Goal: Information Seeking & Learning: Find specific page/section

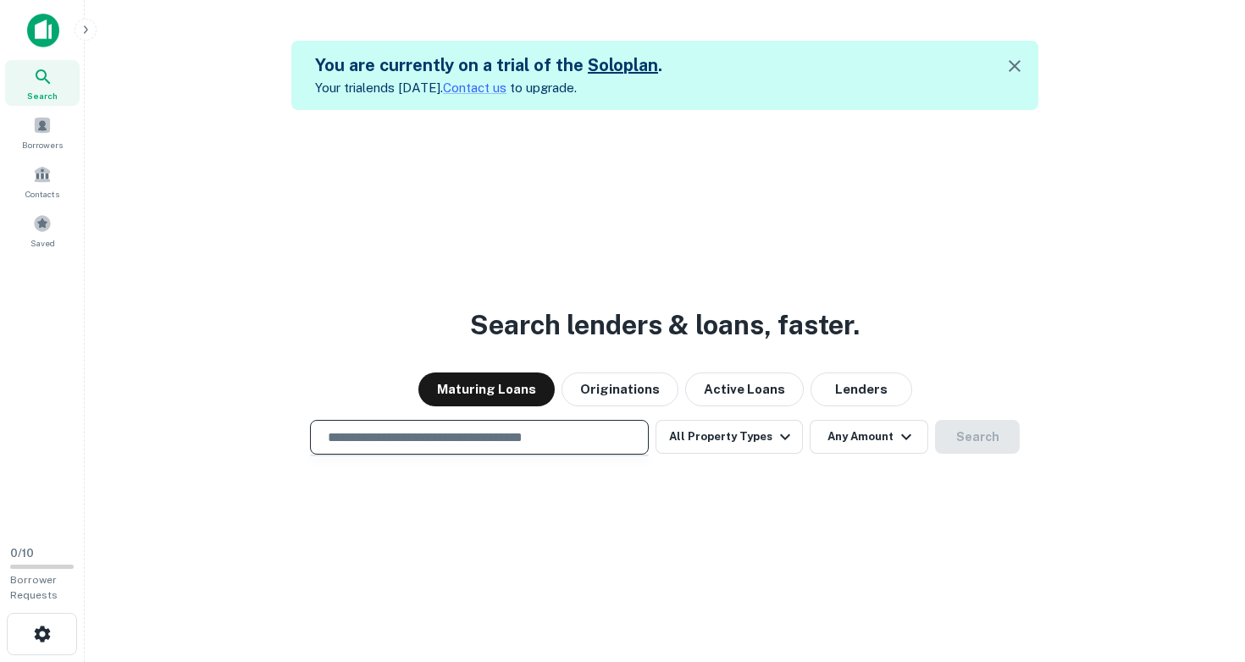
click at [358, 431] on input "text" at bounding box center [480, 437] width 324 height 19
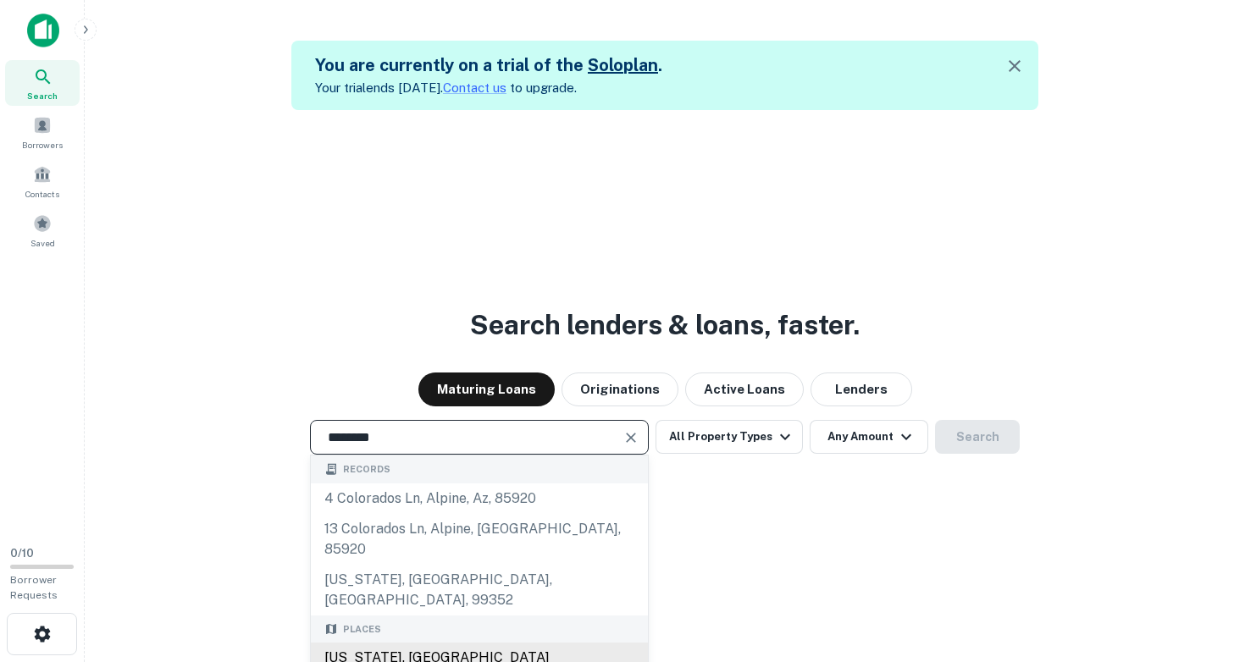
type input "**********"
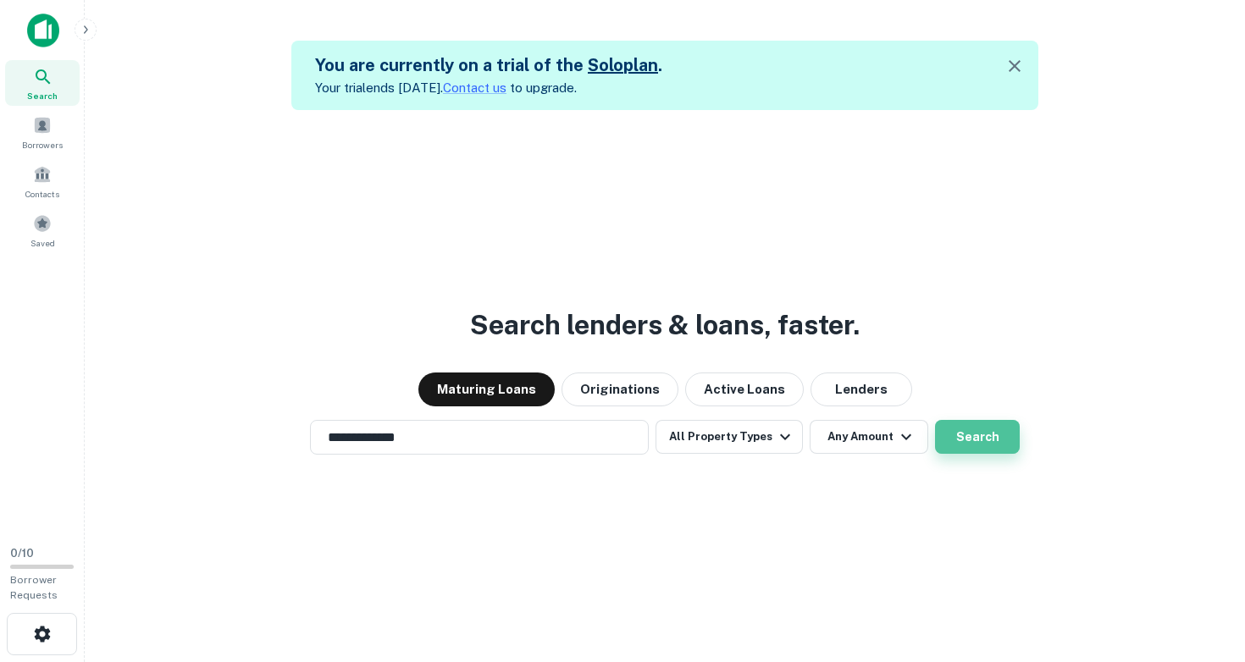
click at [976, 435] on button "Search" at bounding box center [977, 437] width 85 height 34
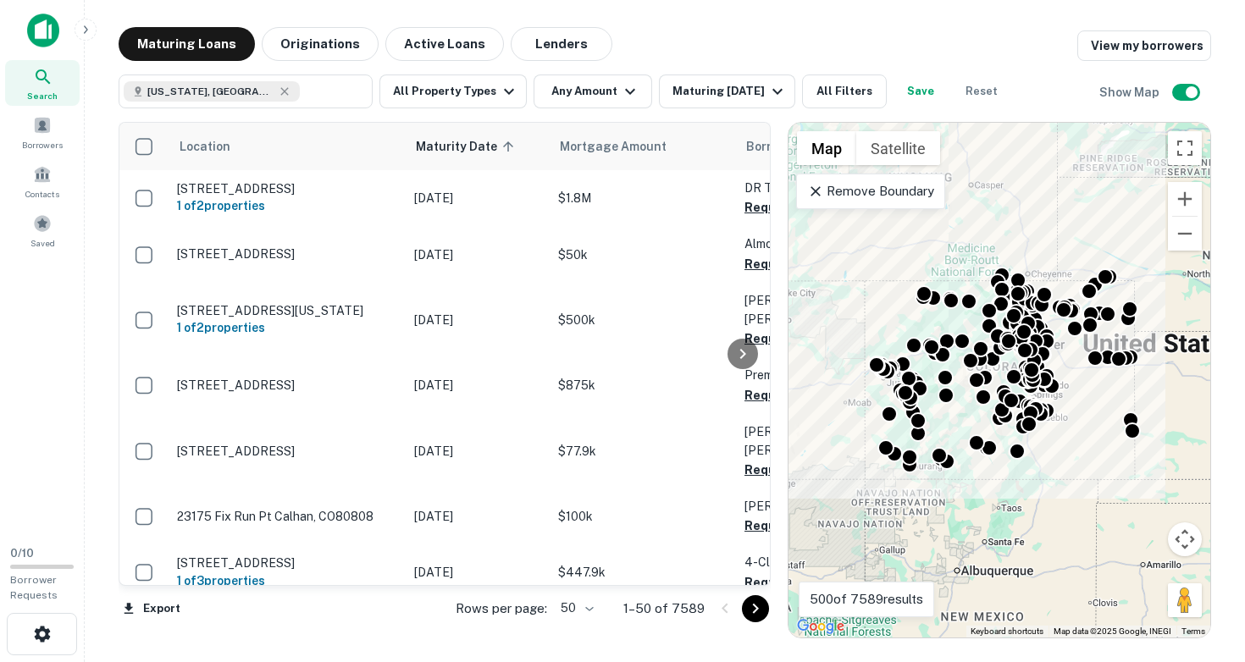
click at [955, 411] on div "To activate drag with keyboard, press Alt + Enter. Once in keyboard drag state,…" at bounding box center [999, 380] width 422 height 515
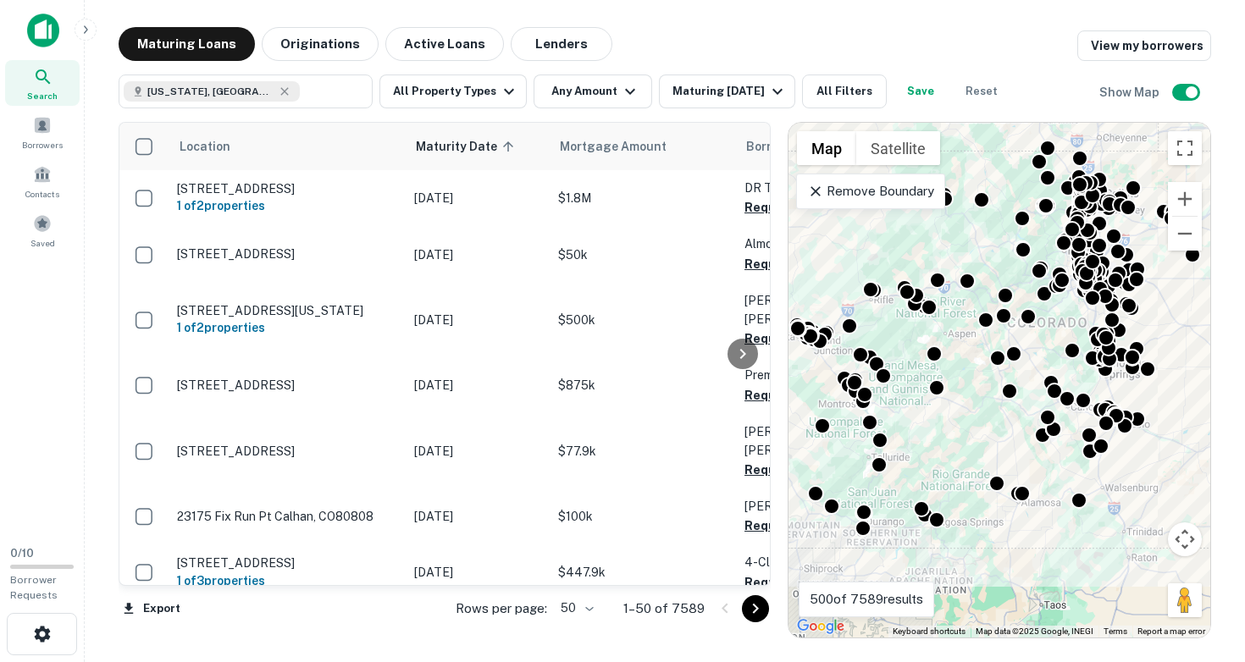
click at [977, 395] on div "To activate drag with keyboard, press Alt + Enter. Once in keyboard drag state,…" at bounding box center [999, 380] width 422 height 515
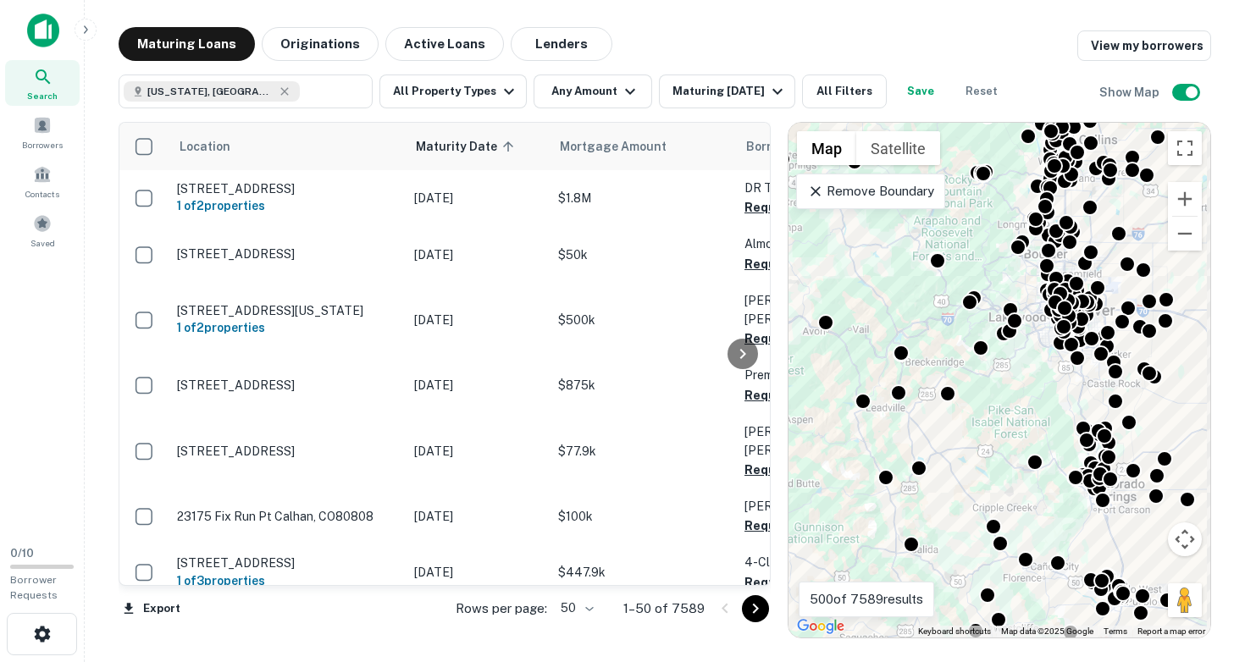
drag, startPoint x: 1087, startPoint y: 305, endPoint x: 950, endPoint y: 469, distance: 214.0
click at [950, 469] on div "To activate drag with keyboard, press Alt + Enter. Once in keyboard drag state,…" at bounding box center [999, 380] width 422 height 515
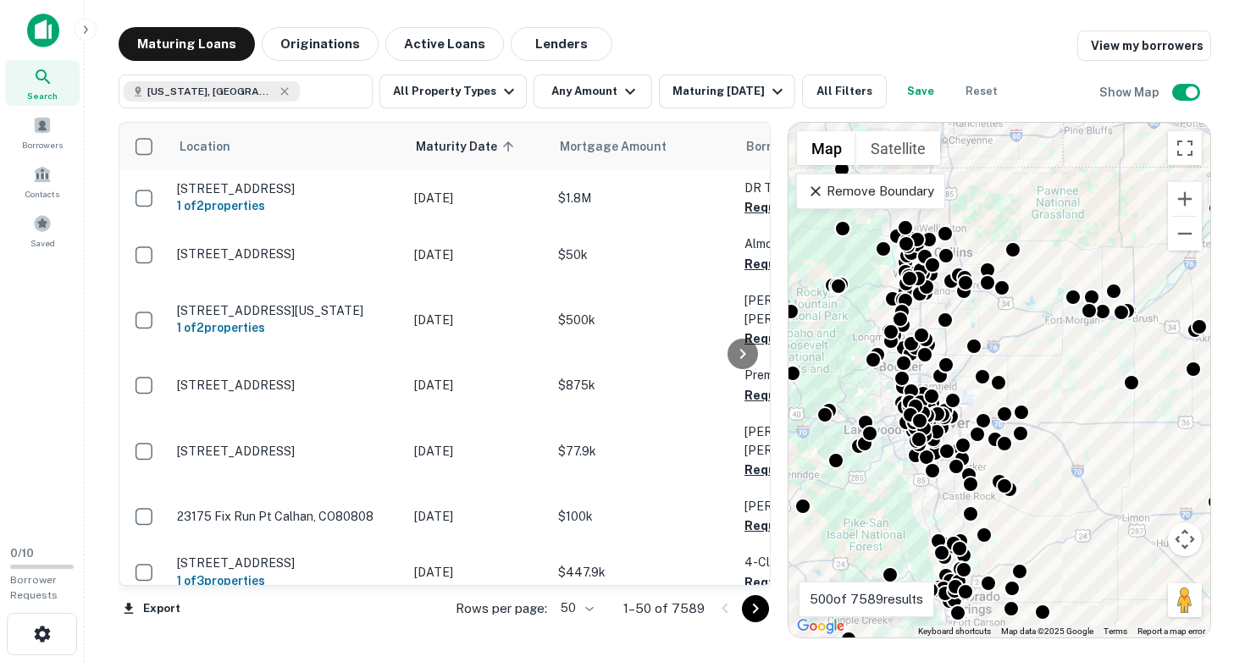
drag, startPoint x: 1026, startPoint y: 393, endPoint x: 884, endPoint y: 489, distance: 171.5
click at [884, 489] on div "To activate drag with keyboard, press Alt + Enter. Once in keyboard drag state,…" at bounding box center [999, 380] width 422 height 515
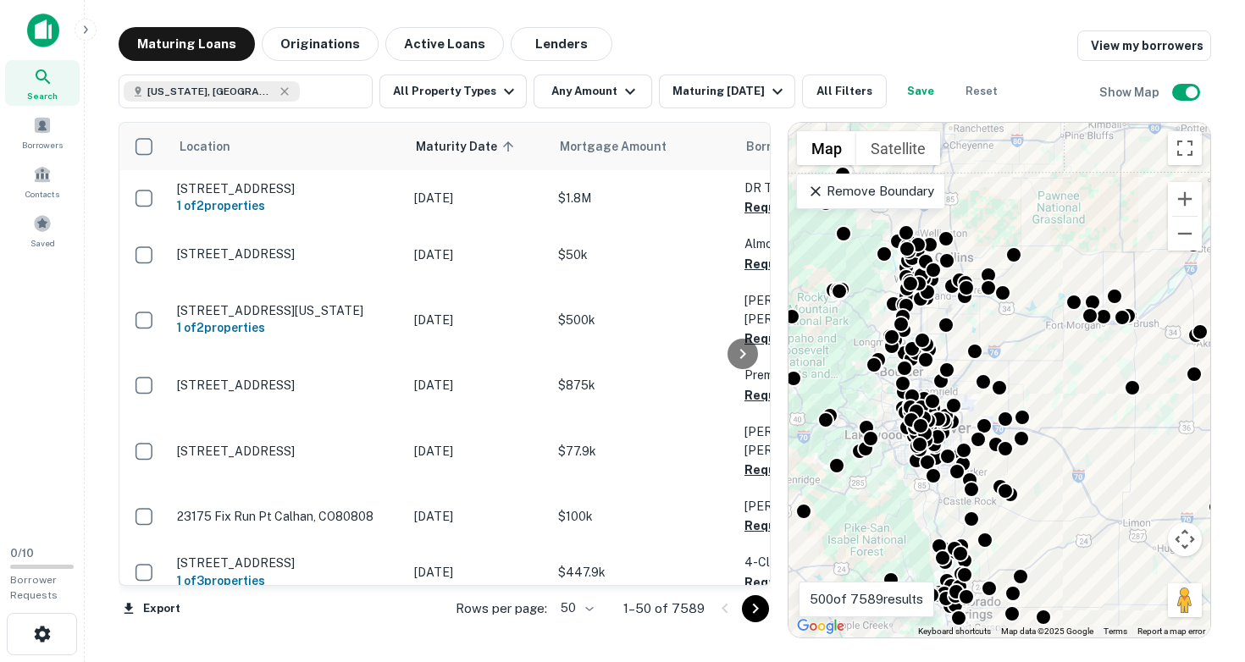
click at [900, 477] on div "To activate drag with keyboard, press Alt + Enter. Once in keyboard drag state,…" at bounding box center [999, 380] width 422 height 515
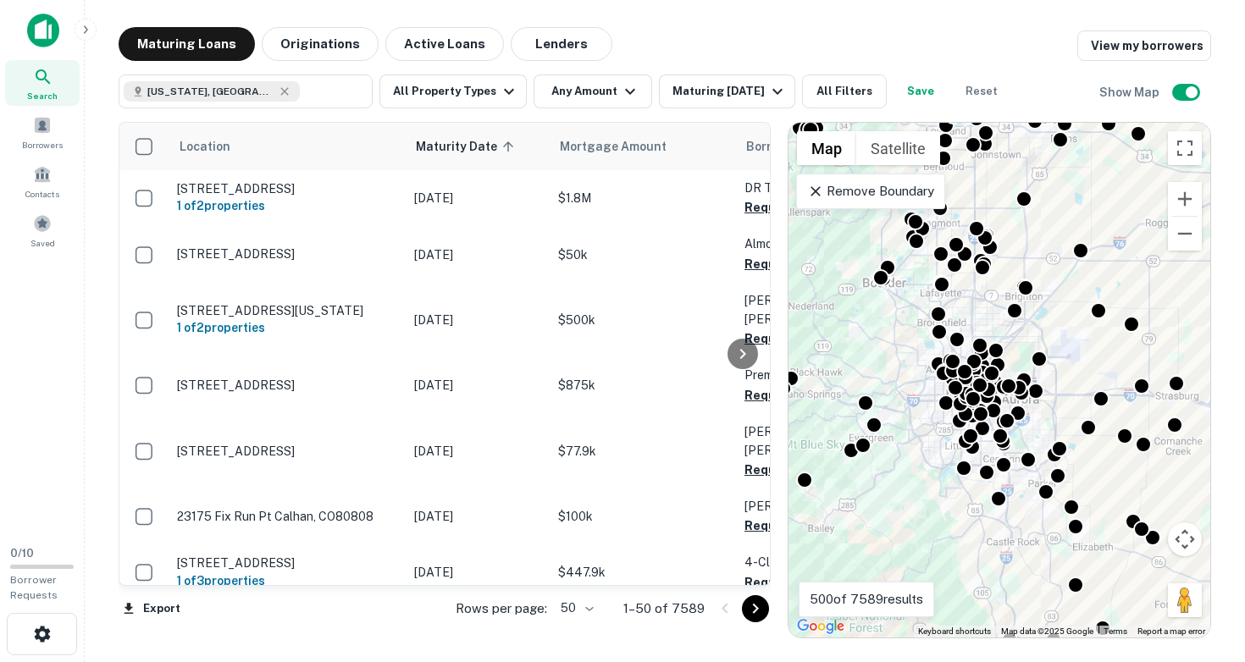
drag, startPoint x: 913, startPoint y: 460, endPoint x: 947, endPoint y: 475, distance: 37.1
click at [947, 476] on div "To activate drag with keyboard, press Alt + Enter. Once in keyboard drag state,…" at bounding box center [999, 380] width 422 height 515
click at [936, 473] on div "To activate drag with keyboard, press Alt + Enter. Once in keyboard drag state,…" at bounding box center [999, 380] width 422 height 515
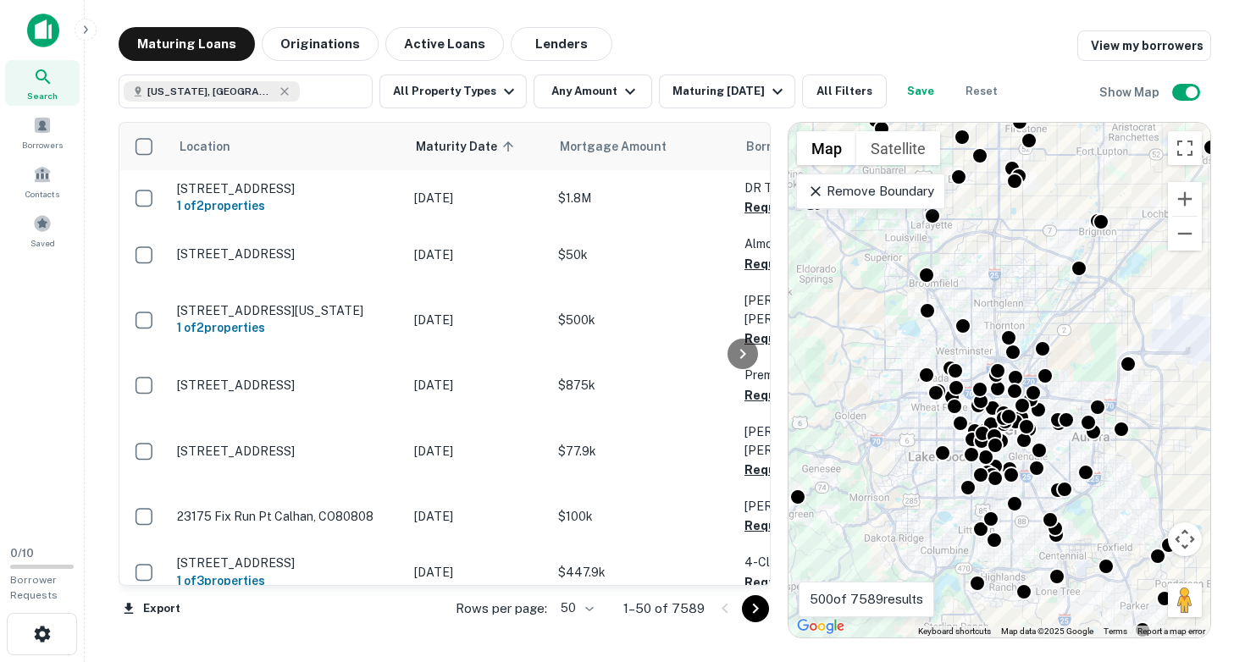
drag, startPoint x: 909, startPoint y: 459, endPoint x: 895, endPoint y: 573, distance: 115.1
click at [895, 573] on div "To activate drag with keyboard, press Alt + Enter. Once in keyboard drag state,…" at bounding box center [999, 380] width 422 height 515
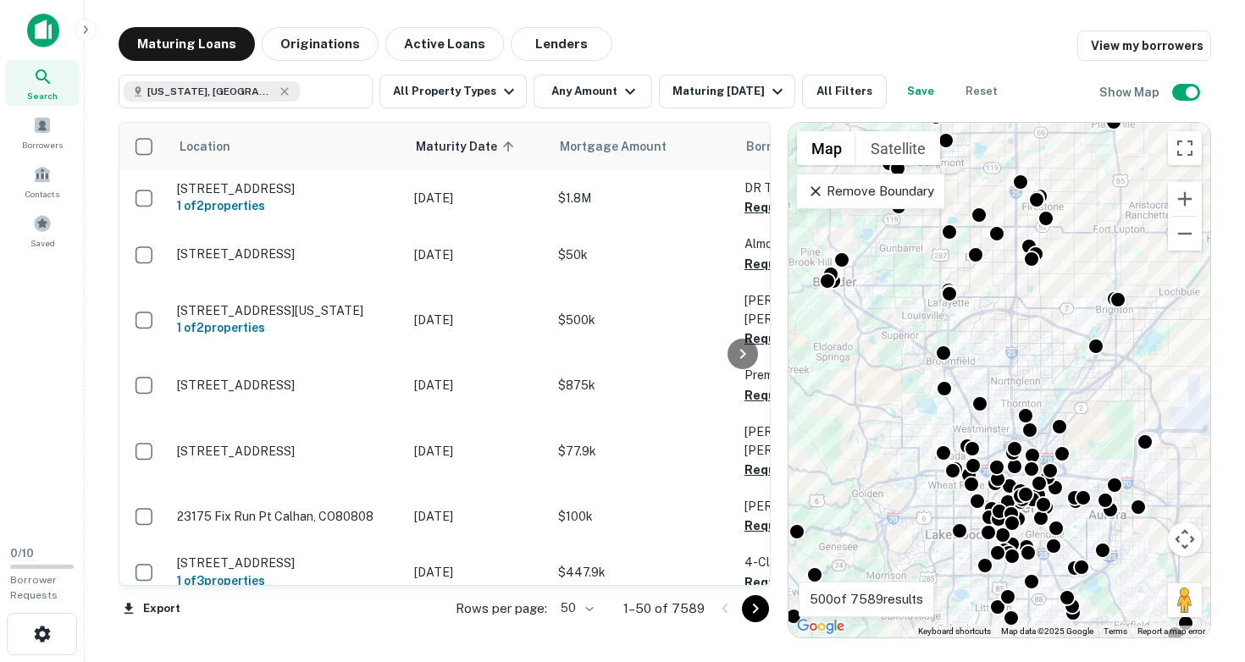
drag, startPoint x: 897, startPoint y: 440, endPoint x: 916, endPoint y: 523, distance: 86.1
click at [916, 523] on div "To activate drag with keyboard, press Alt + Enter. Once in keyboard drag state,…" at bounding box center [999, 380] width 422 height 515
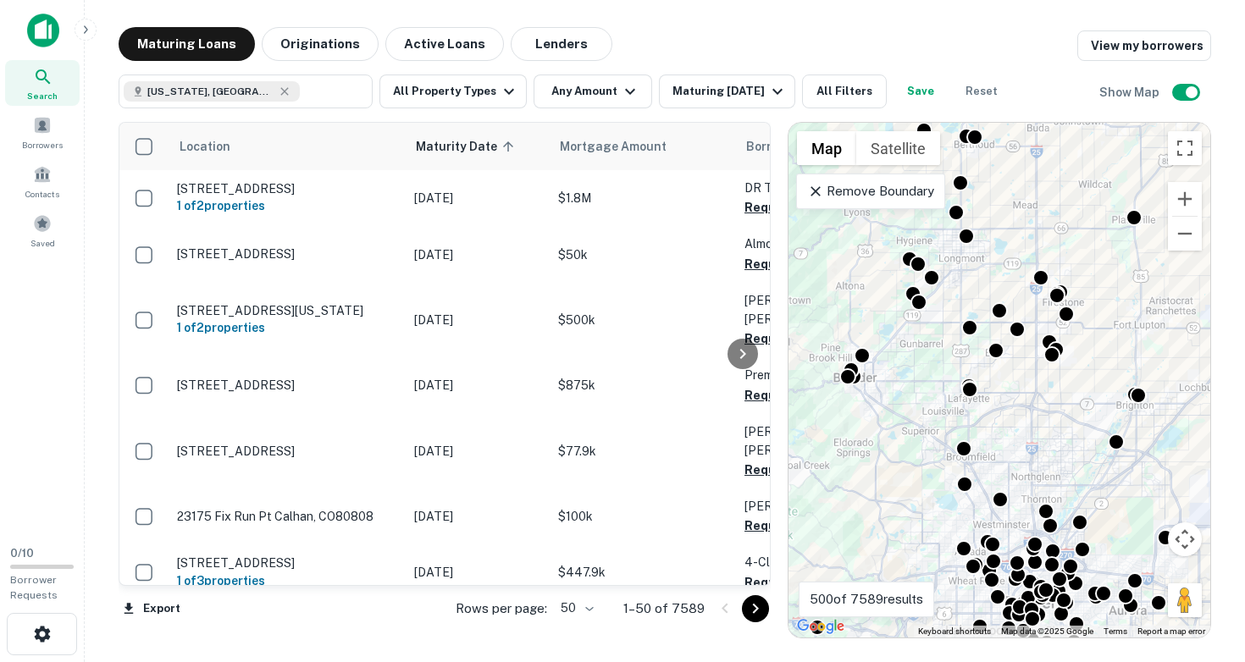
drag, startPoint x: 926, startPoint y: 373, endPoint x: 957, endPoint y: 490, distance: 121.8
click at [957, 489] on div "To activate drag with keyboard, press Alt + Enter. Once in keyboard drag state,…" at bounding box center [999, 380] width 422 height 515
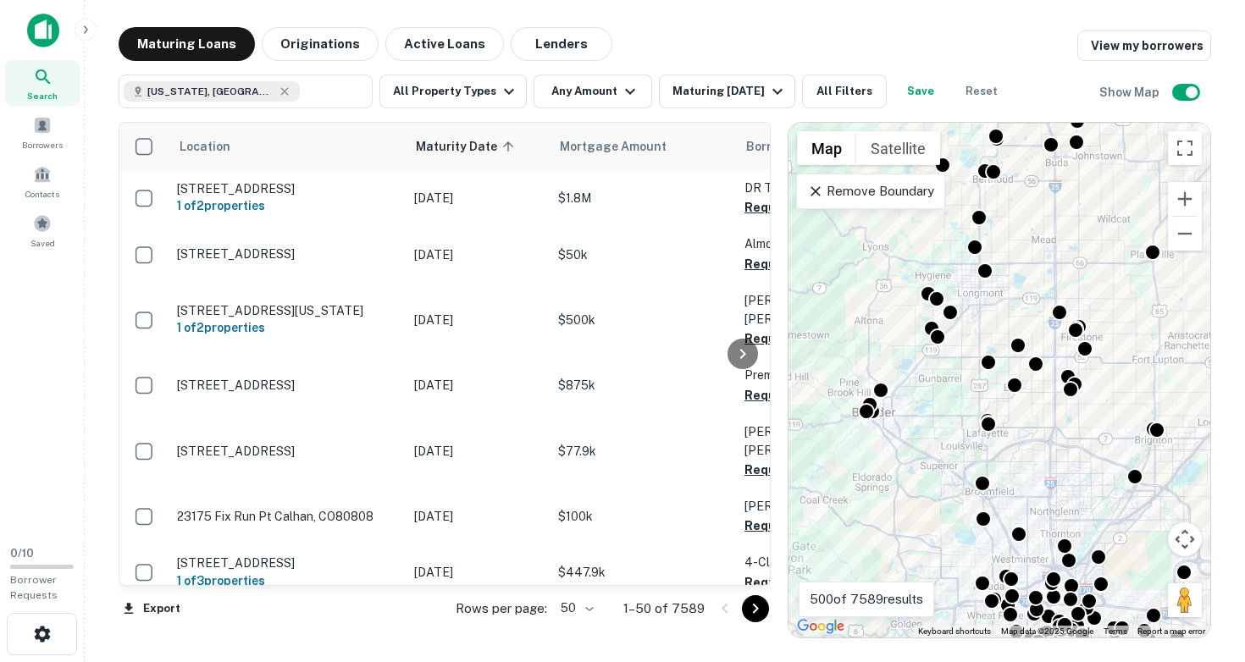
click at [938, 375] on div "To activate drag with keyboard, press Alt + Enter. Once in keyboard drag state,…" at bounding box center [999, 380] width 422 height 515
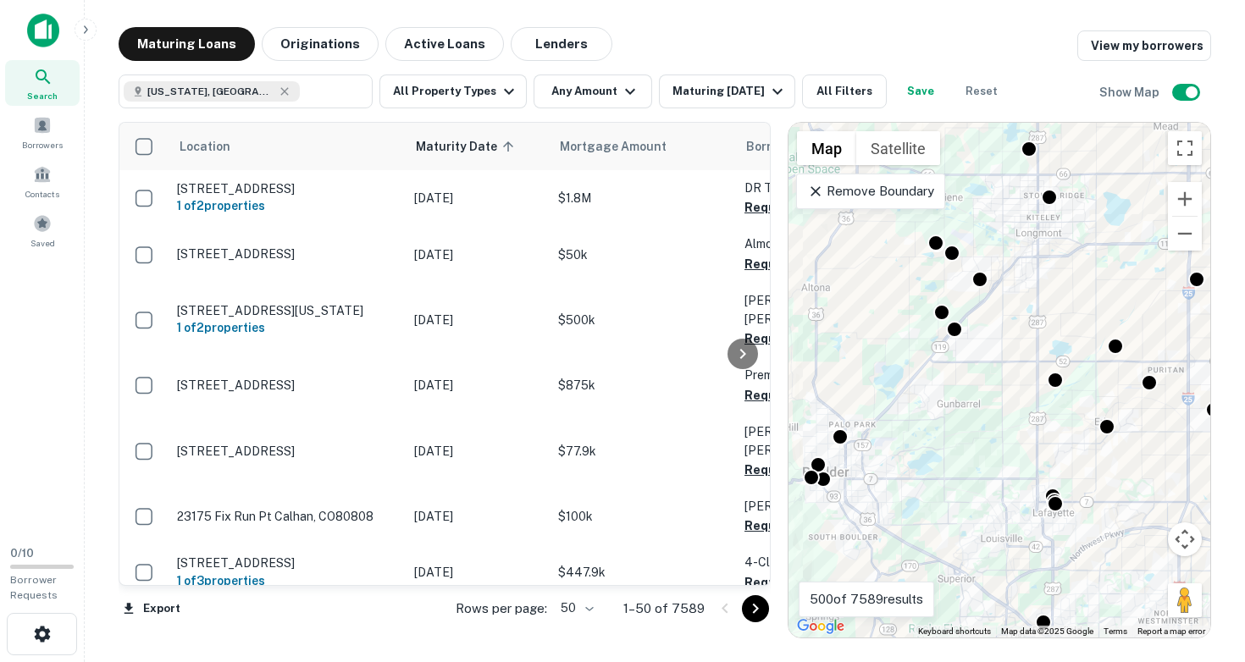
drag, startPoint x: 951, startPoint y: 351, endPoint x: 974, endPoint y: 376, distance: 34.2
click at [974, 376] on div "To activate drag with keyboard, press Alt + Enter. Once in keyboard drag state,…" at bounding box center [999, 380] width 422 height 515
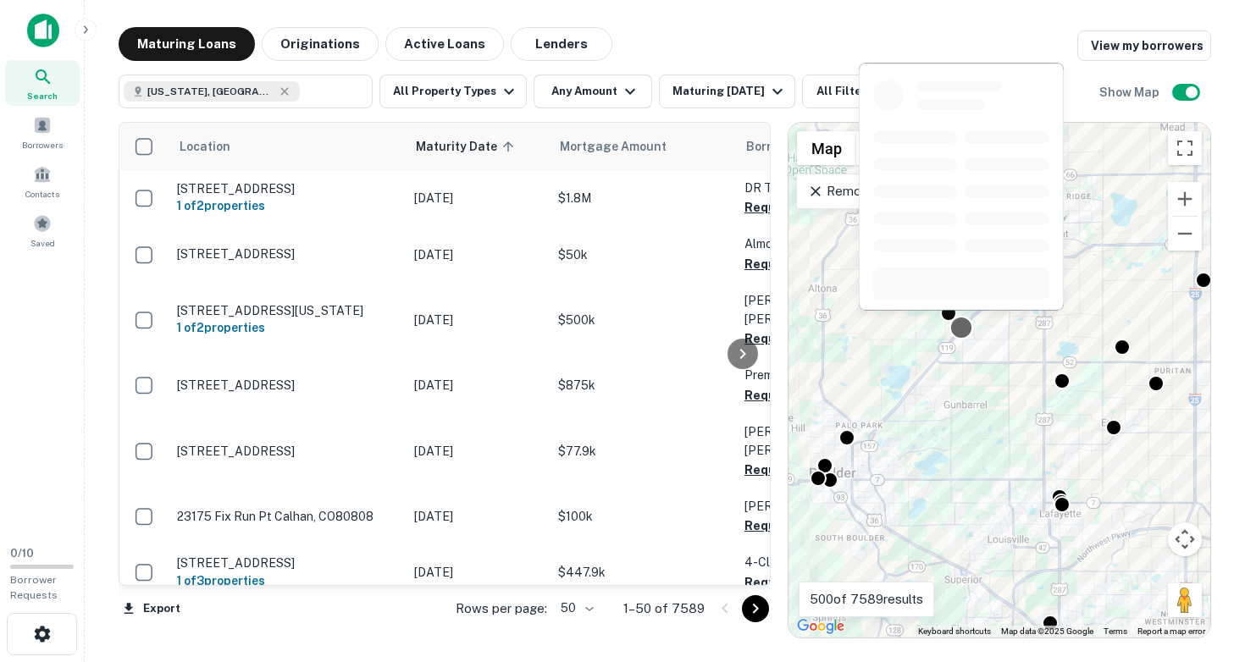
click at [964, 324] on div at bounding box center [961, 328] width 25 height 25
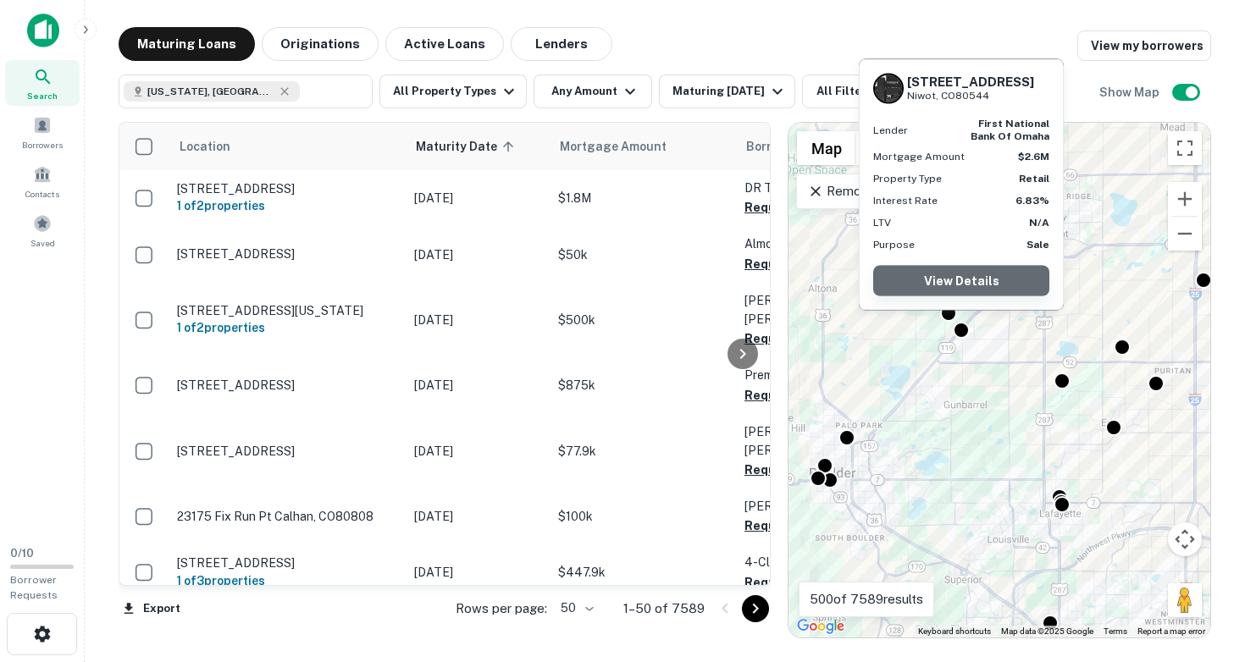
click at [972, 275] on link "View Details" at bounding box center [961, 281] width 176 height 30
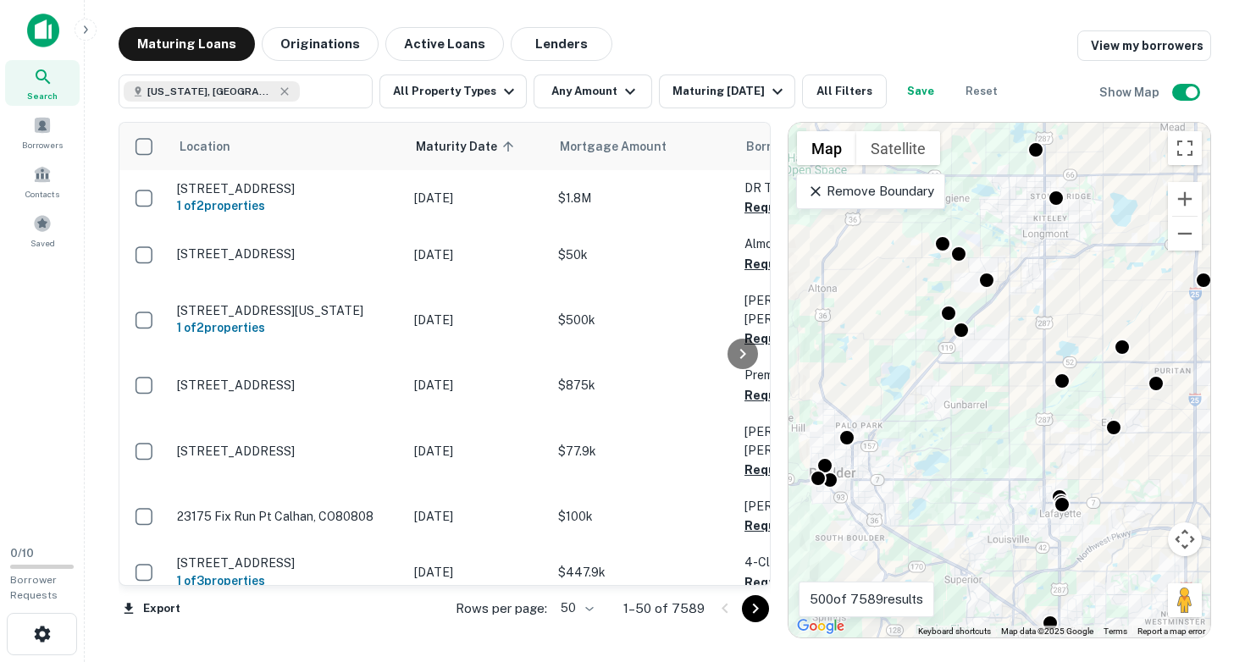
click at [943, 370] on div "To activate drag with keyboard, press Alt + Enter. Once in keyboard drag state,…" at bounding box center [999, 380] width 422 height 515
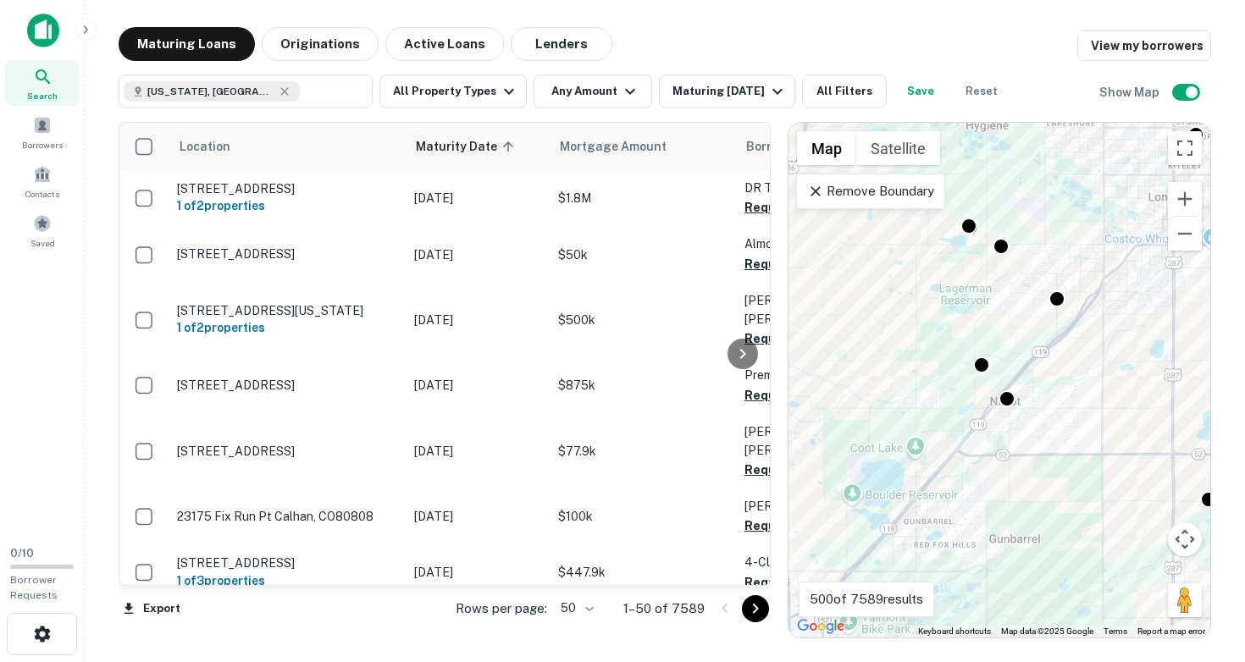
drag, startPoint x: 949, startPoint y: 346, endPoint x: 978, endPoint y: 462, distance: 119.8
click at [978, 462] on div "To activate drag with keyboard, press Alt + Enter. Once in keyboard drag state,…" at bounding box center [999, 380] width 422 height 515
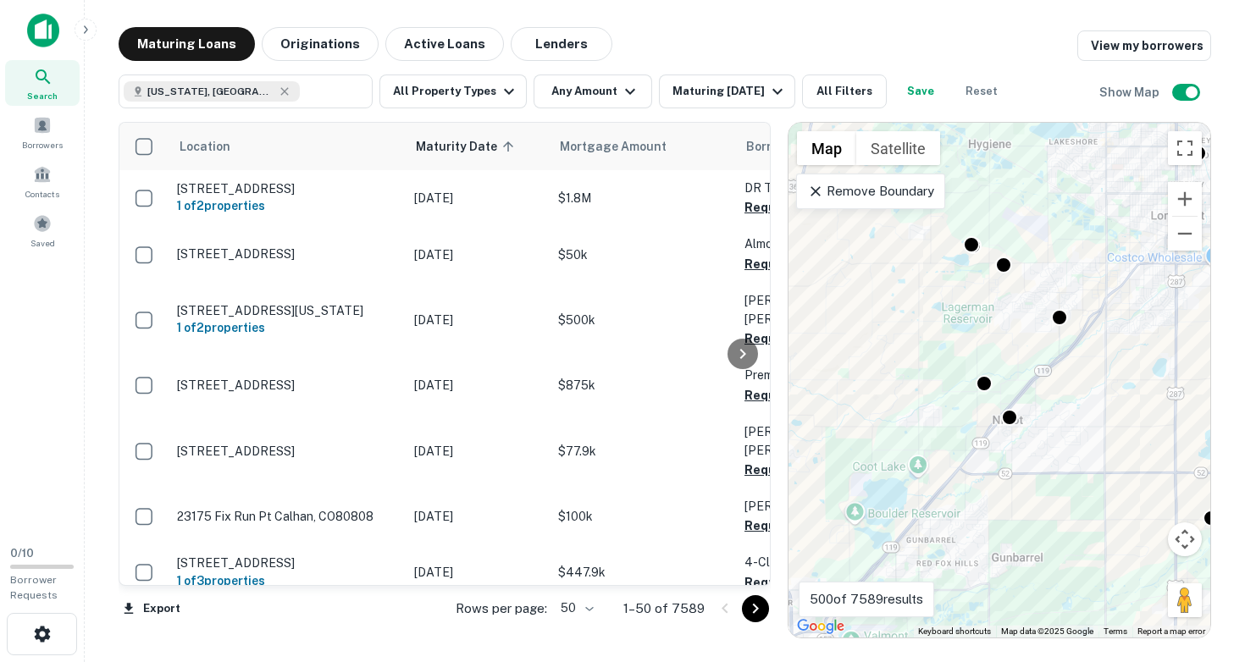
click at [966, 434] on div "To activate drag with keyboard, press Alt + Enter. Once in keyboard drag state,…" at bounding box center [999, 380] width 422 height 515
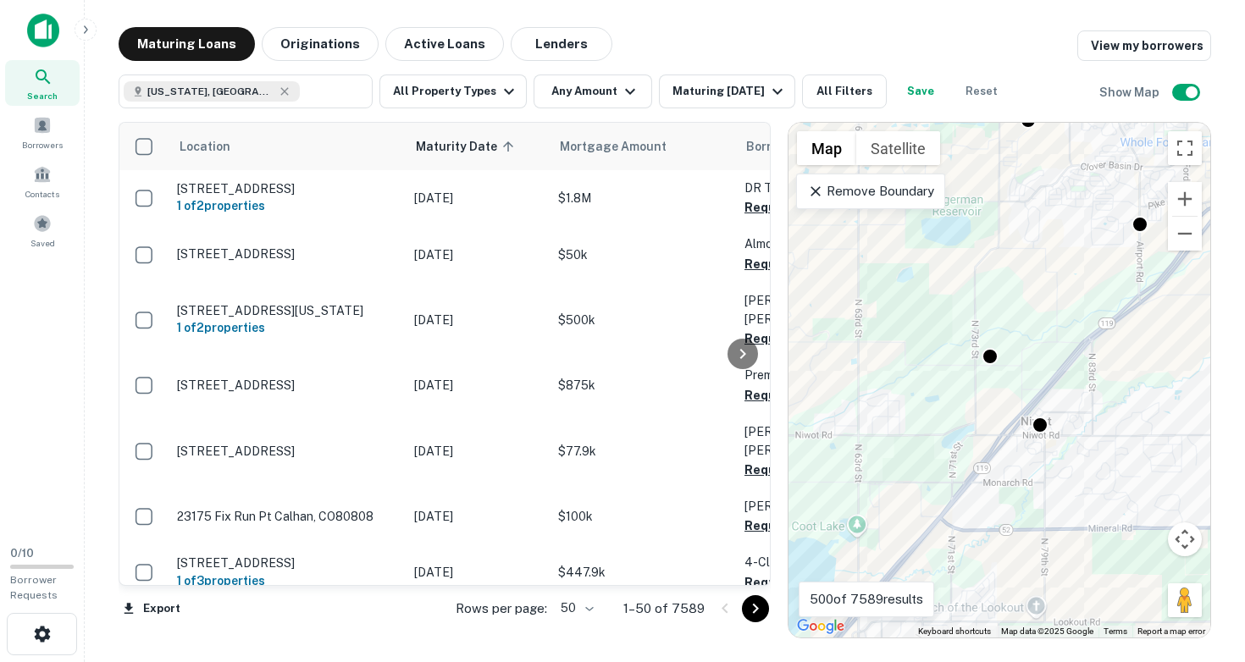
drag, startPoint x: 1015, startPoint y: 350, endPoint x: 941, endPoint y: 441, distance: 117.5
click at [941, 441] on div "To activate drag with keyboard, press Alt + Enter. Once in keyboard drag state,…" at bounding box center [999, 380] width 422 height 515
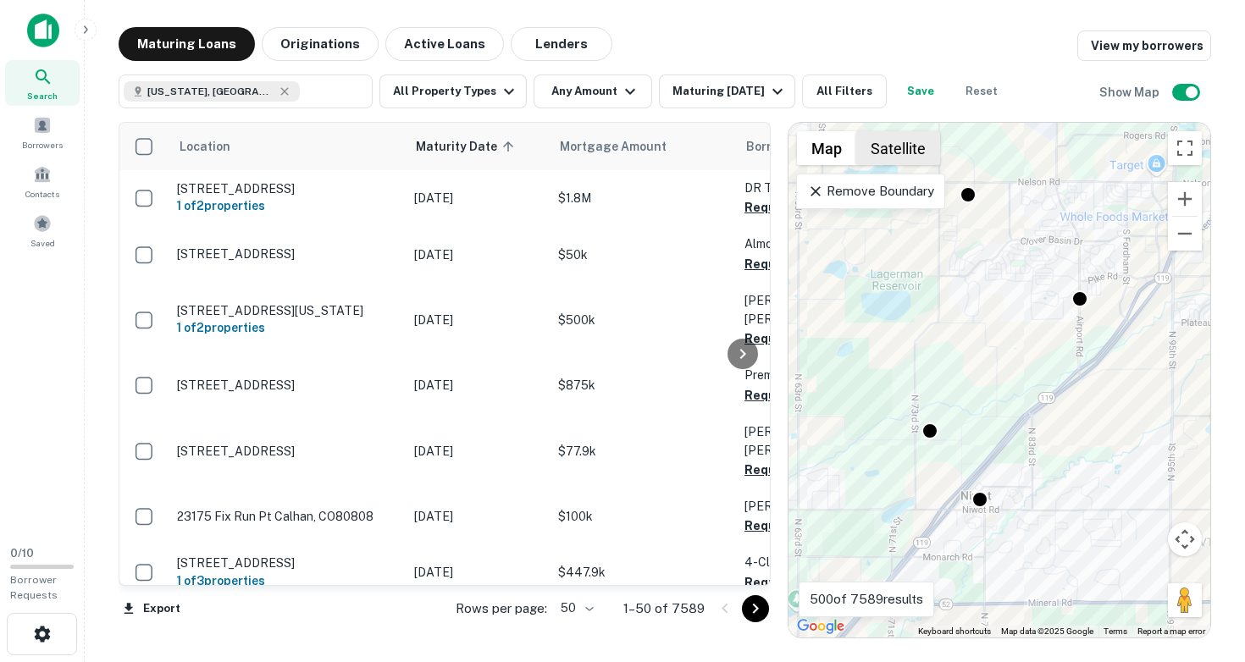
click at [921, 149] on button "Satellite" at bounding box center [898, 148] width 84 height 34
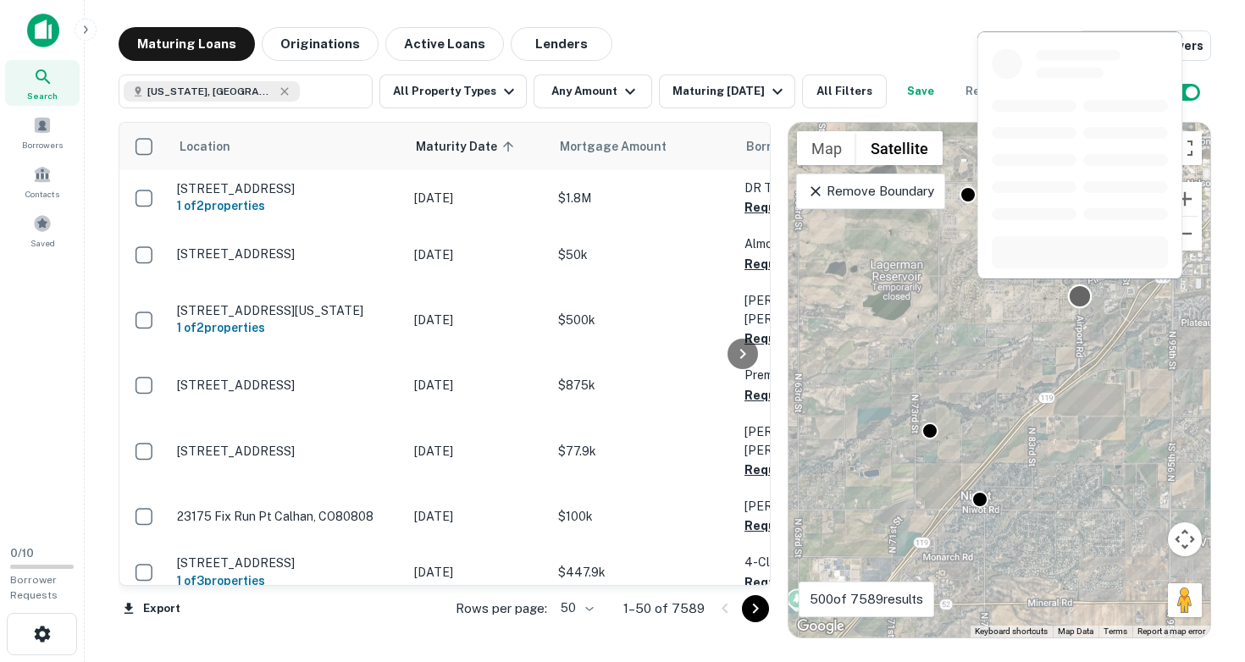
click at [1080, 295] on div at bounding box center [1080, 297] width 25 height 25
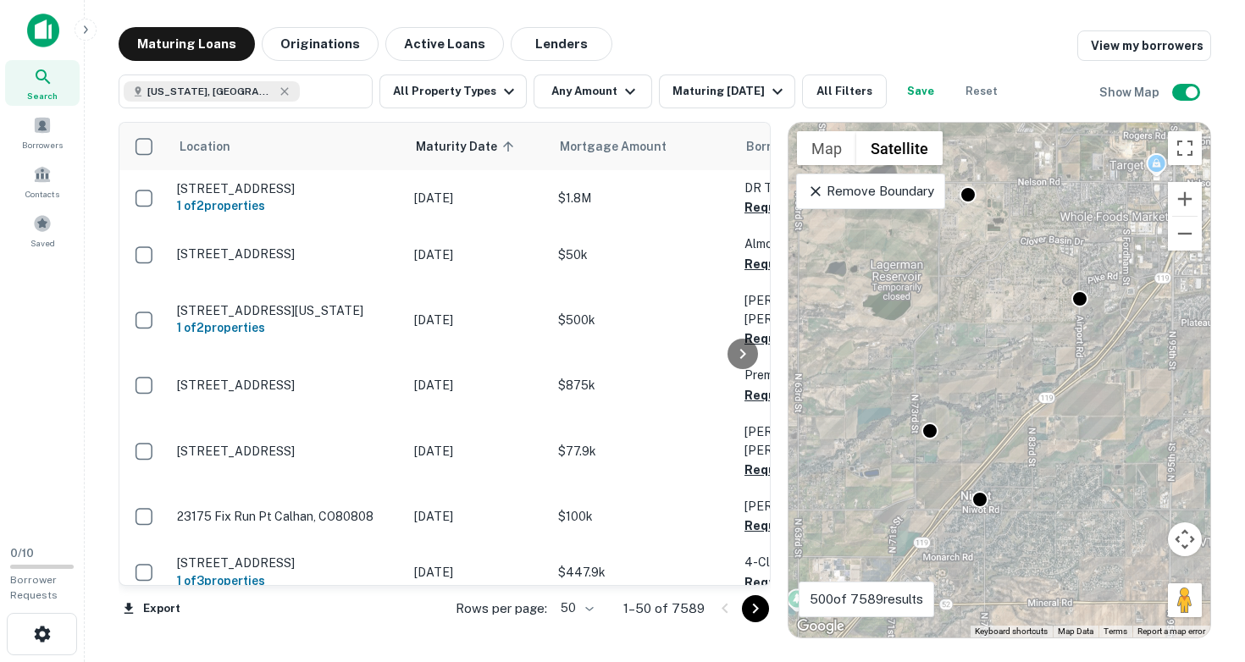
click at [1012, 337] on div "To navigate, press the arrow keys. To activate drag with keyboard, press Alt + …" at bounding box center [999, 380] width 422 height 515
click at [1012, 337] on div "To activate drag with keyboard, press Alt + Enter. Once in keyboard drag state,…" at bounding box center [999, 380] width 422 height 515
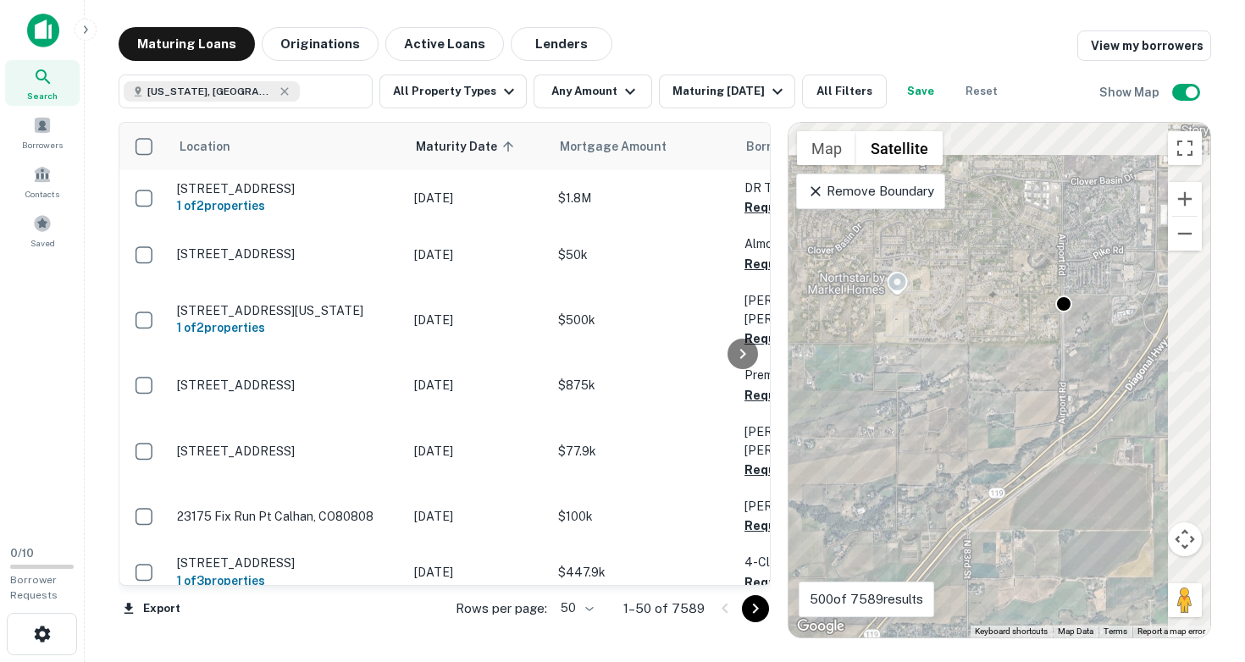
drag, startPoint x: 1126, startPoint y: 300, endPoint x: 1038, endPoint y: 338, distance: 96.0
click at [1038, 338] on div "To activate drag with keyboard, press Alt + Enter. Once in keyboard drag state,…" at bounding box center [999, 380] width 422 height 515
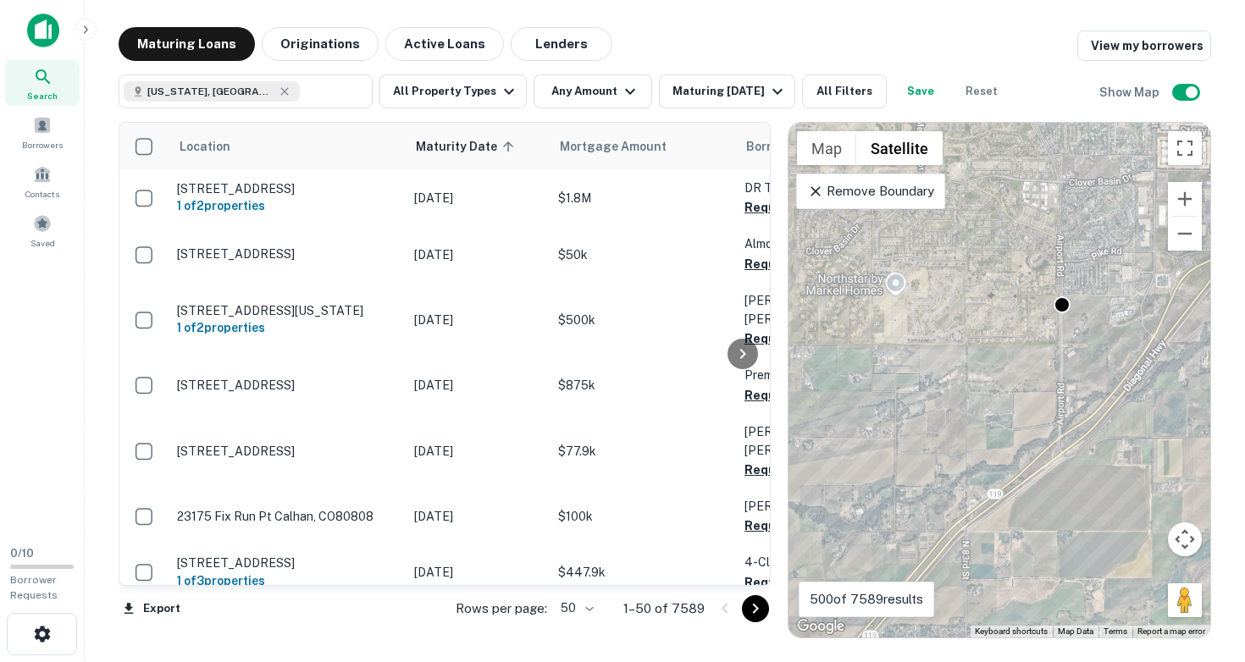
click at [1088, 335] on div "To activate drag with keyboard, press Alt + Enter. Once in keyboard drag state,…" at bounding box center [999, 380] width 422 height 515
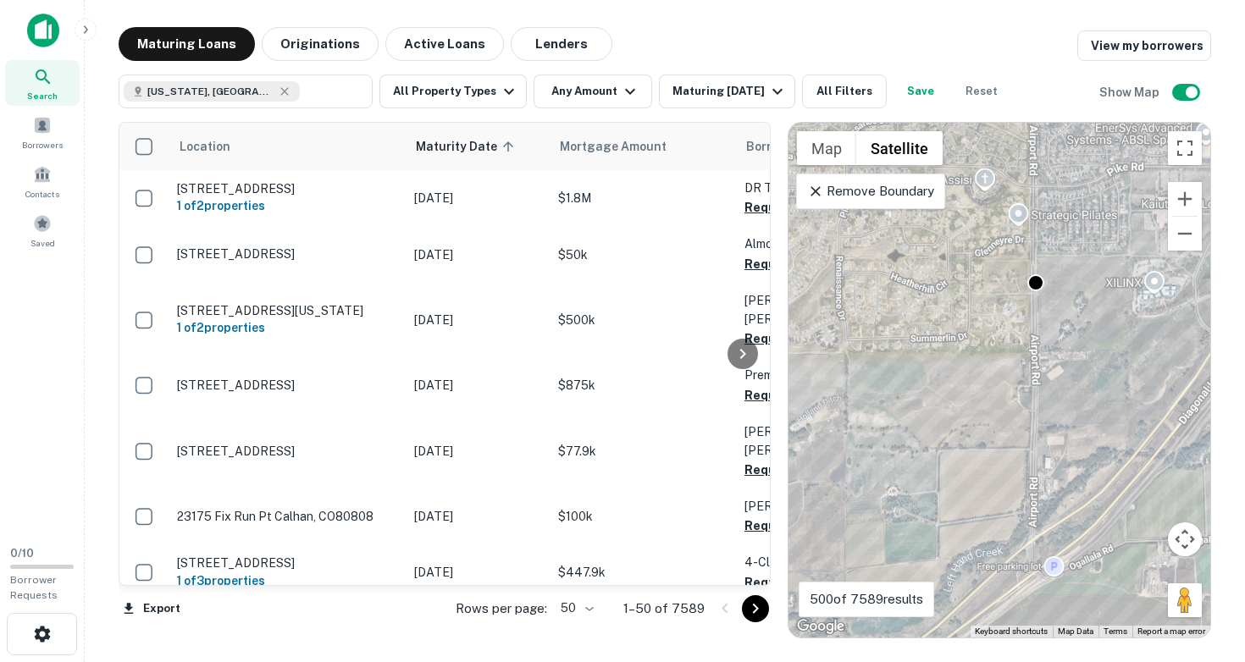
click at [1083, 310] on div "To activate drag with keyboard, press Alt + Enter. Once in keyboard drag state,…" at bounding box center [999, 380] width 422 height 515
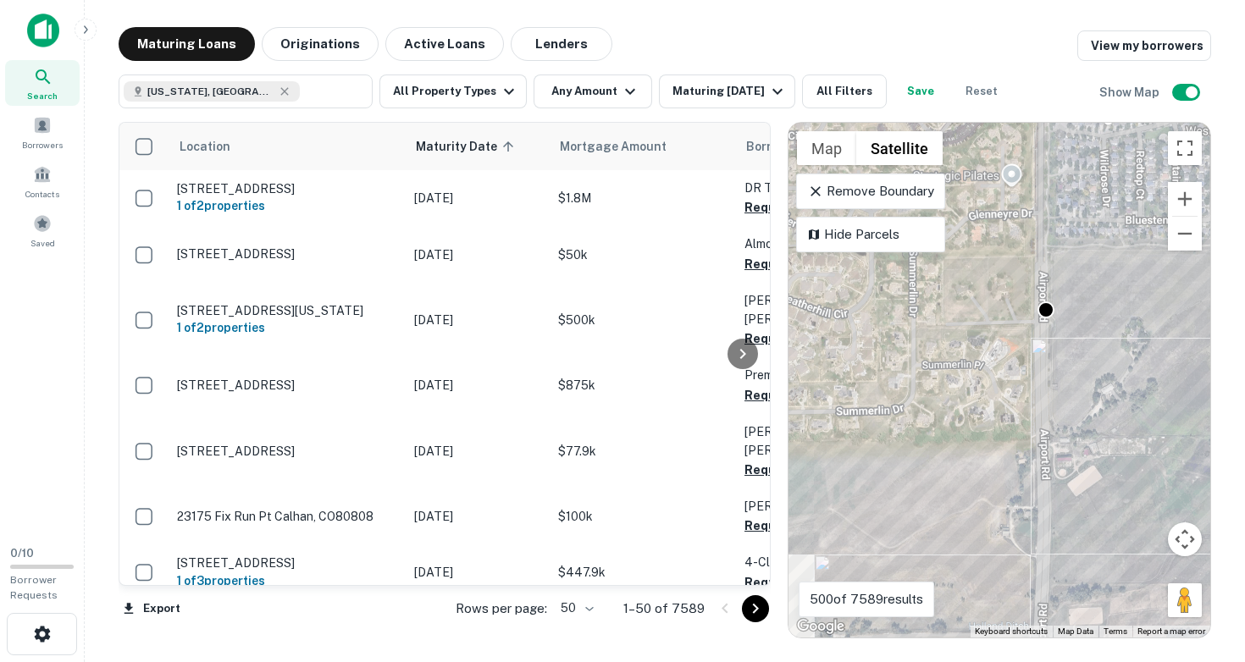
drag, startPoint x: 1037, startPoint y: 317, endPoint x: 1099, endPoint y: 365, distance: 78.4
click at [1099, 365] on div "To activate drag with keyboard, press Alt + Enter. Once in keyboard drag state,…" at bounding box center [999, 380] width 422 height 515
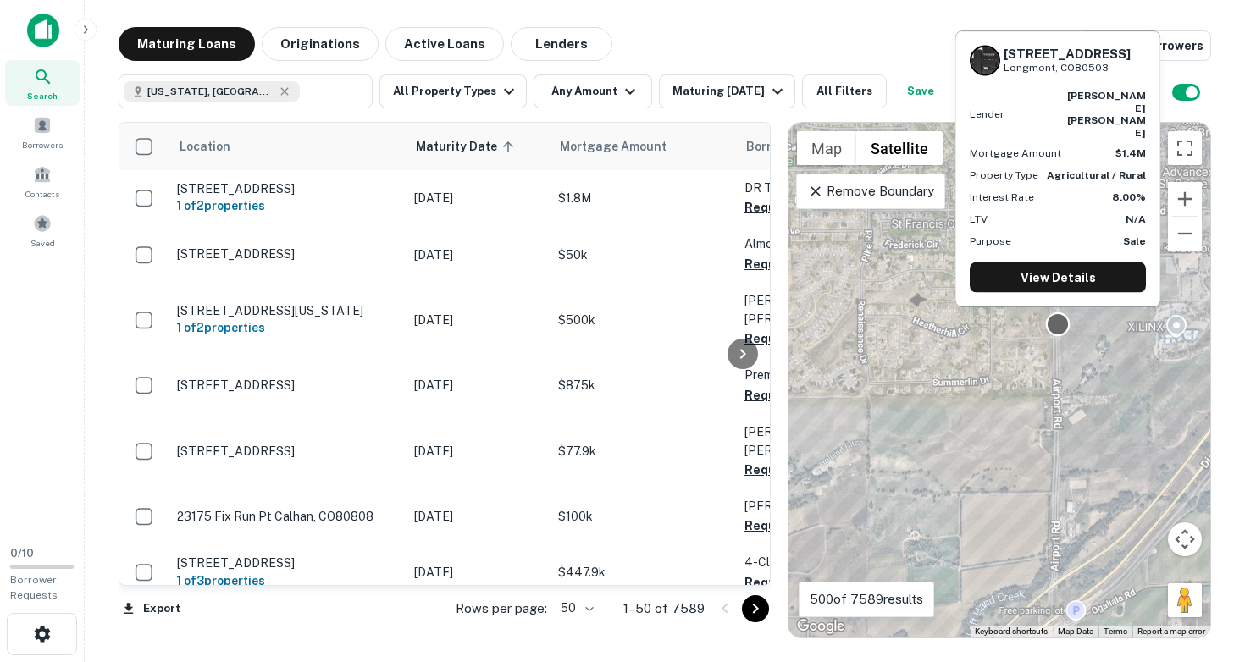
click at [1061, 328] on div at bounding box center [1058, 325] width 25 height 25
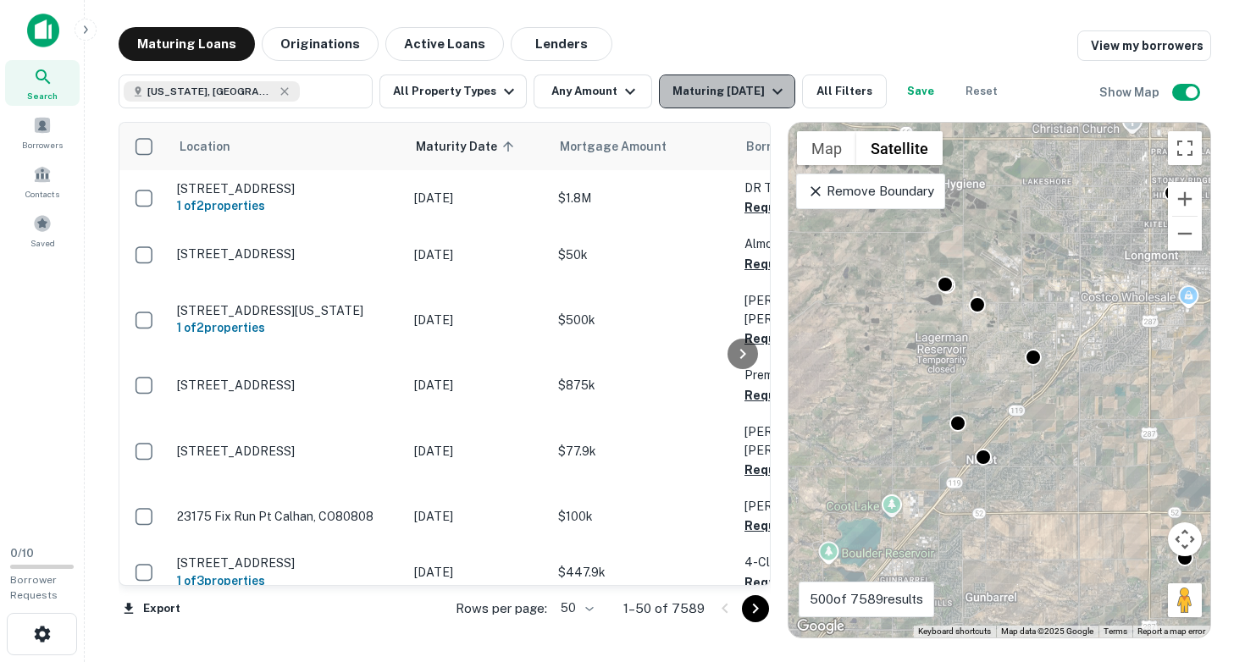
click at [729, 93] on div "Maturing In 1 Year" at bounding box center [729, 91] width 115 height 20
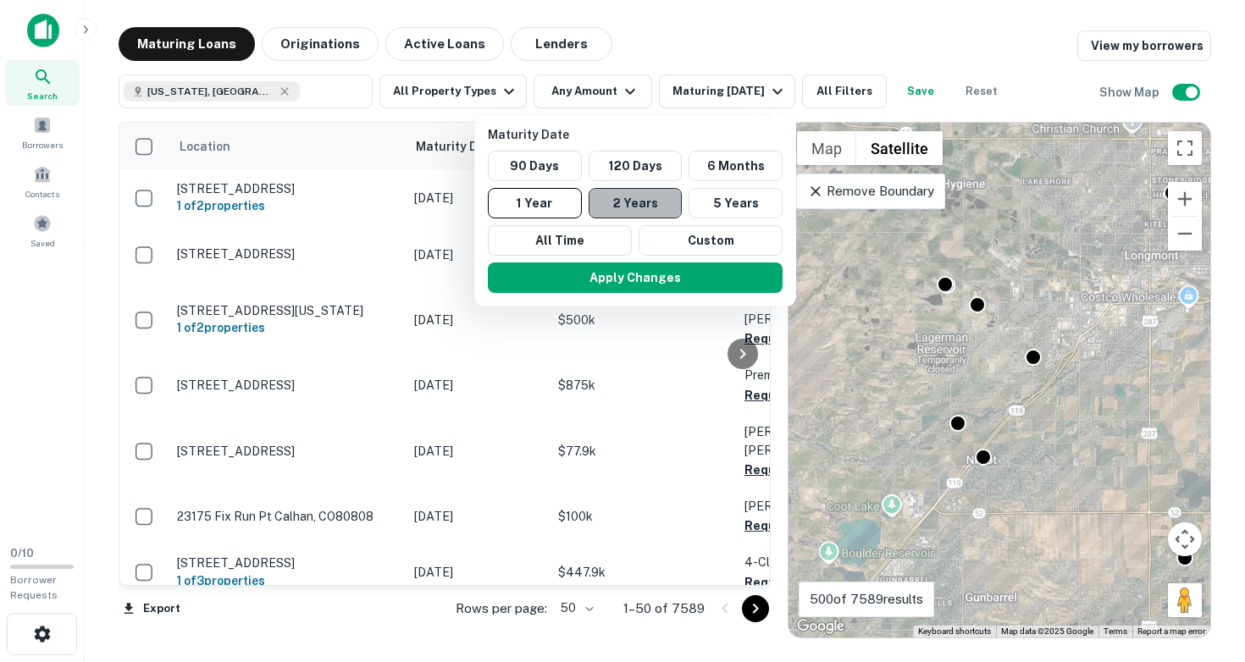
click at [642, 203] on button "2 Years" at bounding box center [636, 203] width 94 height 30
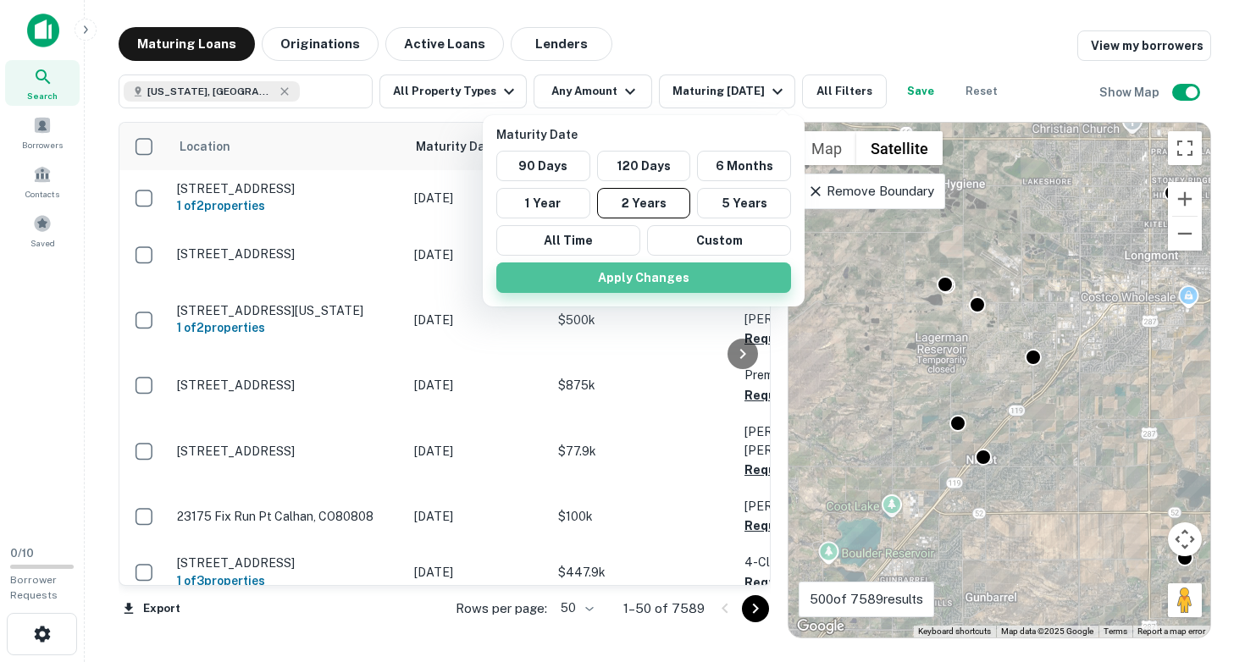
click at [658, 275] on button "Apply Changes" at bounding box center [643, 278] width 295 height 30
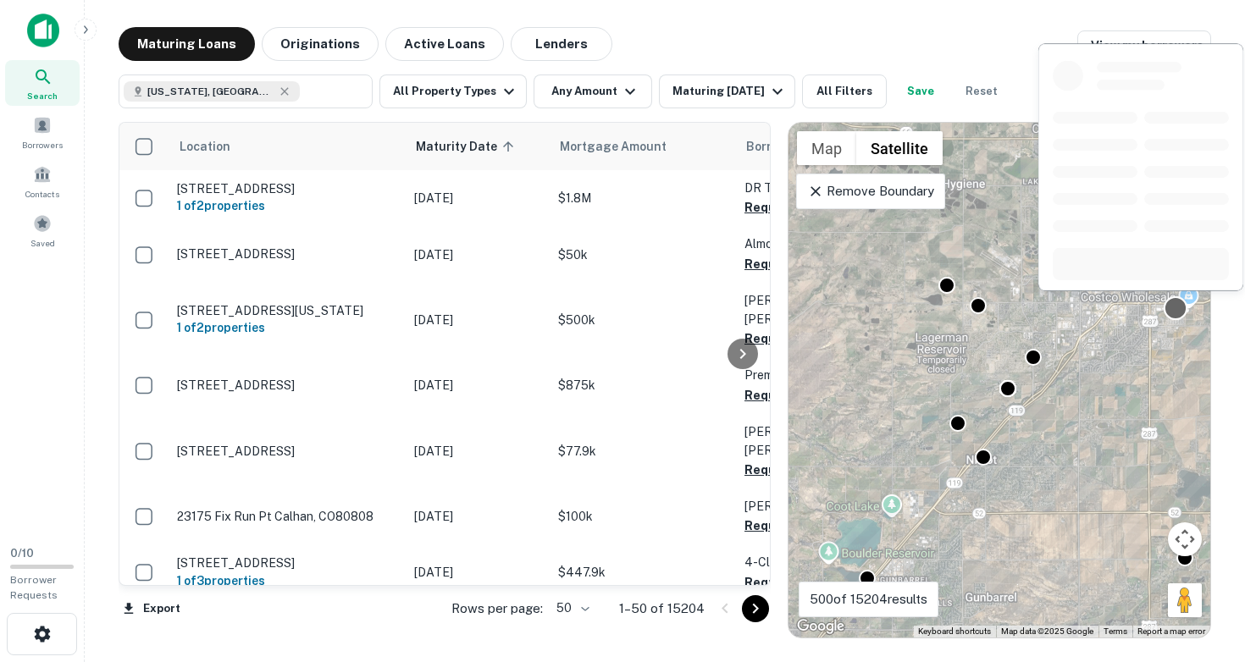
click at [1175, 309] on div at bounding box center [1176, 308] width 25 height 25
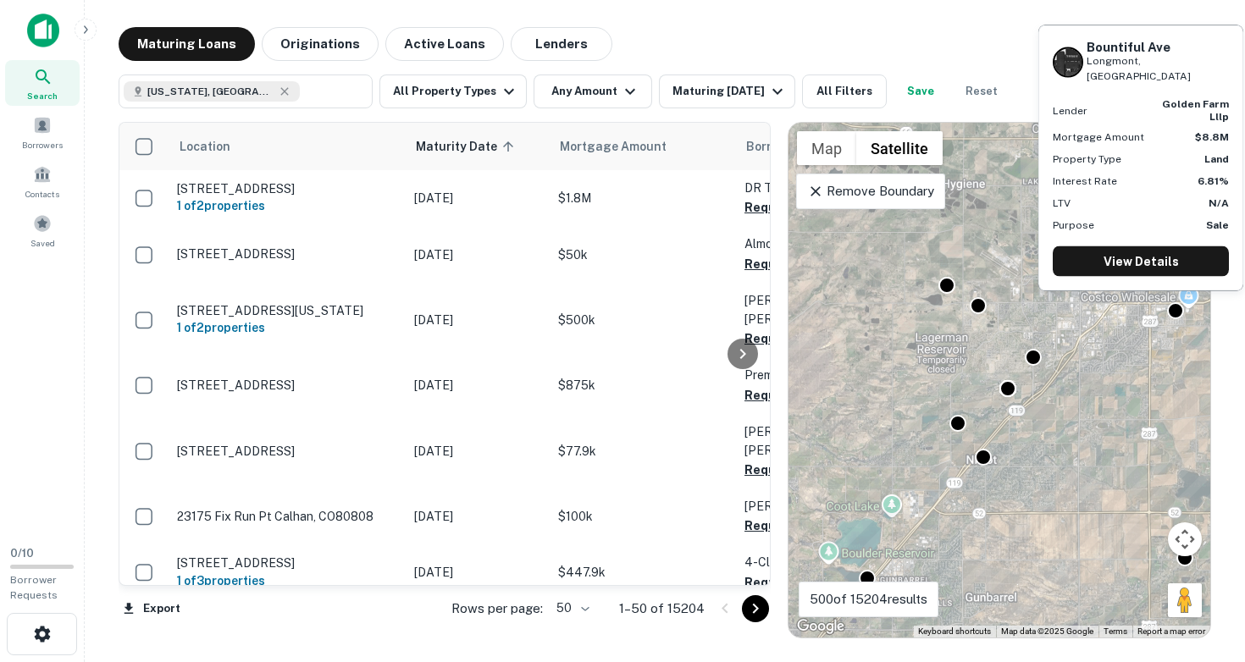
drag, startPoint x: 1087, startPoint y: 70, endPoint x: 1159, endPoint y: 87, distance: 74.8
click at [1159, 84] on div "Bountiful Ave Longmont, CO" at bounding box center [1158, 61] width 142 height 45
click at [1153, 257] on link "View Details" at bounding box center [1141, 261] width 176 height 30
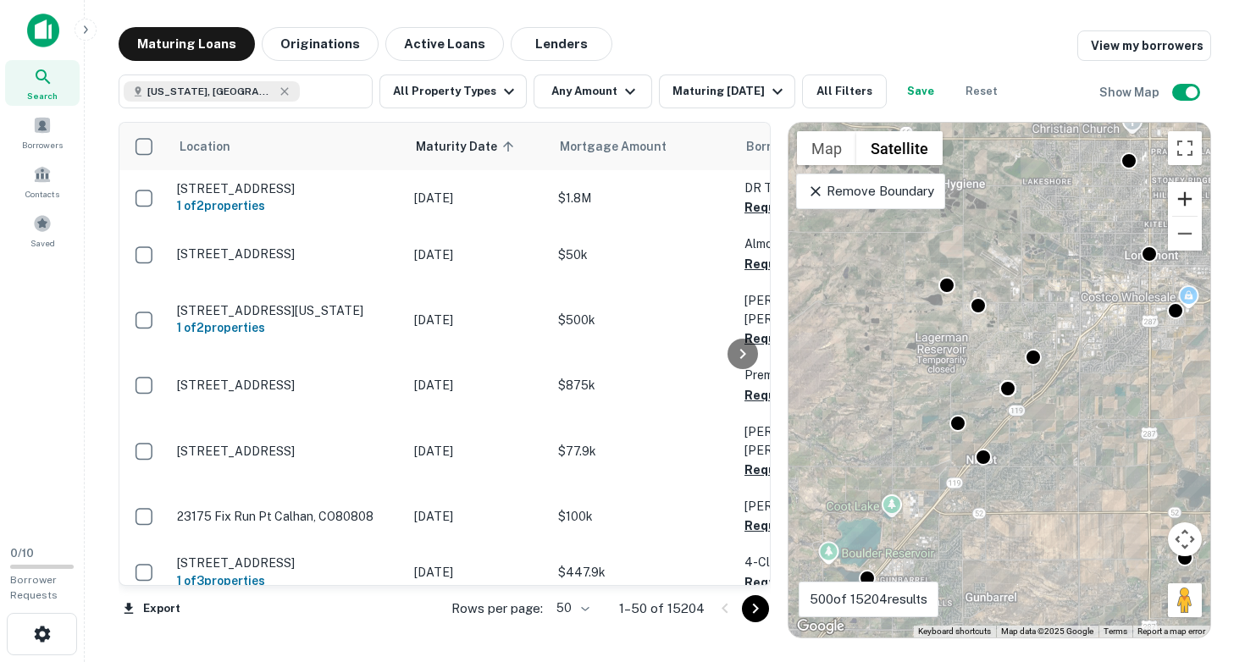
click at [1184, 199] on button "Zoom in" at bounding box center [1185, 199] width 34 height 34
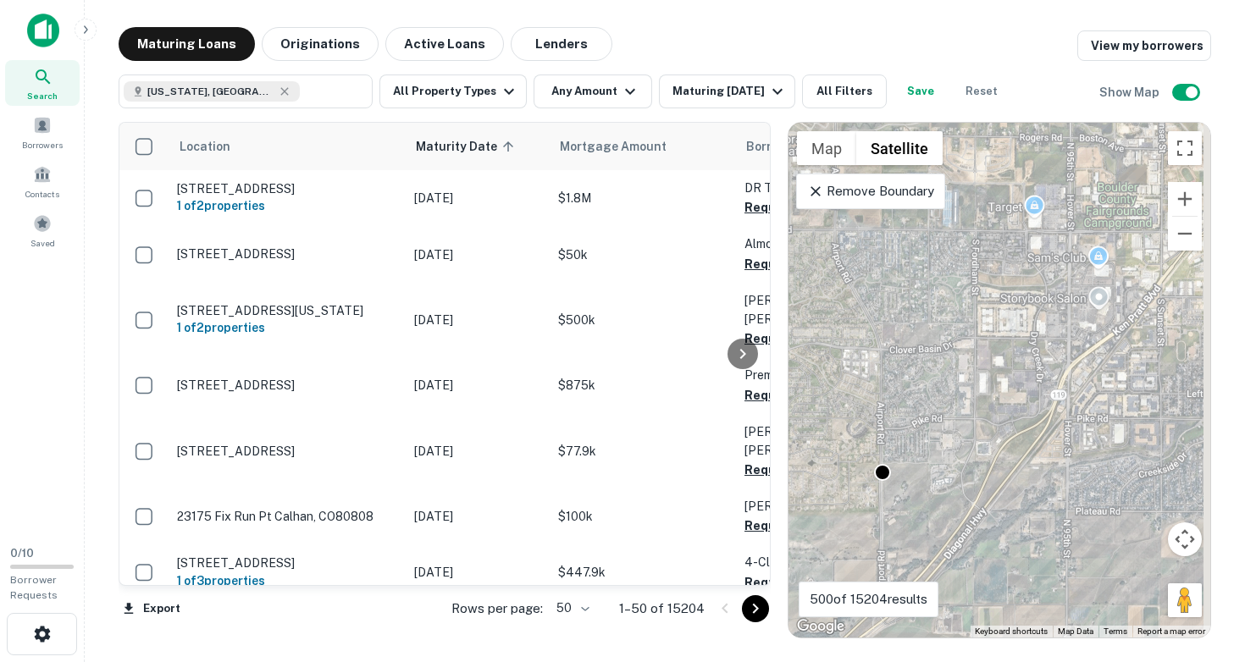
drag, startPoint x: 1108, startPoint y: 298, endPoint x: 805, endPoint y: 506, distance: 367.2
click at [807, 505] on div "To activate drag with keyboard, press Alt + Enter. Once in keyboard drag state,…" at bounding box center [999, 380] width 422 height 515
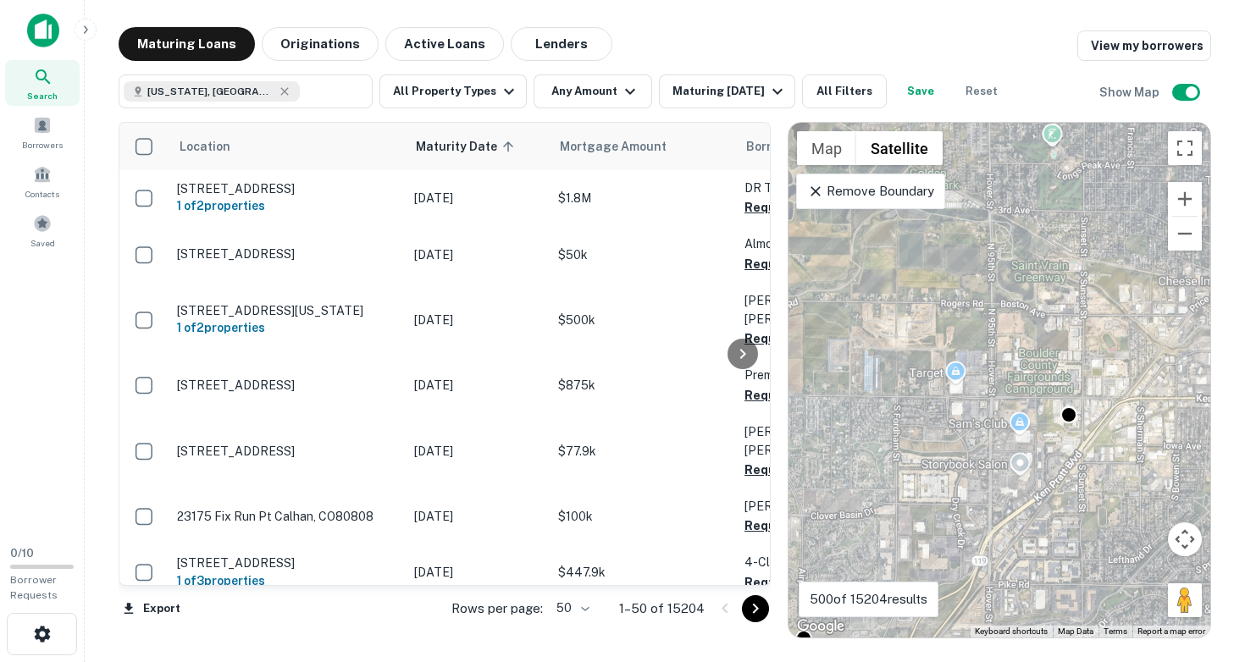
drag, startPoint x: 920, startPoint y: 430, endPoint x: 982, endPoint y: 458, distance: 67.8
click at [982, 458] on div "To activate drag with keyboard, press Alt + Enter. Once in keyboard drag state,…" at bounding box center [999, 380] width 422 height 515
click at [1182, 229] on button "Zoom out" at bounding box center [1185, 234] width 34 height 34
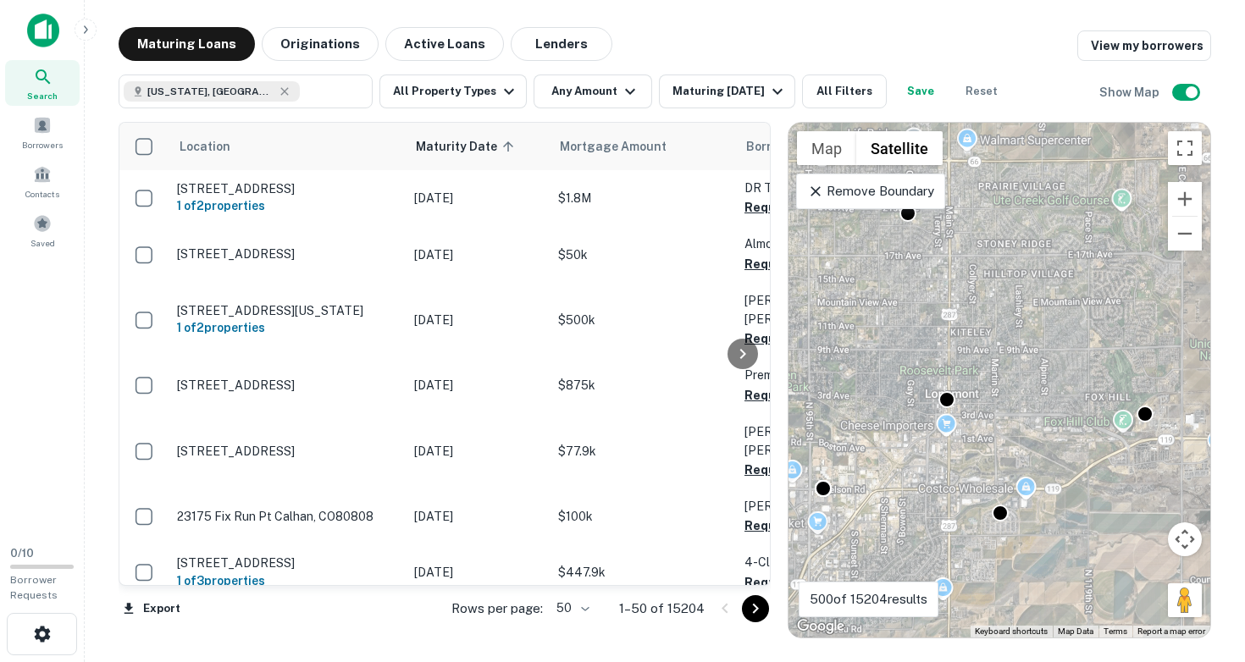
drag, startPoint x: 1103, startPoint y: 336, endPoint x: 923, endPoint y: 436, distance: 205.5
click at [921, 436] on div "To activate drag with keyboard, press Alt + Enter. Once in keyboard drag state,…" at bounding box center [999, 380] width 422 height 515
click at [949, 399] on div at bounding box center [950, 397] width 25 height 25
click at [997, 407] on div "To navigate, press the arrow keys. To activate drag with keyboard, press Alt + …" at bounding box center [999, 380] width 422 height 515
click at [997, 407] on div "To activate drag with keyboard, press Alt + Enter. Once in keyboard drag state,…" at bounding box center [999, 380] width 422 height 515
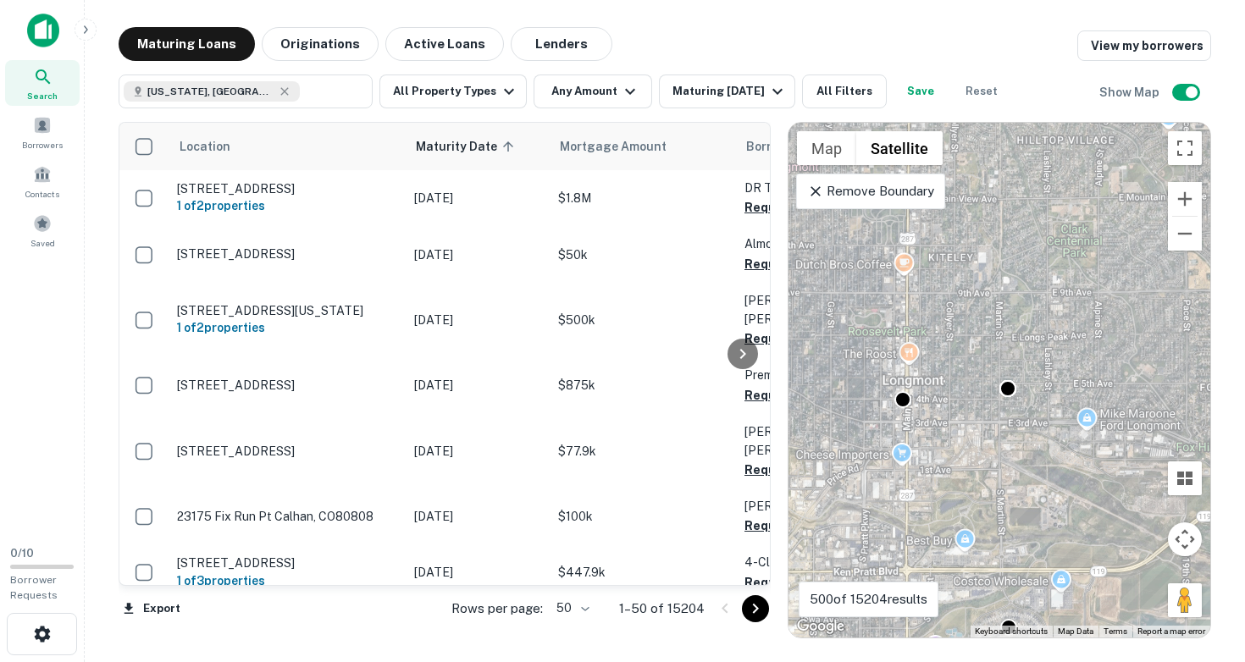
click at [984, 402] on div "To activate drag with keyboard, press Alt + Enter. Once in keyboard drag state,…" at bounding box center [999, 380] width 422 height 515
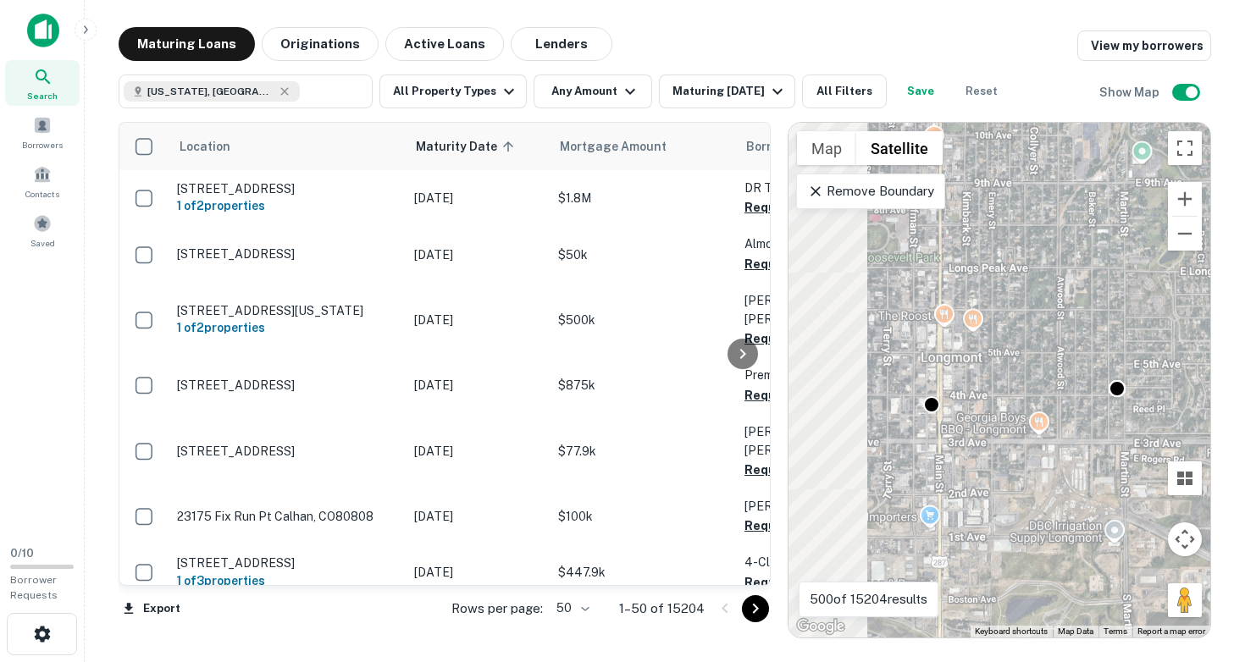
drag, startPoint x: 971, startPoint y: 406, endPoint x: 1117, endPoint y: 411, distance: 146.6
click at [1117, 411] on div "To activate drag with keyboard, press Alt + Enter. Once in keyboard drag state,…" at bounding box center [999, 380] width 422 height 515
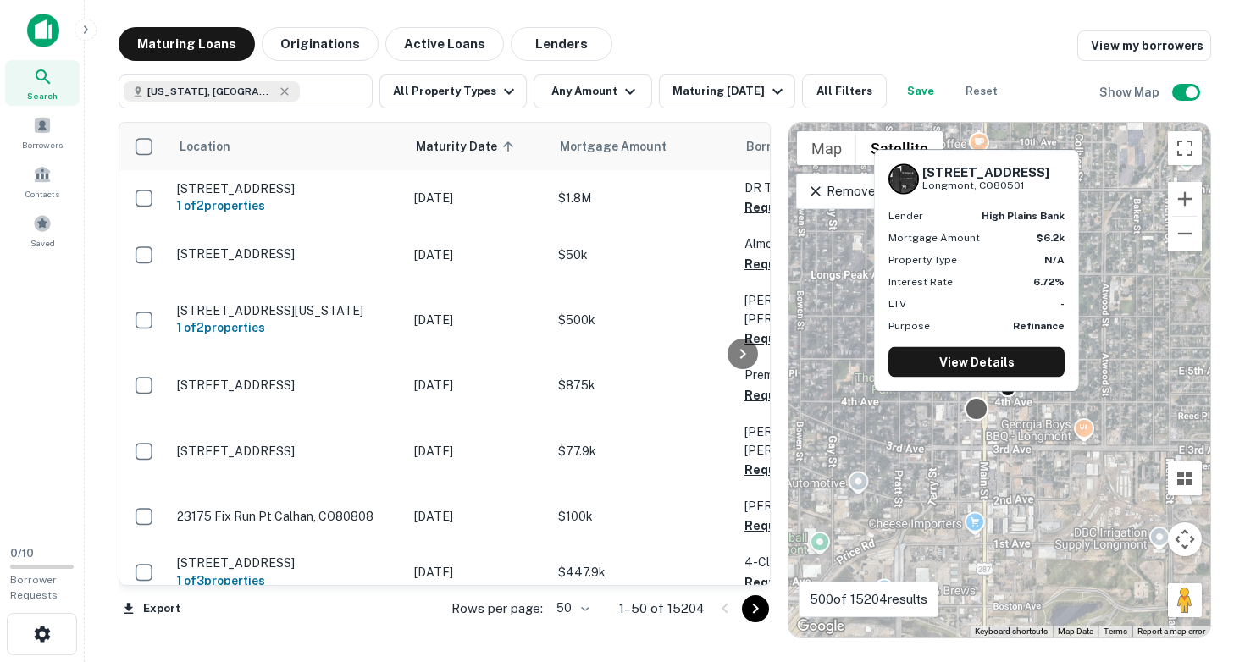
click at [976, 410] on div at bounding box center [977, 409] width 25 height 25
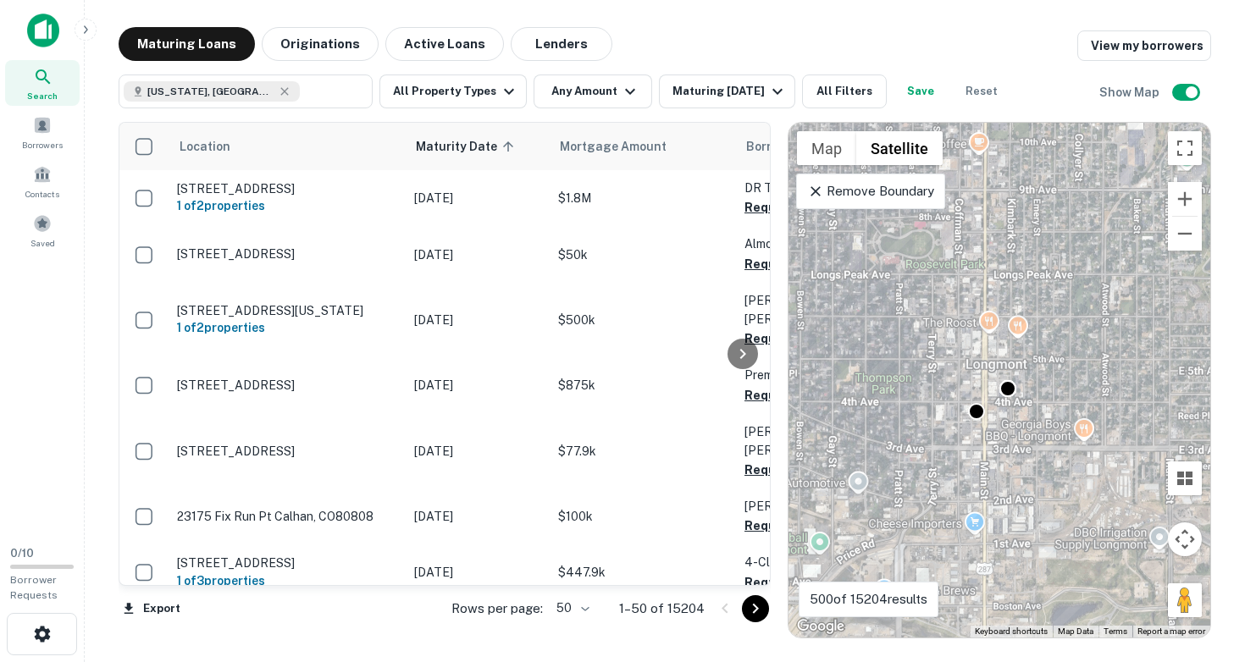
click at [985, 445] on div "To navigate, press the arrow keys. To activate drag with keyboard, press Alt + …" at bounding box center [999, 380] width 422 height 515
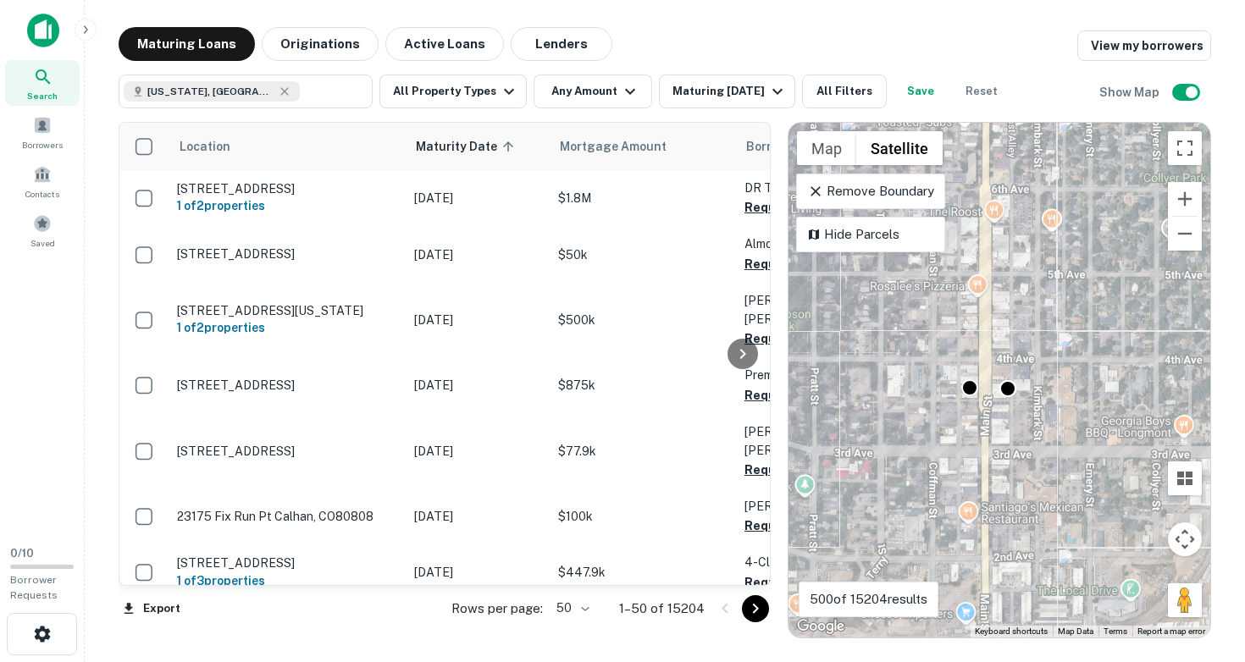
click at [970, 440] on div "To activate drag with keyboard, press Alt + Enter. Once in keyboard drag state,…" at bounding box center [999, 380] width 422 height 515
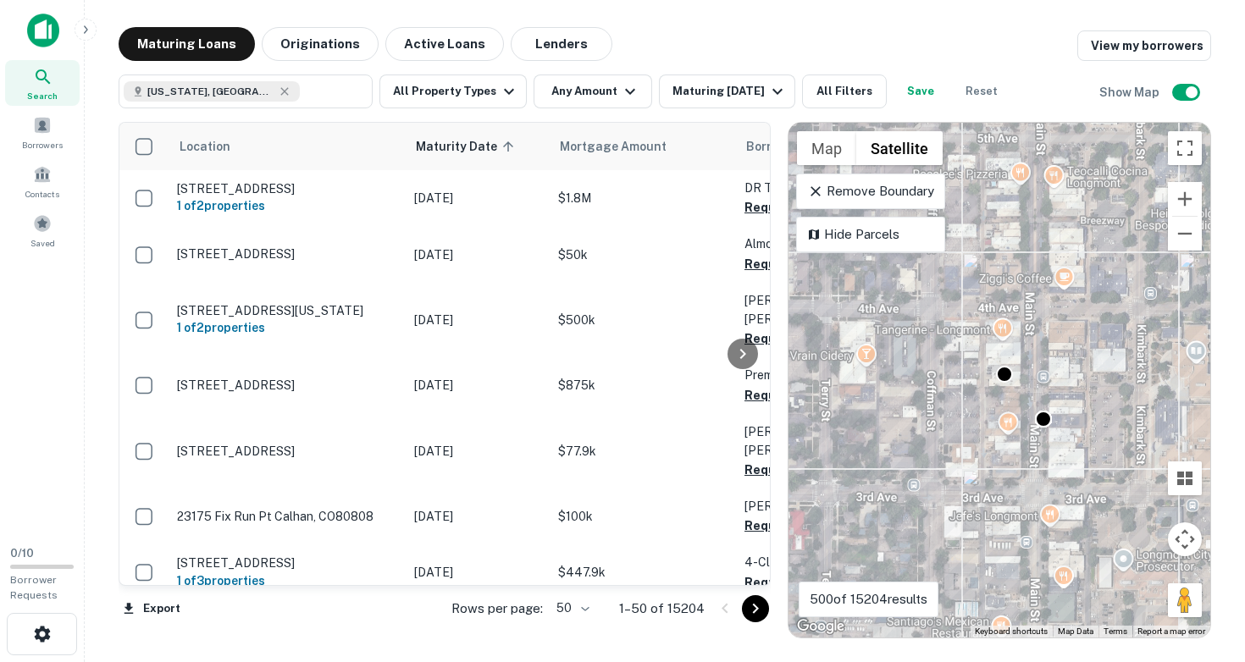
drag, startPoint x: 965, startPoint y: 401, endPoint x: 1002, endPoint y: 434, distance: 50.4
click at [1002, 434] on div "To activate drag with keyboard, press Alt + Enter. Once in keyboard drag state,…" at bounding box center [999, 380] width 422 height 515
click at [1181, 231] on button "Zoom out" at bounding box center [1185, 234] width 34 height 34
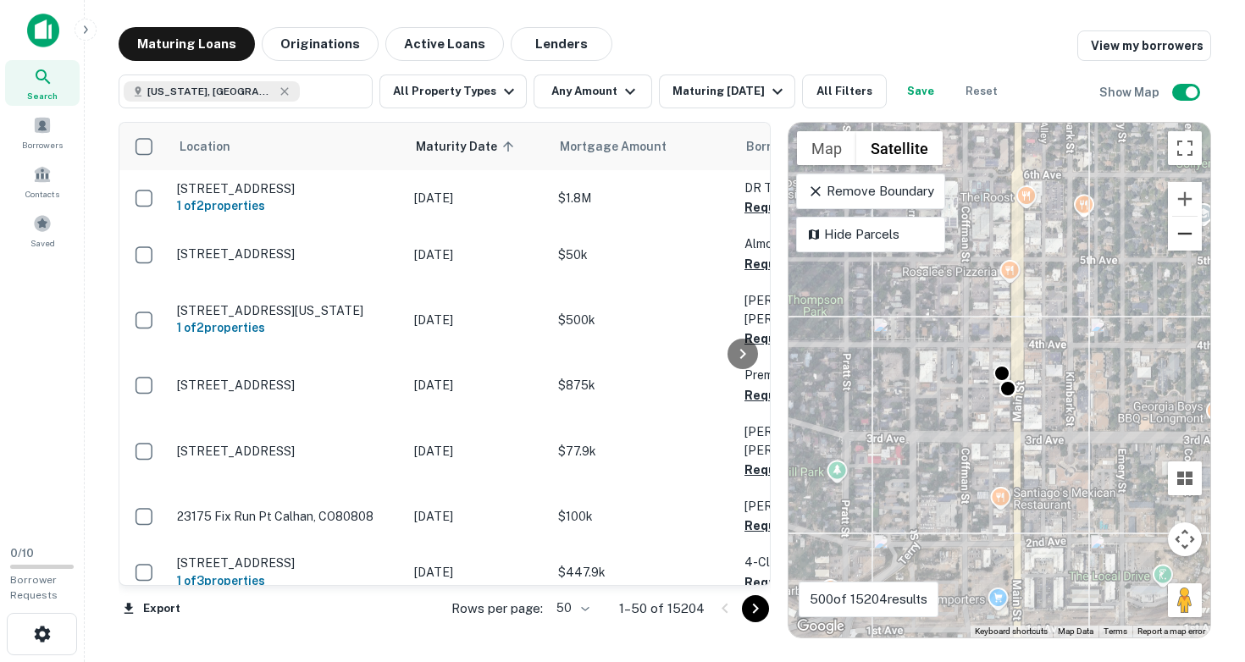
click at [1181, 231] on button "Zoom out" at bounding box center [1185, 234] width 34 height 34
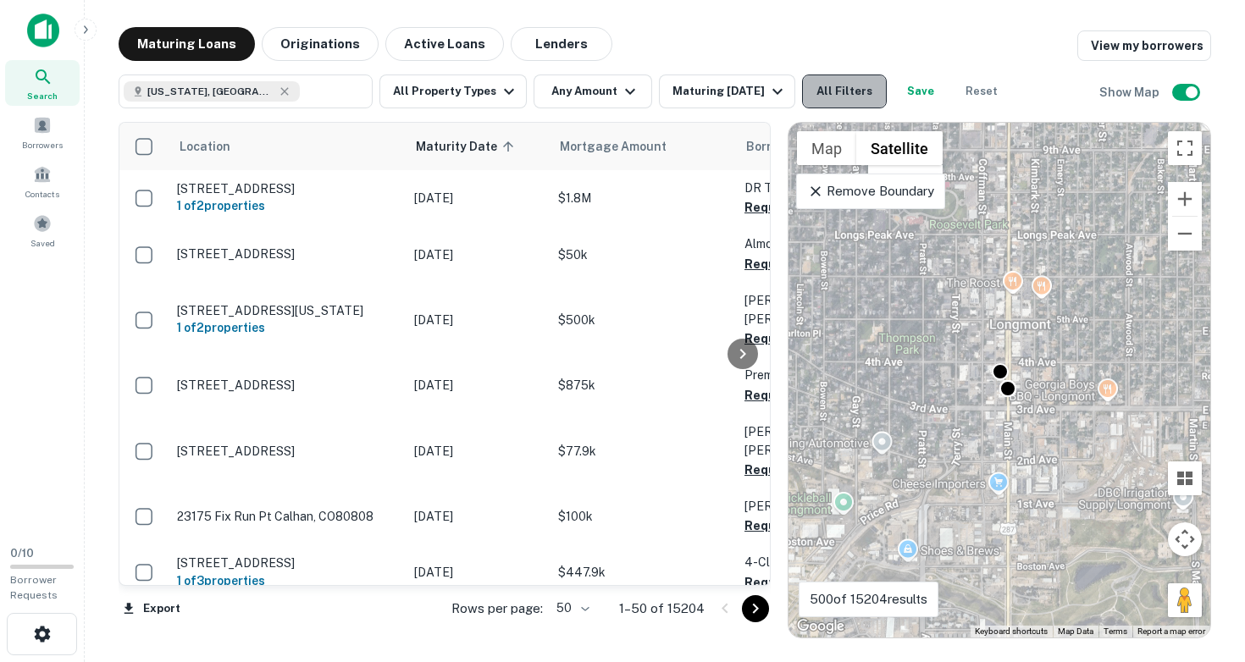
click at [856, 81] on button "All Filters" at bounding box center [844, 92] width 85 height 34
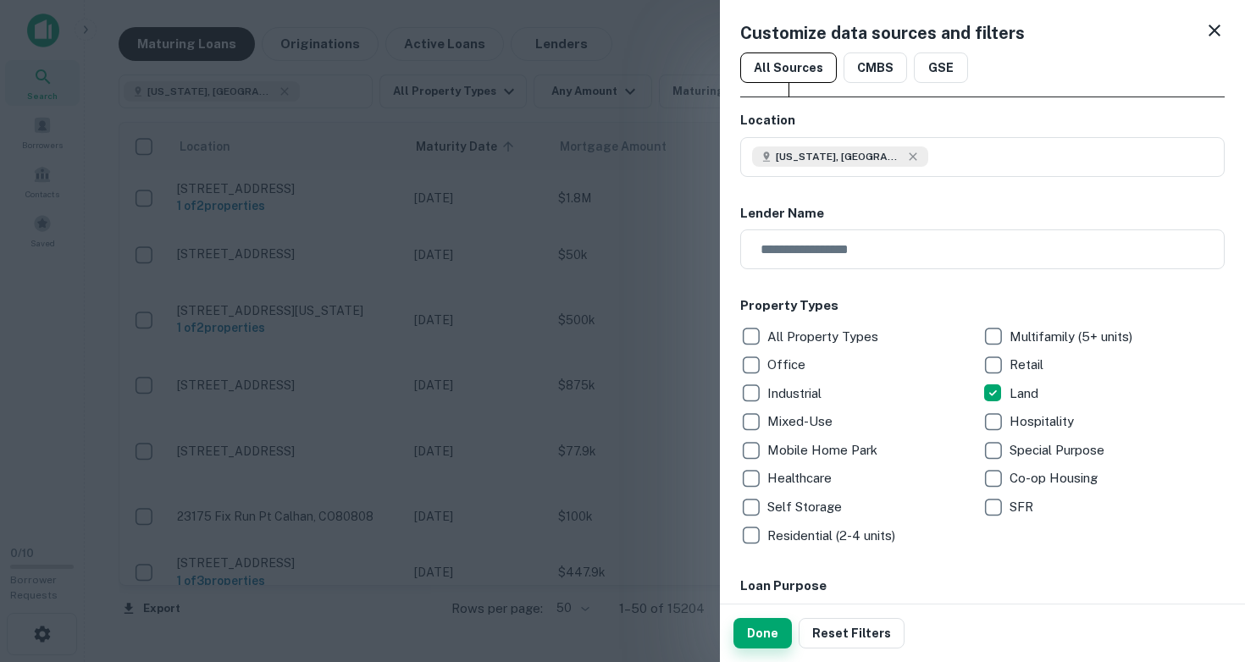
click at [766, 630] on button "Done" at bounding box center [762, 633] width 58 height 30
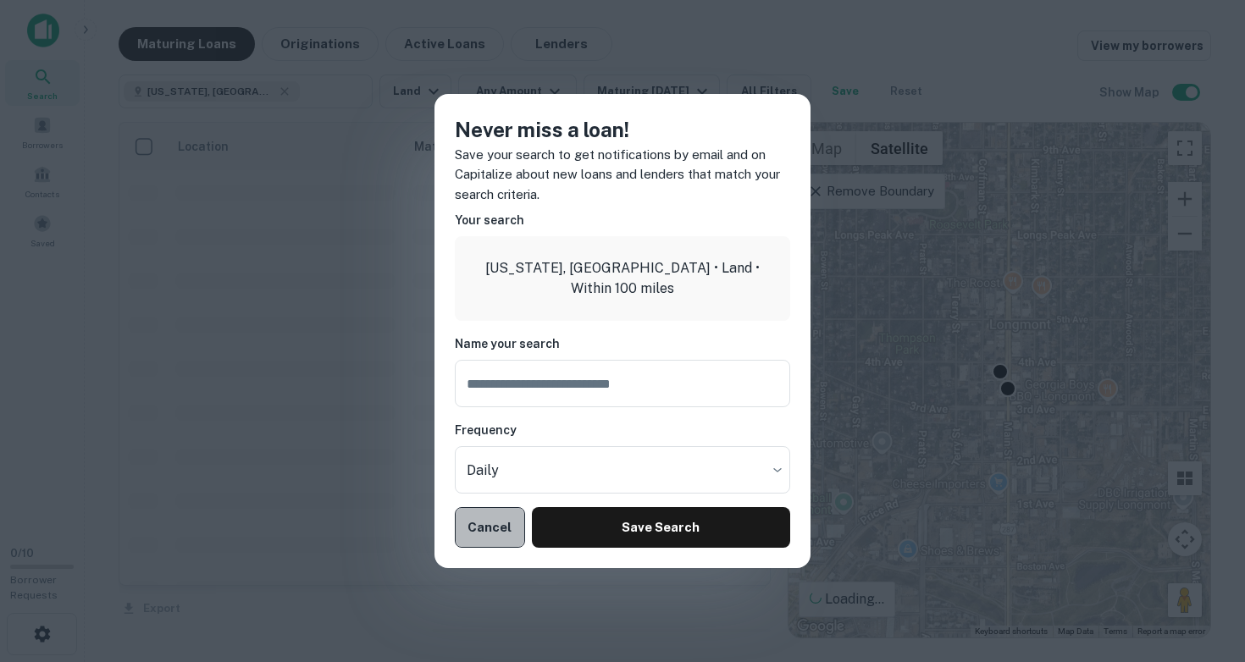
click at [490, 528] on button "Cancel" at bounding box center [490, 527] width 70 height 41
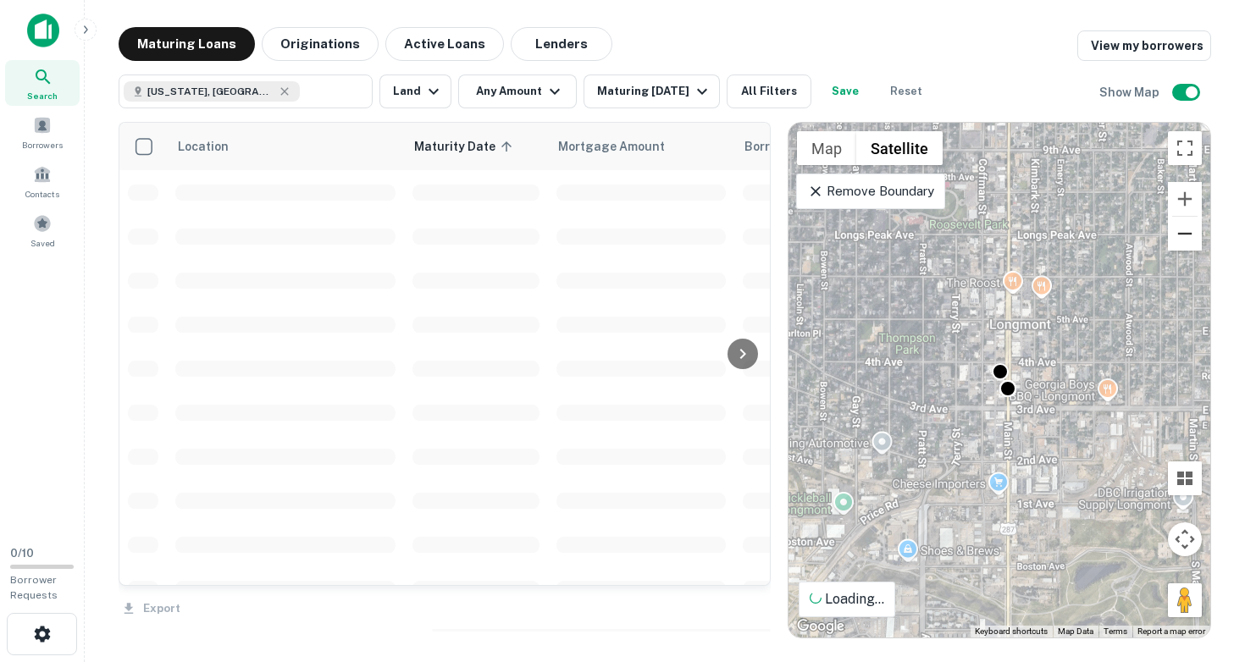
click at [1187, 230] on button "Zoom out" at bounding box center [1185, 234] width 34 height 34
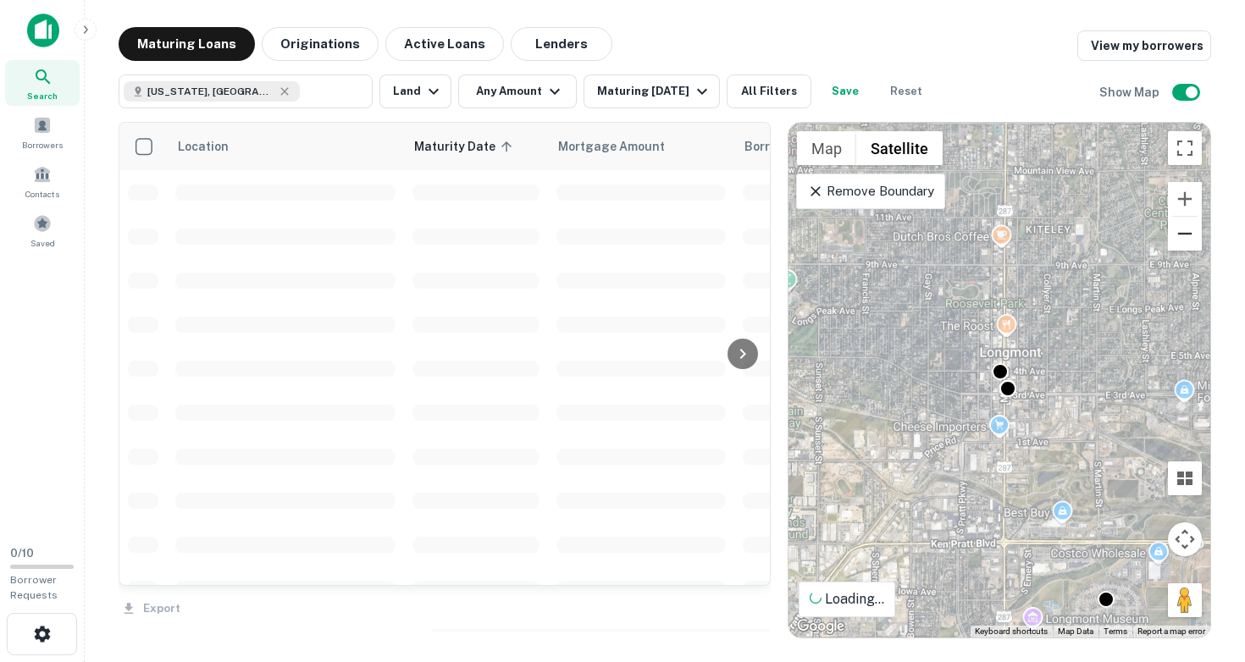
click at [1187, 230] on button "Zoom out" at bounding box center [1185, 234] width 34 height 34
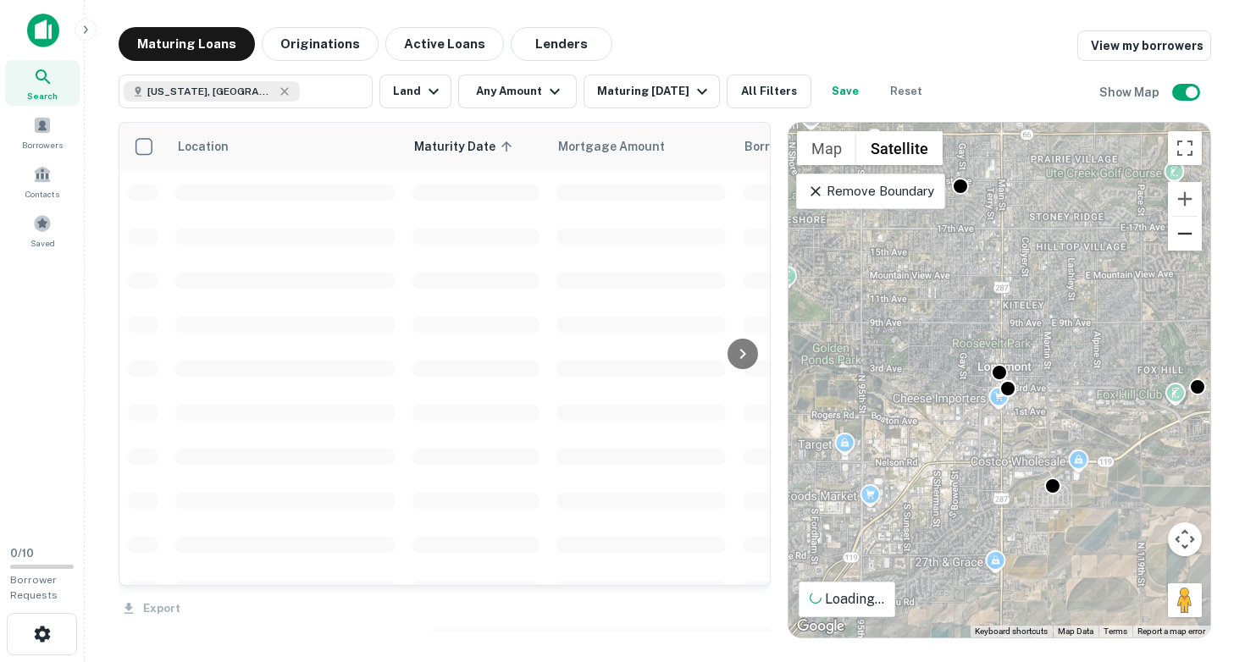
click at [1187, 230] on button "Zoom out" at bounding box center [1185, 234] width 34 height 34
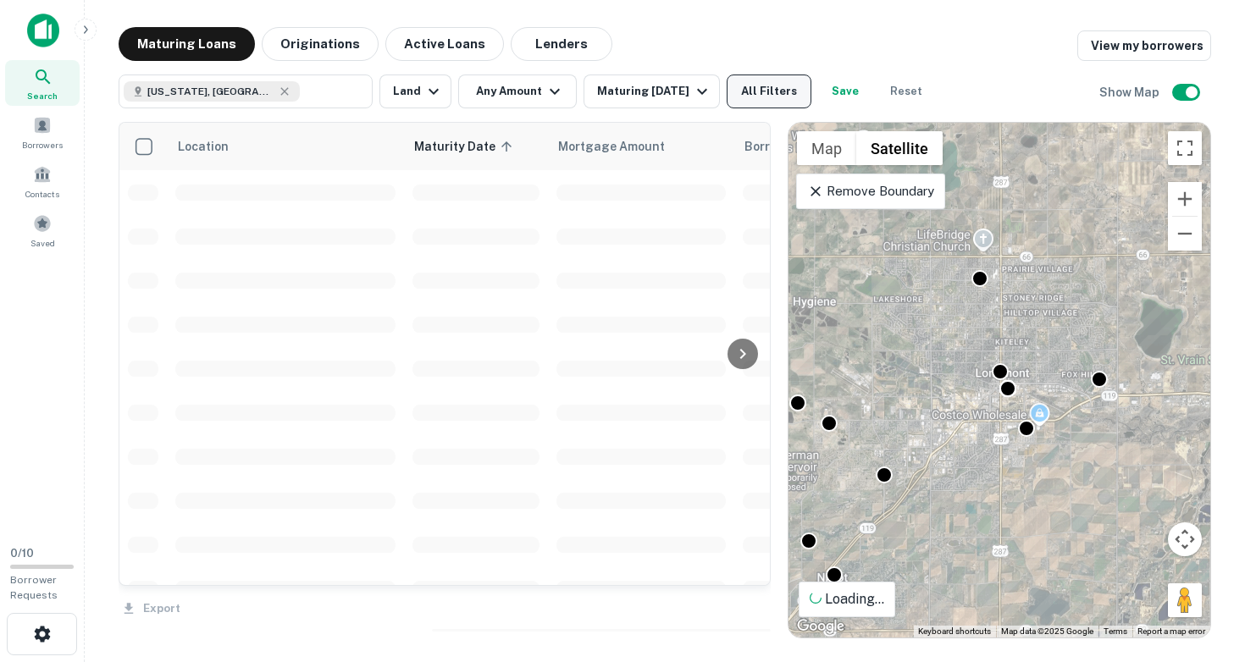
click at [786, 98] on button "All Filters" at bounding box center [769, 92] width 85 height 34
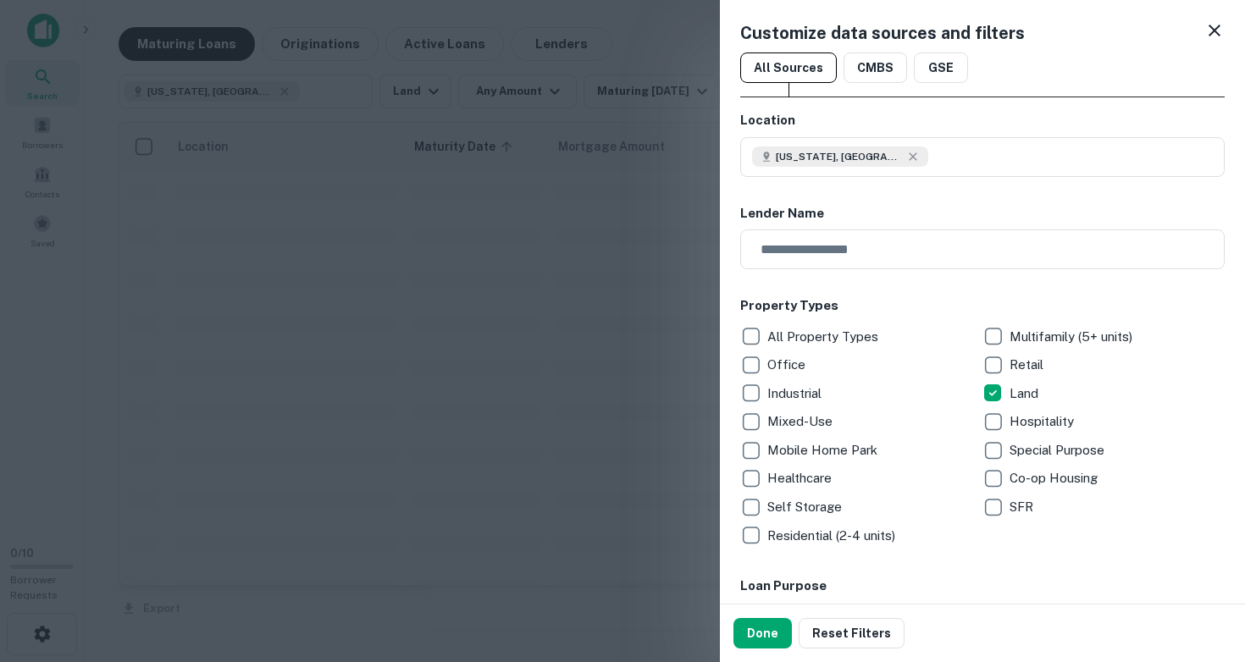
click at [1212, 31] on icon at bounding box center [1214, 30] width 20 height 20
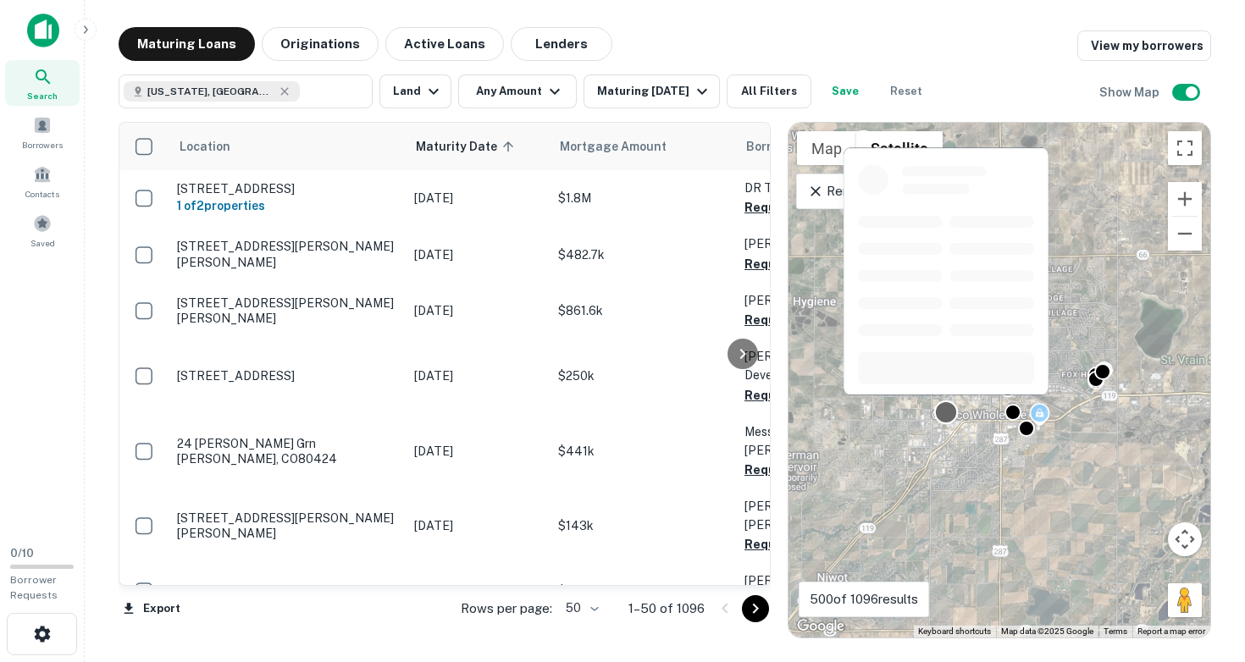
click at [946, 411] on div at bounding box center [946, 413] width 25 height 25
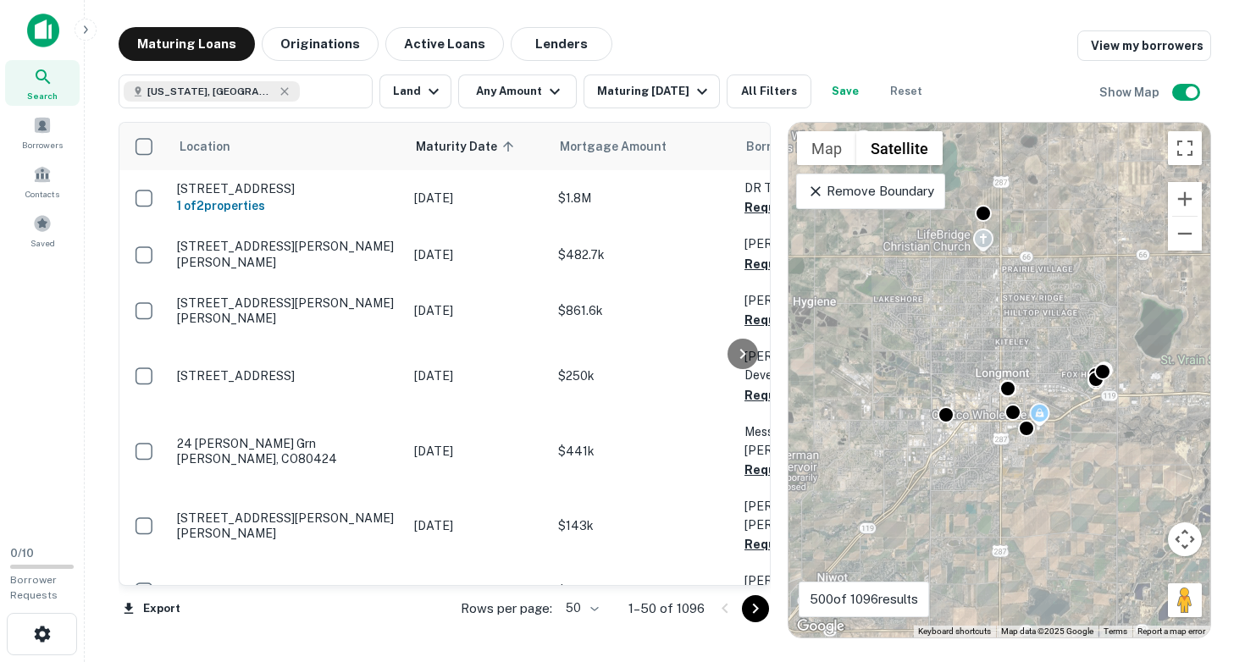
click at [903, 440] on div "To navigate, press the arrow keys. To activate drag with keyboard, press Alt + …" at bounding box center [999, 380] width 422 height 515
click at [903, 440] on div "To activate drag with keyboard, press Alt + Enter. Once in keyboard drag state,…" at bounding box center [999, 380] width 422 height 515
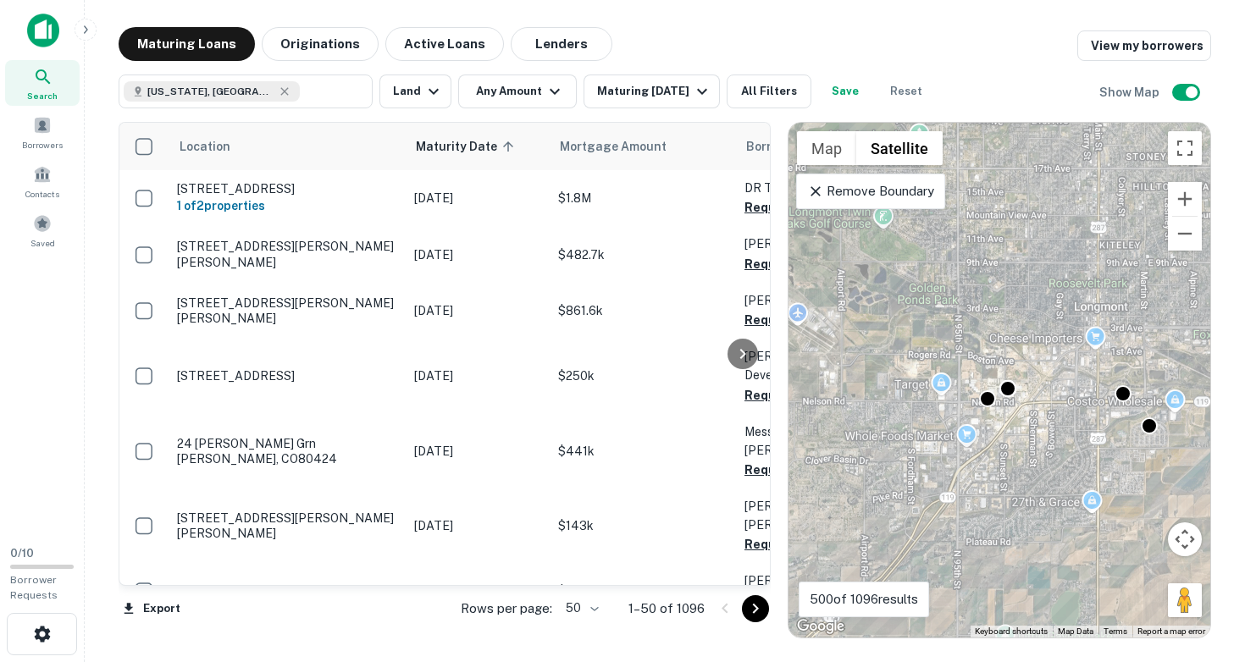
click at [954, 431] on div "To activate drag with keyboard, press Alt + Enter. Once in keyboard drag state,…" at bounding box center [999, 380] width 422 height 515
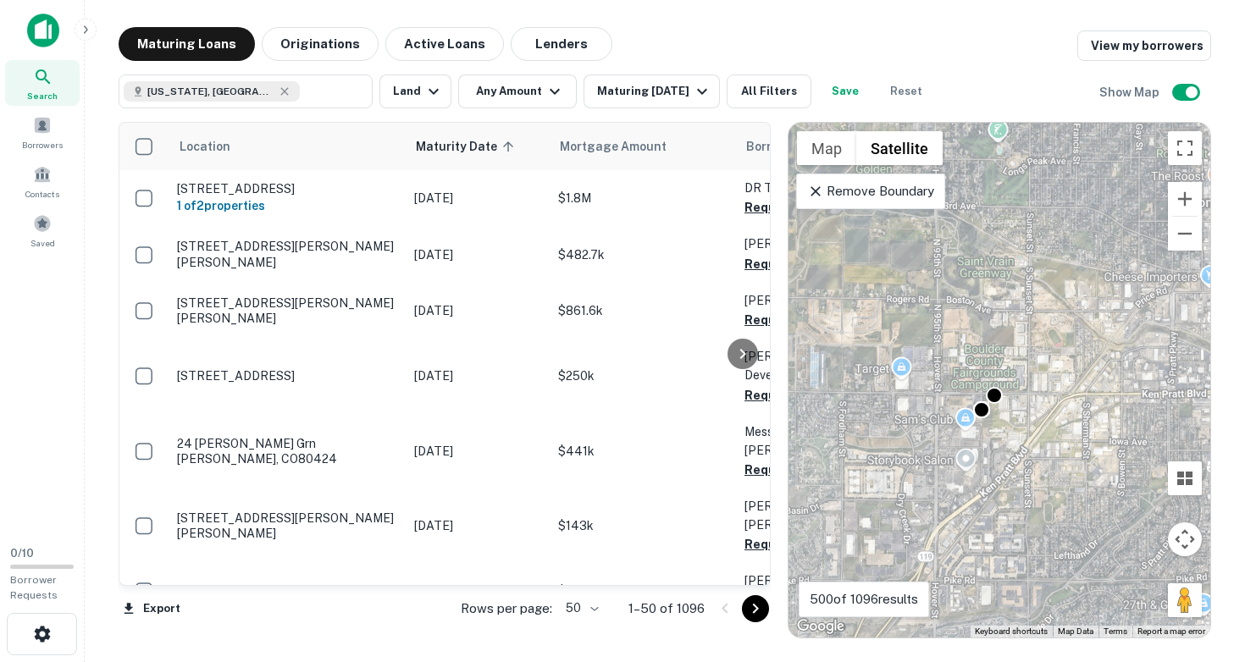
drag, startPoint x: 952, startPoint y: 406, endPoint x: 896, endPoint y: 445, distance: 68.1
click at [895, 445] on div "To activate drag with keyboard, press Alt + Enter. Once in keyboard drag state,…" at bounding box center [999, 380] width 422 height 515
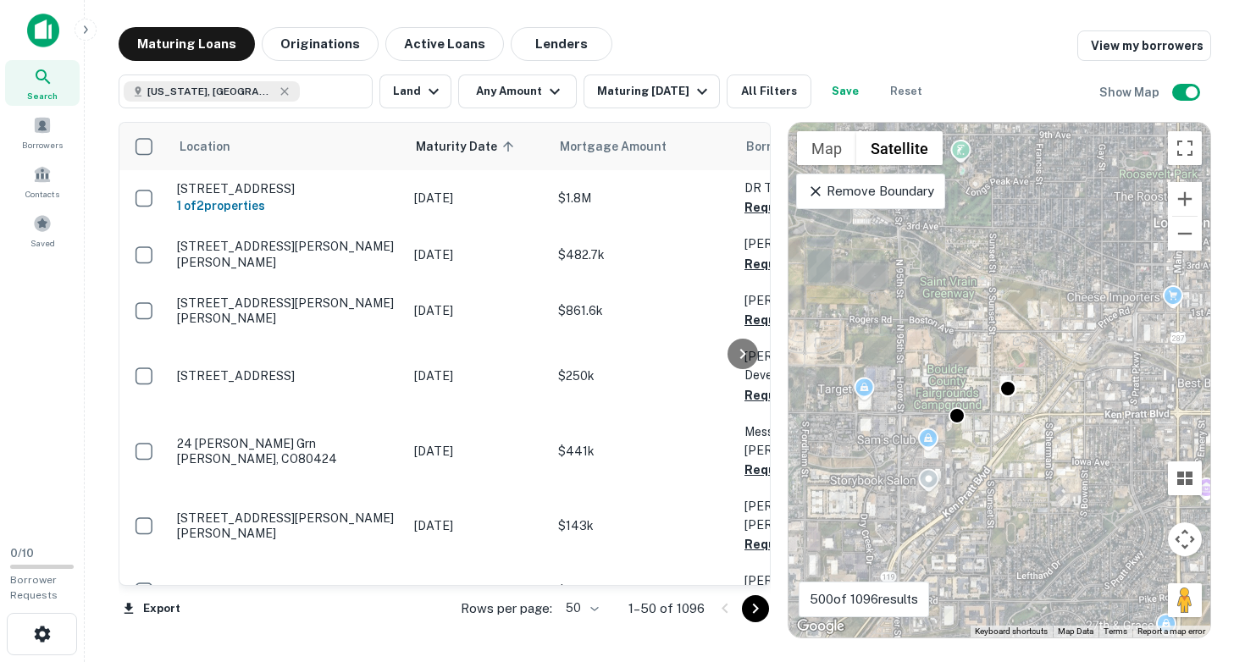
click at [955, 448] on div "To activate drag with keyboard, press Alt + Enter. Once in keyboard drag state,…" at bounding box center [999, 380] width 422 height 515
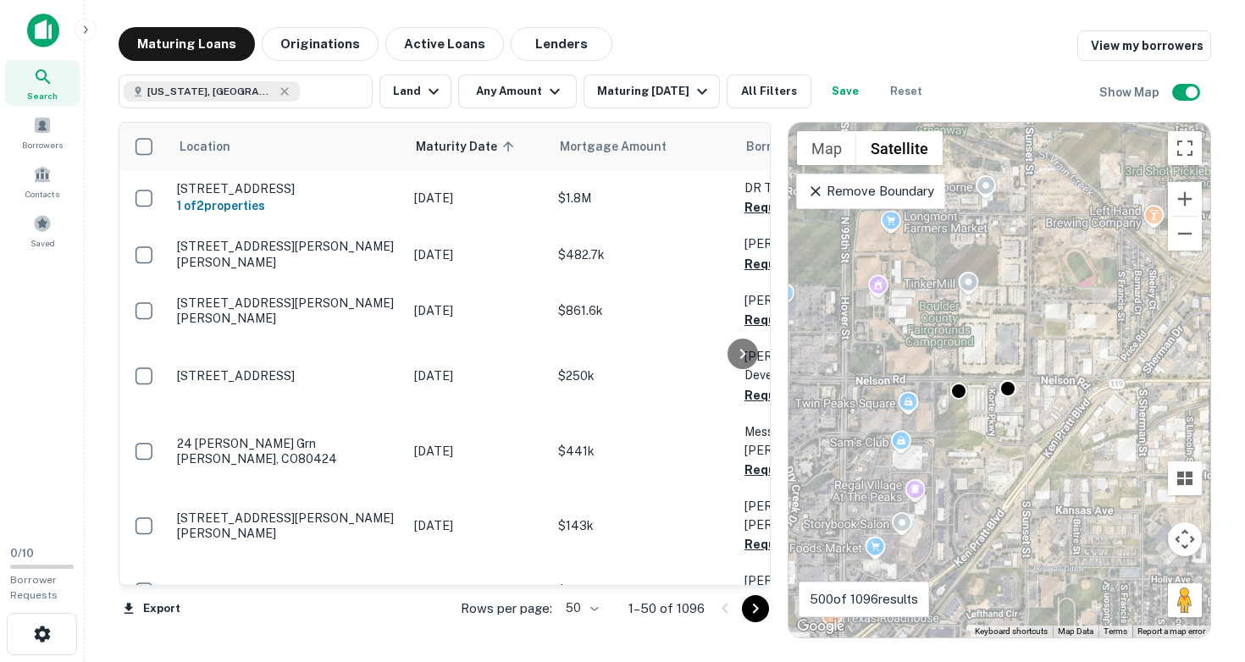
click at [960, 439] on div "To activate drag with keyboard, press Alt + Enter. Once in keyboard drag state,…" at bounding box center [999, 380] width 422 height 515
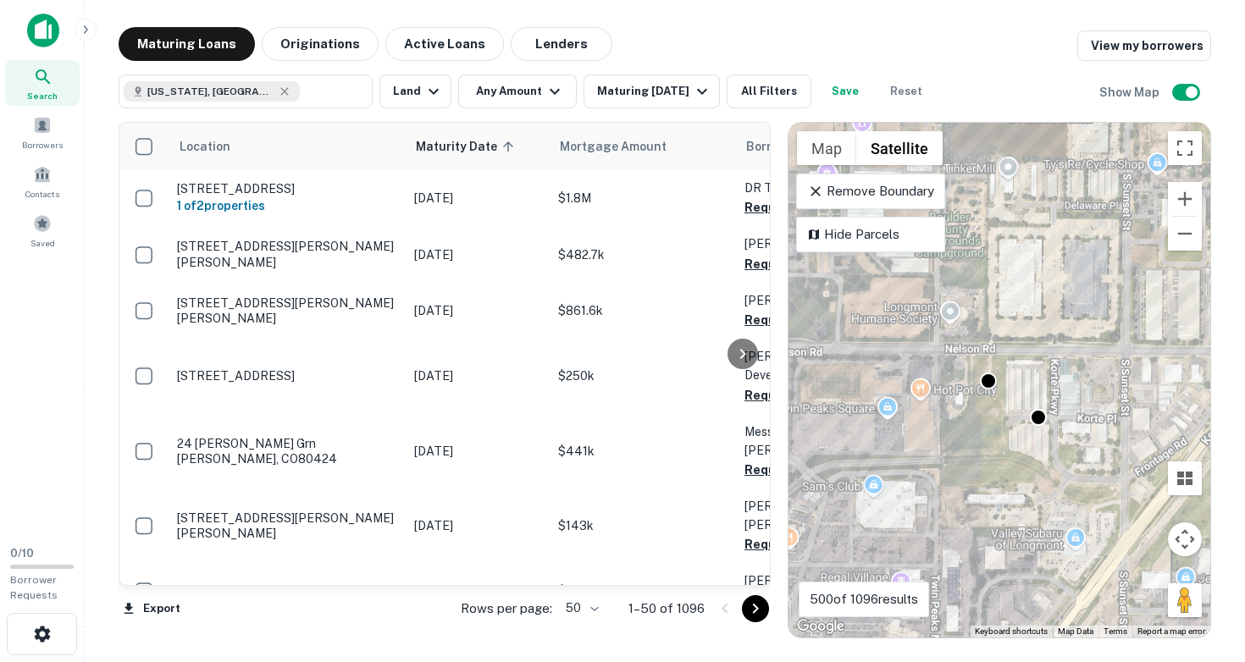
drag, startPoint x: 962, startPoint y: 417, endPoint x: 995, endPoint y: 448, distance: 45.5
click at [995, 448] on div "To activate drag with keyboard, press Alt + Enter. Once in keyboard drag state,…" at bounding box center [999, 380] width 422 height 515
click at [983, 436] on div "To activate drag with keyboard, press Alt + Enter. Once in keyboard drag state,…" at bounding box center [999, 380] width 422 height 515
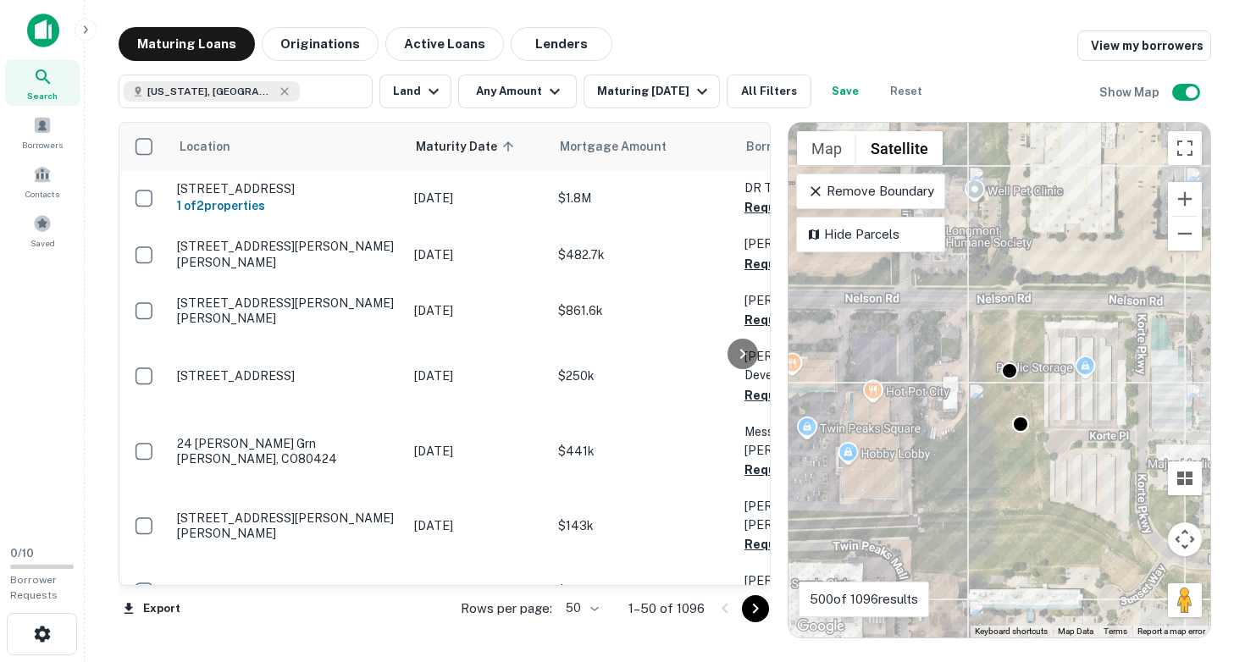
drag, startPoint x: 982, startPoint y: 413, endPoint x: 995, endPoint y: 451, distance: 39.4
click at [995, 451] on div "To activate drag with keyboard, press Alt + Enter. Once in keyboard drag state,…" at bounding box center [999, 380] width 422 height 515
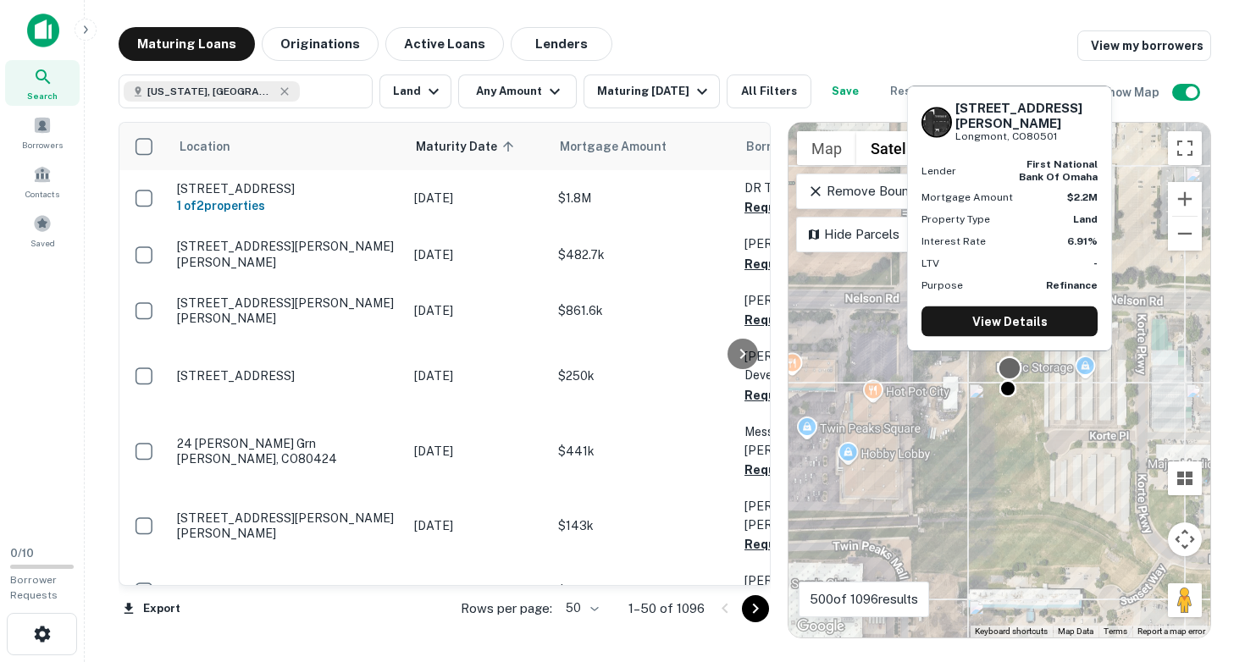
click at [1011, 368] on div at bounding box center [1010, 369] width 25 height 25
click at [1011, 318] on link "View Details" at bounding box center [1009, 322] width 176 height 30
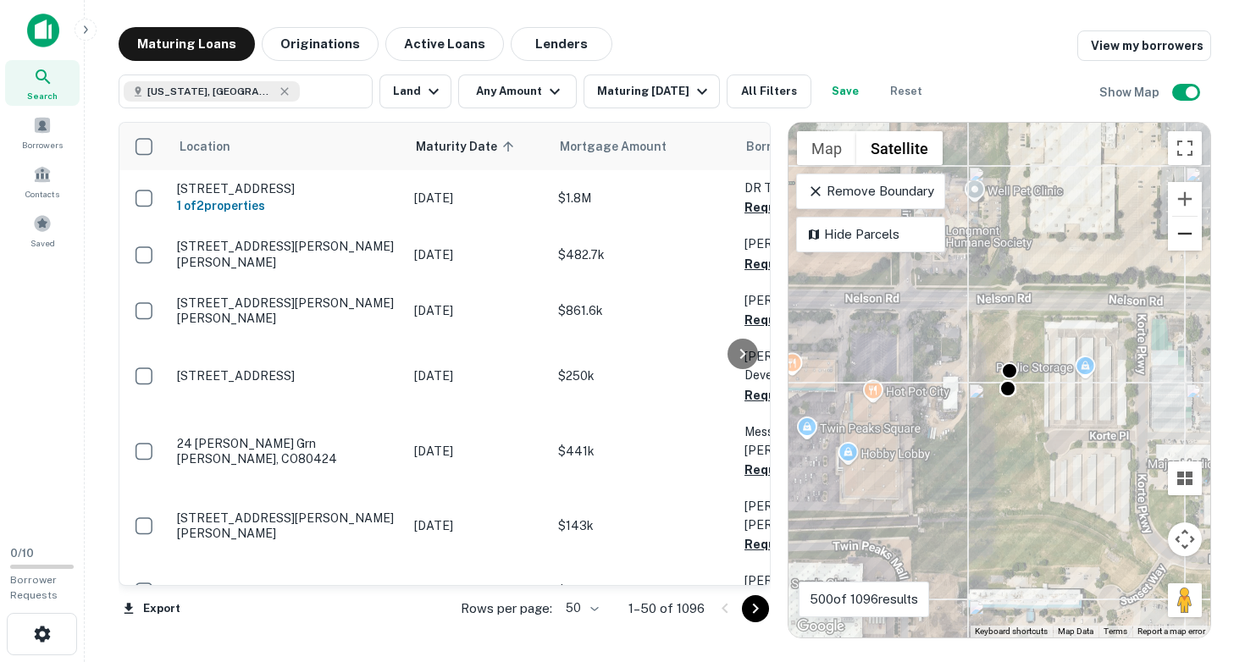
click at [1184, 234] on button "Zoom out" at bounding box center [1185, 234] width 34 height 34
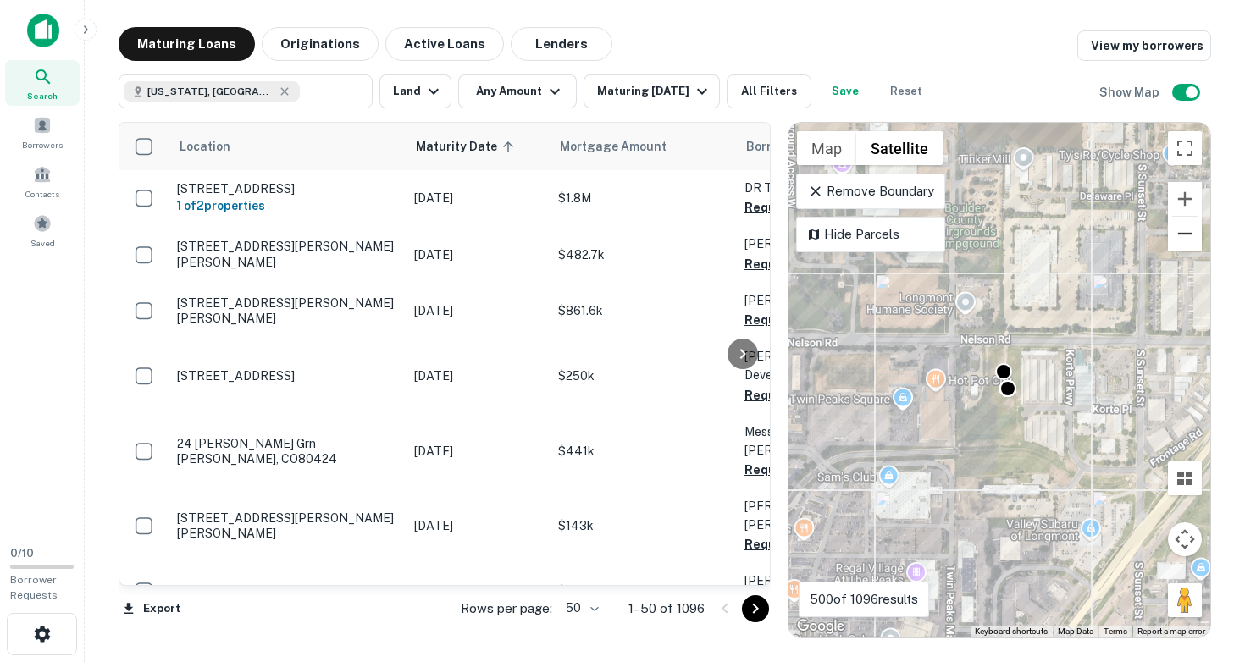
click at [1184, 234] on button "Zoom out" at bounding box center [1185, 234] width 34 height 34
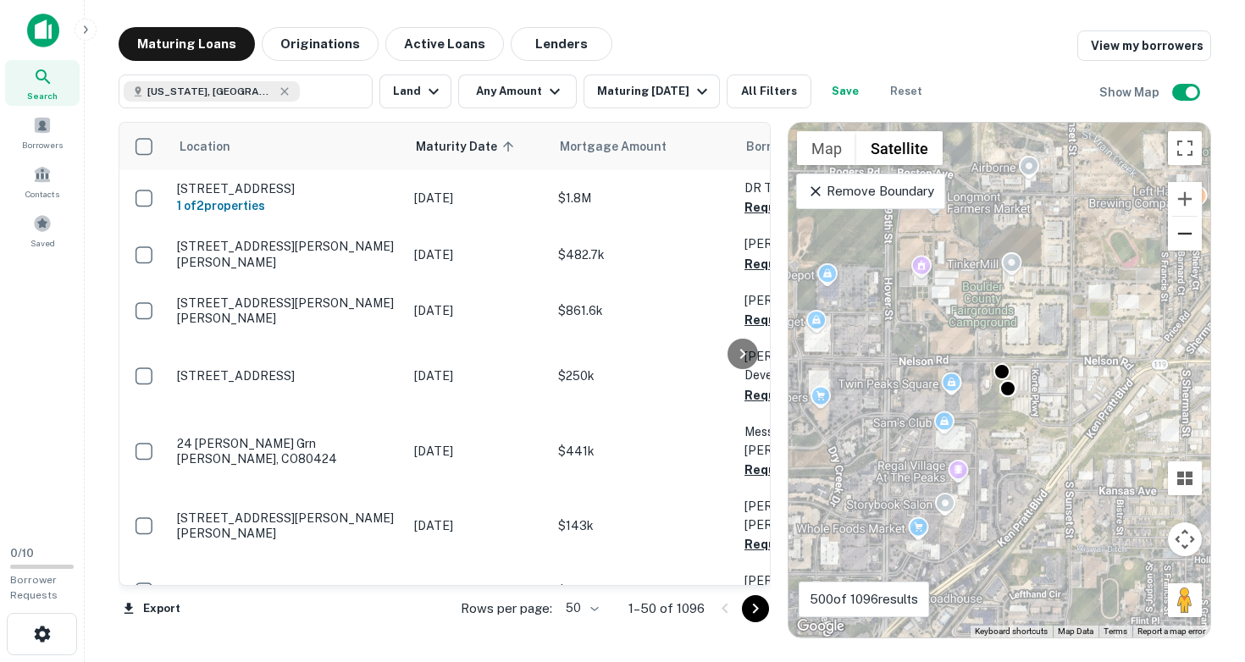
click at [1184, 234] on button "Zoom out" at bounding box center [1185, 234] width 34 height 34
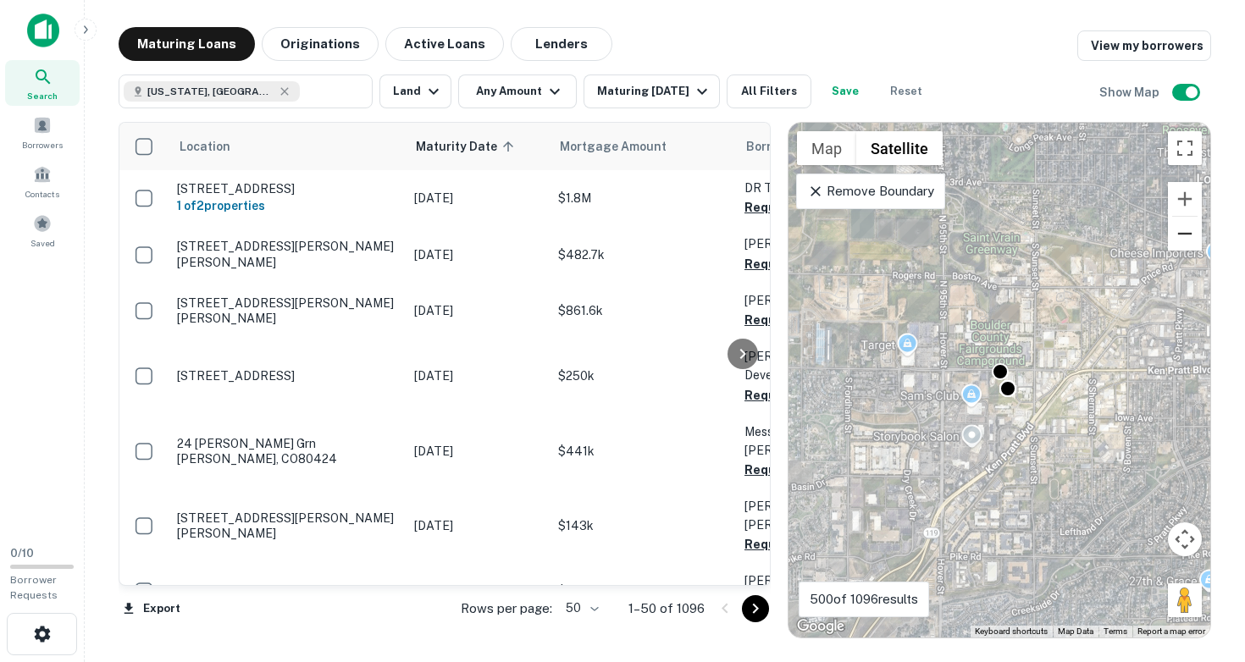
click at [1184, 234] on button "Zoom out" at bounding box center [1185, 234] width 34 height 34
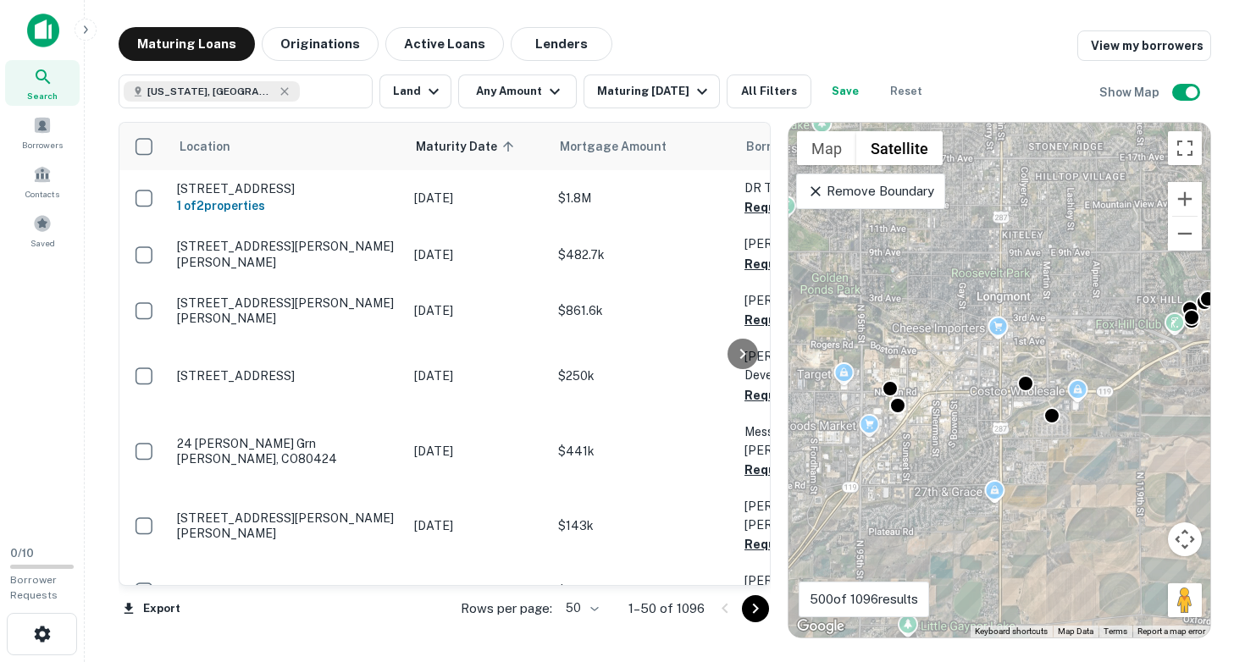
drag, startPoint x: 1104, startPoint y: 392, endPoint x: 996, endPoint y: 411, distance: 110.0
click at [996, 411] on div "To activate drag with keyboard, press Alt + Enter. Once in keyboard drag state,…" at bounding box center [999, 380] width 422 height 515
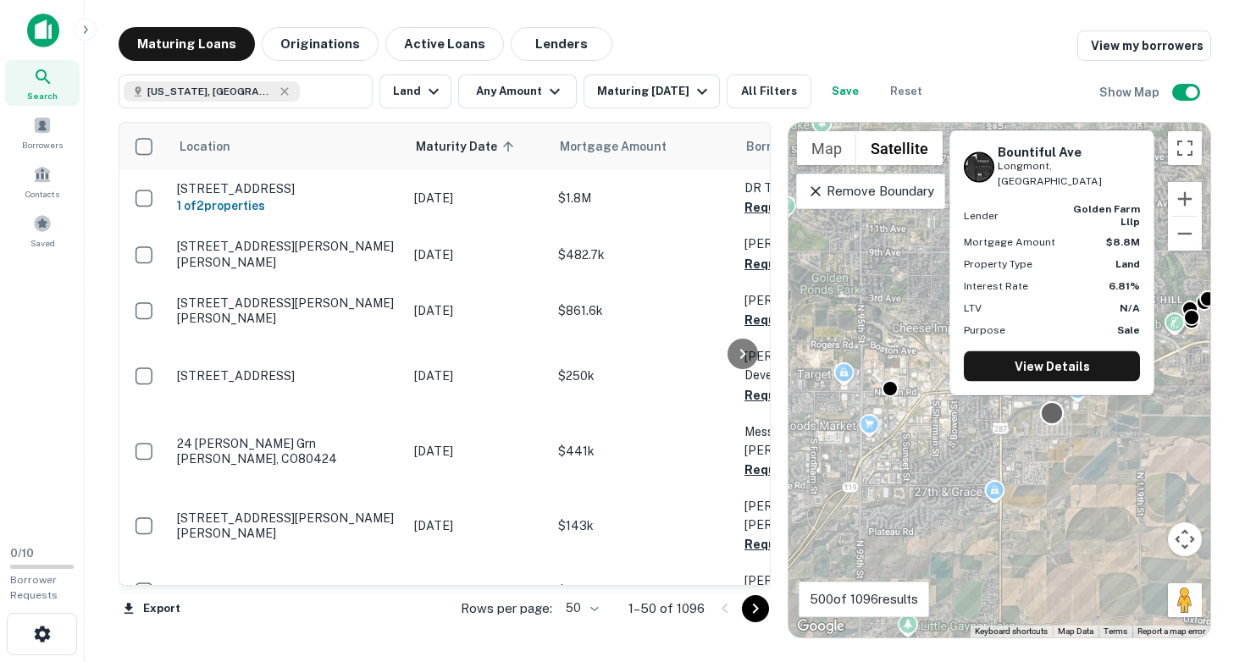
click at [1054, 413] on div at bounding box center [1052, 413] width 25 height 25
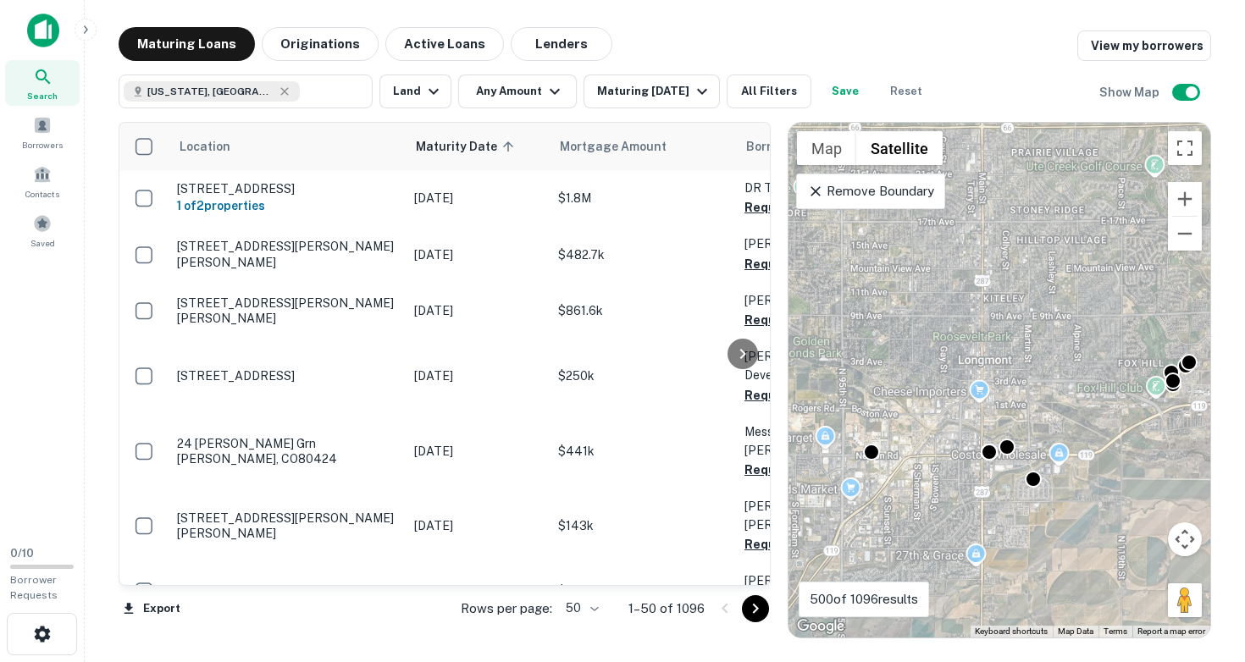
drag, startPoint x: 1016, startPoint y: 429, endPoint x: 995, endPoint y: 496, distance: 71.0
click at [995, 496] on div "To activate drag with keyboard, press Alt + Enter. Once in keyboard drag state,…" at bounding box center [999, 380] width 422 height 515
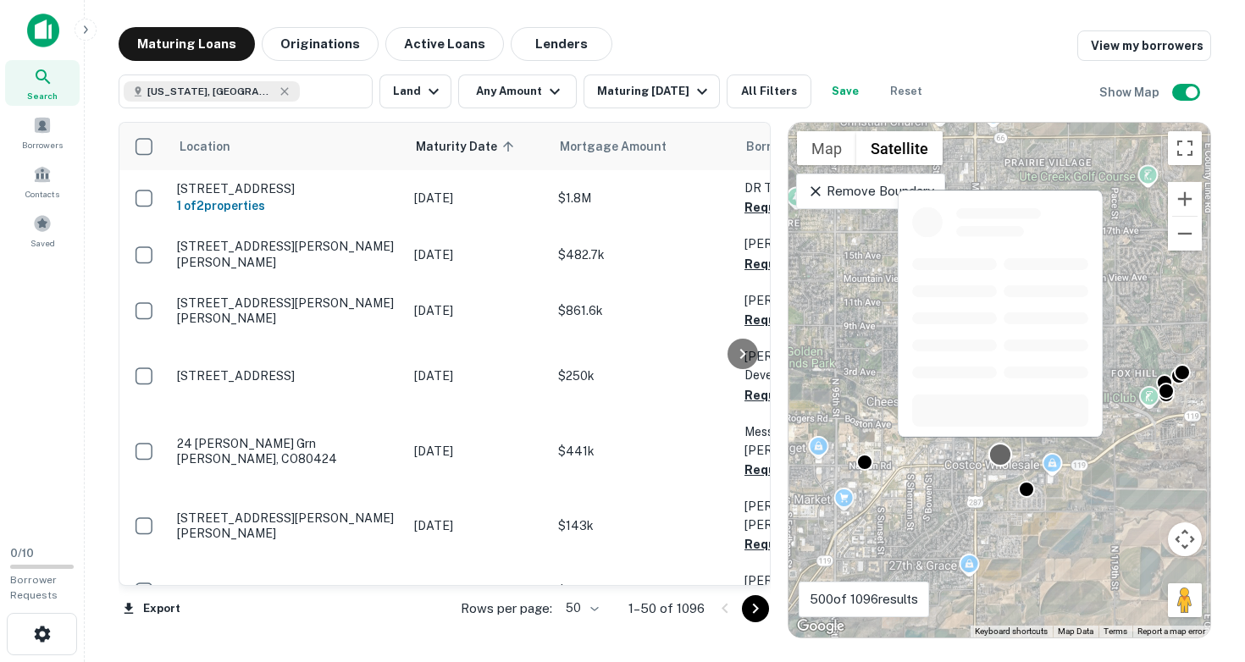
click at [1002, 453] on div at bounding box center [1000, 455] width 25 height 25
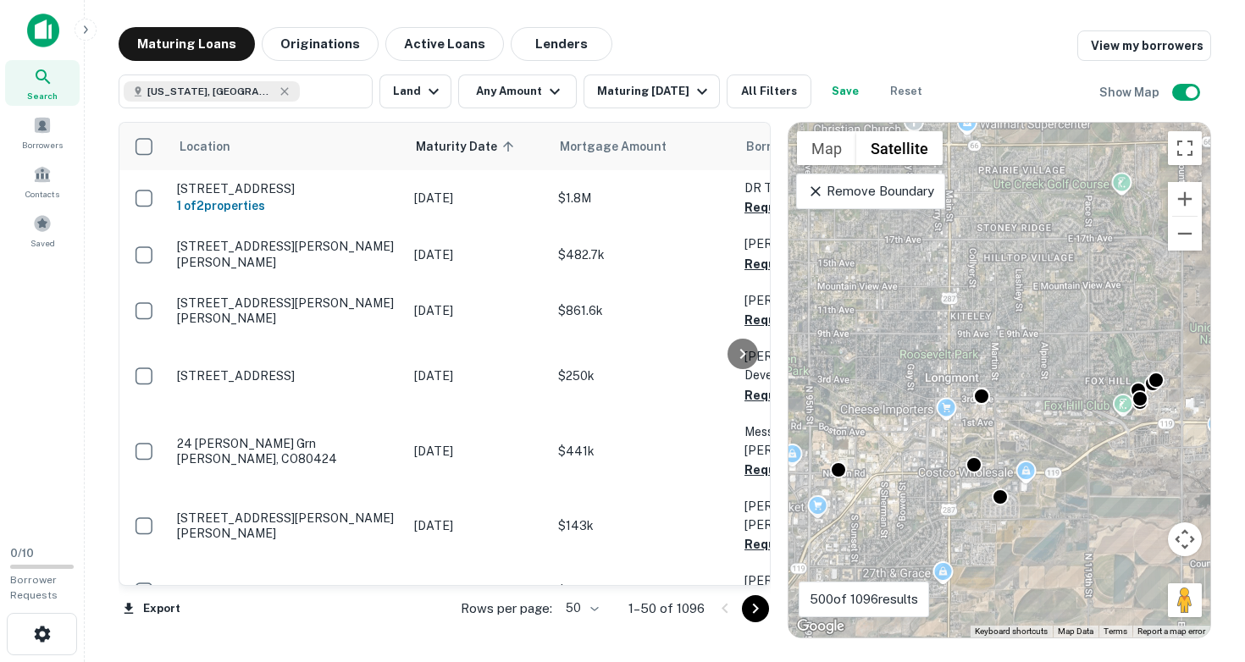
drag, startPoint x: 1113, startPoint y: 442, endPoint x: 1016, endPoint y: 451, distance: 96.9
click at [1021, 451] on div "To activate drag with keyboard, press Alt + Enter. Once in keyboard drag state,…" at bounding box center [999, 380] width 422 height 515
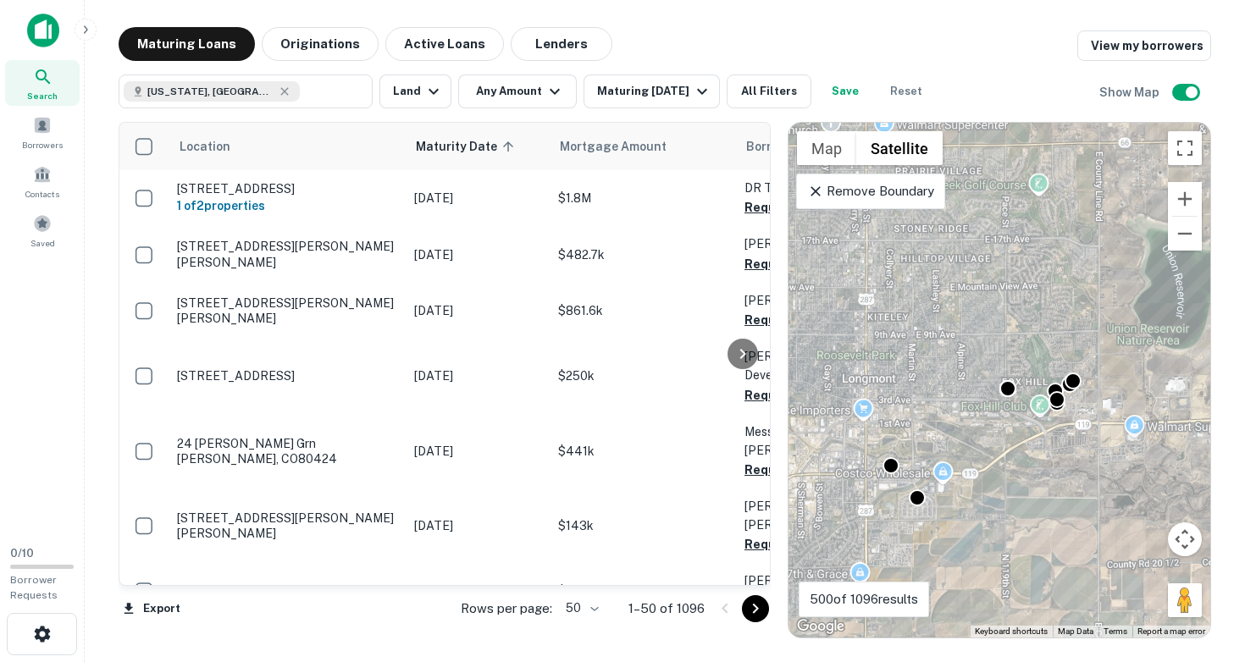
click at [1105, 420] on div "To activate drag with keyboard, press Alt + Enter. Once in keyboard drag state,…" at bounding box center [999, 380] width 422 height 515
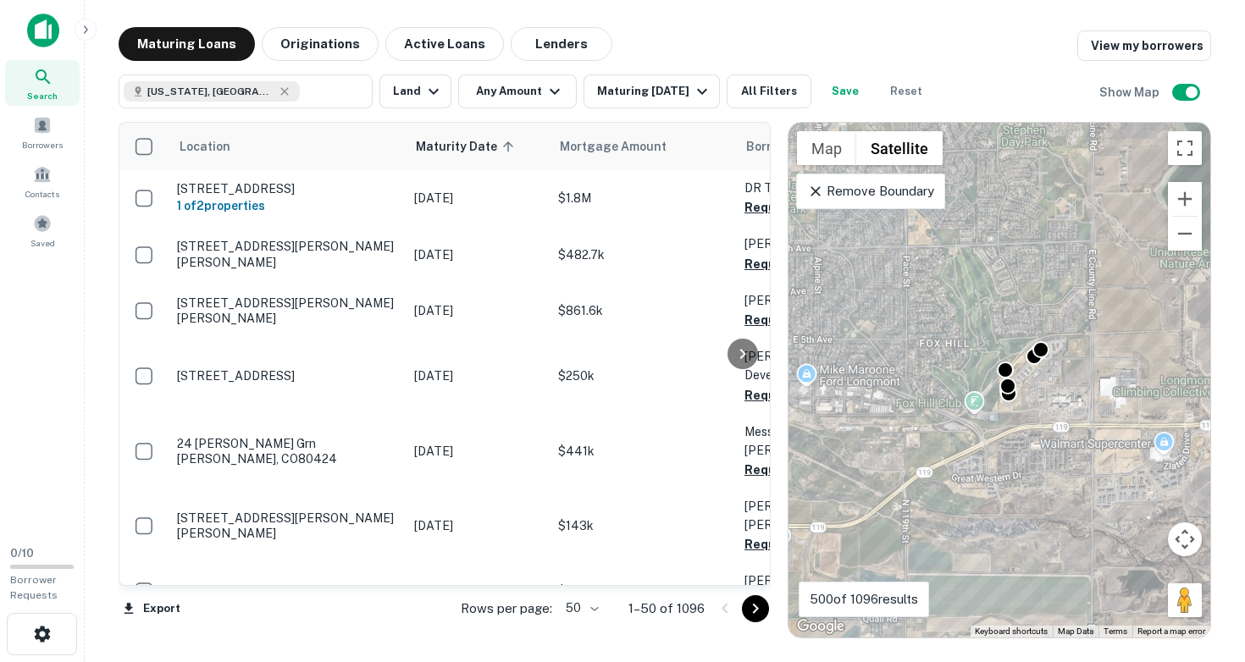
click at [1072, 390] on div "To activate drag with keyboard, press Alt + Enter. Once in keyboard drag state,…" at bounding box center [999, 380] width 422 height 515
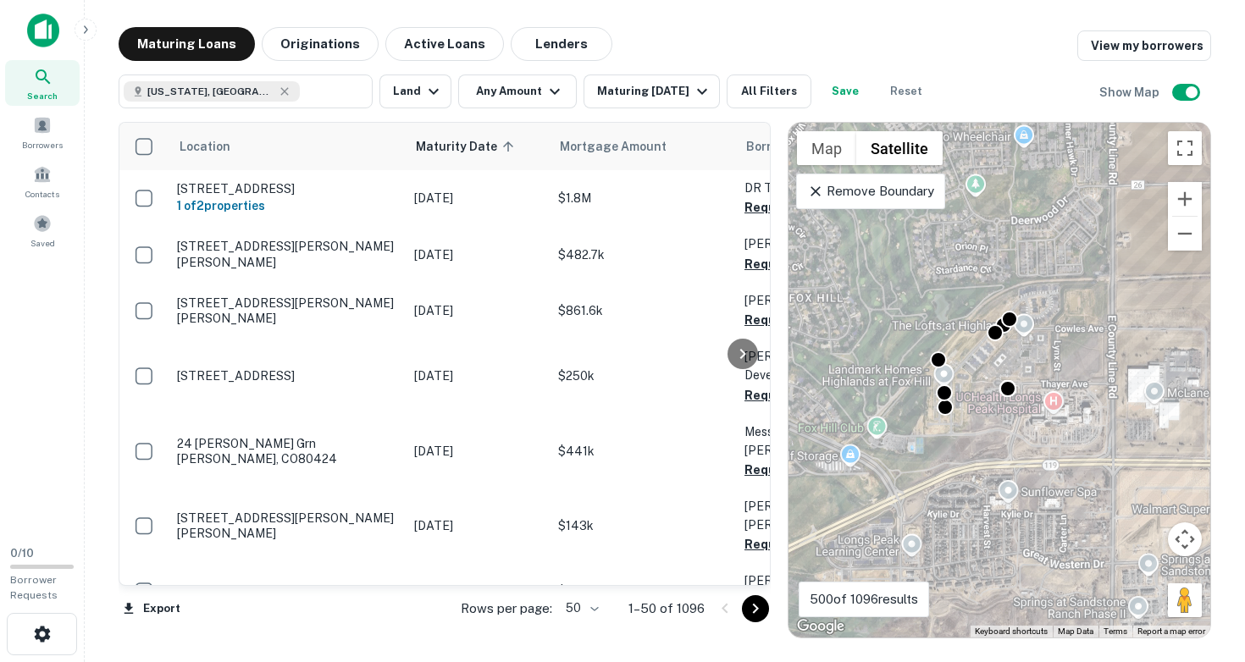
click at [991, 418] on div "To activate drag with keyboard, press Alt + Enter. Once in keyboard drag state,…" at bounding box center [999, 380] width 422 height 515
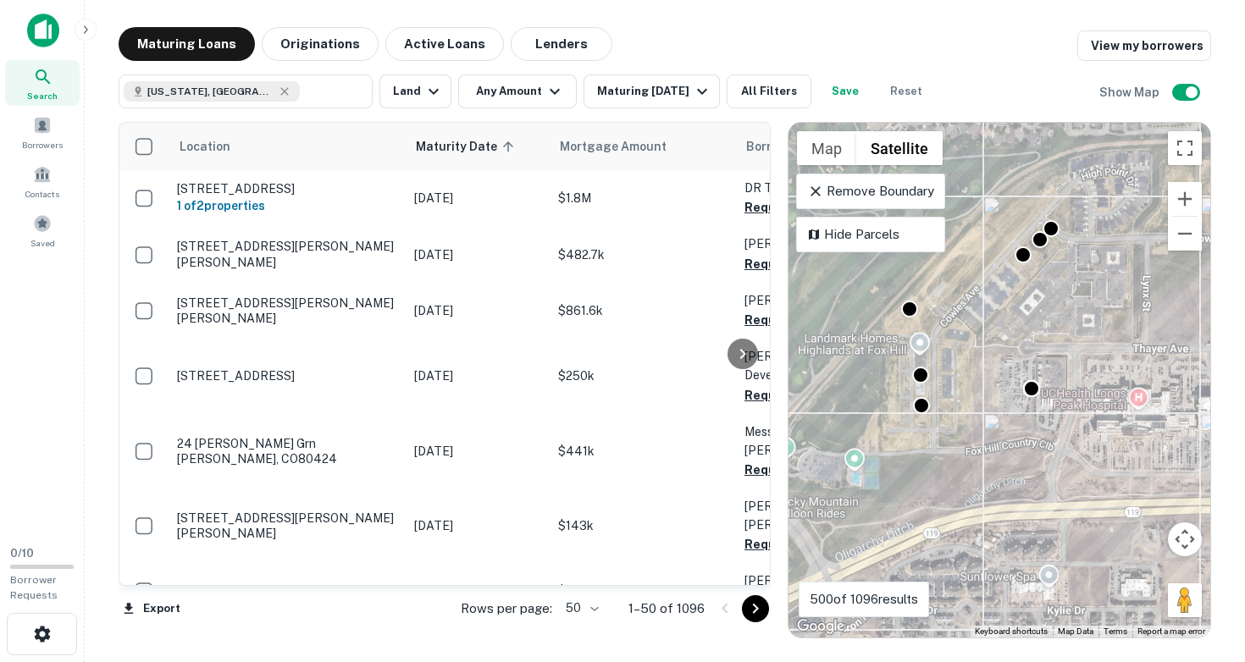
drag, startPoint x: 979, startPoint y: 388, endPoint x: 1048, endPoint y: 394, distance: 69.7
click at [1048, 394] on div "To activate drag with keyboard, press Alt + Enter. Once in keyboard drag state,…" at bounding box center [999, 380] width 422 height 515
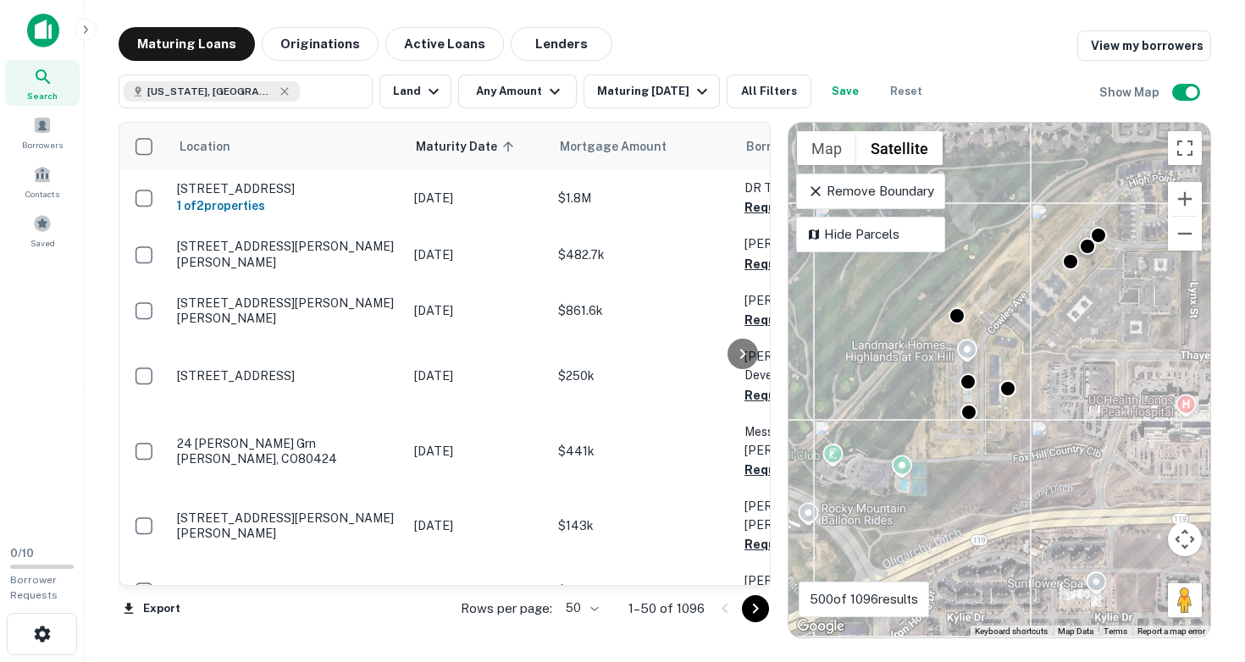
click at [943, 452] on div "To activate drag with keyboard, press Alt + Enter. Once in keyboard drag state,…" at bounding box center [999, 380] width 422 height 515
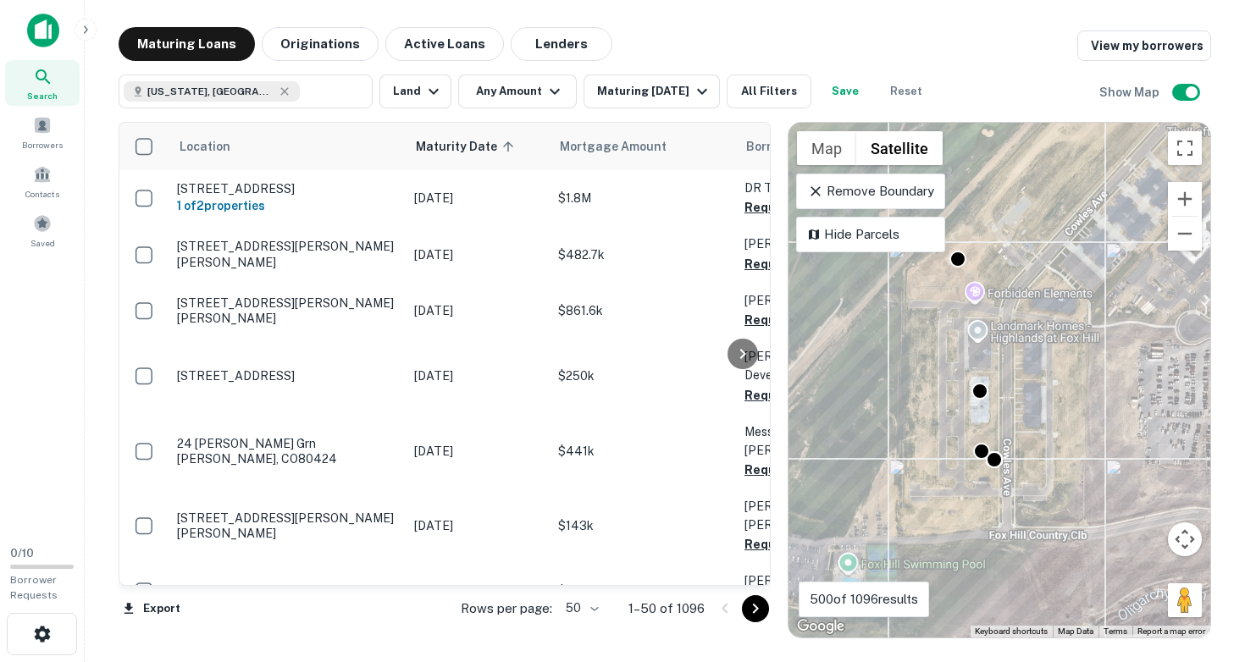
drag, startPoint x: 939, startPoint y: 403, endPoint x: 921, endPoint y: 485, distance: 84.1
click at [921, 485] on div "To activate drag with keyboard, press Alt + Enter. Once in keyboard drag state,…" at bounding box center [999, 380] width 422 height 515
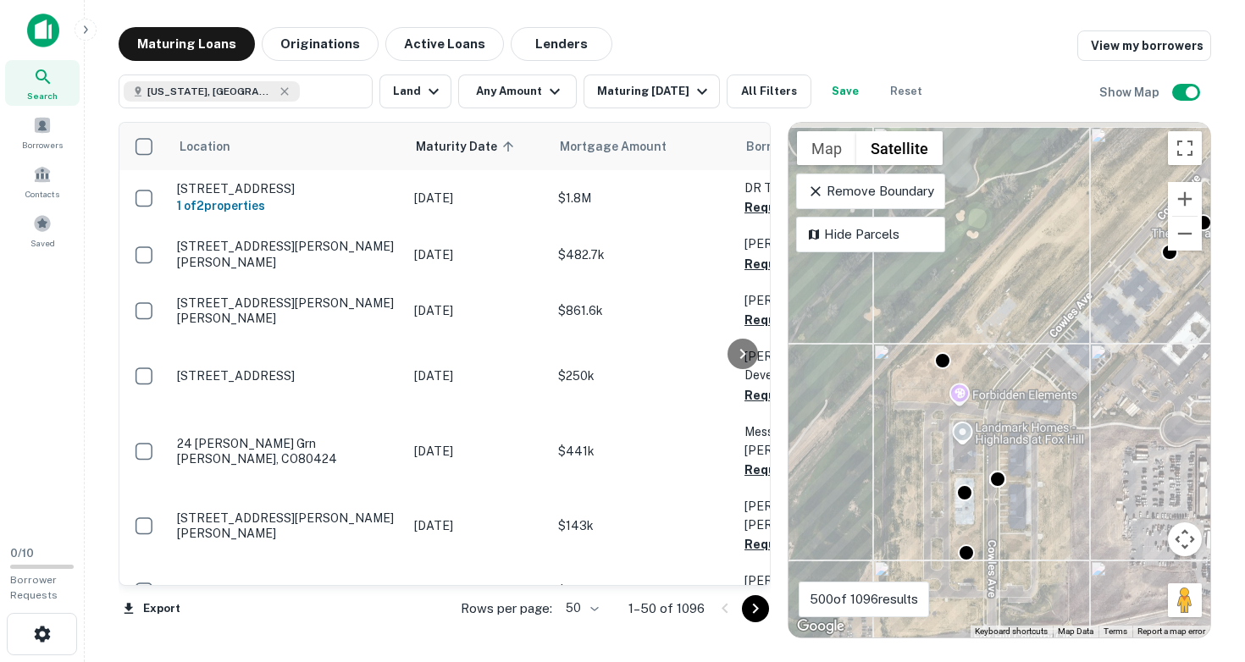
drag, startPoint x: 923, startPoint y: 406, endPoint x: 891, endPoint y: 518, distance: 117.1
click at [896, 515] on div "To activate drag with keyboard, press Alt + Enter. Once in keyboard drag state,…" at bounding box center [999, 380] width 422 height 515
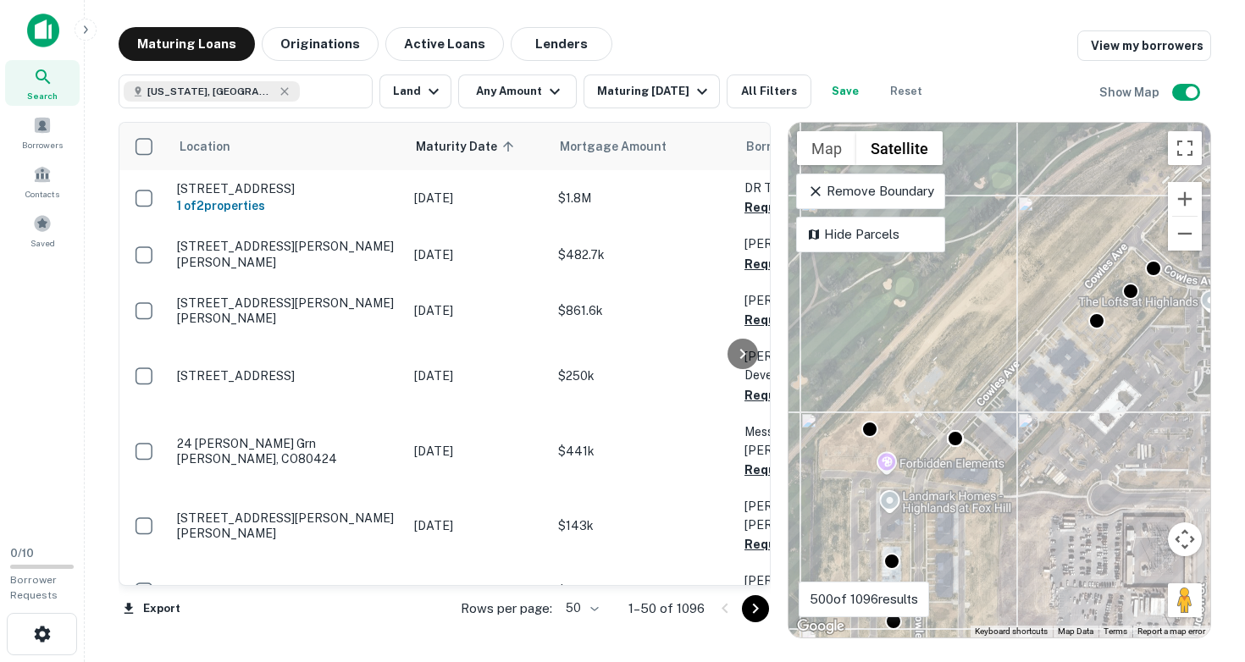
drag, startPoint x: 906, startPoint y: 439, endPoint x: 821, endPoint y: 513, distance: 113.4
click at [821, 512] on div "To activate drag with keyboard, press Alt + Enter. Once in keyboard drag state,…" at bounding box center [999, 380] width 422 height 515
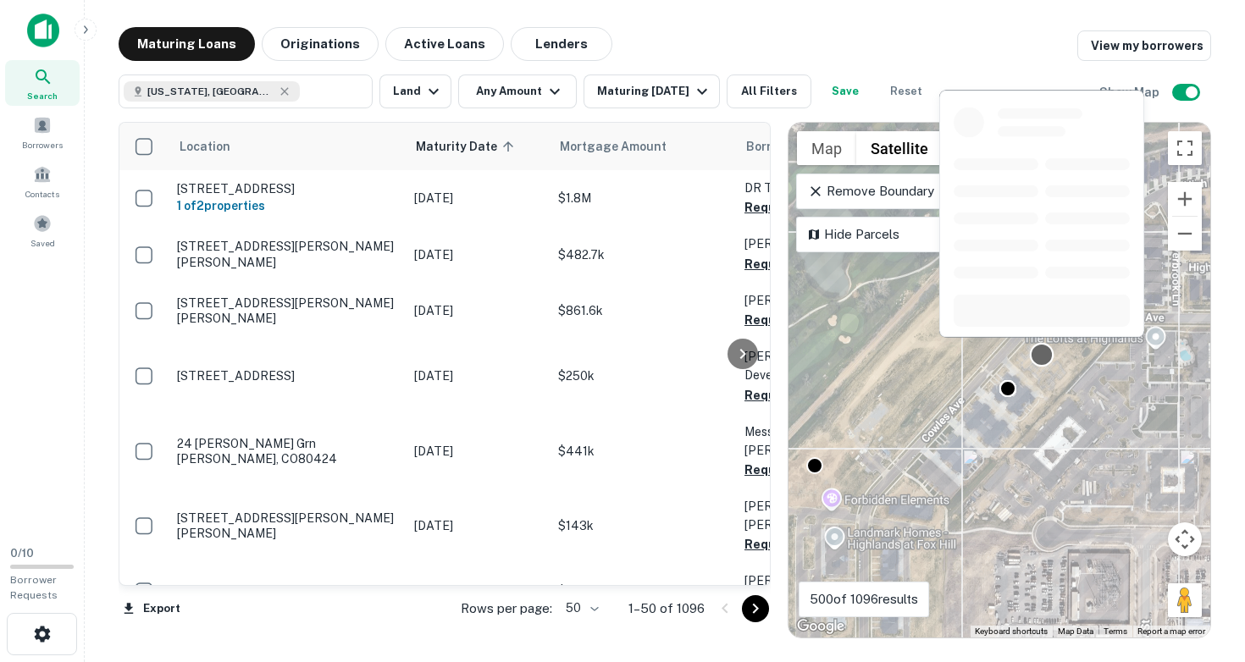
click at [1040, 355] on div at bounding box center [1042, 355] width 25 height 25
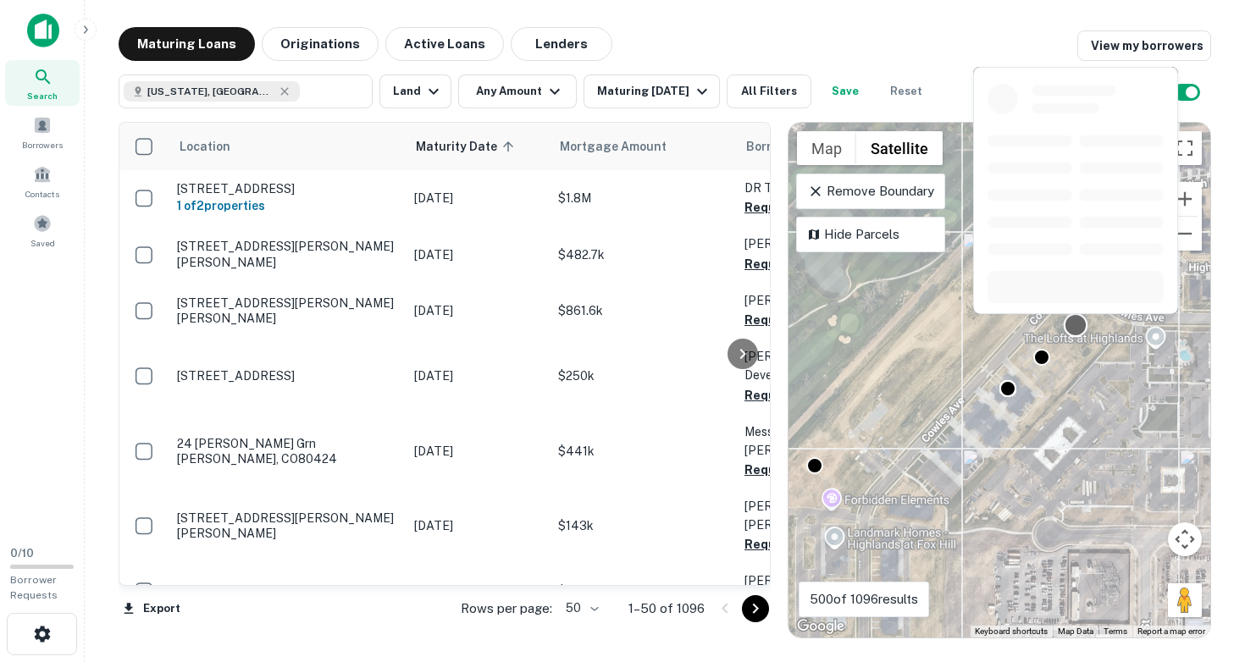
click at [1076, 329] on div at bounding box center [1076, 325] width 25 height 25
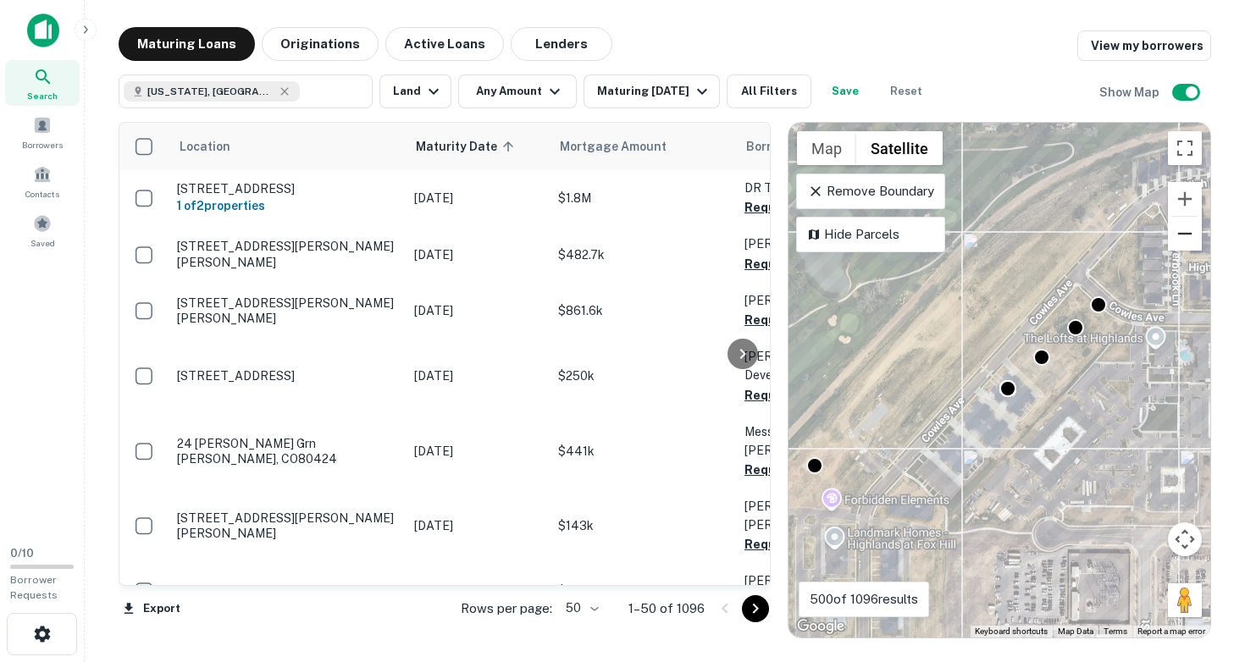
click at [1188, 241] on button "Zoom out" at bounding box center [1185, 234] width 34 height 34
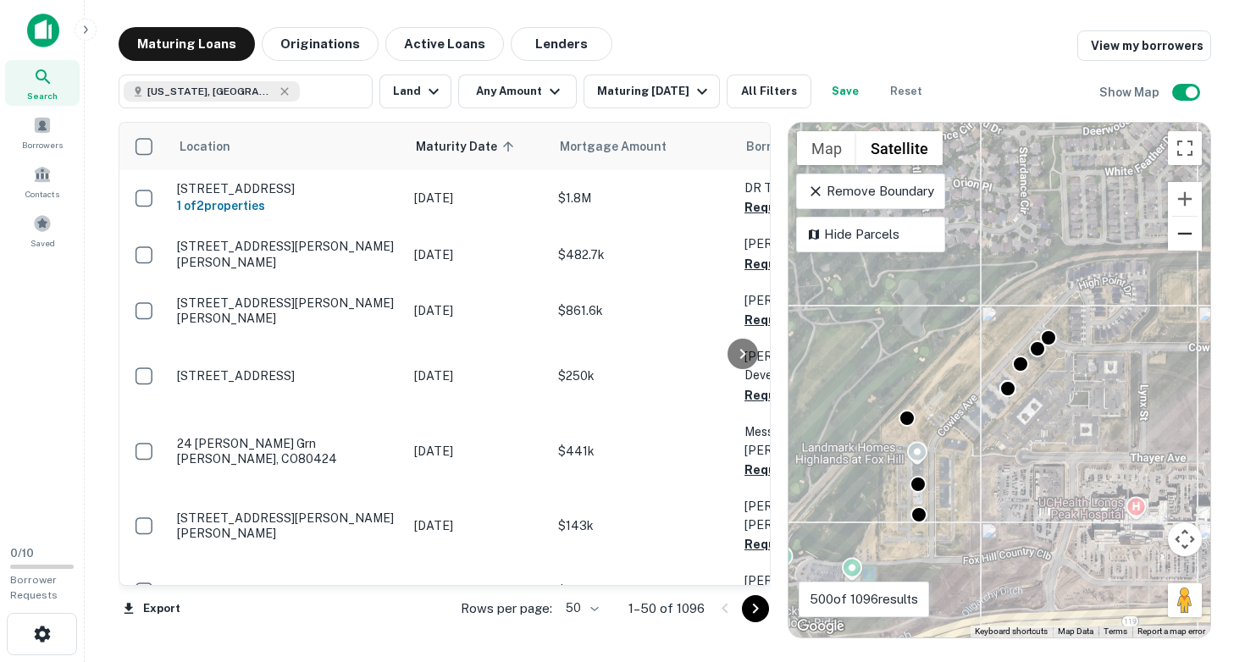
click at [1188, 241] on button "Zoom out" at bounding box center [1185, 234] width 34 height 34
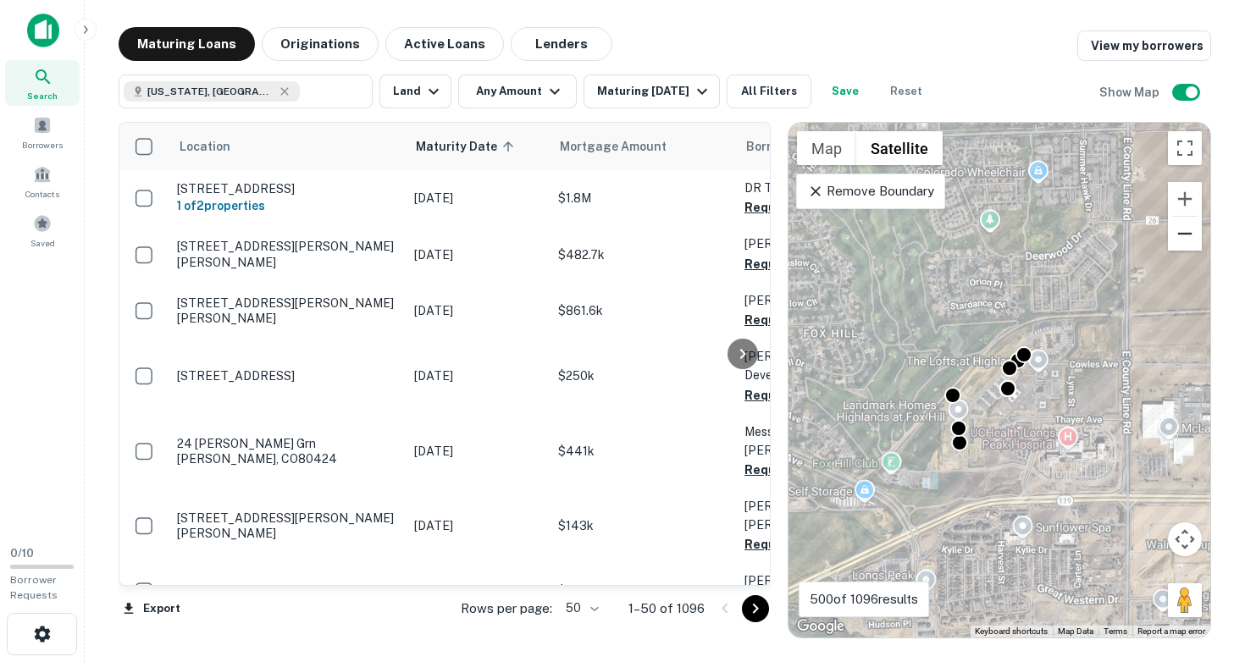
click at [1188, 241] on button "Zoom out" at bounding box center [1185, 234] width 34 height 34
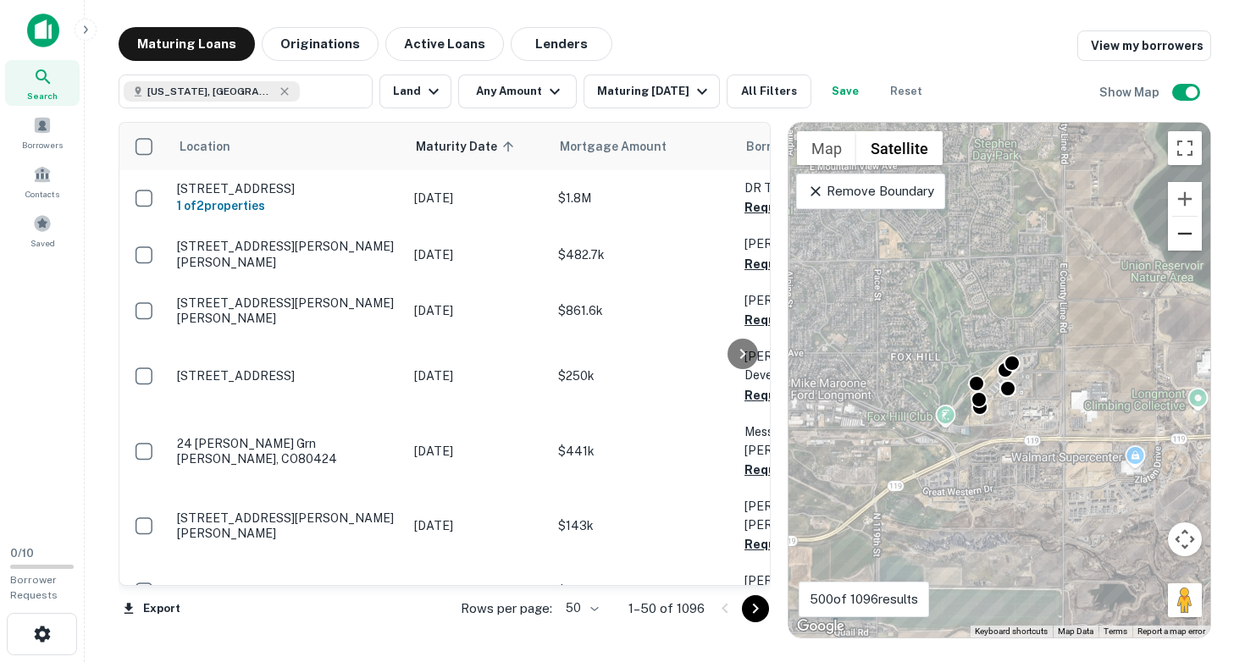
click at [1180, 241] on button "Zoom out" at bounding box center [1185, 234] width 34 height 34
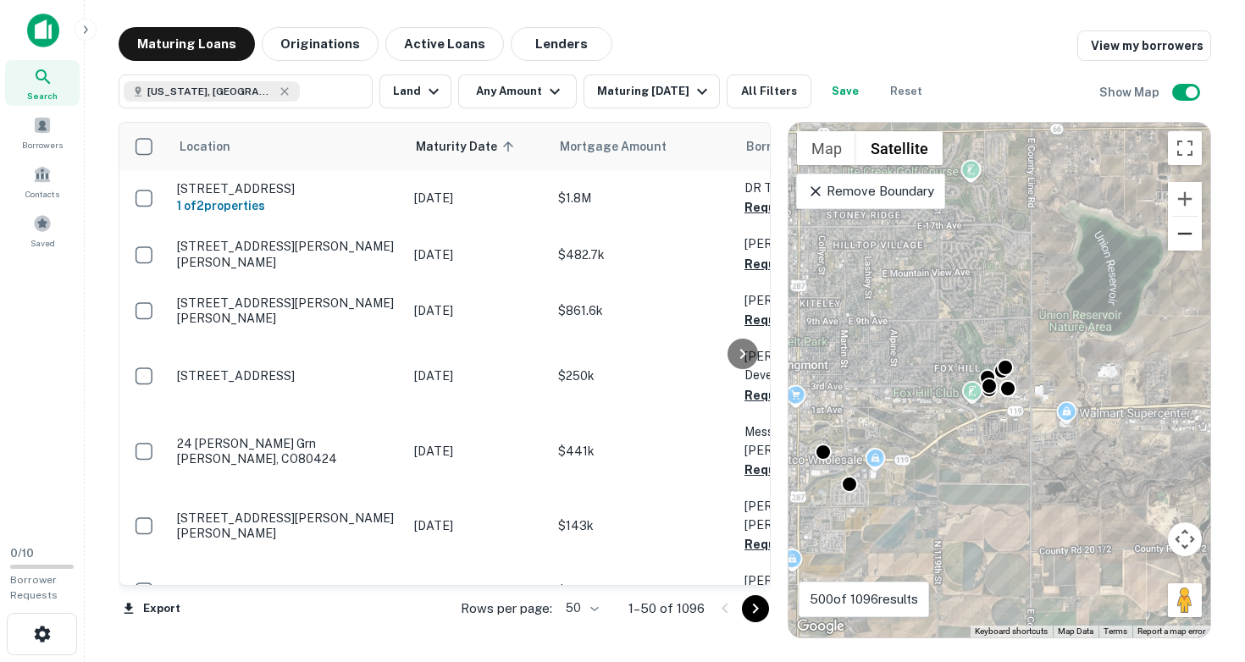
click at [1180, 241] on button "Zoom out" at bounding box center [1185, 234] width 34 height 34
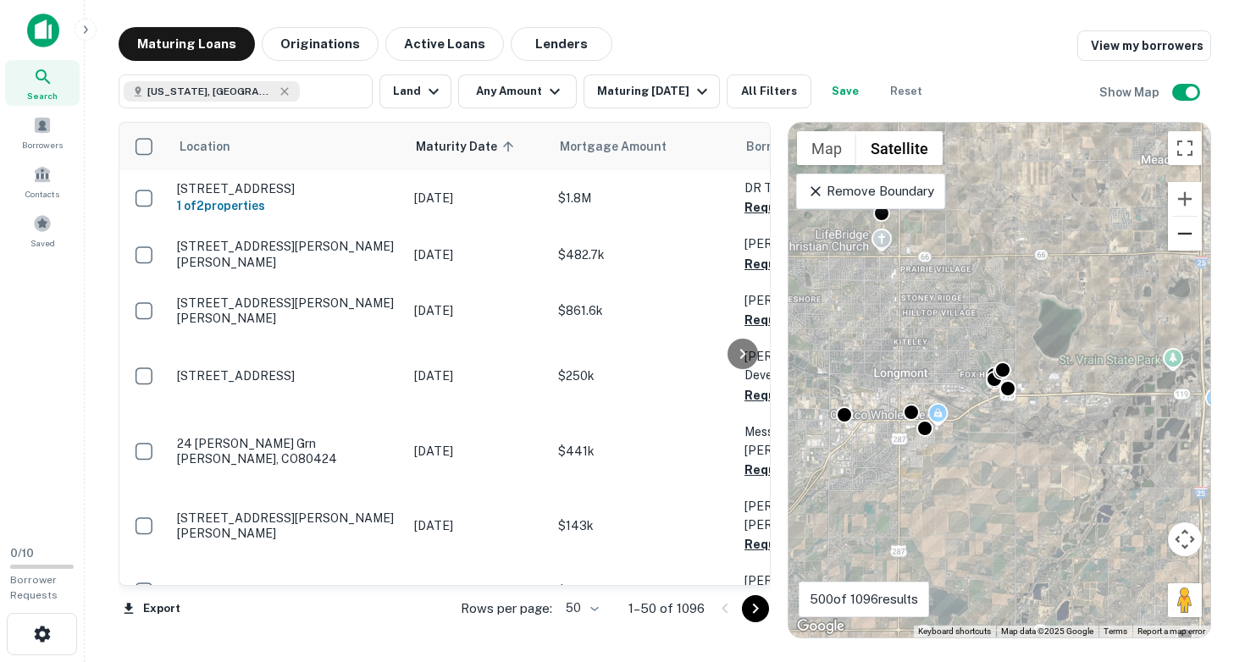
click at [1180, 241] on button "Zoom out" at bounding box center [1185, 234] width 34 height 34
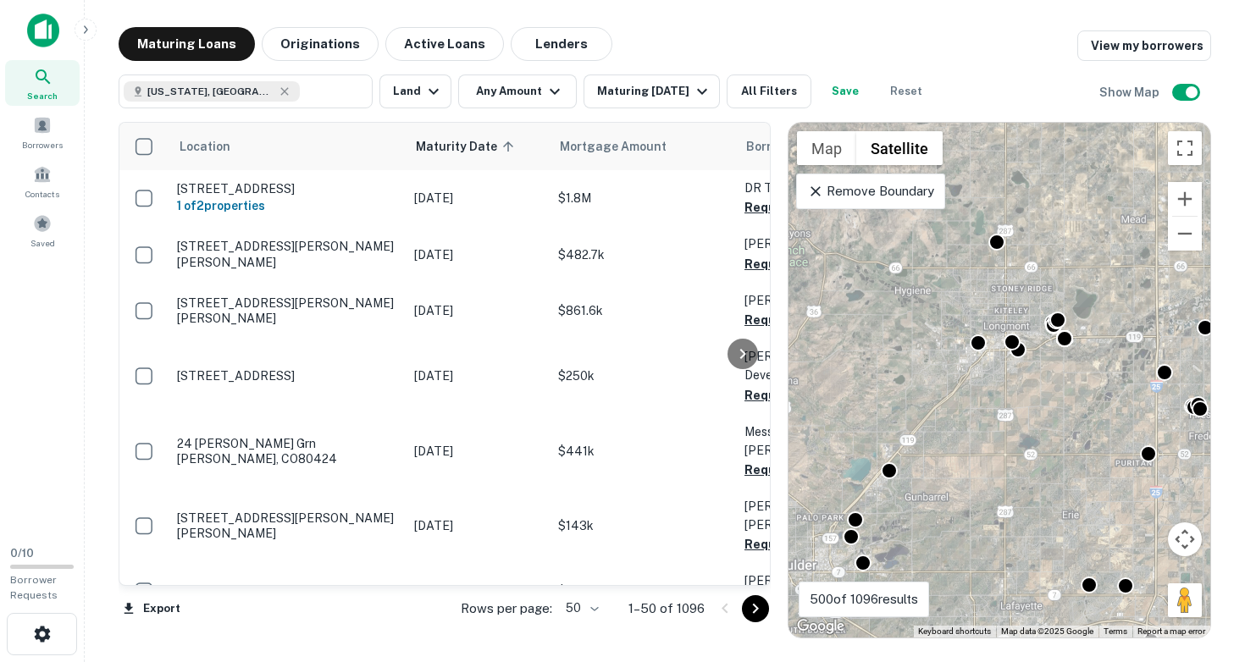
drag, startPoint x: 893, startPoint y: 334, endPoint x: 951, endPoint y: 284, distance: 76.9
click at [951, 284] on div "To activate drag with keyboard, press Alt + Enter. Once in keyboard drag state,…" at bounding box center [999, 380] width 422 height 515
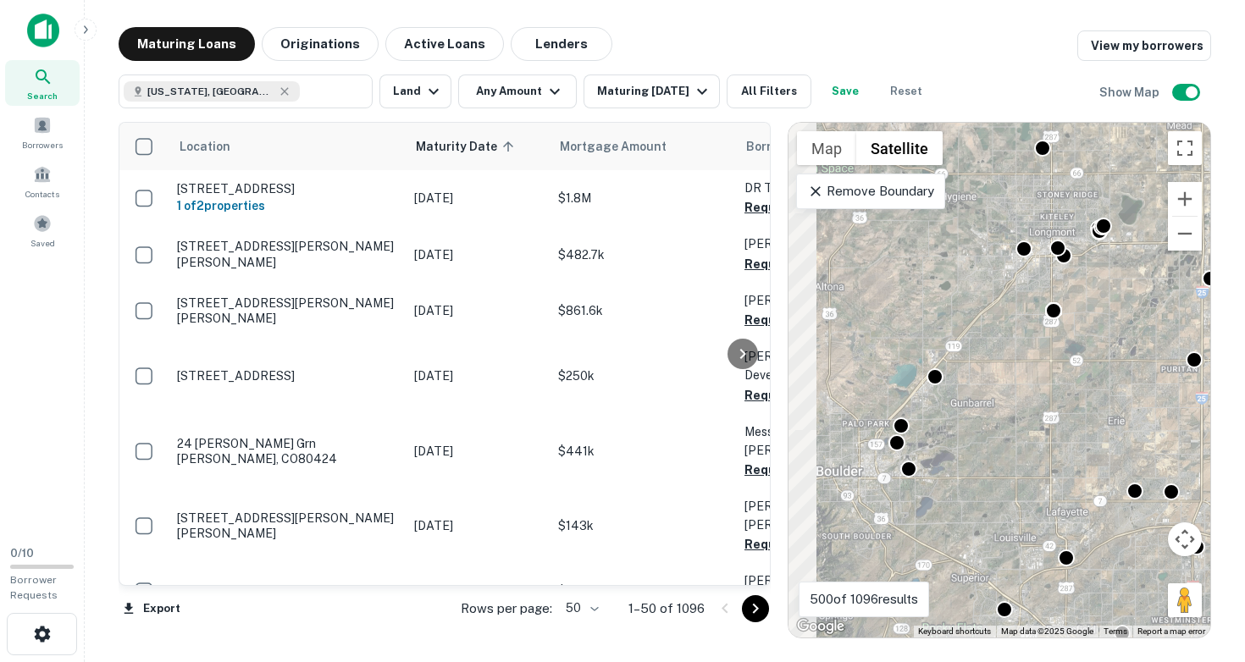
drag, startPoint x: 845, startPoint y: 449, endPoint x: 932, endPoint y: 317, distance: 158.3
click at [932, 319] on div "To activate drag with keyboard, press Alt + Enter. Once in keyboard drag state,…" at bounding box center [999, 380] width 422 height 515
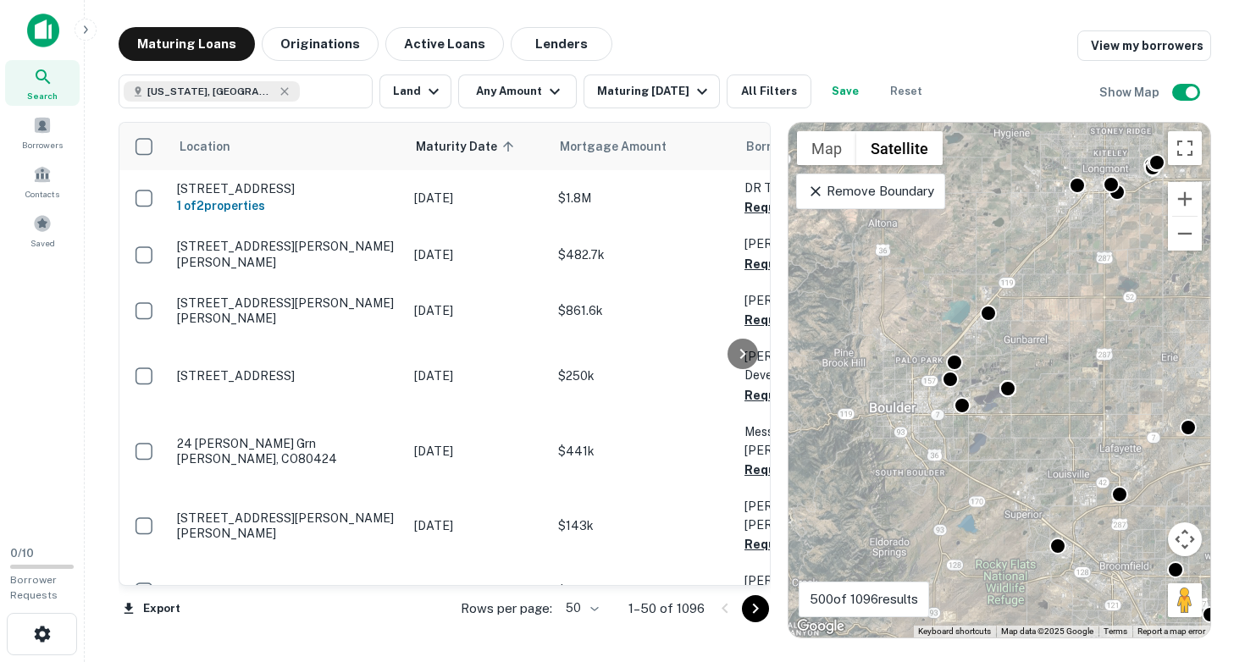
click at [1000, 394] on div "To activate drag with keyboard, press Alt + Enter. Once in keyboard drag state,…" at bounding box center [999, 380] width 422 height 515
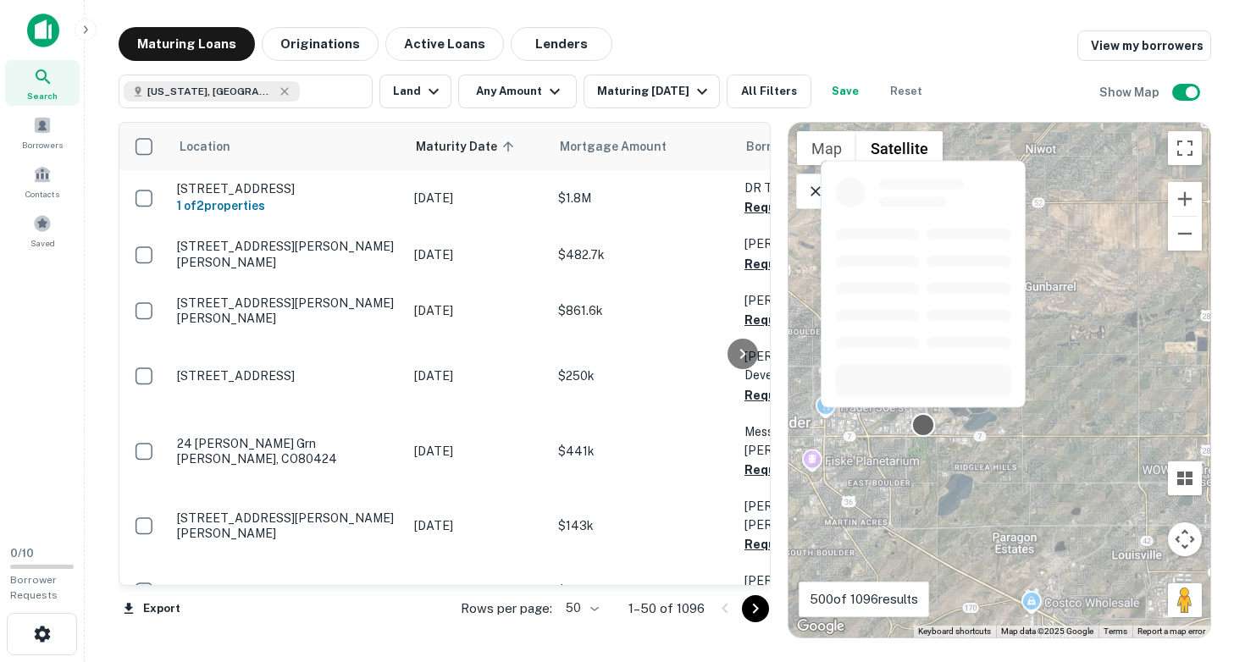
click at [924, 427] on div at bounding box center [923, 425] width 25 height 25
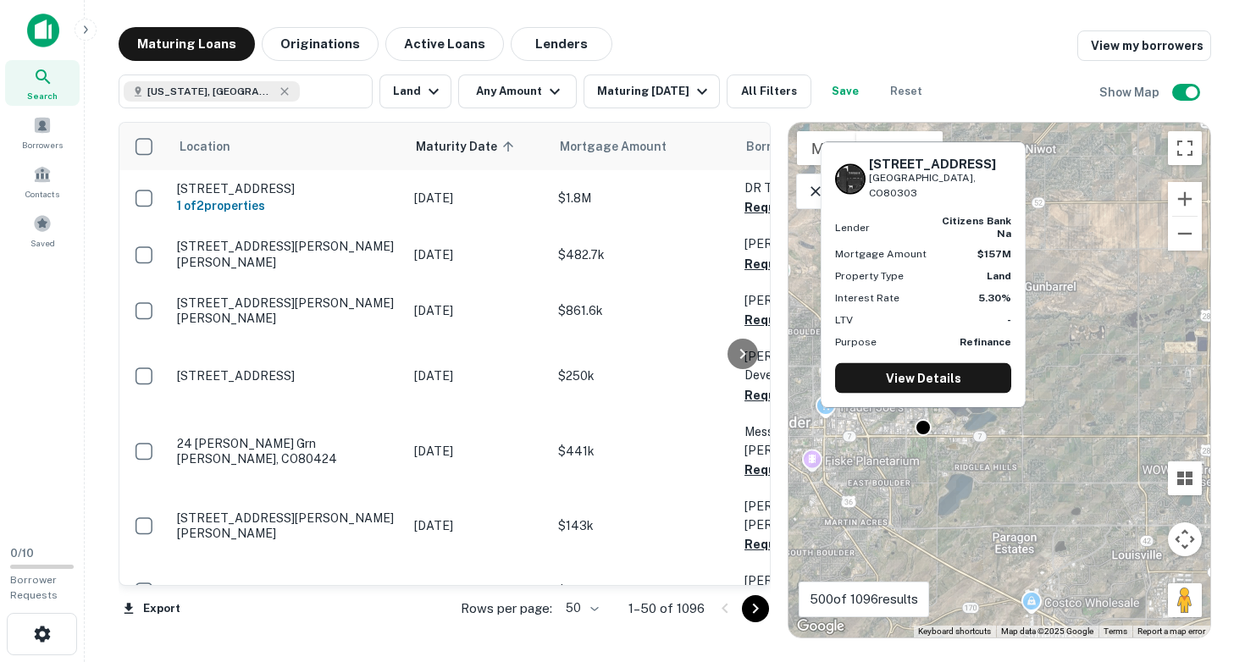
drag, startPoint x: 871, startPoint y: 187, endPoint x: 987, endPoint y: 202, distance: 117.0
click at [987, 201] on div "5801 Arapahoe Ave Boulder, CO80303" at bounding box center [923, 178] width 176 height 45
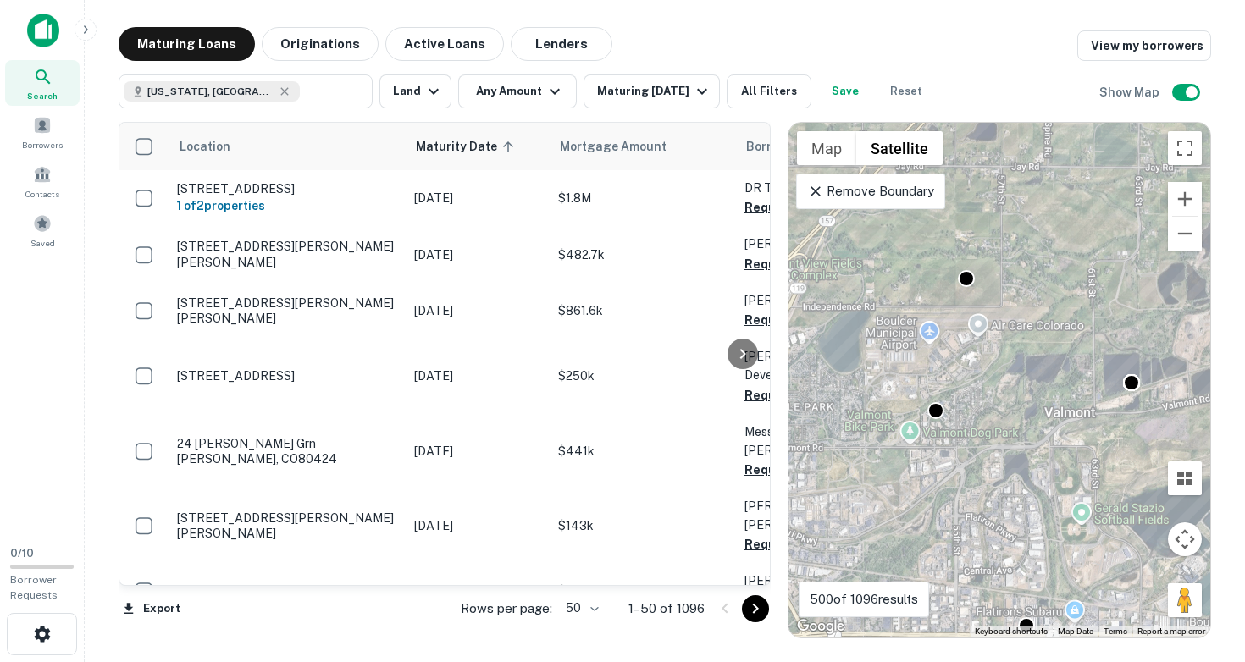
drag, startPoint x: 899, startPoint y: 407, endPoint x: 1042, endPoint y: 401, distance: 142.4
click at [1042, 401] on div "To activate drag with keyboard, press Alt + Enter. Once in keyboard drag state,…" at bounding box center [999, 380] width 422 height 515
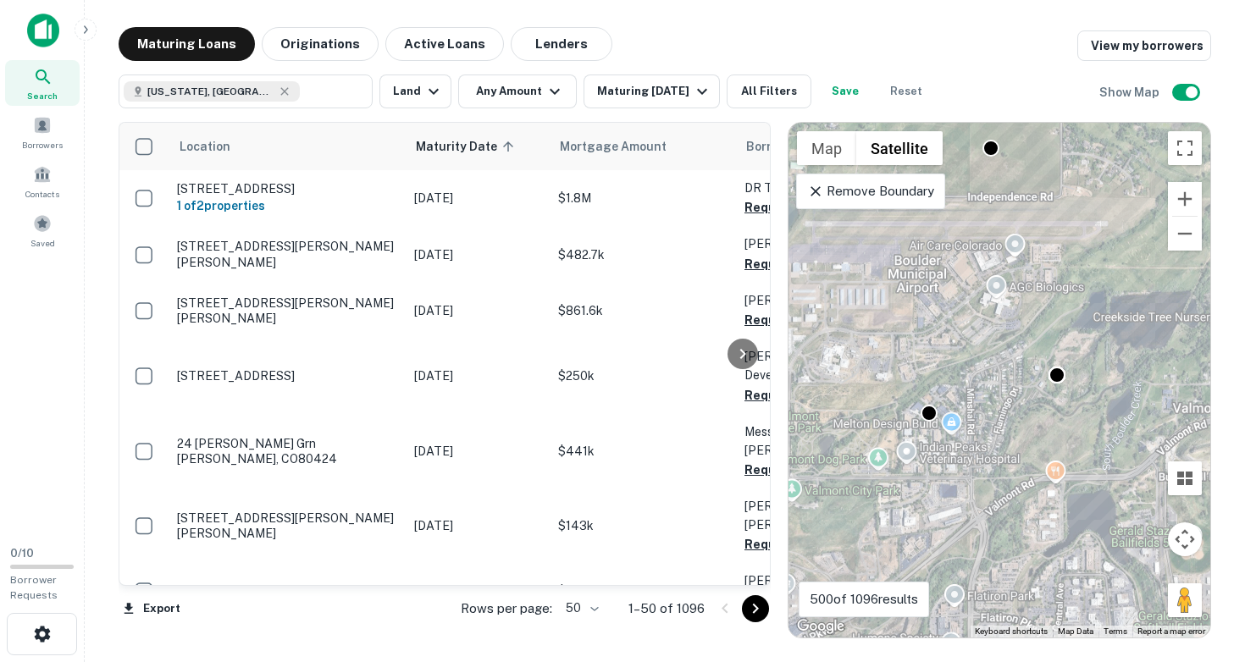
drag, startPoint x: 971, startPoint y: 413, endPoint x: 1064, endPoint y: 383, distance: 97.2
click at [1064, 383] on div "To activate drag with keyboard, press Alt + Enter. Once in keyboard drag state,…" at bounding box center [999, 380] width 422 height 515
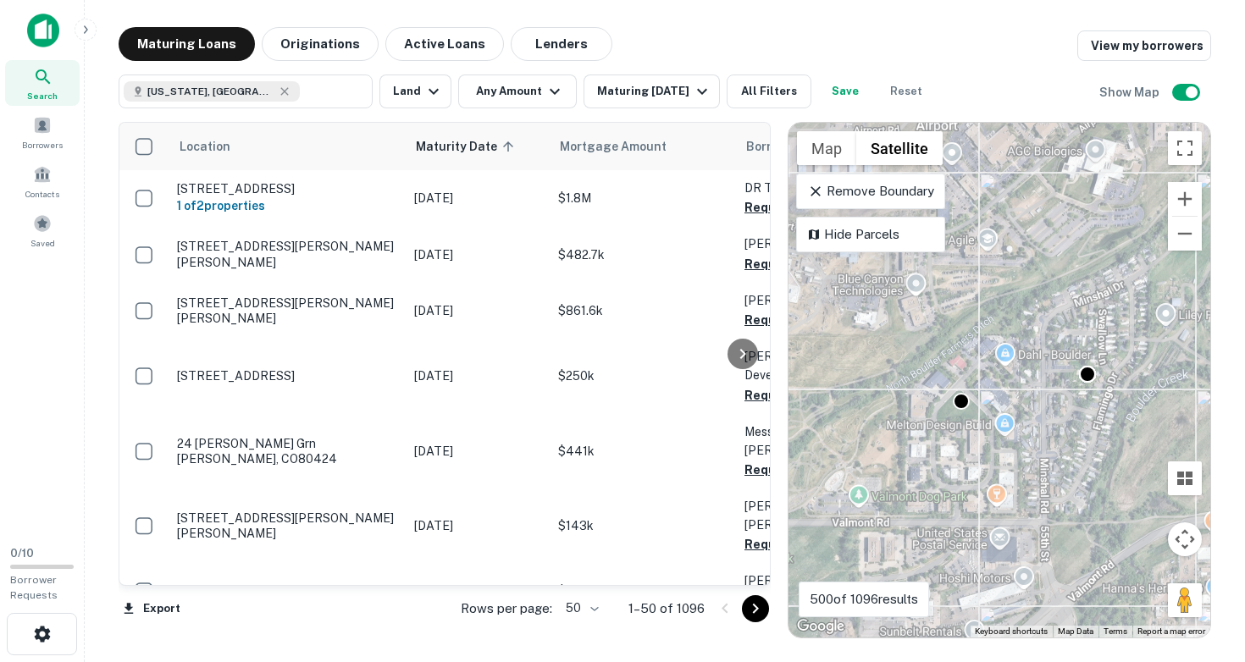
drag, startPoint x: 1019, startPoint y: 401, endPoint x: 1101, endPoint y: 387, distance: 83.4
click at [1101, 387] on div "To activate drag with keyboard, press Alt + Enter. Once in keyboard drag state,…" at bounding box center [999, 380] width 422 height 515
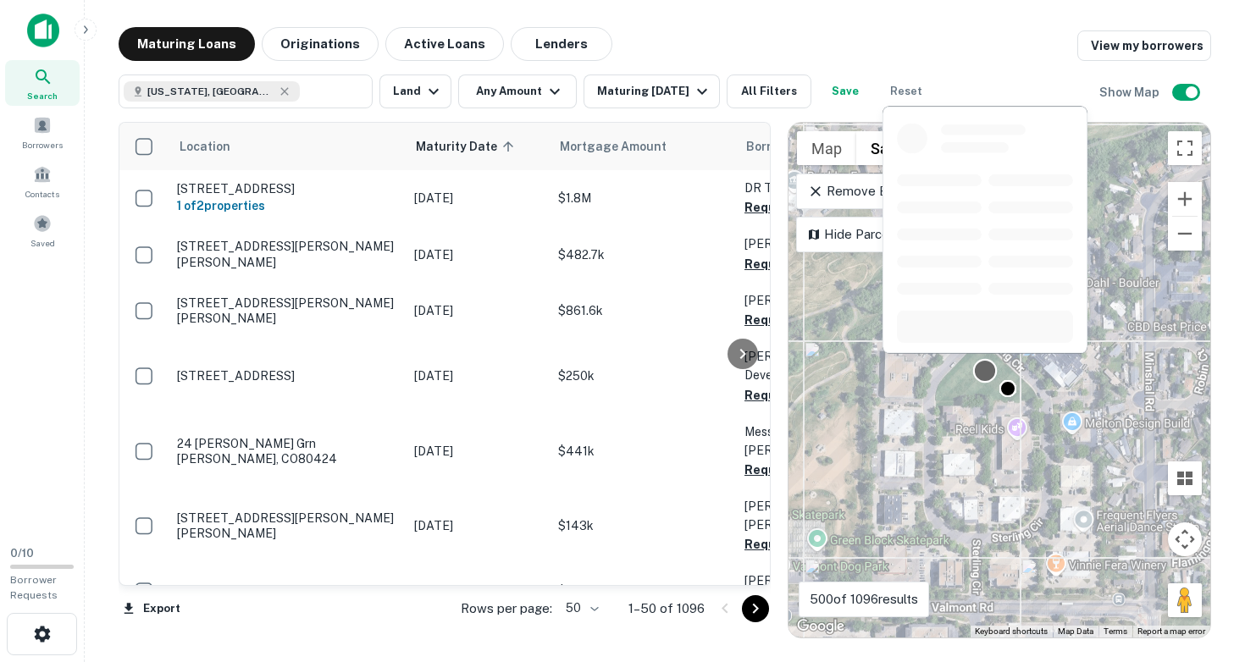
click at [986, 366] on div at bounding box center [985, 371] width 25 height 25
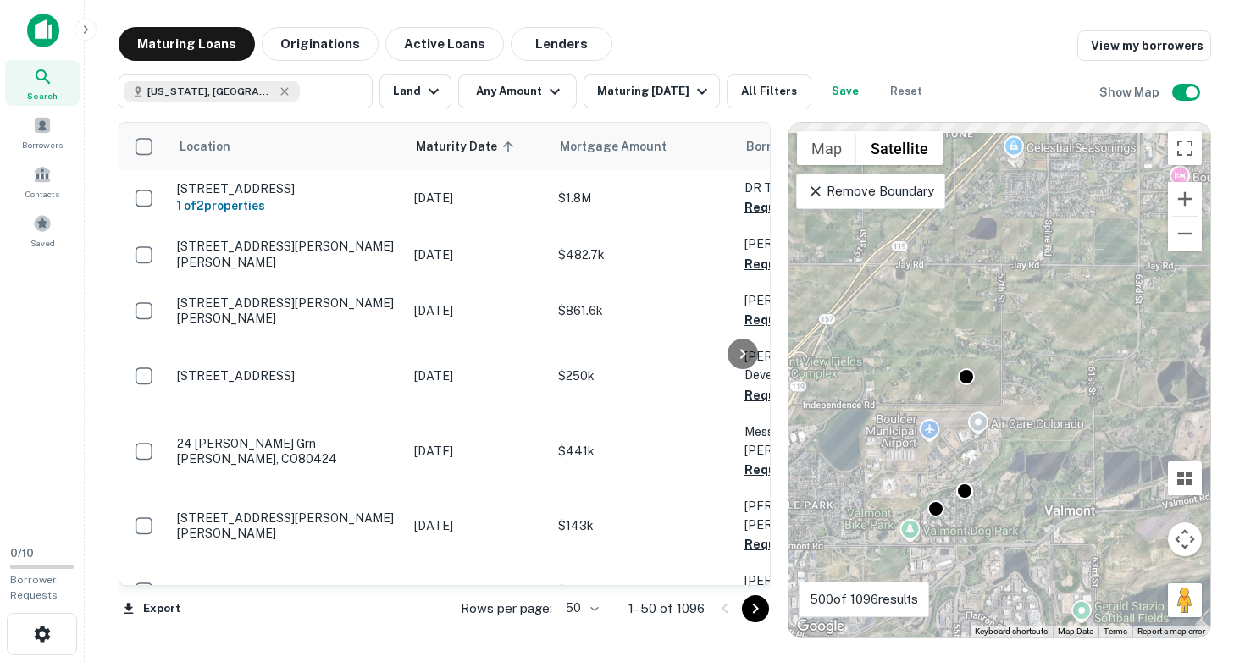
drag, startPoint x: 1021, startPoint y: 308, endPoint x: 975, endPoint y: 421, distance: 121.6
click at [975, 421] on div "To activate drag with keyboard, press Alt + Enter. Once in keyboard drag state,…" at bounding box center [999, 380] width 422 height 515
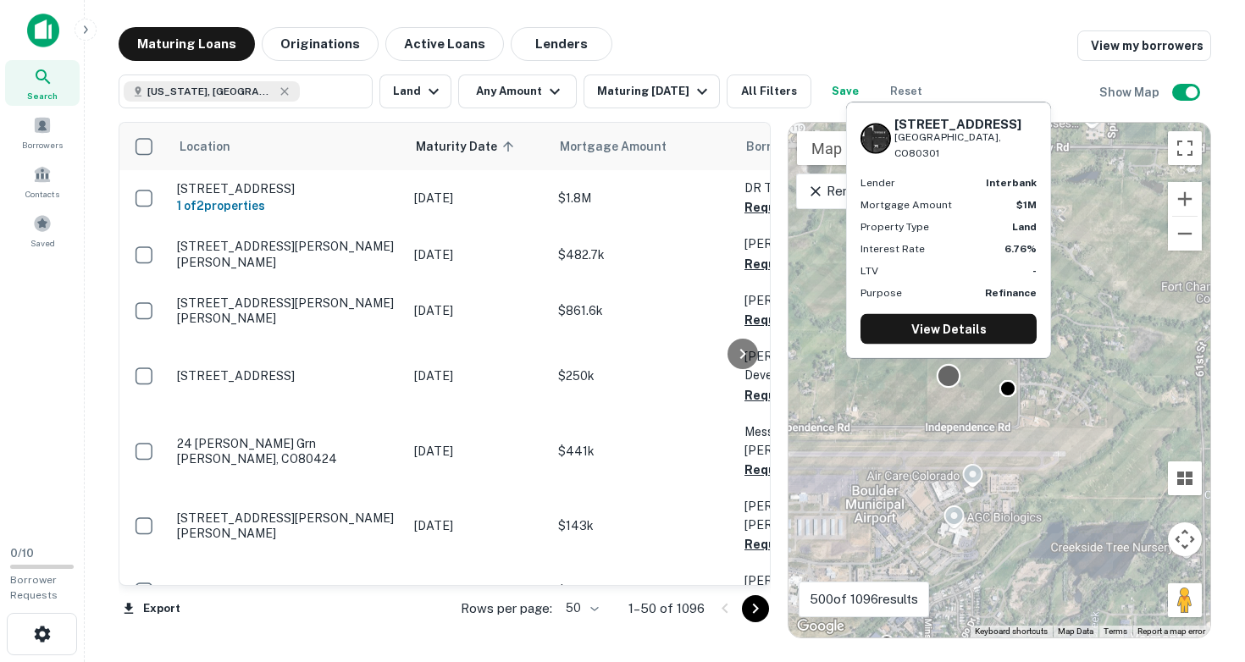
click at [952, 375] on div at bounding box center [949, 376] width 25 height 25
drag, startPoint x: 896, startPoint y: 139, endPoint x: 991, endPoint y: 155, distance: 96.2
click at [991, 155] on div "4600 Highway 119 Boulder, CO80301" at bounding box center [965, 138] width 142 height 45
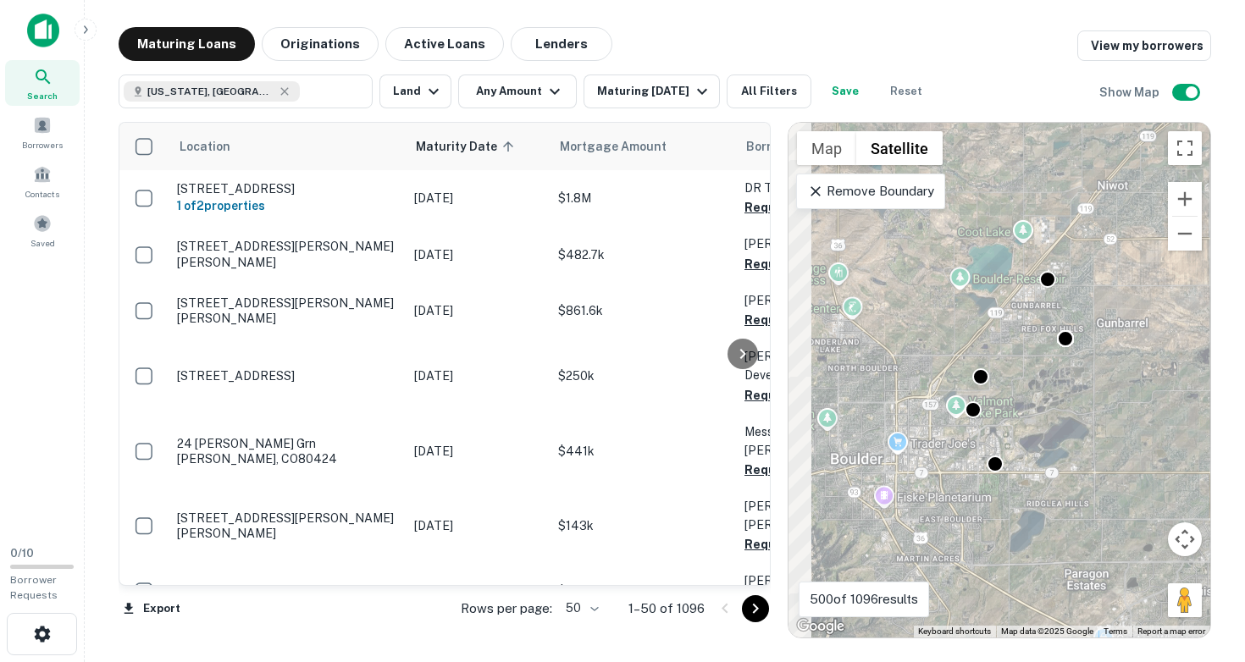
drag, startPoint x: 971, startPoint y: 445, endPoint x: 1033, endPoint y: 385, distance: 86.3
click at [1033, 385] on div "To activate drag with keyboard, press Alt + Enter. Once in keyboard drag state,…" at bounding box center [999, 380] width 422 height 515
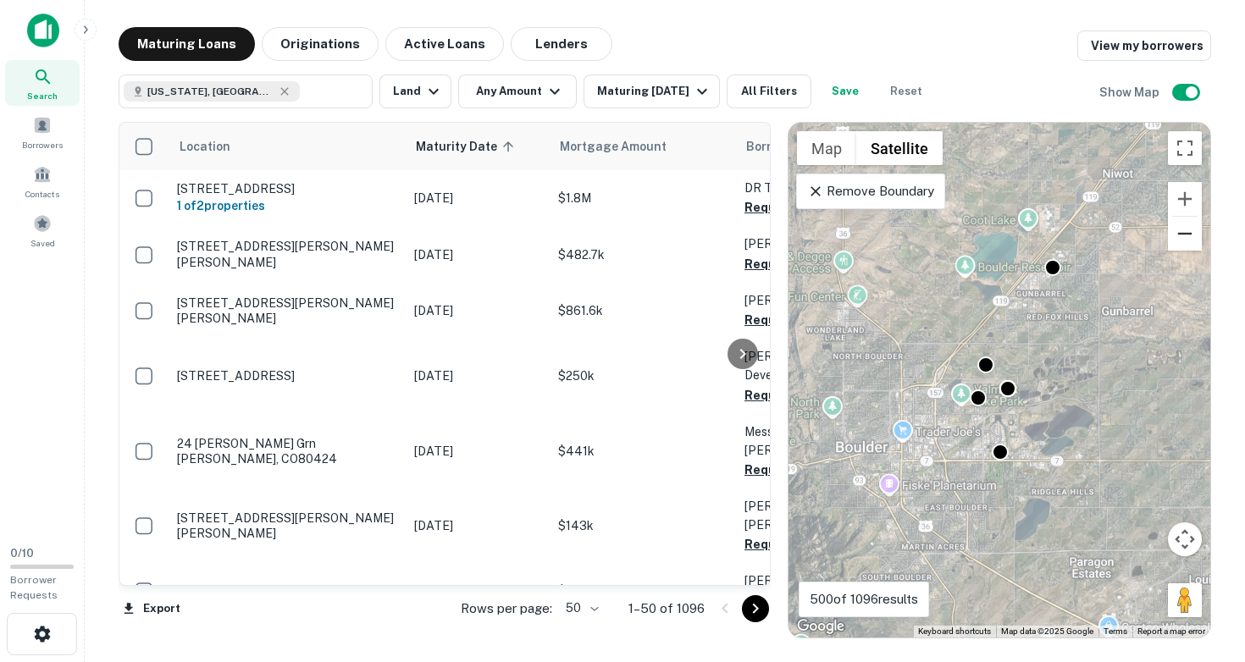
click at [1180, 241] on button "Zoom out" at bounding box center [1185, 234] width 34 height 34
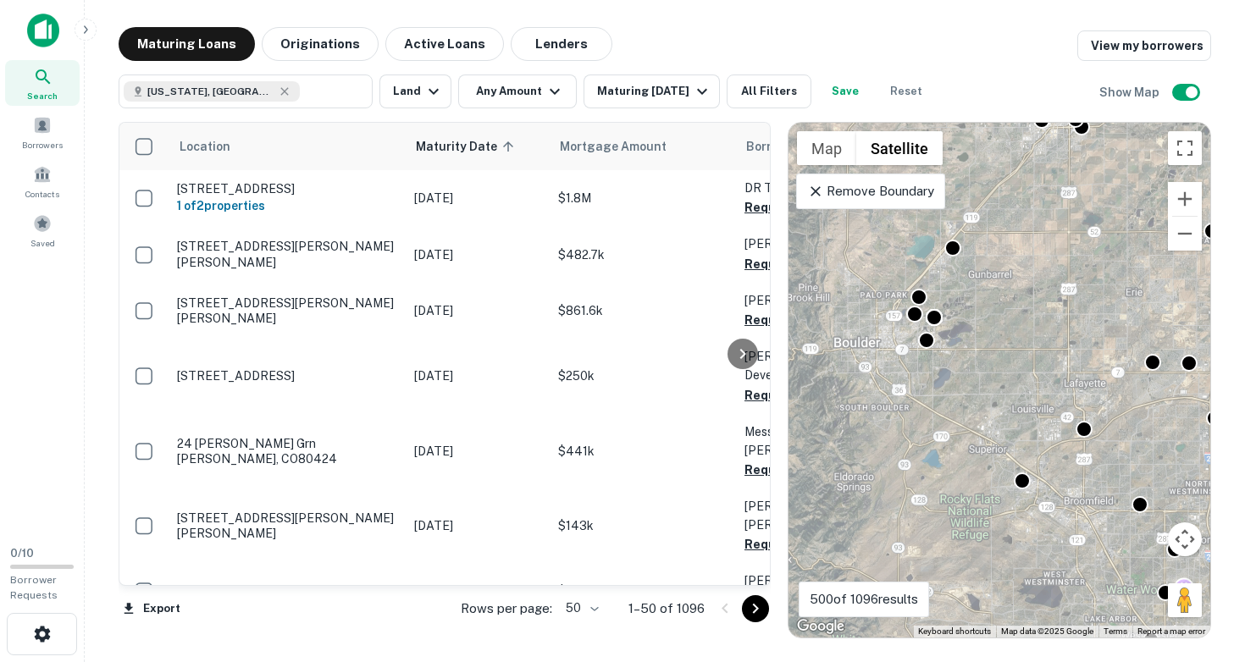
drag, startPoint x: 1087, startPoint y: 513, endPoint x: 1011, endPoint y: 440, distance: 105.4
click at [1011, 440] on div "To activate drag with keyboard, press Alt + Enter. Once in keyboard drag state,…" at bounding box center [999, 380] width 422 height 515
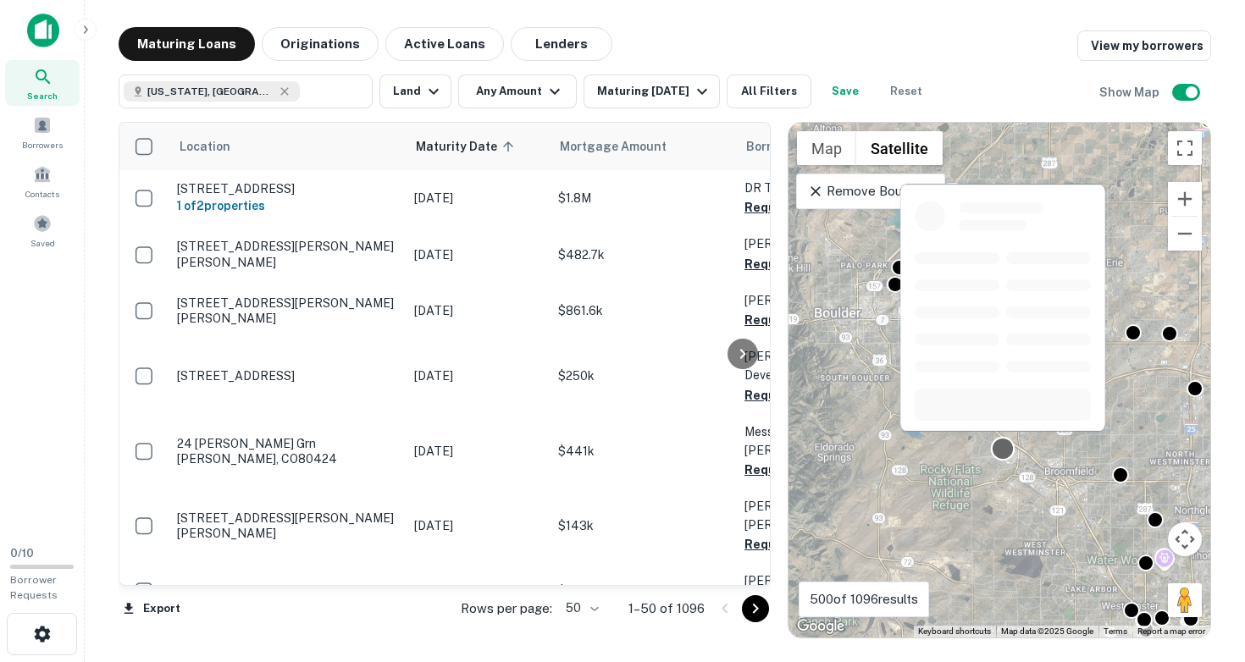
click at [1000, 451] on div at bounding box center [1003, 449] width 25 height 25
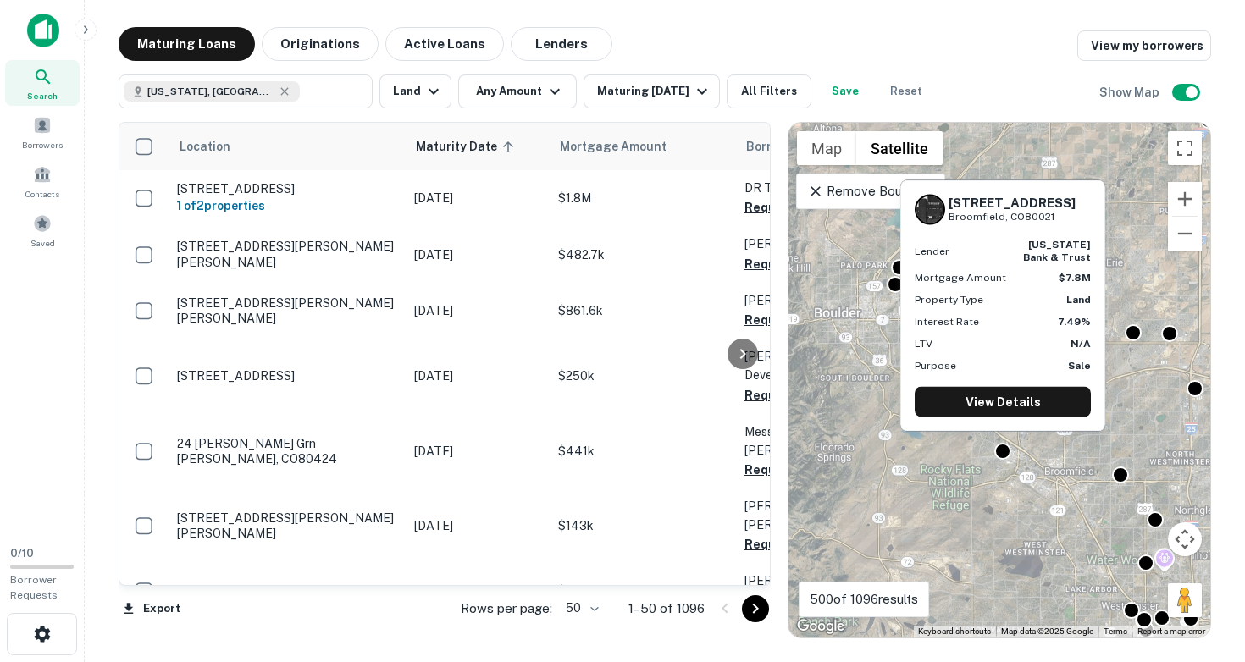
drag, startPoint x: 951, startPoint y: 202, endPoint x: 1056, endPoint y: 215, distance: 105.9
click at [1056, 215] on div "423 Summit Blvd Broomfield, CO80021" at bounding box center [1003, 210] width 176 height 30
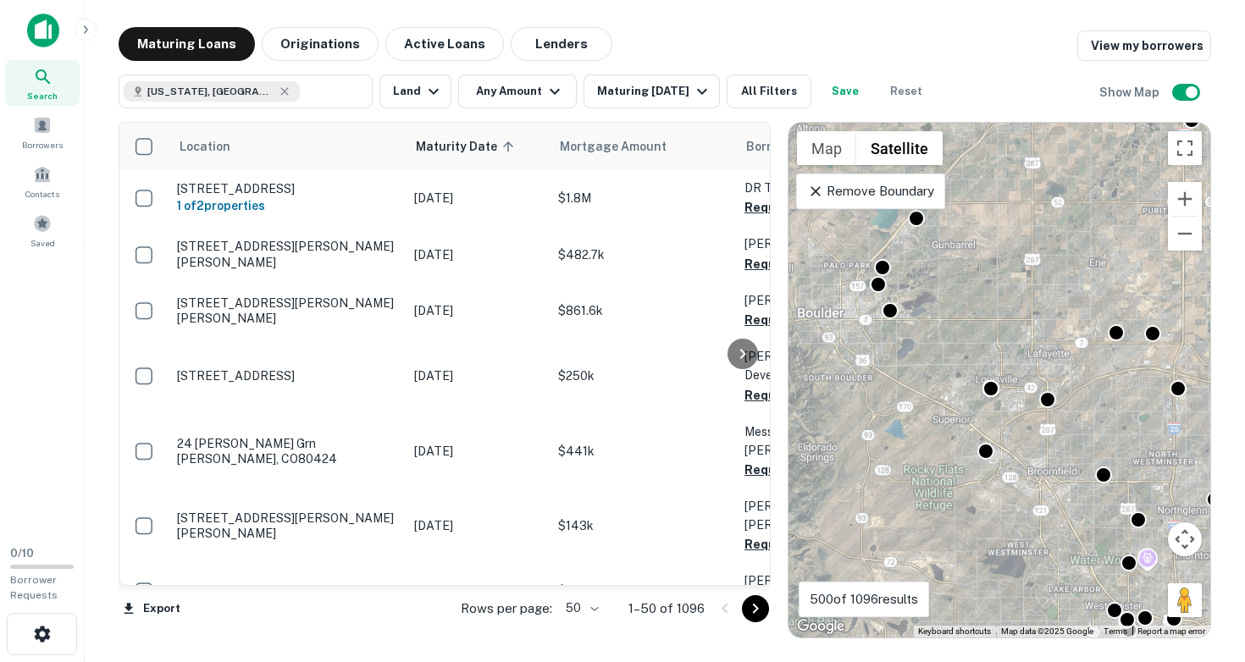
drag, startPoint x: 995, startPoint y: 437, endPoint x: 867, endPoint y: 428, distance: 128.2
click at [867, 428] on div "To activate drag with keyboard, press Alt + Enter. Once in keyboard drag state,…" at bounding box center [999, 380] width 422 height 515
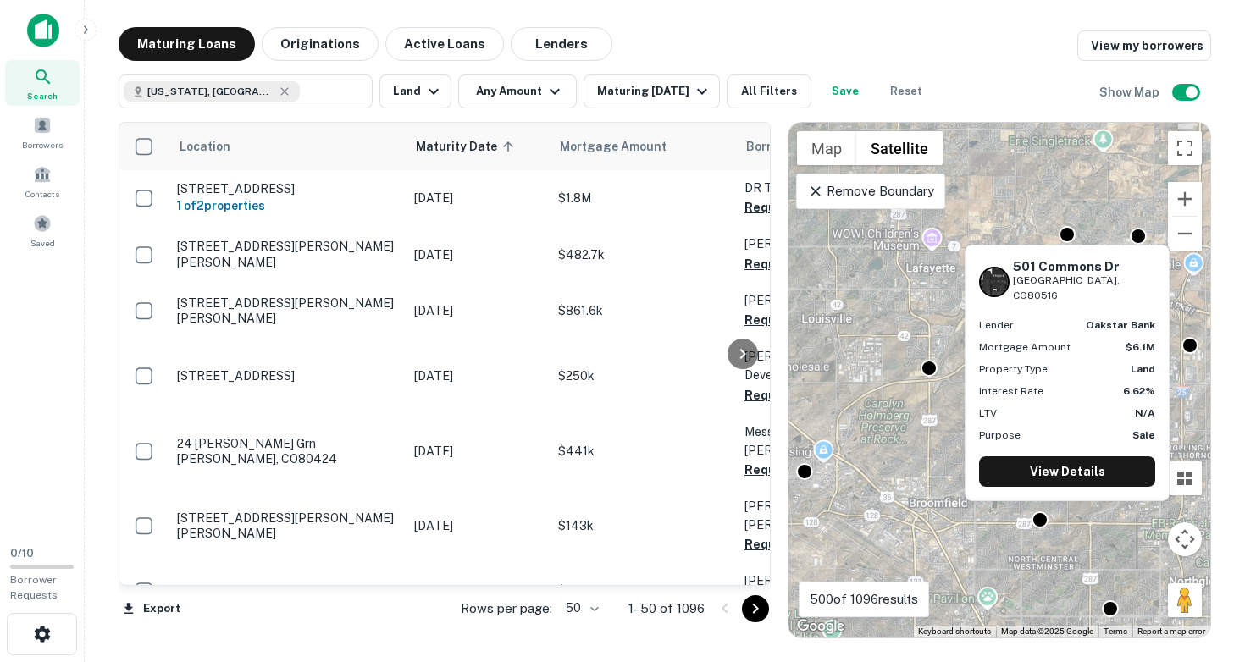
drag, startPoint x: 1015, startPoint y: 268, endPoint x: 1098, endPoint y: 279, distance: 82.9
click at [1098, 279] on div "501 Commons Dr Erie, CO80516" at bounding box center [1084, 281] width 142 height 45
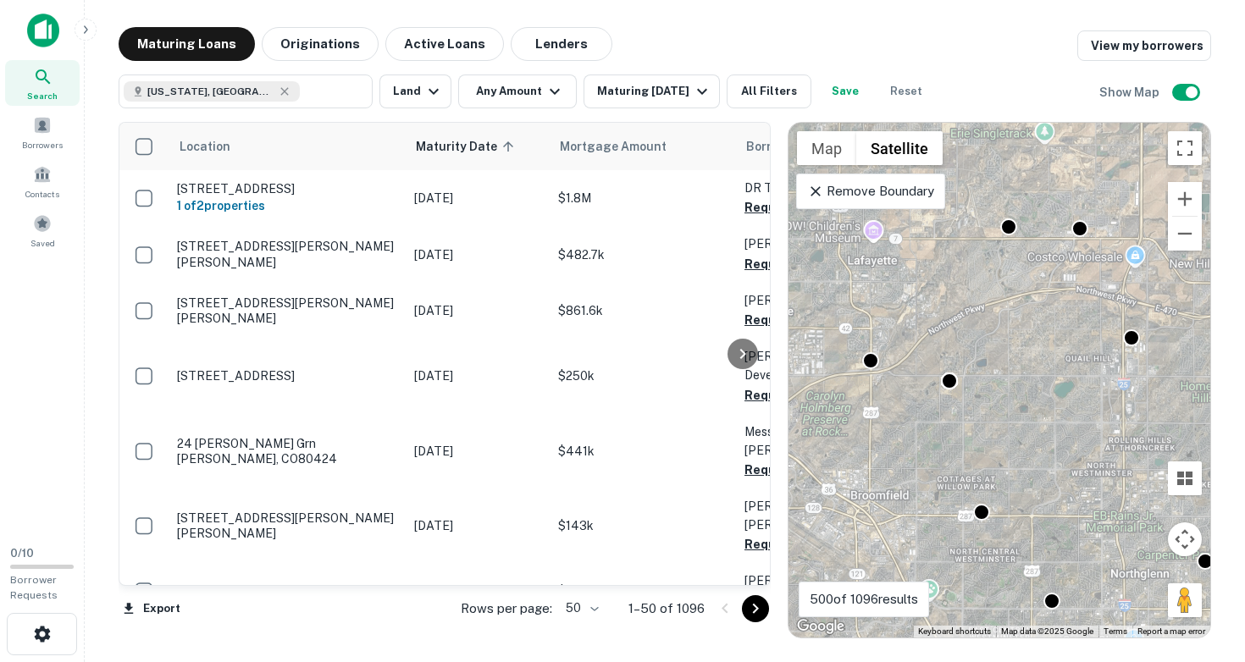
drag, startPoint x: 1063, startPoint y: 410, endPoint x: 944, endPoint y: 406, distance: 118.6
click at [953, 406] on div "To activate drag with keyboard, press Alt + Enter. Once in keyboard drag state,…" at bounding box center [999, 380] width 422 height 515
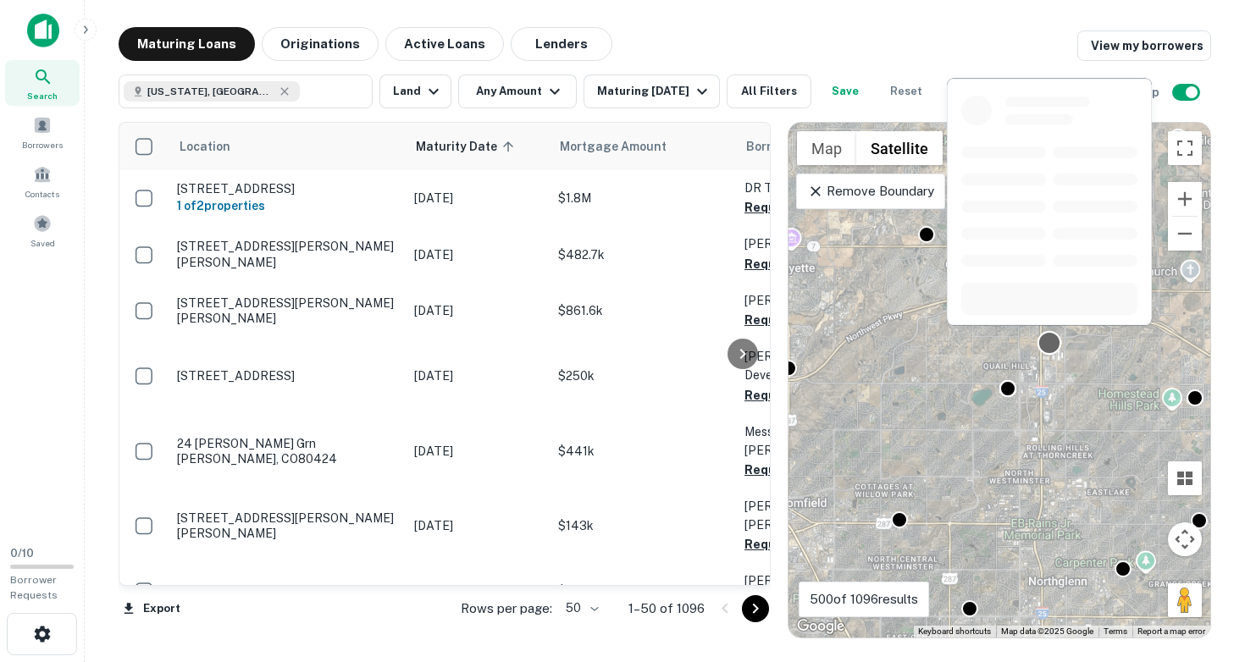
click at [1049, 344] on div at bounding box center [1049, 343] width 25 height 25
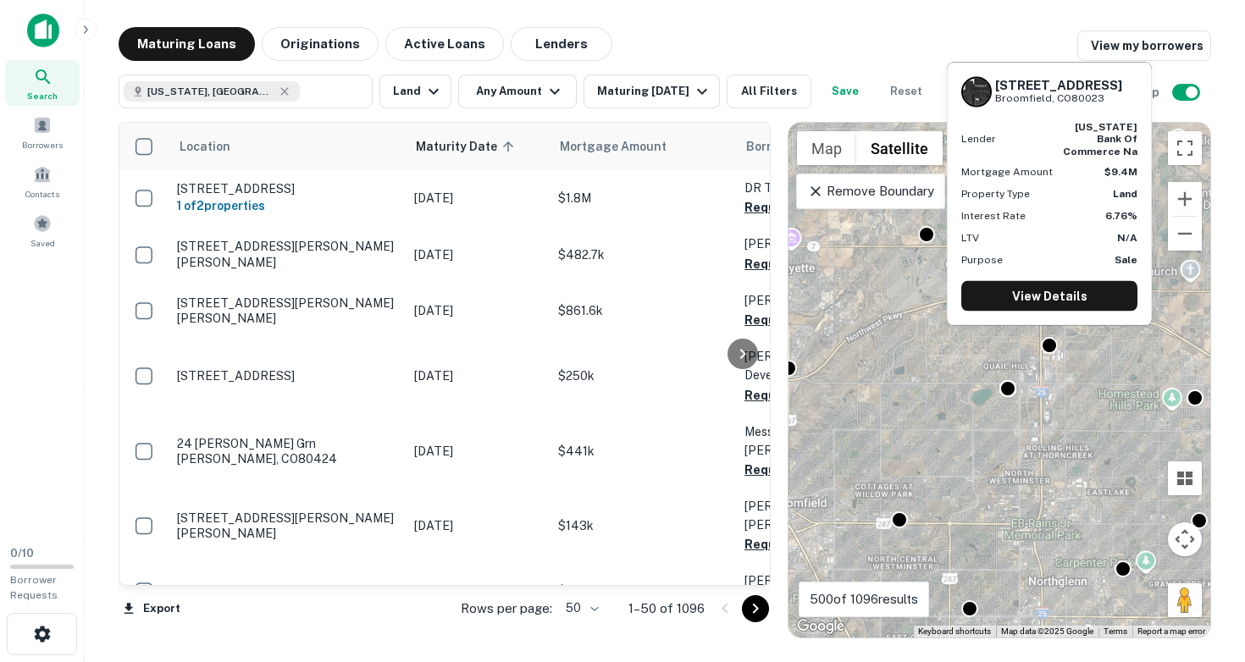
drag, startPoint x: 997, startPoint y: 96, endPoint x: 1108, endPoint y: 108, distance: 111.6
click at [1108, 107] on div "16059 Grant St Broomfield, CO80023" at bounding box center [1049, 91] width 176 height 30
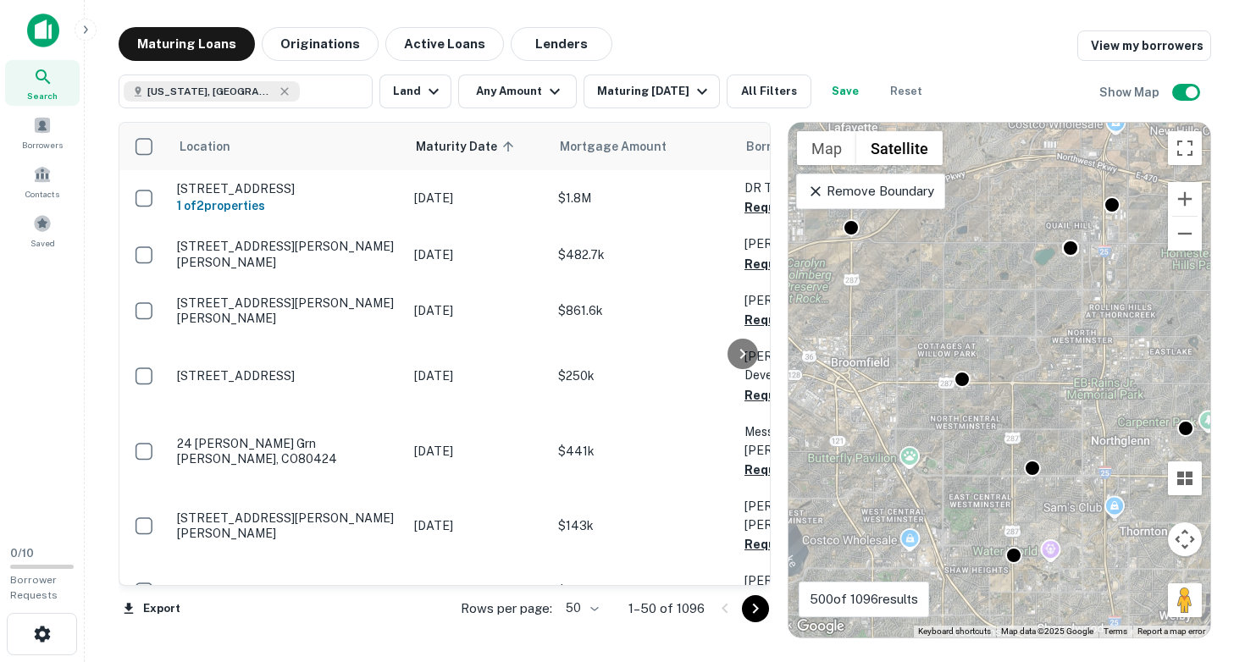
drag, startPoint x: 971, startPoint y: 432, endPoint x: 1034, endPoint y: 290, distance: 155.5
click at [1034, 290] on div "To activate drag with keyboard, press Alt + Enter. Once in keyboard drag state,…" at bounding box center [999, 380] width 422 height 515
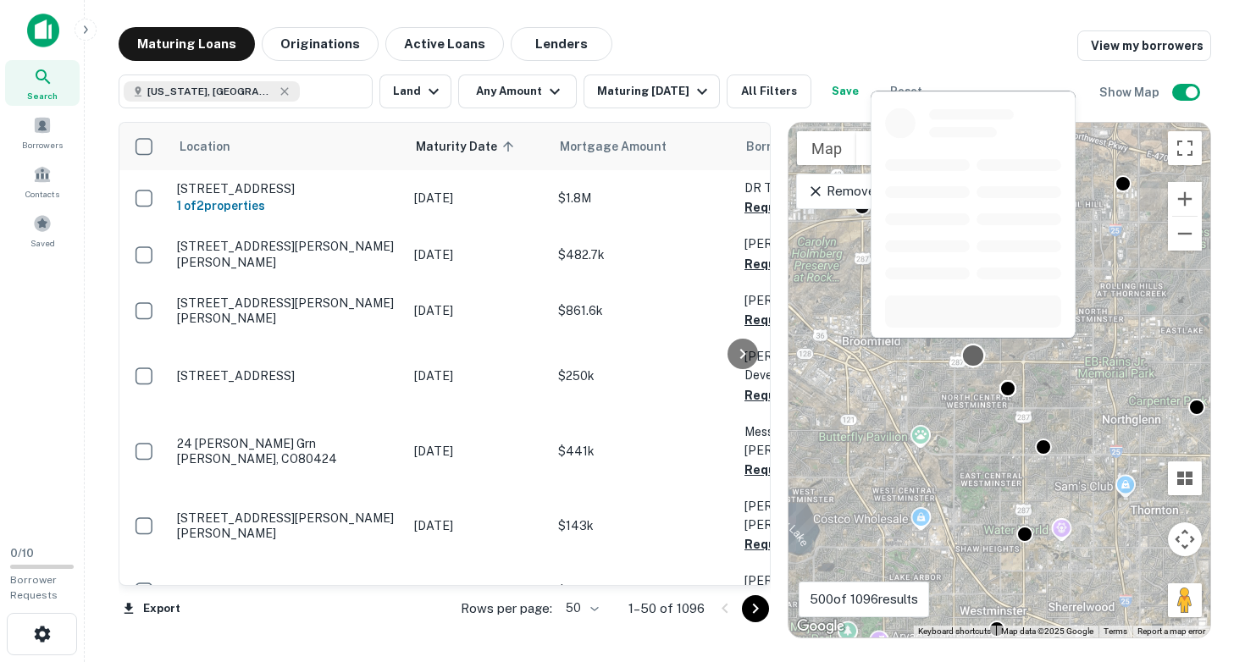
click at [971, 356] on div at bounding box center [973, 356] width 25 height 25
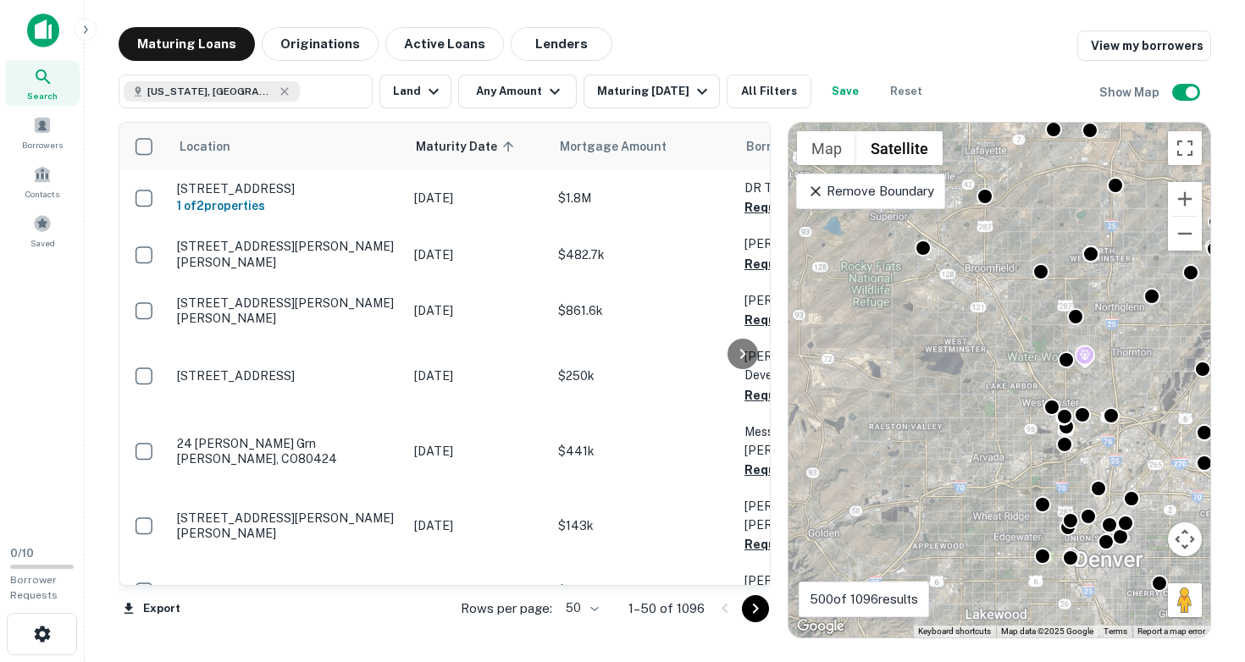
drag, startPoint x: 931, startPoint y: 499, endPoint x: 1015, endPoint y: 361, distance: 162.0
click at [1015, 361] on div "To activate drag with keyboard, press Alt + Enter. Once in keyboard drag state,…" at bounding box center [999, 380] width 422 height 515
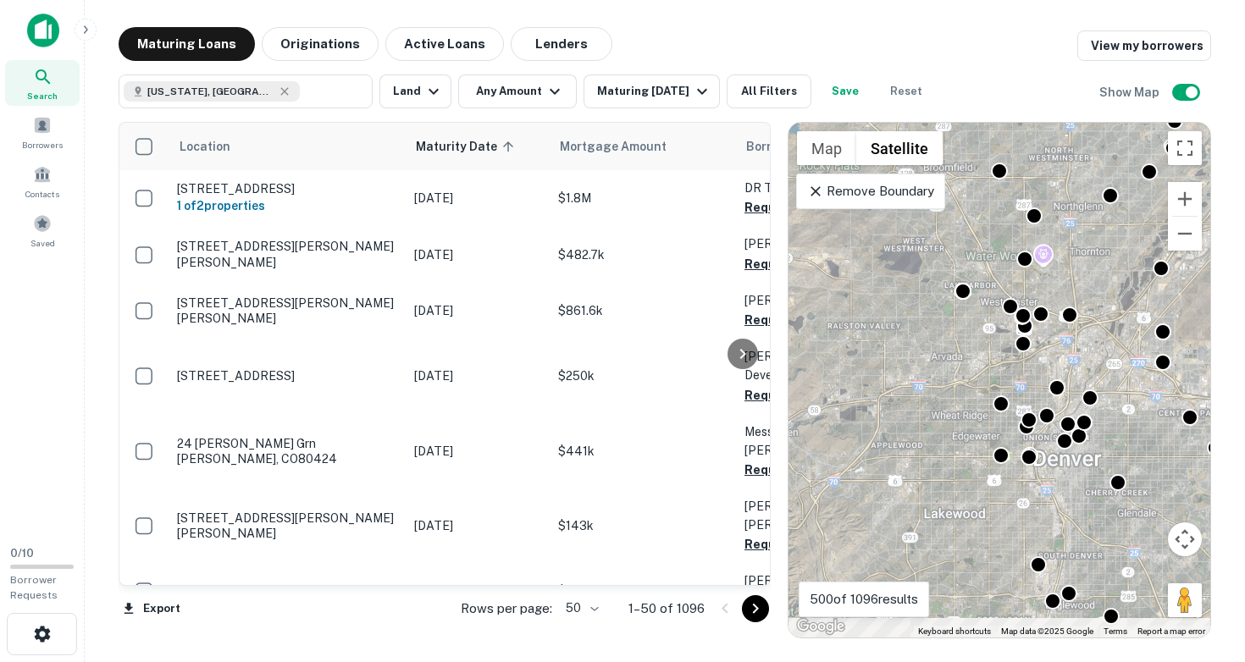
drag, startPoint x: 932, startPoint y: 473, endPoint x: 872, endPoint y: 347, distance: 139.4
click at [873, 347] on div "To activate drag with keyboard, press Alt + Enter. Once in keyboard drag state,…" at bounding box center [999, 380] width 422 height 515
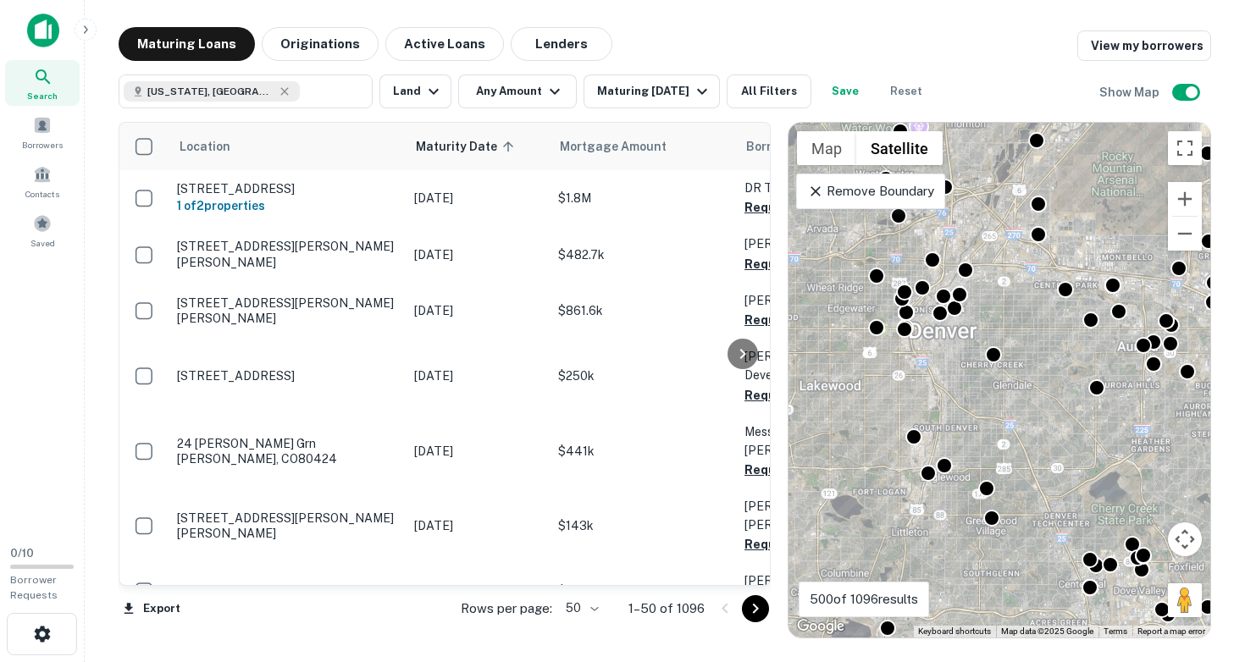
drag, startPoint x: 1034, startPoint y: 461, endPoint x: 926, endPoint y: 373, distance: 139.1
click at [926, 373] on div "To activate drag with keyboard, press Alt + Enter. Once in keyboard drag state,…" at bounding box center [999, 380] width 422 height 515
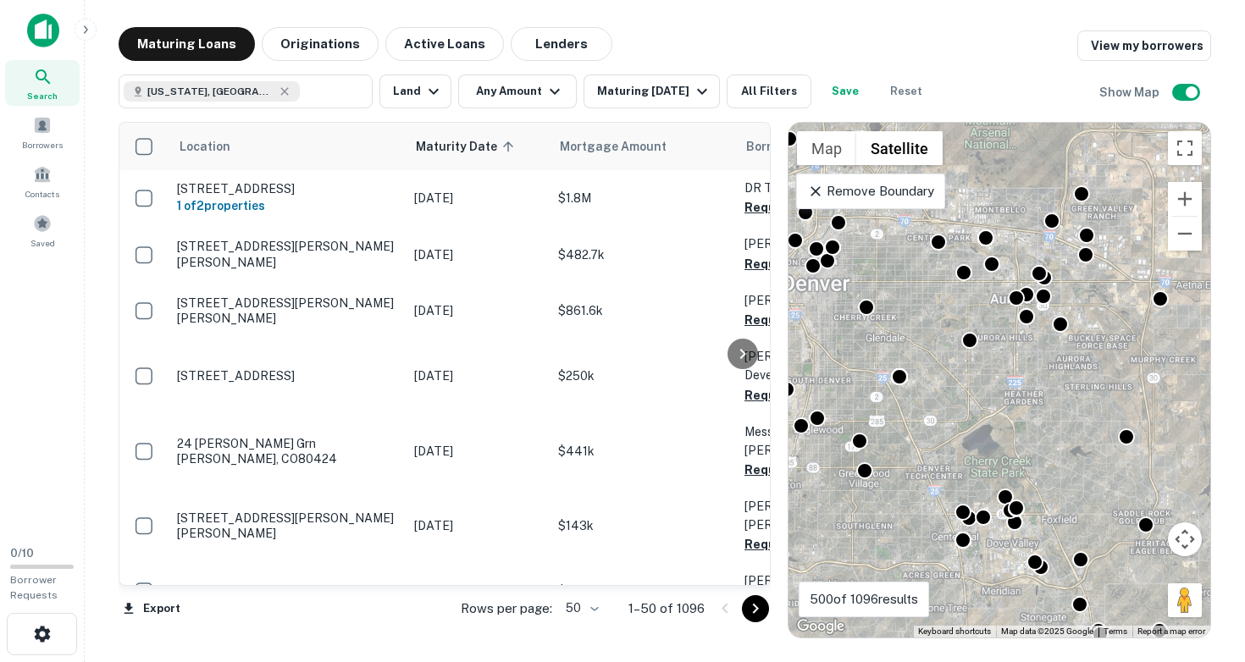
drag, startPoint x: 1023, startPoint y: 554, endPoint x: 909, endPoint y: 542, distance: 114.9
click at [909, 542] on div "To activate drag with keyboard, press Alt + Enter. Once in keyboard drag state,…" at bounding box center [999, 380] width 422 height 515
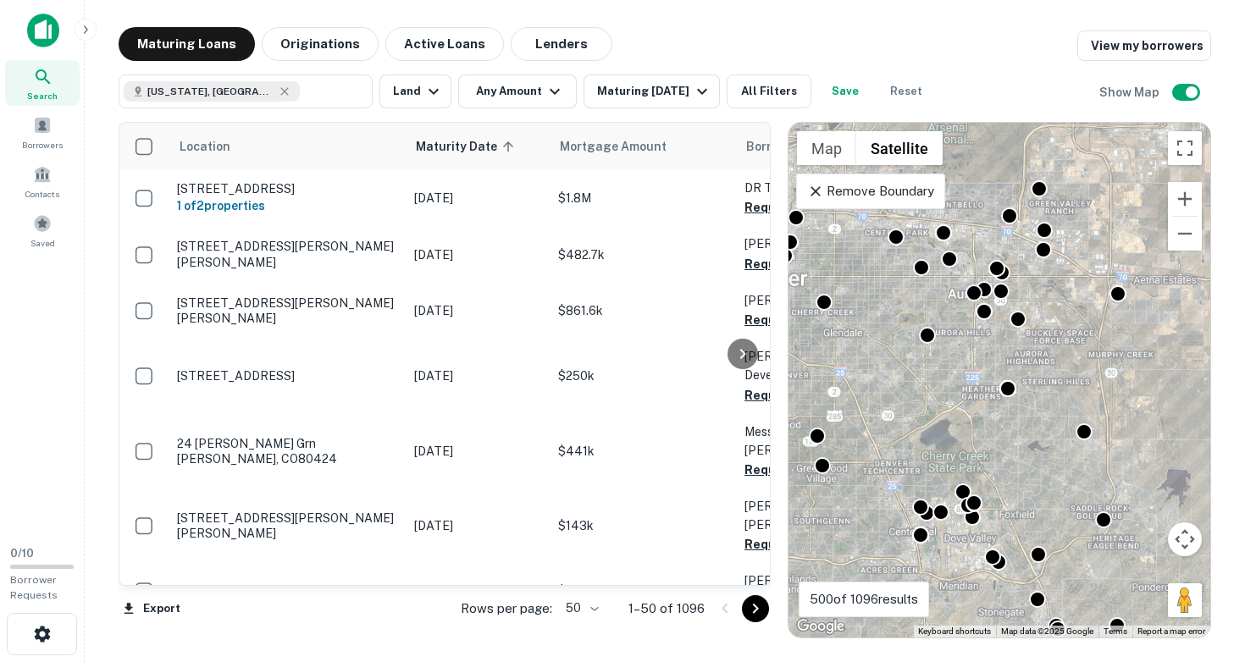
click at [950, 546] on div "To activate drag with keyboard, press Alt + Enter. Once in keyboard drag state,…" at bounding box center [999, 380] width 422 height 515
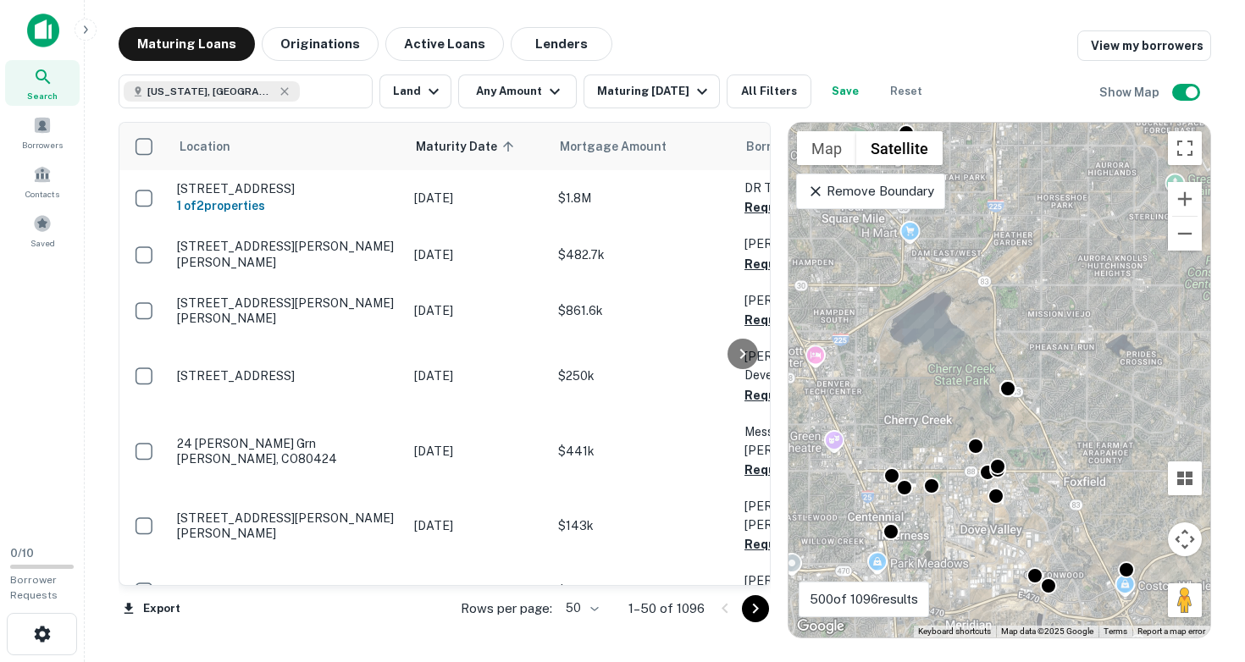
click at [949, 534] on div "To activate drag with keyboard, press Alt + Enter. Once in keyboard drag state,…" at bounding box center [999, 380] width 422 height 515
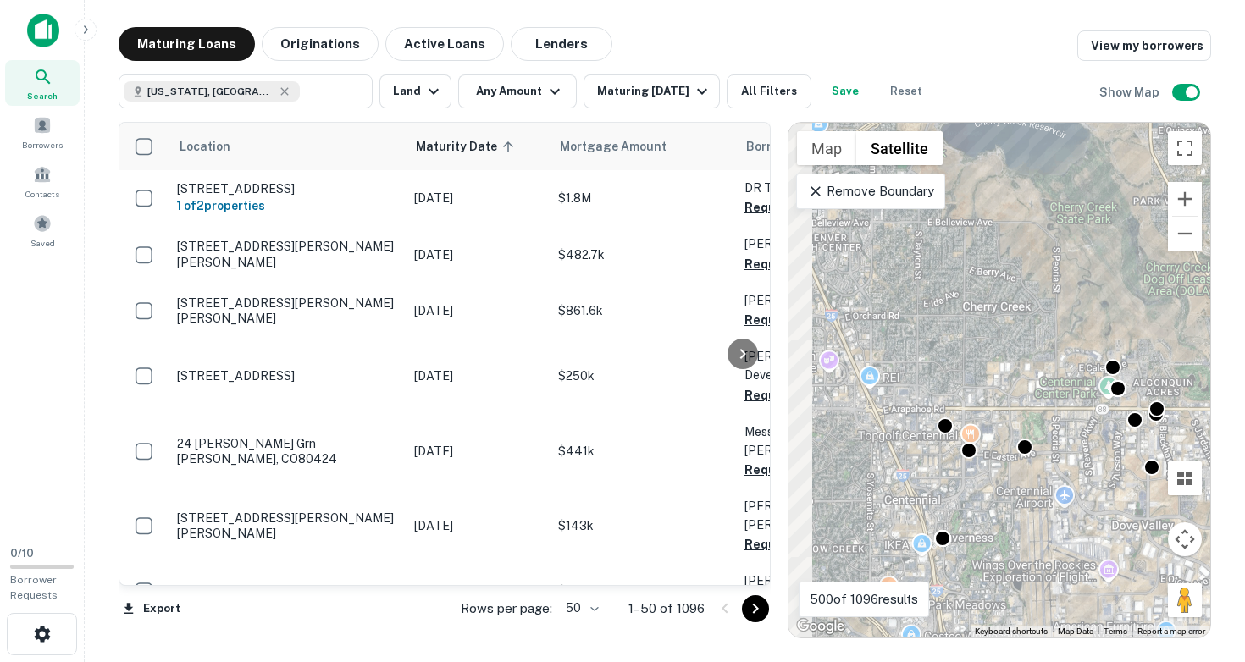
drag, startPoint x: 955, startPoint y: 517, endPoint x: 1074, endPoint y: 516, distance: 118.6
click at [1074, 516] on div "To activate drag with keyboard, press Alt + Enter. Once in keyboard drag state,…" at bounding box center [999, 380] width 422 height 515
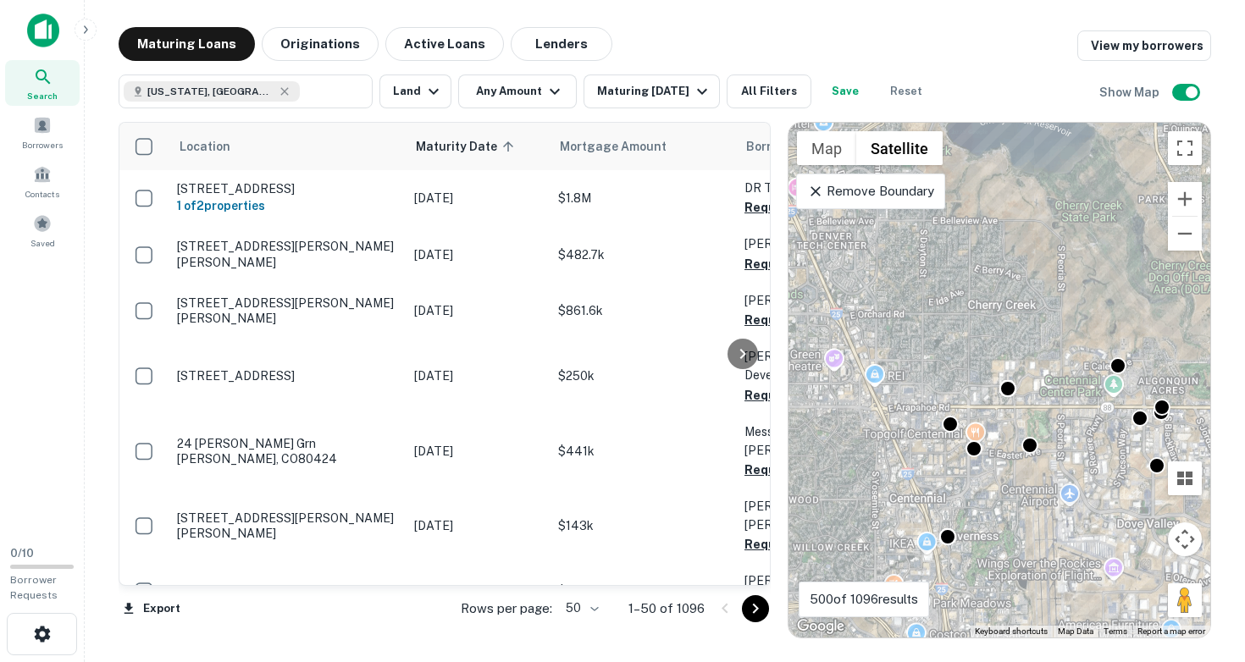
click at [1002, 546] on div "To activate drag with keyboard, press Alt + Enter. Once in keyboard drag state,…" at bounding box center [999, 380] width 422 height 515
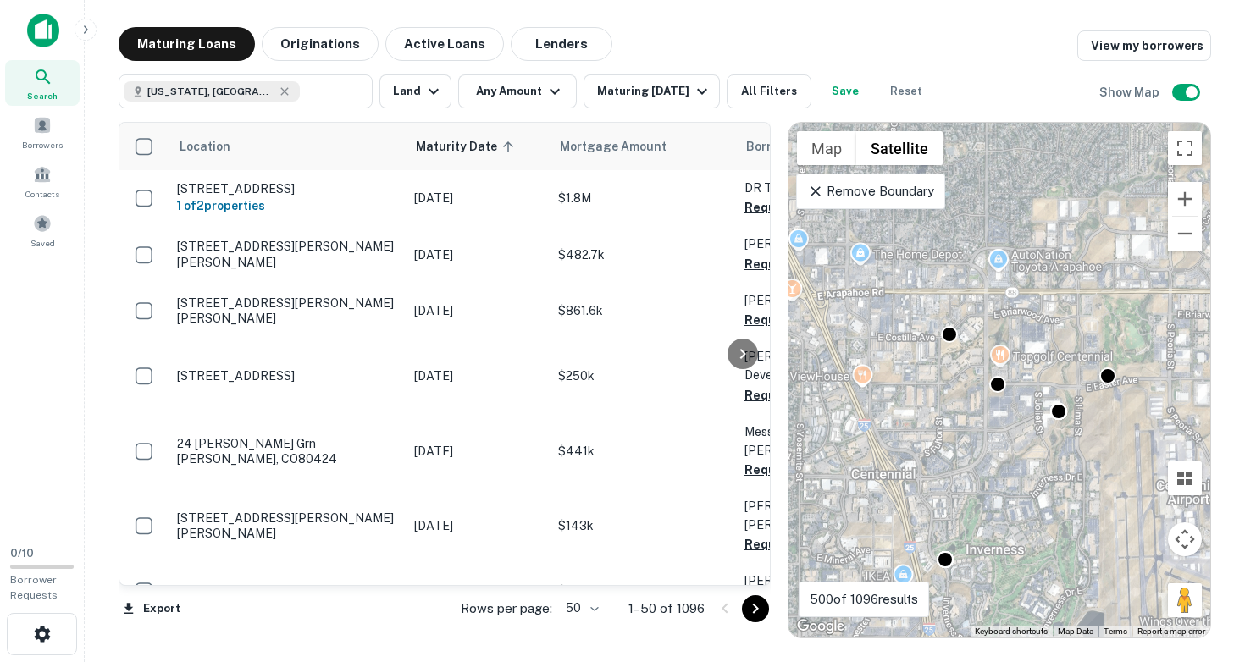
drag, startPoint x: 971, startPoint y: 462, endPoint x: 1038, endPoint y: 496, distance: 75.0
click at [1038, 496] on div "To activate drag with keyboard, press Alt + Enter. Once in keyboard drag state,…" at bounding box center [999, 380] width 422 height 515
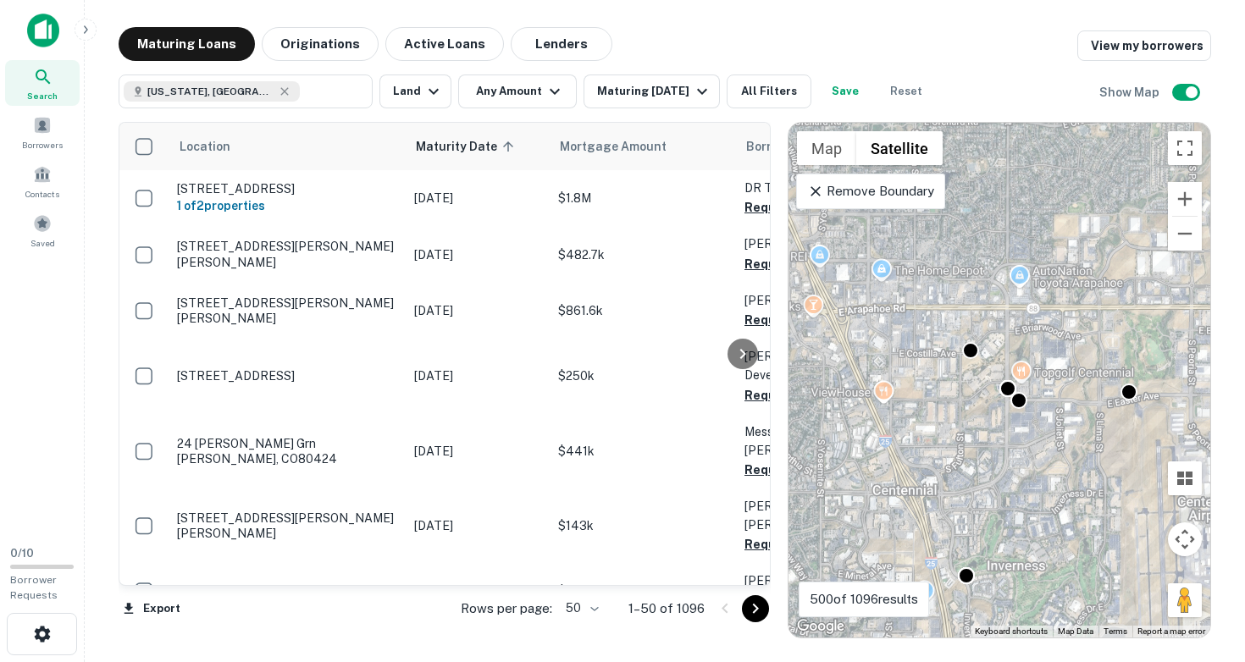
click at [974, 382] on div "To activate drag with keyboard, press Alt + Enter. Once in keyboard drag state,…" at bounding box center [999, 380] width 422 height 515
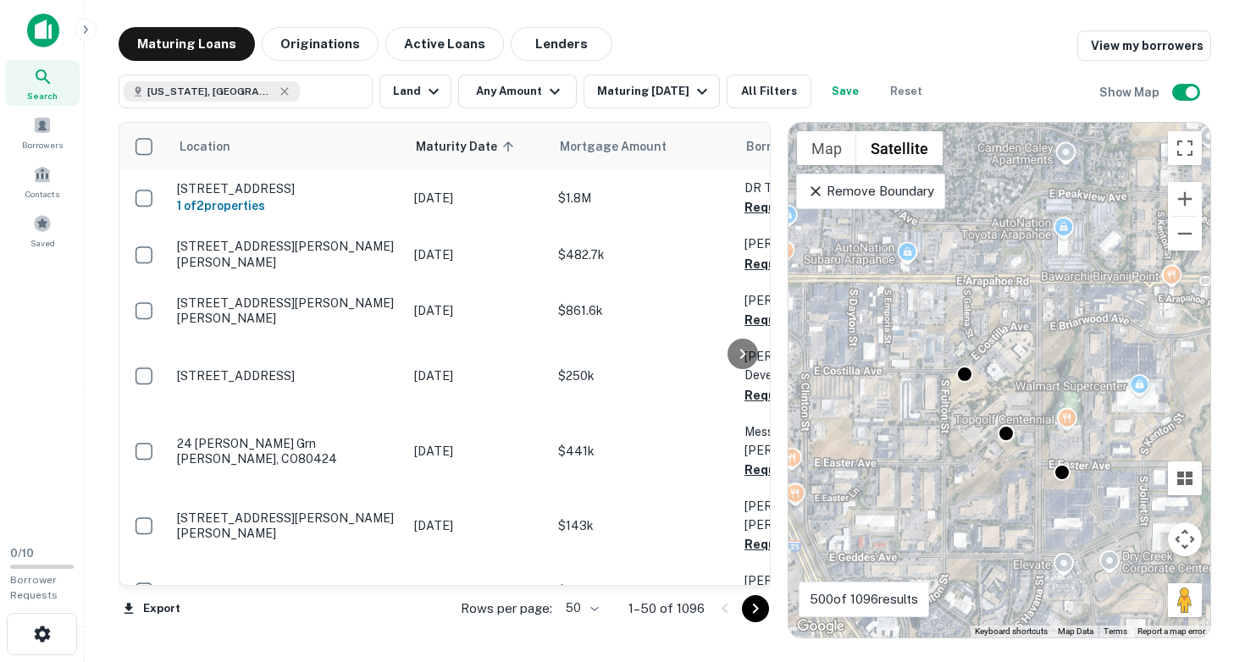
drag, startPoint x: 973, startPoint y: 371, endPoint x: 971, endPoint y: 426, distance: 55.1
click at [971, 426] on div "To activate drag with keyboard, press Alt + Enter. Once in keyboard drag state,…" at bounding box center [999, 380] width 422 height 515
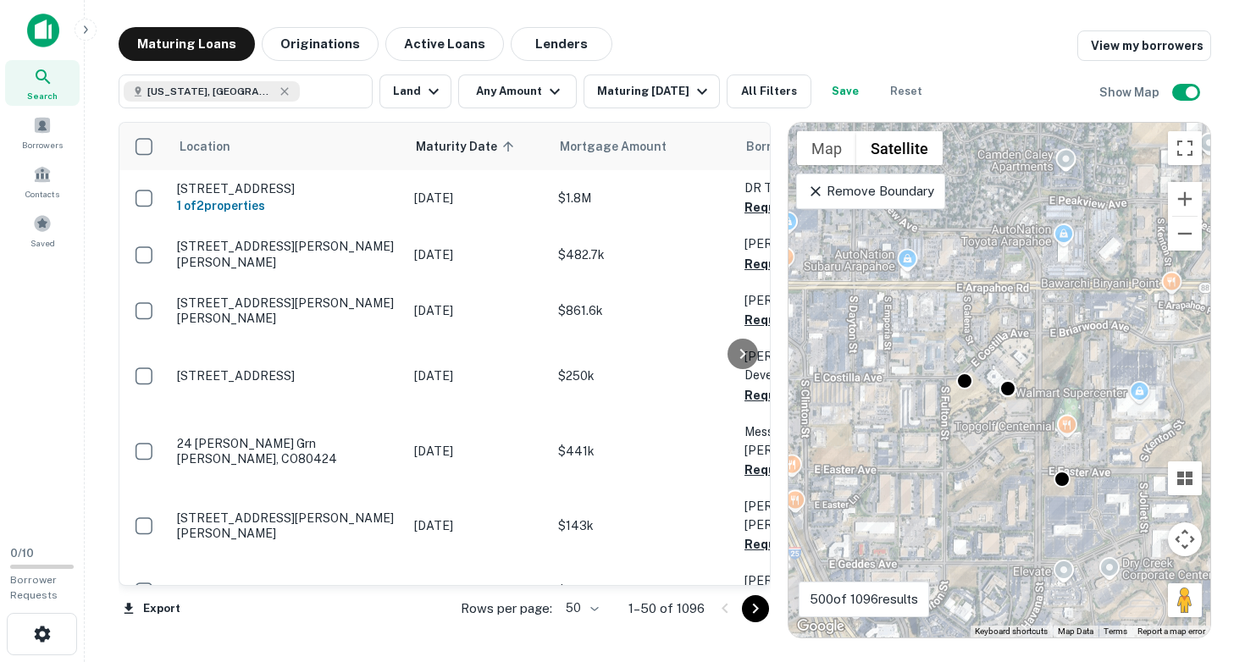
click at [974, 410] on div "To activate drag with keyboard, press Alt + Enter. Once in keyboard drag state,…" at bounding box center [999, 380] width 422 height 515
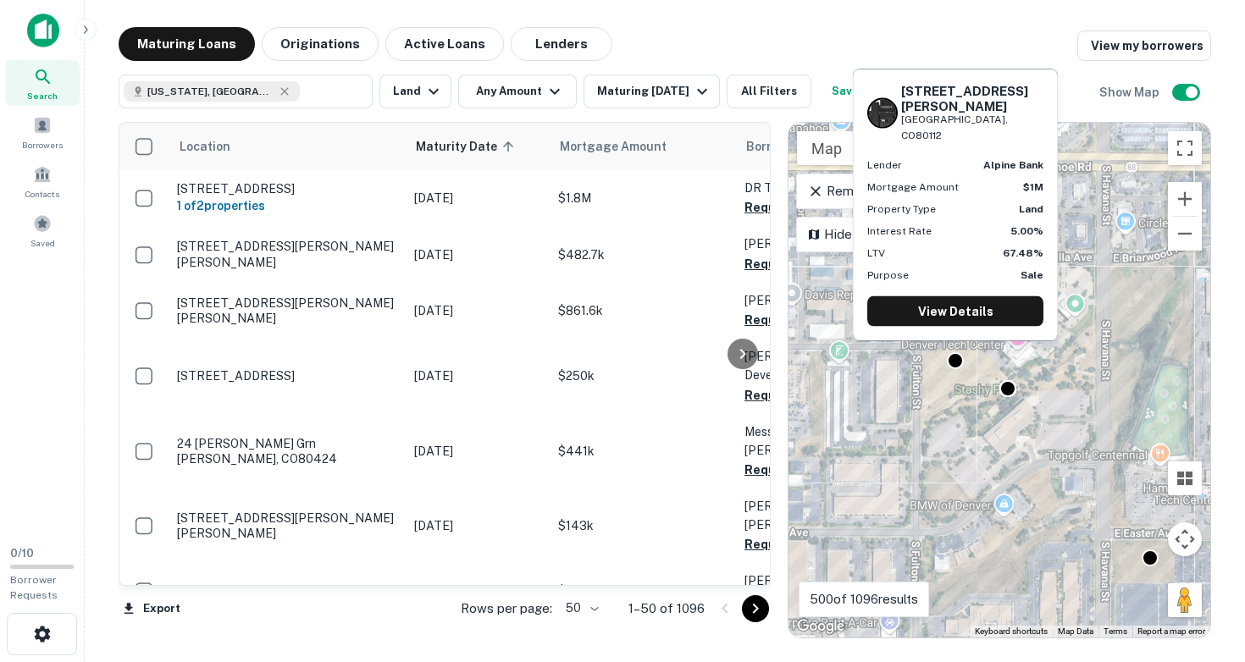
drag, startPoint x: 902, startPoint y: 119, endPoint x: 1009, endPoint y: 136, distance: 108.0
click at [1009, 136] on div "10140 E COSTILLA AVE Englewood, CO80112" at bounding box center [972, 113] width 142 height 60
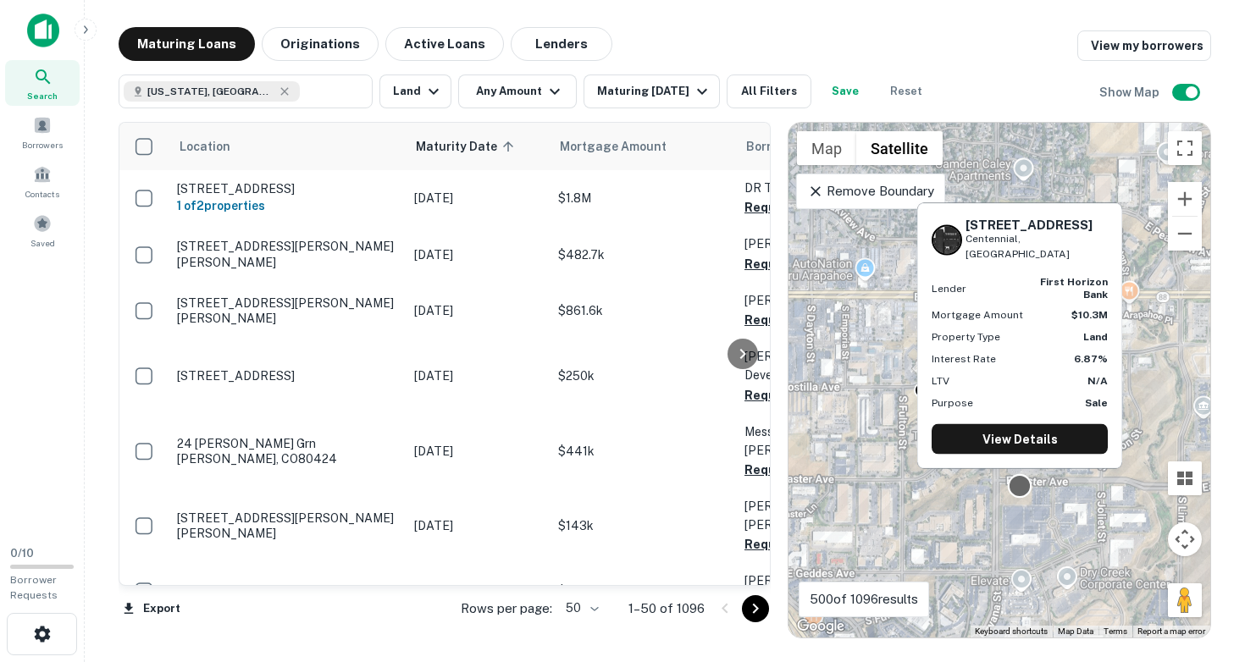
click at [1026, 485] on div at bounding box center [1020, 486] width 25 height 25
drag, startPoint x: 969, startPoint y: 239, endPoint x: 1050, endPoint y: 252, distance: 82.4
click at [1050, 252] on div "7150 Havana St Centennial, CO" at bounding box center [1036, 239] width 142 height 45
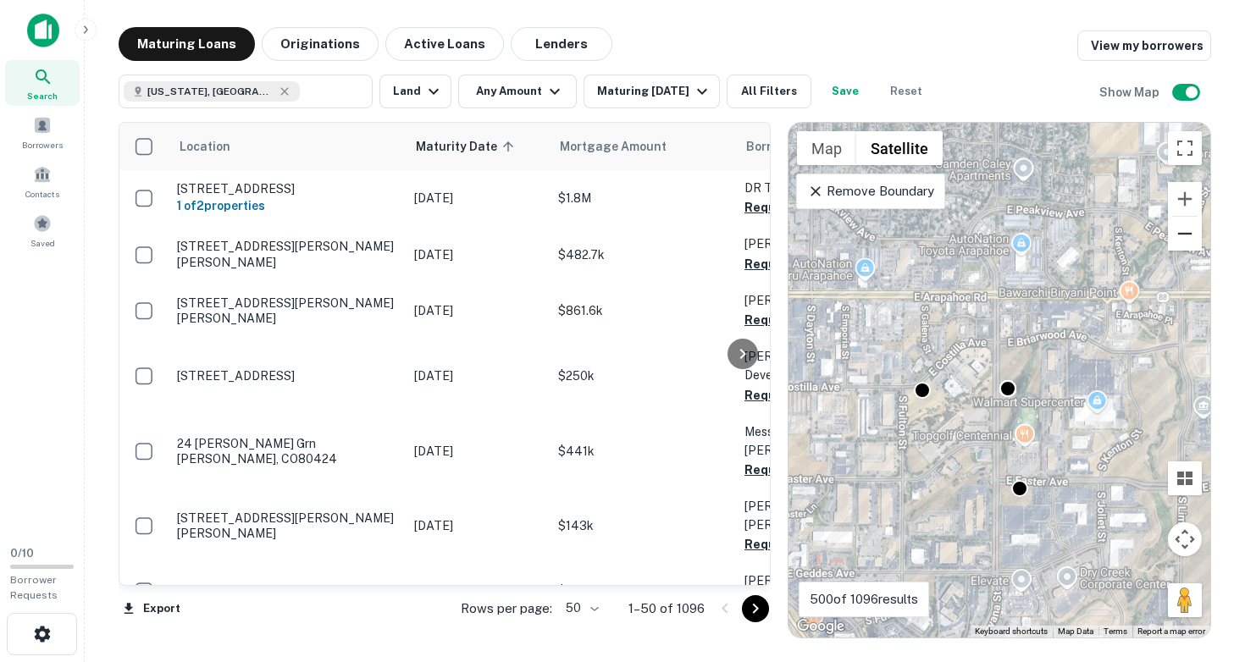
click at [1186, 240] on button "Zoom out" at bounding box center [1185, 234] width 34 height 34
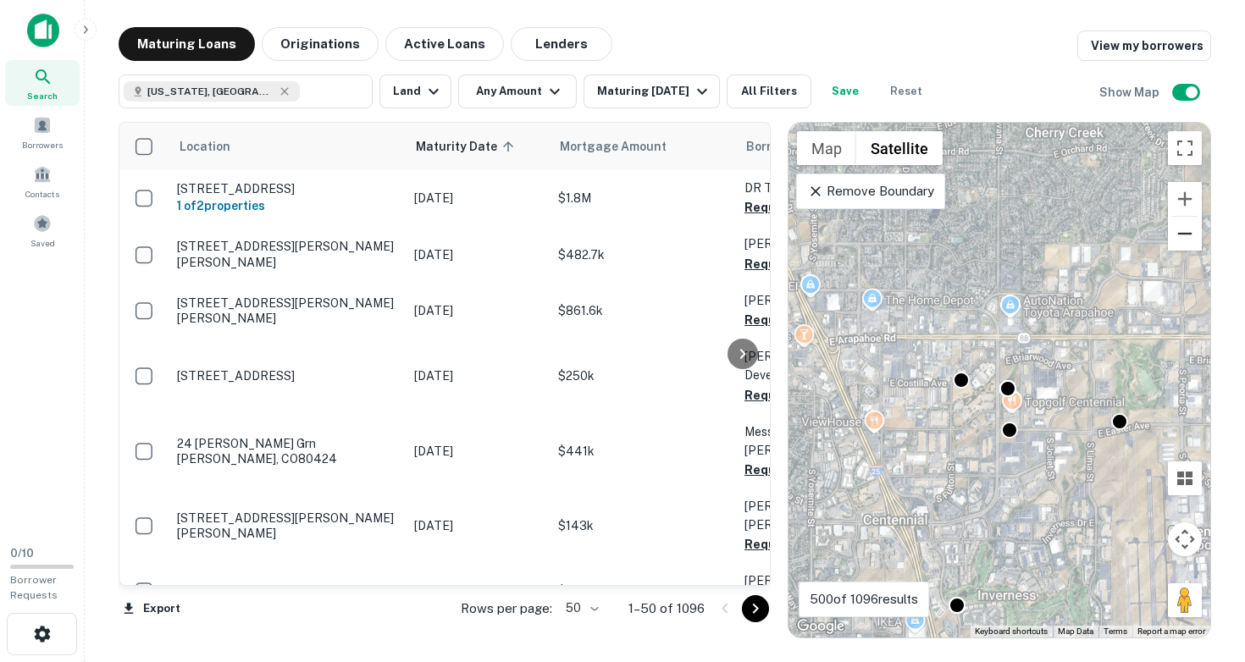
click at [1191, 235] on button "Zoom out" at bounding box center [1185, 234] width 34 height 34
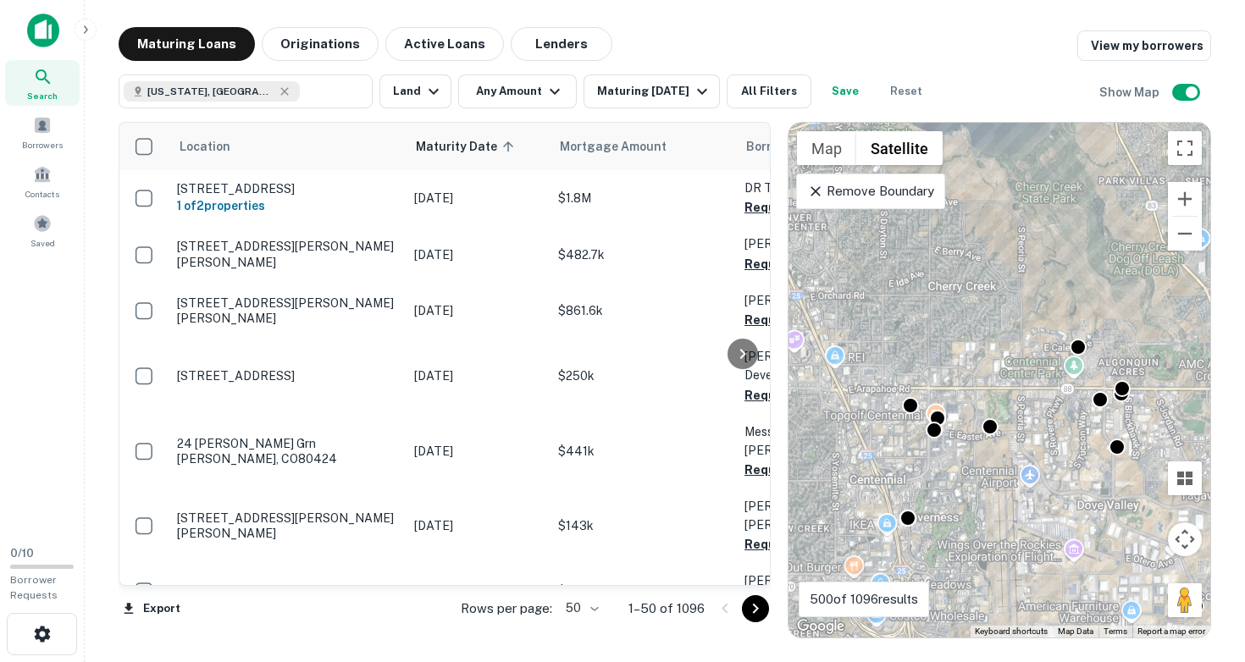
drag, startPoint x: 1095, startPoint y: 372, endPoint x: 904, endPoint y: 423, distance: 198.2
click at [904, 423] on div "To activate drag with keyboard, press Alt + Enter. Once in keyboard drag state,…" at bounding box center [999, 380] width 422 height 515
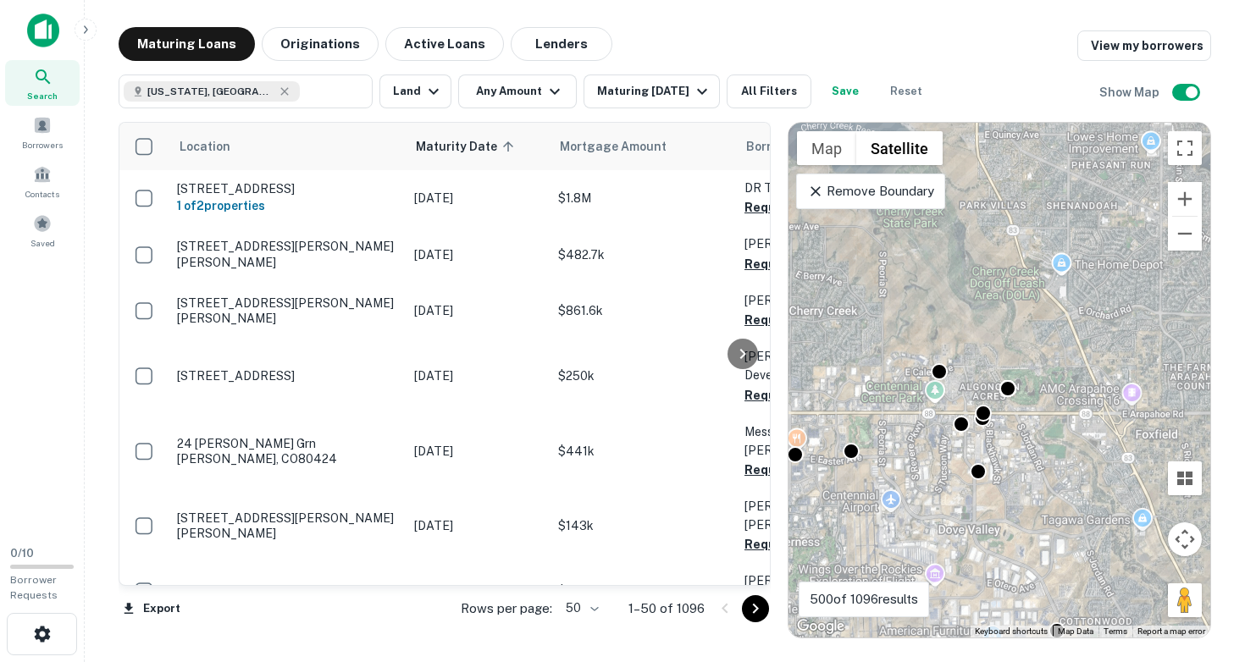
click at [966, 368] on div "To activate drag with keyboard, press Alt + Enter. Once in keyboard drag state,…" at bounding box center [999, 380] width 422 height 515
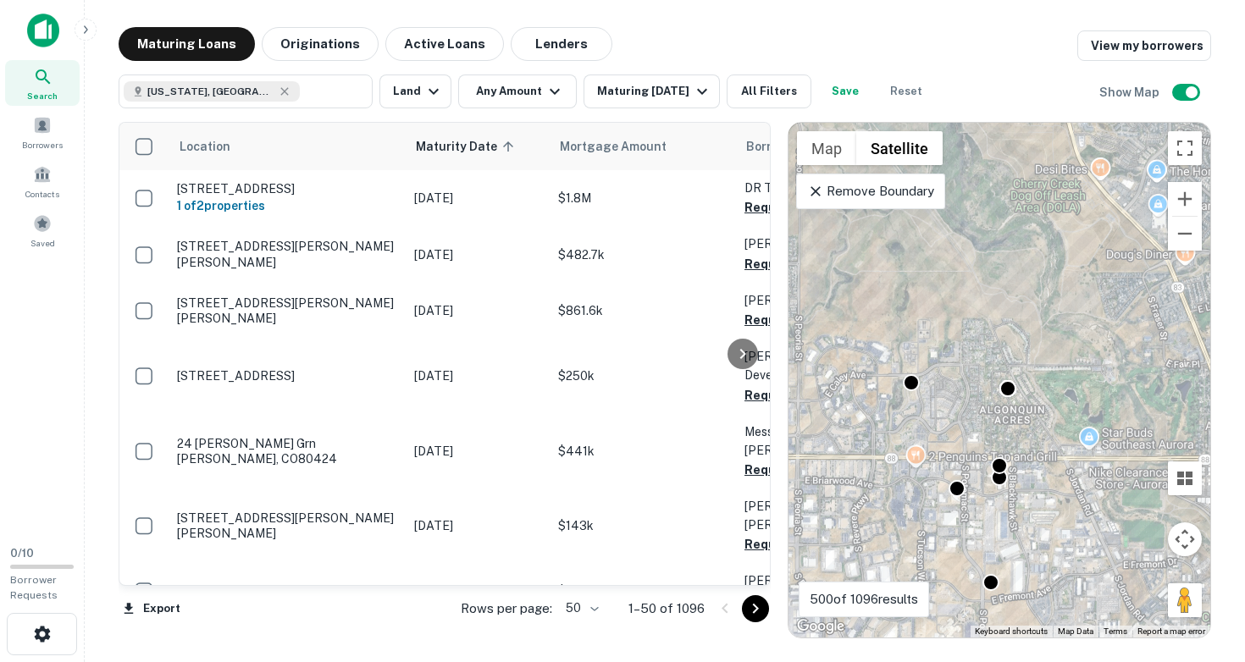
click at [964, 381] on div "To activate drag with keyboard, press Alt + Enter. Once in keyboard drag state,…" at bounding box center [999, 380] width 422 height 515
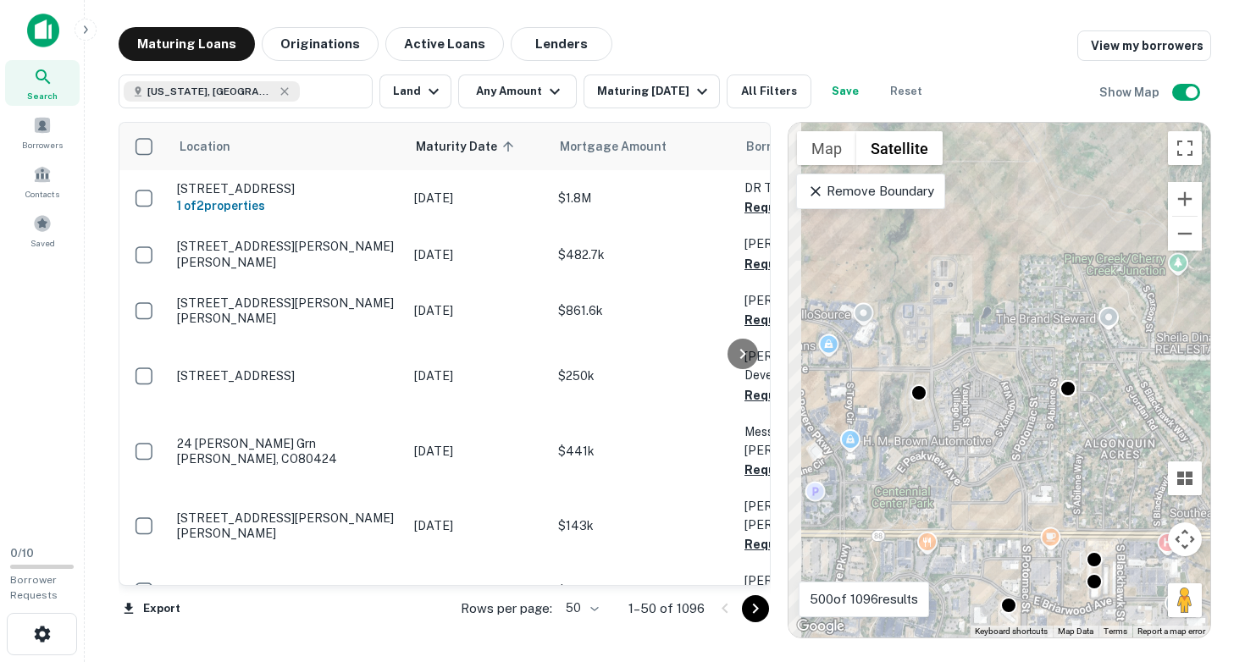
drag, startPoint x: 947, startPoint y: 386, endPoint x: 1064, endPoint y: 388, distance: 116.9
click at [1064, 388] on div "To activate drag with keyboard, press Alt + Enter. Once in keyboard drag state,…" at bounding box center [999, 380] width 422 height 515
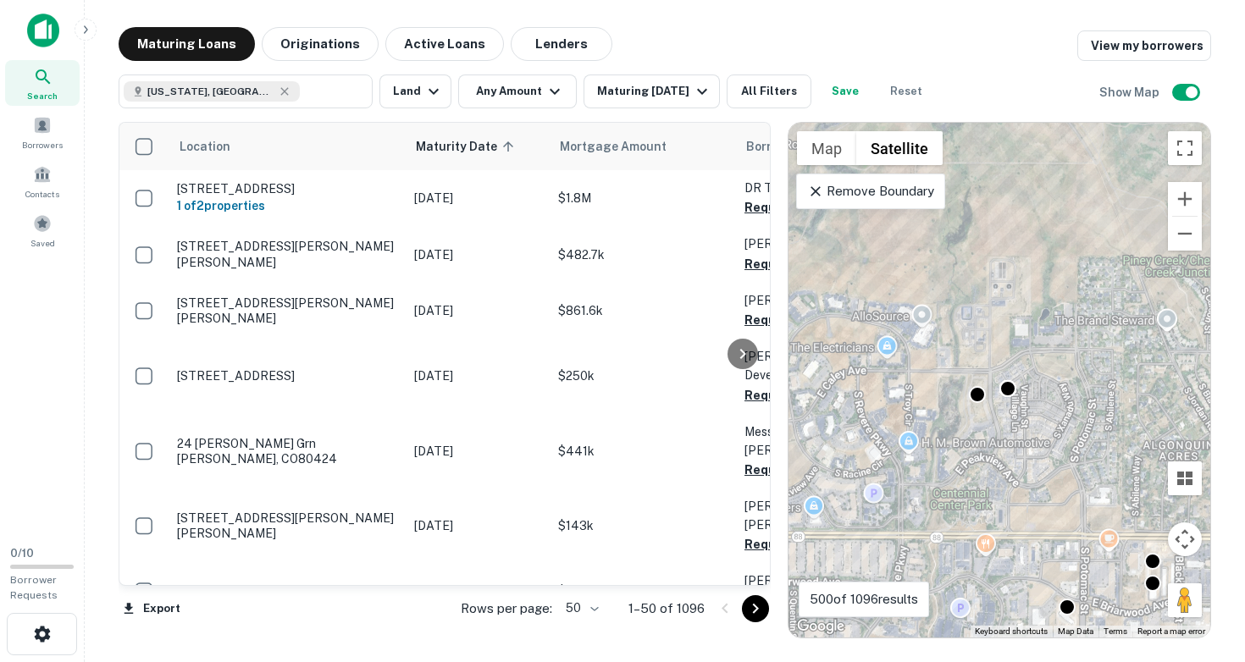
click at [1006, 416] on div "To activate drag with keyboard, press Alt + Enter. Once in keyboard drag state,…" at bounding box center [999, 380] width 422 height 515
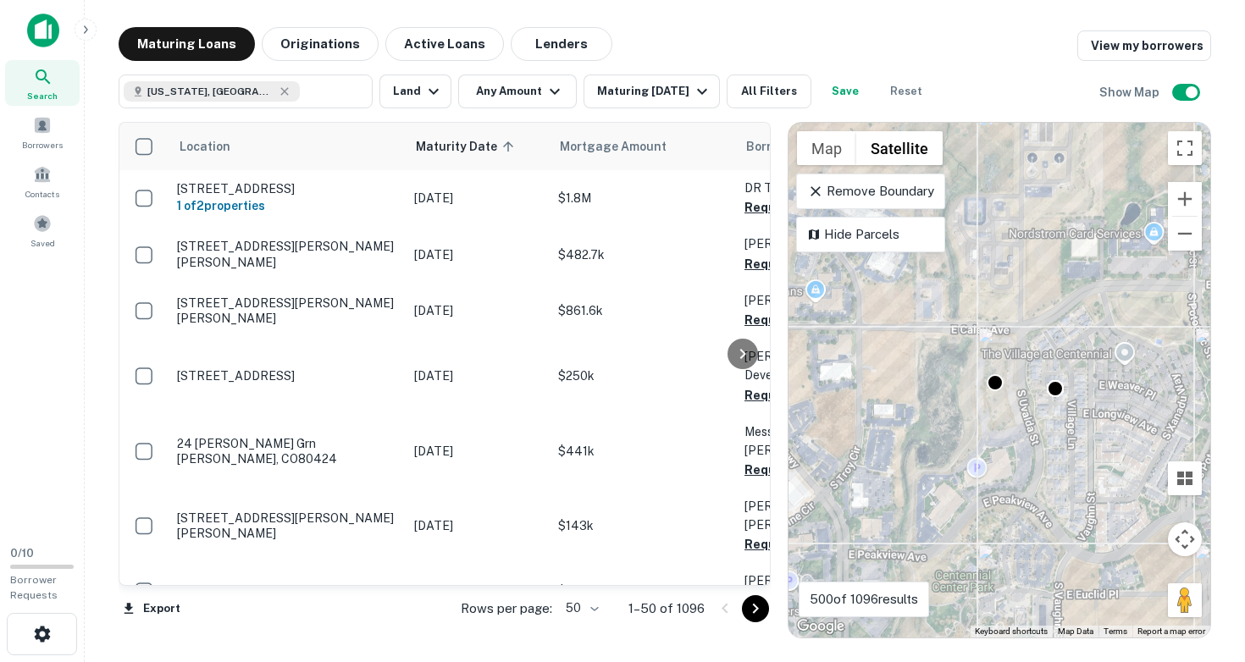
drag, startPoint x: 997, startPoint y: 401, endPoint x: 1077, endPoint y: 403, distance: 80.5
click at [1077, 403] on div "To activate drag with keyboard, press Alt + Enter. Once in keyboard drag state,…" at bounding box center [999, 380] width 422 height 515
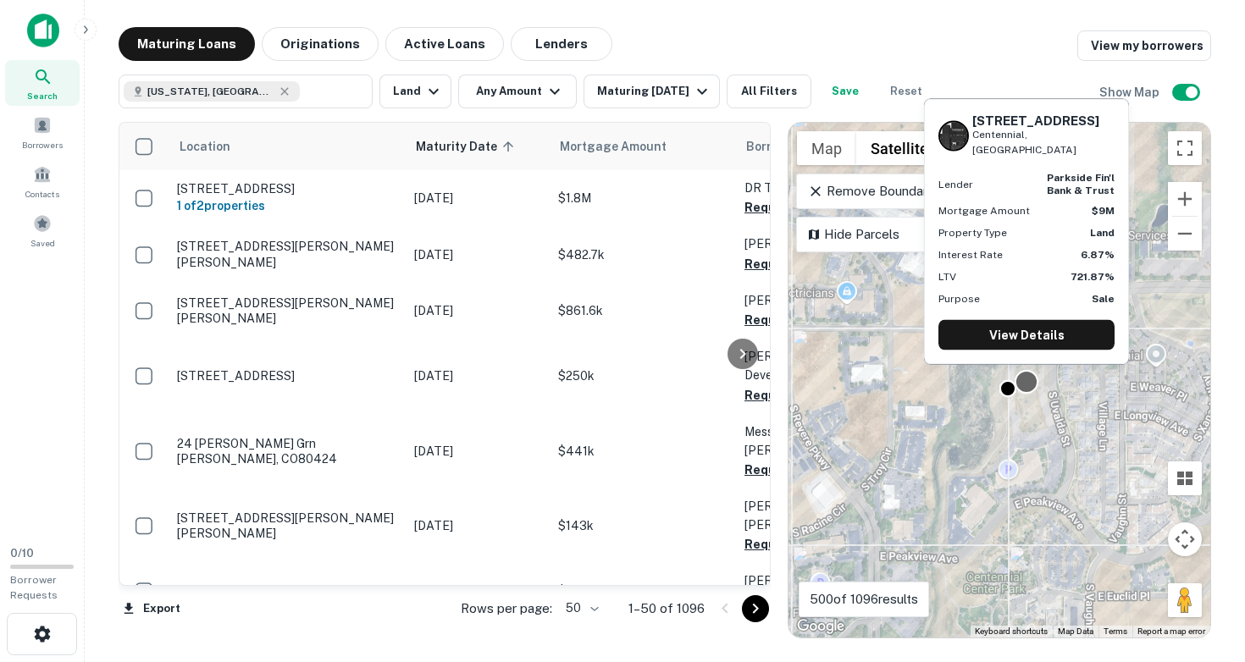
click at [1023, 380] on div at bounding box center [1027, 382] width 25 height 25
drag, startPoint x: 973, startPoint y: 133, endPoint x: 1059, endPoint y: 149, distance: 87.0
click at [1059, 149] on div "6403 S UVALDA ST Centennial, CO" at bounding box center [1043, 135] width 142 height 45
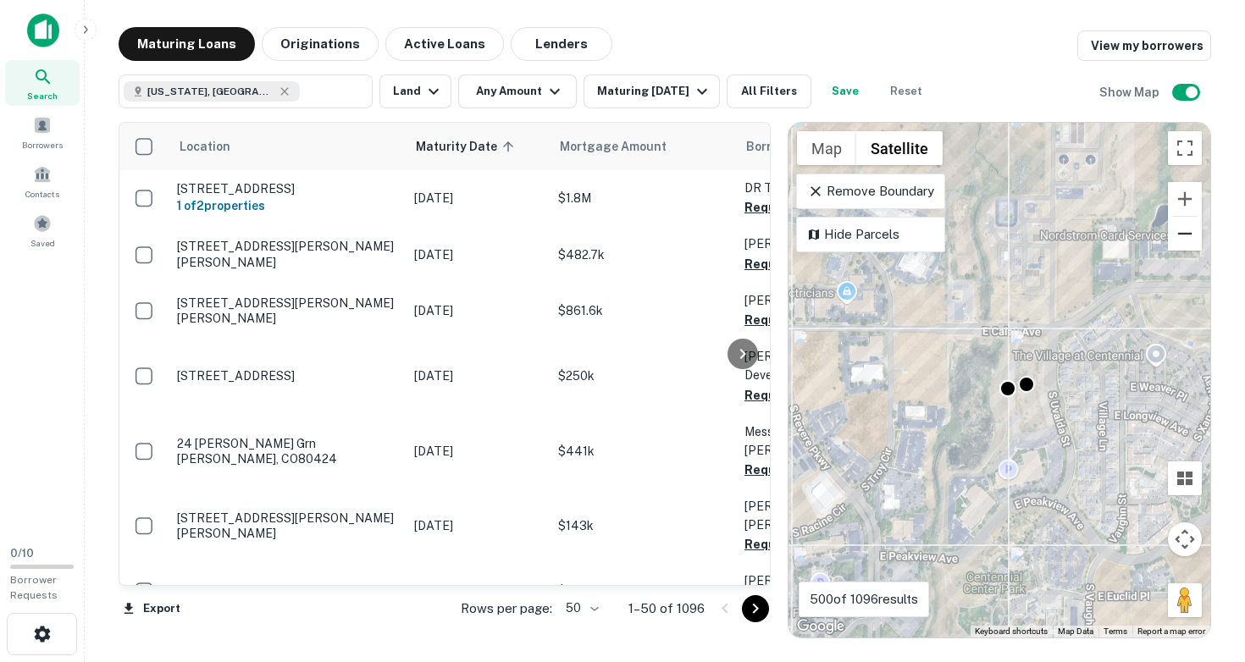
click at [1187, 237] on button "Zoom out" at bounding box center [1185, 234] width 34 height 34
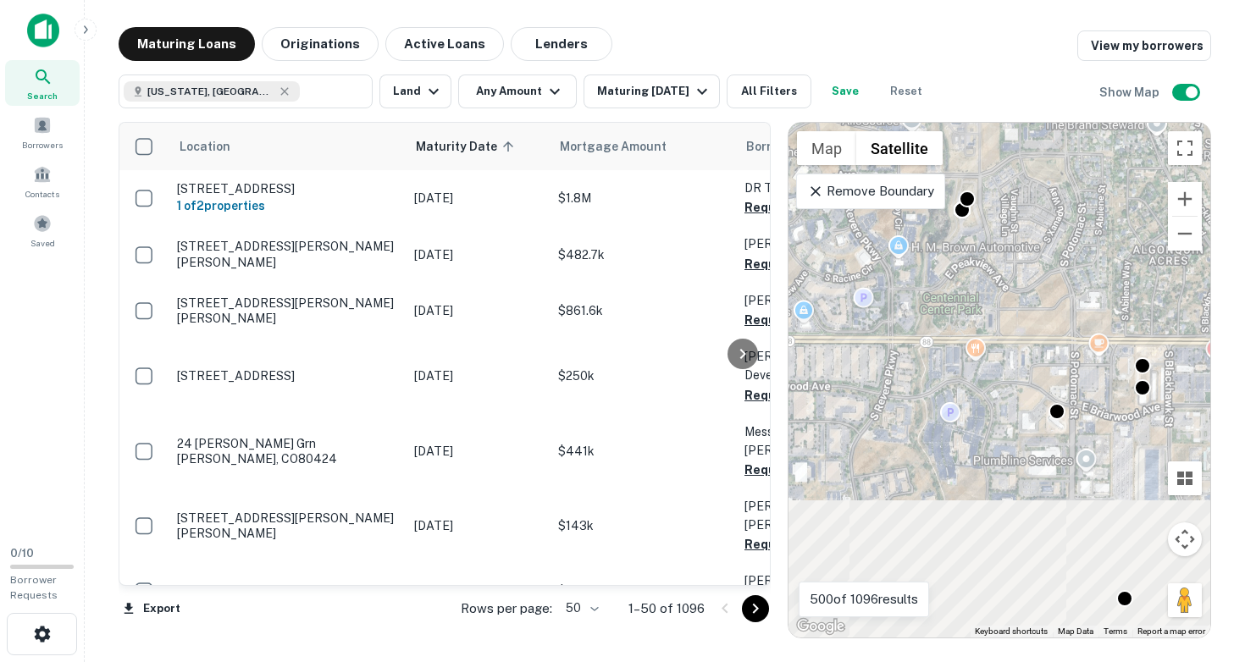
drag, startPoint x: 1058, startPoint y: 490, endPoint x: 1004, endPoint y: 277, distance: 220.0
click at [1004, 278] on div "To activate drag with keyboard, press Alt + Enter. Once in keyboard drag state,…" at bounding box center [999, 380] width 422 height 515
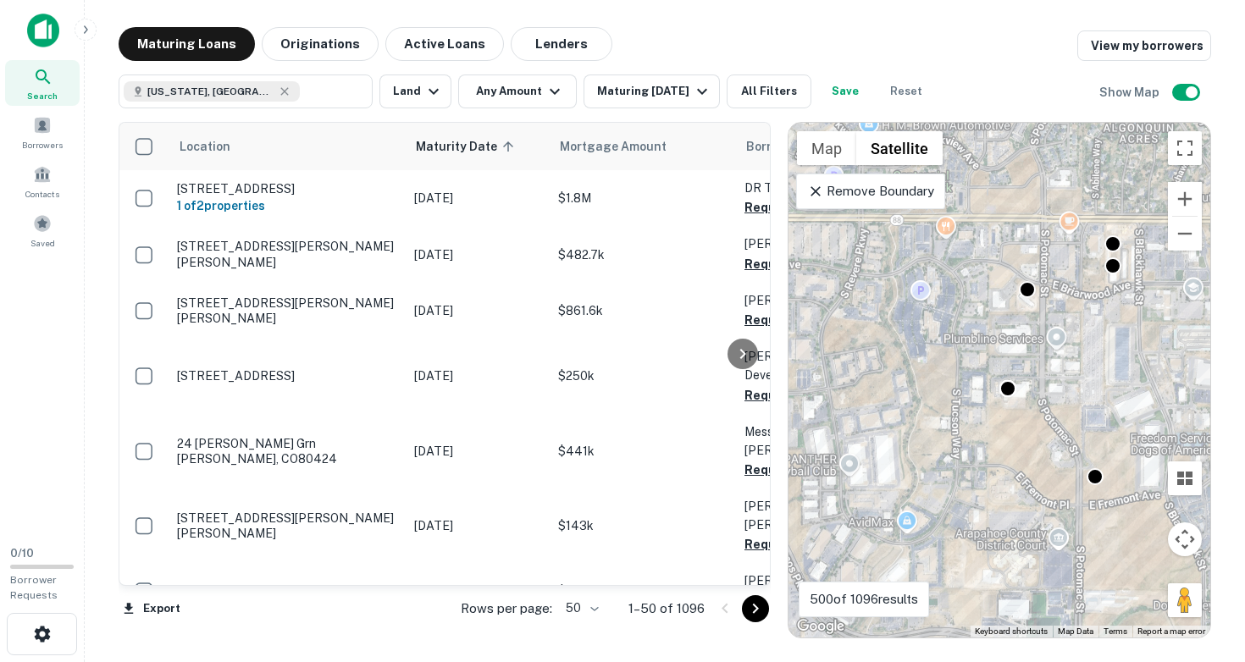
click at [1028, 307] on div "To activate drag with keyboard, press Alt + Enter. Once in keyboard drag state,…" at bounding box center [999, 380] width 422 height 515
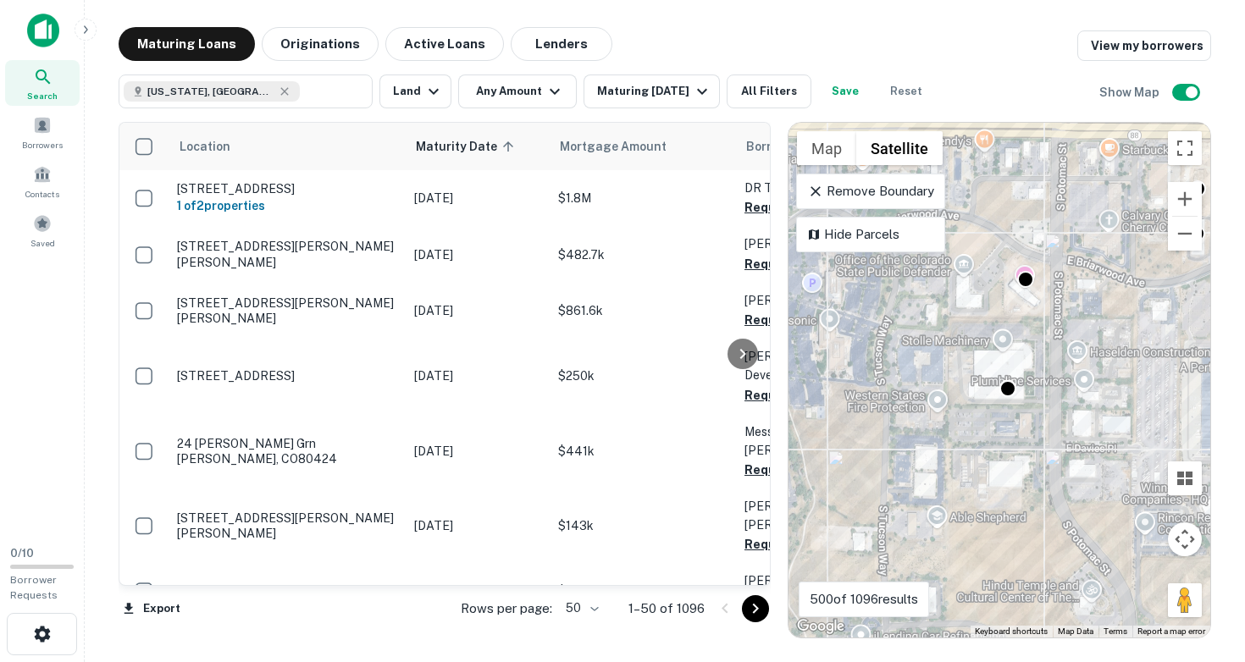
click at [1028, 307] on div "To activate drag with keyboard, press Alt + Enter. Once in keyboard drag state,…" at bounding box center [999, 380] width 422 height 515
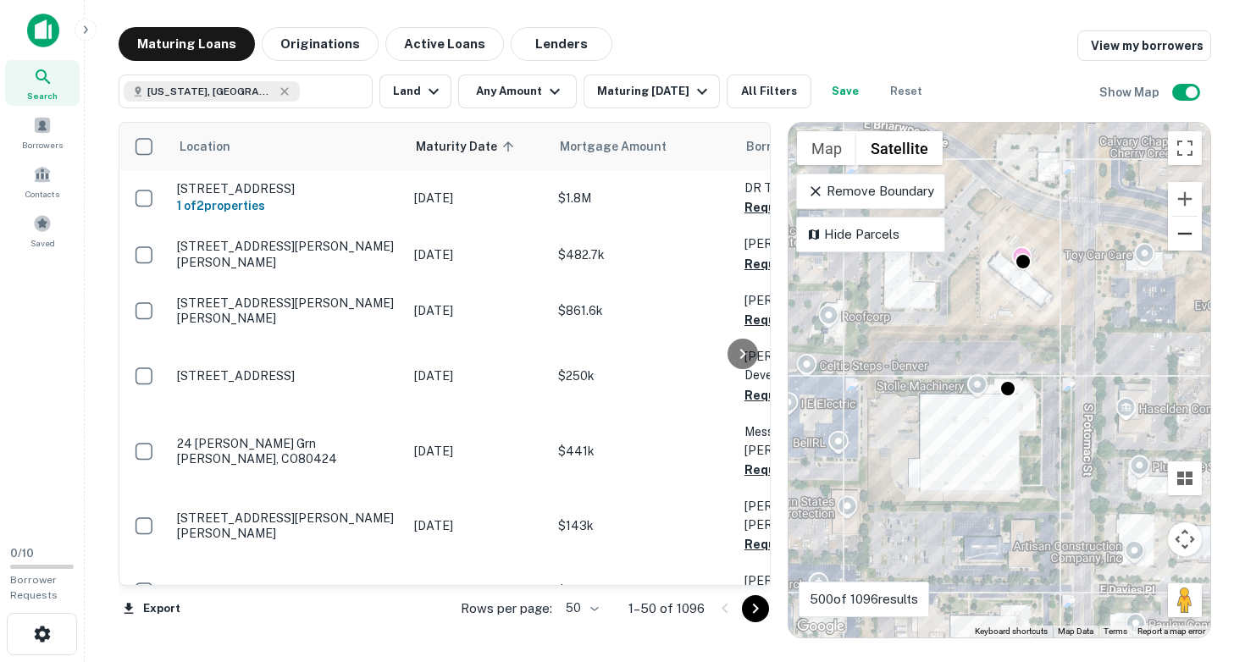
click at [1184, 233] on button "Zoom out" at bounding box center [1185, 234] width 34 height 34
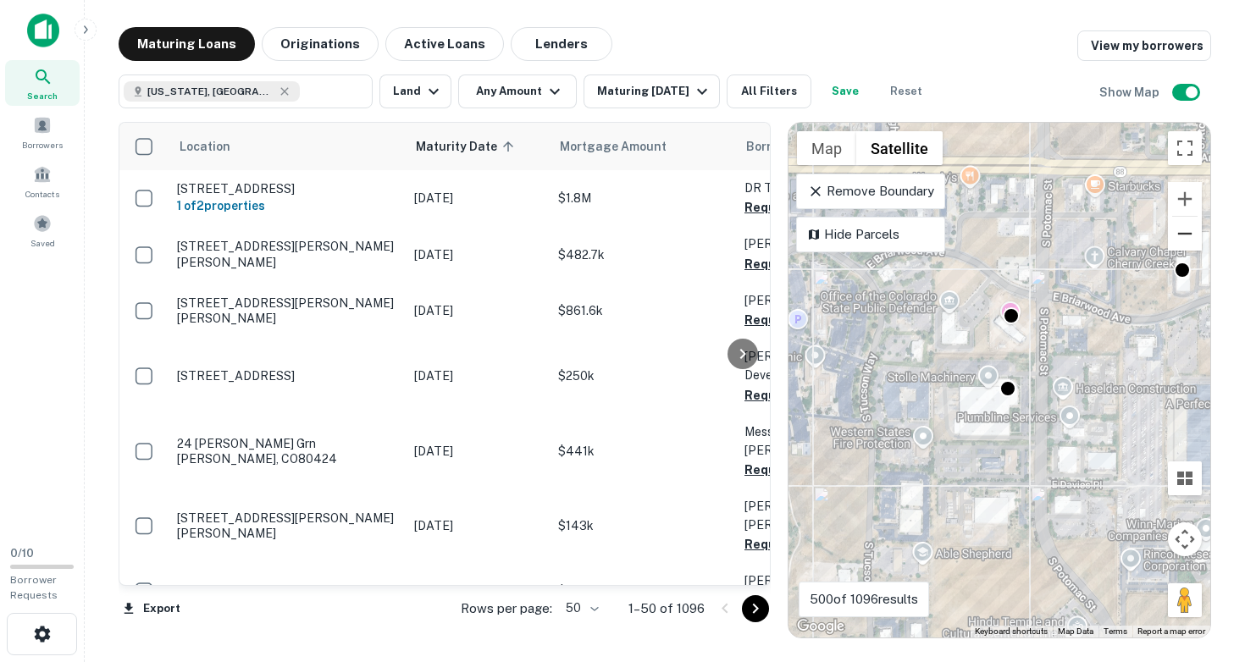
click at [1184, 233] on button "Zoom out" at bounding box center [1185, 234] width 34 height 34
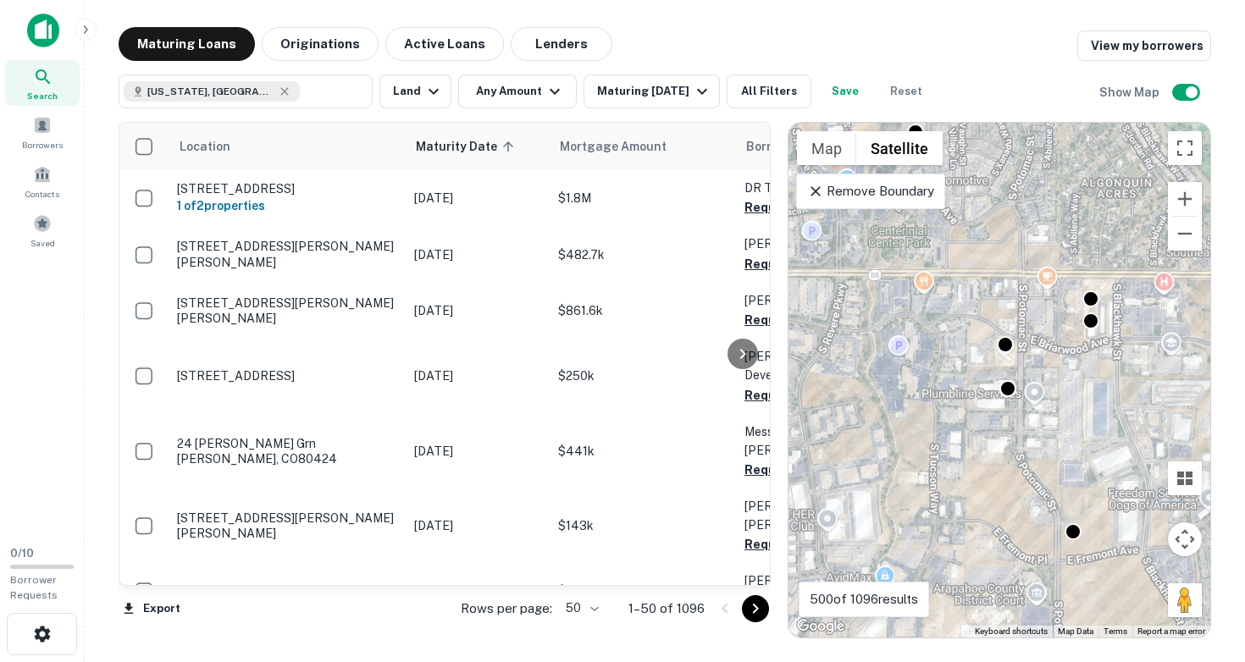
click at [1072, 335] on div "To activate drag with keyboard, press Alt + Enter. Once in keyboard drag state,…" at bounding box center [999, 380] width 422 height 515
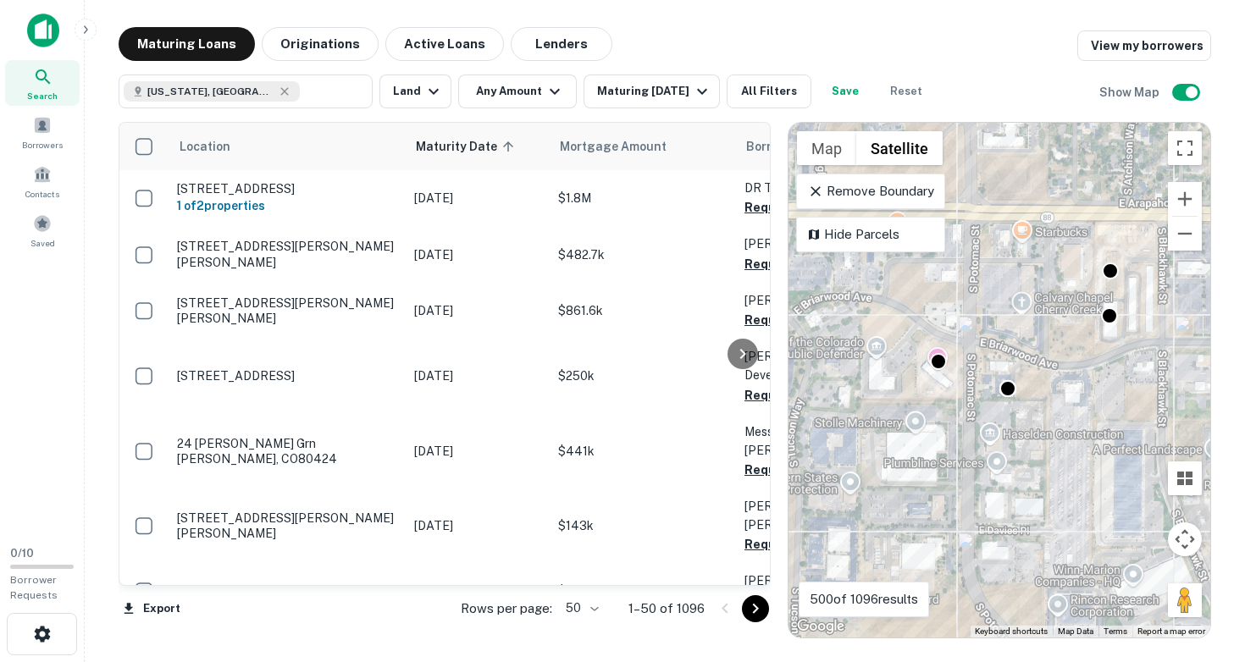
click at [1070, 331] on div "To activate drag with keyboard, press Alt + Enter. Once in keyboard drag state,…" at bounding box center [999, 380] width 422 height 515
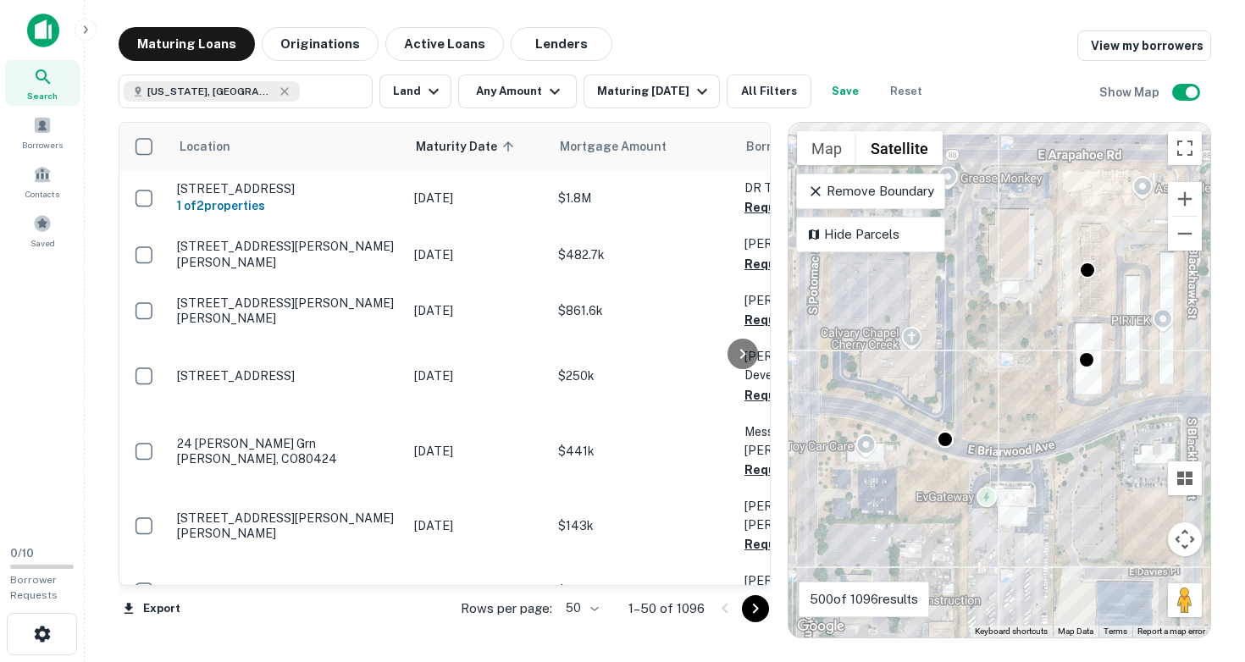
drag, startPoint x: 1102, startPoint y: 282, endPoint x: 1033, endPoint y: 335, distance: 86.4
click at [1034, 333] on div "To activate drag with keyboard, press Alt + Enter. Once in keyboard drag state,…" at bounding box center [999, 380] width 422 height 515
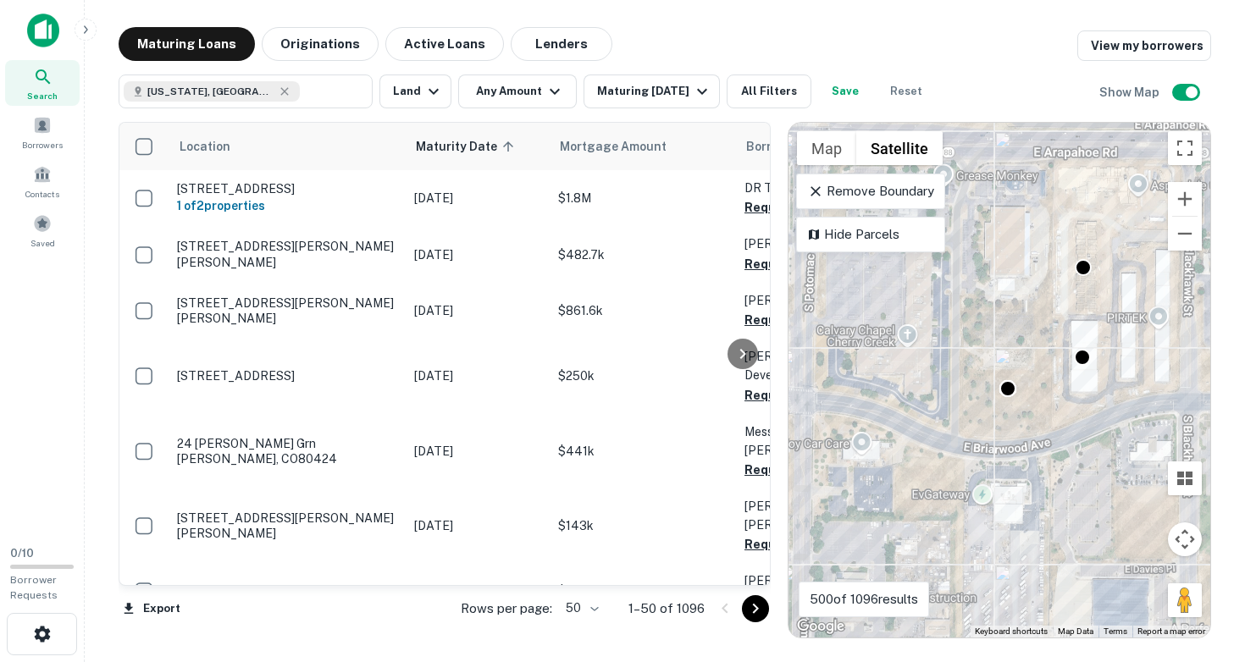
click at [1108, 277] on div "To activate drag with keyboard, press Alt + Enter. Once in keyboard drag state,…" at bounding box center [999, 380] width 422 height 515
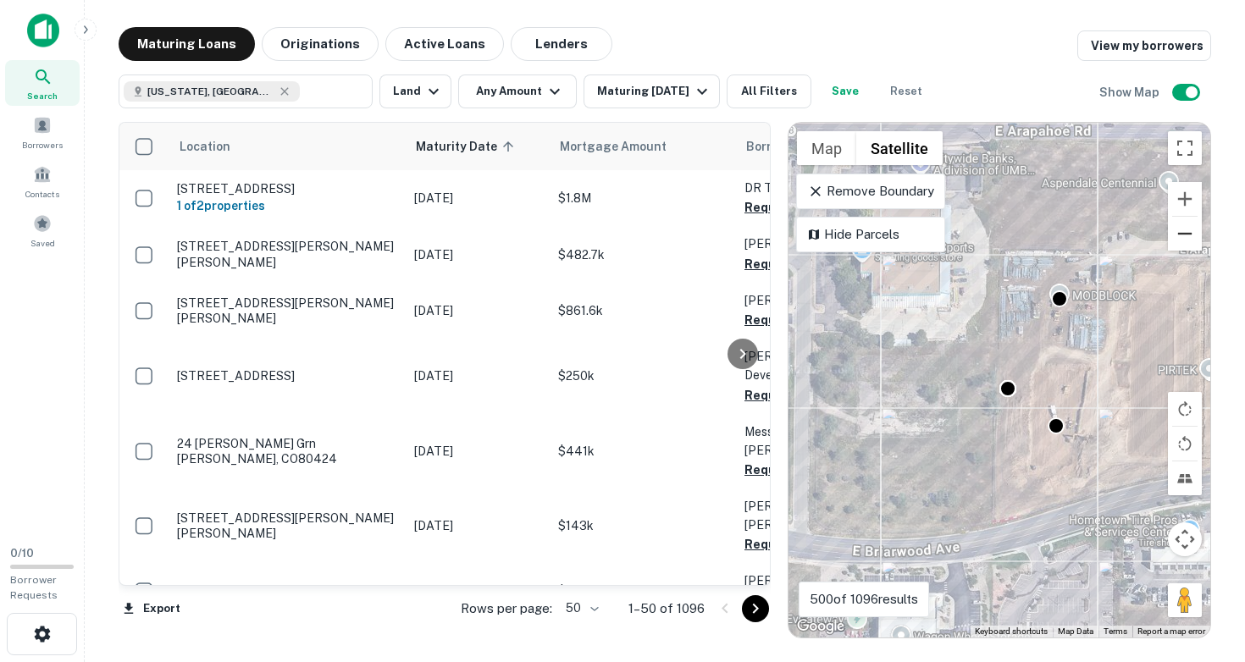
click at [1181, 234] on button "Zoom out" at bounding box center [1185, 234] width 34 height 34
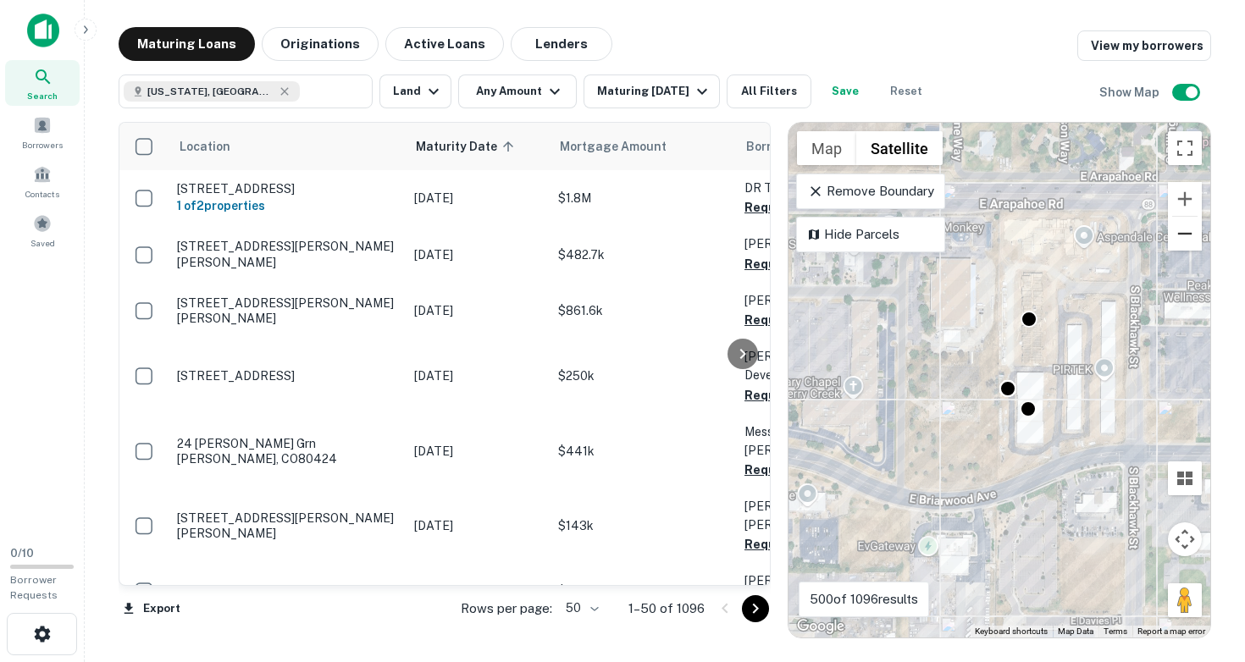
click at [1181, 234] on button "Zoom out" at bounding box center [1185, 234] width 34 height 34
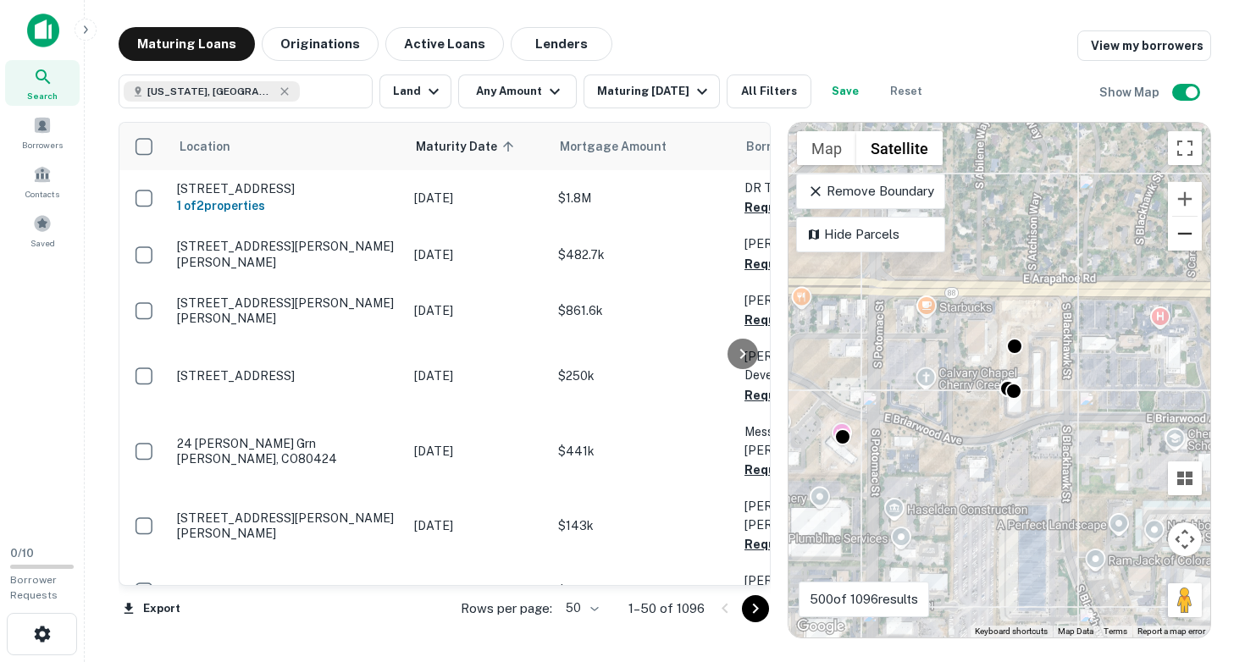
click at [1181, 234] on button "Zoom out" at bounding box center [1185, 234] width 34 height 34
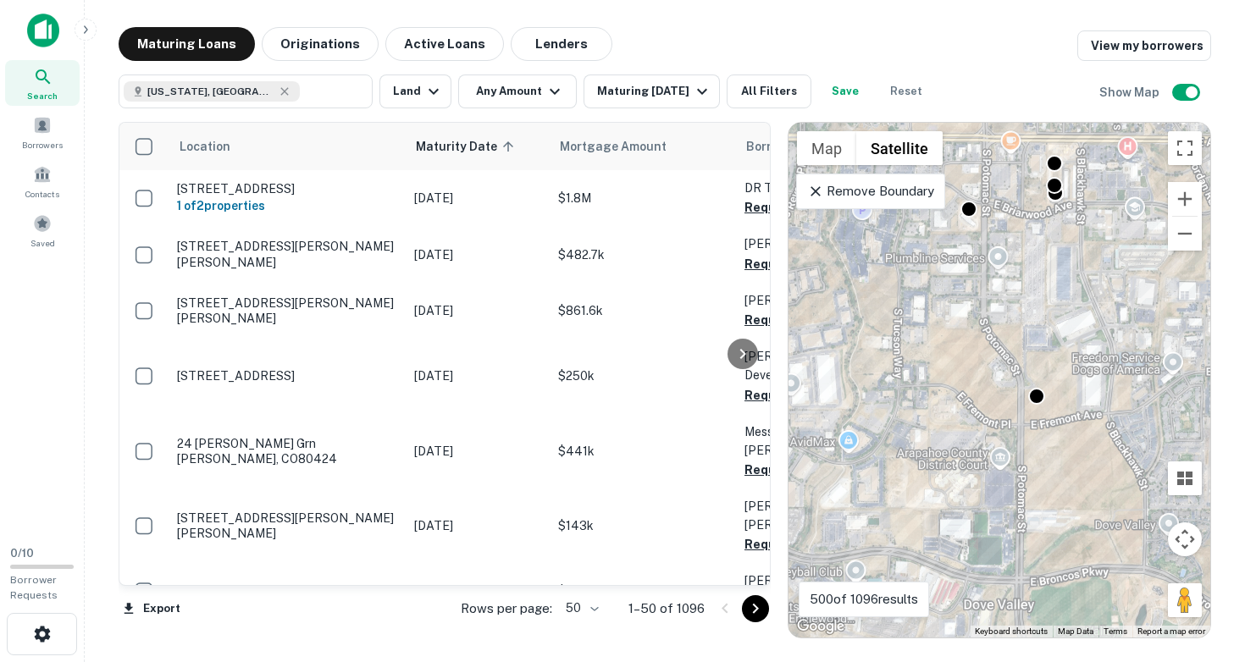
drag, startPoint x: 1019, startPoint y: 495, endPoint x: 1066, endPoint y: 297, distance: 202.9
click at [1066, 297] on div "To activate drag with keyboard, press Alt + Enter. Once in keyboard drag state,…" at bounding box center [999, 380] width 422 height 515
click at [1038, 395] on div at bounding box center [1038, 391] width 25 height 25
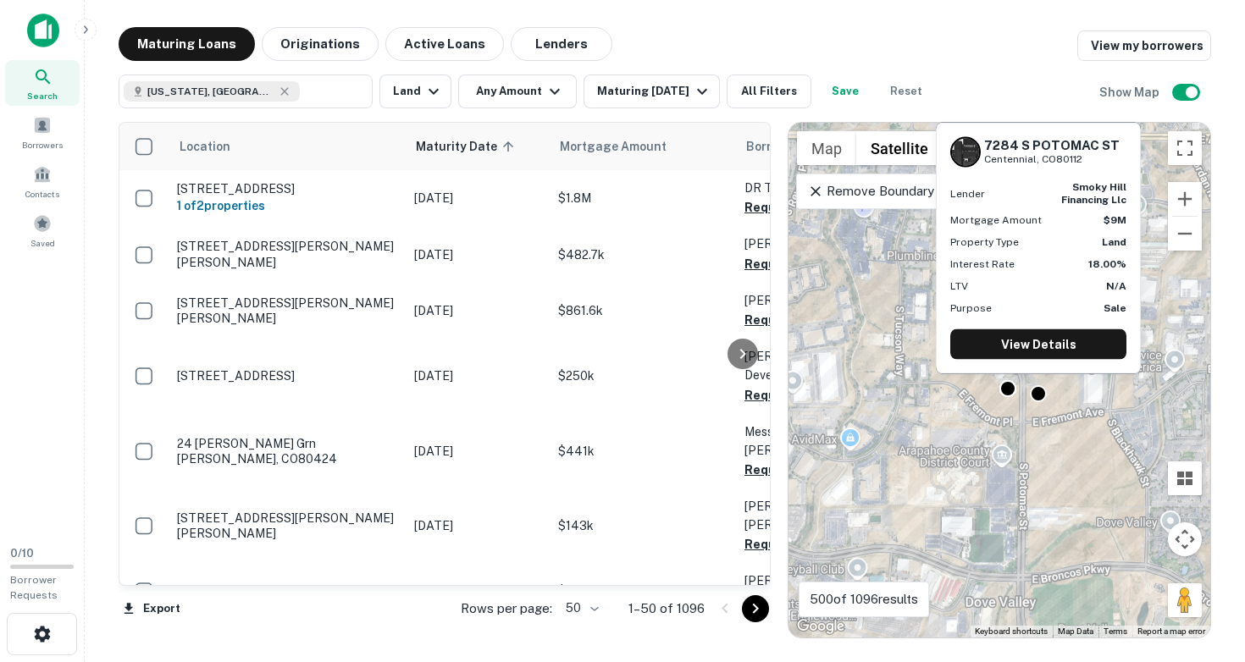
drag, startPoint x: 987, startPoint y: 144, endPoint x: 1086, endPoint y: 157, distance: 99.9
click at [1086, 157] on div "7284 S POTOMAC ST Centennial, CO80112" at bounding box center [1052, 151] width 136 height 29
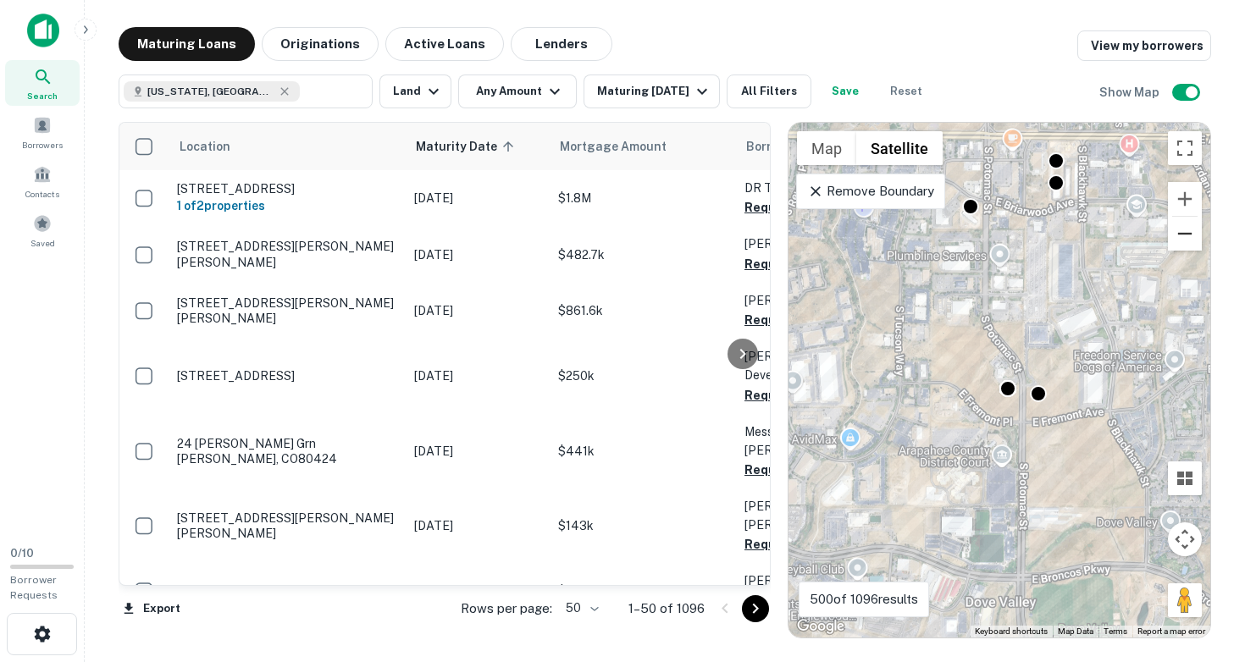
click at [1186, 234] on button "Zoom out" at bounding box center [1185, 234] width 34 height 34
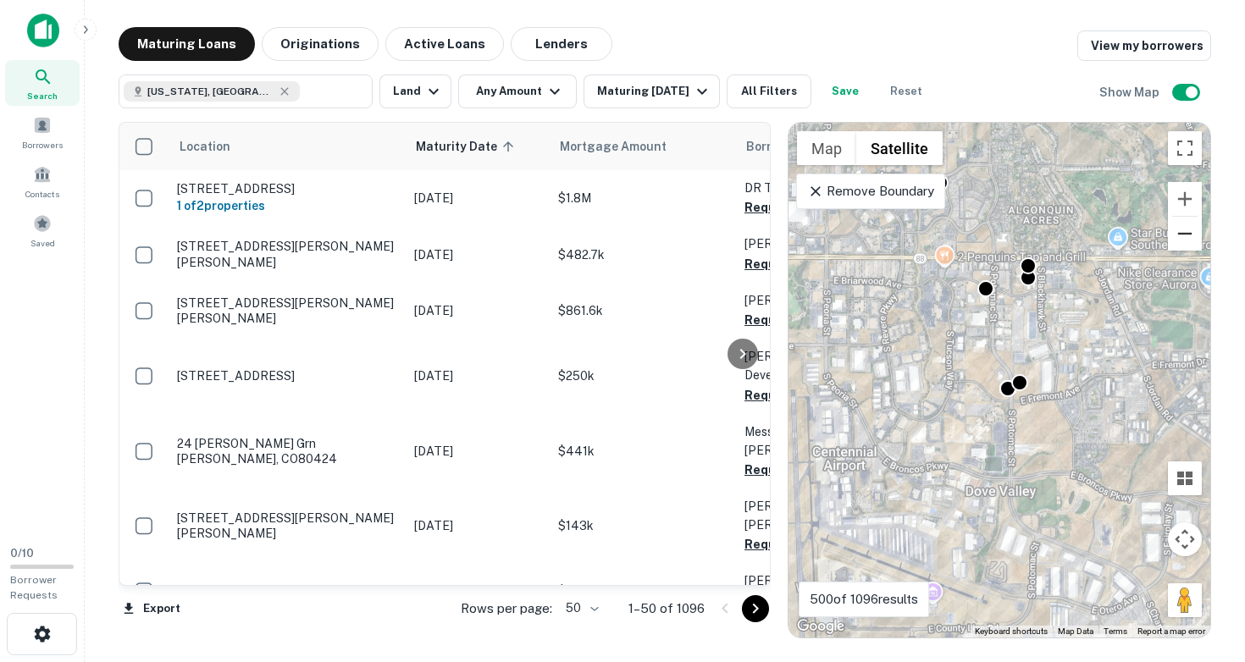
click at [1192, 238] on button "Zoom out" at bounding box center [1185, 234] width 34 height 34
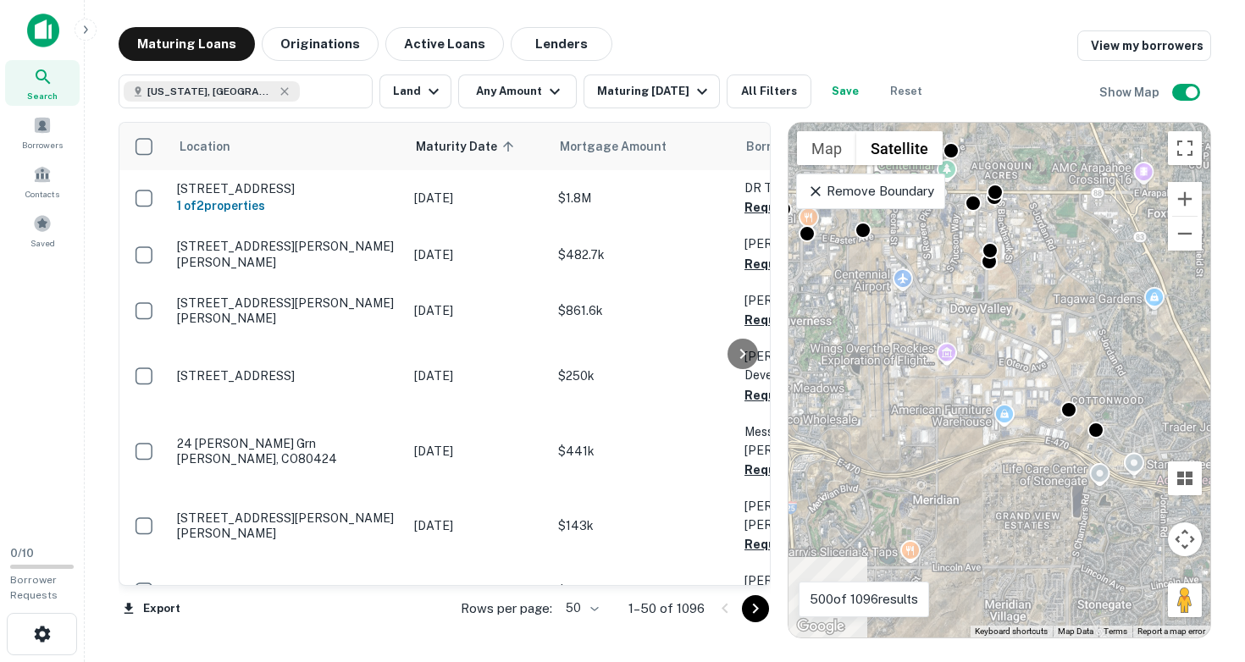
drag, startPoint x: 1025, startPoint y: 492, endPoint x: 996, endPoint y: 352, distance: 142.7
click at [998, 353] on div "To activate drag with keyboard, press Alt + Enter. Once in keyboard drag state,…" at bounding box center [999, 380] width 422 height 515
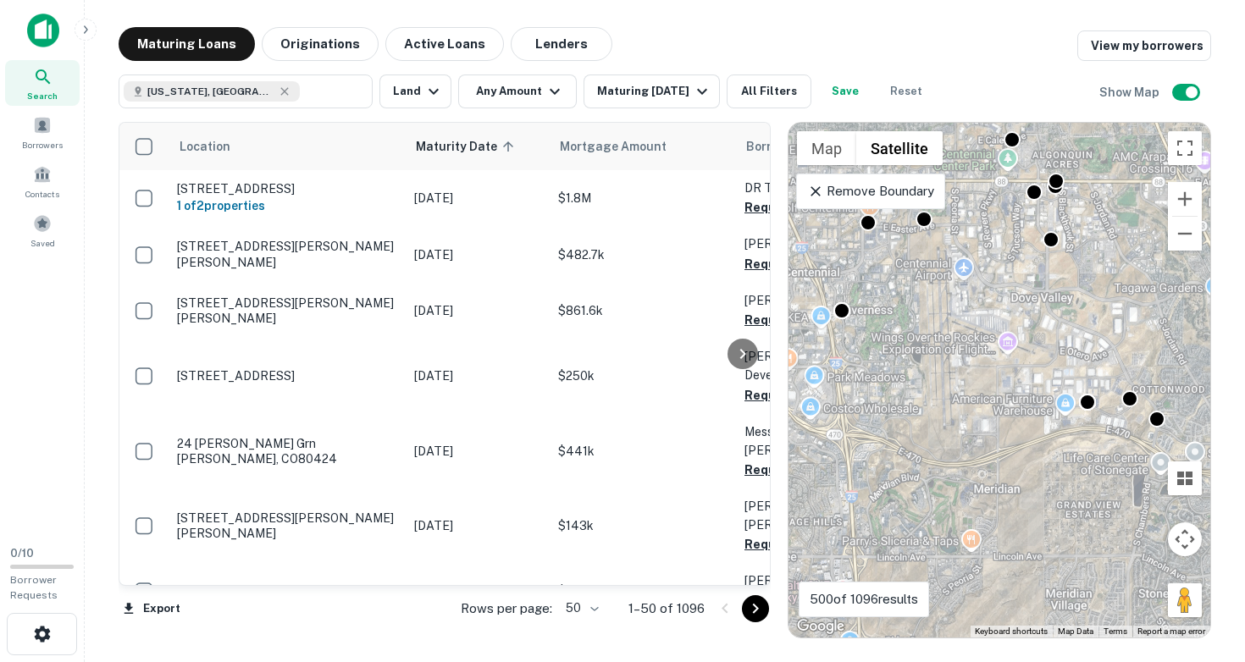
drag, startPoint x: 954, startPoint y: 400, endPoint x: 1097, endPoint y: 425, distance: 145.4
click at [1092, 425] on div "To activate drag with keyboard, press Alt + Enter. Once in keyboard drag state,…" at bounding box center [999, 380] width 422 height 515
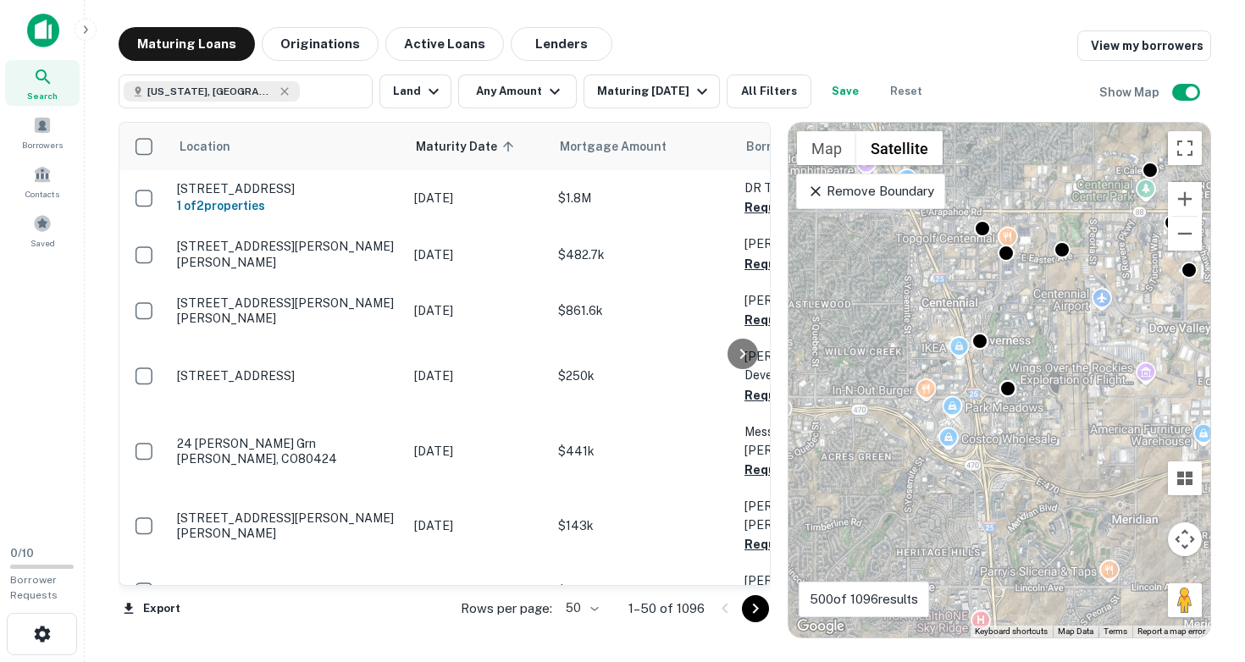
drag, startPoint x: 953, startPoint y: 401, endPoint x: 1055, endPoint y: 440, distance: 109.9
click at [1055, 440] on div "To activate drag with keyboard, press Alt + Enter. Once in keyboard drag state,…" at bounding box center [999, 380] width 422 height 515
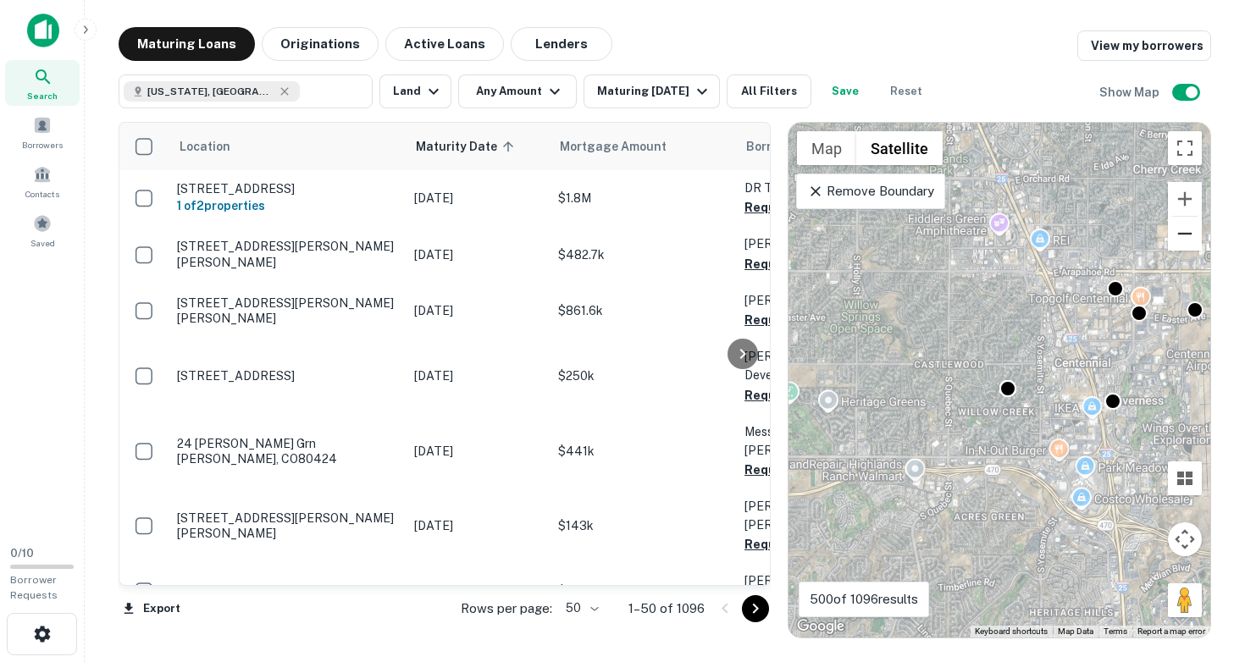
click at [1187, 233] on button "Zoom out" at bounding box center [1185, 234] width 34 height 34
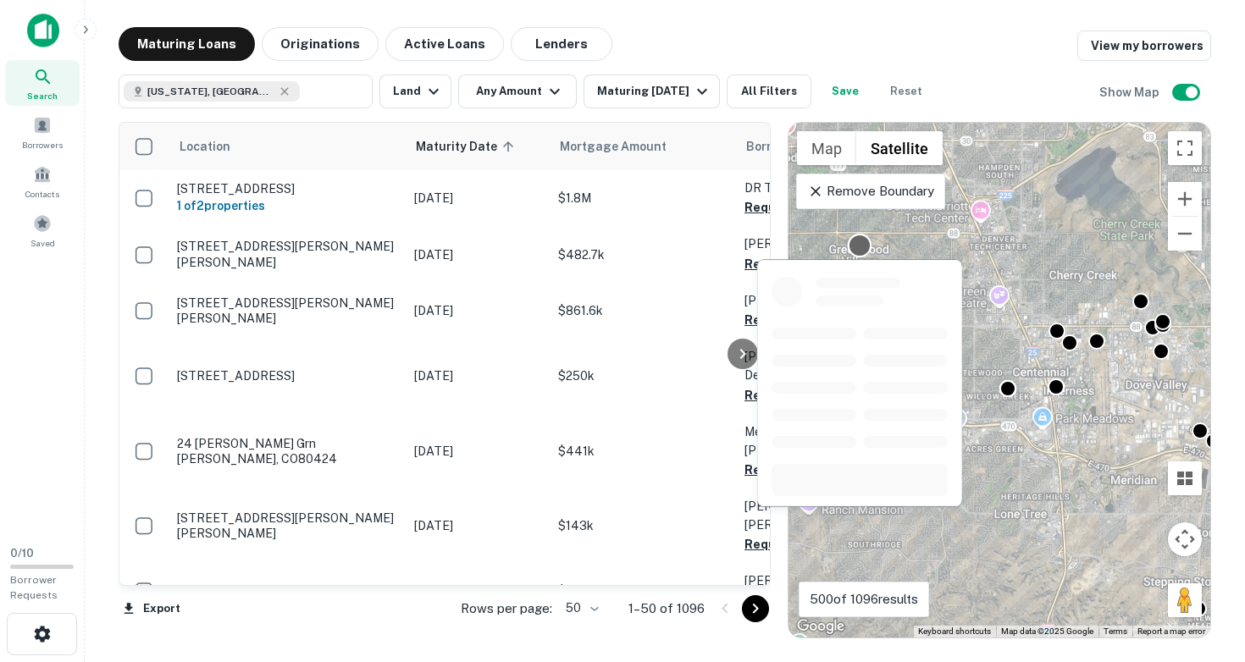
click at [858, 244] on div at bounding box center [860, 246] width 25 height 25
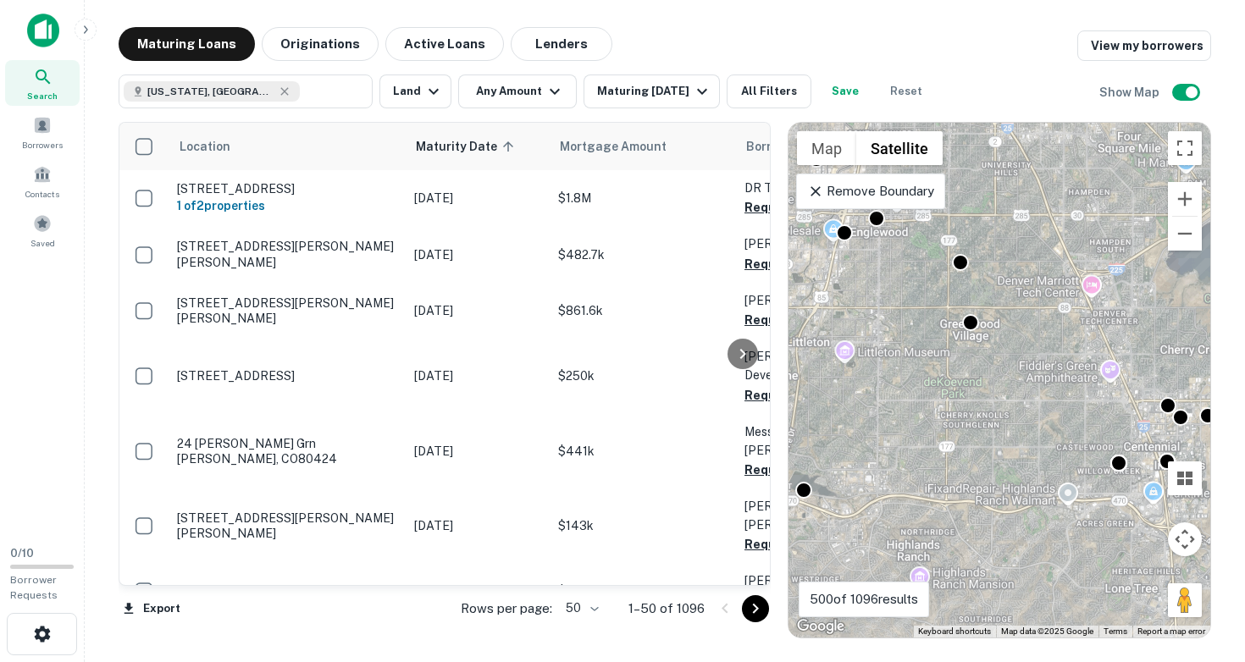
drag, startPoint x: 890, startPoint y: 327, endPoint x: 996, endPoint y: 394, distance: 125.2
click at [1002, 401] on div "To activate drag with keyboard, press Alt + Enter. Once in keyboard drag state,…" at bounding box center [999, 380] width 422 height 515
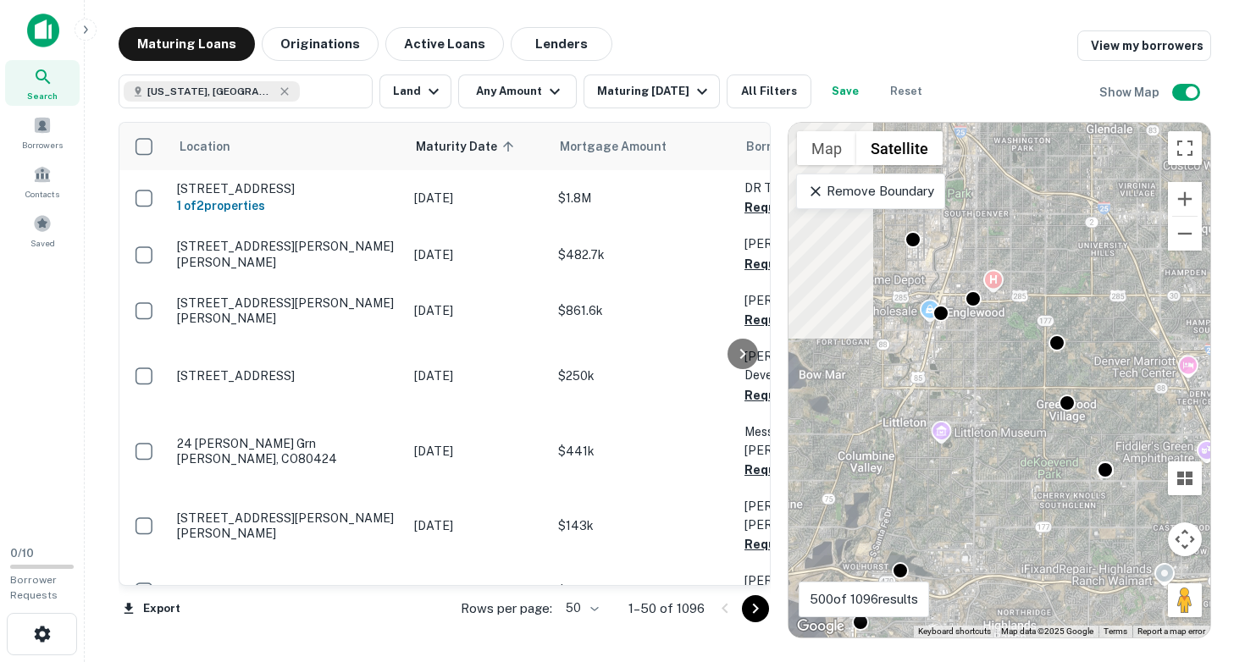
drag, startPoint x: 876, startPoint y: 321, endPoint x: 979, endPoint y: 412, distance: 138.0
click at [979, 410] on div "To activate drag with keyboard, press Alt + Enter. Once in keyboard drag state,…" at bounding box center [999, 380] width 422 height 515
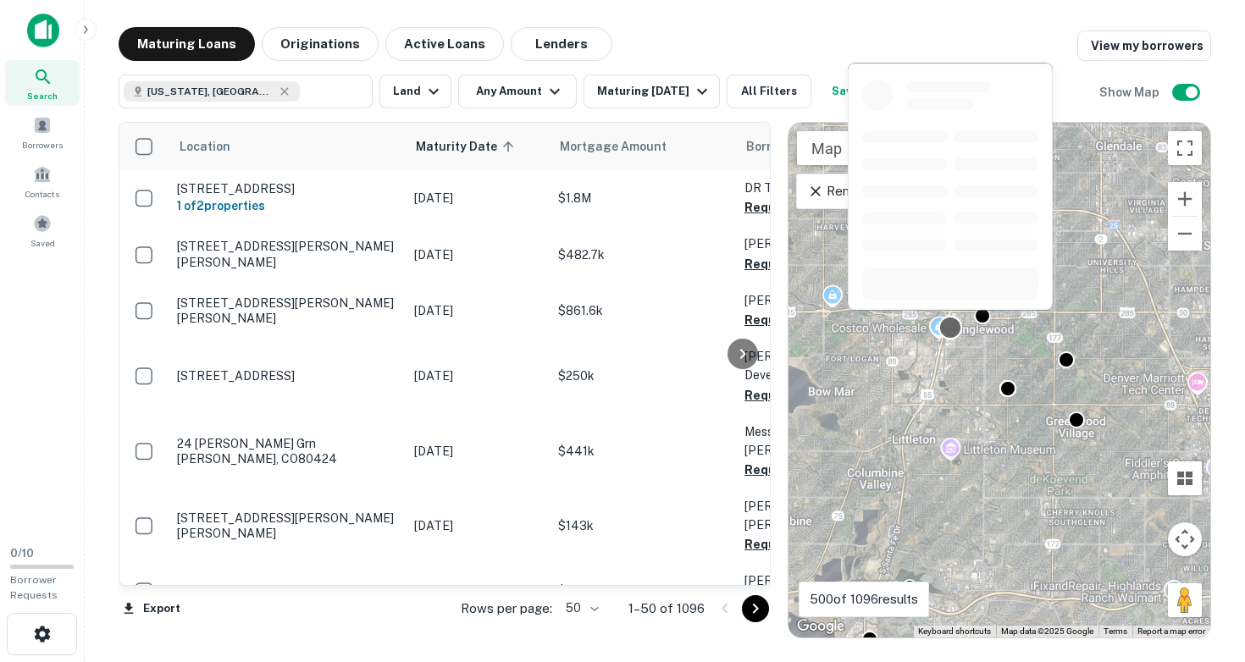
click at [949, 328] on div at bounding box center [950, 328] width 25 height 25
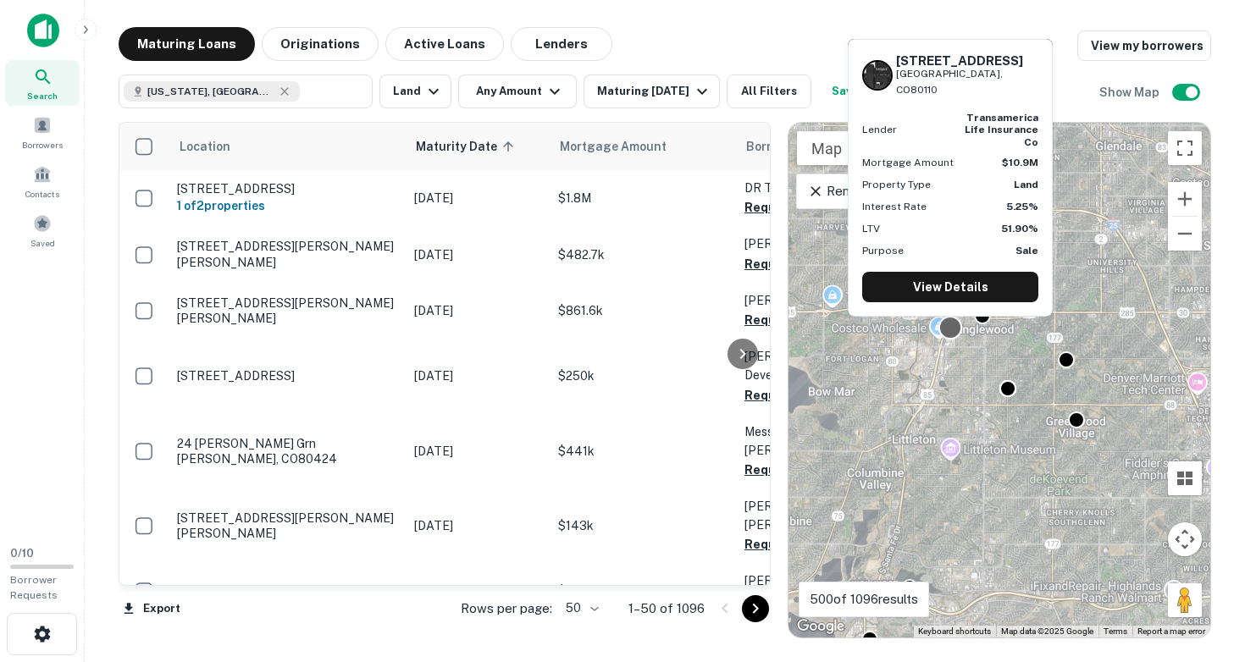
click at [949, 331] on div at bounding box center [950, 328] width 25 height 25
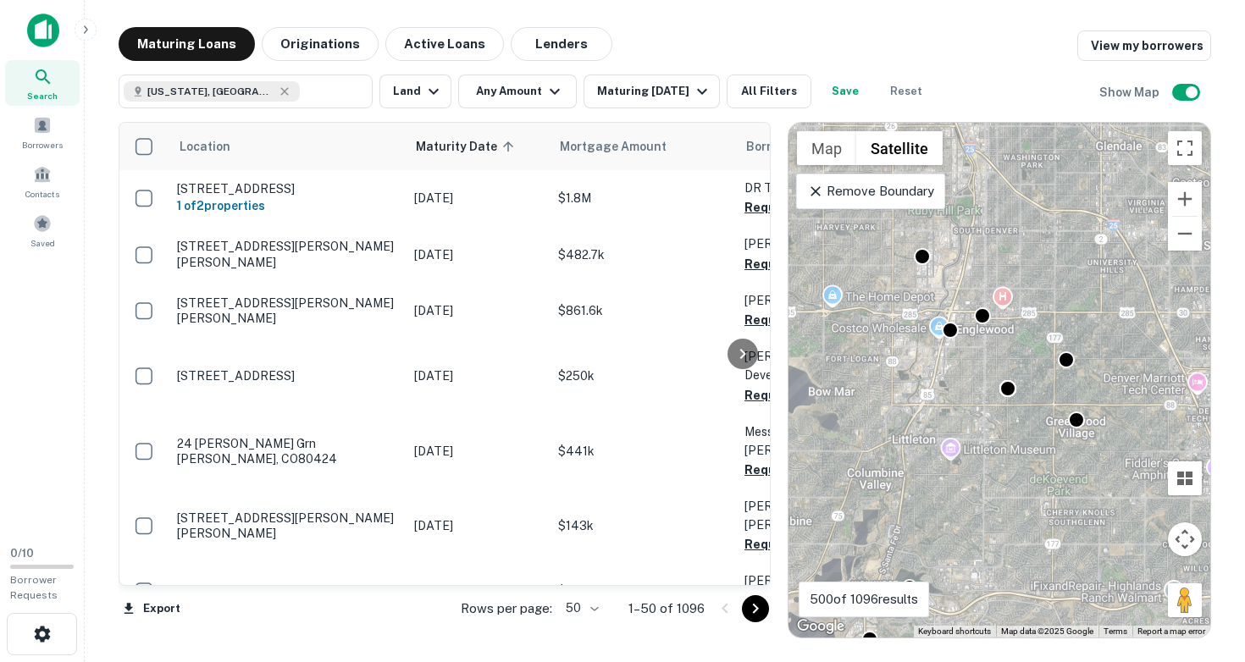
click at [949, 349] on div "To activate drag with keyboard, press Alt + Enter. Once in keyboard drag state,…" at bounding box center [999, 380] width 422 height 515
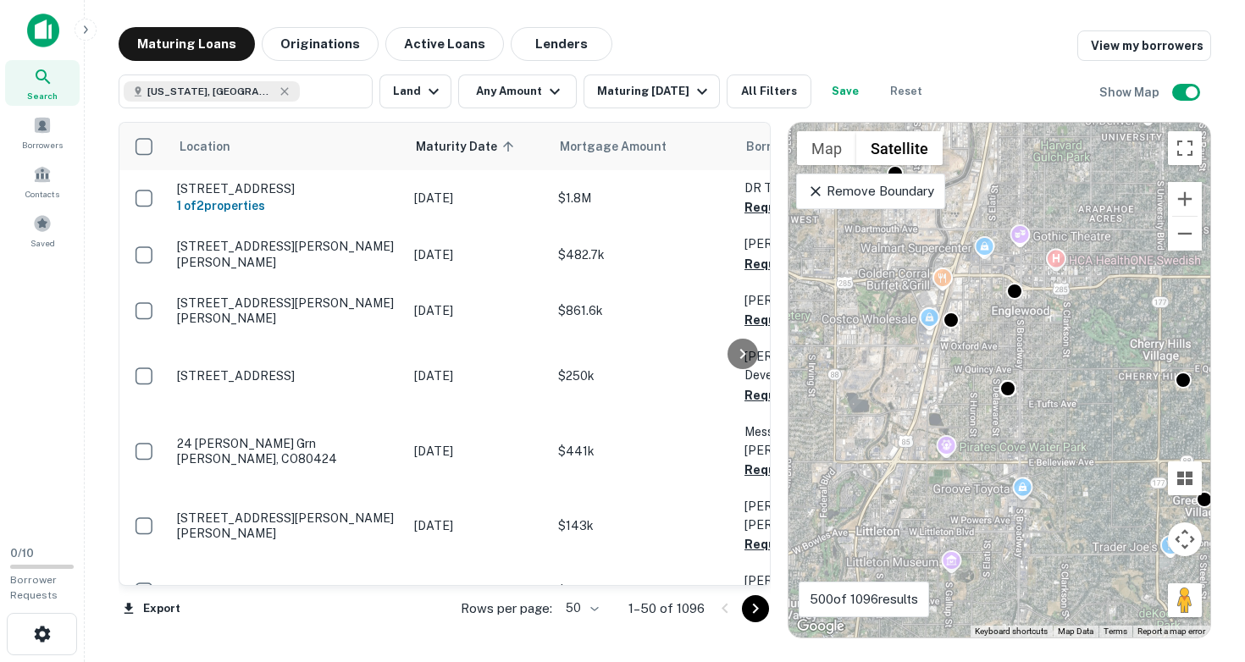
click at [949, 347] on div "To activate drag with keyboard, press Alt + Enter. Once in keyboard drag state,…" at bounding box center [999, 380] width 422 height 515
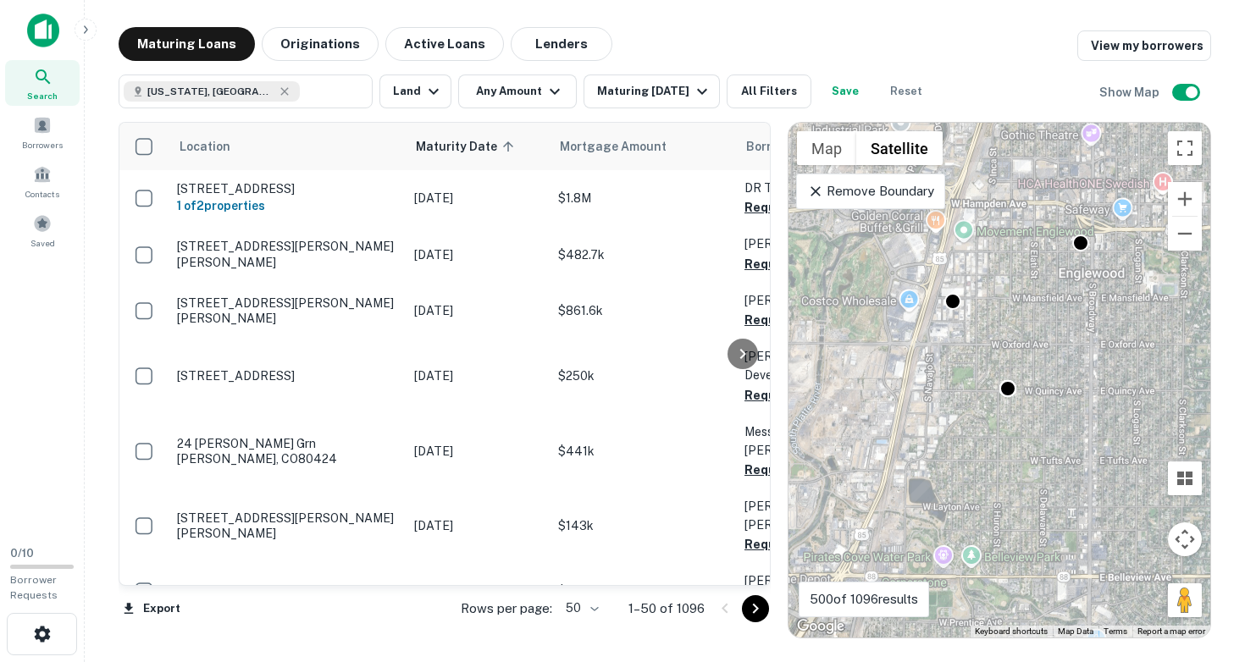
click at [949, 334] on div "To activate drag with keyboard, press Alt + Enter. Once in keyboard drag state,…" at bounding box center [999, 380] width 422 height 515
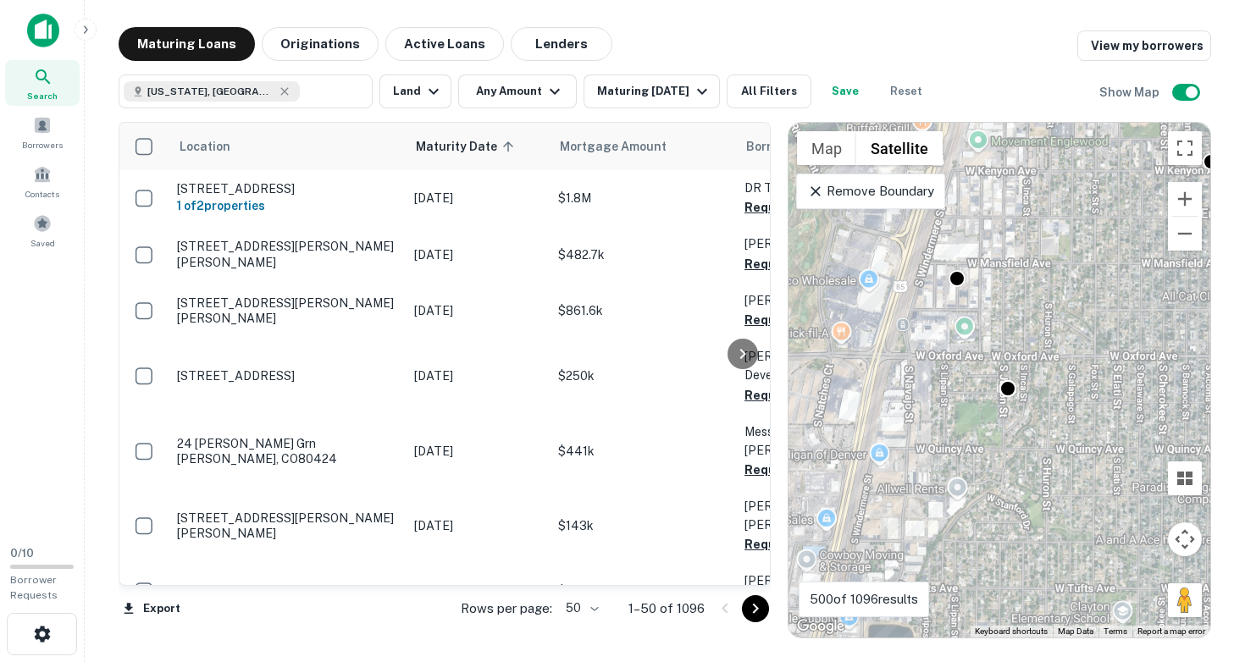
click at [949, 323] on div "To activate drag with keyboard, press Alt + Enter. Once in keyboard drag state,…" at bounding box center [999, 380] width 422 height 515
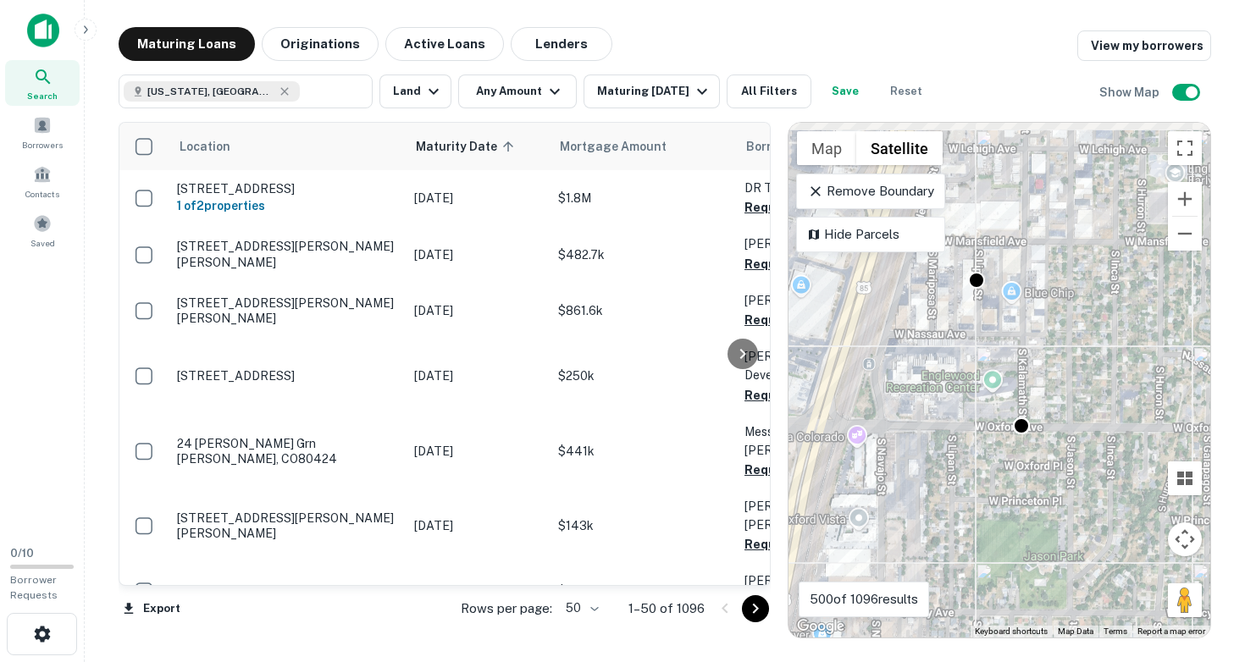
drag, startPoint x: 947, startPoint y: 319, endPoint x: 961, endPoint y: 364, distance: 47.1
click at [963, 366] on div "To activate drag with keyboard, press Alt + Enter. Once in keyboard drag state,…" at bounding box center [999, 380] width 422 height 515
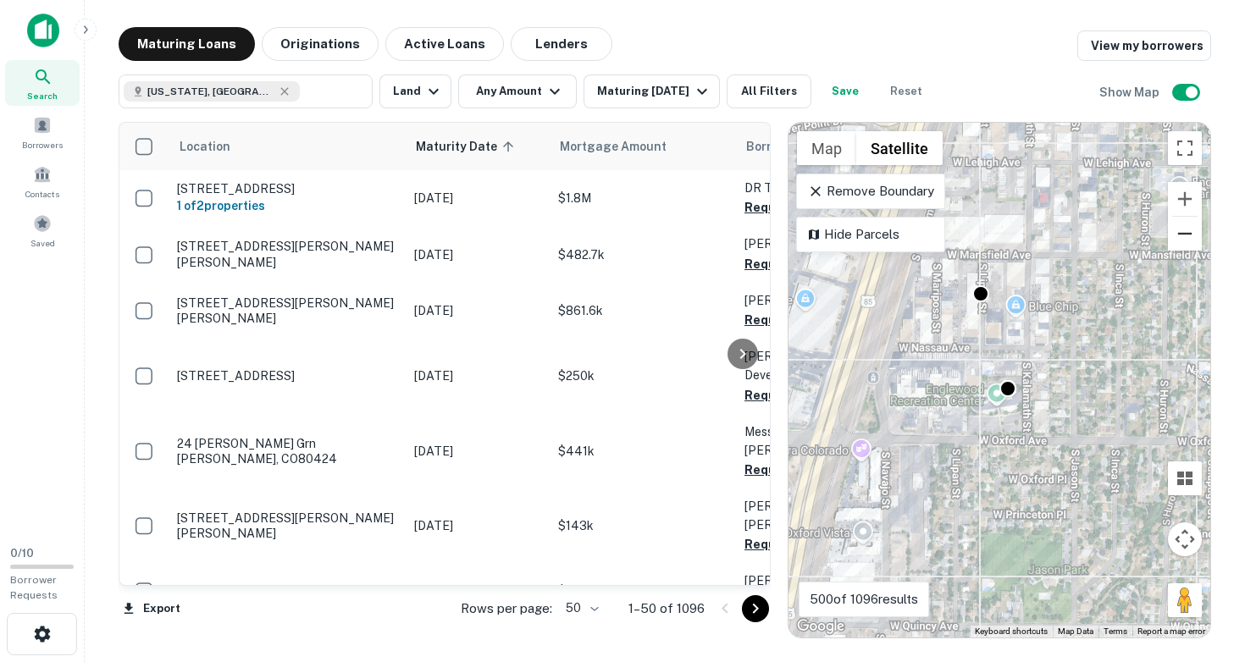
click at [1181, 229] on button "Zoom out" at bounding box center [1185, 234] width 34 height 34
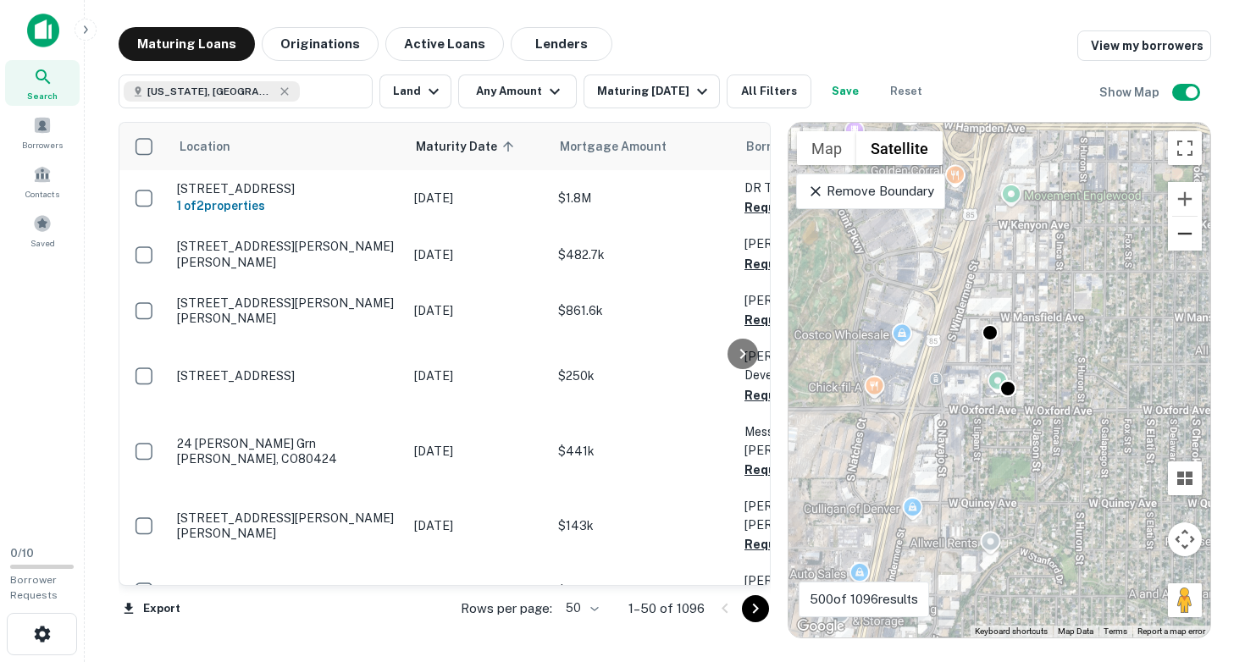
click at [1181, 229] on button "Zoom out" at bounding box center [1185, 234] width 34 height 34
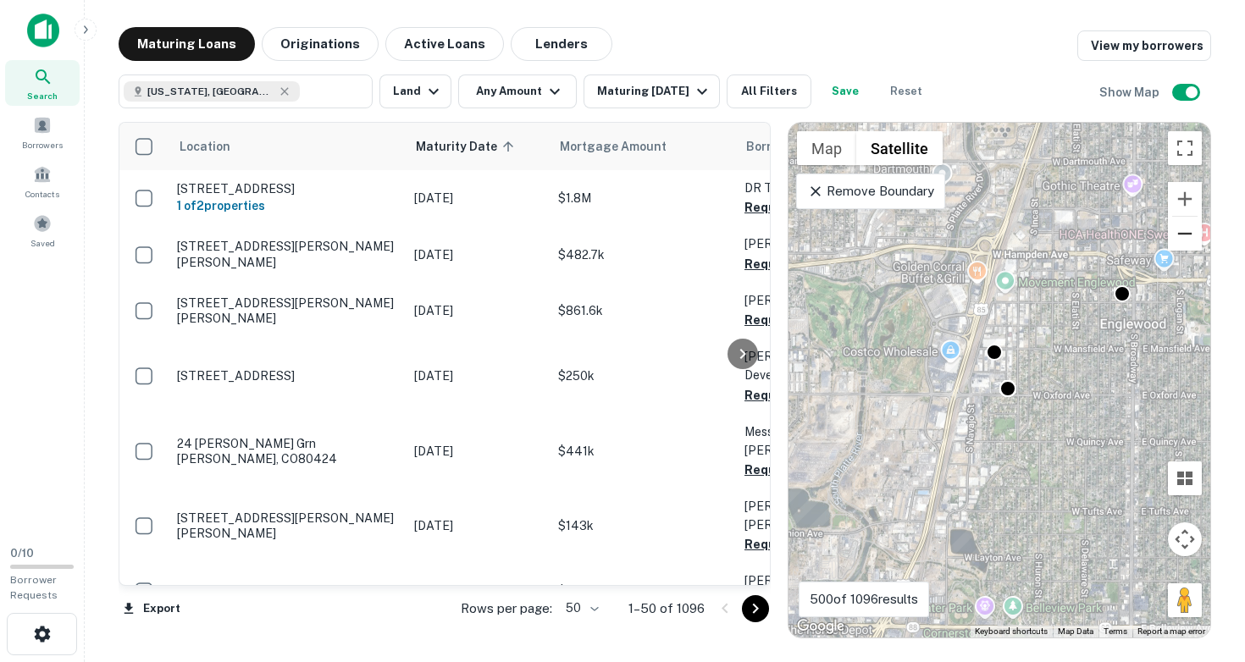
click at [1181, 229] on button "Zoom out" at bounding box center [1185, 234] width 34 height 34
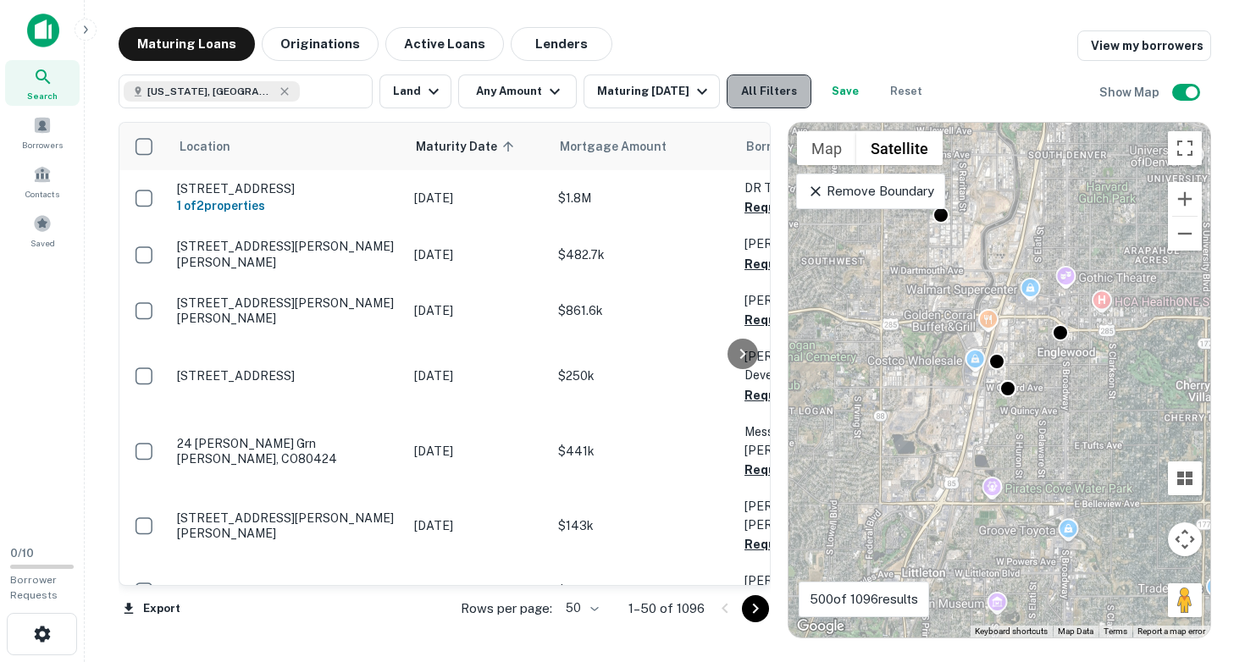
click at [790, 89] on button "All Filters" at bounding box center [769, 92] width 85 height 34
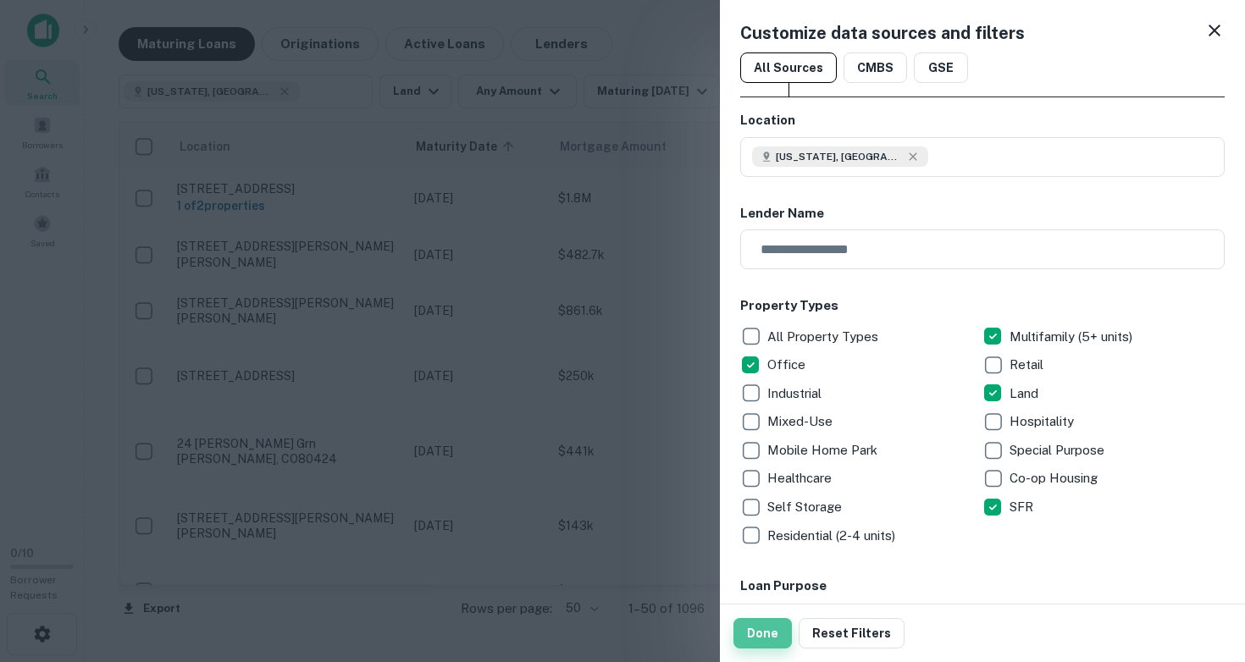
click at [756, 635] on button "Done" at bounding box center [762, 633] width 58 height 30
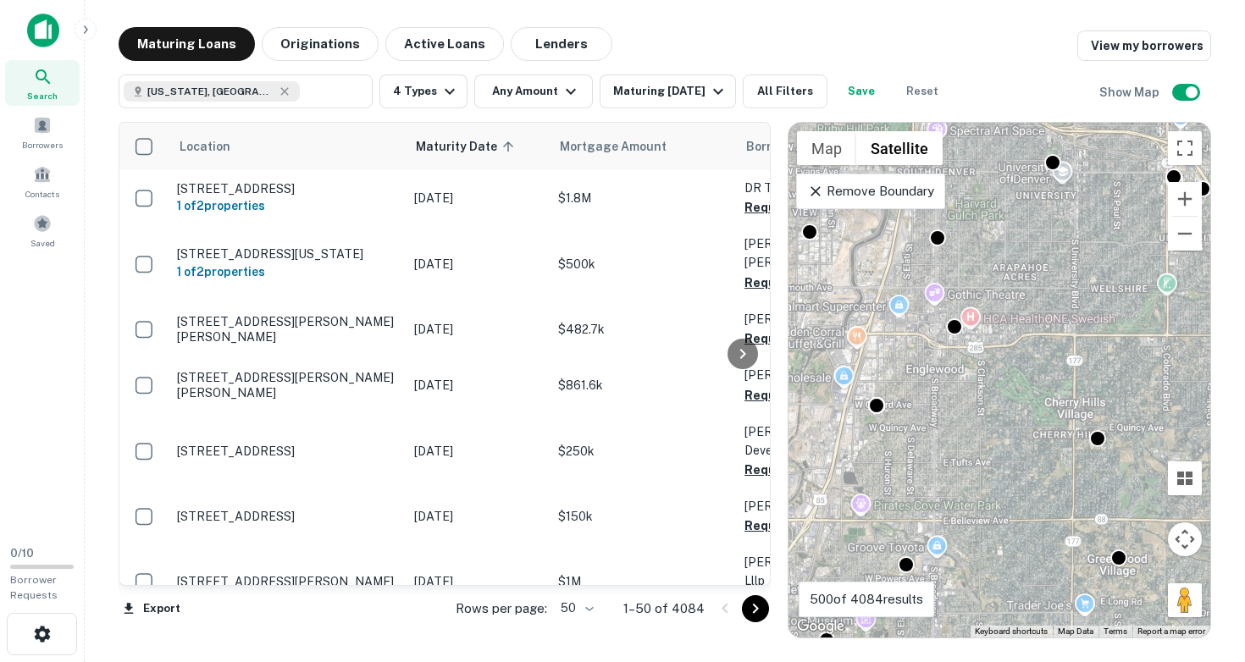
drag, startPoint x: 1039, startPoint y: 417, endPoint x: 903, endPoint y: 434, distance: 137.5
click at [903, 434] on div "To activate drag with keyboard, press Alt + Enter. Once in keyboard drag state,…" at bounding box center [999, 380] width 422 height 515
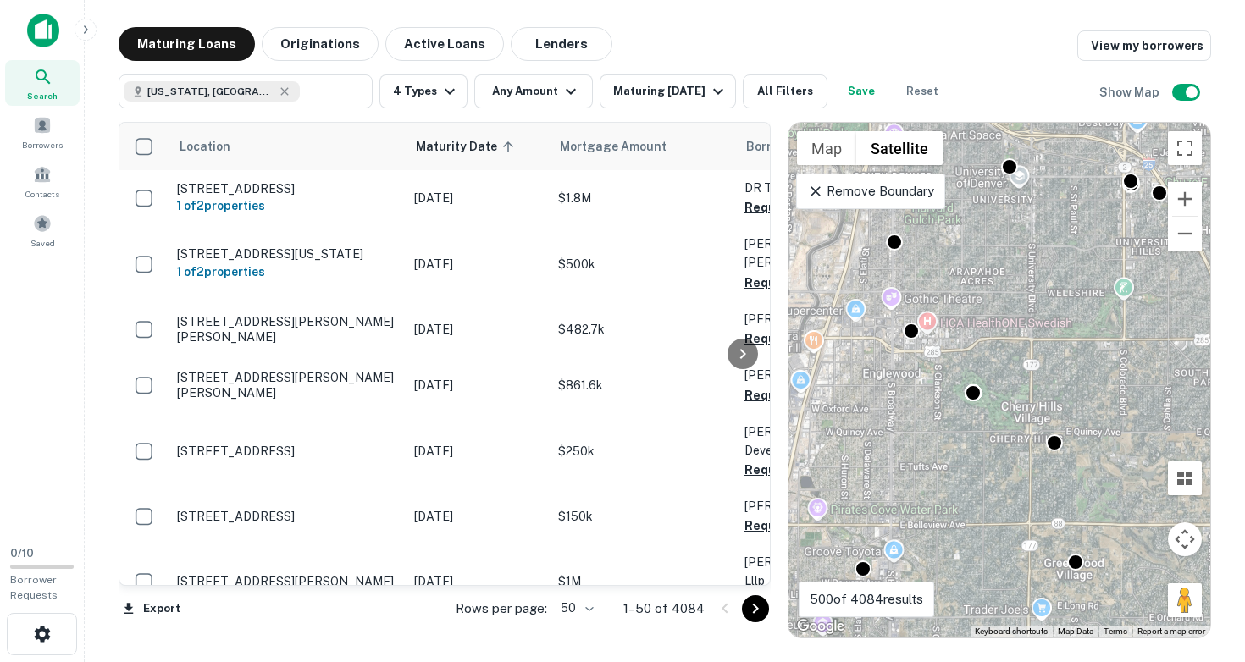
drag, startPoint x: 981, startPoint y: 404, endPoint x: 876, endPoint y: 405, distance: 105.0
click at [875, 405] on div "To activate drag with keyboard, press Alt + Enter. Once in keyboard drag state,…" at bounding box center [999, 380] width 422 height 515
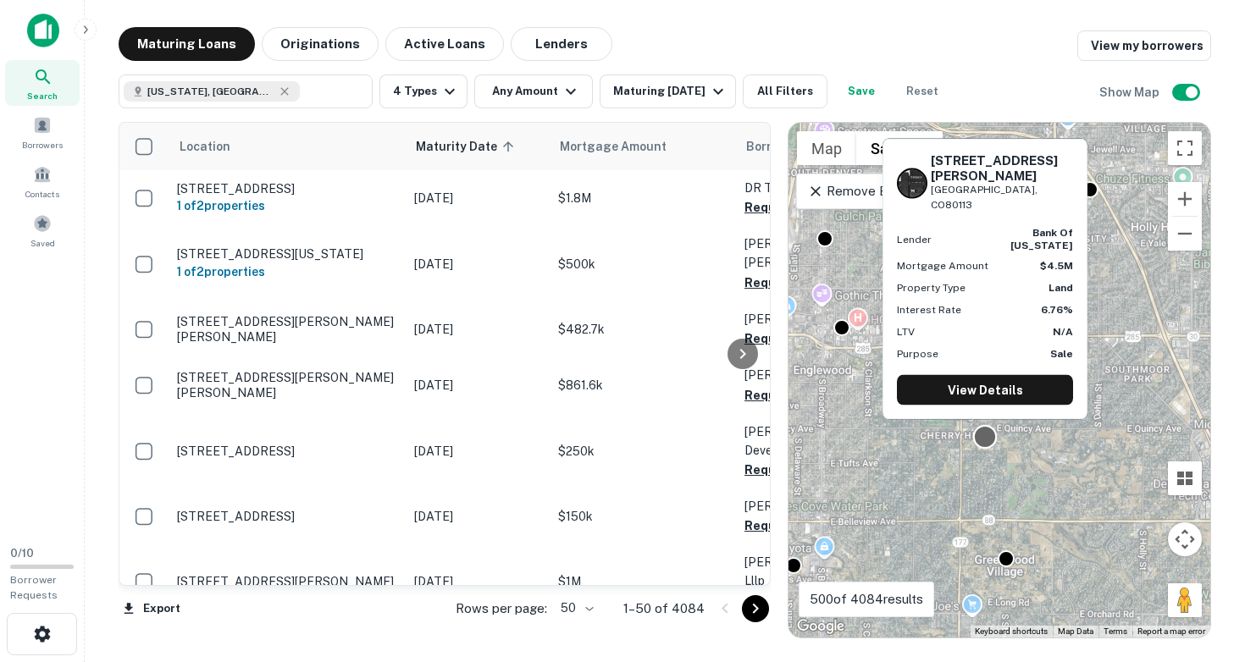
click at [985, 438] on div at bounding box center [985, 437] width 25 height 25
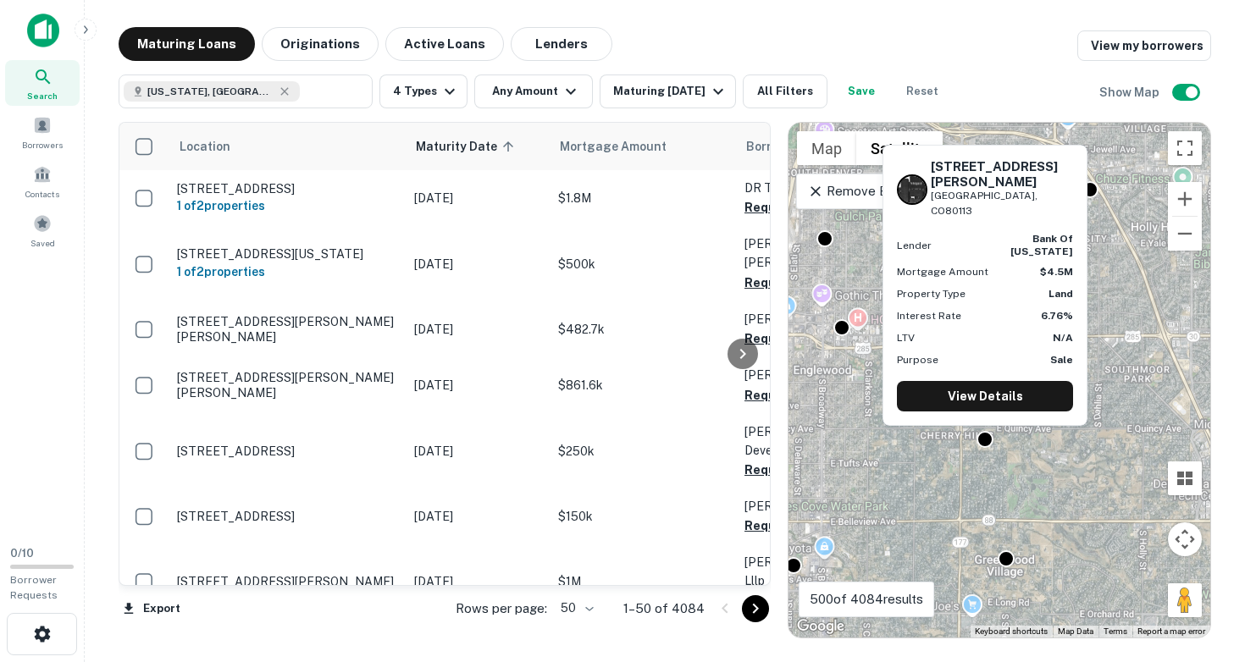
drag, startPoint x: 934, startPoint y: 202, endPoint x: 1034, endPoint y: 214, distance: 100.7
click at [1034, 214] on div "[STREET_ADDRESS][PERSON_NAME]" at bounding box center [985, 189] width 176 height 60
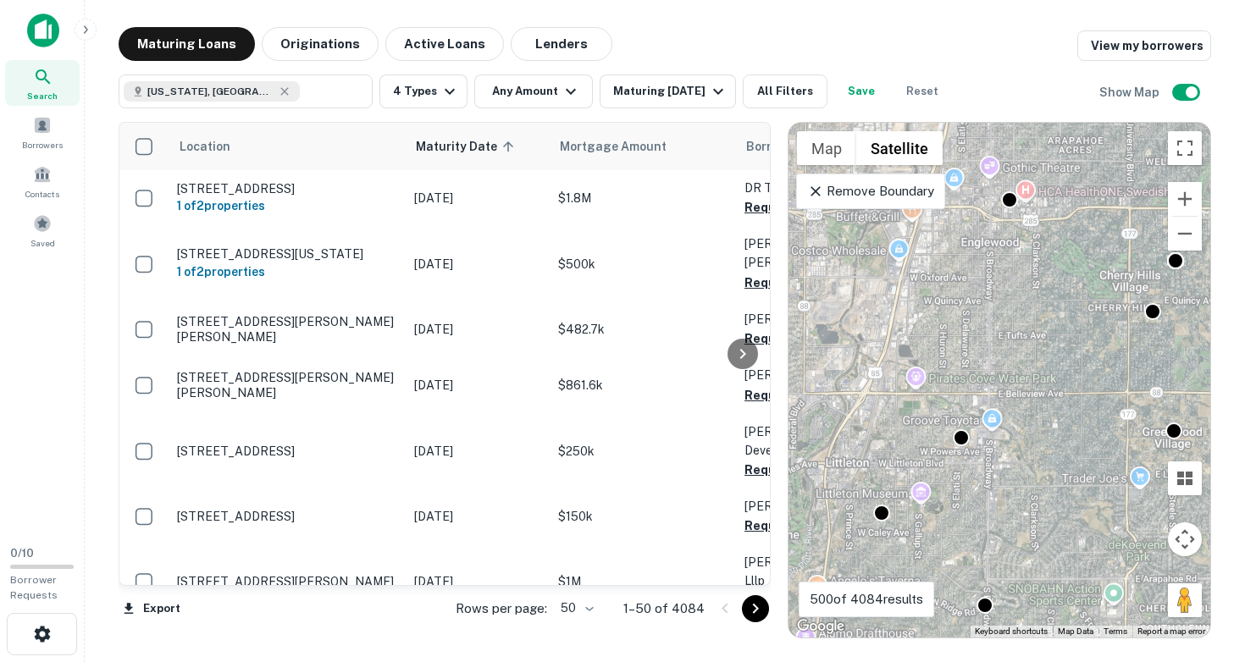
drag, startPoint x: 846, startPoint y: 534, endPoint x: 1019, endPoint y: 398, distance: 220.1
click at [1019, 398] on div "To activate drag with keyboard, press Alt + Enter. Once in keyboard drag state,…" at bounding box center [999, 380] width 422 height 515
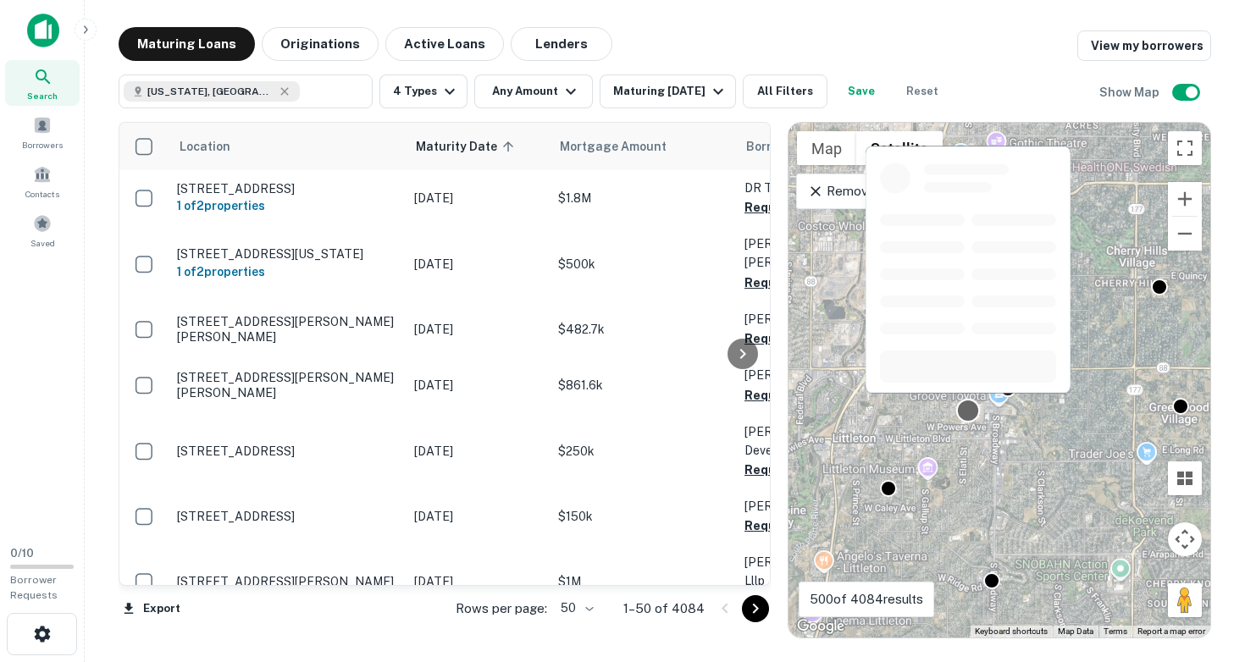
click at [971, 411] on div at bounding box center [968, 411] width 25 height 25
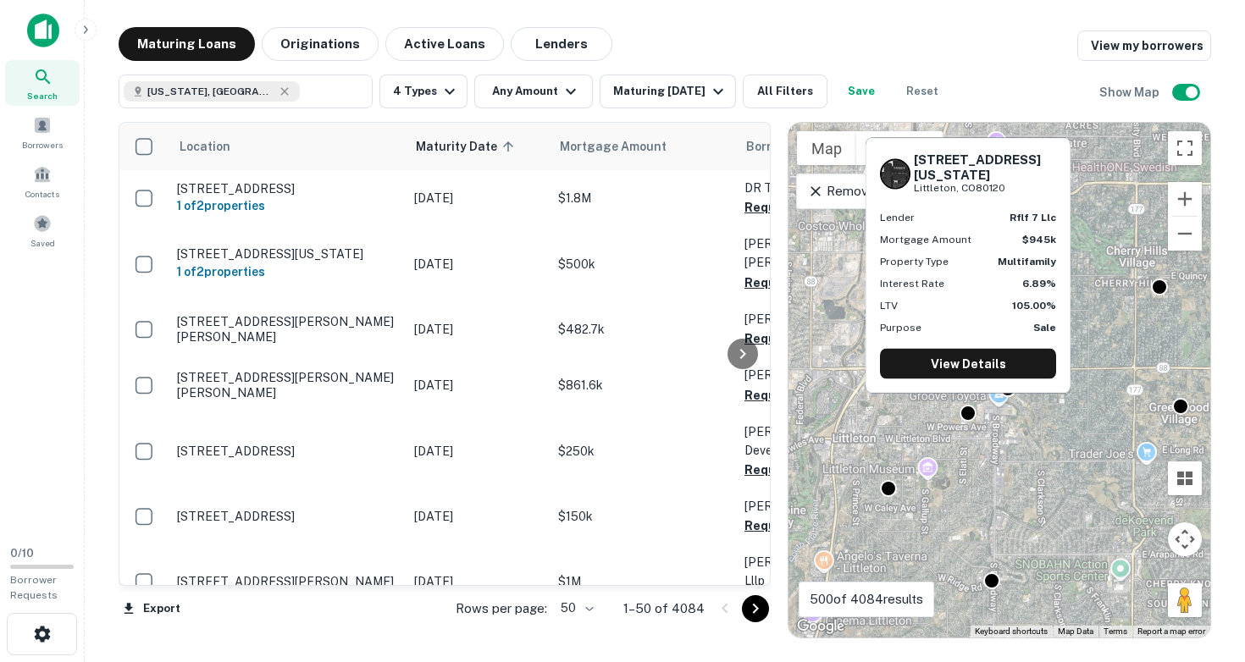
drag, startPoint x: 915, startPoint y: 171, endPoint x: 1009, endPoint y: 187, distance: 94.5
click at [1009, 187] on div "5551 S Delaware St Littleton, CO80120" at bounding box center [985, 174] width 142 height 44
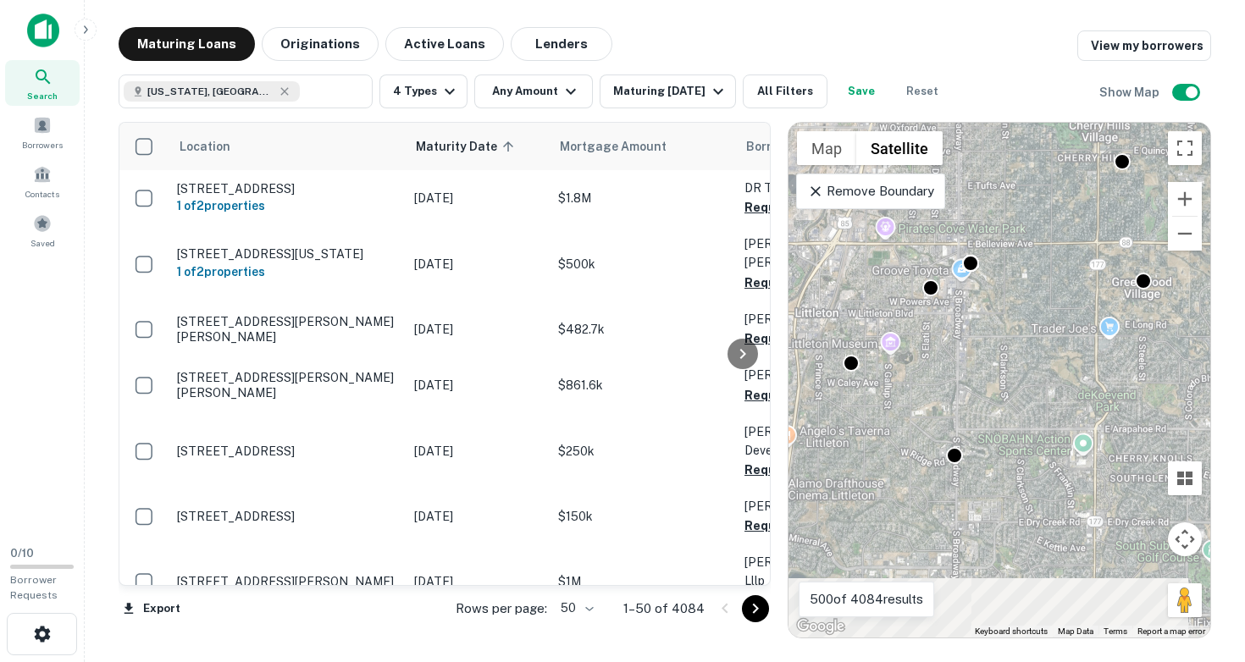
drag, startPoint x: 1012, startPoint y: 481, endPoint x: 975, endPoint y: 275, distance: 209.1
click at [975, 275] on div "To activate drag with keyboard, press Alt + Enter. Once in keyboard drag state,…" at bounding box center [999, 380] width 422 height 515
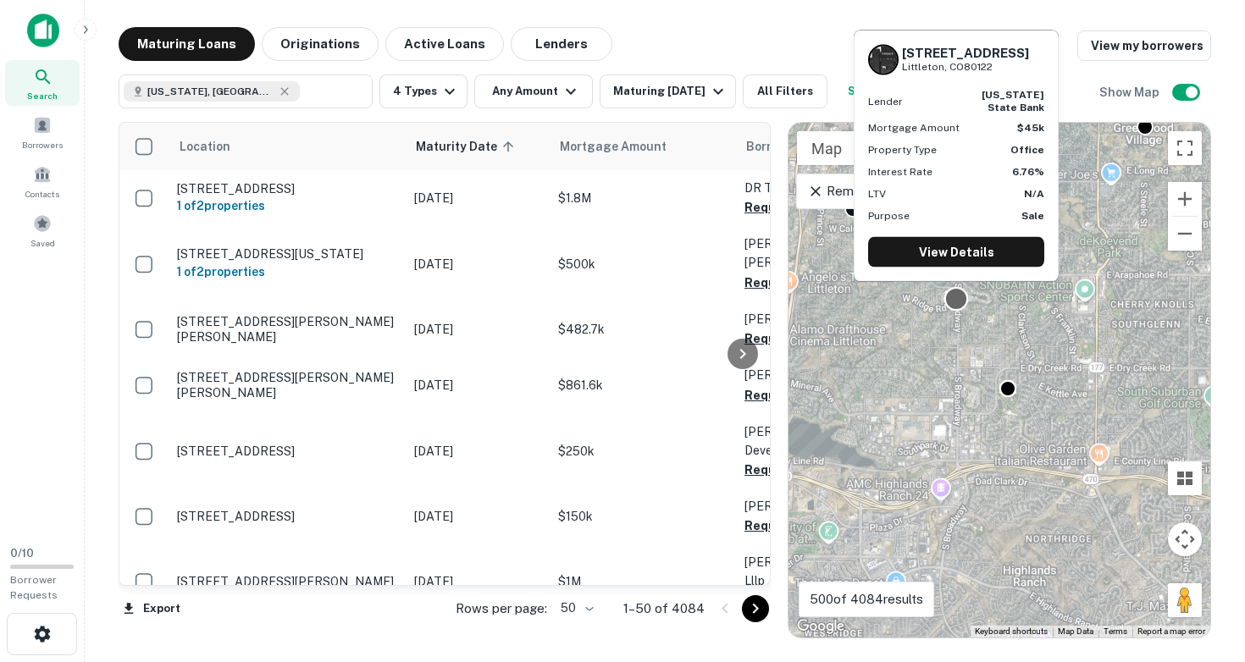
click at [957, 299] on div at bounding box center [956, 299] width 25 height 25
drag, startPoint x: 904, startPoint y: 53, endPoint x: 1001, endPoint y: 67, distance: 98.5
click at [1001, 67] on div "7231 S Broadway Littleton, CO80122" at bounding box center [965, 59] width 127 height 29
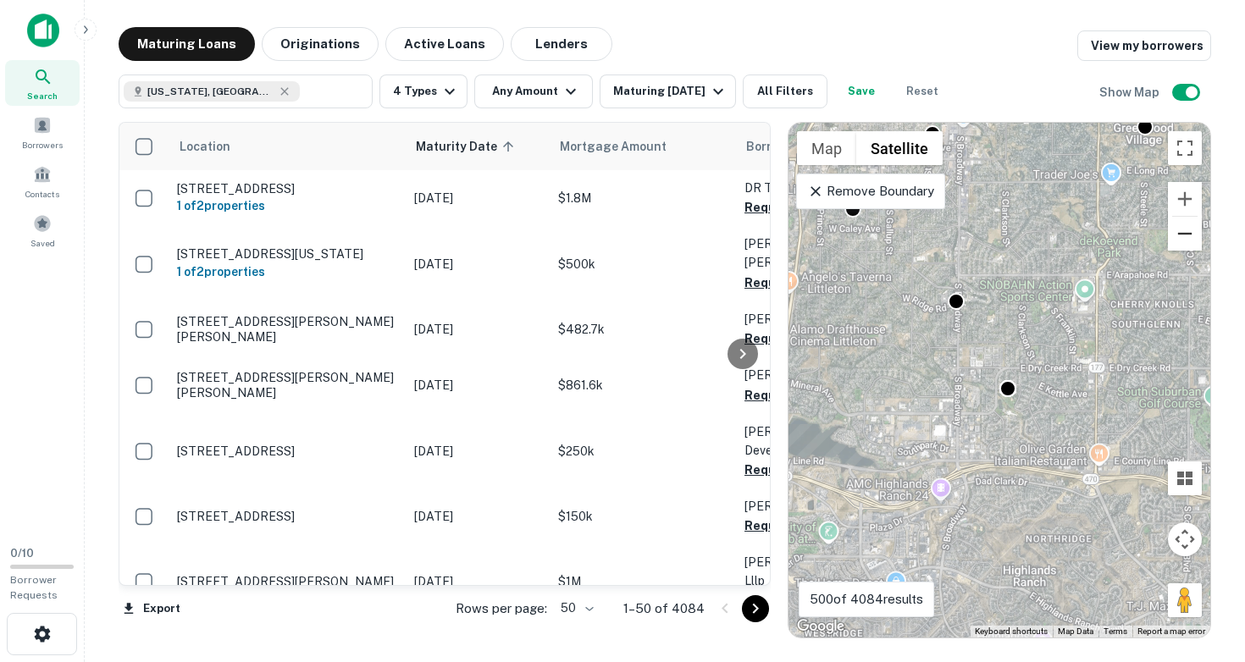
click at [1192, 232] on button "Zoom out" at bounding box center [1185, 234] width 34 height 34
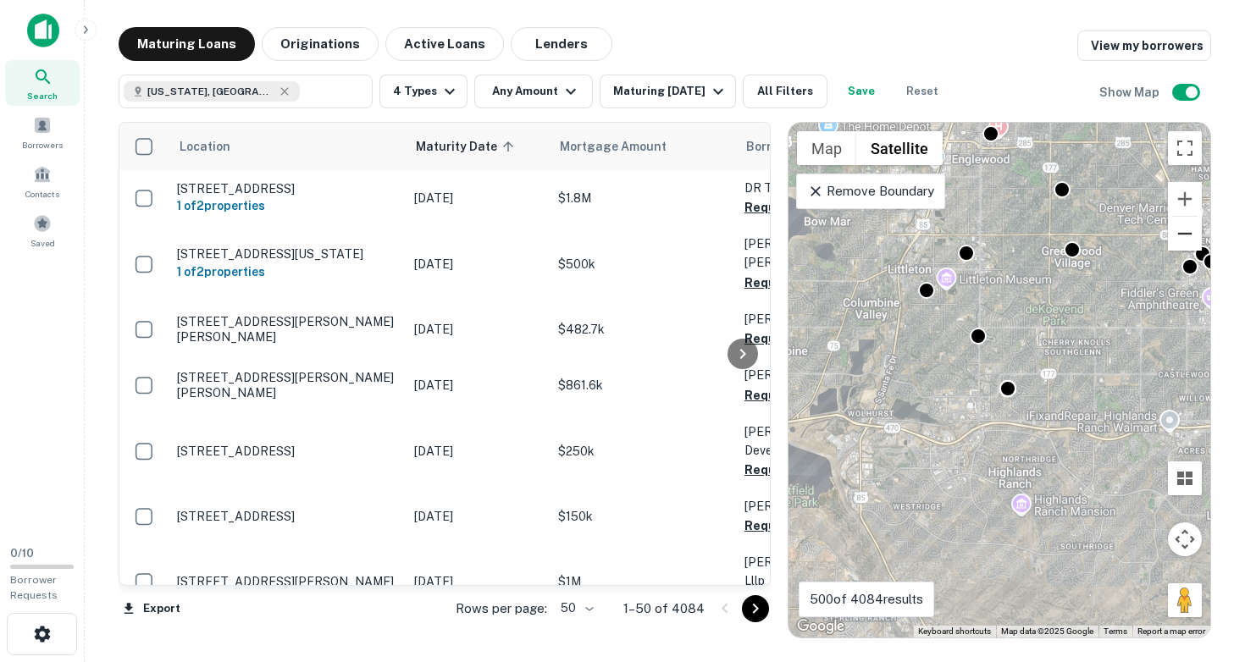
click at [1192, 232] on button "Zoom out" at bounding box center [1185, 234] width 34 height 34
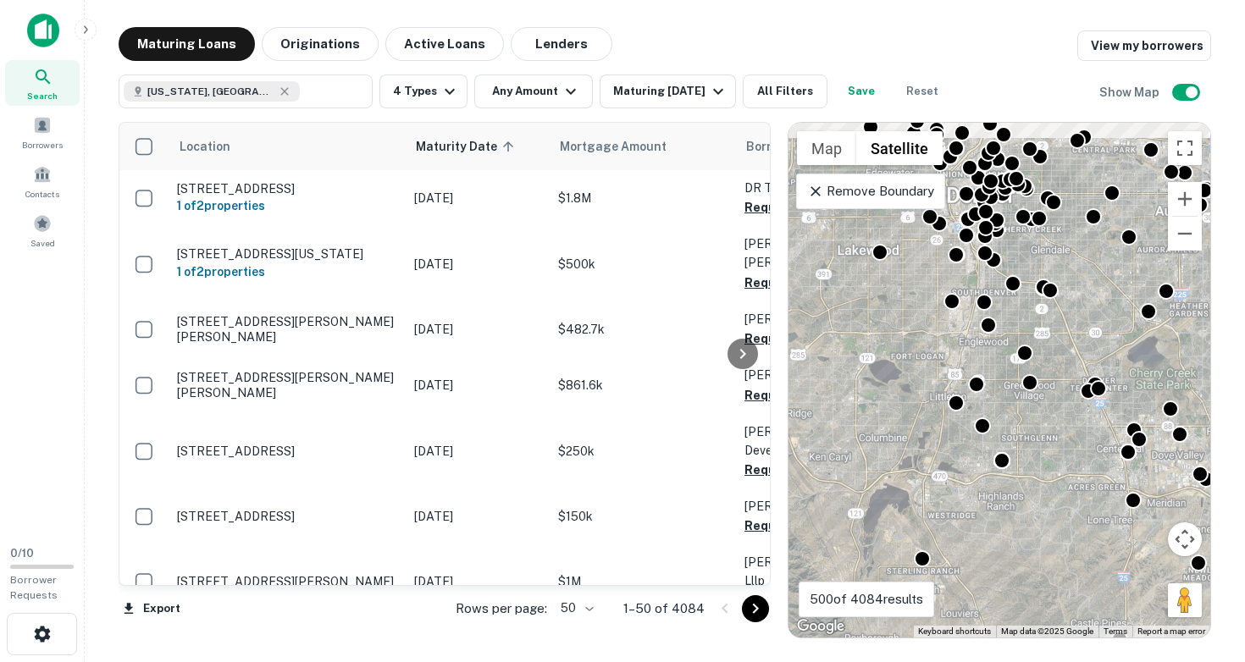
drag, startPoint x: 1060, startPoint y: 241, endPoint x: 1038, endPoint y: 357, distance: 118.9
click at [1043, 351] on div "To activate drag with keyboard, press Alt + Enter. Once in keyboard drag state,…" at bounding box center [999, 380] width 422 height 515
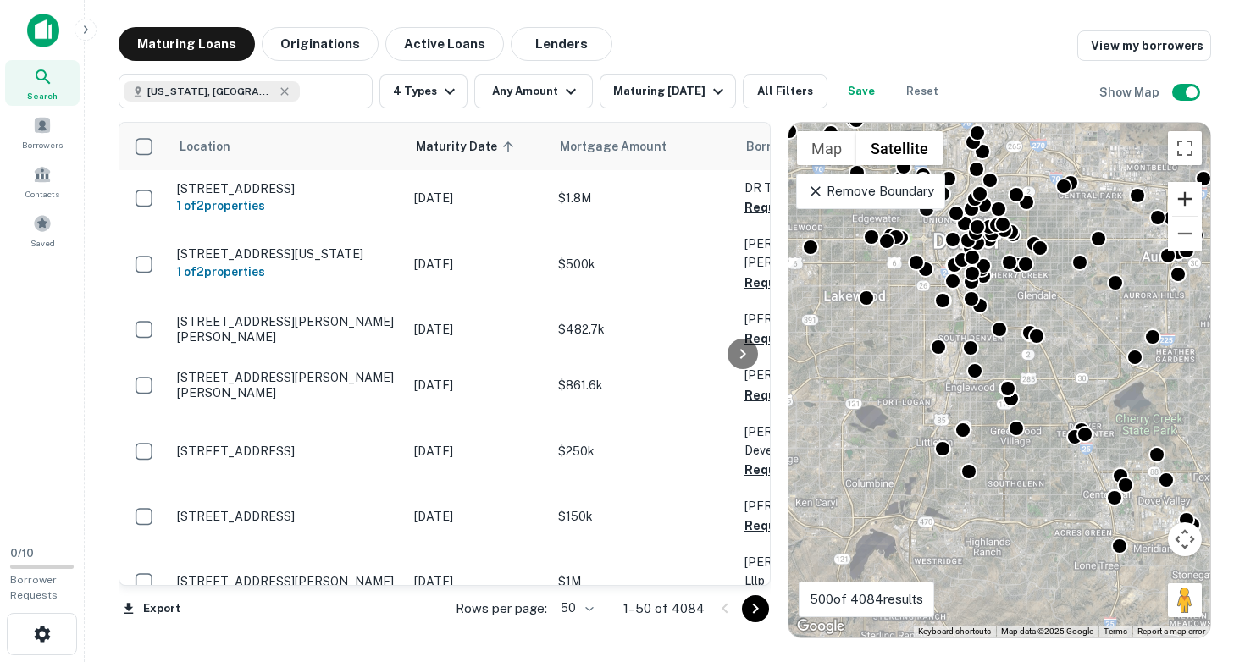
click at [1181, 195] on button "Zoom in" at bounding box center [1185, 199] width 34 height 34
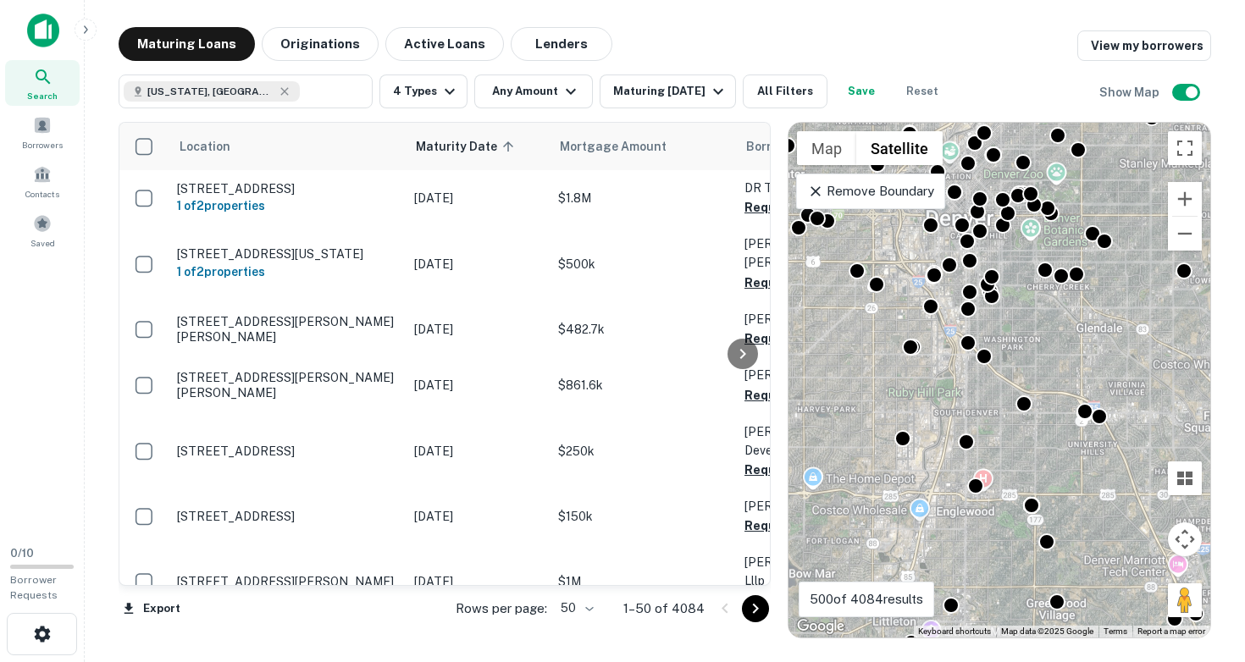
drag, startPoint x: 991, startPoint y: 304, endPoint x: 1017, endPoint y: 428, distance: 126.4
click at [1017, 428] on div "To activate drag with keyboard, press Alt + Enter. Once in keyboard drag state,…" at bounding box center [999, 380] width 422 height 515
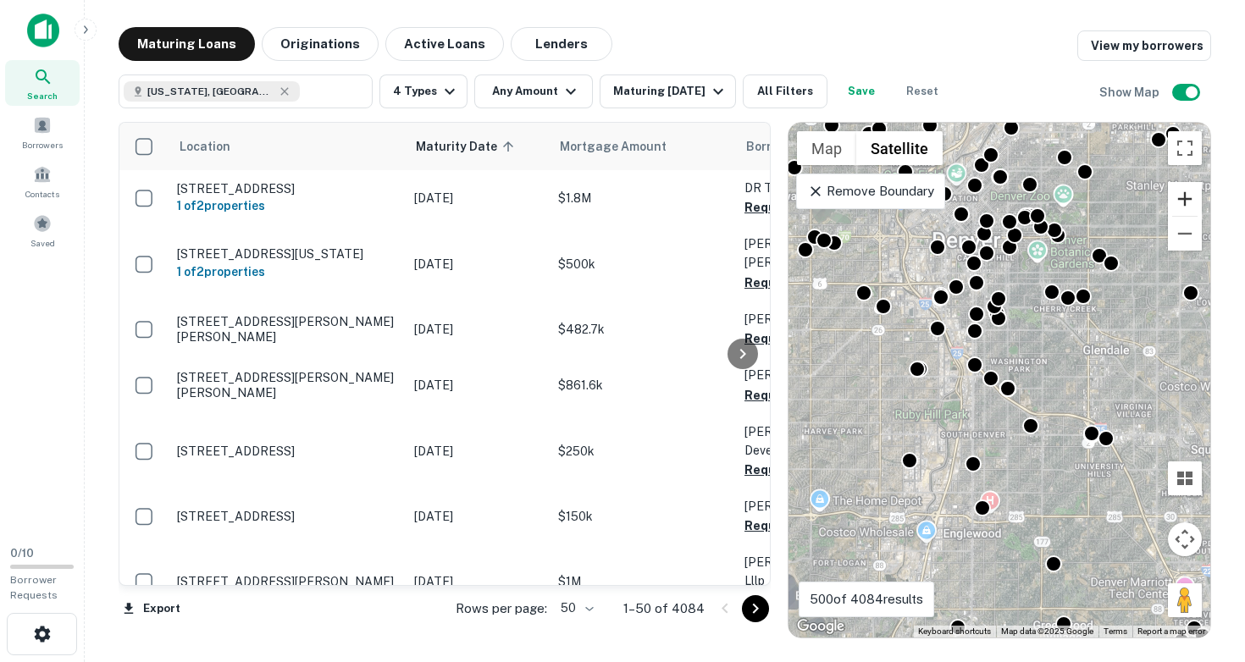
click at [1183, 195] on button "Zoom in" at bounding box center [1185, 199] width 34 height 34
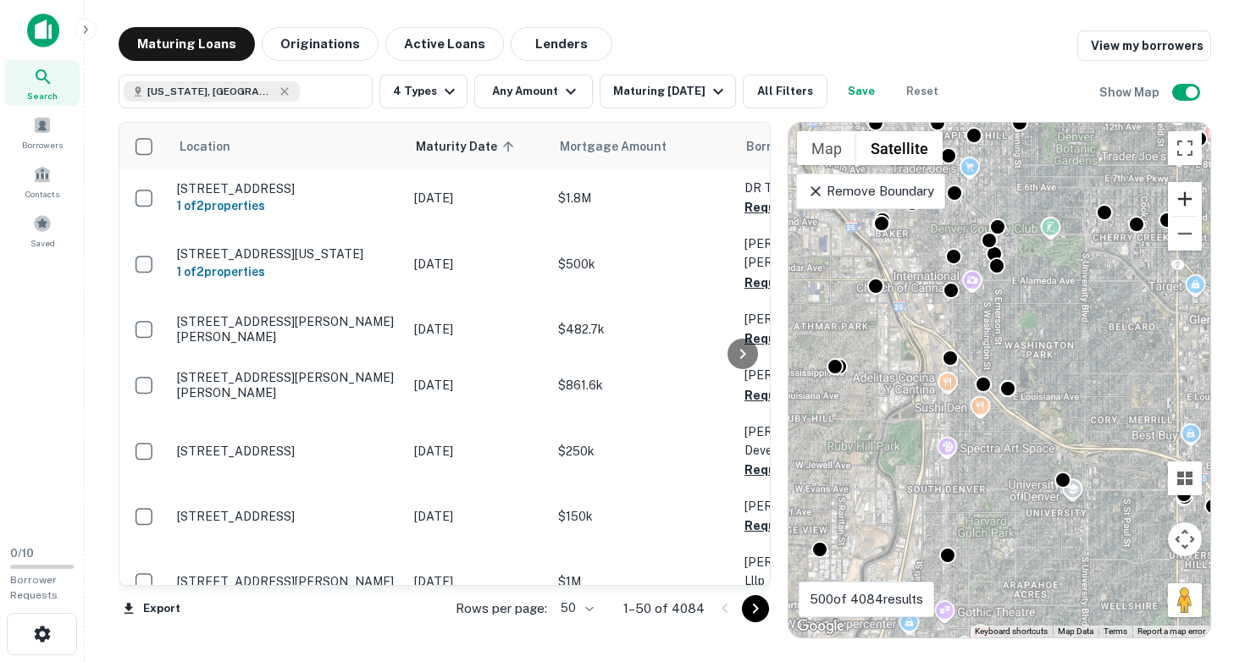
click at [1183, 195] on button "Zoom in" at bounding box center [1185, 199] width 34 height 34
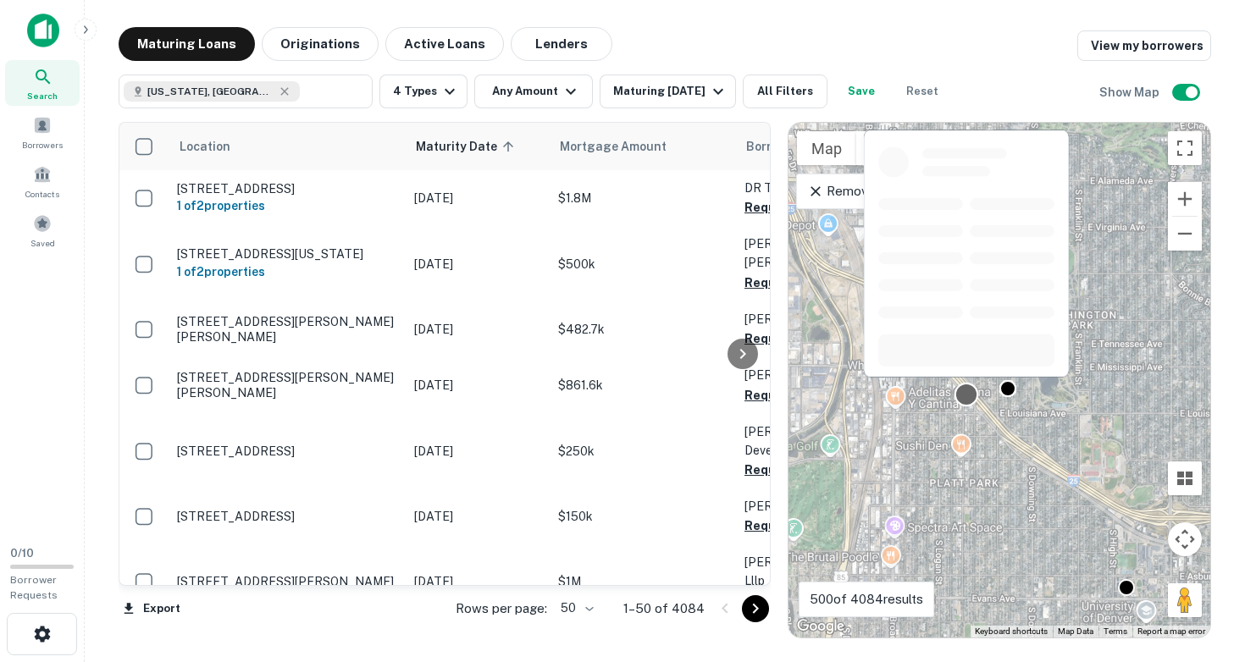
click at [966, 393] on div at bounding box center [966, 395] width 25 height 25
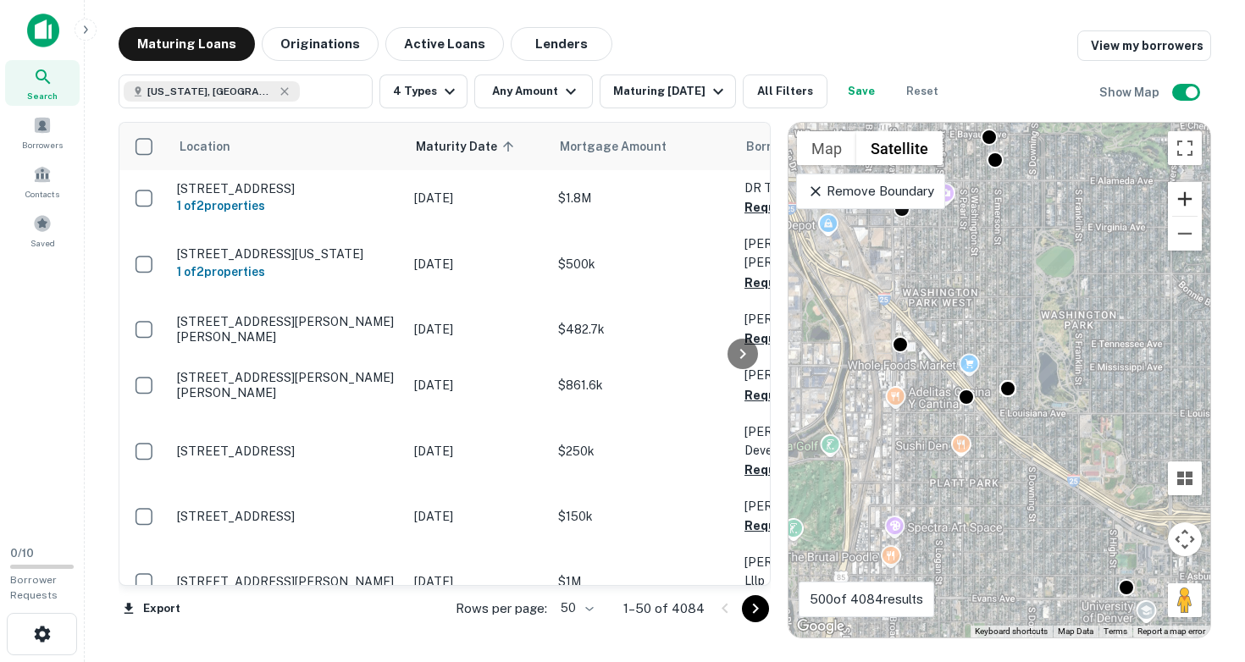
click at [1183, 195] on button "Zoom in" at bounding box center [1185, 199] width 34 height 34
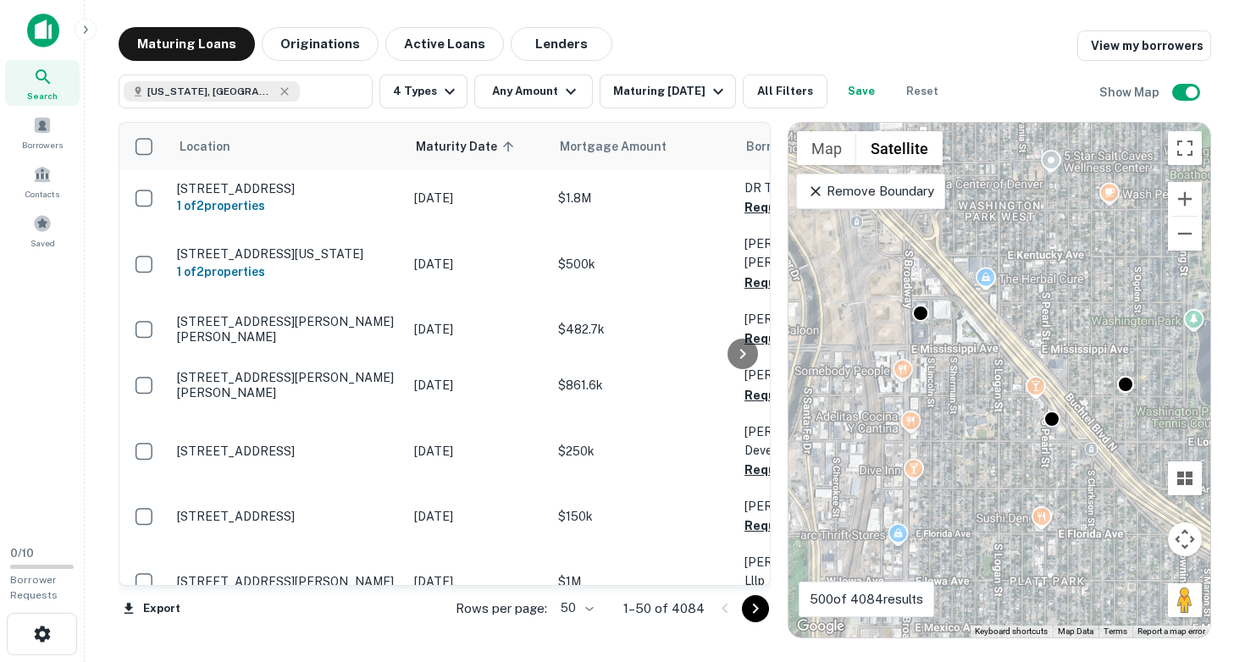
drag, startPoint x: 952, startPoint y: 335, endPoint x: 1109, endPoint y: 342, distance: 156.8
click at [1109, 342] on div "To activate drag with keyboard, press Alt + Enter. Once in keyboard drag state,…" at bounding box center [999, 380] width 422 height 515
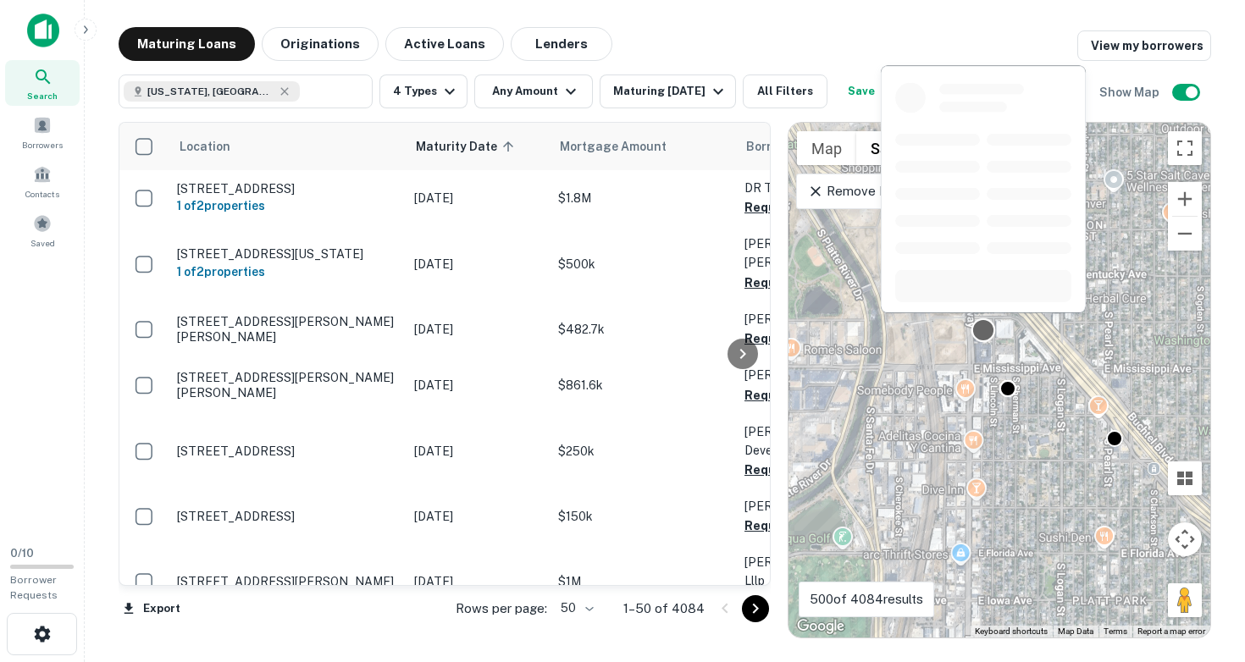
click at [983, 329] on div at bounding box center [983, 330] width 25 height 25
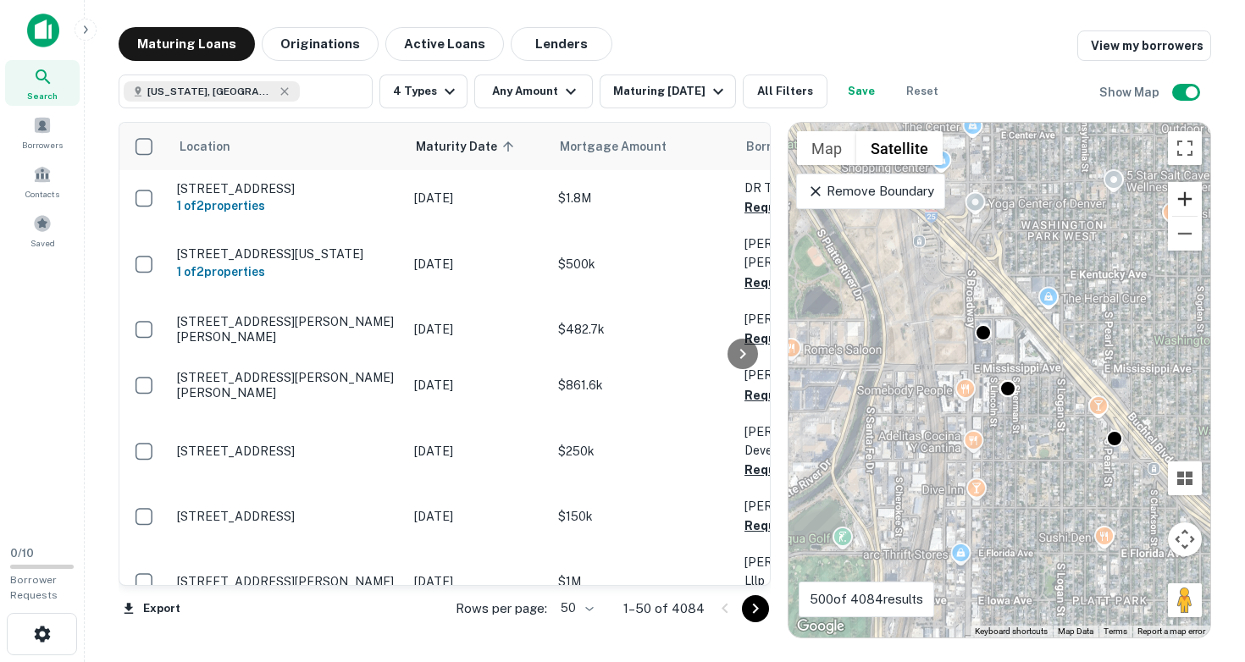
click at [1179, 192] on button "Zoom in" at bounding box center [1185, 199] width 34 height 34
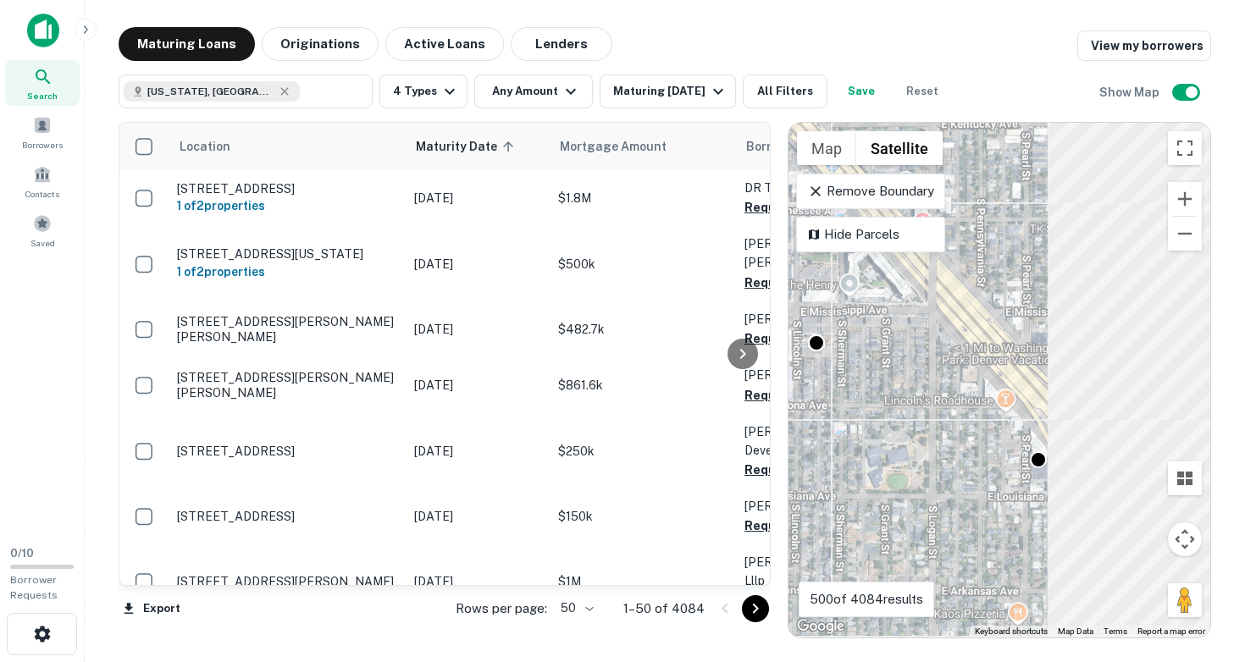
drag, startPoint x: 1084, startPoint y: 487, endPoint x: 877, endPoint y: 440, distance: 212.7
click at [877, 440] on div "To activate drag with keyboard, press Alt + Enter. Once in keyboard drag state,…" at bounding box center [999, 380] width 422 height 515
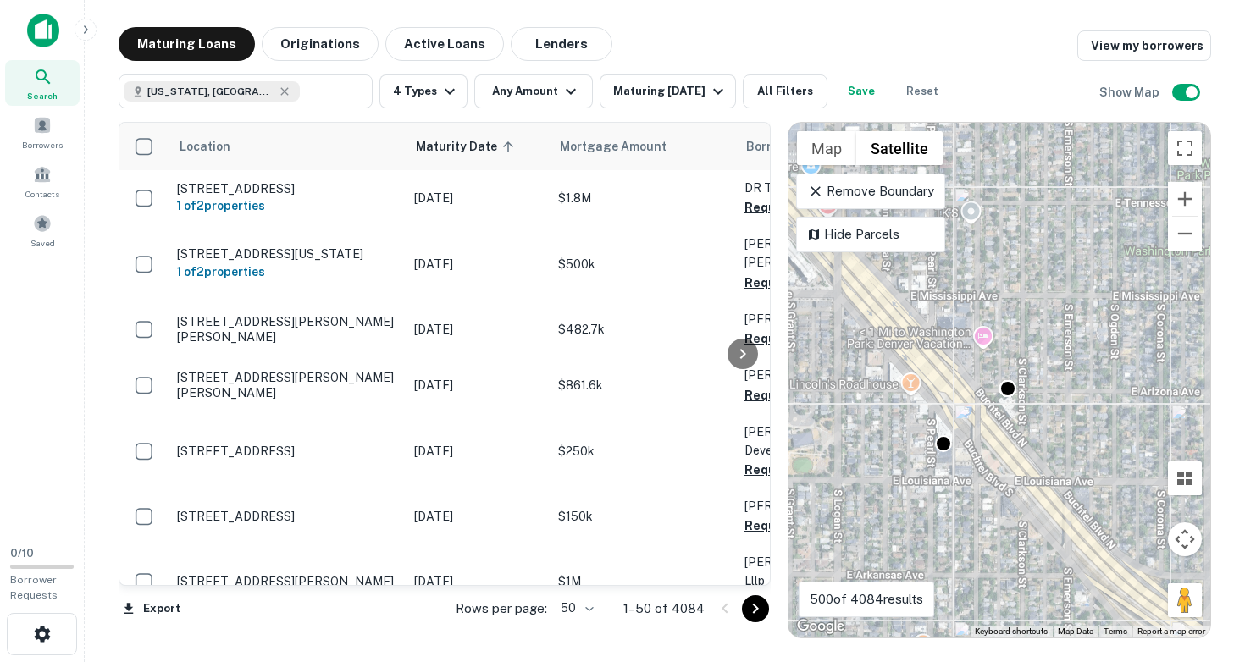
click at [970, 449] on div "To activate drag with keyboard, press Alt + Enter. Once in keyboard drag state,…" at bounding box center [999, 380] width 422 height 515
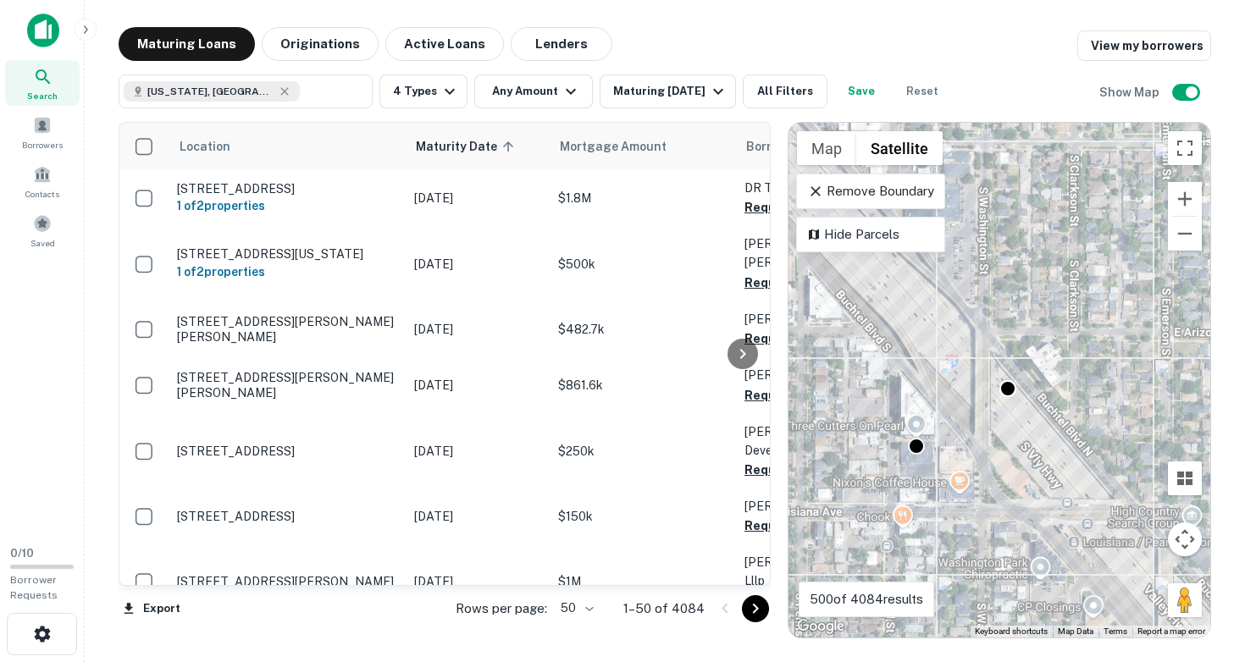
click at [949, 456] on div "To activate drag with keyboard, press Alt + Enter. Once in keyboard drag state,…" at bounding box center [999, 380] width 422 height 515
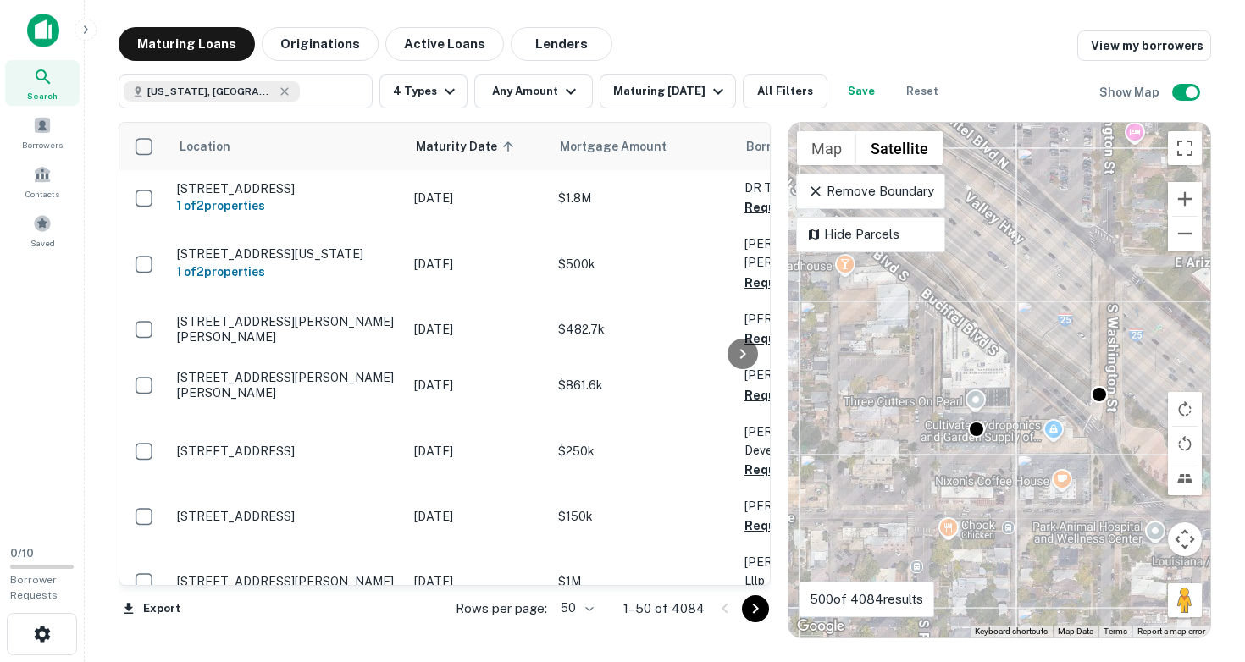
drag, startPoint x: 943, startPoint y: 441, endPoint x: 1038, endPoint y: 447, distance: 95.9
click at [1038, 447] on div "To activate drag with keyboard, press Alt + Enter. Once in keyboard drag state,…" at bounding box center [999, 380] width 422 height 515
click at [995, 445] on div "To activate drag with keyboard, press Alt + Enter. Once in keyboard drag state,…" at bounding box center [999, 380] width 422 height 515
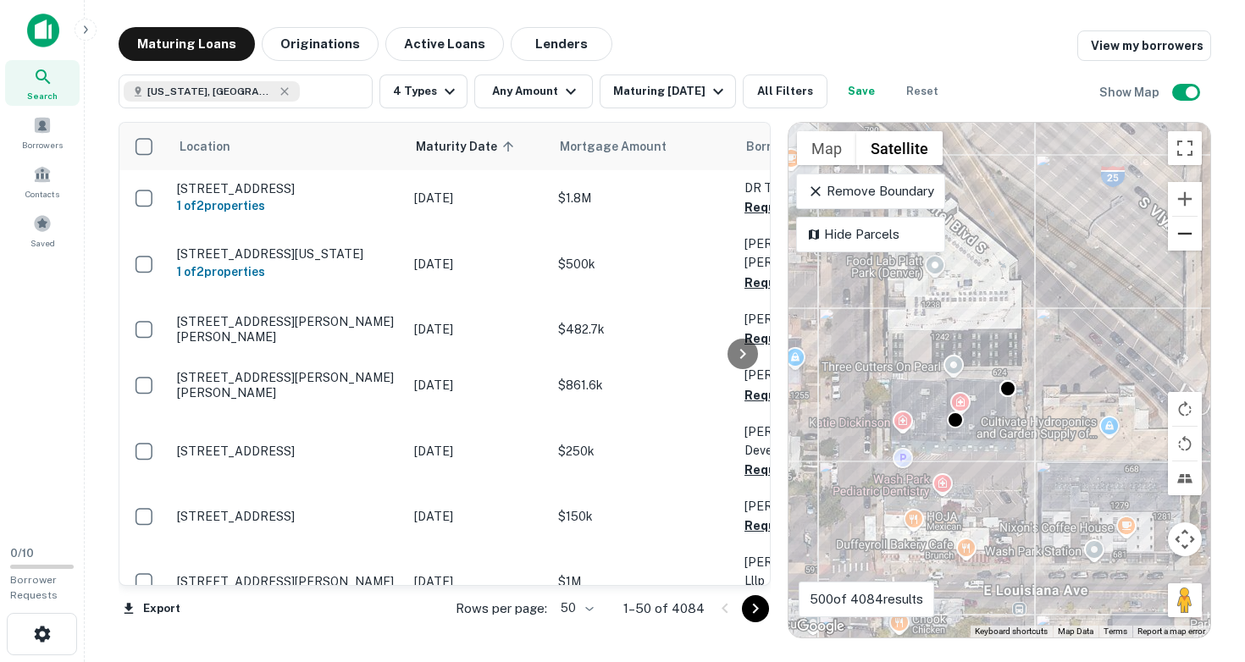
click at [1177, 239] on button "Zoom out" at bounding box center [1185, 234] width 34 height 34
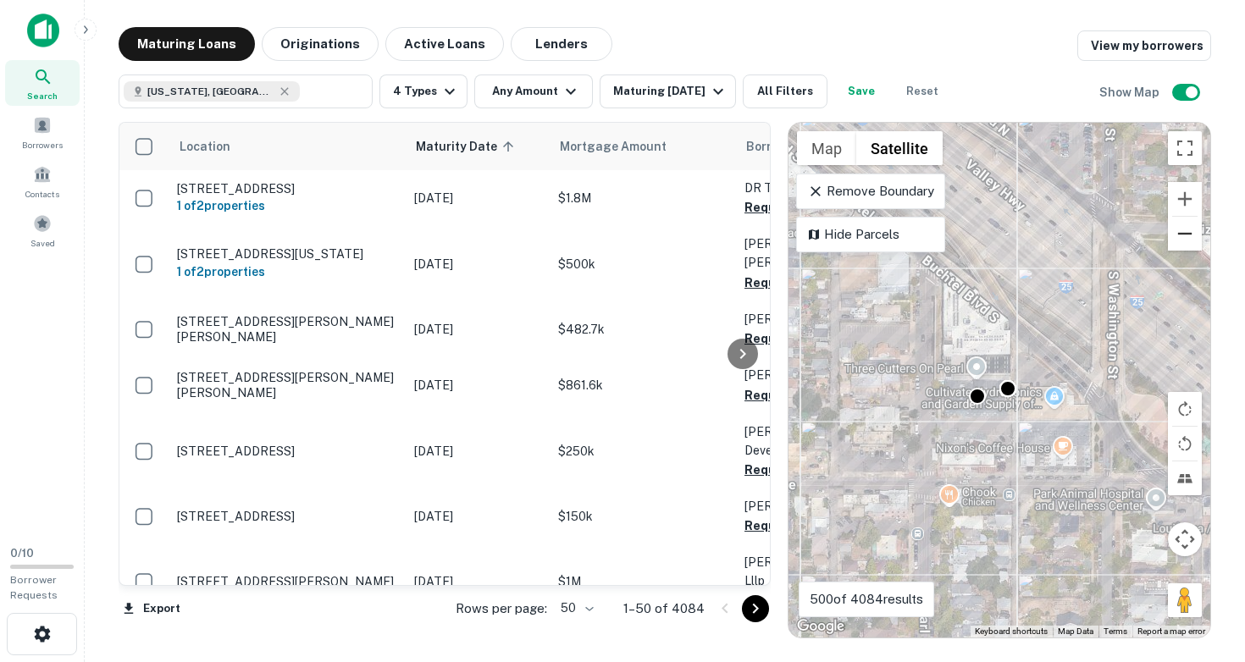
click at [1177, 239] on button "Zoom out" at bounding box center [1185, 234] width 34 height 34
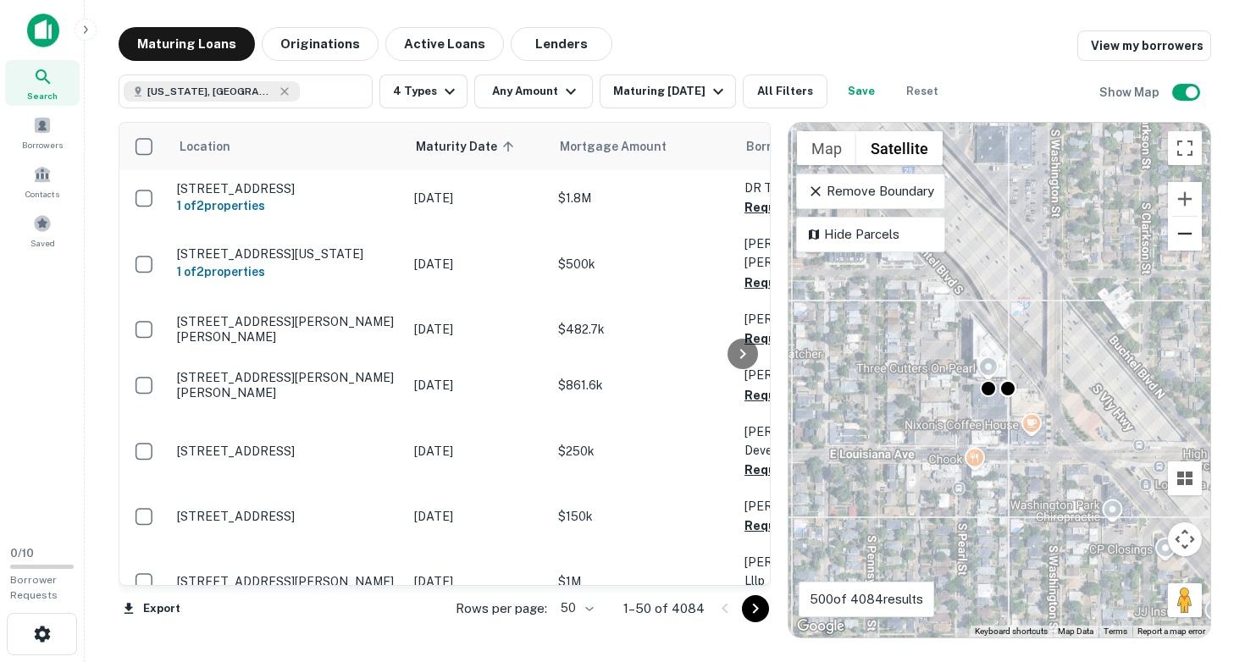
click at [1177, 239] on button "Zoom out" at bounding box center [1185, 234] width 34 height 34
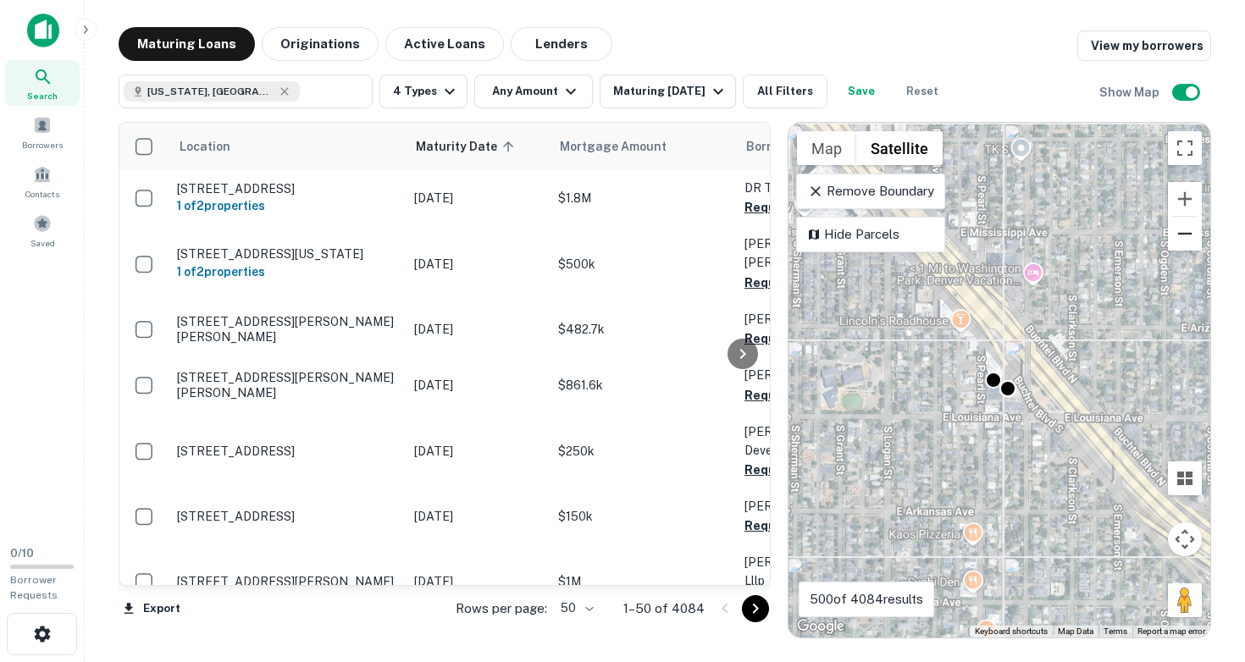
click at [1177, 239] on button "Zoom out" at bounding box center [1185, 234] width 34 height 34
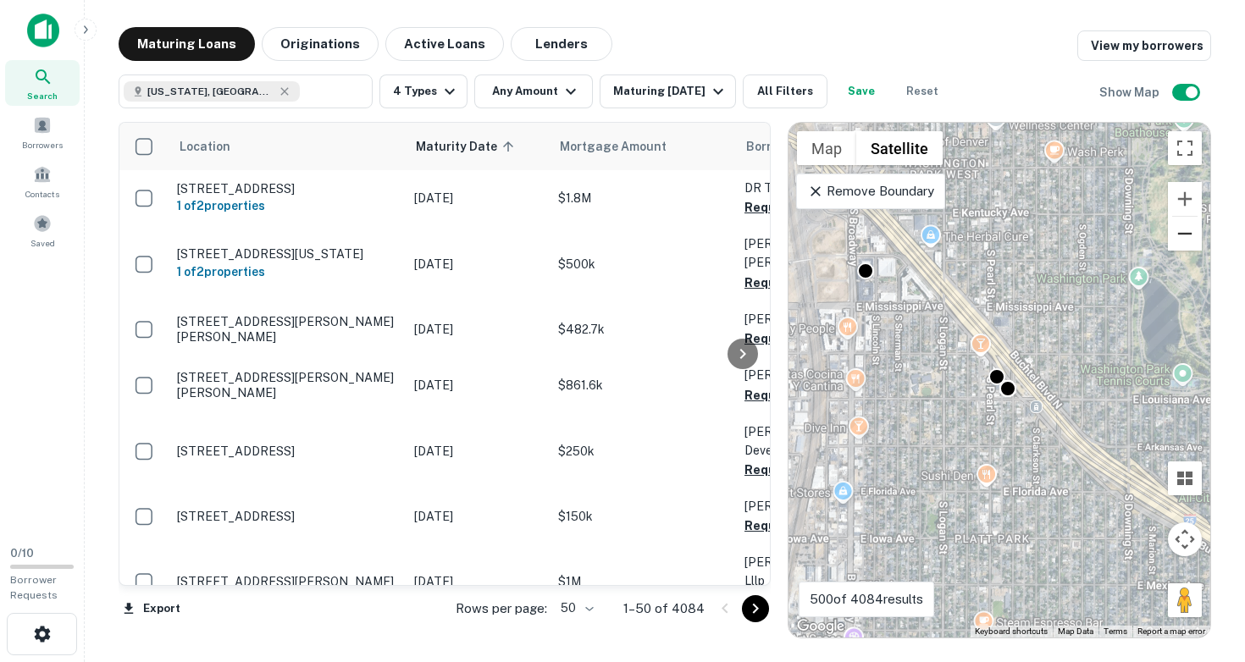
click at [1177, 239] on button "Zoom out" at bounding box center [1185, 234] width 34 height 34
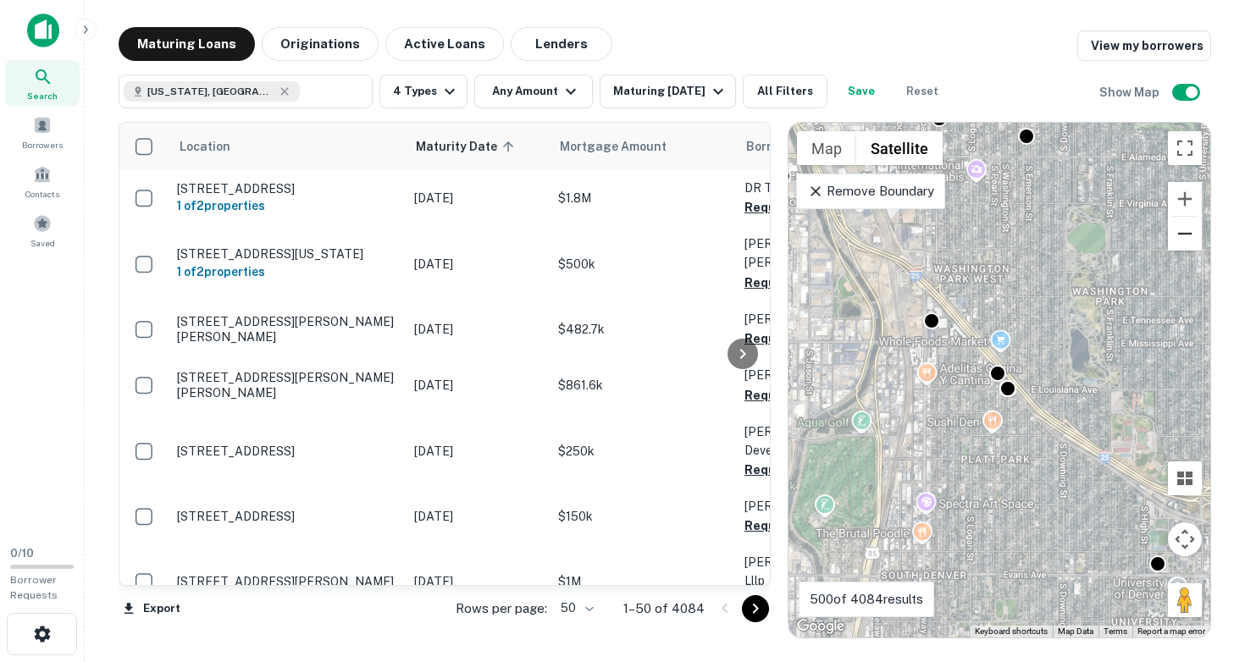
click at [1177, 239] on button "Zoom out" at bounding box center [1185, 234] width 34 height 34
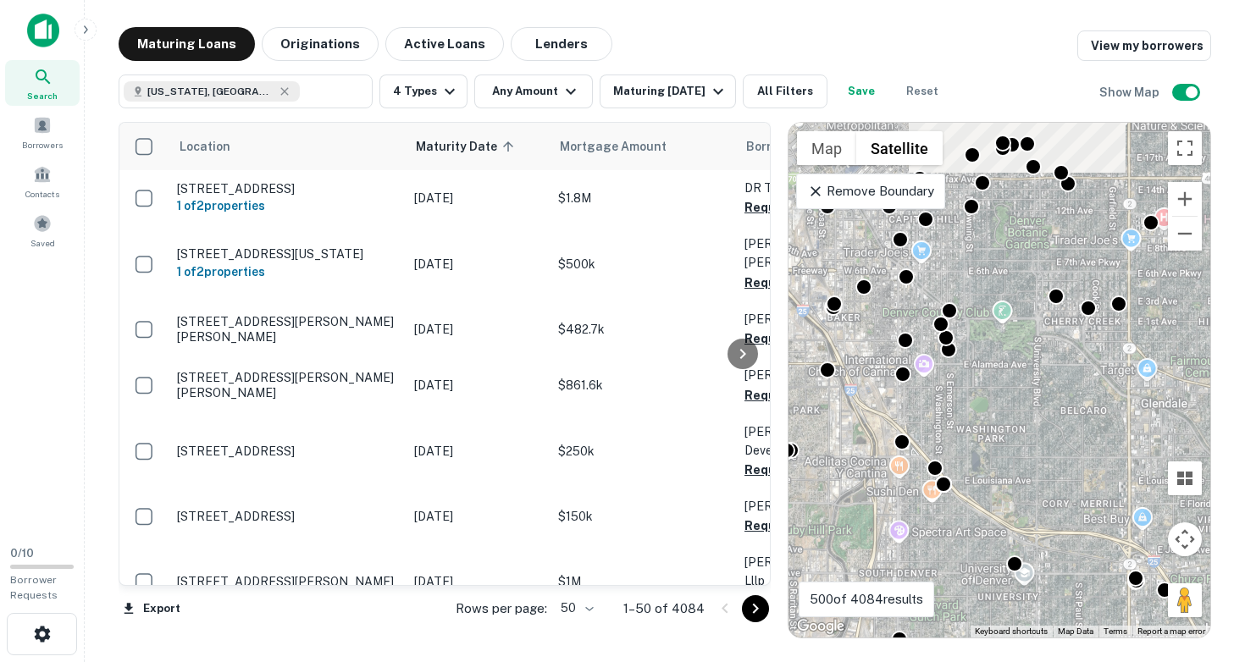
drag, startPoint x: 950, startPoint y: 310, endPoint x: 869, endPoint y: 418, distance: 135.5
click at [869, 418] on div "To activate drag with keyboard, press Alt + Enter. Once in keyboard drag state,…" at bounding box center [999, 380] width 422 height 515
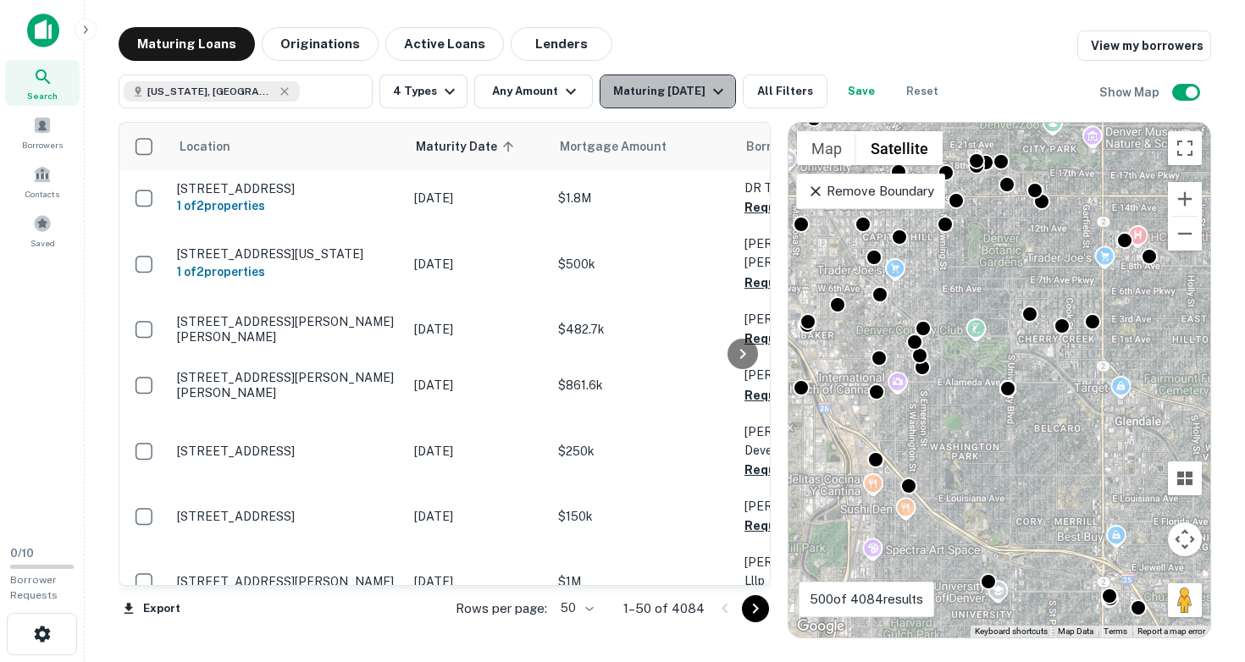
click at [722, 96] on icon "button" at bounding box center [718, 91] width 20 height 20
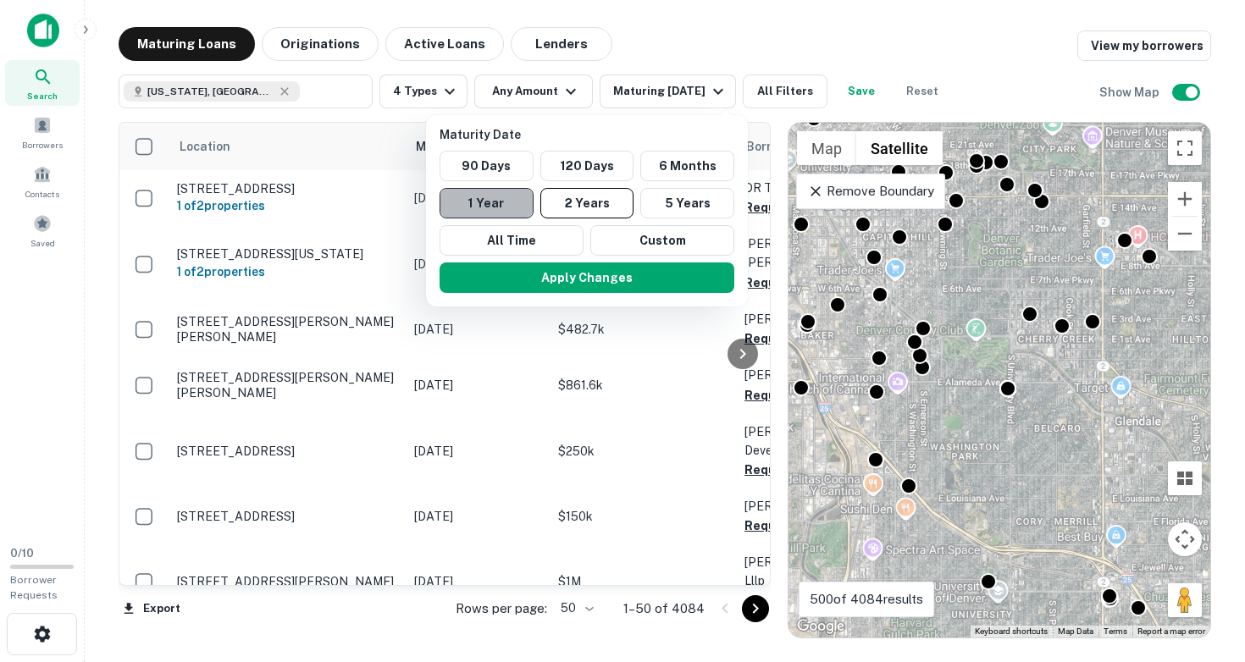
click at [506, 207] on button "1 Year" at bounding box center [487, 203] width 94 height 30
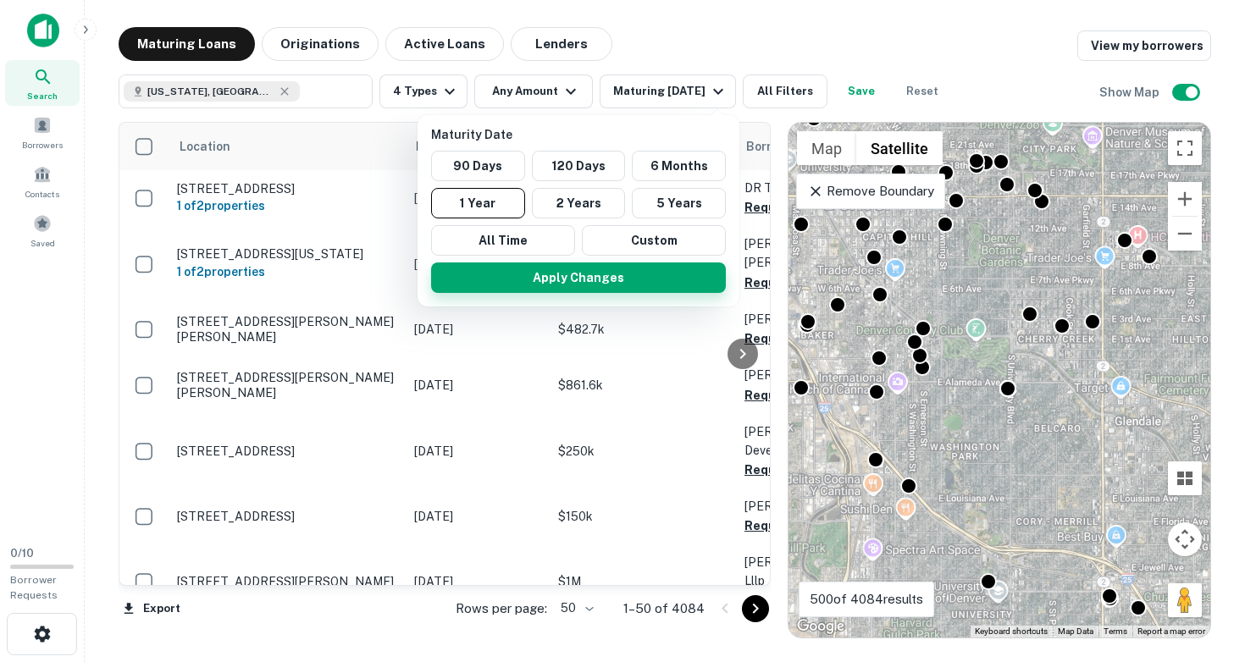
click at [586, 276] on button "Apply Changes" at bounding box center [578, 278] width 295 height 30
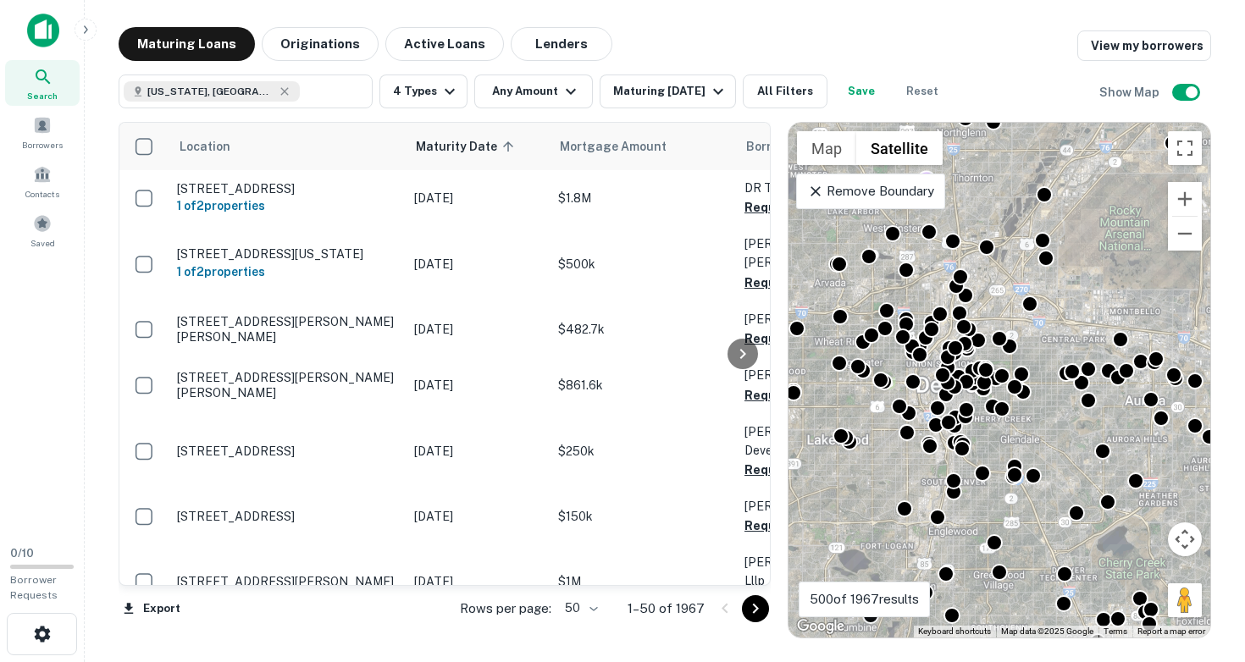
drag, startPoint x: 1037, startPoint y: 506, endPoint x: 904, endPoint y: 463, distance: 139.5
click at [904, 463] on div "To activate drag with keyboard, press Alt + Enter. Once in keyboard drag state,…" at bounding box center [999, 380] width 422 height 515
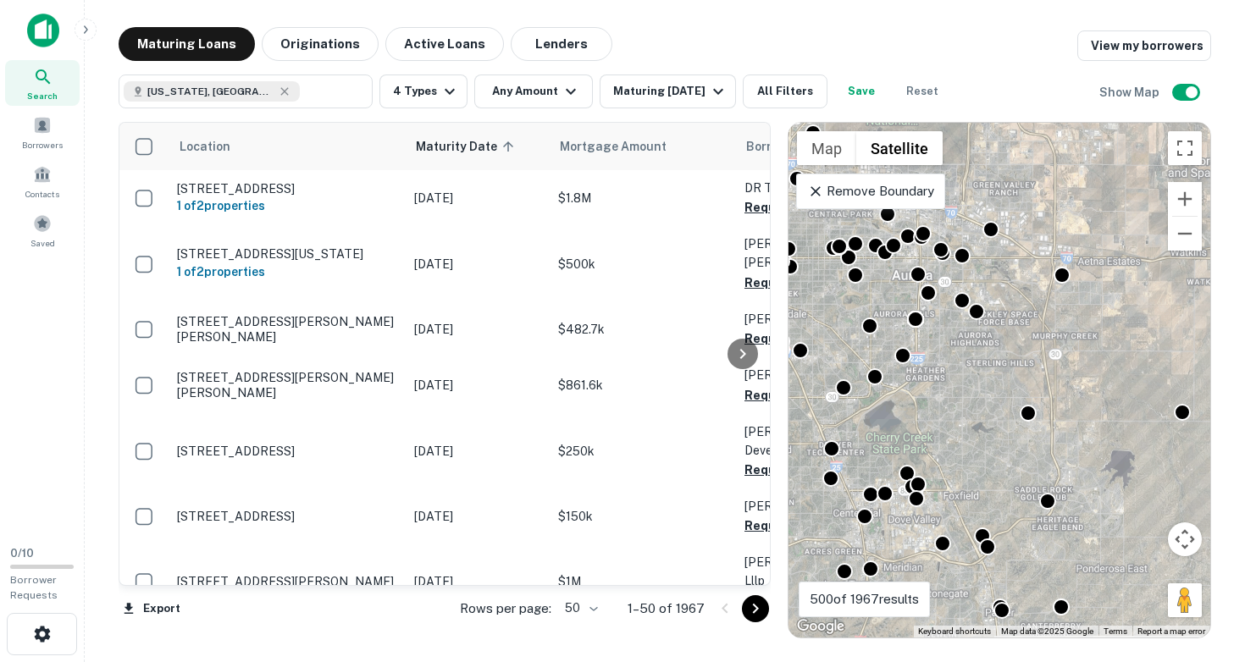
drag, startPoint x: 996, startPoint y: 494, endPoint x: 905, endPoint y: 420, distance: 116.8
click at [905, 420] on div "To activate drag with keyboard, press Alt + Enter. Once in keyboard drag state,…" at bounding box center [999, 380] width 422 height 515
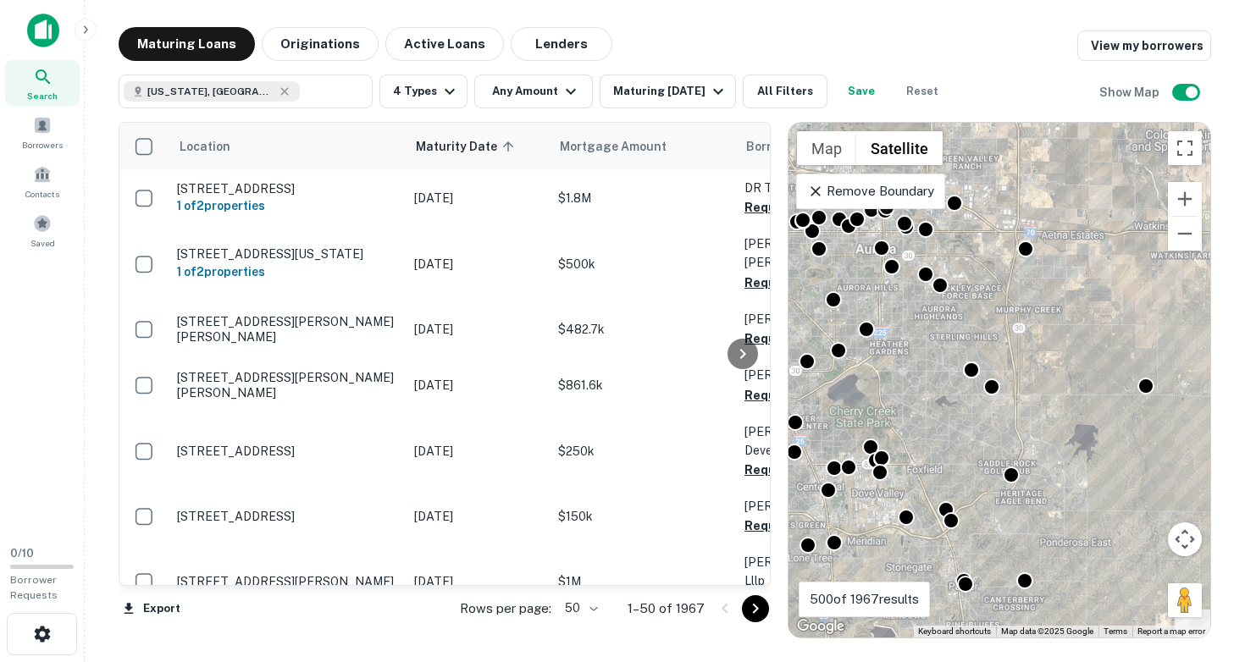
drag, startPoint x: 1040, startPoint y: 483, endPoint x: 989, endPoint y: 434, distance: 70.1
click at [1003, 467] on div at bounding box center [1011, 475] width 17 height 17
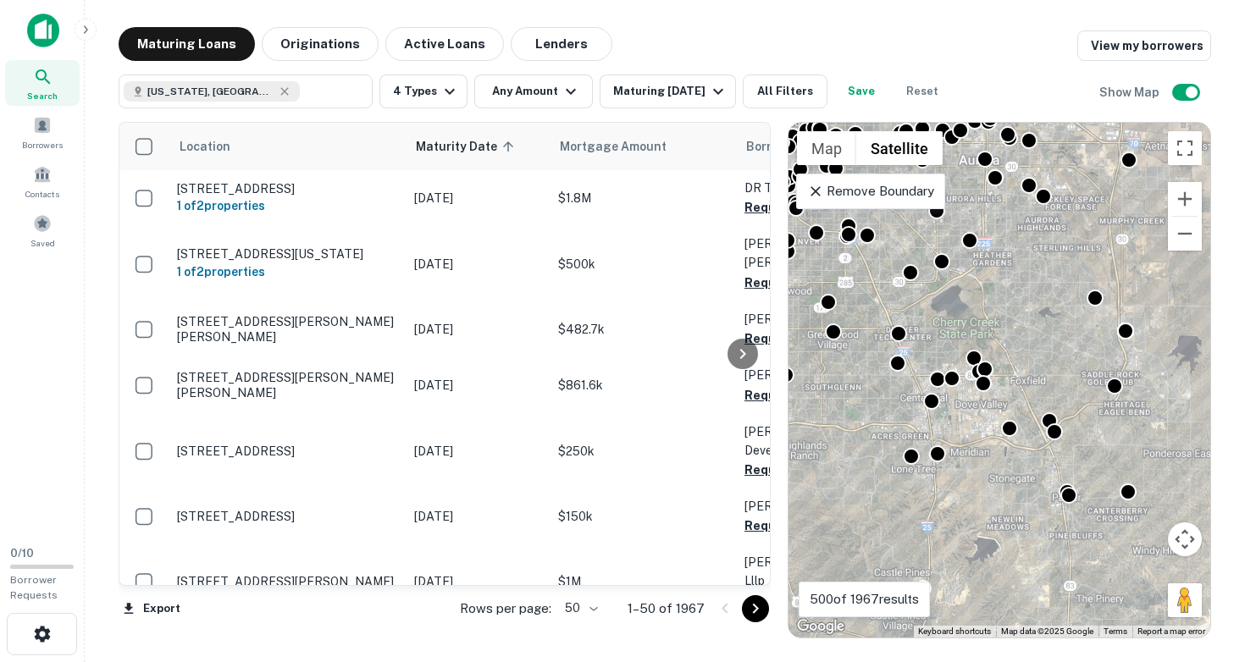
drag, startPoint x: 921, startPoint y: 429, endPoint x: 1041, endPoint y: 369, distance: 134.1
click at [1041, 369] on div "To activate drag with keyboard, press Alt + Enter. Once in keyboard drag state,…" at bounding box center [999, 380] width 422 height 515
click at [888, 401] on div "To activate drag with keyboard, press Alt + Enter. Once in keyboard drag state,…" at bounding box center [999, 380] width 422 height 515
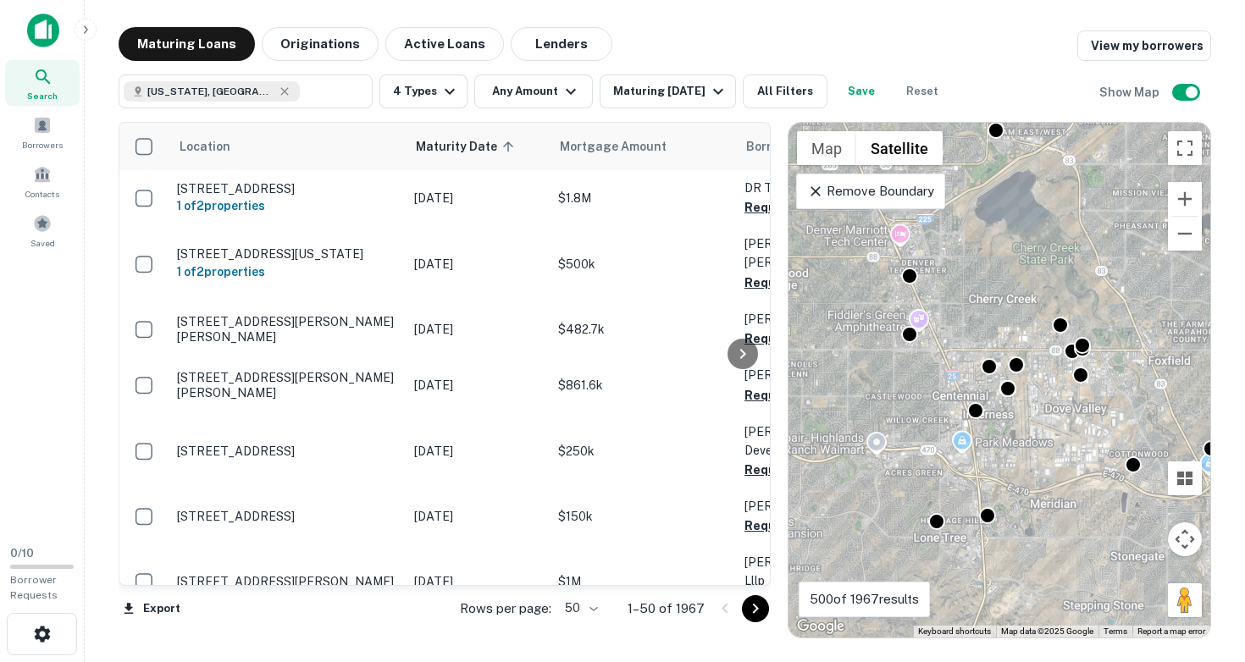
click at [911, 403] on div "To activate drag with keyboard, press Alt + Enter. Once in keyboard drag state,…" at bounding box center [999, 380] width 422 height 515
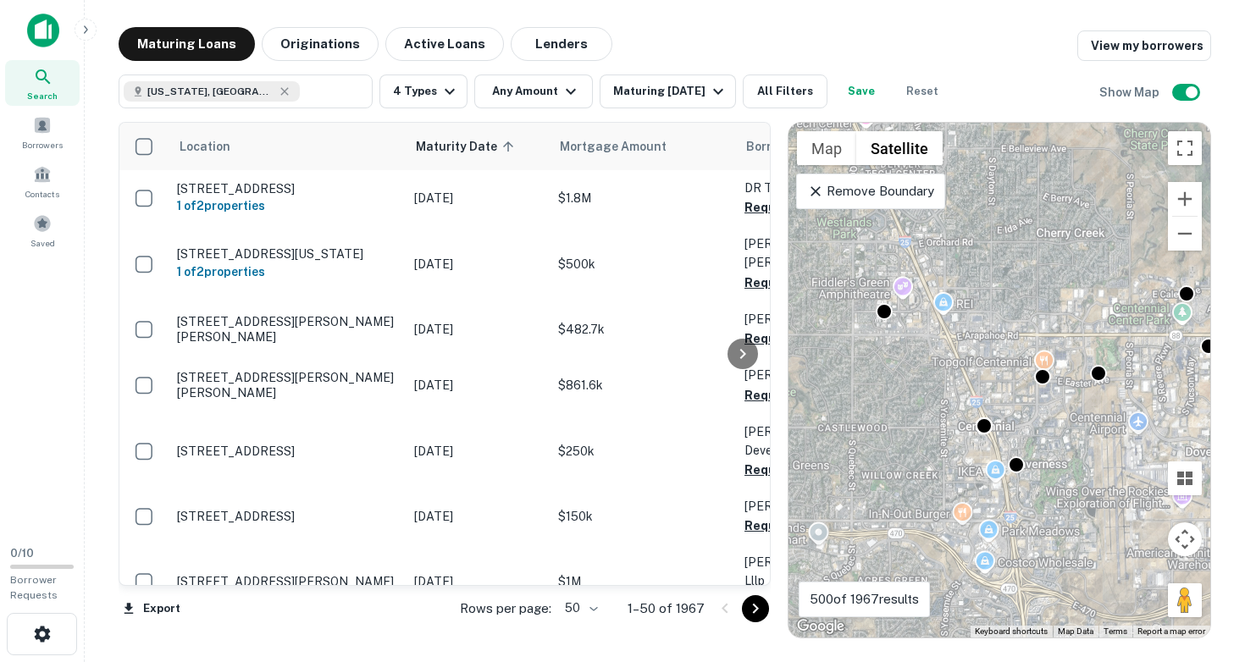
drag, startPoint x: 954, startPoint y: 401, endPoint x: 927, endPoint y: 441, distance: 48.2
click at [927, 441] on div "To activate drag with keyboard, press Alt + Enter. Once in keyboard drag state,…" at bounding box center [999, 380] width 422 height 515
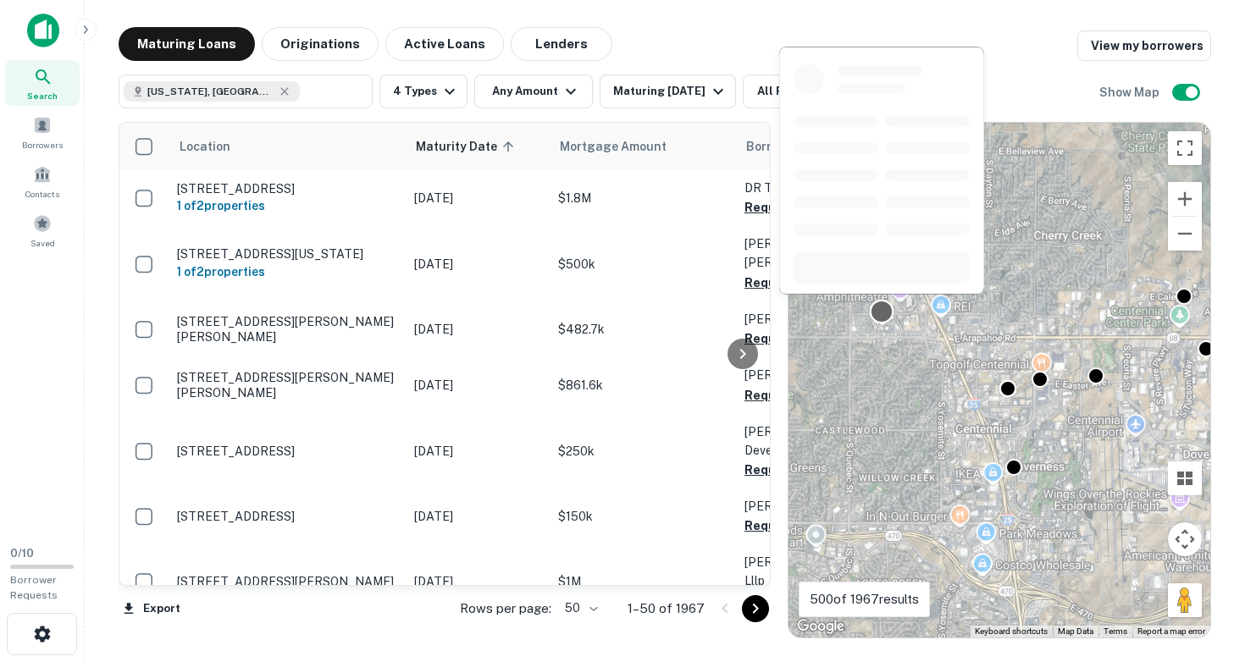
click at [882, 313] on div at bounding box center [882, 312] width 25 height 25
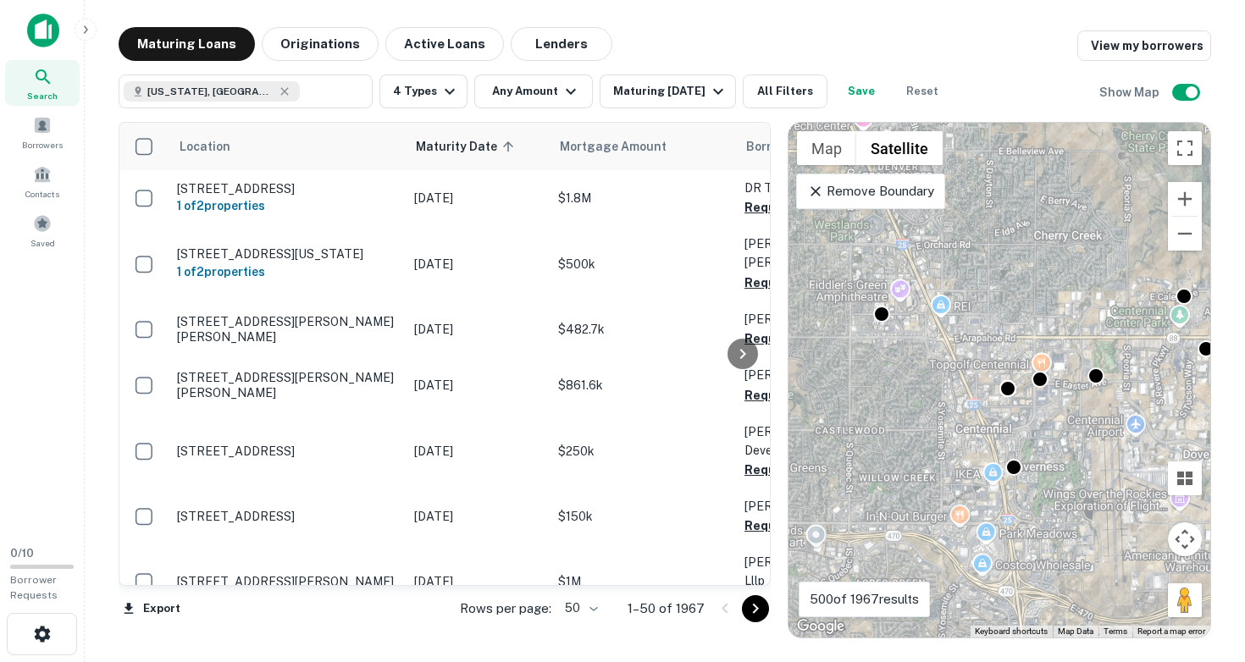
click at [967, 481] on div "To navigate, press the arrow keys. To activate drag with keyboard, press Alt + …" at bounding box center [999, 380] width 422 height 515
click at [967, 481] on div "To activate drag with keyboard, press Alt + Enter. Once in keyboard drag state,…" at bounding box center [999, 380] width 422 height 515
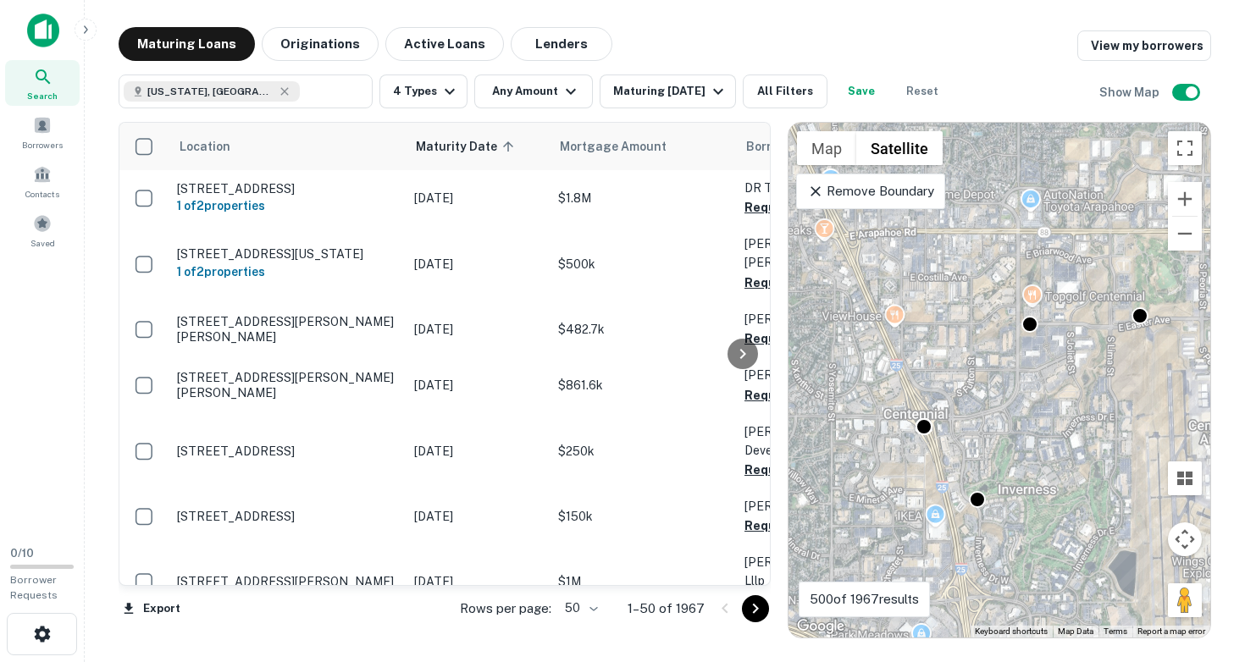
drag, startPoint x: 982, startPoint y: 456, endPoint x: 888, endPoint y: 495, distance: 102.9
click at [888, 495] on div "To activate drag with keyboard, press Alt + Enter. Once in keyboard drag state,…" at bounding box center [999, 380] width 422 height 515
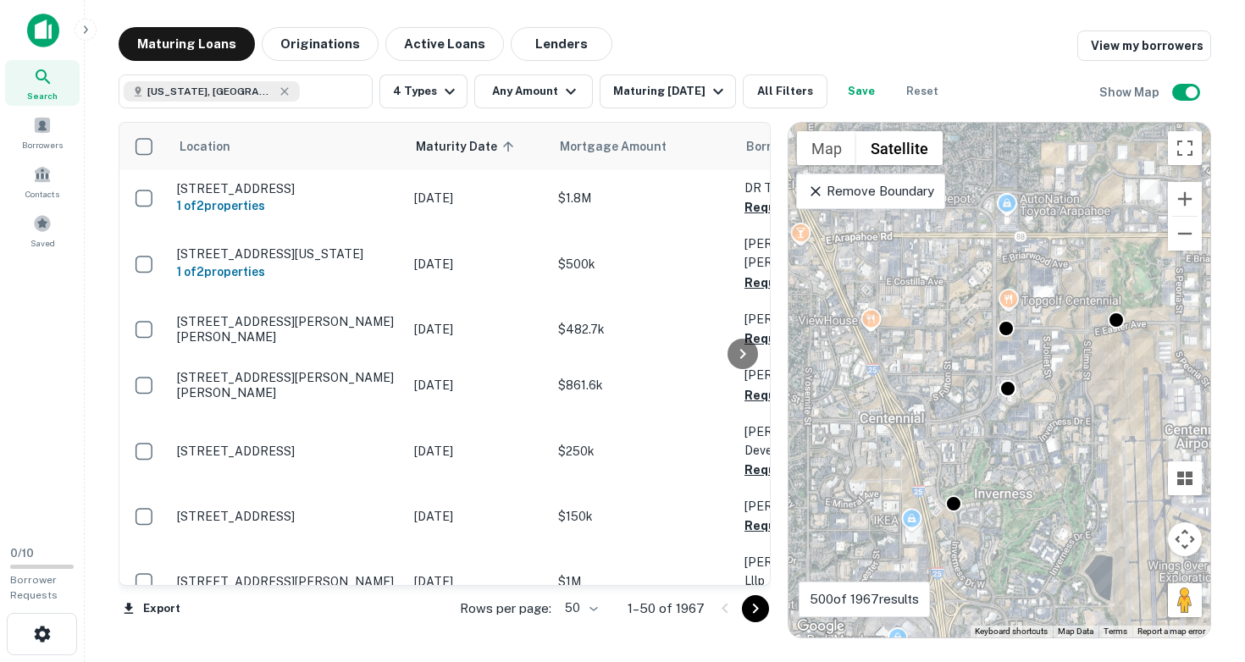
click at [927, 418] on div "To activate drag with keyboard, press Alt + Enter. Once in keyboard drag state,…" at bounding box center [999, 380] width 422 height 515
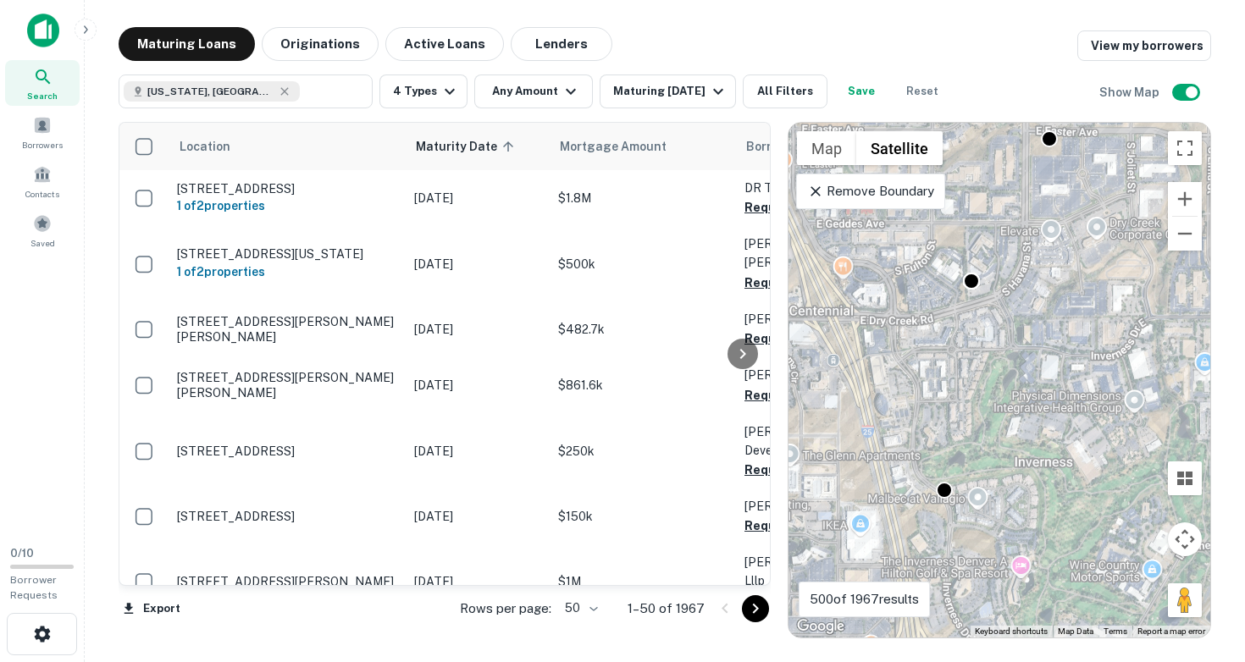
drag, startPoint x: 955, startPoint y: 453, endPoint x: 915, endPoint y: 337, distance: 122.7
click at [915, 337] on div "To activate drag with keyboard, press Alt + Enter. Once in keyboard drag state,…" at bounding box center [999, 380] width 422 height 515
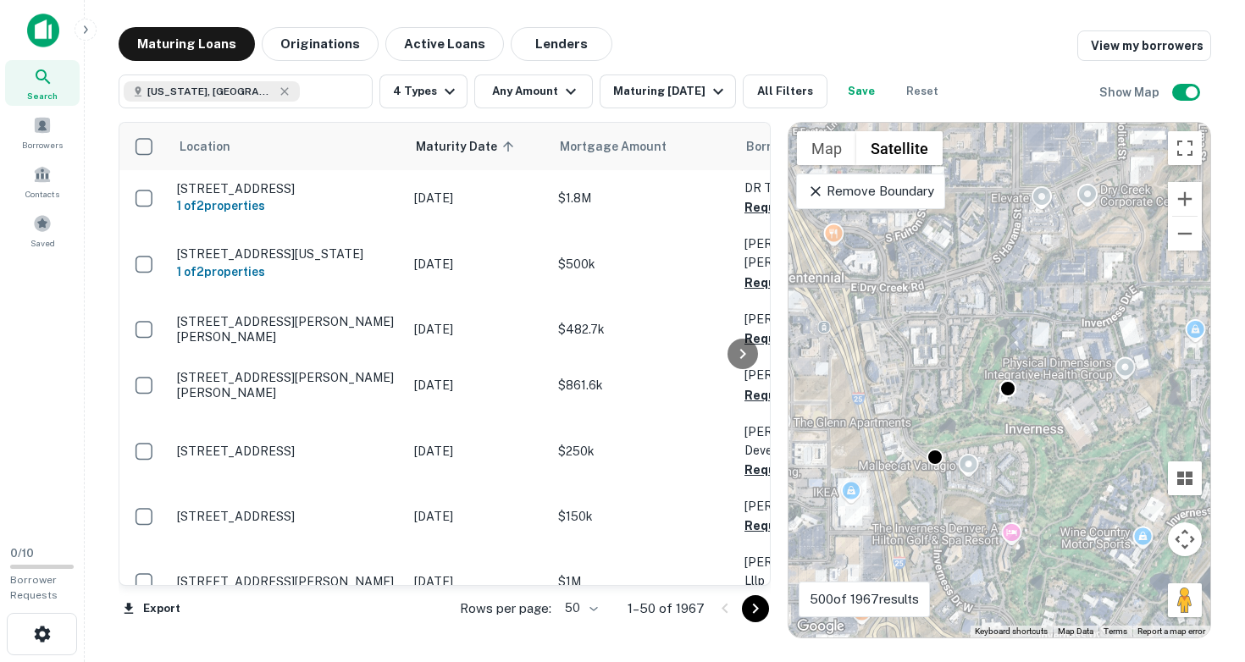
click at [897, 482] on div "To activate drag with keyboard, press Alt + Enter. Once in keyboard drag state,…" at bounding box center [999, 380] width 422 height 515
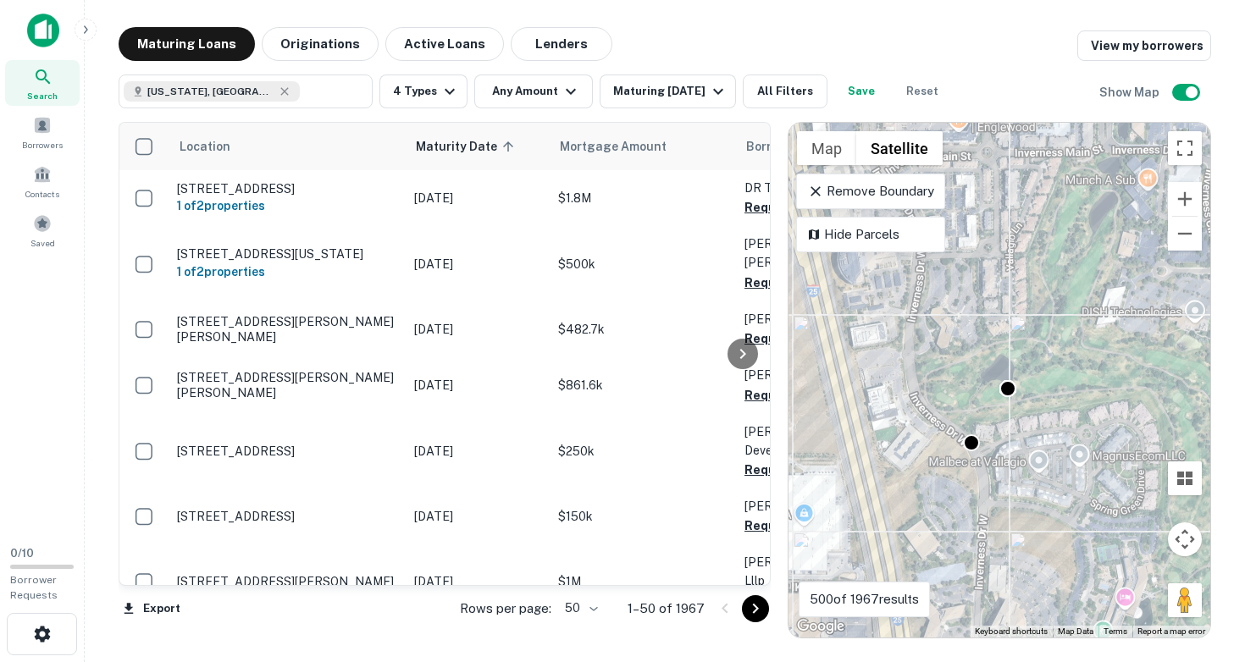
click at [900, 479] on div "To activate drag with keyboard, press Alt + Enter. Once in keyboard drag state,…" at bounding box center [999, 380] width 422 height 515
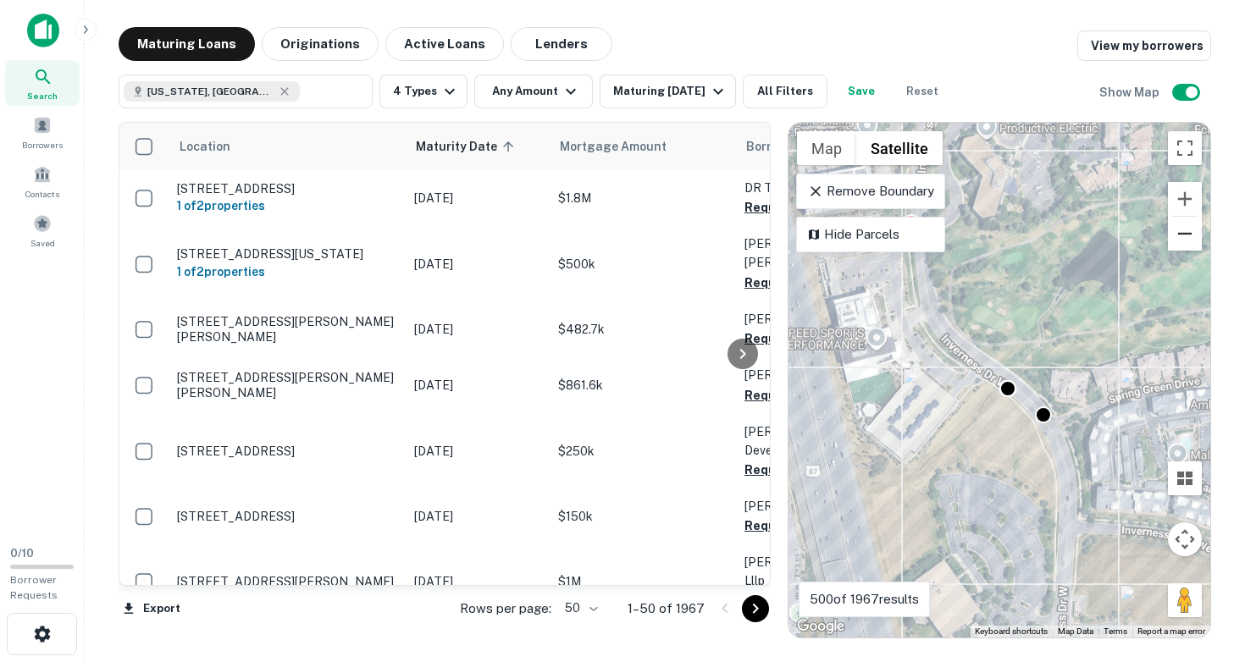
click at [1173, 246] on button "Zoom out" at bounding box center [1185, 234] width 34 height 34
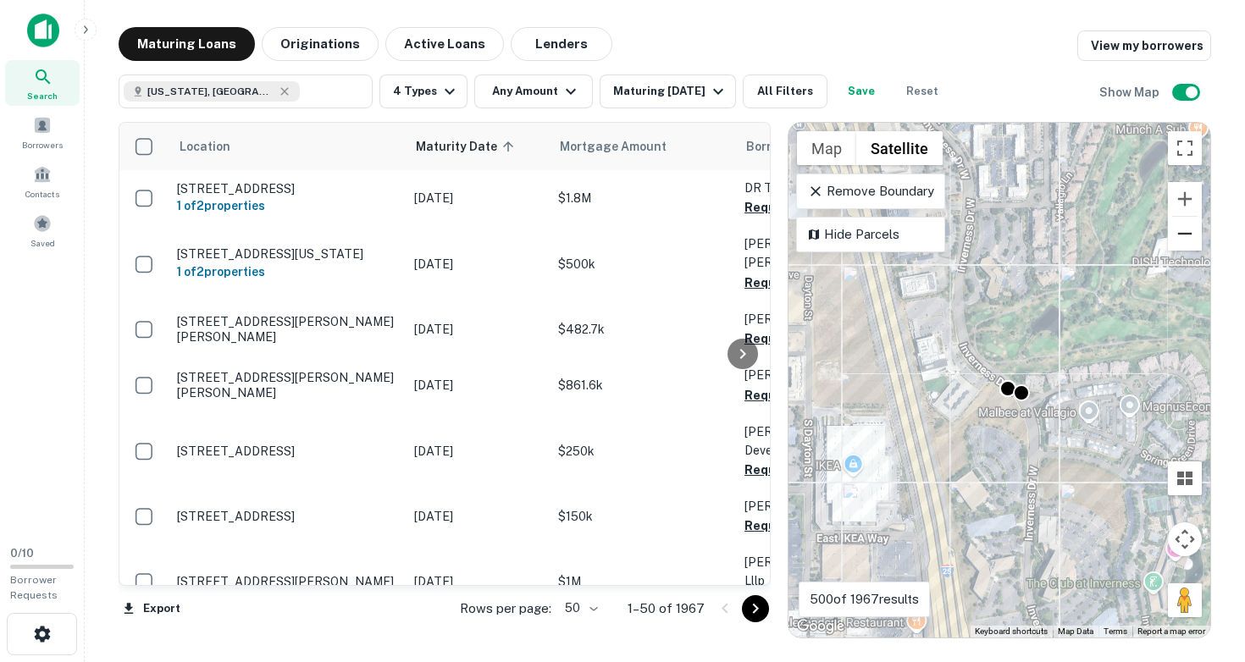
click at [1173, 246] on button "Zoom out" at bounding box center [1185, 234] width 34 height 34
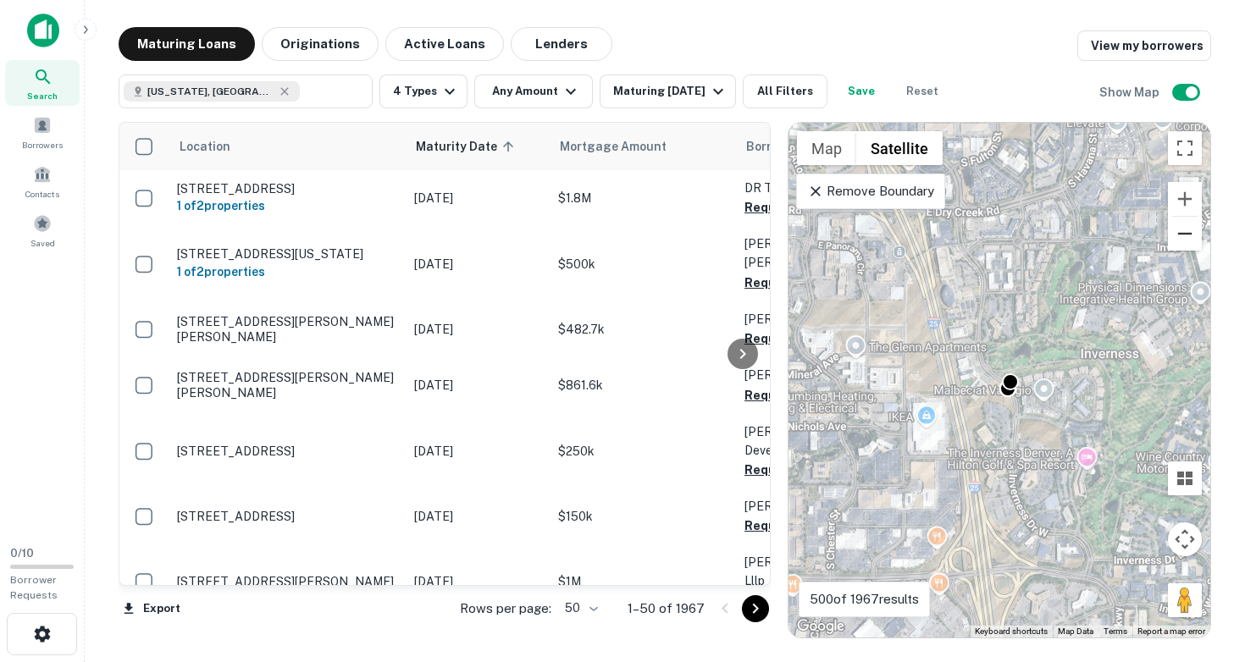
click at [1173, 246] on button "Zoom out" at bounding box center [1185, 234] width 34 height 34
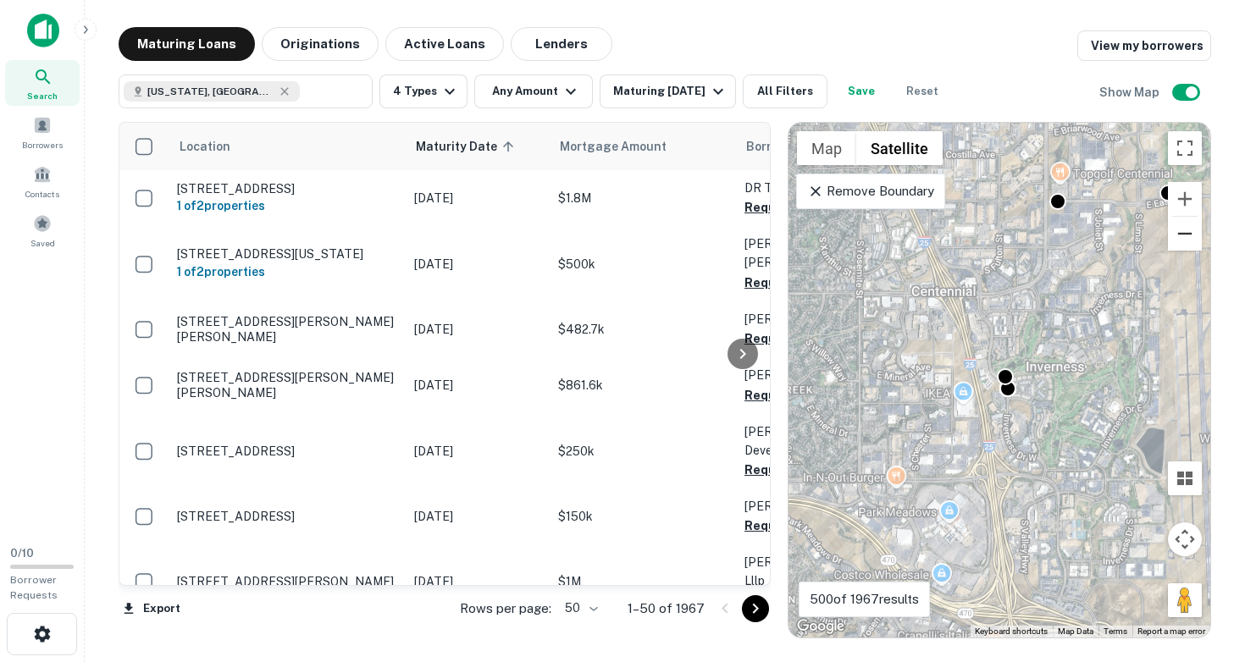
click at [1175, 238] on button "Zoom out" at bounding box center [1185, 234] width 34 height 34
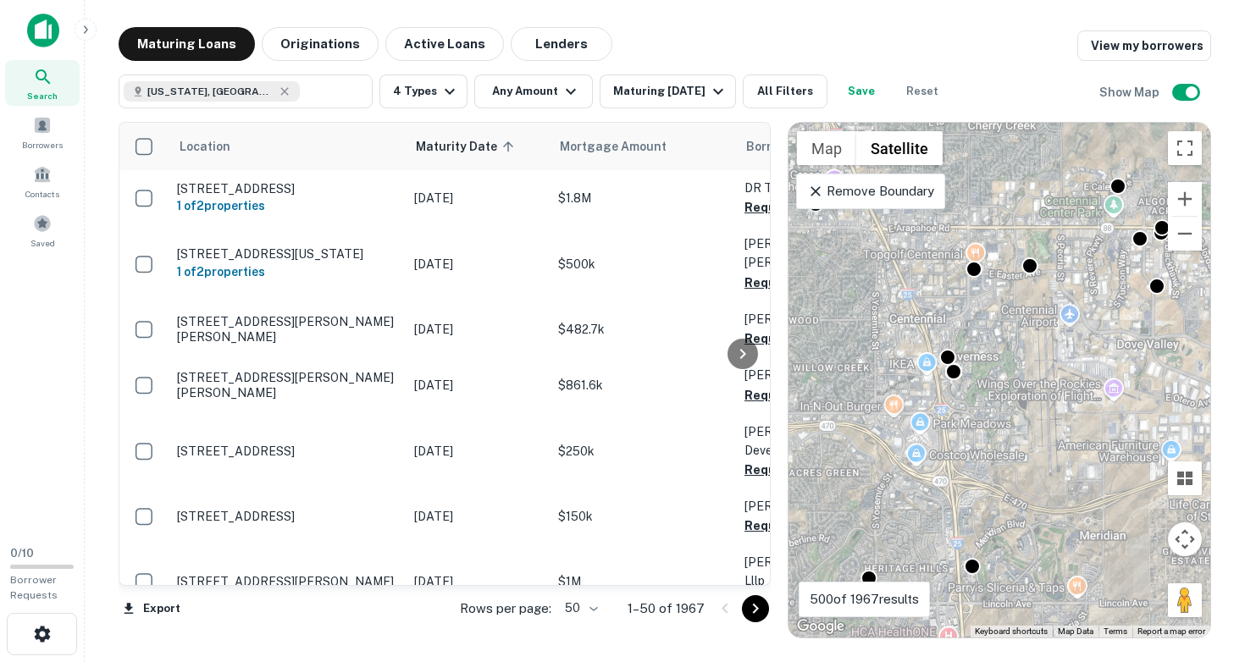
drag, startPoint x: 971, startPoint y: 341, endPoint x: 876, endPoint y: 272, distance: 117.6
click at [876, 274] on div "To activate drag with keyboard, press Alt + Enter. Once in keyboard drag state,…" at bounding box center [999, 380] width 422 height 515
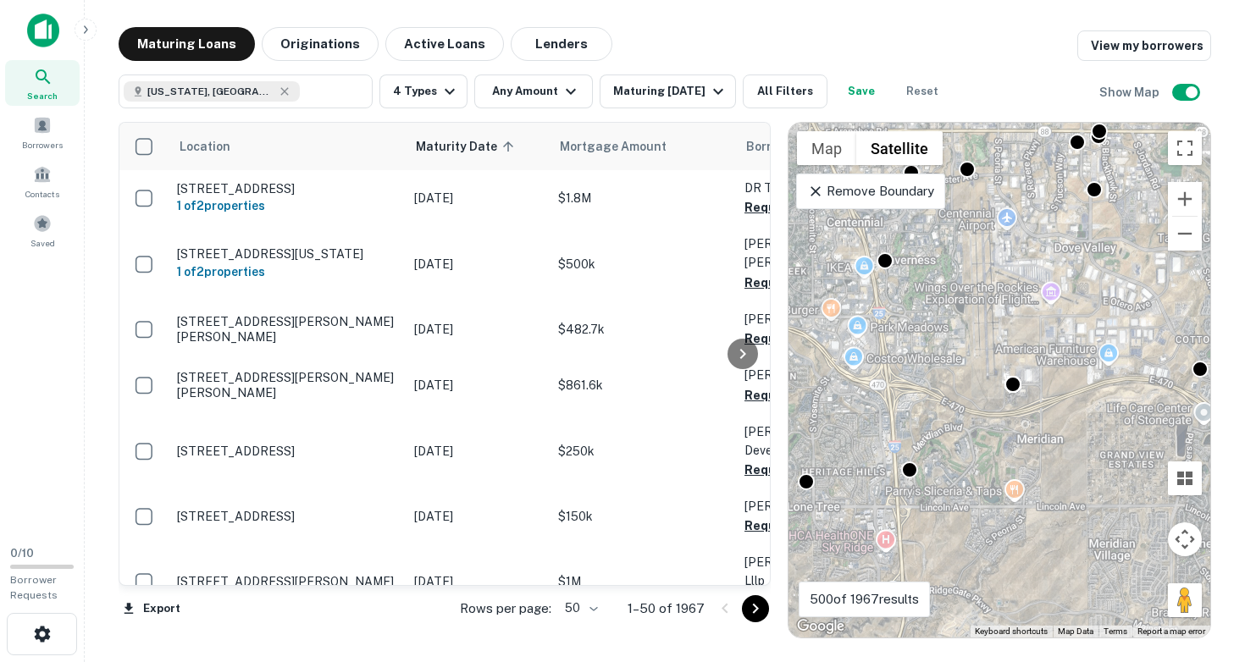
drag, startPoint x: 938, startPoint y: 452, endPoint x: 1000, endPoint y: 429, distance: 67.0
click at [1000, 429] on div "To activate drag with keyboard, press Alt + Enter. Once in keyboard drag state,…" at bounding box center [999, 380] width 422 height 515
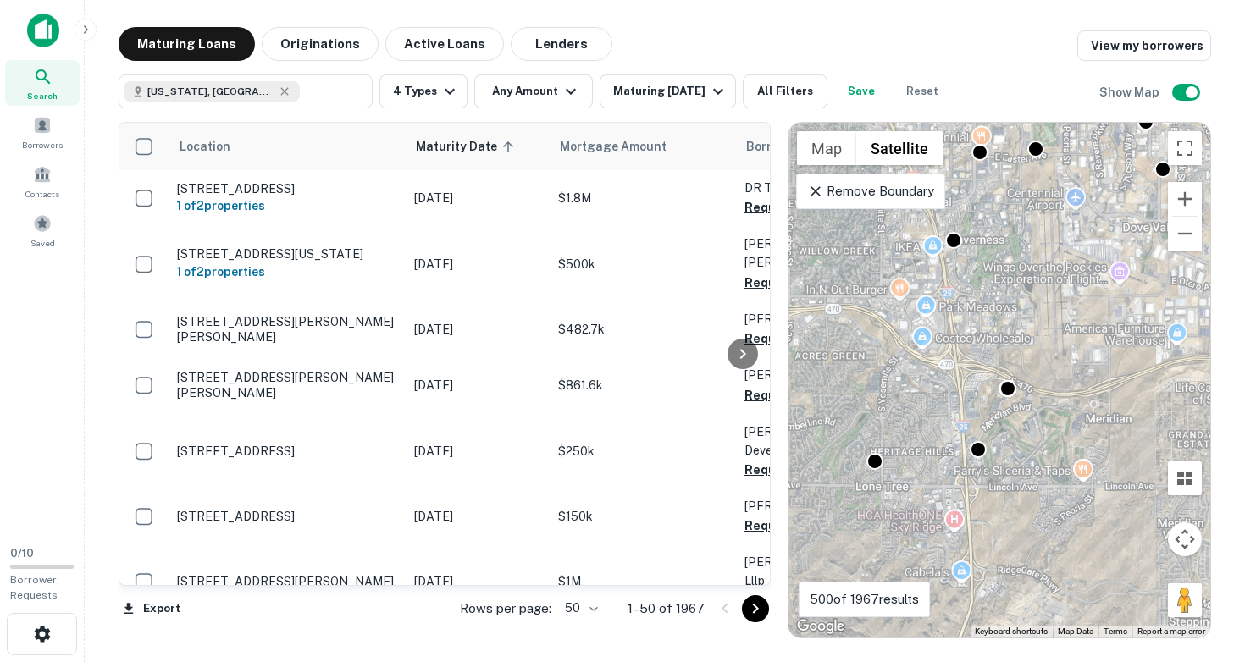
click at [941, 475] on div "To activate drag with keyboard, press Alt + Enter. Once in keyboard drag state,…" at bounding box center [999, 380] width 422 height 515
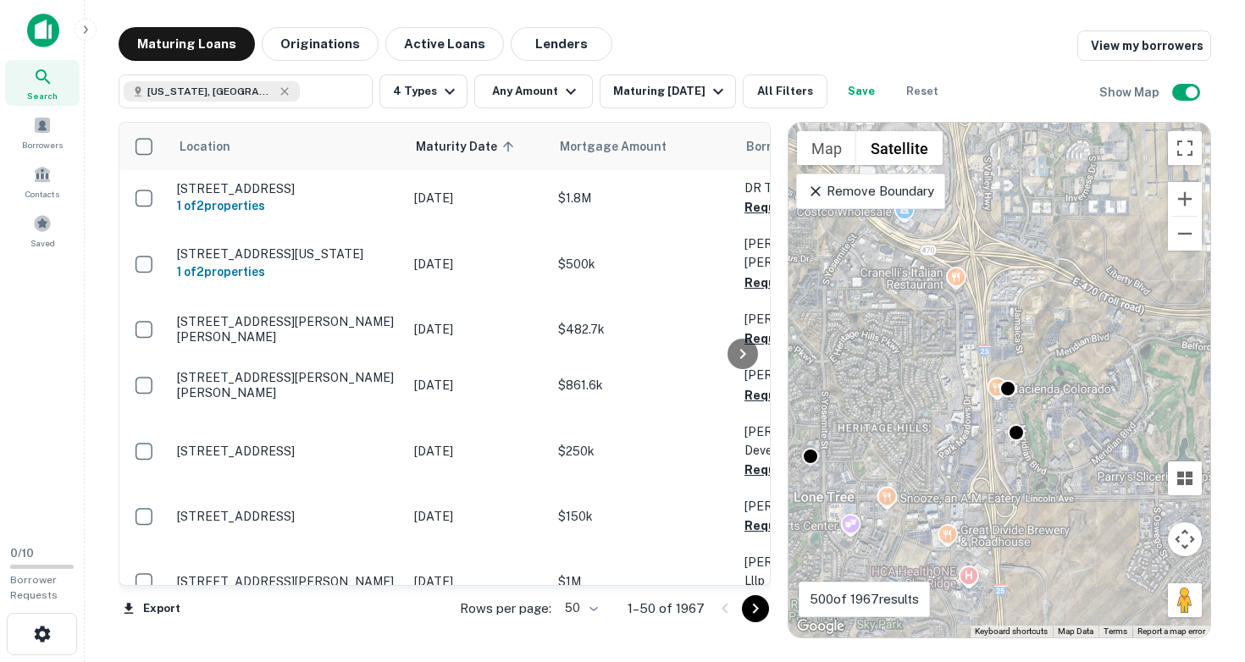
click at [966, 461] on div "To activate drag with keyboard, press Alt + Enter. Once in keyboard drag state,…" at bounding box center [999, 380] width 422 height 515
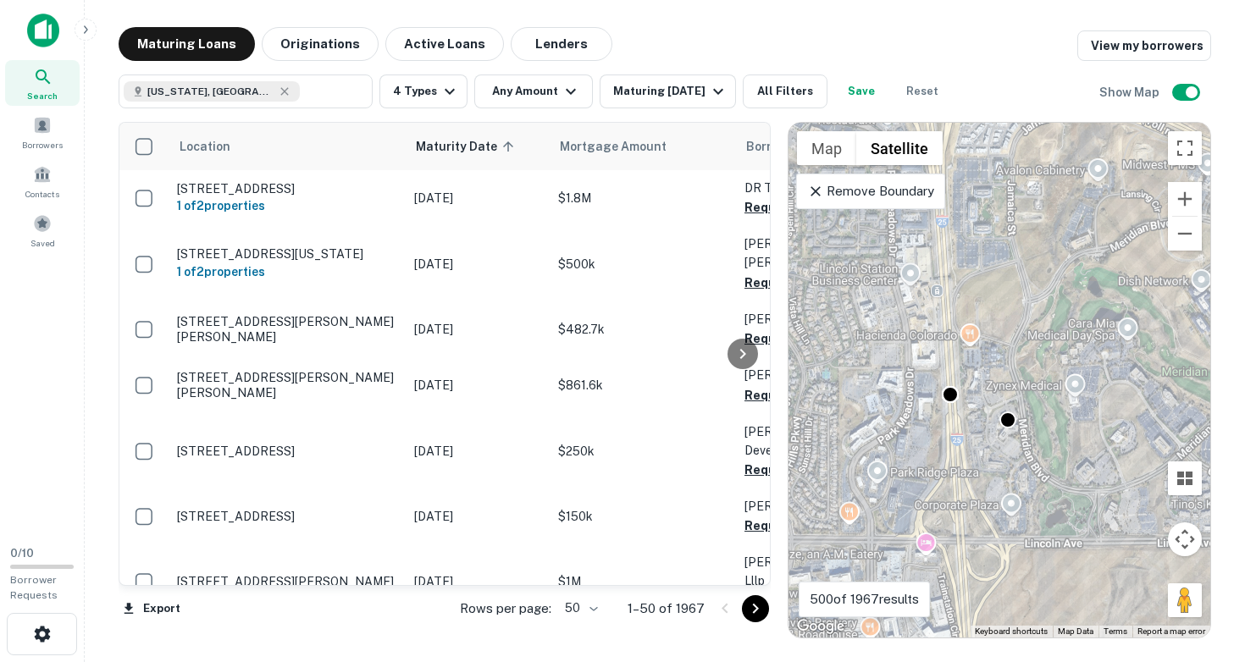
drag, startPoint x: 1050, startPoint y: 464, endPoint x: 987, endPoint y: 469, distance: 63.7
click at [987, 470] on div "To activate drag with keyboard, press Alt + Enter. Once in keyboard drag state,…" at bounding box center [999, 380] width 422 height 515
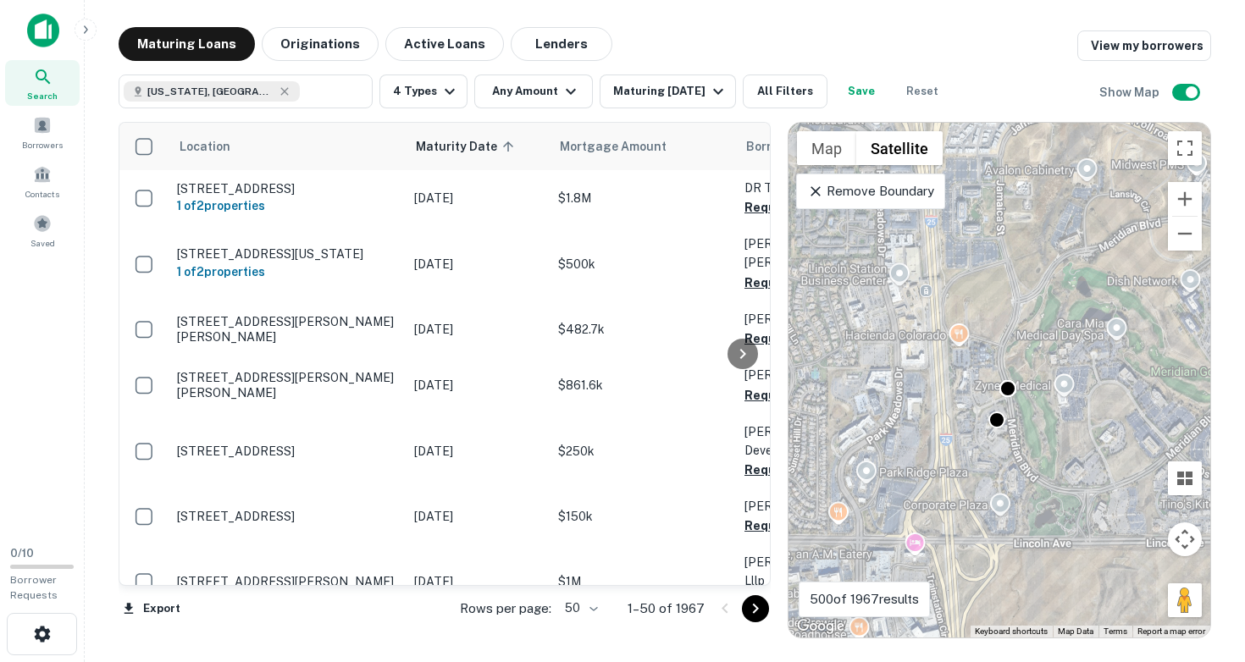
click at [1009, 455] on div "To activate drag with keyboard, press Alt + Enter. Once in keyboard drag state,…" at bounding box center [999, 380] width 422 height 515
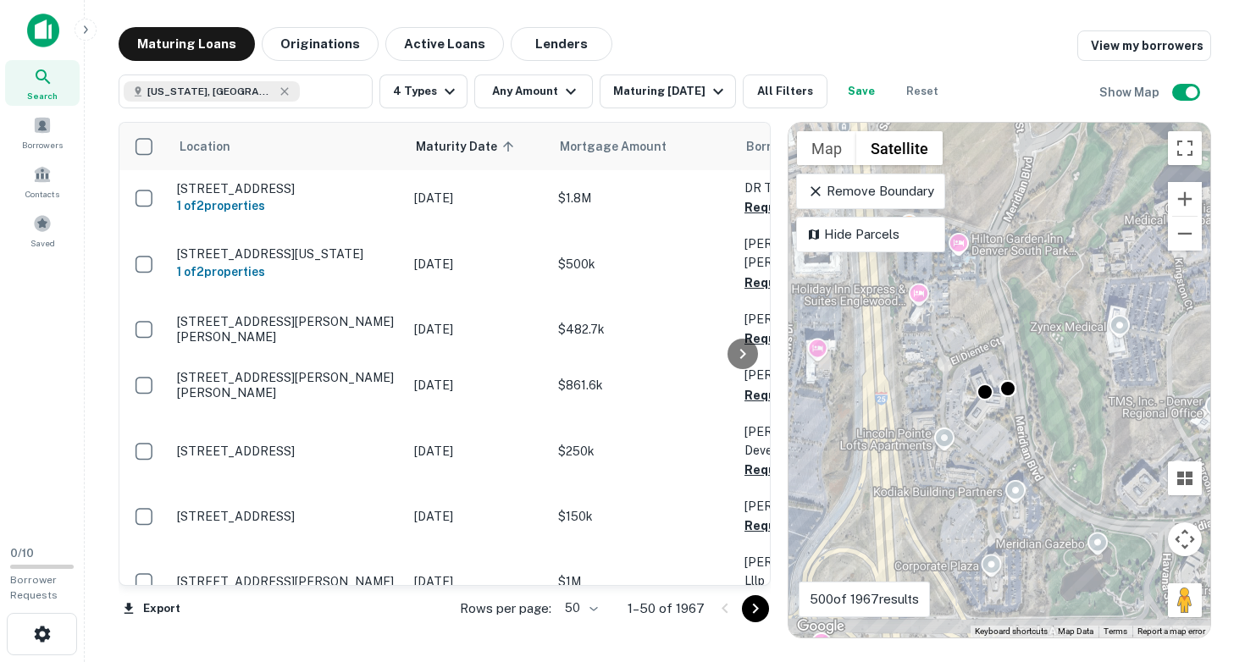
click at [982, 453] on div "To activate drag with keyboard, press Alt + Enter. Once in keyboard drag state,…" at bounding box center [999, 380] width 422 height 515
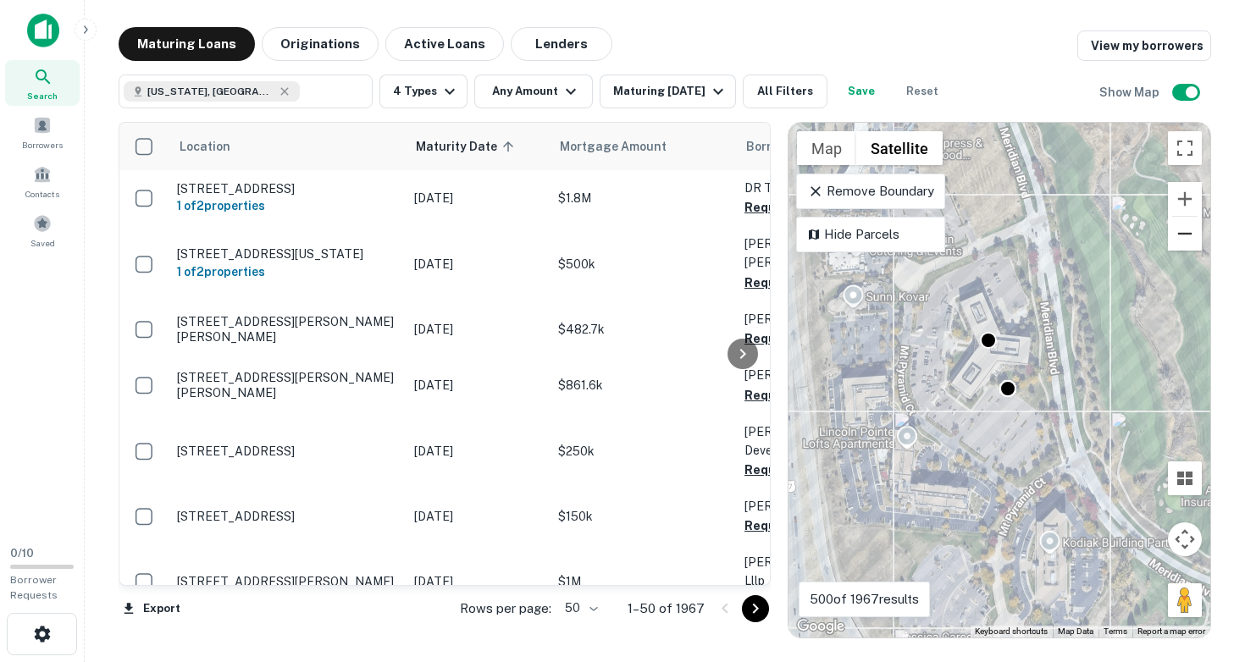
click at [1174, 239] on button "Zoom out" at bounding box center [1185, 234] width 34 height 34
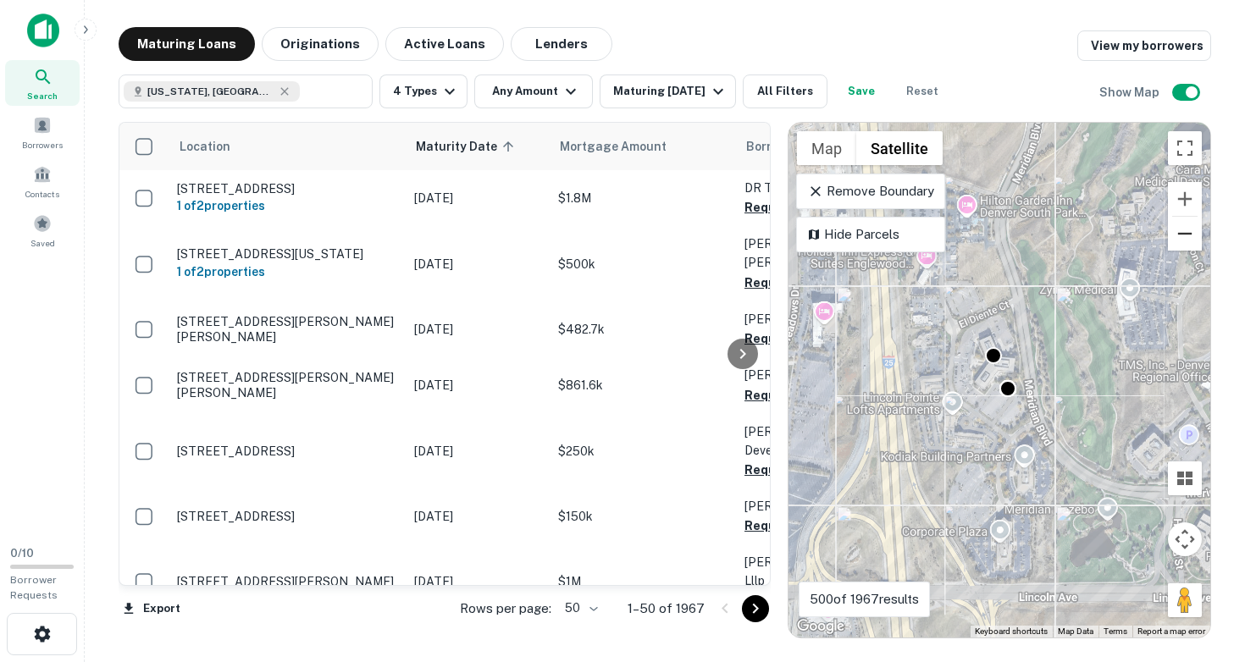
click at [1174, 239] on button "Zoom out" at bounding box center [1185, 234] width 34 height 34
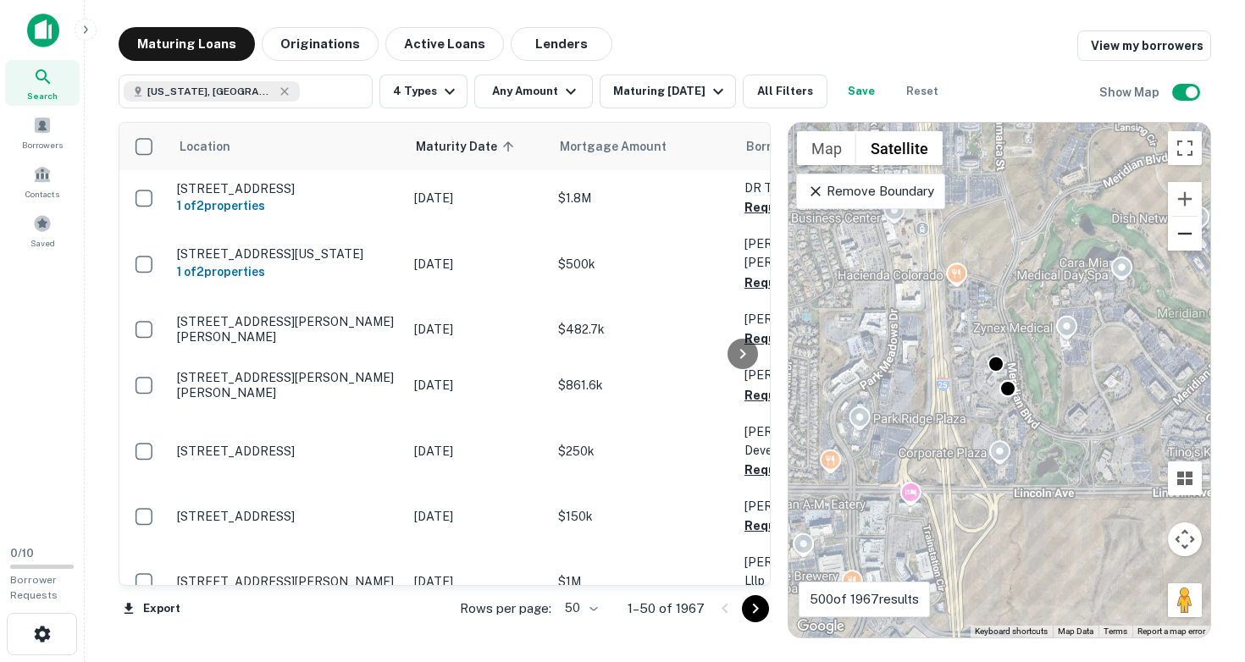
click at [1174, 239] on button "Zoom out" at bounding box center [1185, 234] width 34 height 34
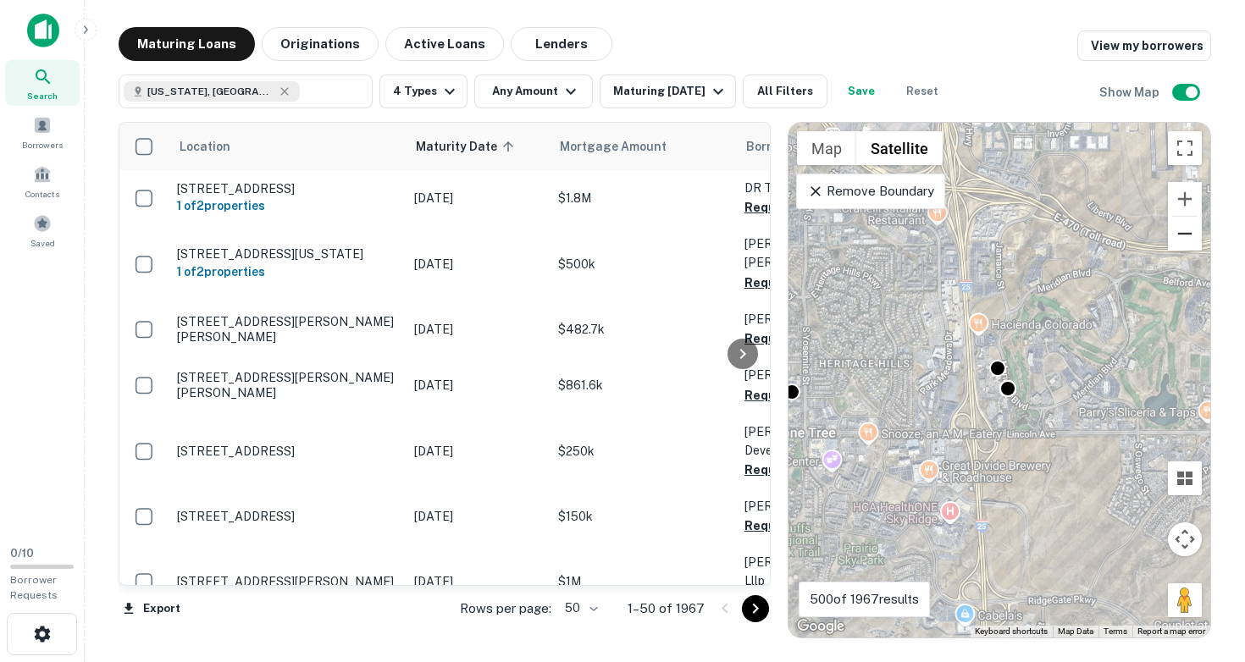
click at [1174, 239] on button "Zoom out" at bounding box center [1185, 234] width 34 height 34
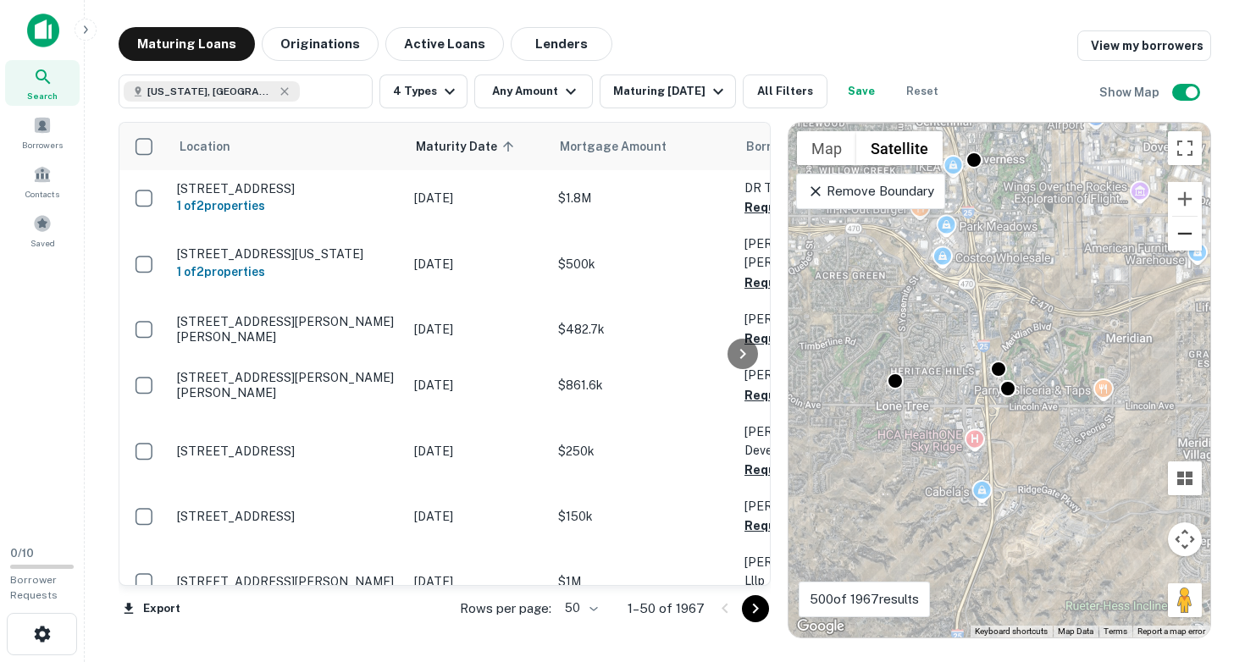
click at [1174, 239] on button "Zoom out" at bounding box center [1185, 234] width 34 height 34
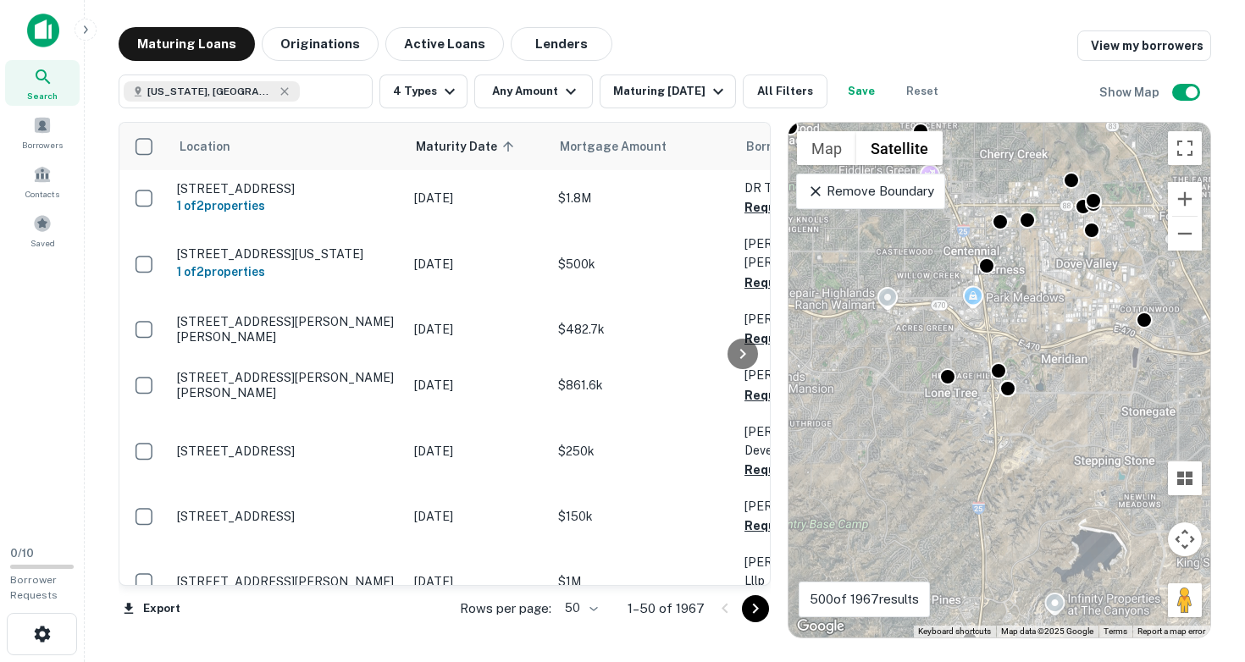
drag, startPoint x: 1181, startPoint y: 240, endPoint x: 1123, endPoint y: 257, distance: 61.1
click at [1125, 257] on div "To activate drag with keyboard, press Alt + Enter. Once in keyboard drag state,…" at bounding box center [999, 380] width 422 height 515
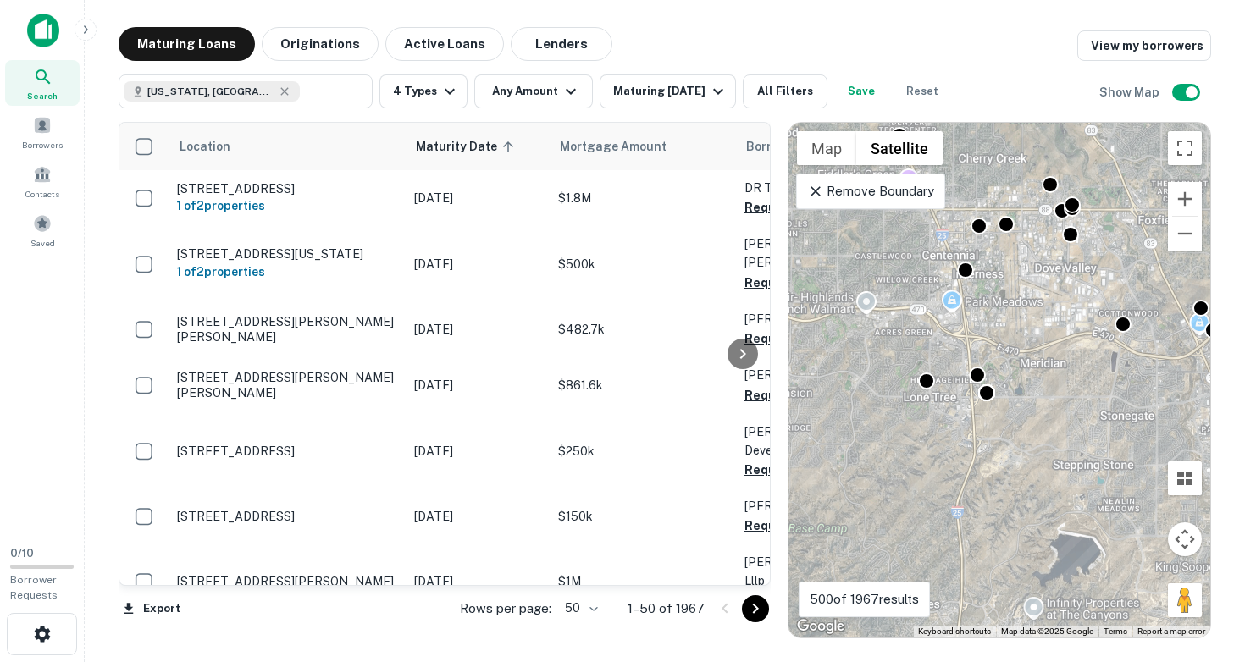
drag, startPoint x: 1102, startPoint y: 276, endPoint x: 925, endPoint y: 323, distance: 183.0
click at [925, 323] on div "To activate drag with keyboard, press Alt + Enter. Once in keyboard drag state,…" at bounding box center [999, 380] width 422 height 515
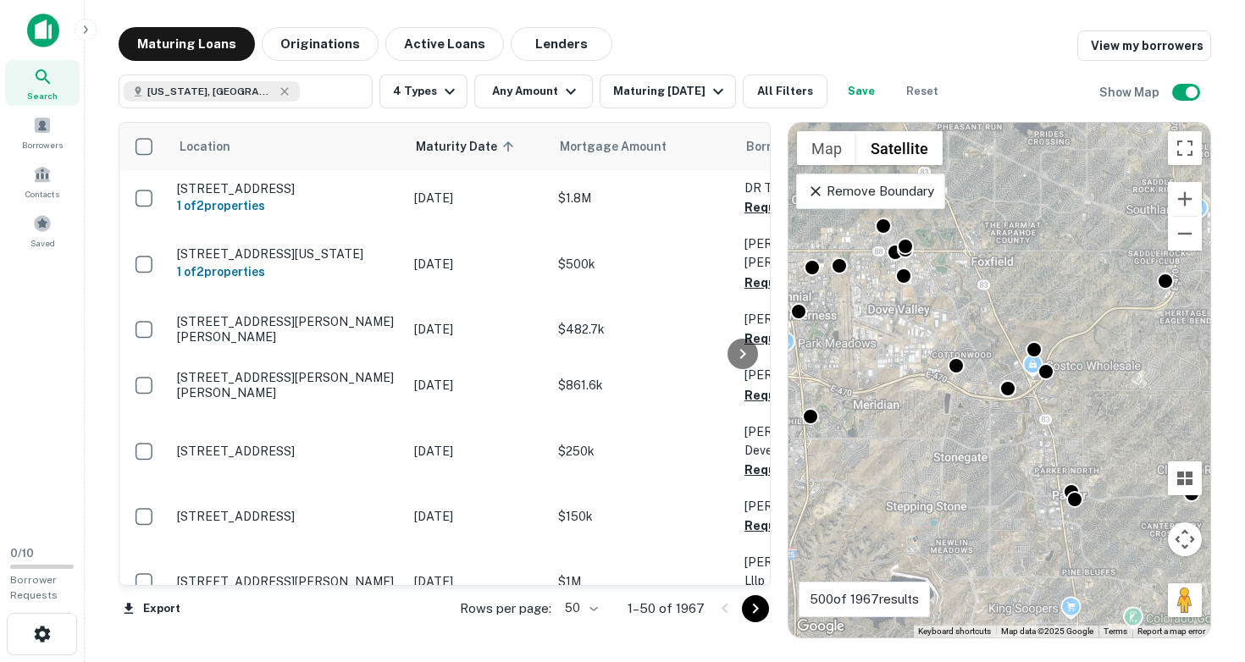
click at [971, 377] on div "To activate drag with keyboard, press Alt + Enter. Once in keyboard drag state,…" at bounding box center [999, 380] width 422 height 515
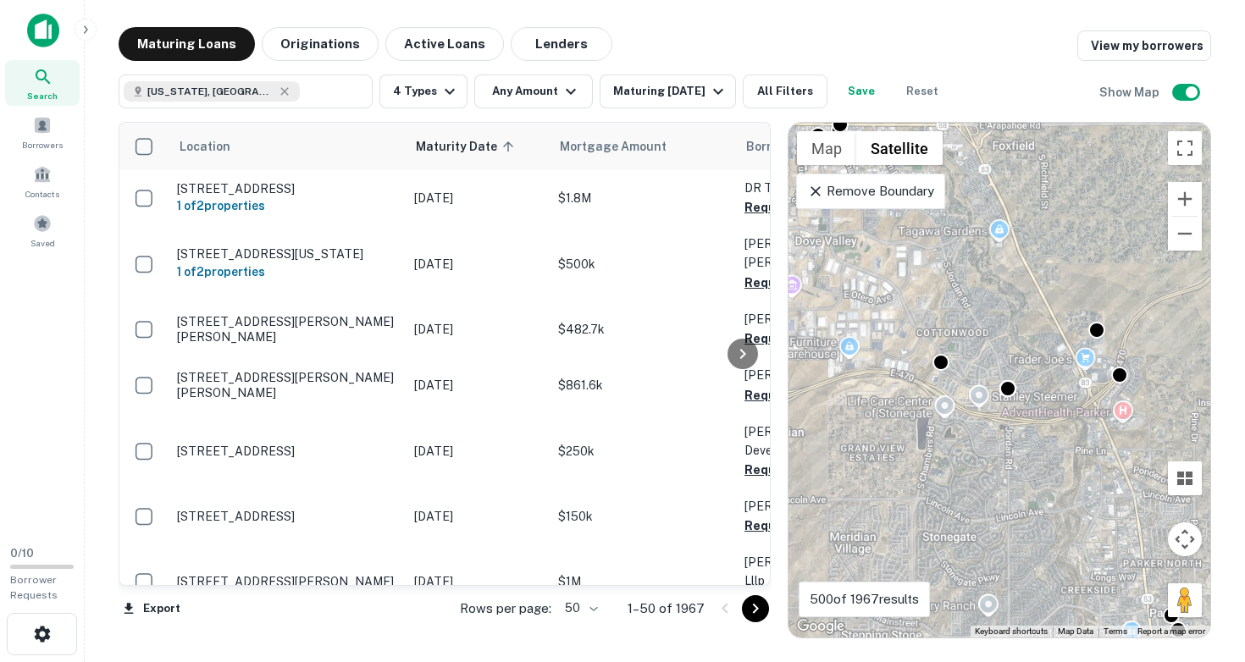
click at [968, 369] on div "To activate drag with keyboard, press Alt + Enter. Once in keyboard drag state,…" at bounding box center [999, 380] width 422 height 515
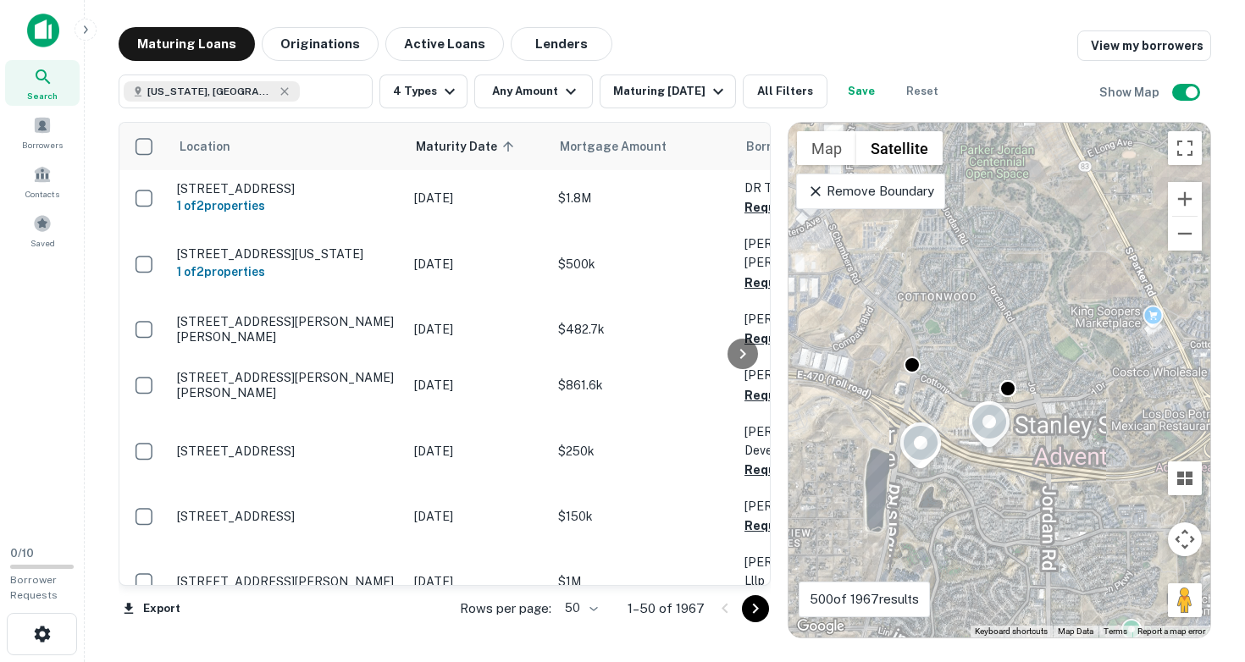
click at [960, 361] on div "To activate drag with keyboard, press Alt + Enter. Once in keyboard drag state,…" at bounding box center [999, 380] width 422 height 515
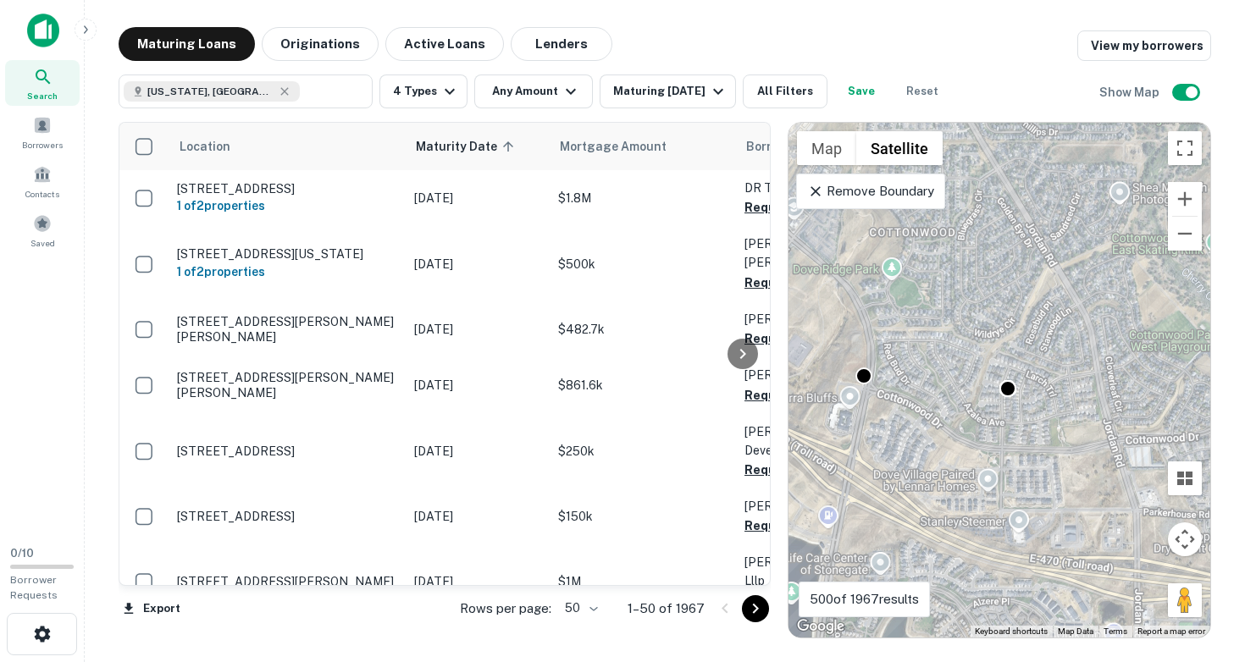
click at [915, 379] on div "To activate drag with keyboard, press Alt + Enter. Once in keyboard drag state,…" at bounding box center [999, 380] width 422 height 515
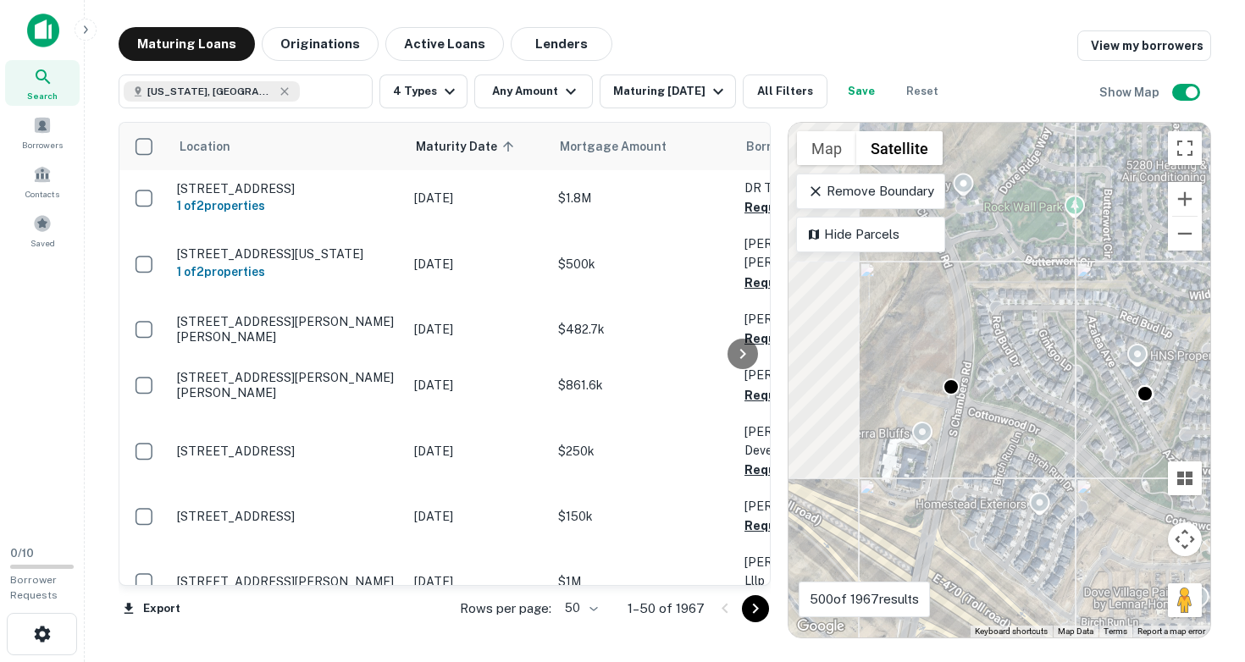
drag, startPoint x: 898, startPoint y: 361, endPoint x: 1040, endPoint y: 366, distance: 142.4
click at [1040, 366] on div "To activate drag with keyboard, press Alt + Enter. Once in keyboard drag state,…" at bounding box center [999, 380] width 422 height 515
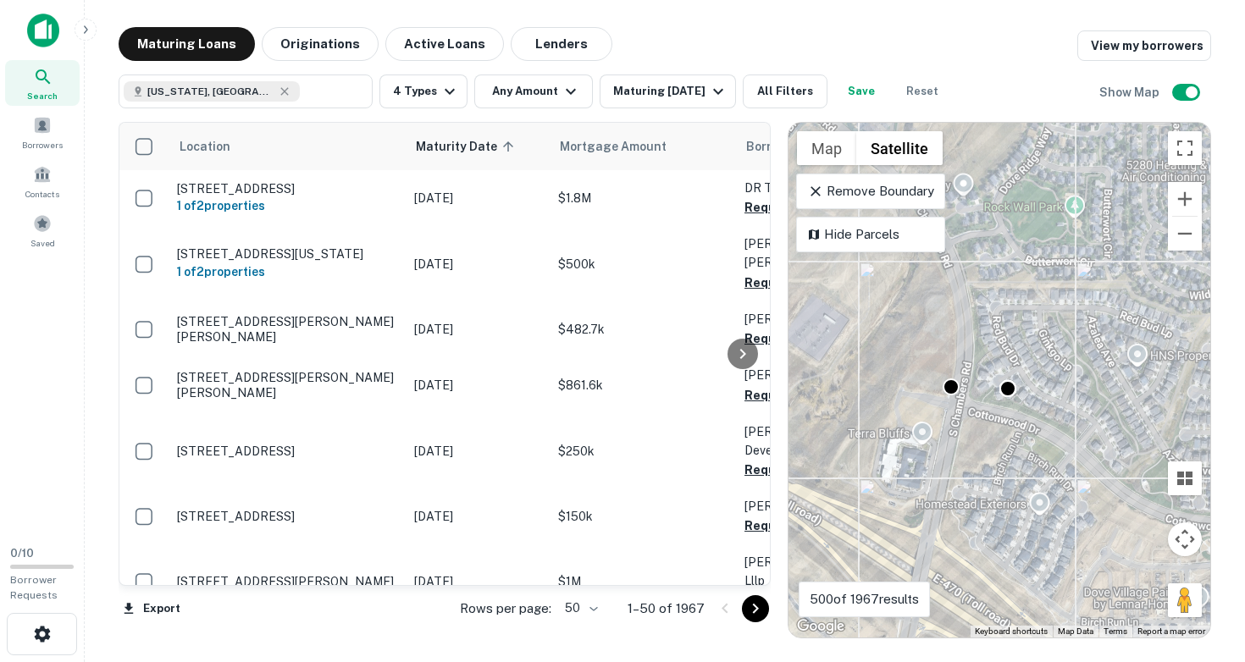
click at [978, 412] on div "To activate drag with keyboard, press Alt + Enter. Once in keyboard drag state,…" at bounding box center [999, 380] width 422 height 515
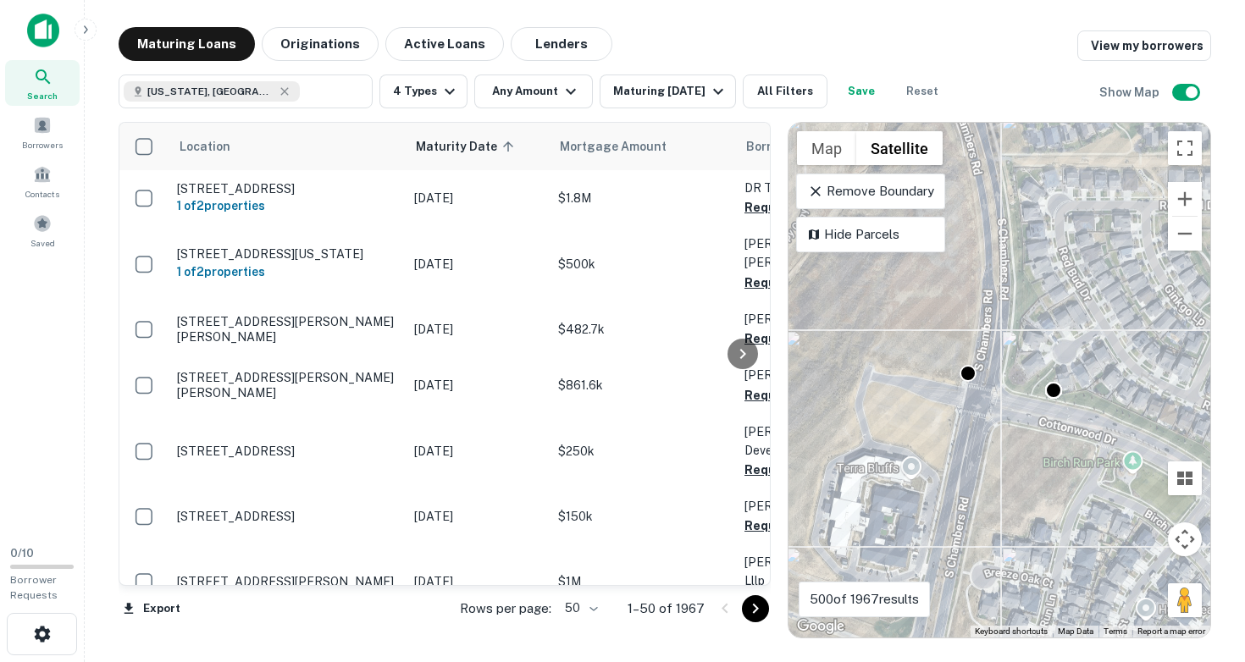
drag, startPoint x: 943, startPoint y: 402, endPoint x: 1021, endPoint y: 415, distance: 78.1
click at [1021, 415] on div "To activate drag with keyboard, press Alt + Enter. Once in keyboard drag state,…" at bounding box center [999, 380] width 422 height 515
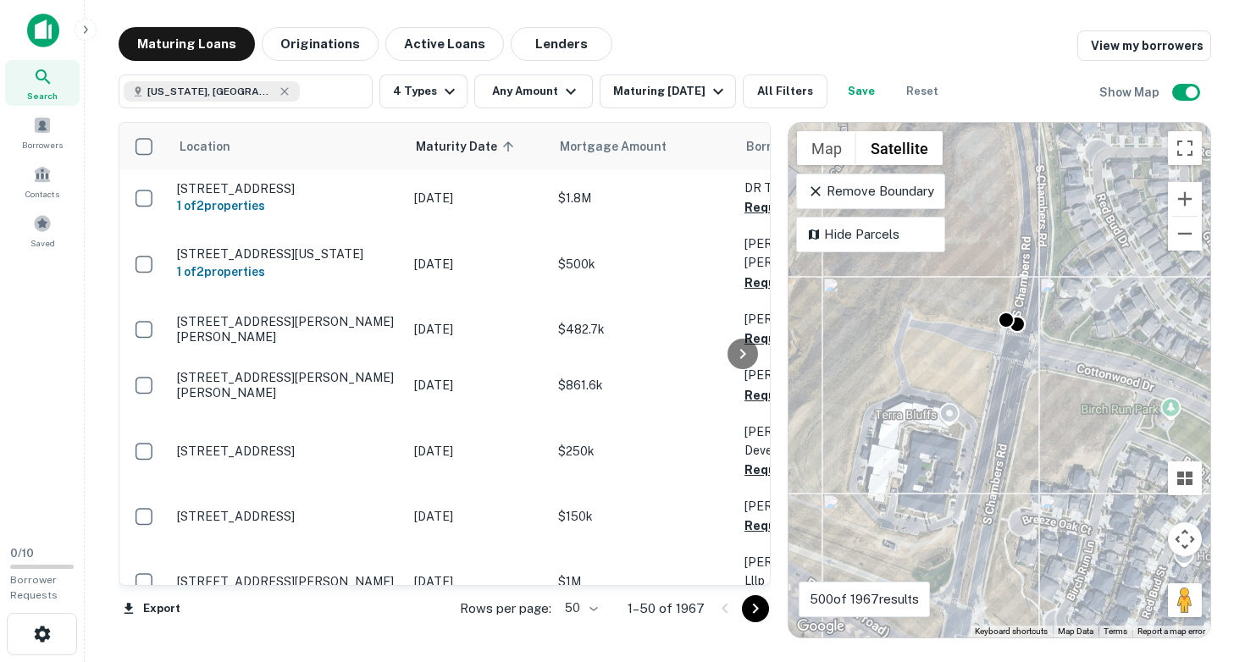
drag, startPoint x: 976, startPoint y: 498, endPoint x: 985, endPoint y: 424, distance: 74.2
click at [986, 425] on div "To activate drag with keyboard, press Alt + Enter. Once in keyboard drag state,…" at bounding box center [999, 380] width 422 height 515
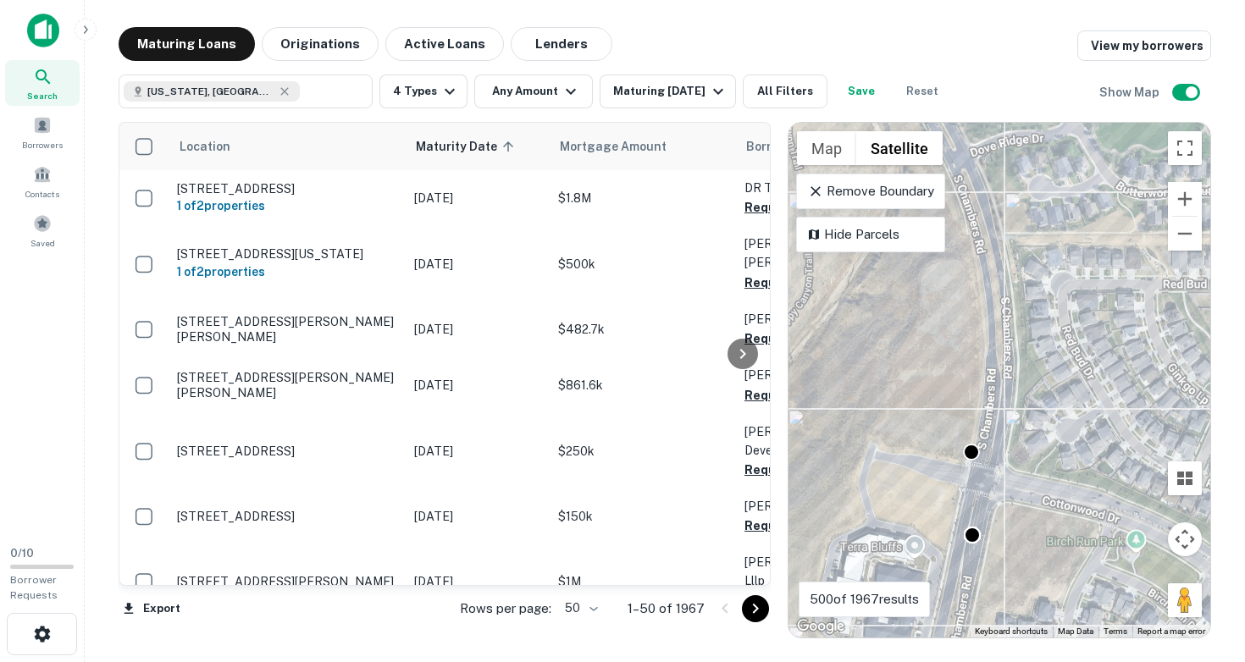
drag, startPoint x: 941, startPoint y: 267, endPoint x: 901, endPoint y: 426, distance: 164.1
click at [904, 426] on div "To activate drag with keyboard, press Alt + Enter. Once in keyboard drag state,…" at bounding box center [999, 380] width 422 height 515
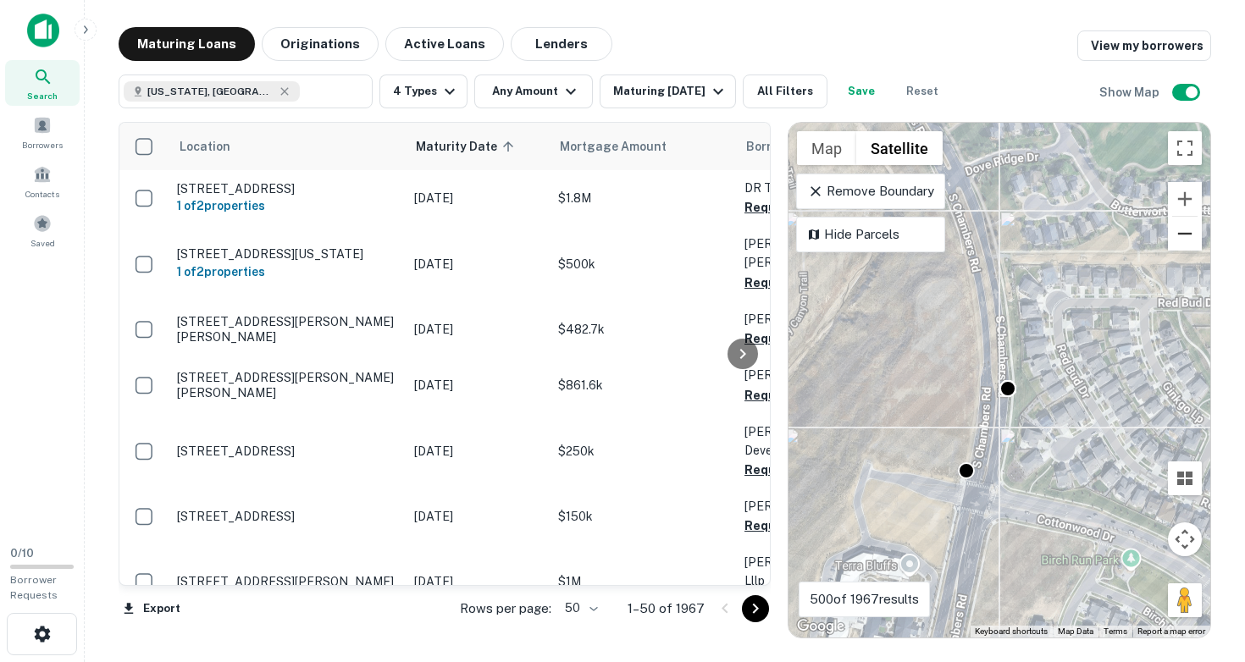
click at [1181, 235] on button "Zoom out" at bounding box center [1185, 234] width 34 height 34
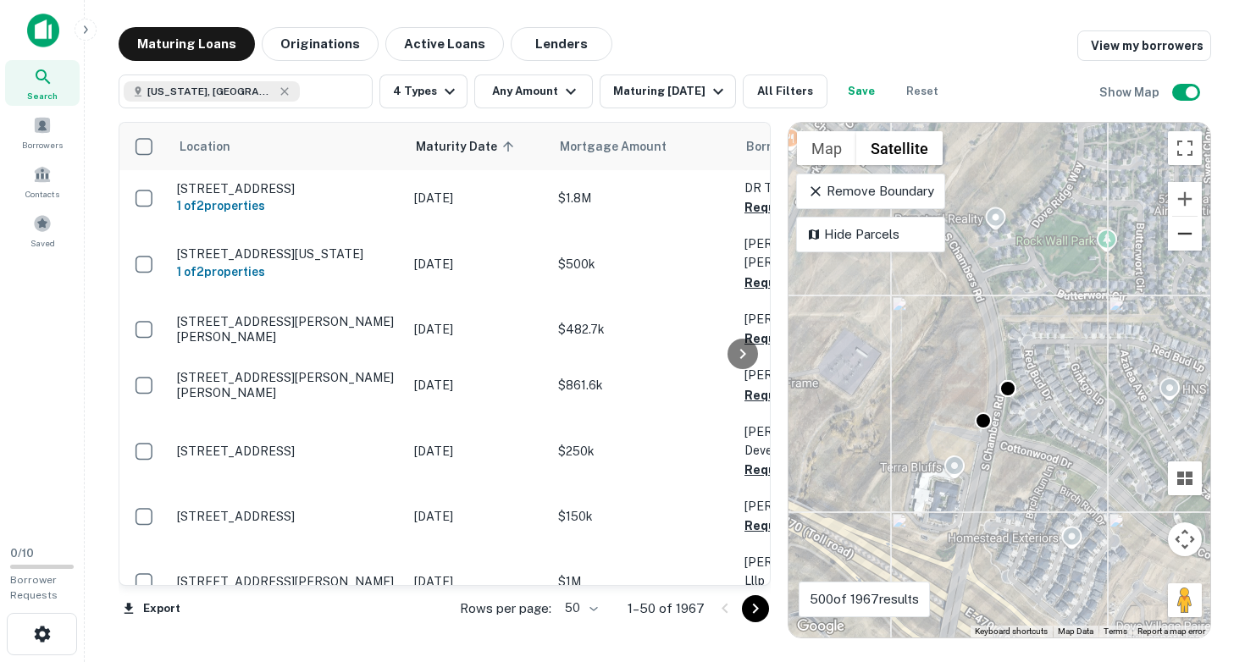
click at [1181, 235] on button "Zoom out" at bounding box center [1185, 234] width 34 height 34
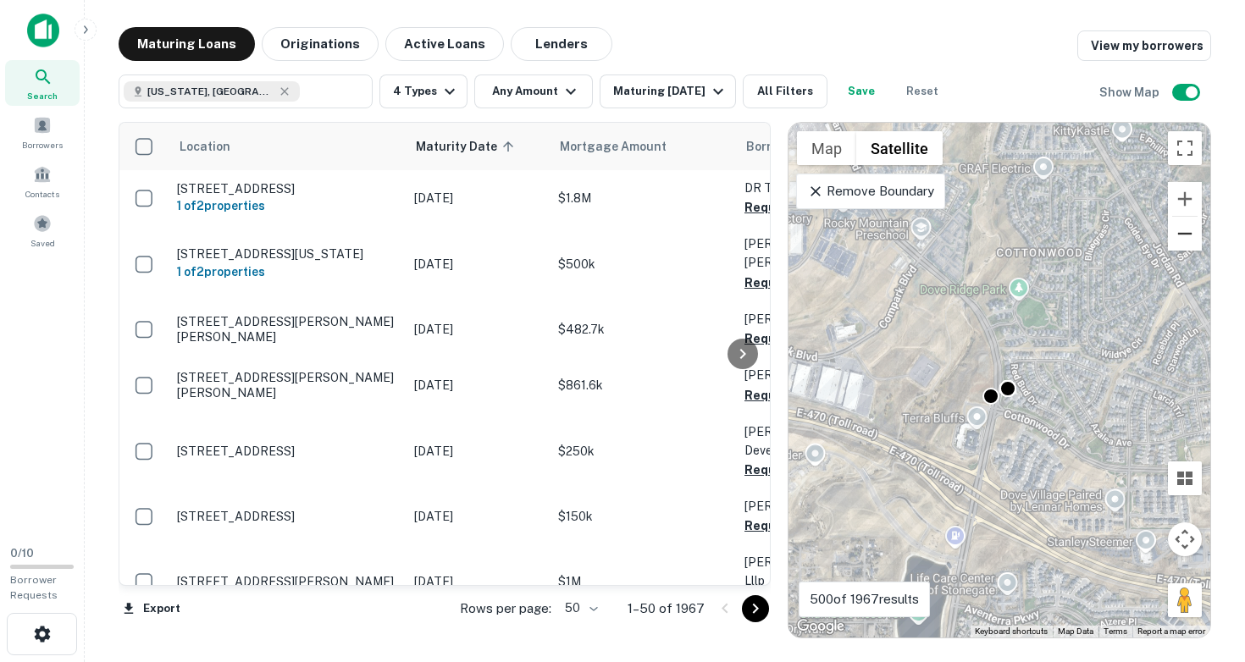
click at [1181, 235] on button "Zoom out" at bounding box center [1185, 234] width 34 height 34
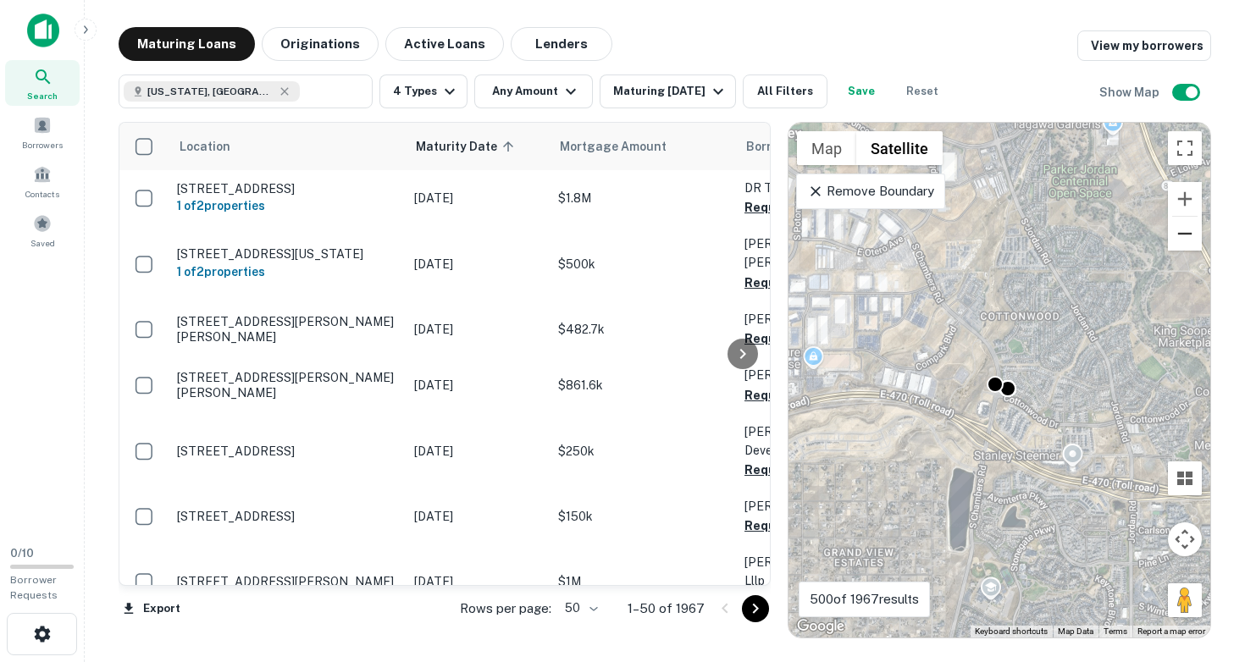
click at [1181, 235] on button "Zoom out" at bounding box center [1185, 234] width 34 height 34
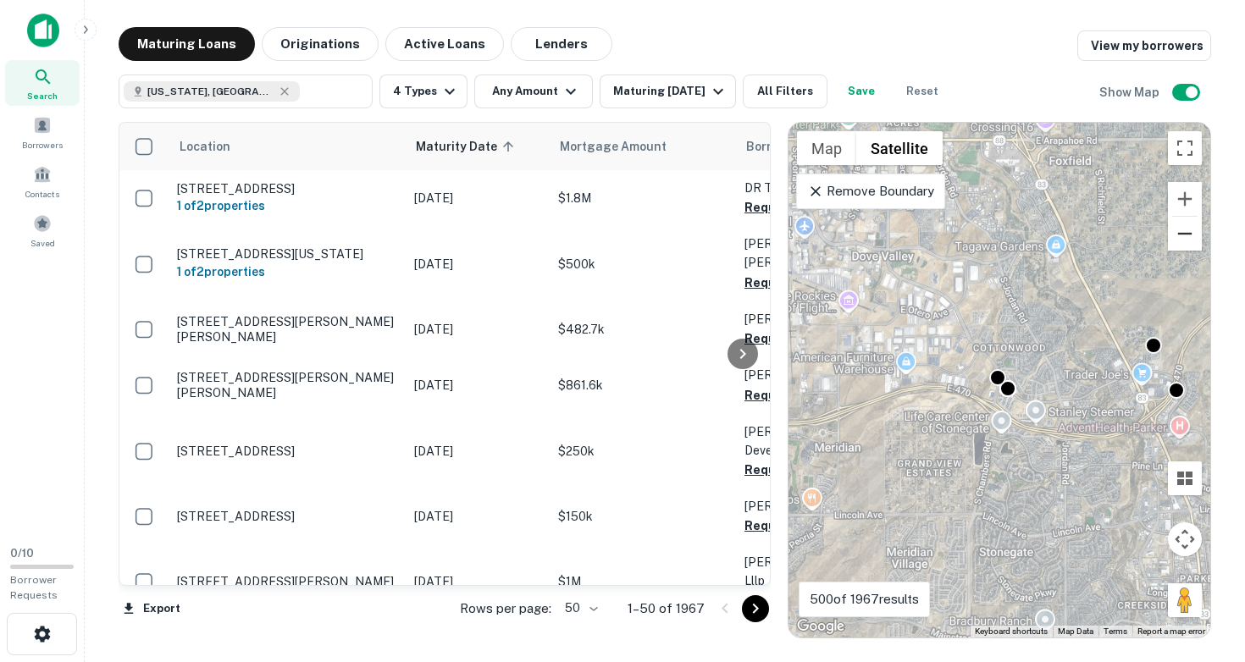
click at [1181, 235] on button "Zoom out" at bounding box center [1185, 234] width 34 height 34
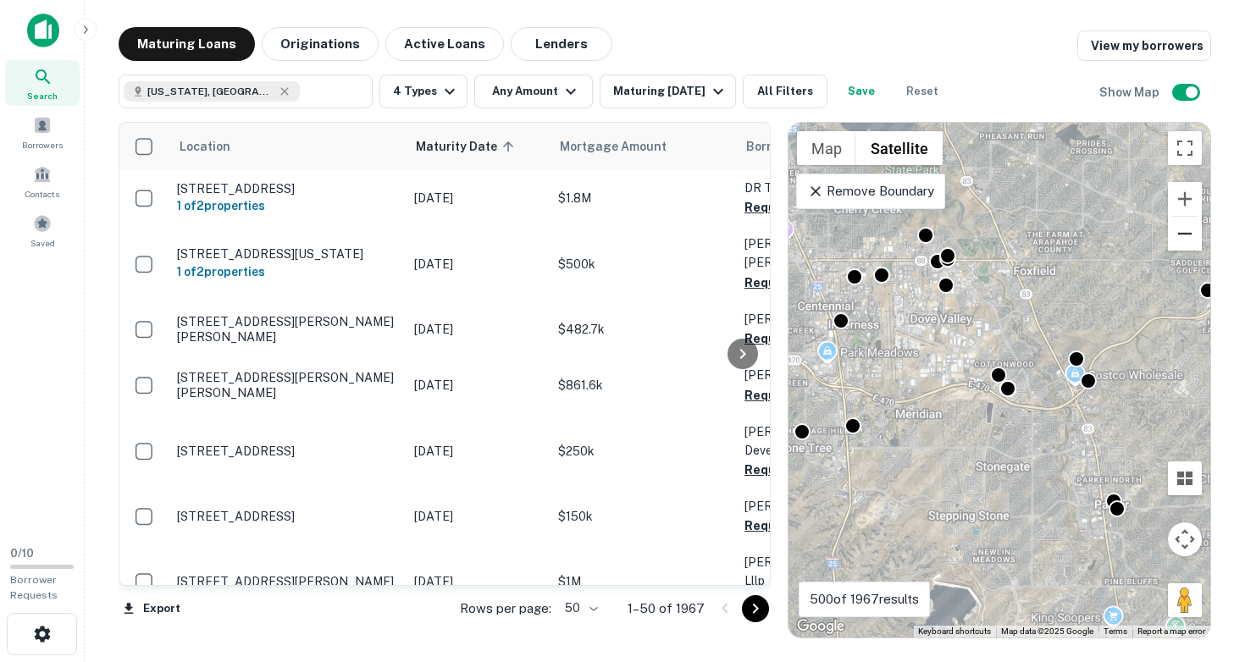
click at [1181, 235] on button "Zoom out" at bounding box center [1185, 234] width 34 height 34
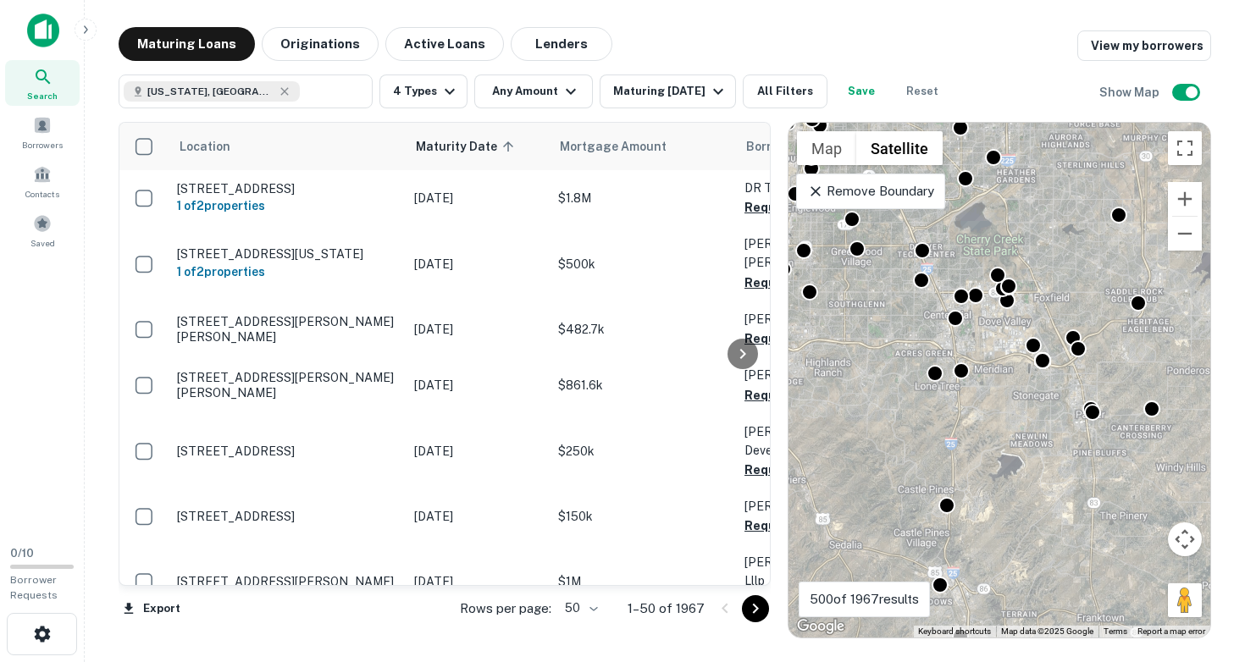
drag, startPoint x: 933, startPoint y: 502, endPoint x: 982, endPoint y: 458, distance: 66.0
click at [982, 460] on div "To activate drag with keyboard, press Alt + Enter. Once in keyboard drag state,…" at bounding box center [999, 380] width 422 height 515
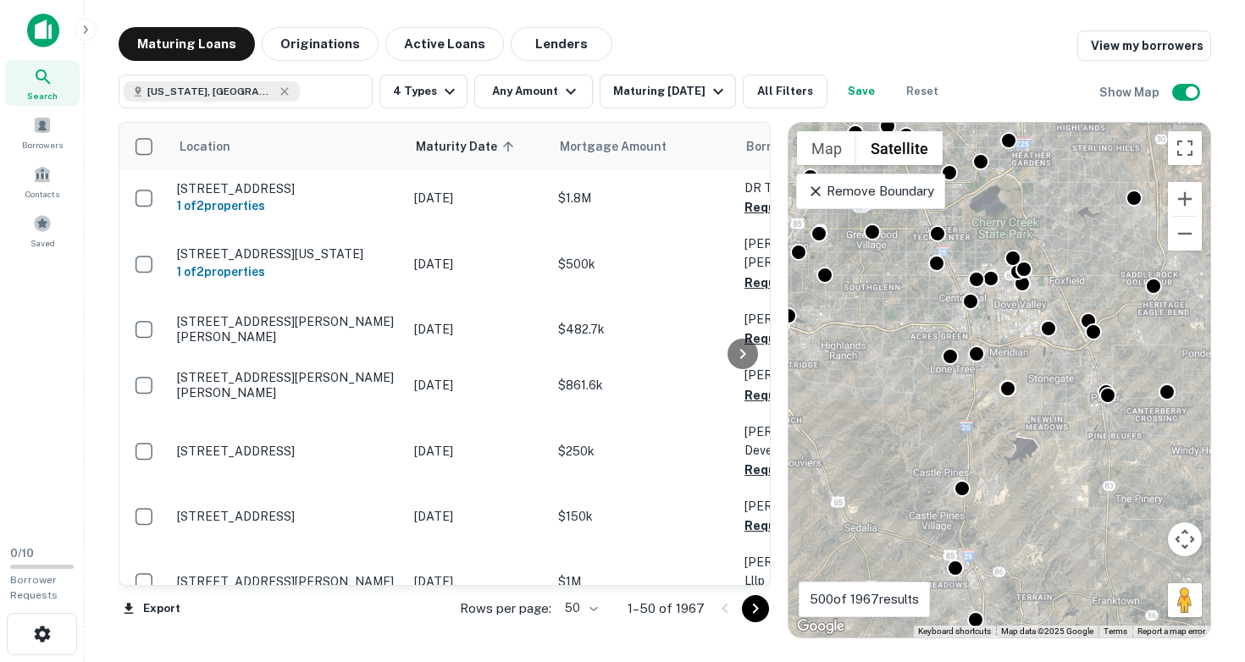
click at [932, 516] on div "To activate drag with keyboard, press Alt + Enter. Once in keyboard drag state,…" at bounding box center [999, 380] width 422 height 515
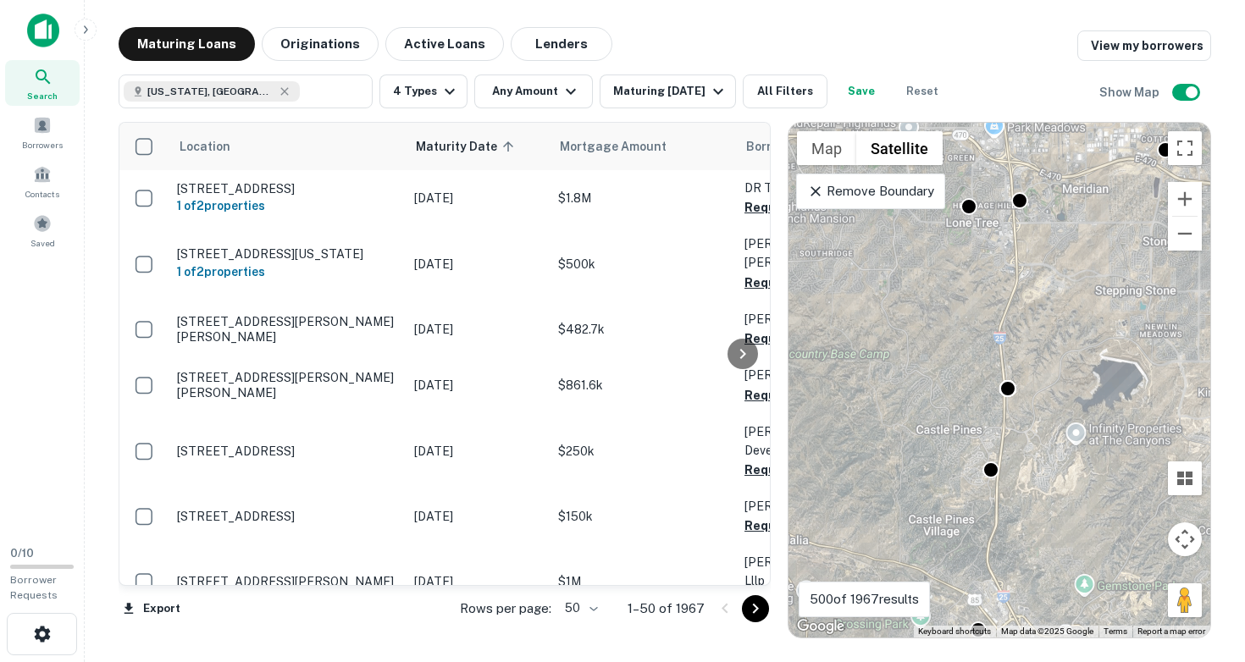
click at [970, 500] on div "To activate drag with keyboard, press Alt + Enter. Once in keyboard drag state,…" at bounding box center [999, 380] width 422 height 515
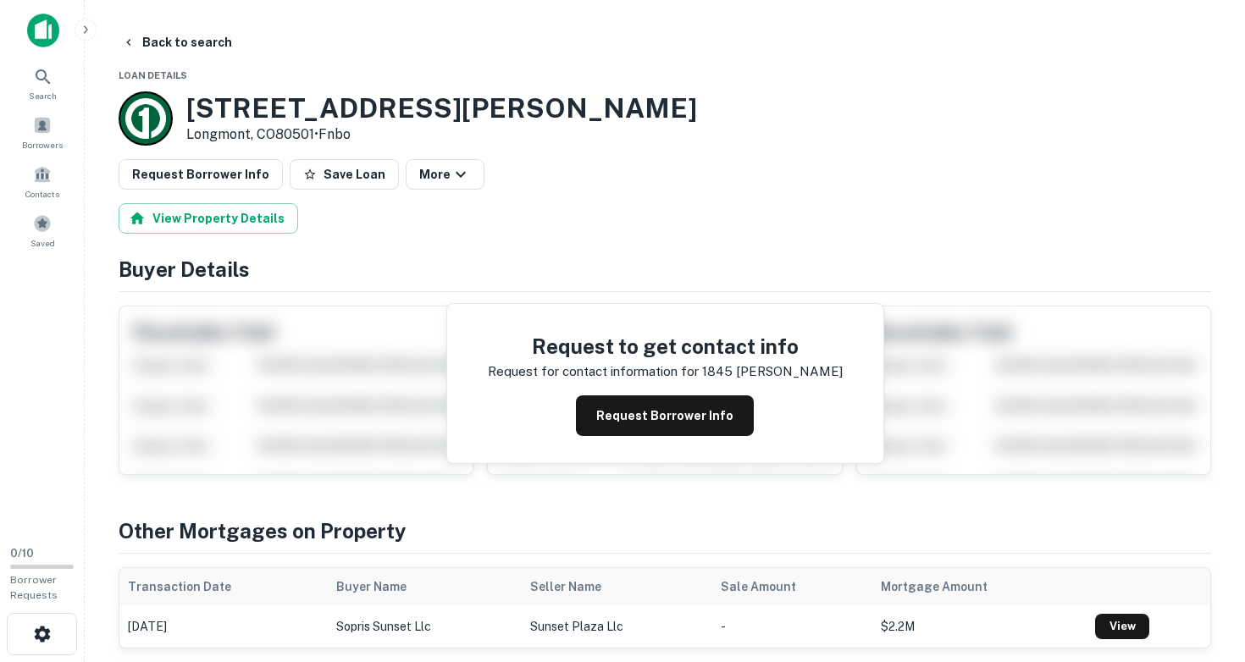
drag, startPoint x: 188, startPoint y: 102, endPoint x: 317, endPoint y: 130, distance: 131.7
click at [317, 130] on div "1845 Nelson Rd Longmont, CO80501 • Fnbo" at bounding box center [441, 118] width 511 height 53
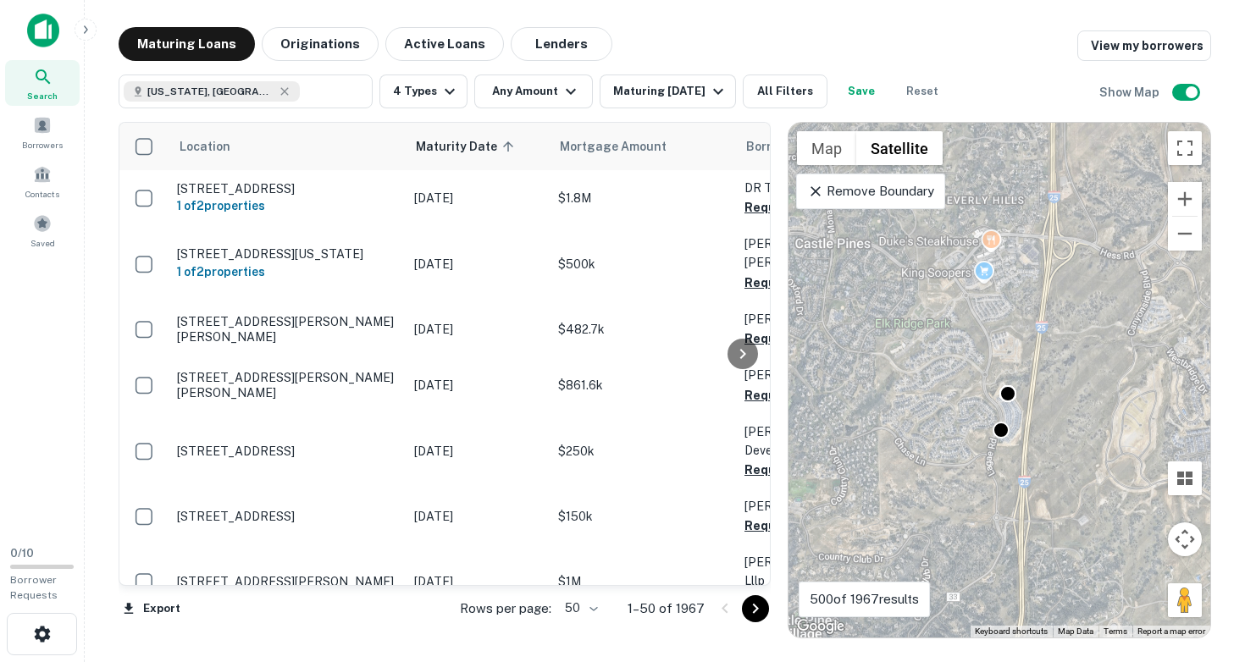
drag, startPoint x: 0, startPoint y: 0, endPoint x: 1025, endPoint y: 484, distance: 1133.1
click at [1025, 484] on div "To activate drag with keyboard, press Alt + Enter. Once in keyboard drag state,…" at bounding box center [999, 380] width 422 height 515
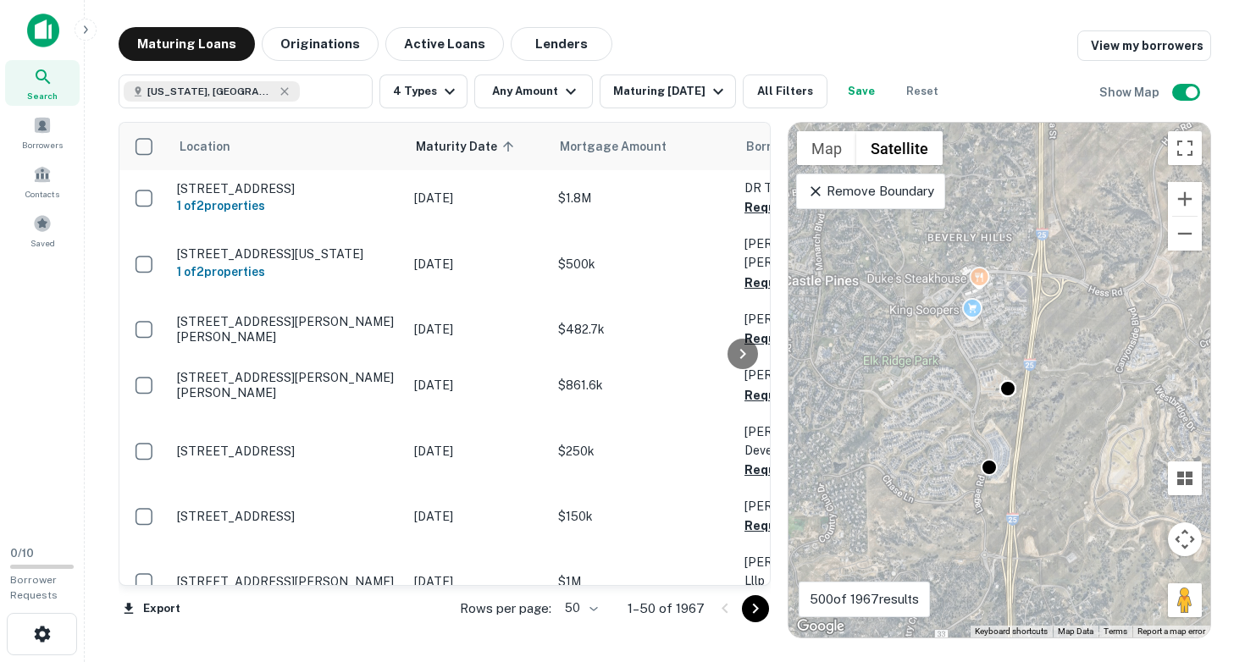
click at [992, 499] on div "To activate drag with keyboard, press Alt + Enter. Once in keyboard drag state,…" at bounding box center [999, 380] width 422 height 515
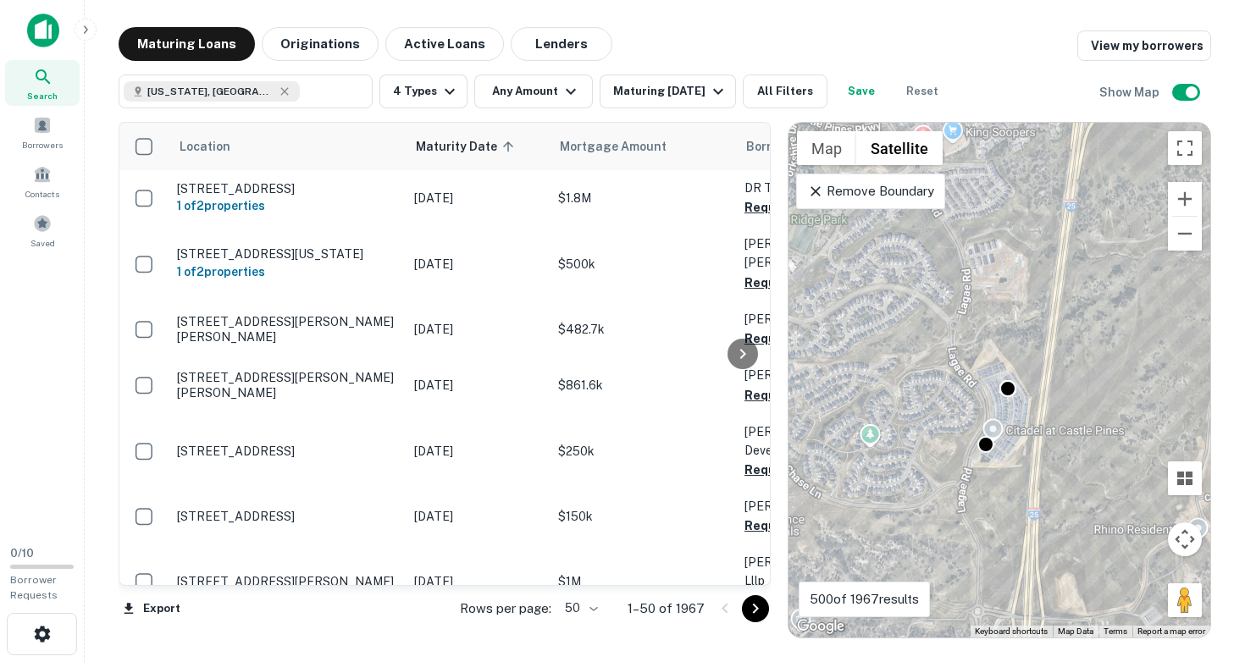
click at [993, 483] on div "To activate drag with keyboard, press Alt + Enter. Once in keyboard drag state,…" at bounding box center [999, 380] width 422 height 515
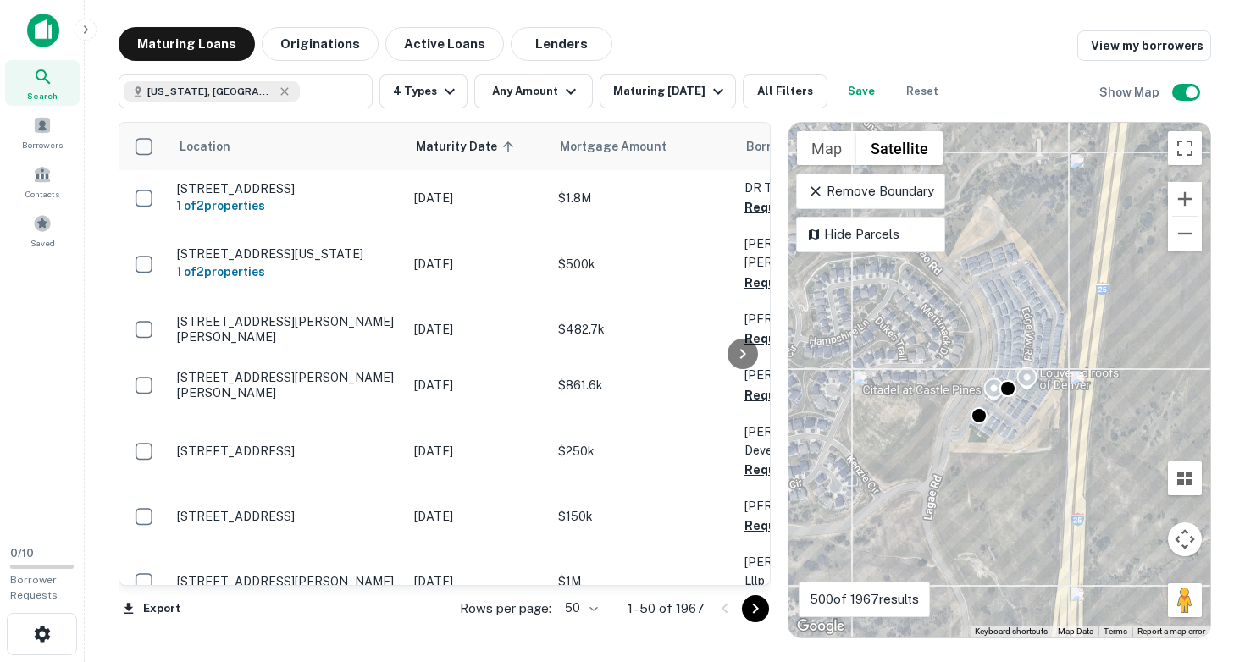
click at [998, 447] on div "To activate drag with keyboard, press Alt + Enter. Once in keyboard drag state,…" at bounding box center [999, 380] width 422 height 515
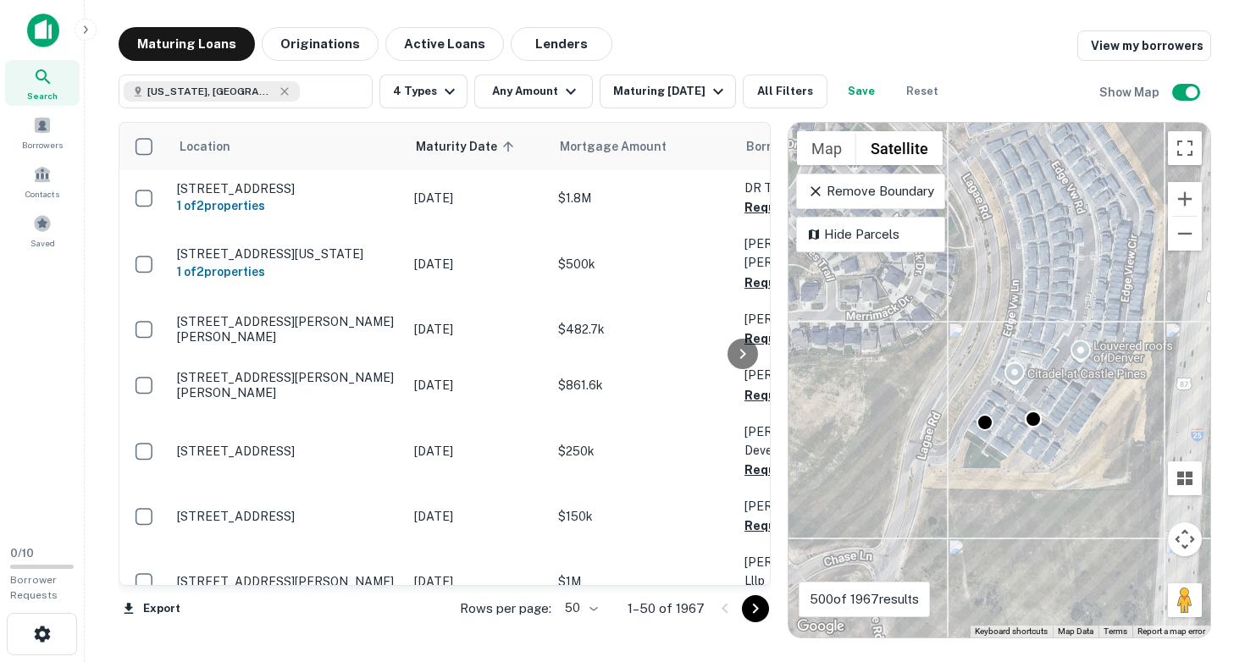
drag, startPoint x: 996, startPoint y: 417, endPoint x: 1021, endPoint y: 450, distance: 41.7
click at [1024, 452] on div "To activate drag with keyboard, press Alt + Enter. Once in keyboard drag state,…" at bounding box center [999, 380] width 422 height 515
click at [1178, 236] on button "Zoom out" at bounding box center [1185, 234] width 34 height 34
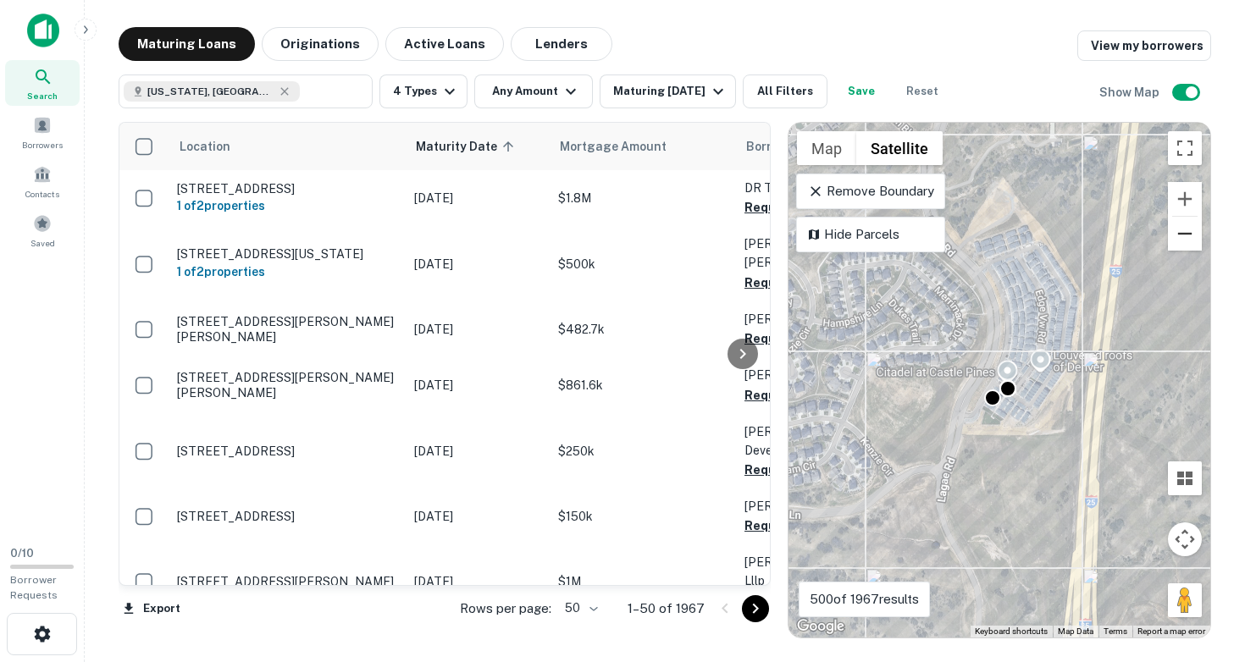
click at [1178, 236] on button "Zoom out" at bounding box center [1185, 234] width 34 height 34
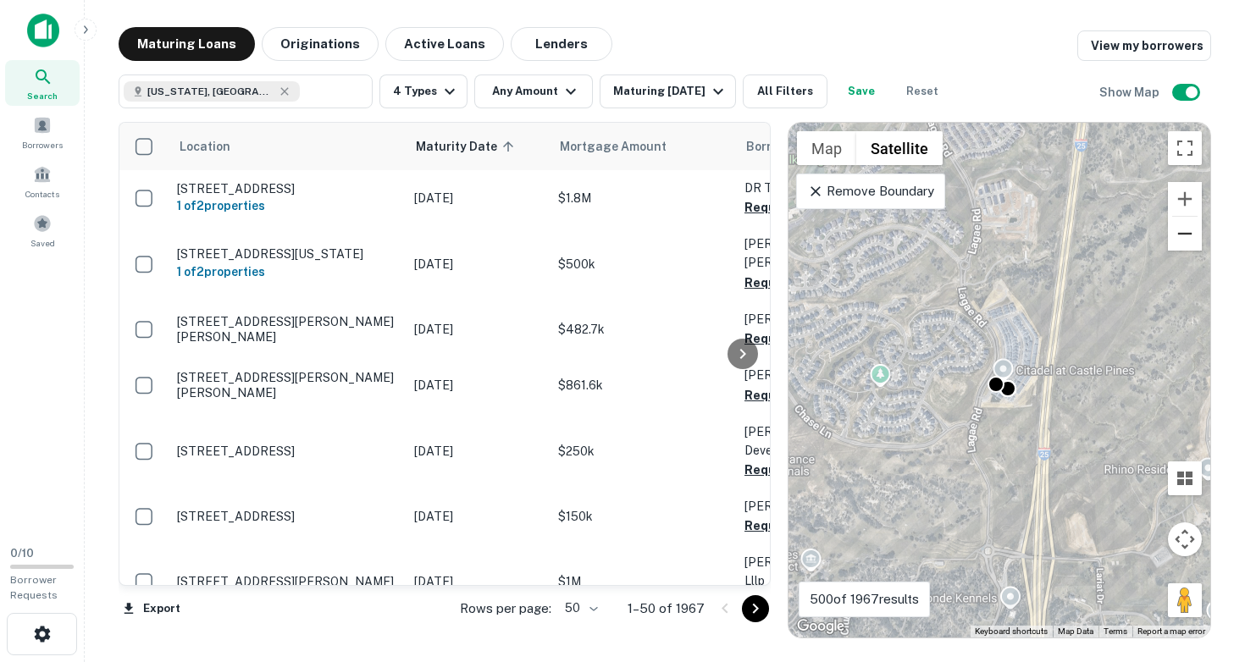
click at [1178, 236] on button "Zoom out" at bounding box center [1185, 234] width 34 height 34
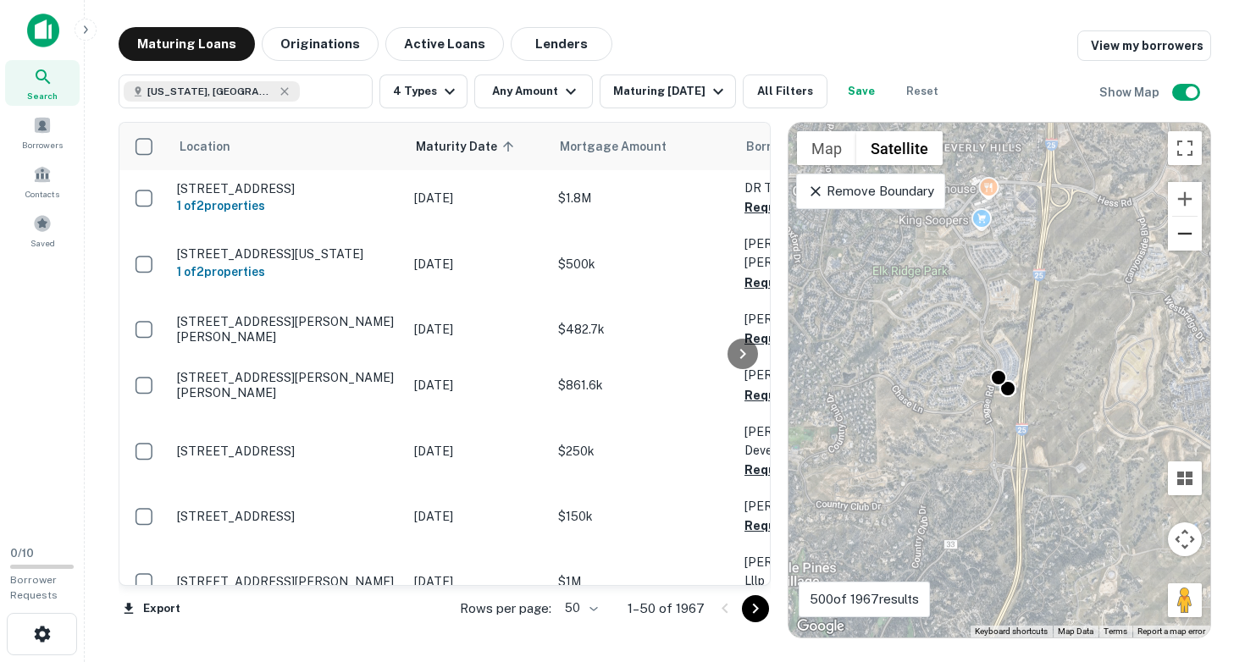
click at [1178, 236] on button "Zoom out" at bounding box center [1185, 234] width 34 height 34
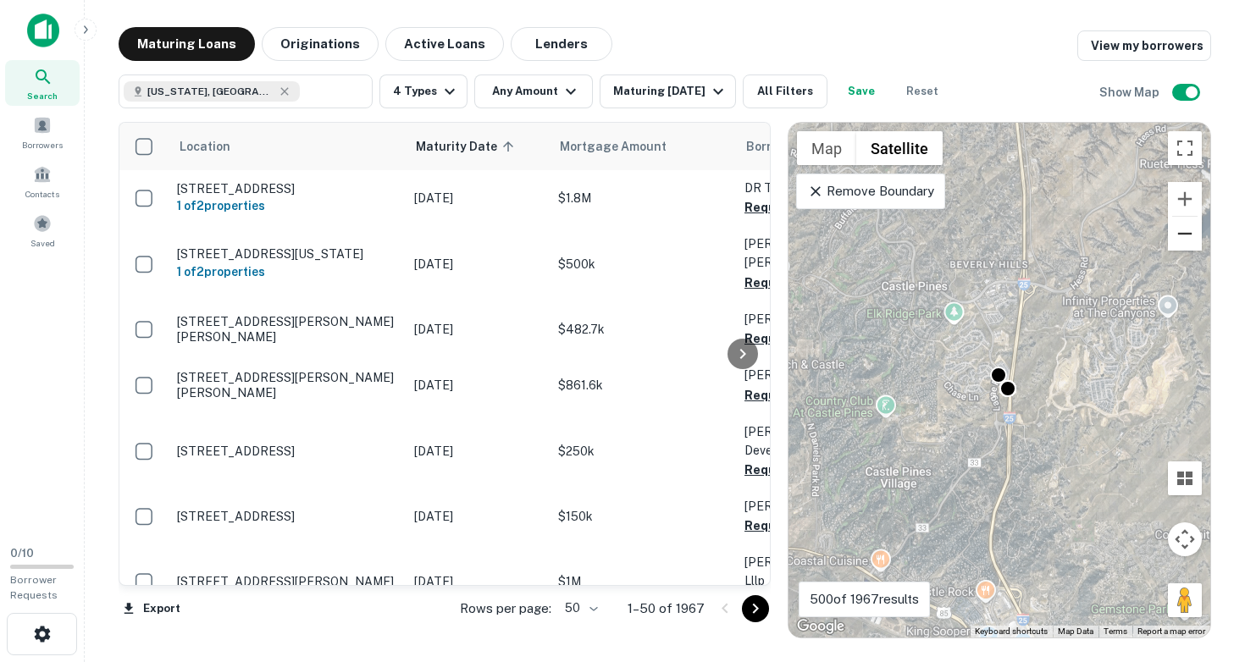
click at [1178, 236] on button "Zoom out" at bounding box center [1185, 234] width 34 height 34
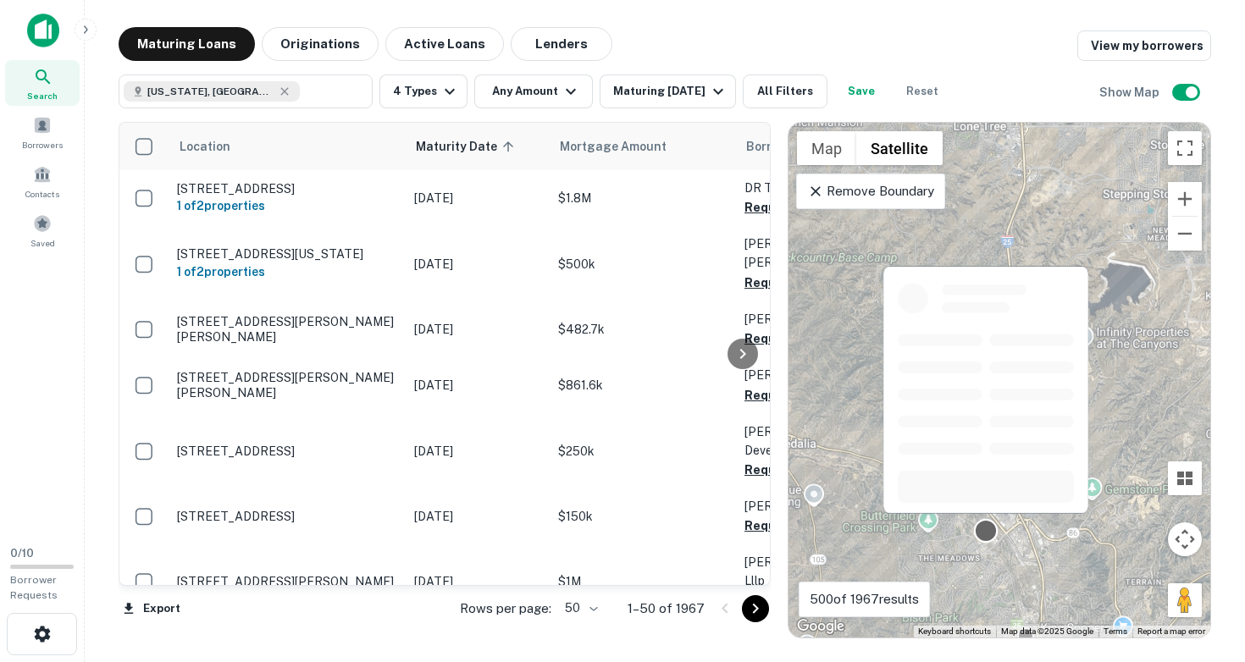
click at [987, 534] on div at bounding box center [986, 531] width 25 height 25
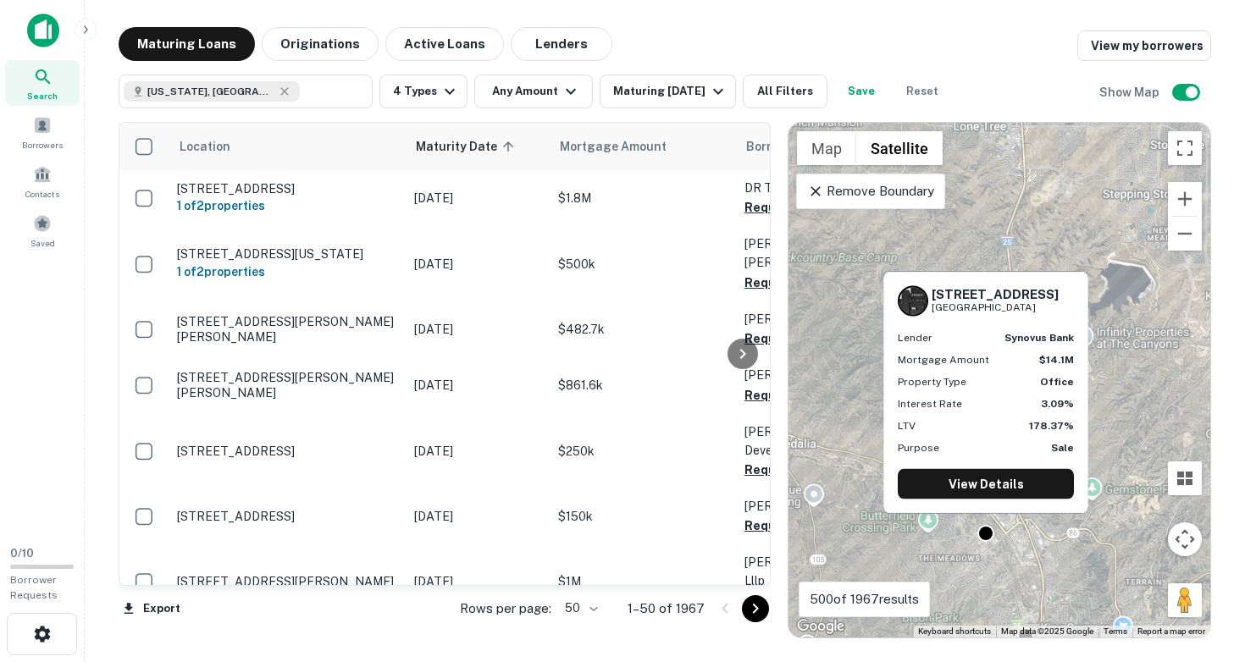
drag, startPoint x: 931, startPoint y: 291, endPoint x: 1048, endPoint y: 307, distance: 118.0
click at [1048, 307] on div "4350 Limelight Ave Castle Rock, CO80109" at bounding box center [986, 301] width 176 height 30
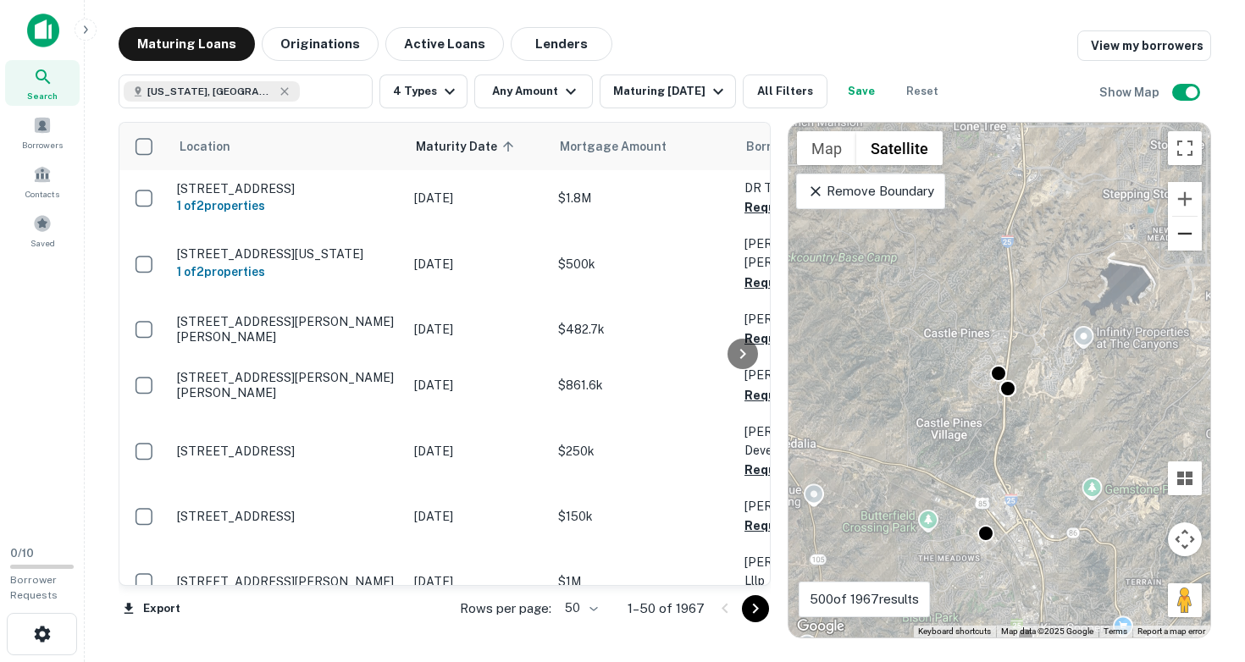
click at [1190, 235] on button "Zoom out" at bounding box center [1185, 234] width 34 height 34
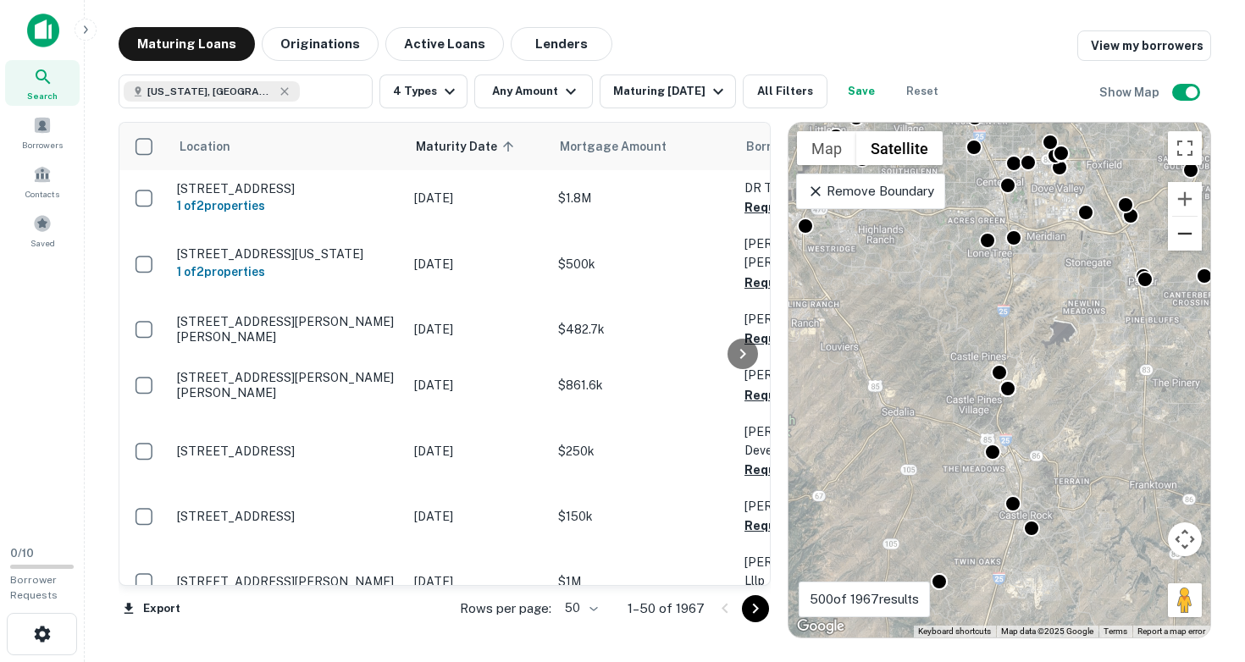
click at [1190, 235] on button "Zoom out" at bounding box center [1185, 234] width 34 height 34
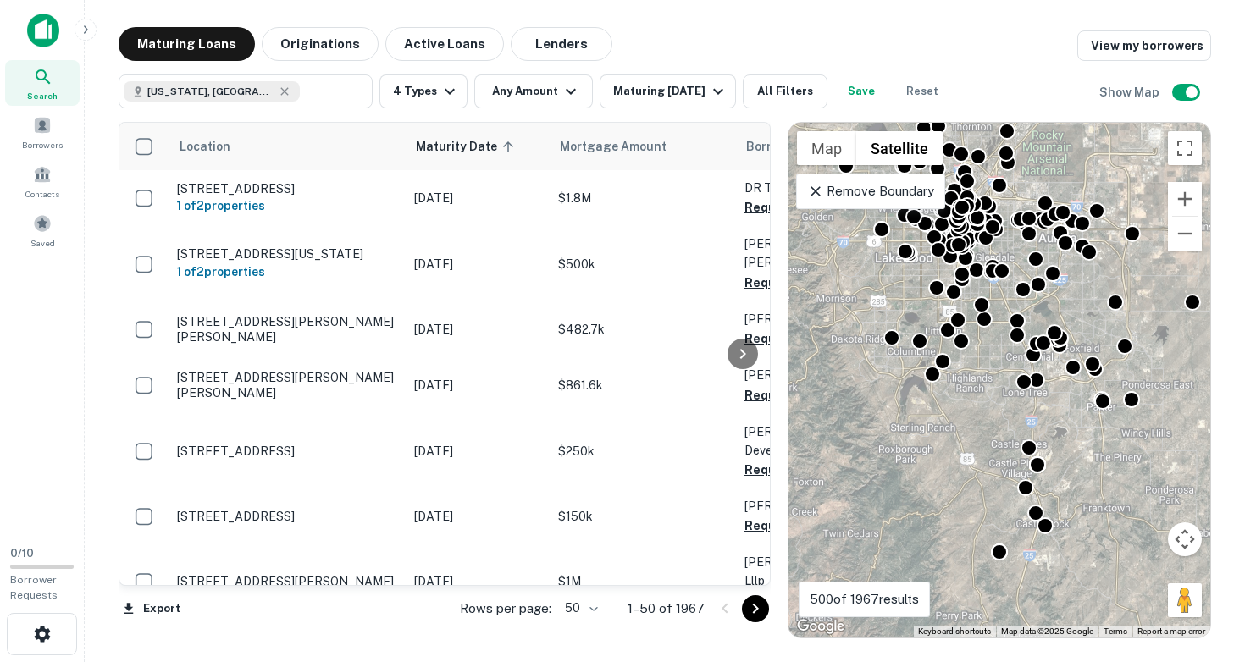
drag, startPoint x: 967, startPoint y: 315, endPoint x: 1000, endPoint y: 396, distance: 87.0
click at [1000, 396] on div "To activate drag with keyboard, press Alt + Enter. Once in keyboard drag state,…" at bounding box center [999, 380] width 422 height 515
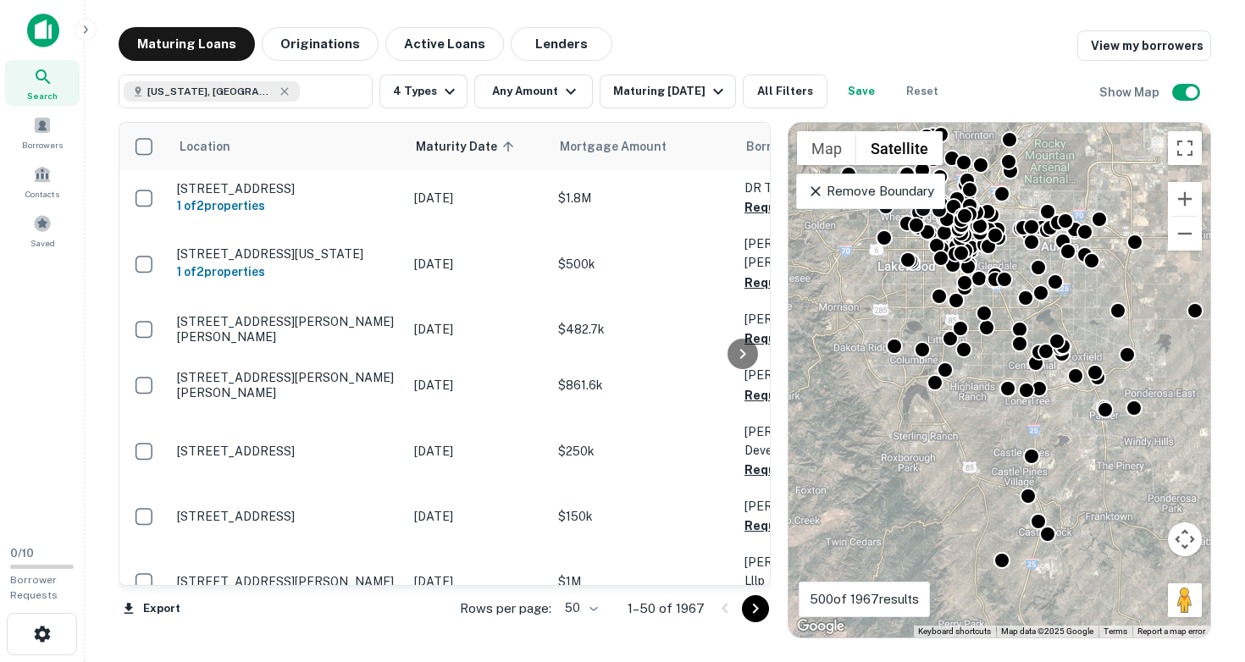
click at [953, 403] on div "To activate drag with keyboard, press Alt + Enter. Once in keyboard drag state,…" at bounding box center [999, 380] width 422 height 515
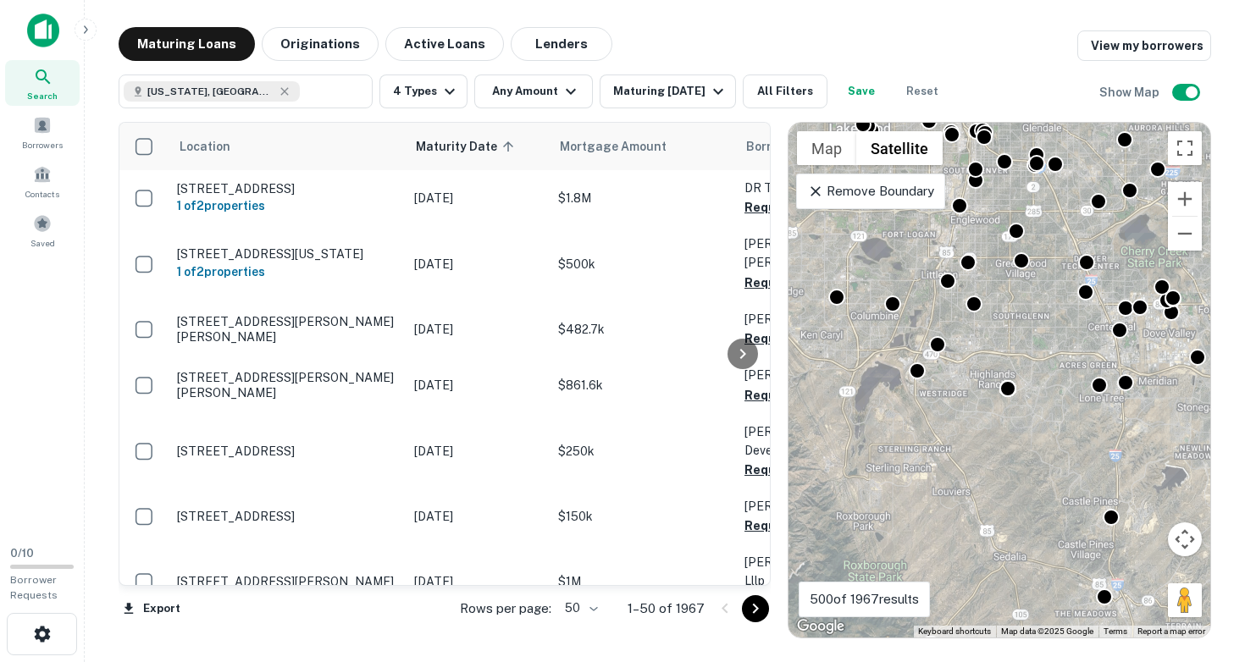
click at [938, 401] on div "To activate drag with keyboard, press Alt + Enter. Once in keyboard drag state,…" at bounding box center [999, 380] width 422 height 515
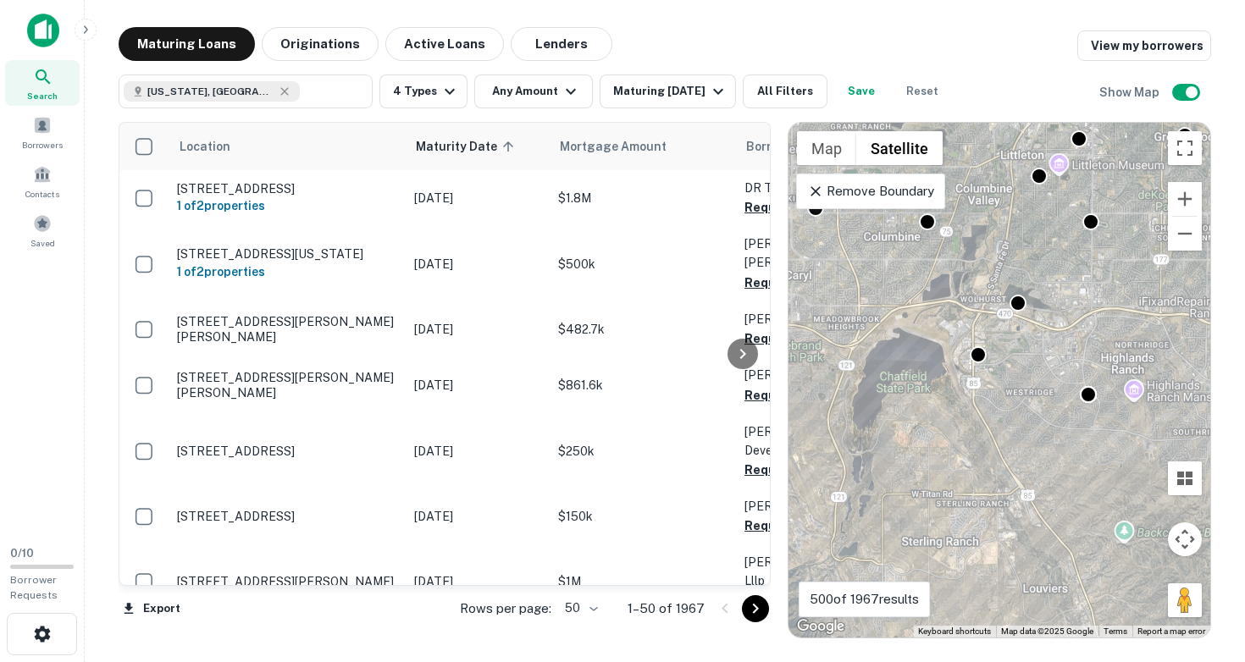
drag, startPoint x: 938, startPoint y: 411, endPoint x: 1022, endPoint y: 417, distance: 84.1
click at [1022, 417] on div "To activate drag with keyboard, press Alt + Enter. Once in keyboard drag state,…" at bounding box center [999, 380] width 422 height 515
click at [995, 371] on div "To activate drag with keyboard, press Alt + Enter. Once in keyboard drag state,…" at bounding box center [999, 380] width 422 height 515
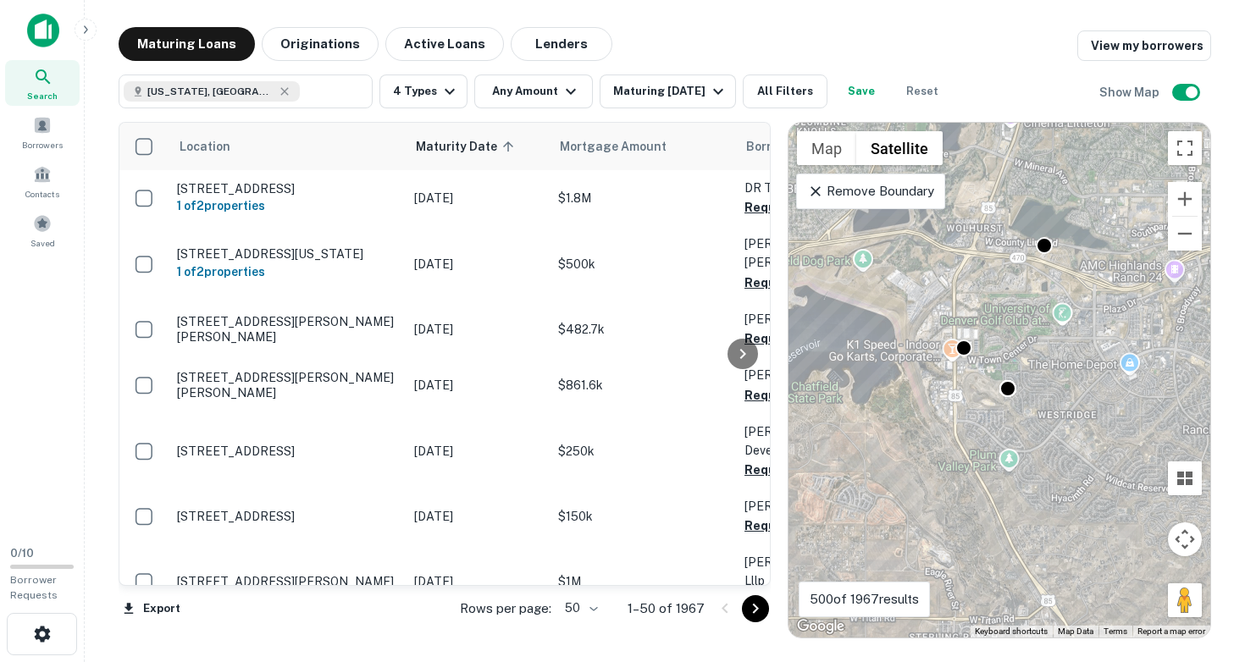
click at [995, 336] on div "To activate drag with keyboard, press Alt + Enter. Once in keyboard drag state,…" at bounding box center [999, 380] width 422 height 515
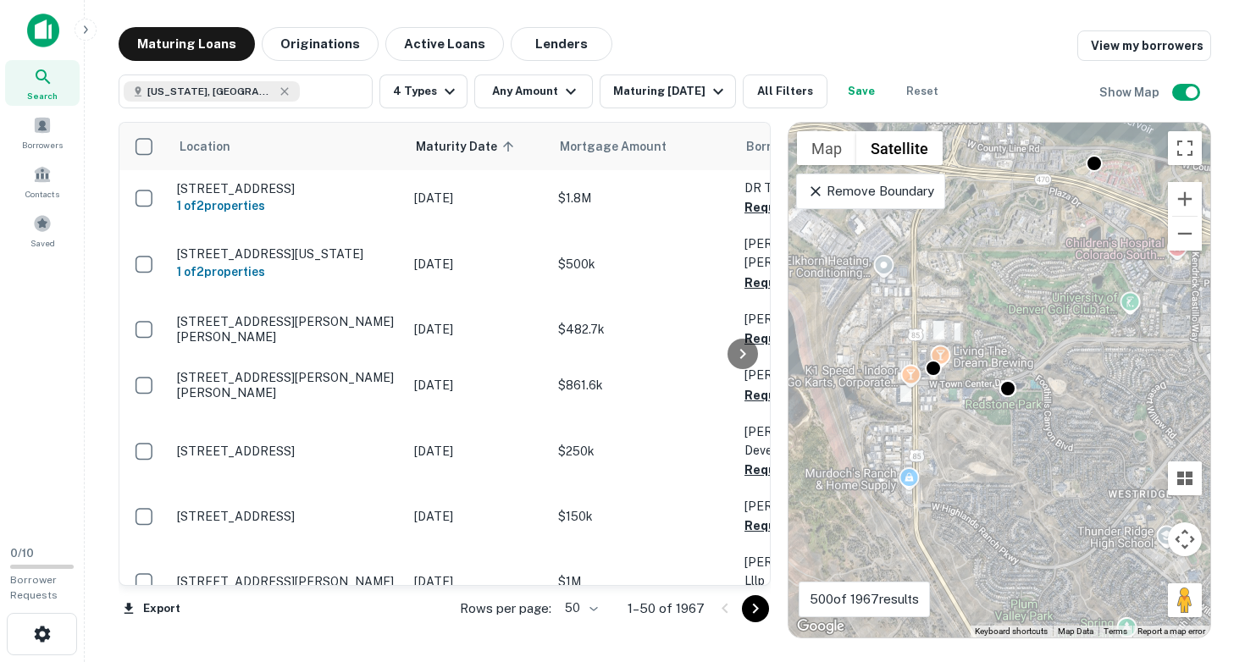
click at [981, 378] on div "To activate drag with keyboard, press Alt + Enter. Once in keyboard drag state,…" at bounding box center [999, 380] width 422 height 515
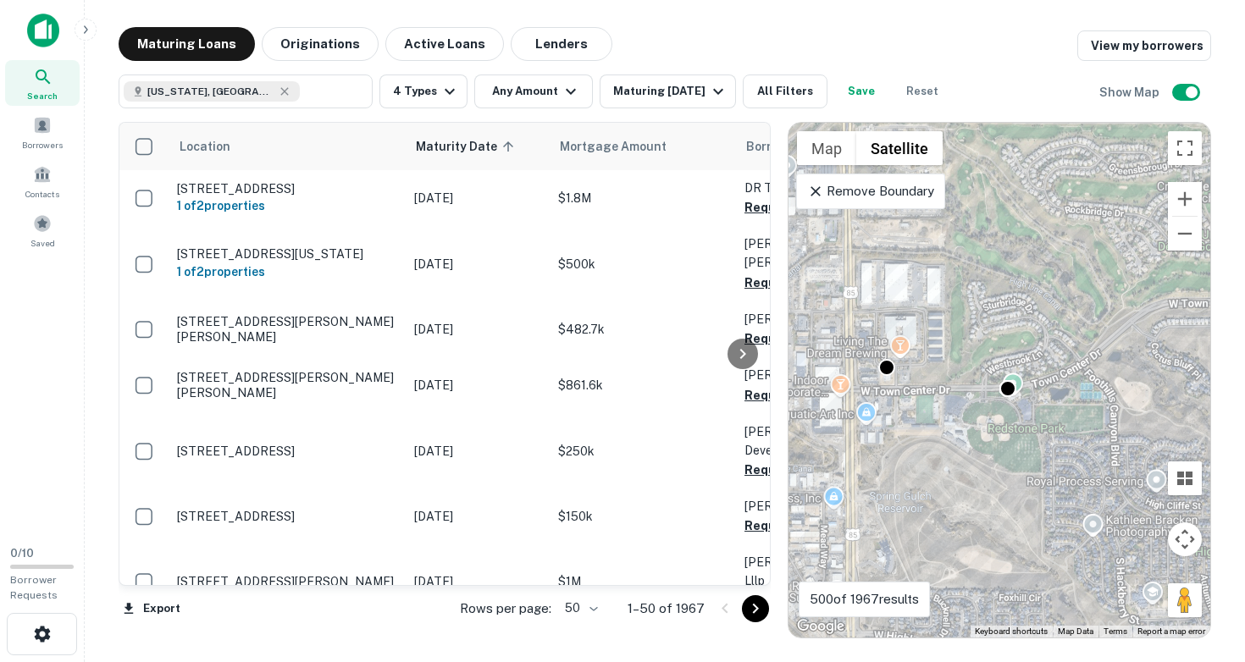
click at [940, 387] on div "To activate drag with keyboard, press Alt + Enter. Once in keyboard drag state,…" at bounding box center [999, 380] width 422 height 515
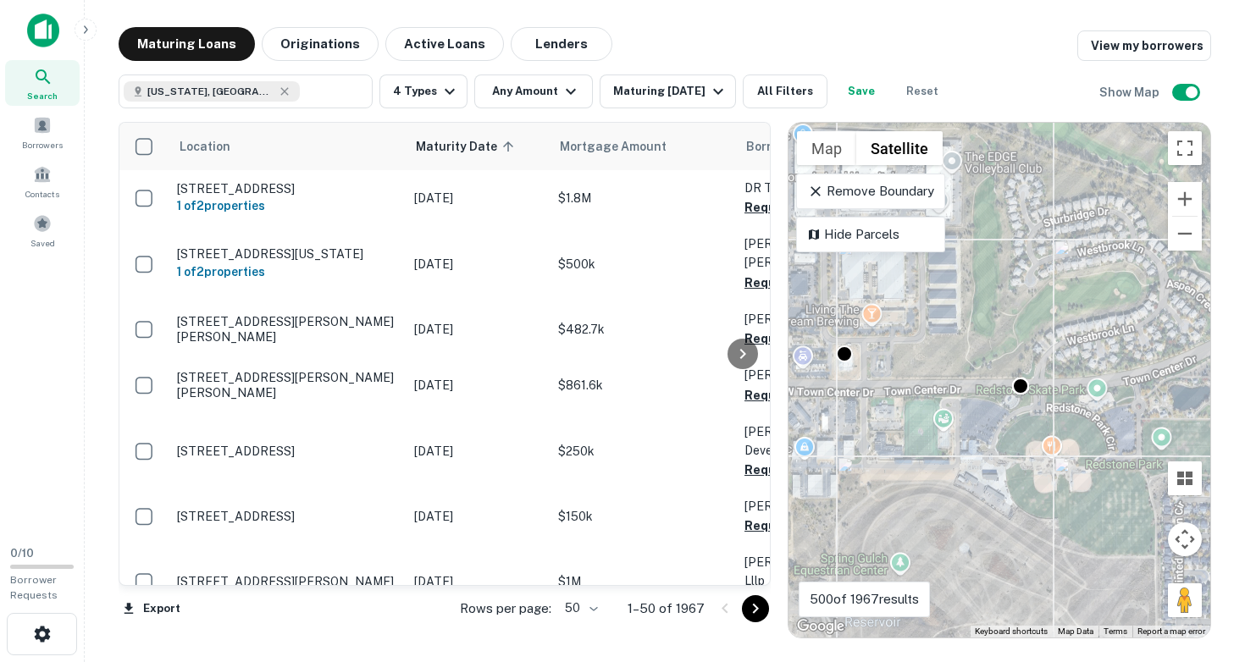
drag, startPoint x: 1006, startPoint y: 313, endPoint x: 1120, endPoint y: 306, distance: 113.7
click at [1120, 306] on div "To activate drag with keyboard, press Alt + Enter. Once in keyboard drag state,…" at bounding box center [999, 380] width 422 height 515
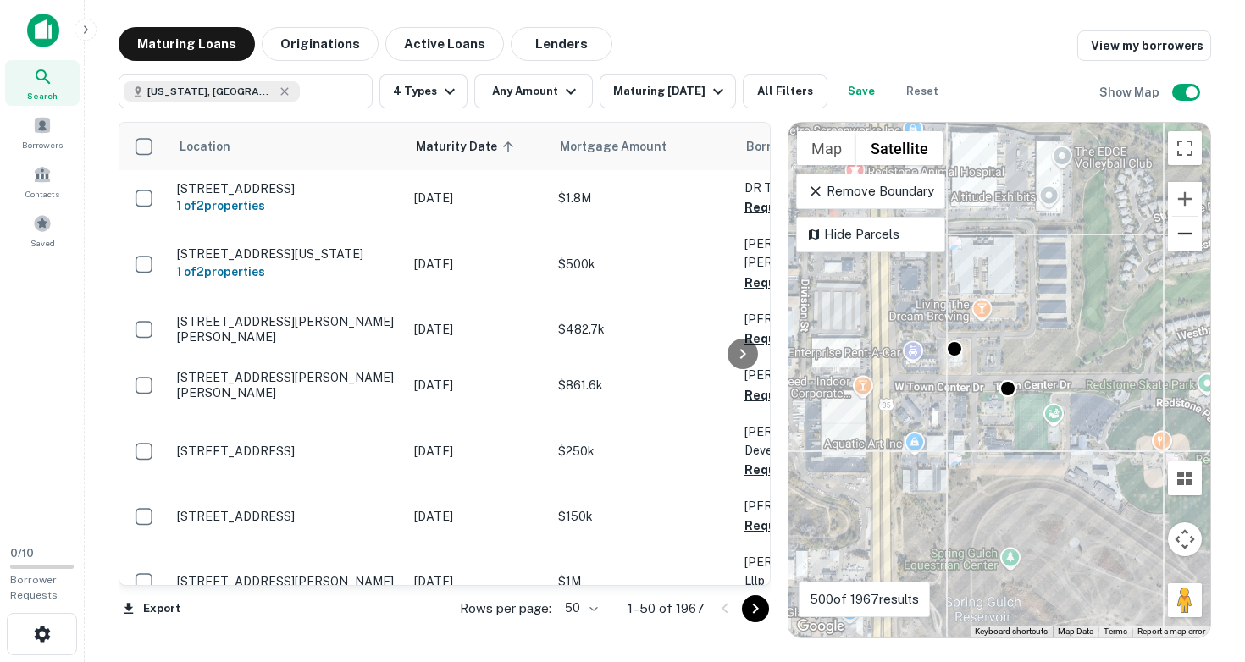
click at [1187, 235] on button "Zoom out" at bounding box center [1185, 234] width 34 height 34
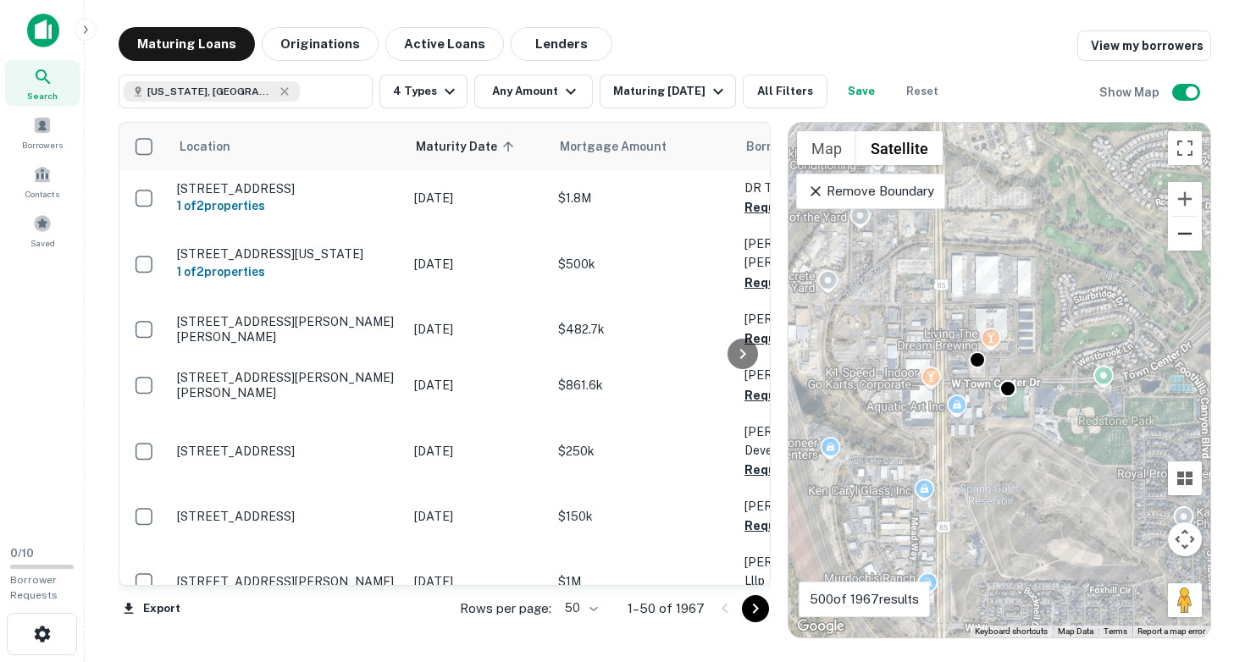
click at [1187, 235] on button "Zoom out" at bounding box center [1185, 234] width 34 height 34
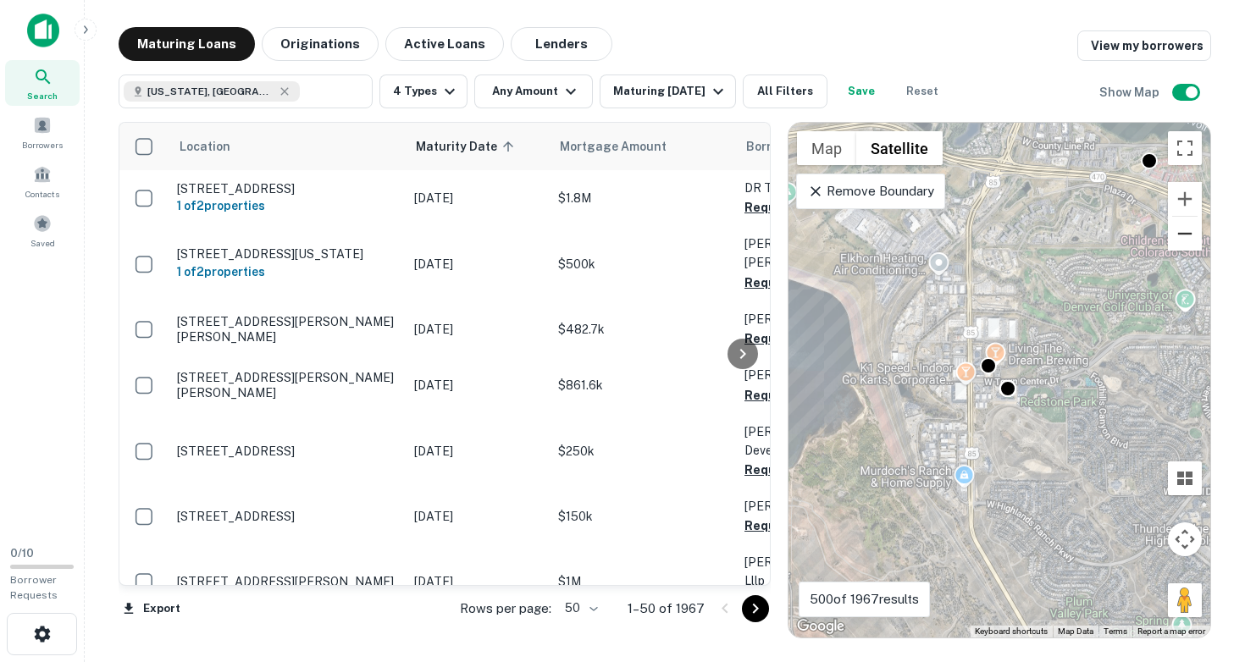
click at [1187, 235] on button "Zoom out" at bounding box center [1185, 234] width 34 height 34
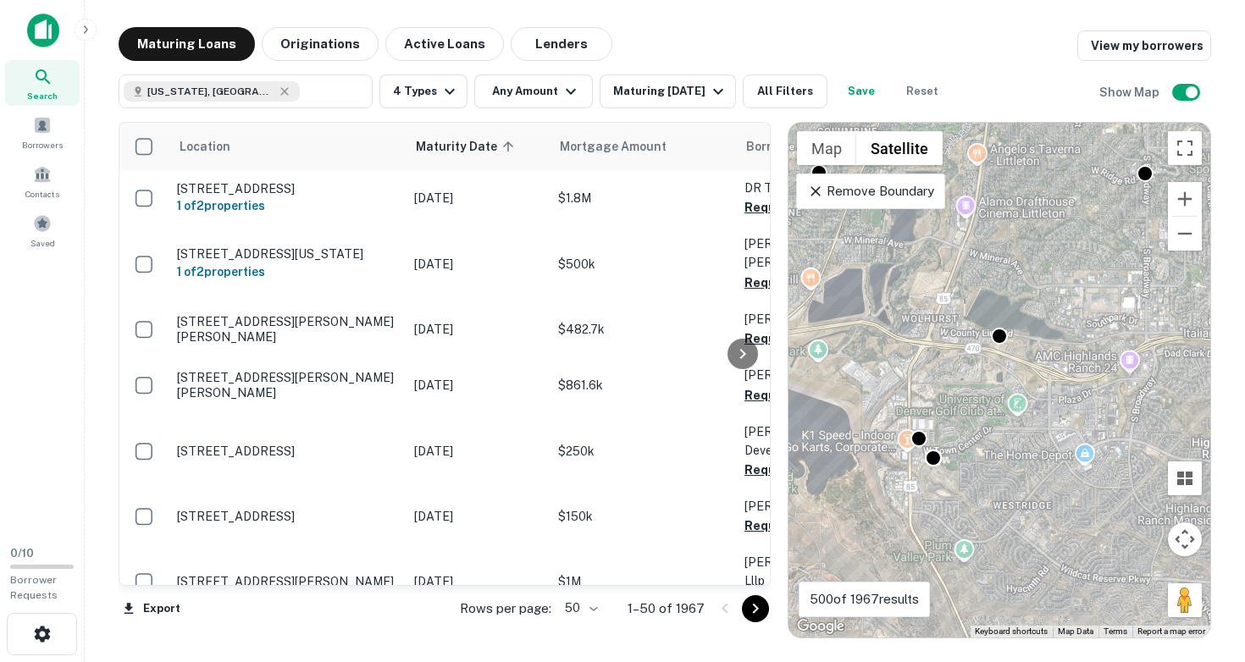
drag, startPoint x: 1089, startPoint y: 273, endPoint x: 1006, endPoint y: 355, distance: 116.8
click at [1006, 355] on div "To activate drag with keyboard, press Alt + Enter. Once in keyboard drag state,…" at bounding box center [999, 380] width 422 height 515
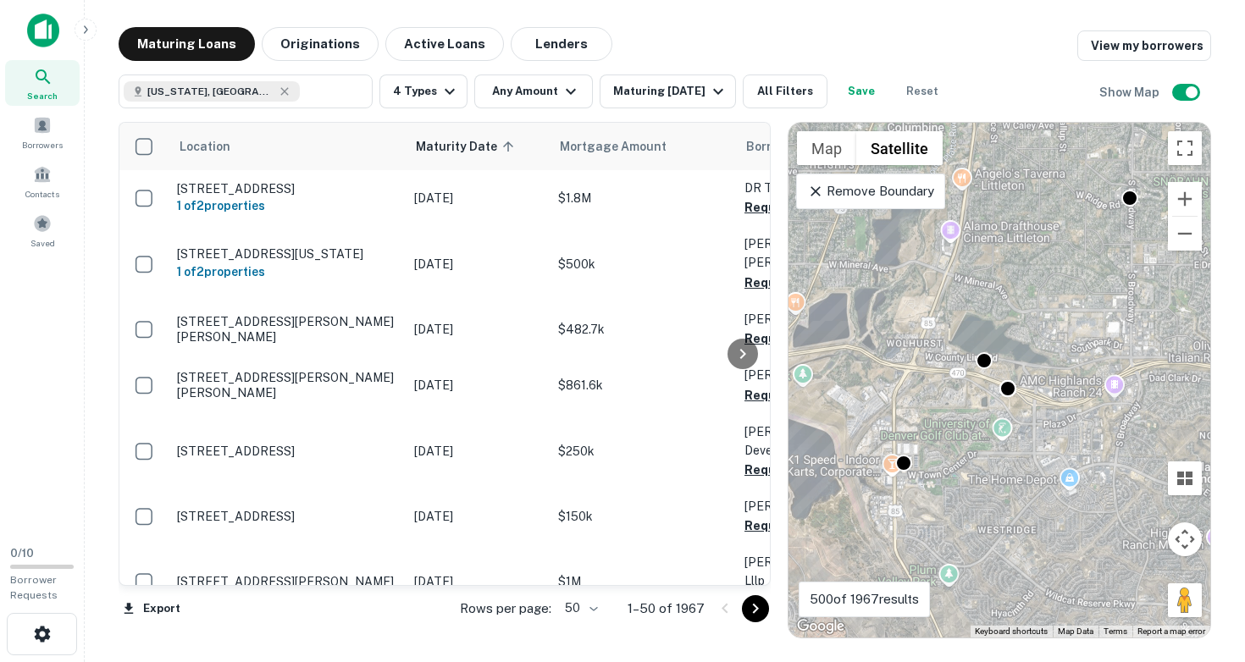
click at [1006, 355] on div "To activate drag with keyboard, press Alt + Enter. Once in keyboard drag state,…" at bounding box center [999, 380] width 422 height 515
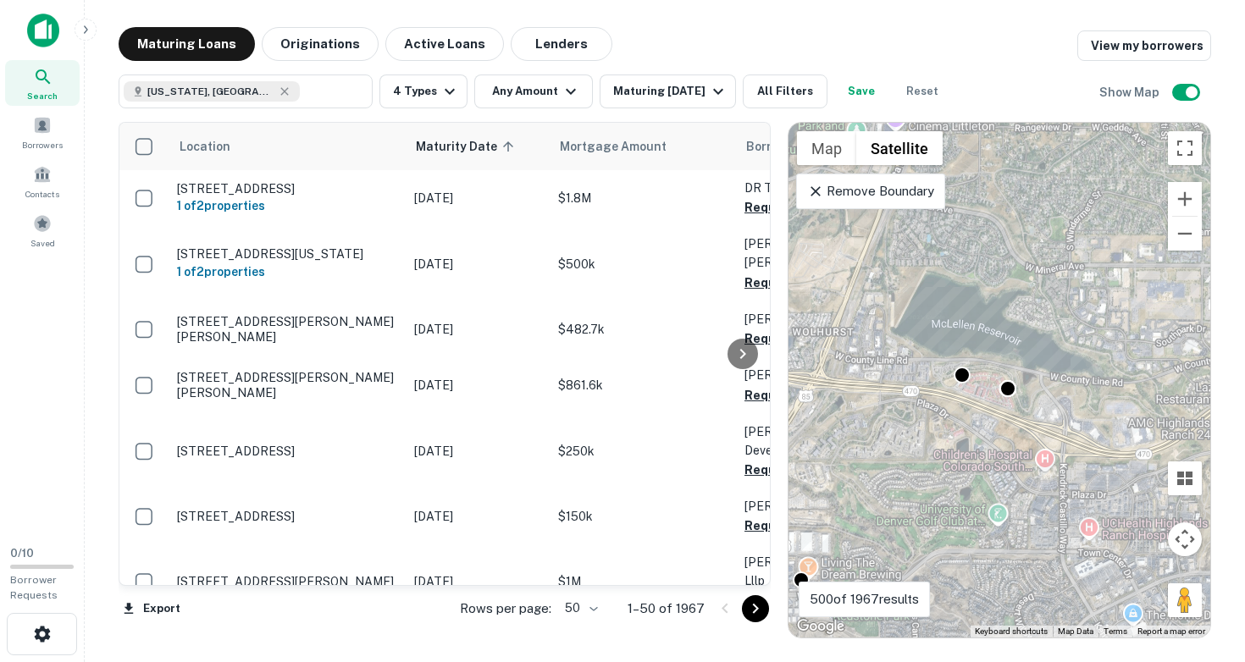
click at [998, 381] on div "To activate drag with keyboard, press Alt + Enter. Once in keyboard drag state,…" at bounding box center [999, 380] width 422 height 515
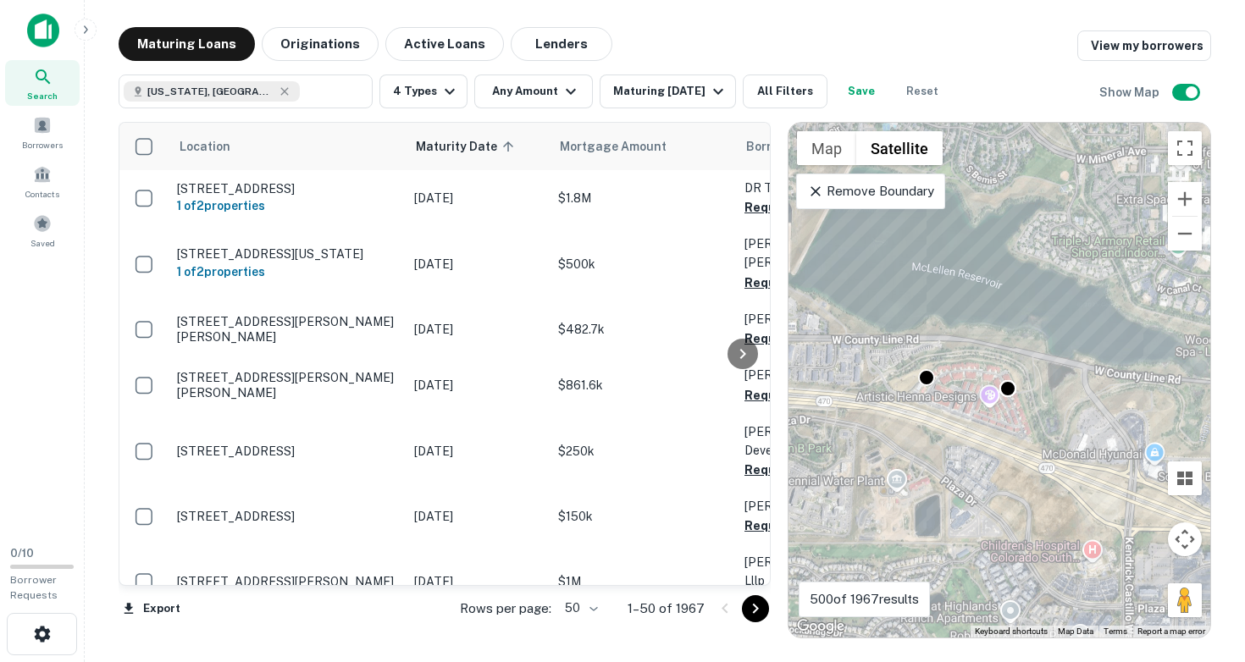
click at [988, 389] on div "To activate drag with keyboard, press Alt + Enter. Once in keyboard drag state,…" at bounding box center [999, 380] width 422 height 515
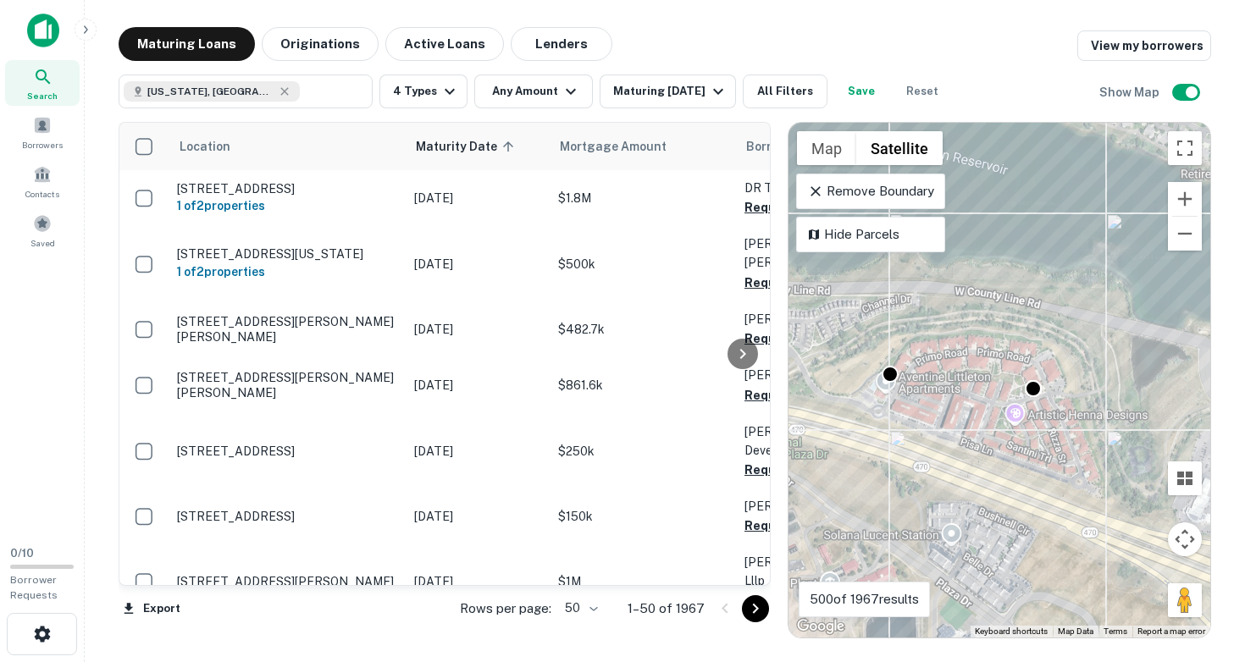
drag, startPoint x: 931, startPoint y: 368, endPoint x: 983, endPoint y: 368, distance: 52.5
click at [983, 368] on div "To activate drag with keyboard, press Alt + Enter. Once in keyboard drag state,…" at bounding box center [999, 380] width 422 height 515
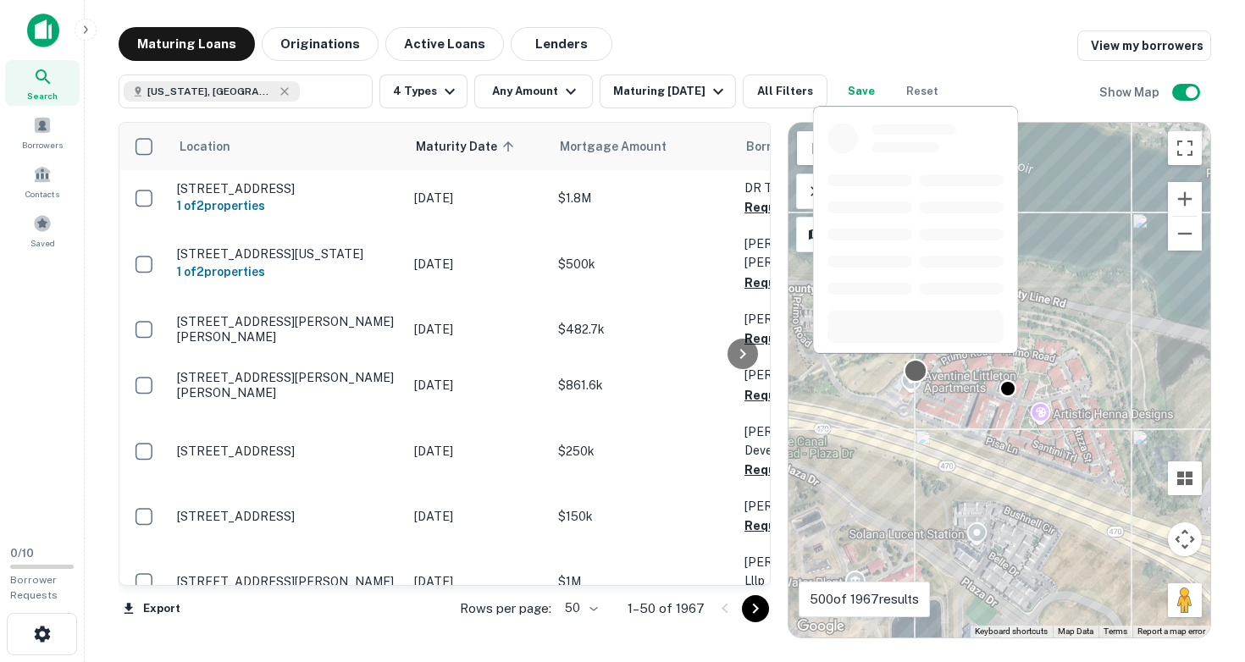
click at [917, 369] on div at bounding box center [916, 371] width 25 height 25
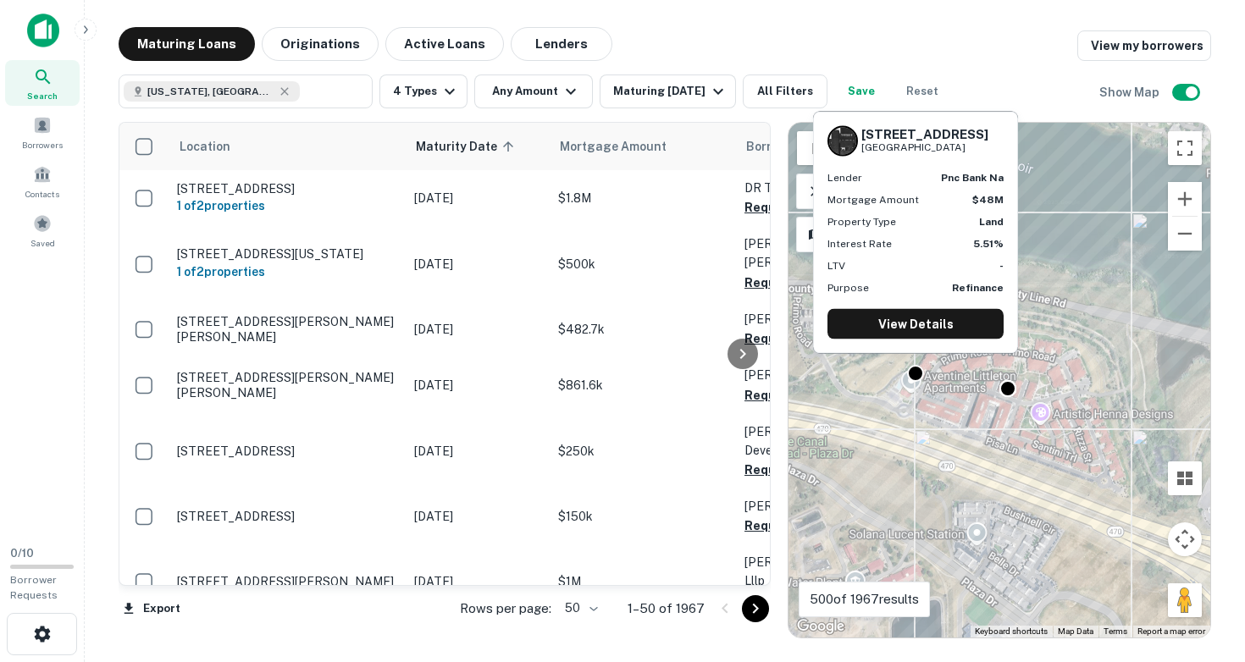
drag, startPoint x: 862, startPoint y: 130, endPoint x: 999, endPoint y: 145, distance: 138.0
click at [999, 145] on div "2503 Primo Rd Highlands Ranch, CO80129" at bounding box center [915, 141] width 176 height 30
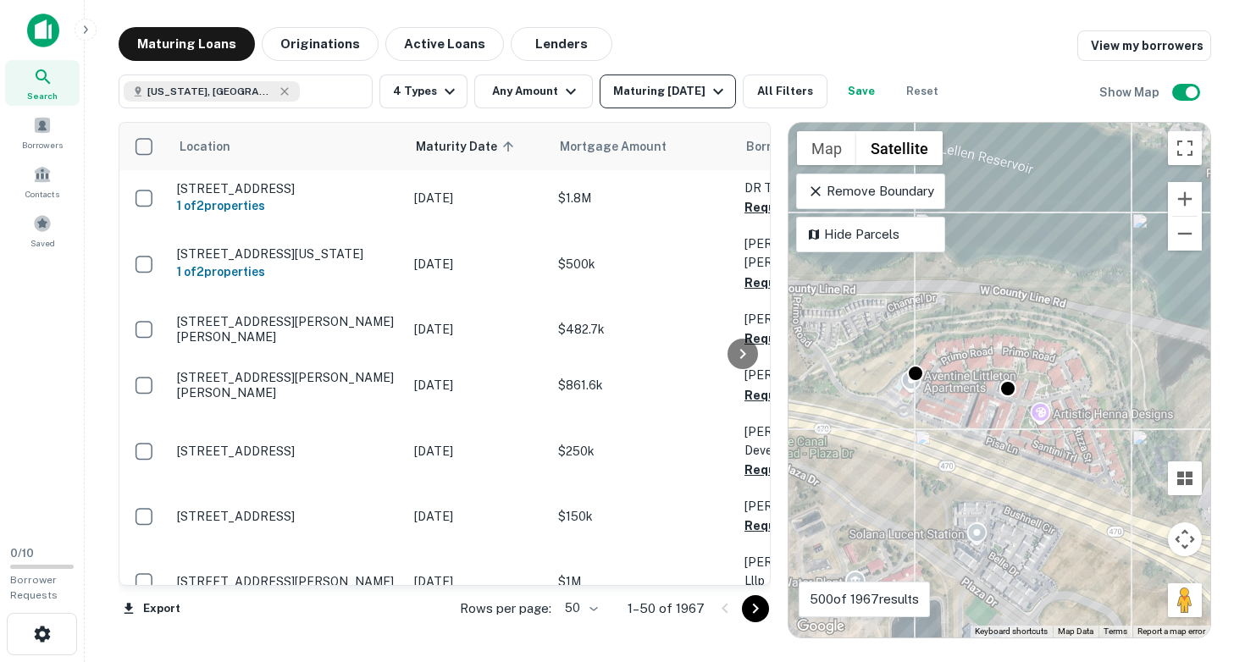
click at [680, 97] on div "Maturing In 1 Year" at bounding box center [670, 91] width 115 height 20
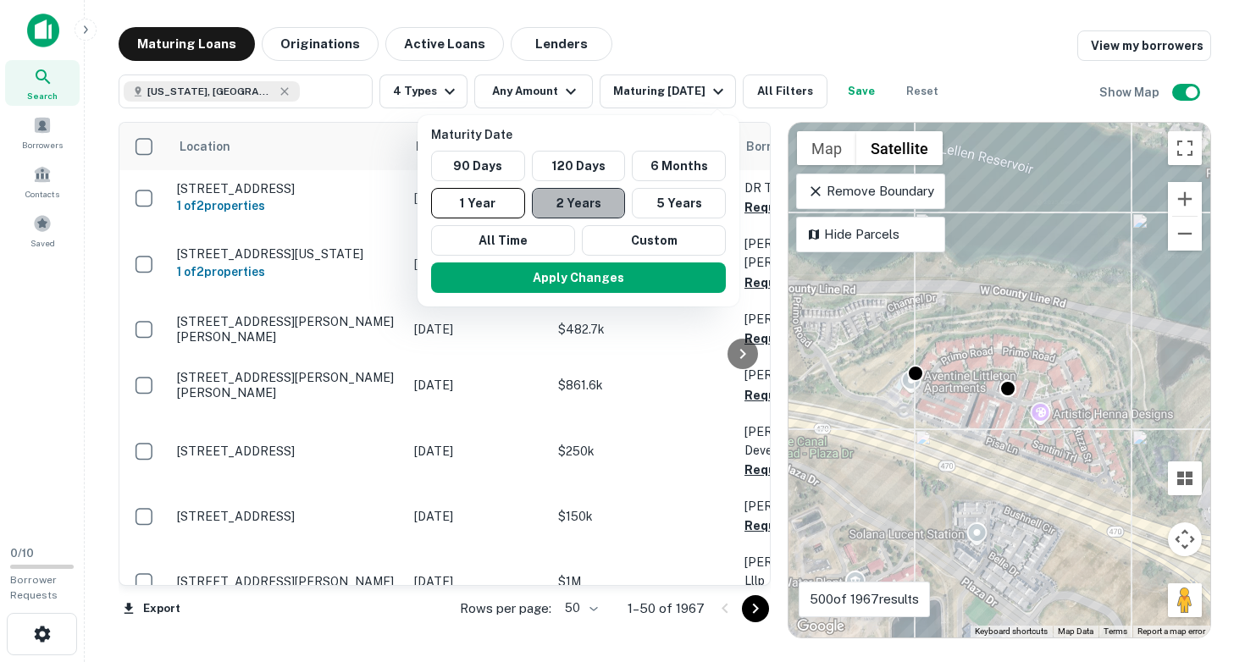
click at [589, 207] on button "2 Years" at bounding box center [579, 203] width 94 height 30
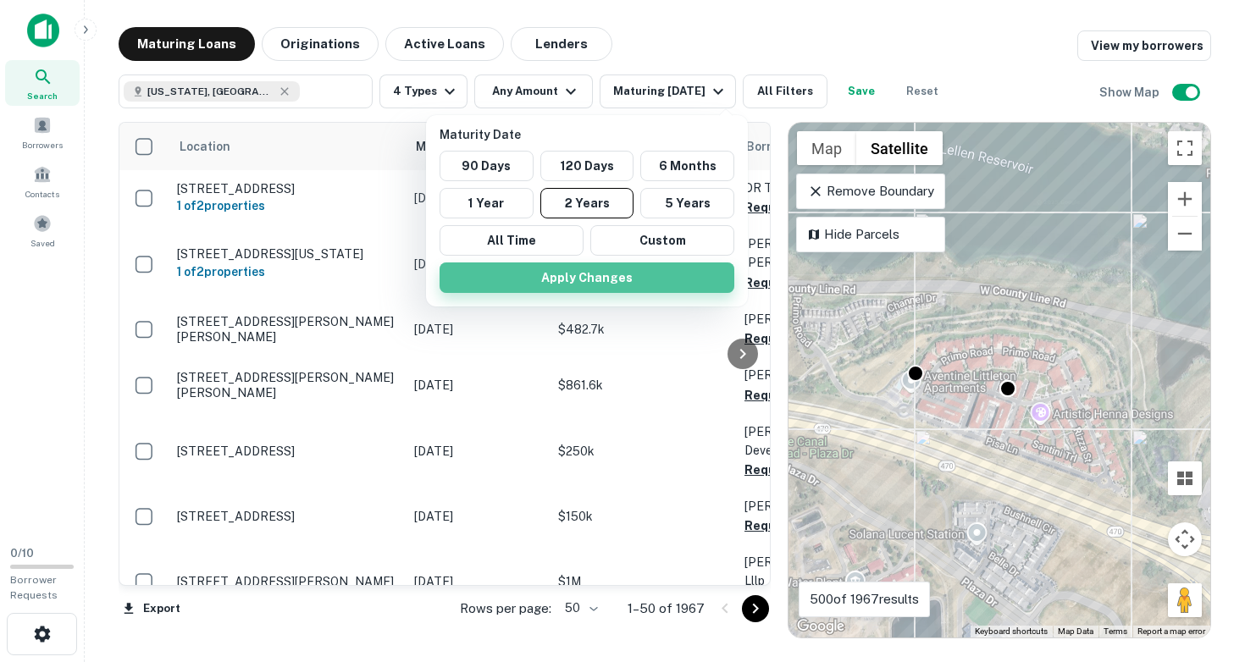
click at [603, 285] on button "Apply Changes" at bounding box center [587, 278] width 295 height 30
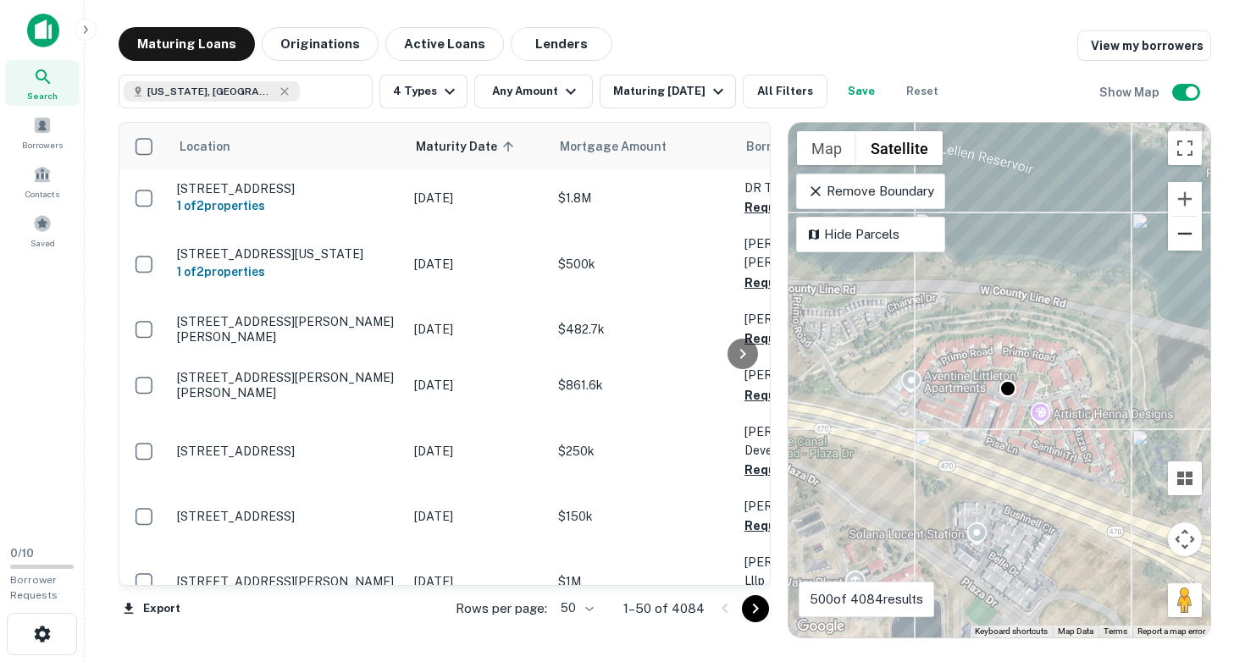
click at [1178, 234] on button "Zoom out" at bounding box center [1185, 234] width 34 height 34
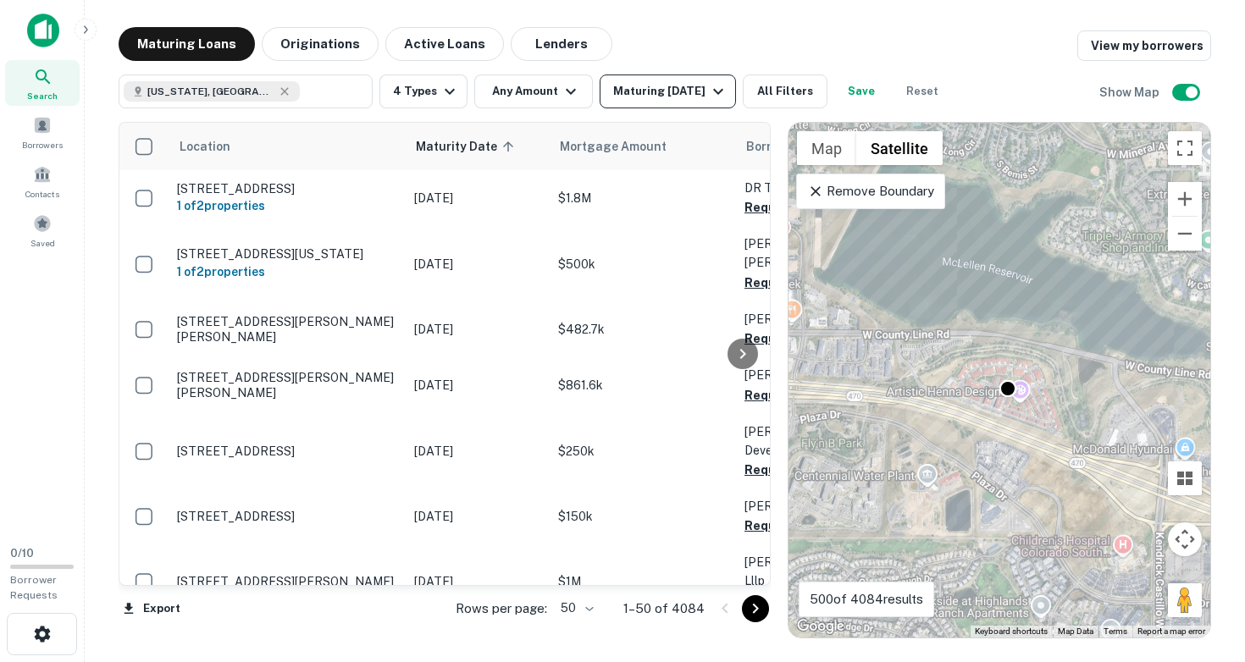
click at [718, 91] on icon "button" at bounding box center [718, 91] width 20 height 20
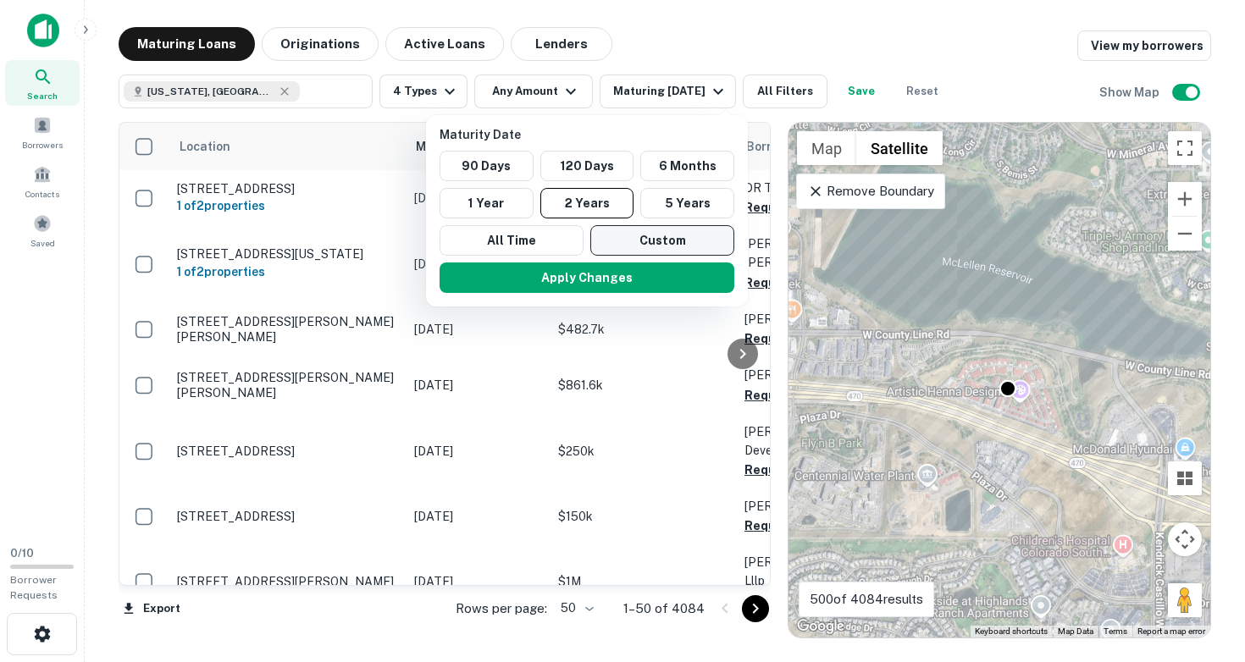
click at [667, 242] on button "Custom" at bounding box center [662, 240] width 144 height 30
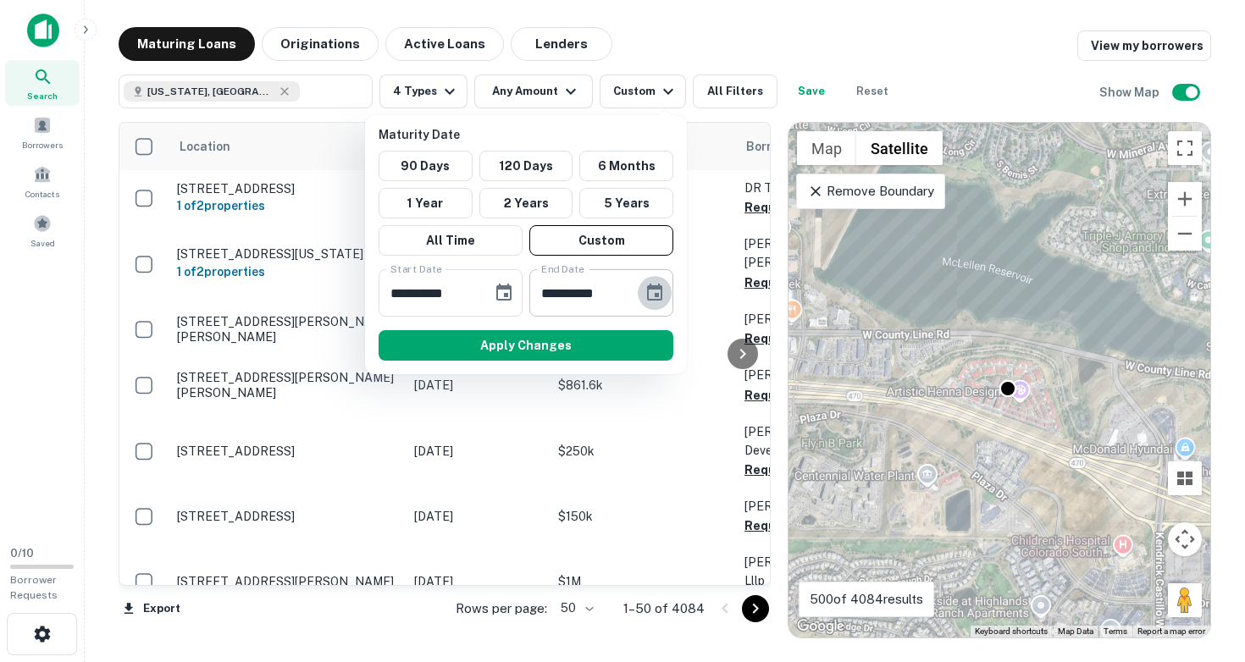
click at [651, 299] on icon "Choose date, selected date is Aug 15, 2025" at bounding box center [654, 292] width 15 height 17
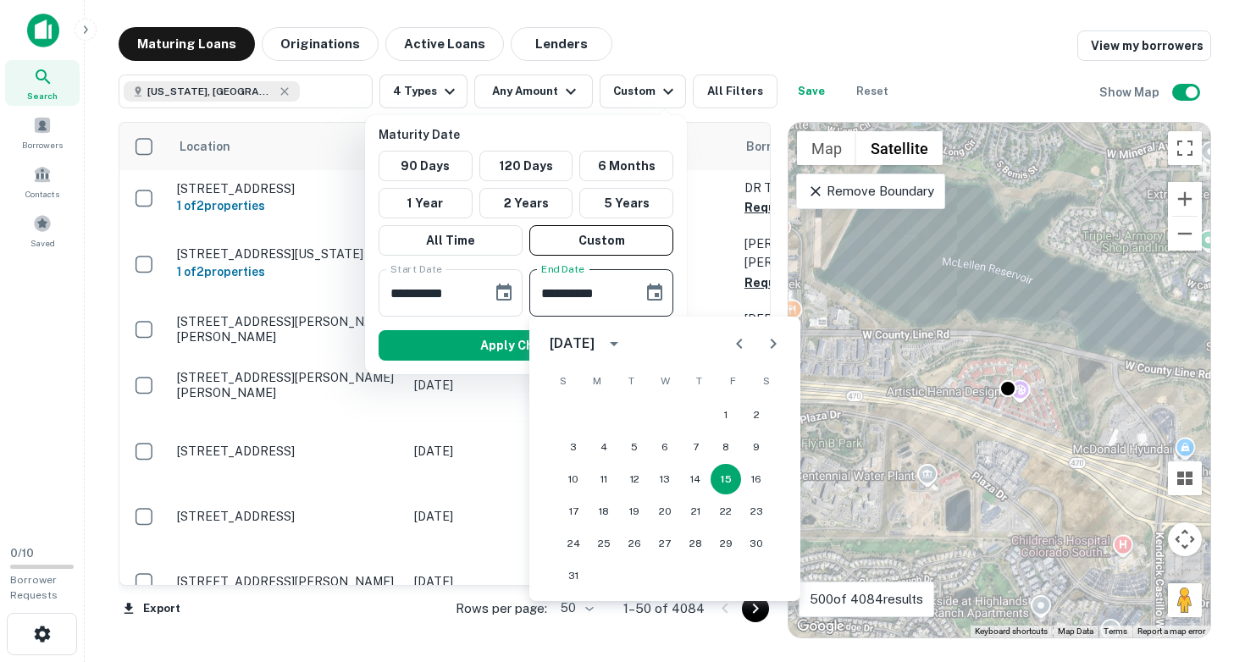
click at [773, 344] on icon "Next month" at bounding box center [773, 344] width 20 height 20
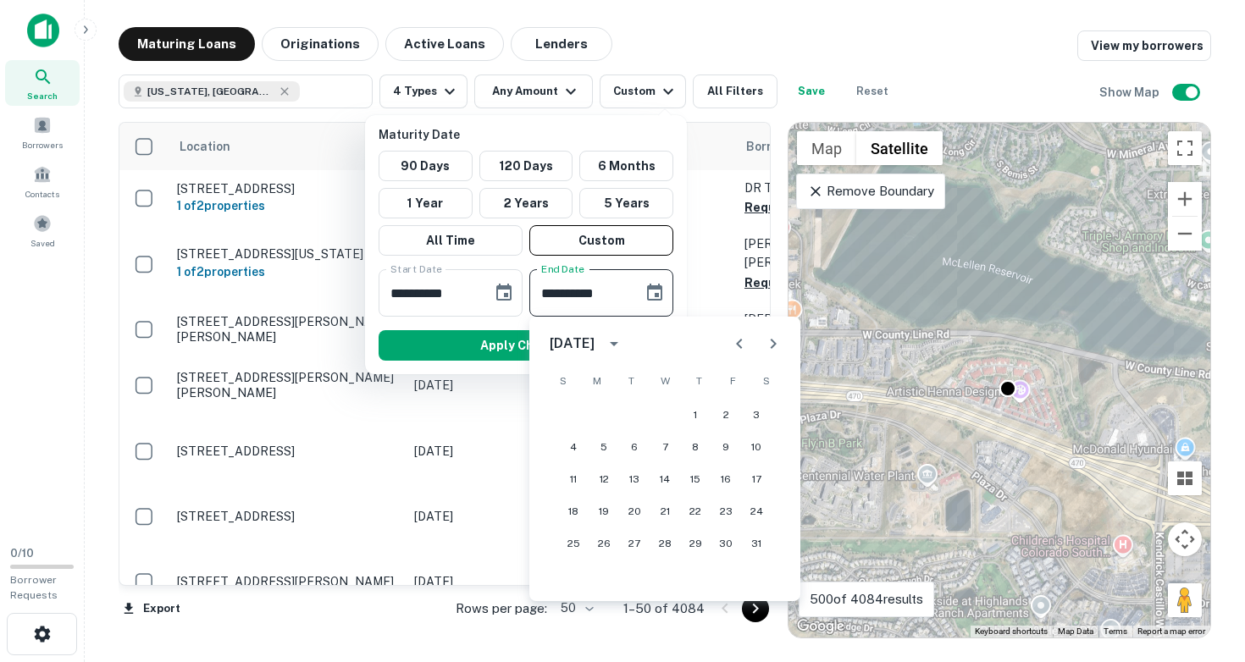
click at [773, 344] on icon "Next month" at bounding box center [773, 344] width 20 height 20
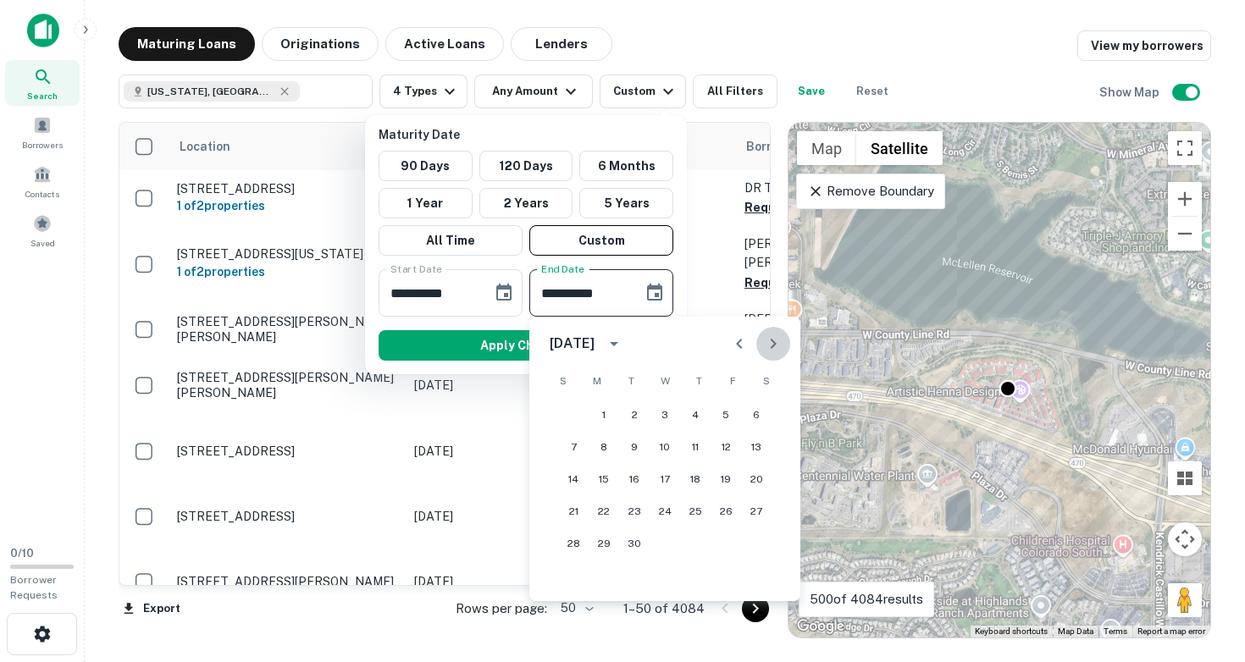
click at [773, 344] on icon "Next month" at bounding box center [773, 344] width 20 height 20
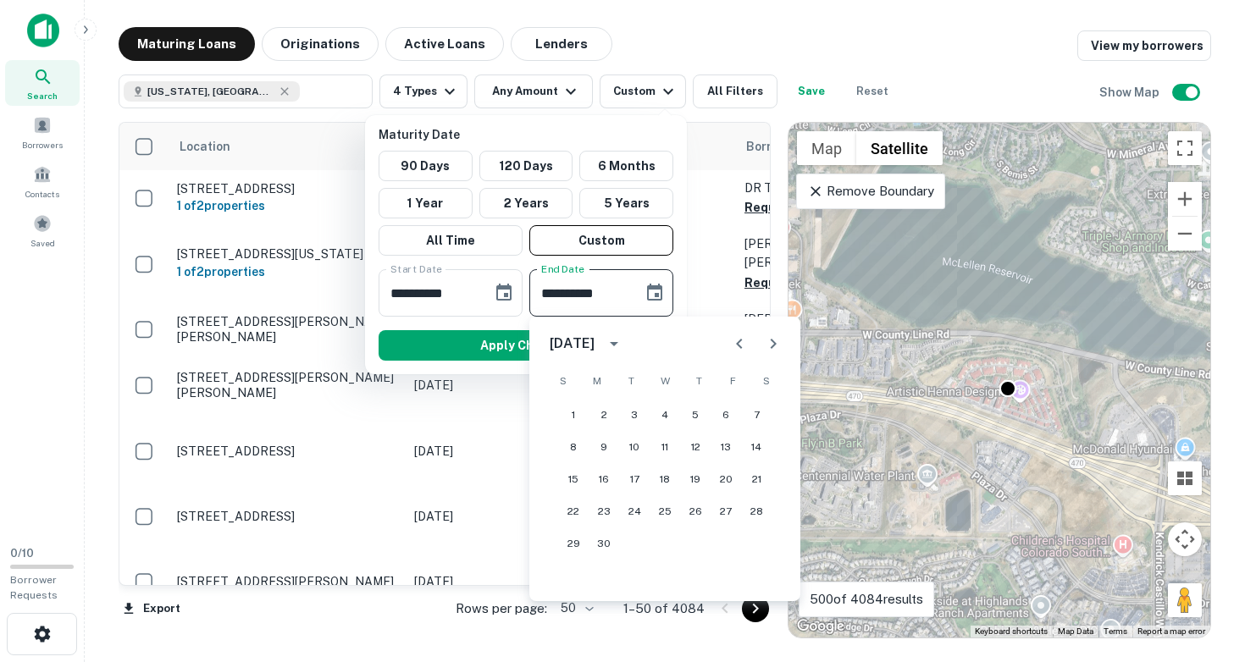
click at [773, 344] on icon "Next month" at bounding box center [773, 344] width 20 height 20
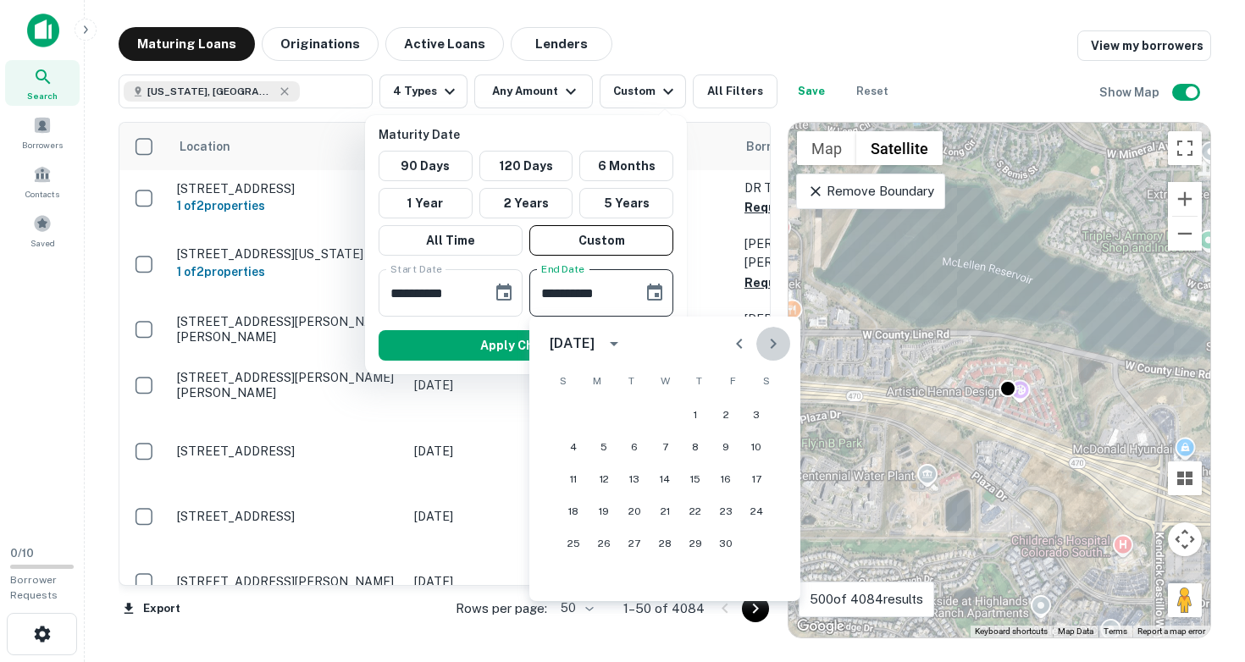
click at [773, 344] on icon "Next month" at bounding box center [773, 344] width 20 height 20
click at [665, 541] on button "30" at bounding box center [665, 543] width 30 height 30
type input "**********"
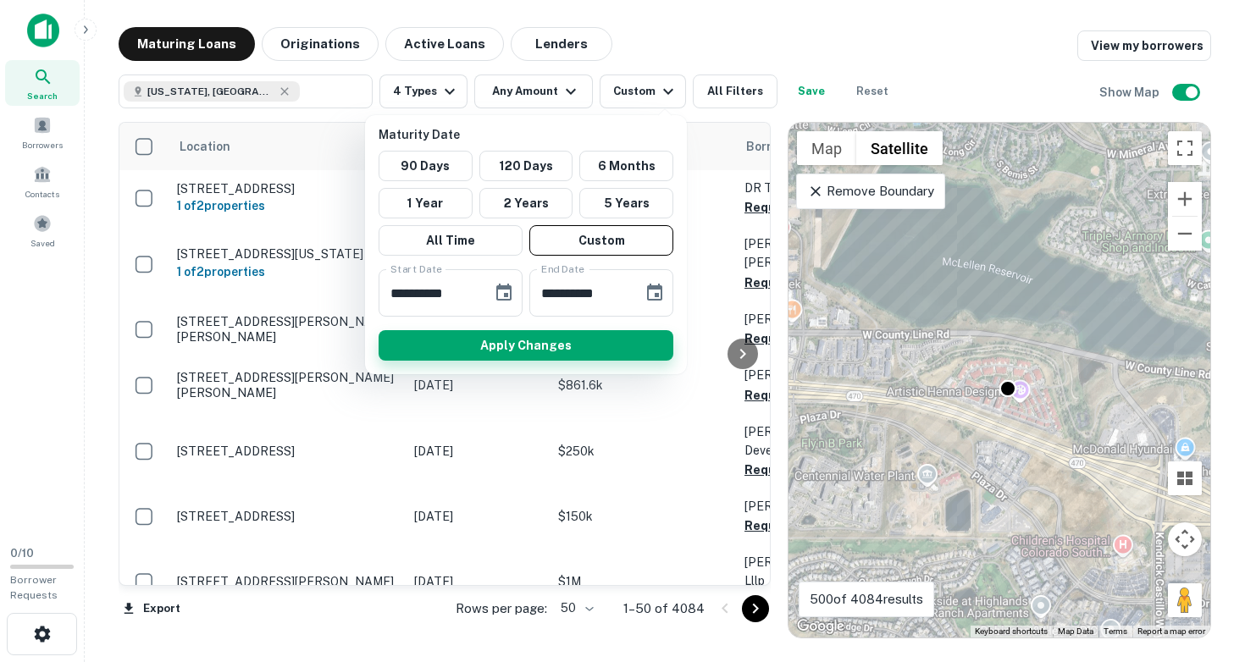
click at [567, 349] on button "Apply Changes" at bounding box center [526, 345] width 295 height 30
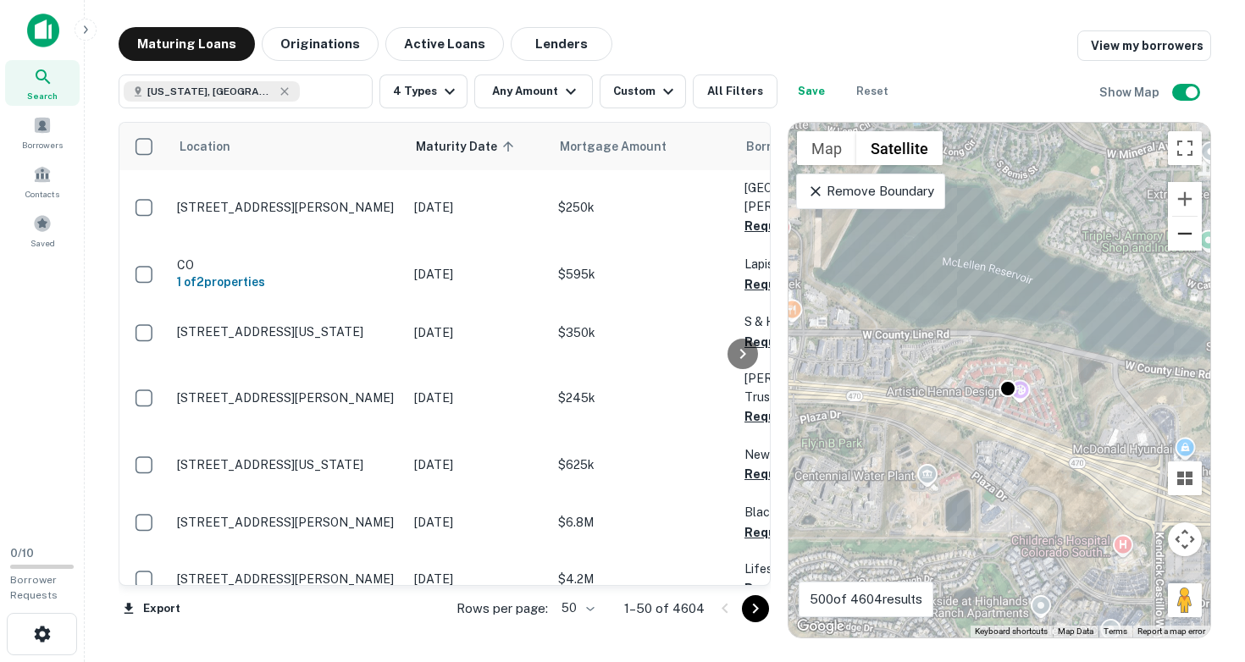
click at [1188, 235] on button "Zoom out" at bounding box center [1185, 234] width 34 height 34
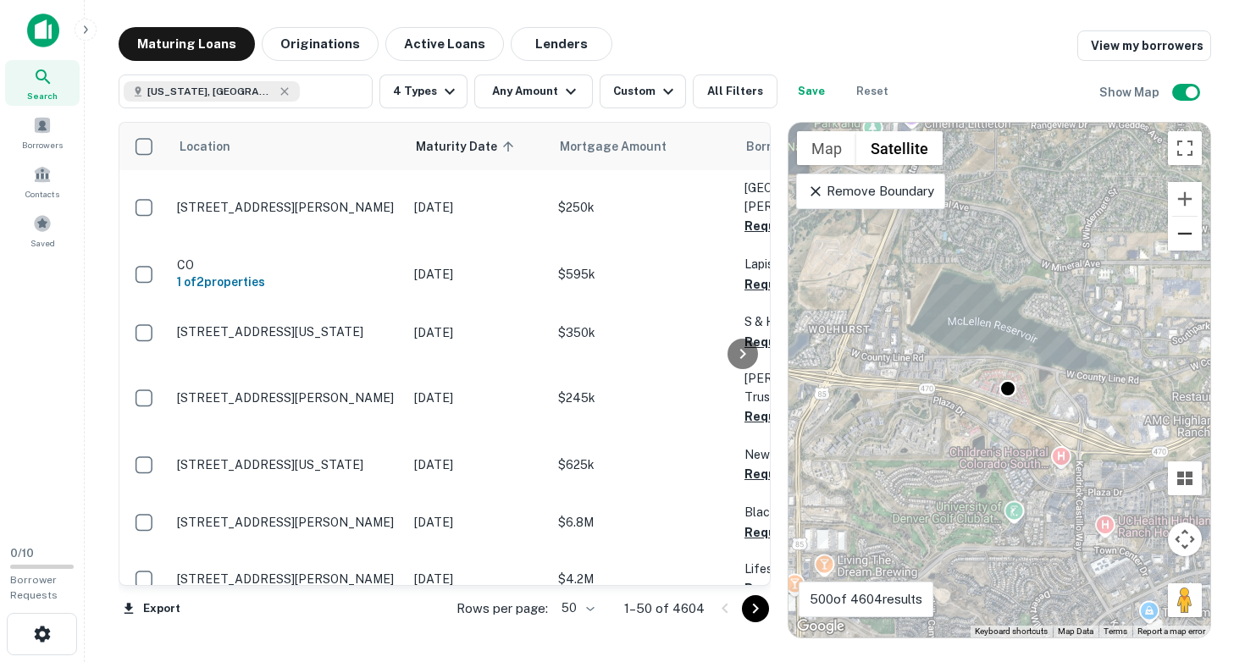
click at [1188, 235] on button "Zoom out" at bounding box center [1185, 234] width 34 height 34
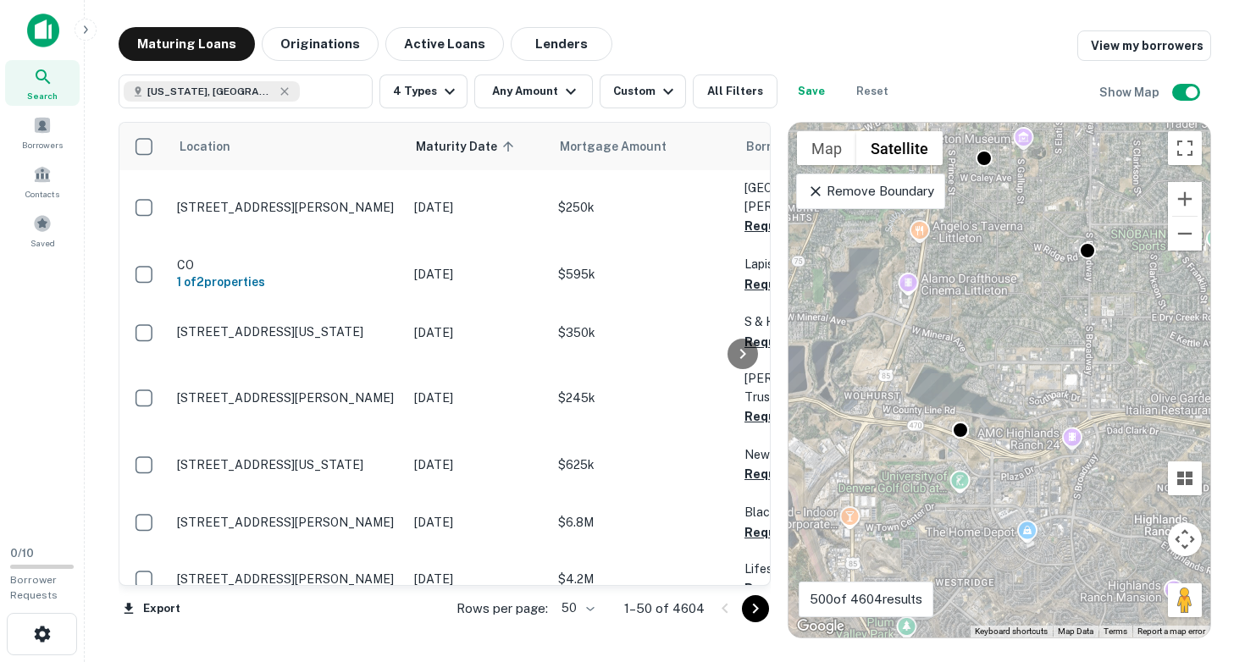
drag, startPoint x: 1121, startPoint y: 237, endPoint x: 1034, endPoint y: 332, distance: 128.9
click at [1035, 332] on div "To activate drag with keyboard, press Alt + Enter. Once in keyboard drag state,…" at bounding box center [999, 380] width 422 height 515
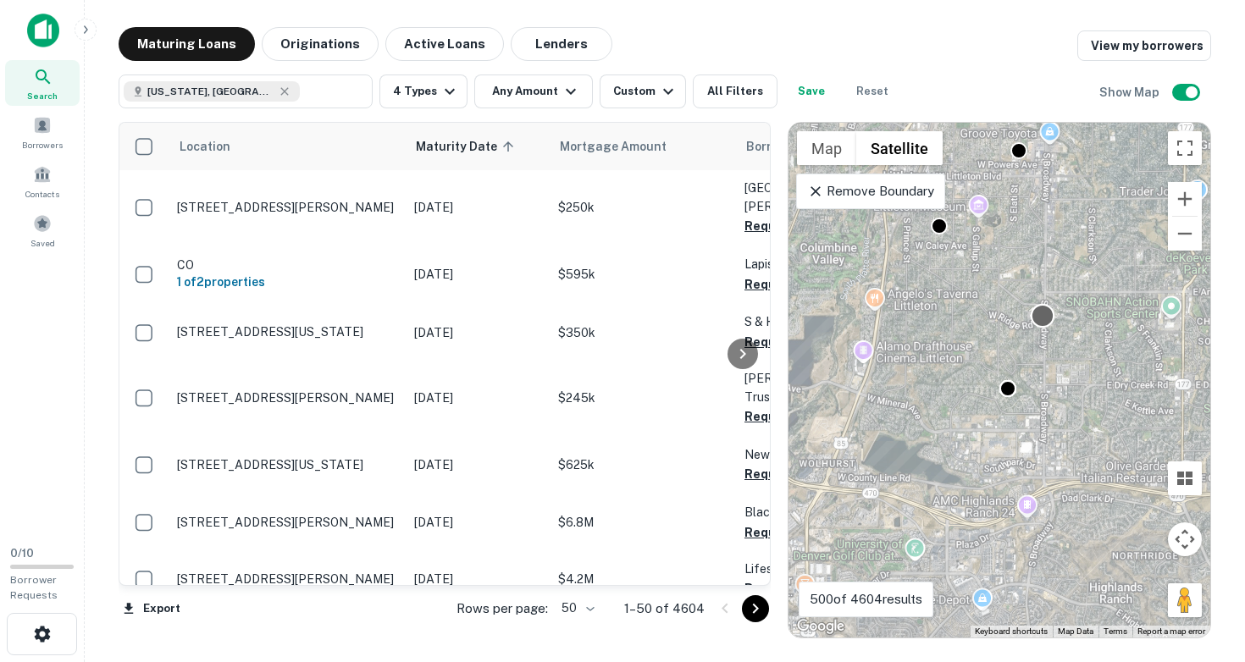
click at [1043, 319] on div at bounding box center [1043, 316] width 25 height 25
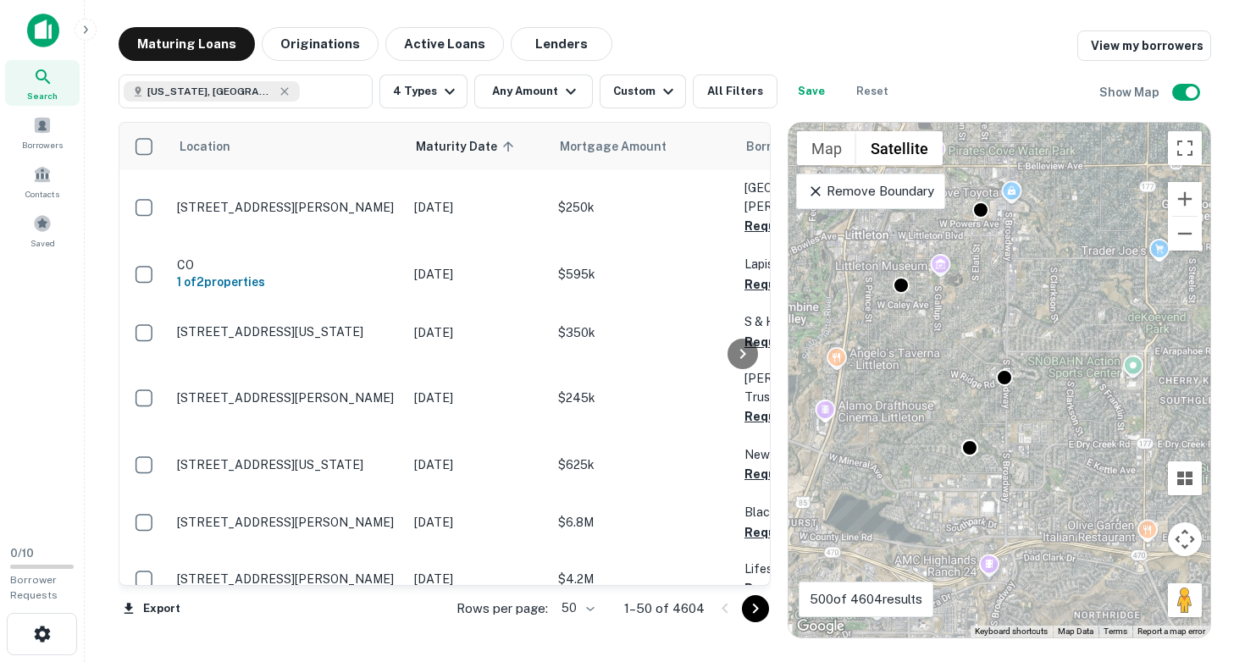
drag, startPoint x: 1036, startPoint y: 348, endPoint x: 989, endPoint y: 426, distance: 90.8
click at [989, 425] on div "To activate drag with keyboard, press Alt + Enter. Once in keyboard drag state,…" at bounding box center [999, 380] width 422 height 515
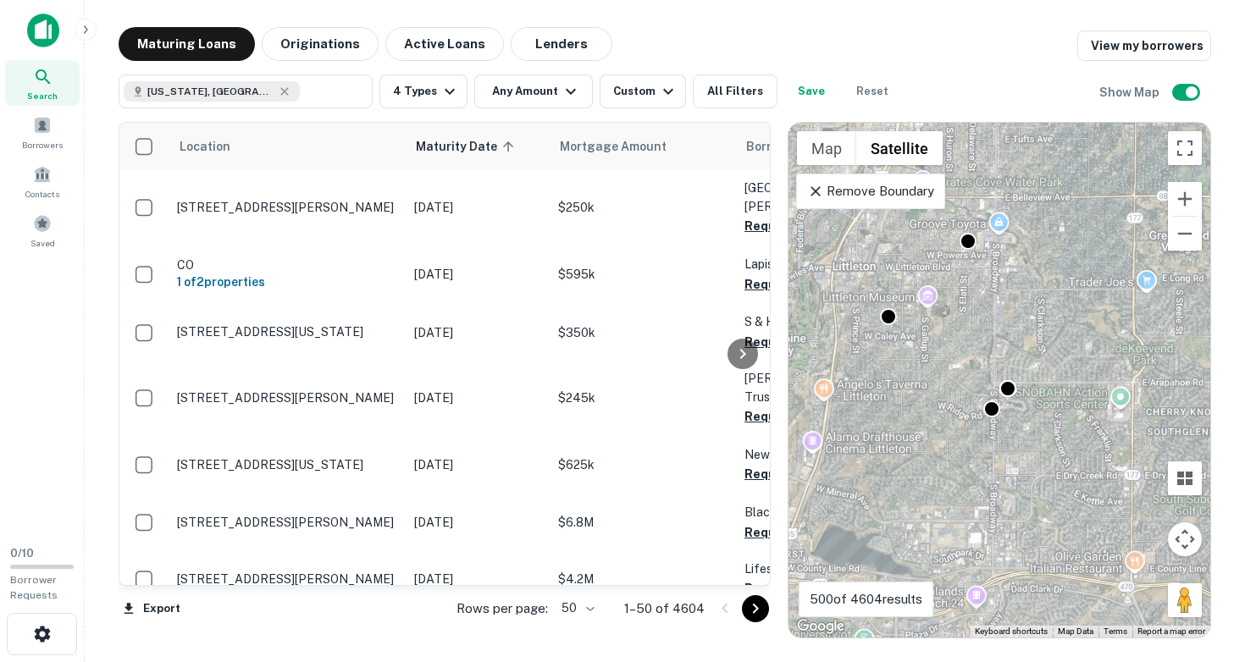
click at [990, 434] on div "To activate drag with keyboard, press Alt + Enter. Once in keyboard drag state,…" at bounding box center [999, 380] width 422 height 515
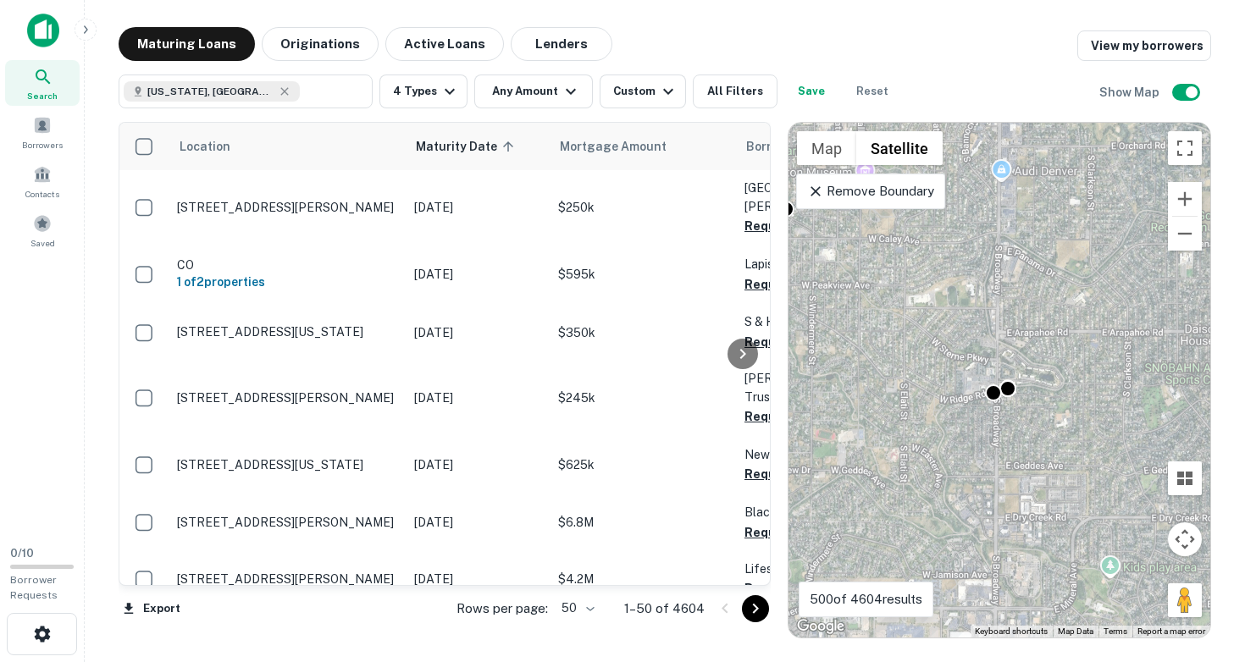
click at [992, 426] on div "To activate drag with keyboard, press Alt + Enter. Once in keyboard drag state,…" at bounding box center [999, 380] width 422 height 515
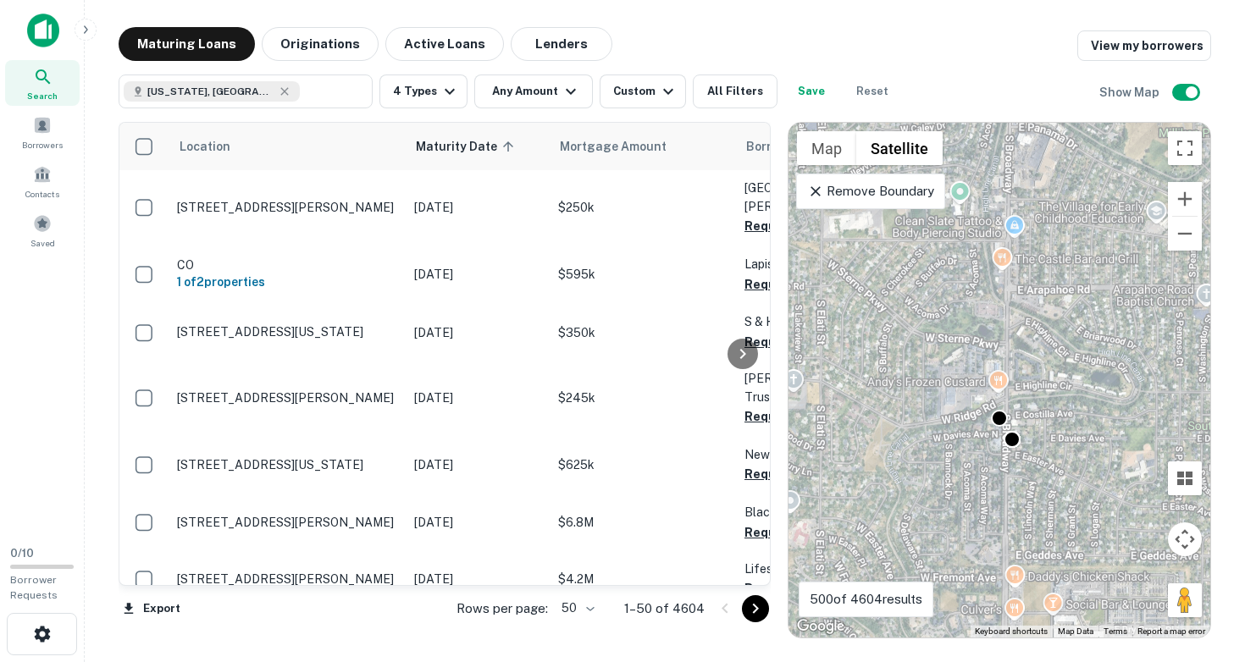
drag, startPoint x: 1002, startPoint y: 384, endPoint x: 1004, endPoint y: 434, distance: 50.0
click at [1004, 434] on div "To activate drag with keyboard, press Alt + Enter. Once in keyboard drag state,…" at bounding box center [999, 380] width 422 height 515
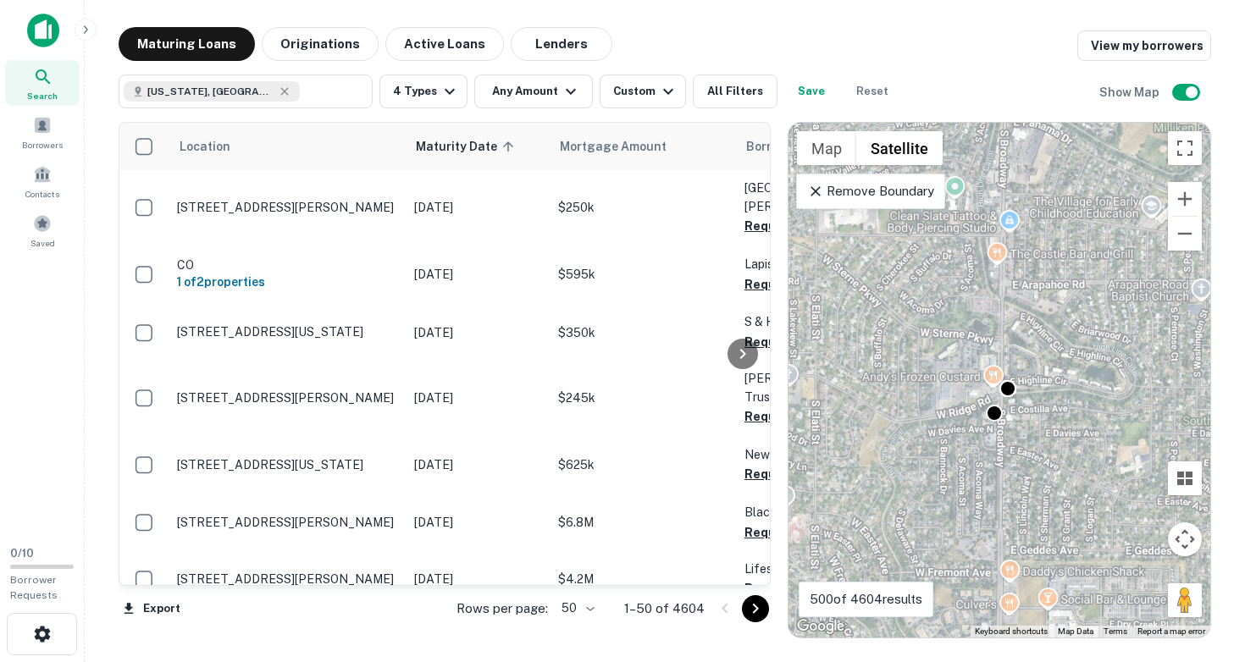
click at [1037, 434] on div "To activate drag with keyboard, press Alt + Enter. Once in keyboard drag state,…" at bounding box center [999, 380] width 422 height 515
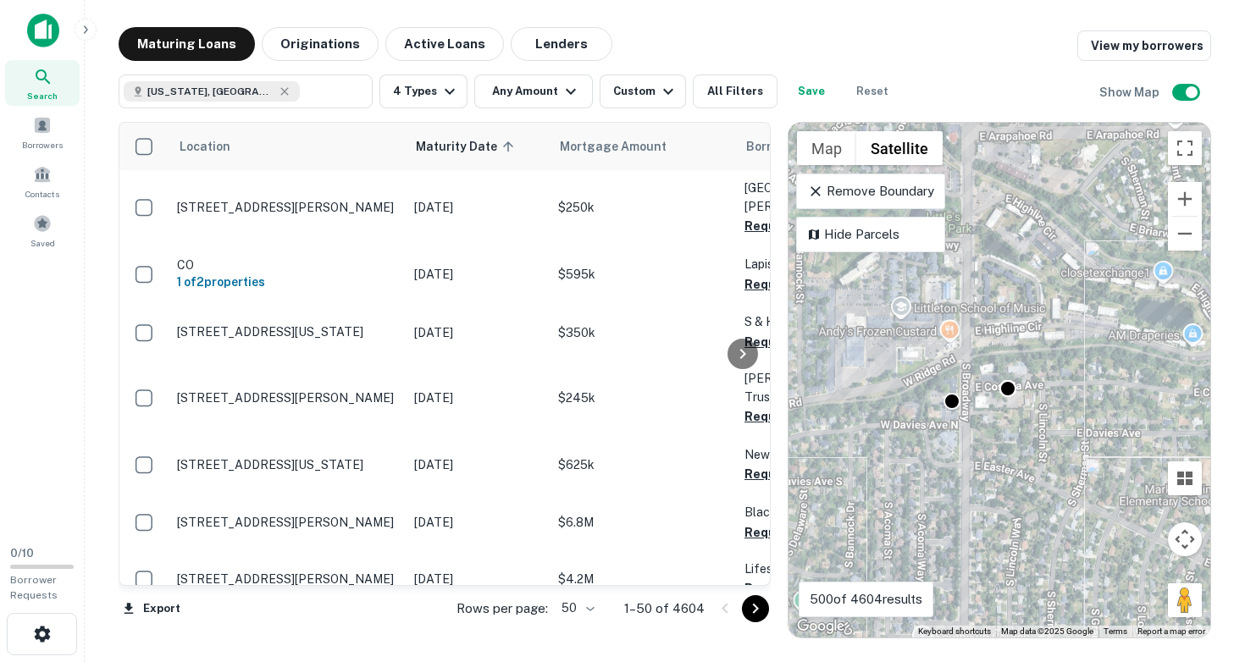
click at [1023, 425] on div "To activate drag with keyboard, press Alt + Enter. Once in keyboard drag state,…" at bounding box center [999, 380] width 422 height 515
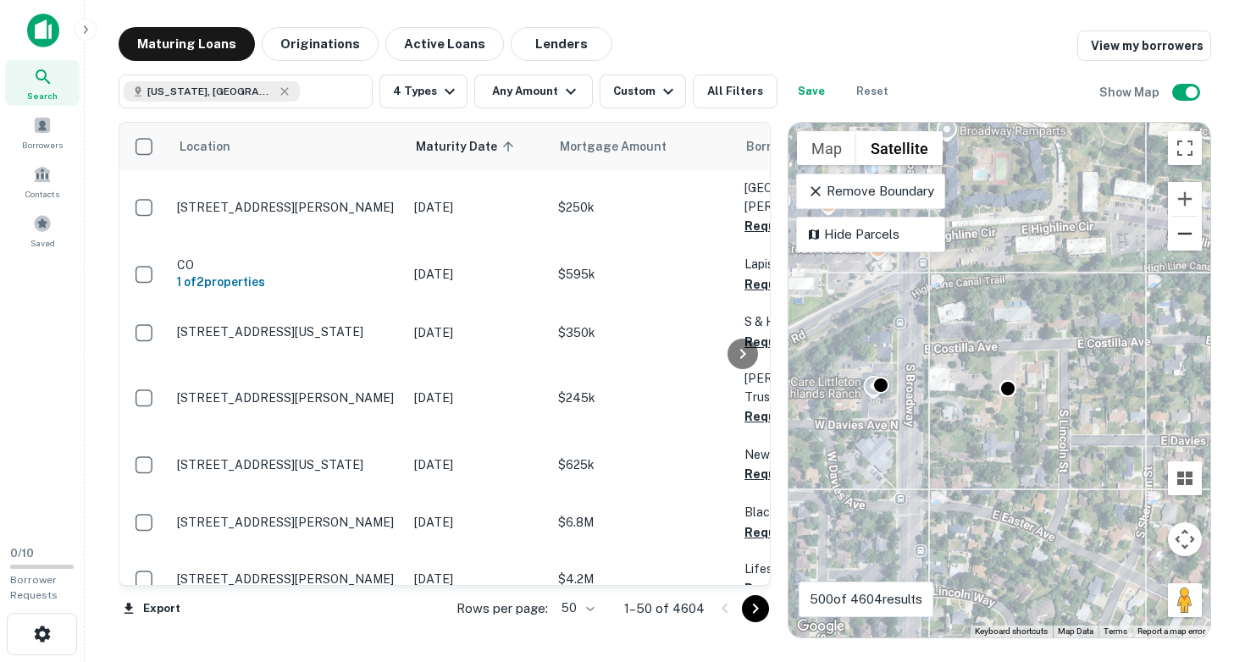
click at [1180, 241] on button "Zoom out" at bounding box center [1185, 234] width 34 height 34
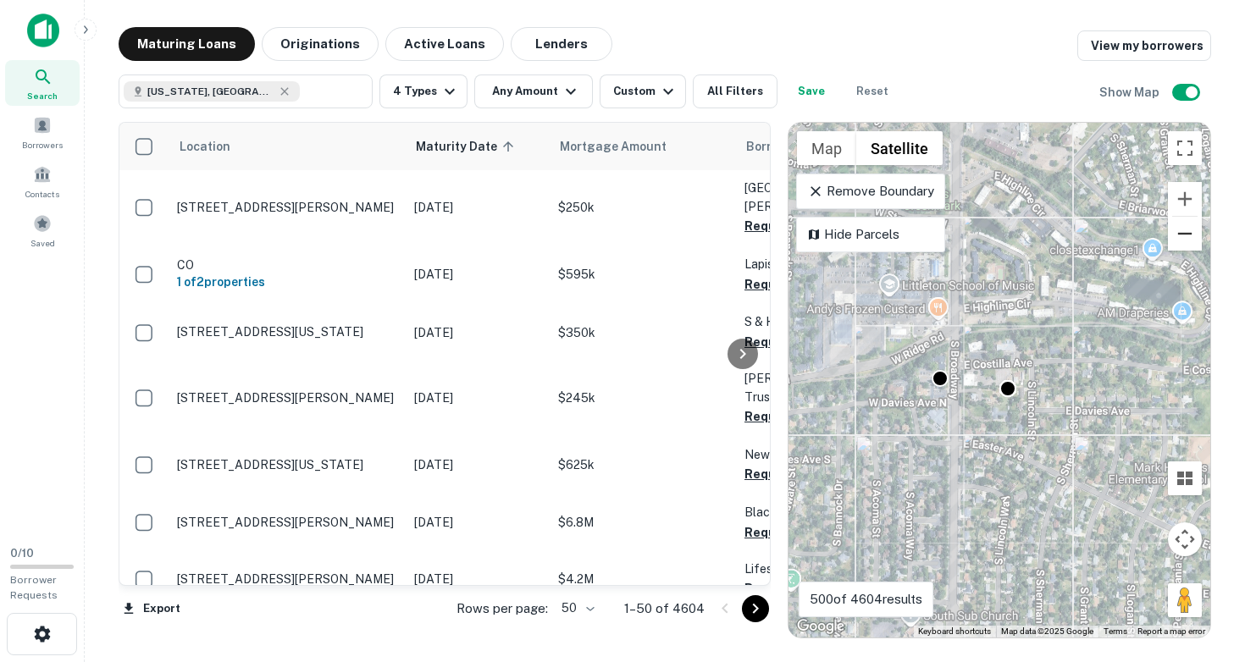
click at [1180, 241] on button "Zoom out" at bounding box center [1185, 234] width 34 height 34
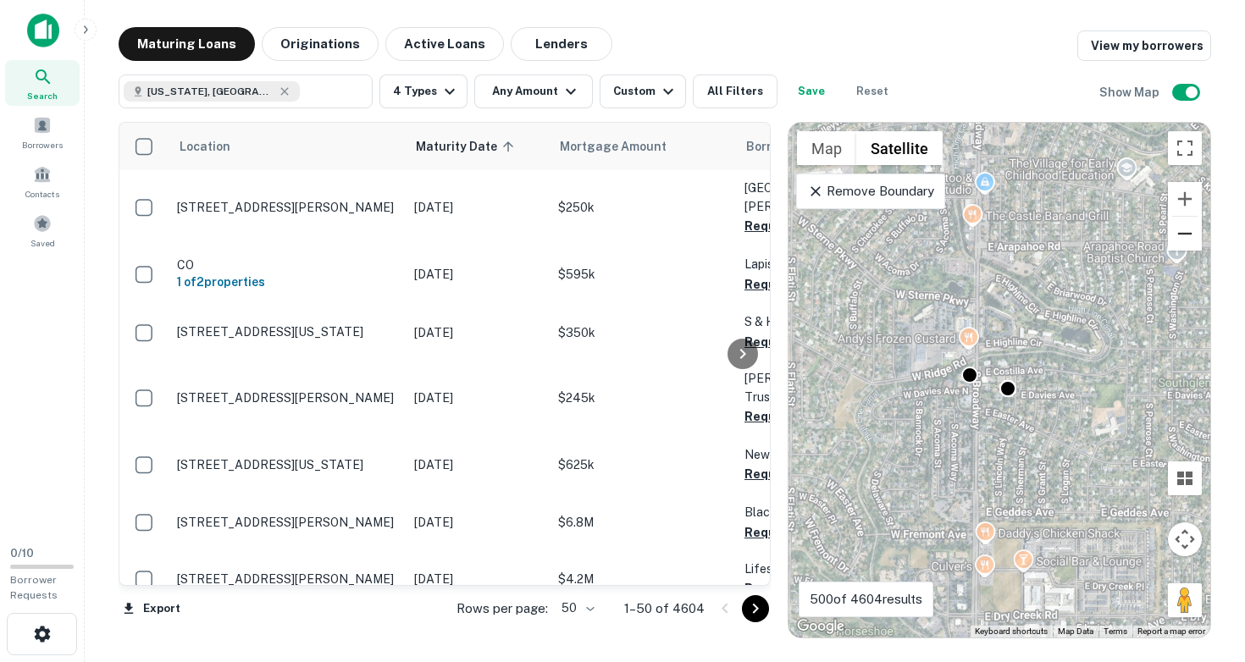
click at [1180, 241] on button "Zoom out" at bounding box center [1185, 234] width 34 height 34
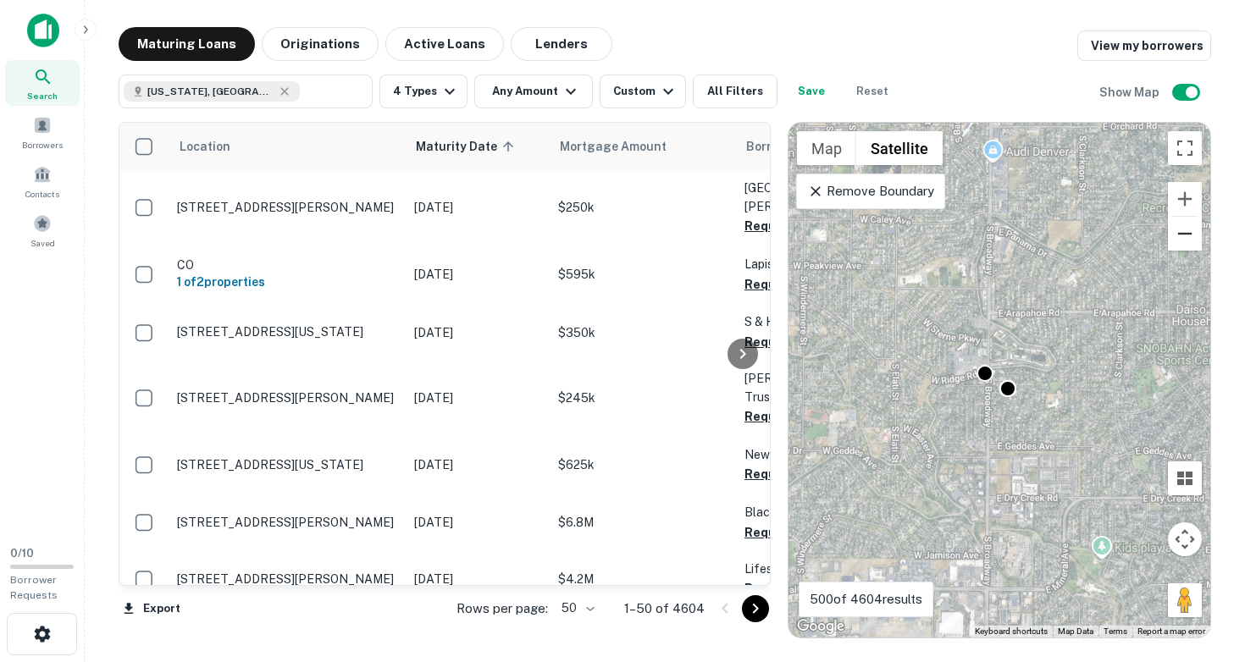
click at [1180, 241] on button "Zoom out" at bounding box center [1185, 234] width 34 height 34
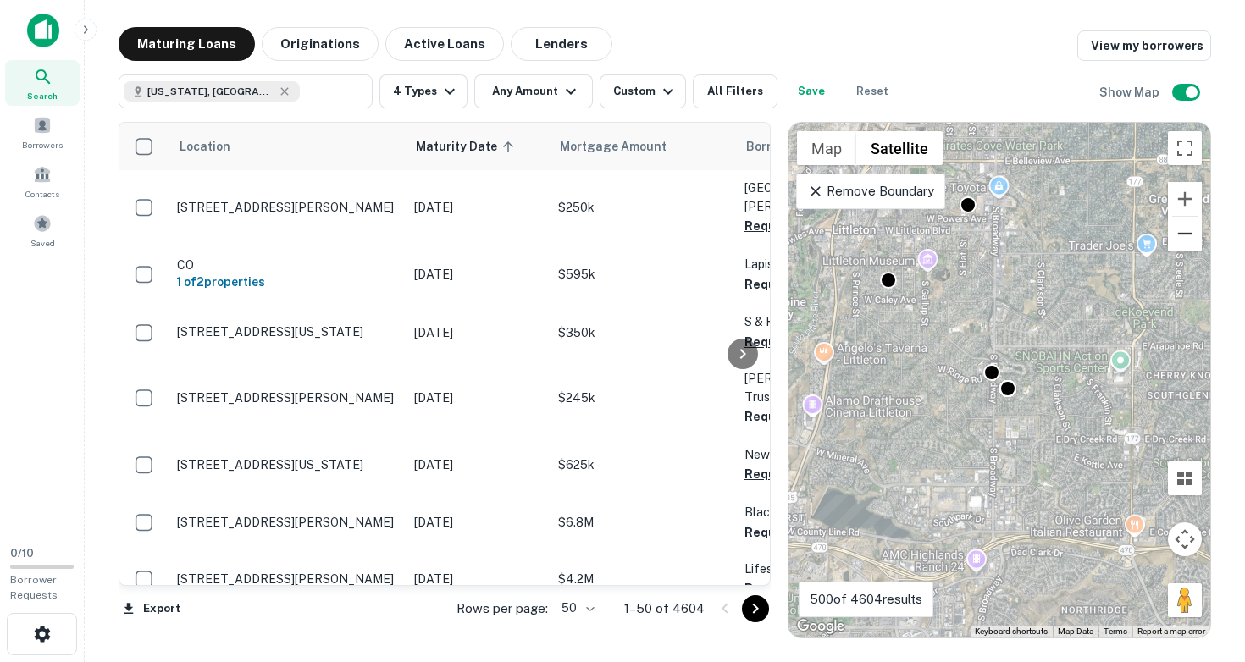
click at [1180, 241] on button "Zoom out" at bounding box center [1185, 234] width 34 height 34
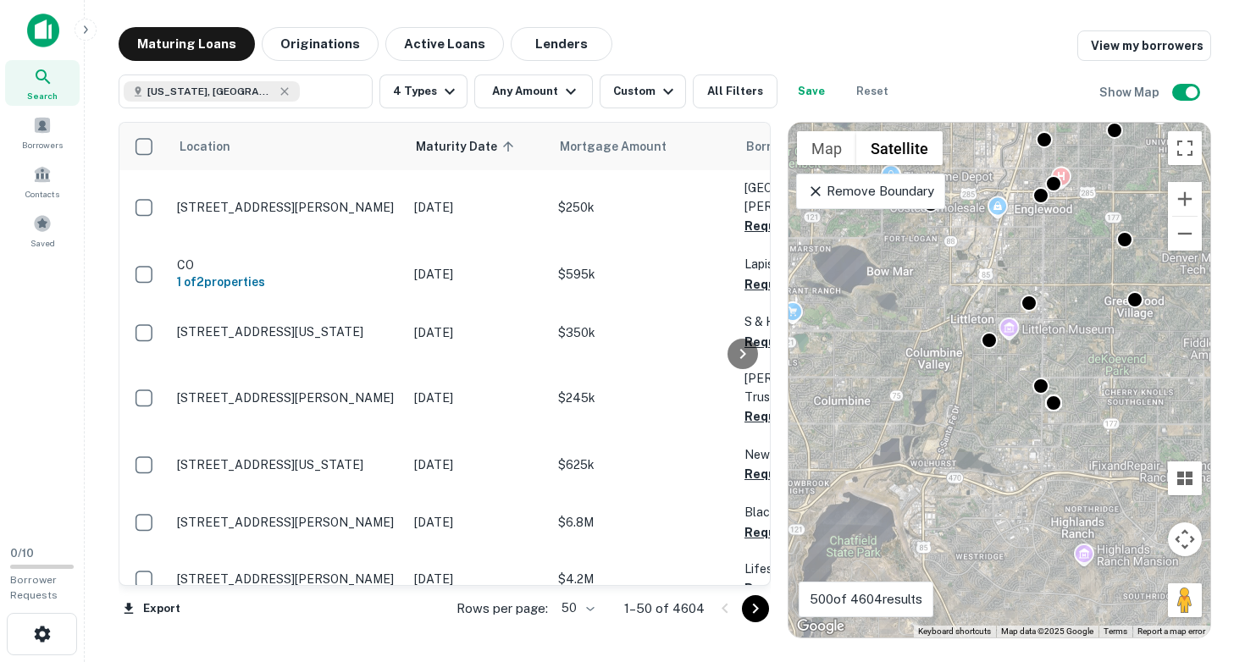
drag, startPoint x: 932, startPoint y: 380, endPoint x: 980, endPoint y: 385, distance: 48.5
click at [980, 385] on div "To activate drag with keyboard, press Alt + Enter. Once in keyboard drag state,…" at bounding box center [999, 380] width 422 height 515
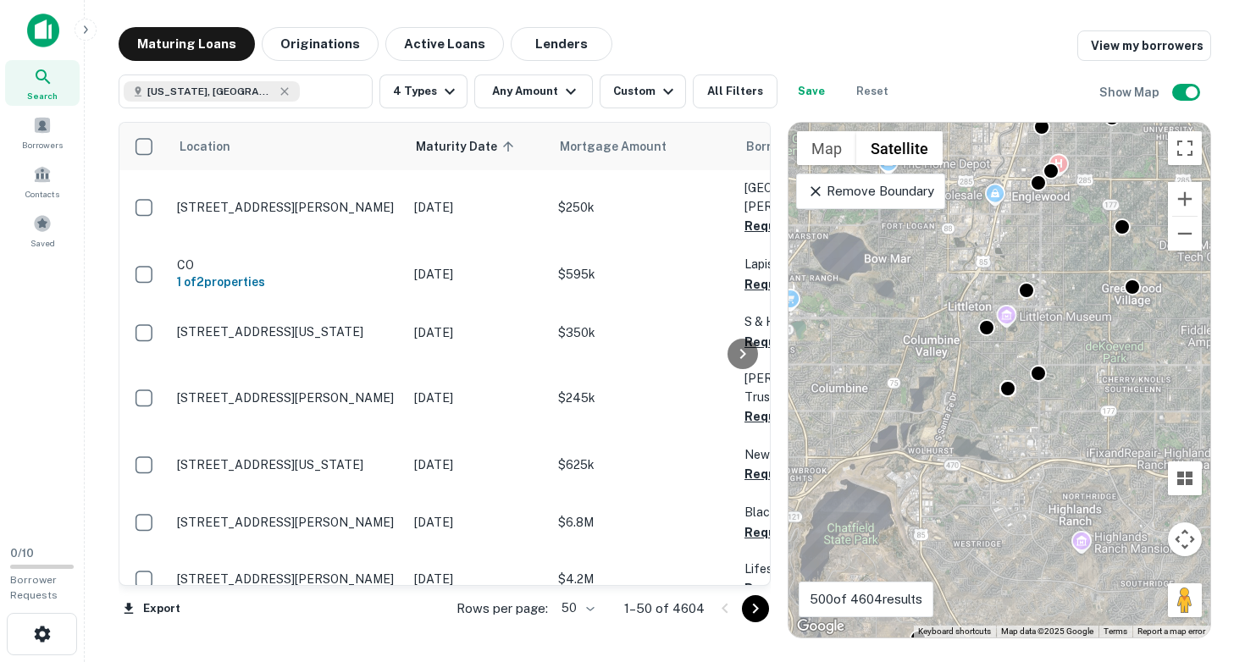
click at [988, 346] on div "To activate drag with keyboard, press Alt + Enter. Once in keyboard drag state,…" at bounding box center [999, 380] width 422 height 515
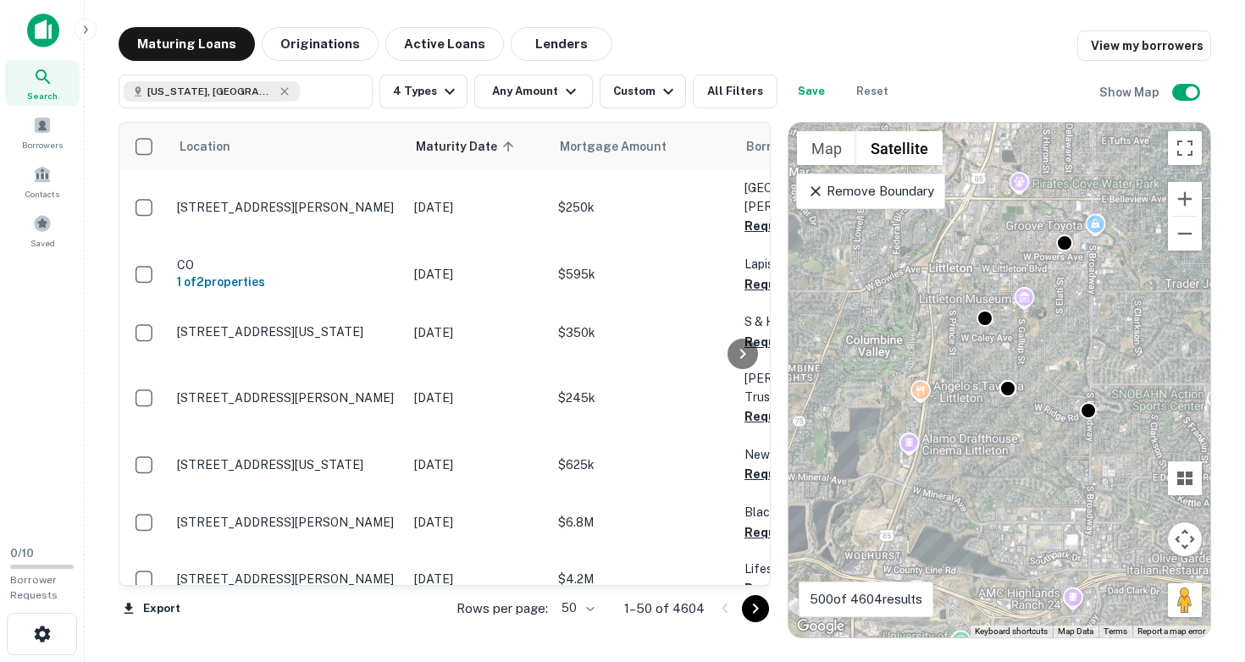
click at [987, 347] on div "To activate drag with keyboard, press Alt + Enter. Once in keyboard drag state,…" at bounding box center [999, 380] width 422 height 515
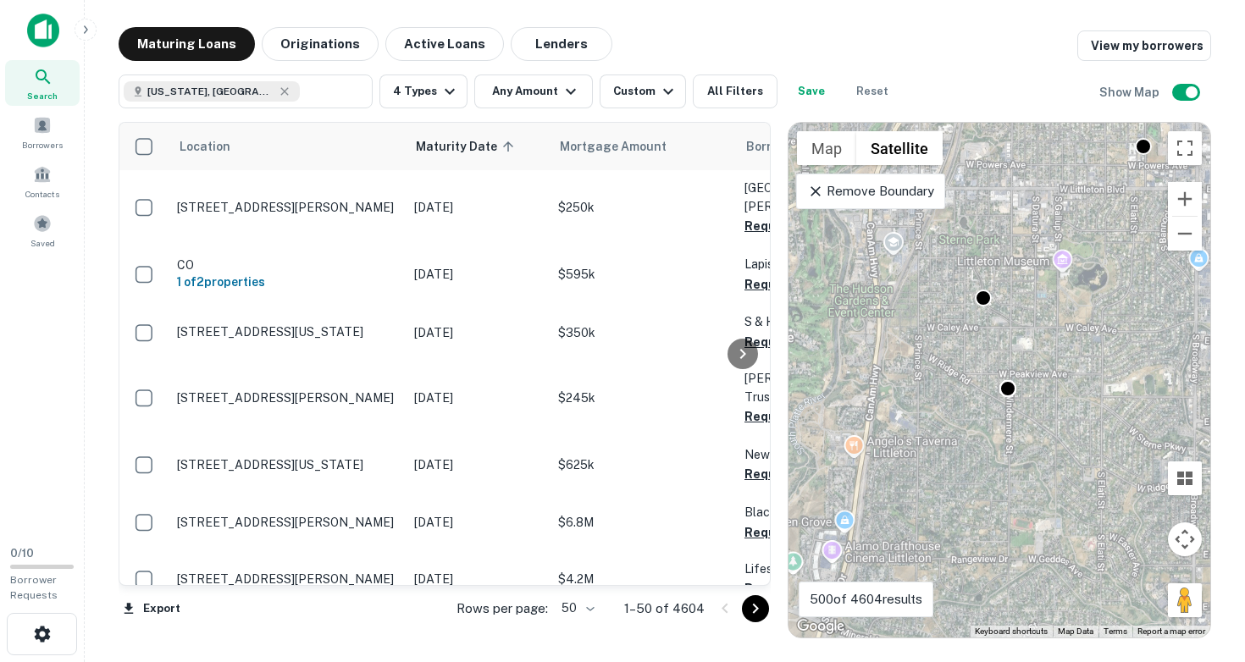
click at [998, 335] on div "To activate drag with keyboard, press Alt + Enter. Once in keyboard drag state,…" at bounding box center [999, 380] width 422 height 515
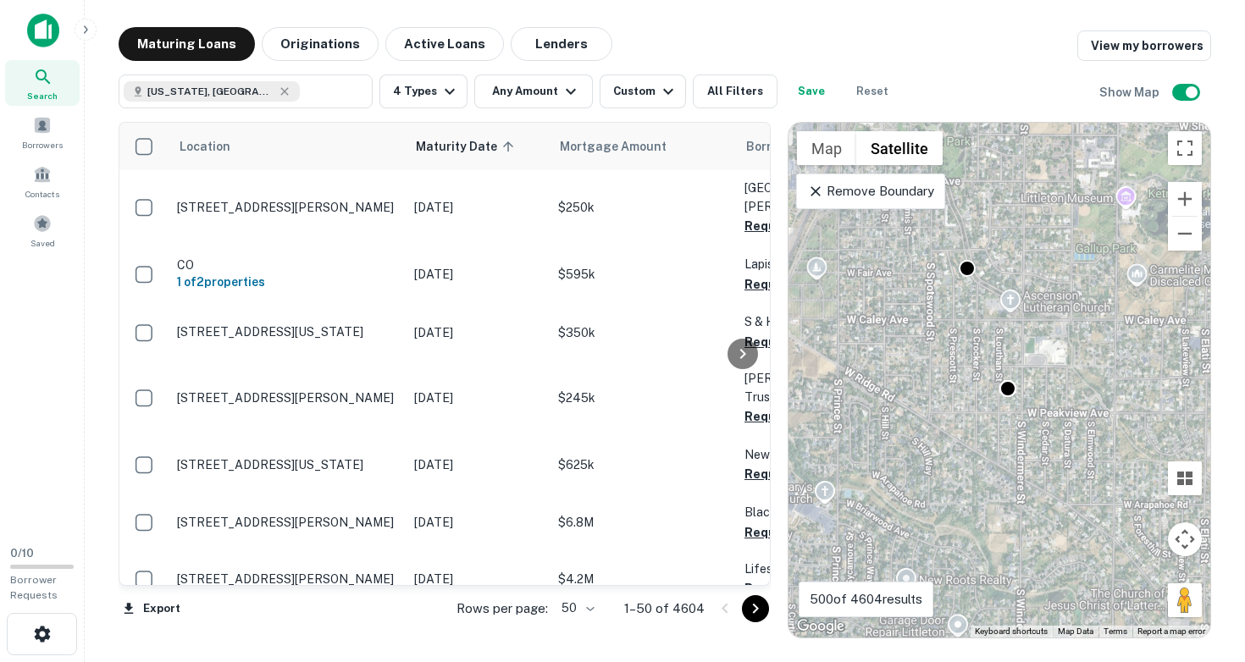
click at [982, 303] on div "To activate drag with keyboard, press Alt + Enter. Once in keyboard drag state,…" at bounding box center [999, 380] width 422 height 515
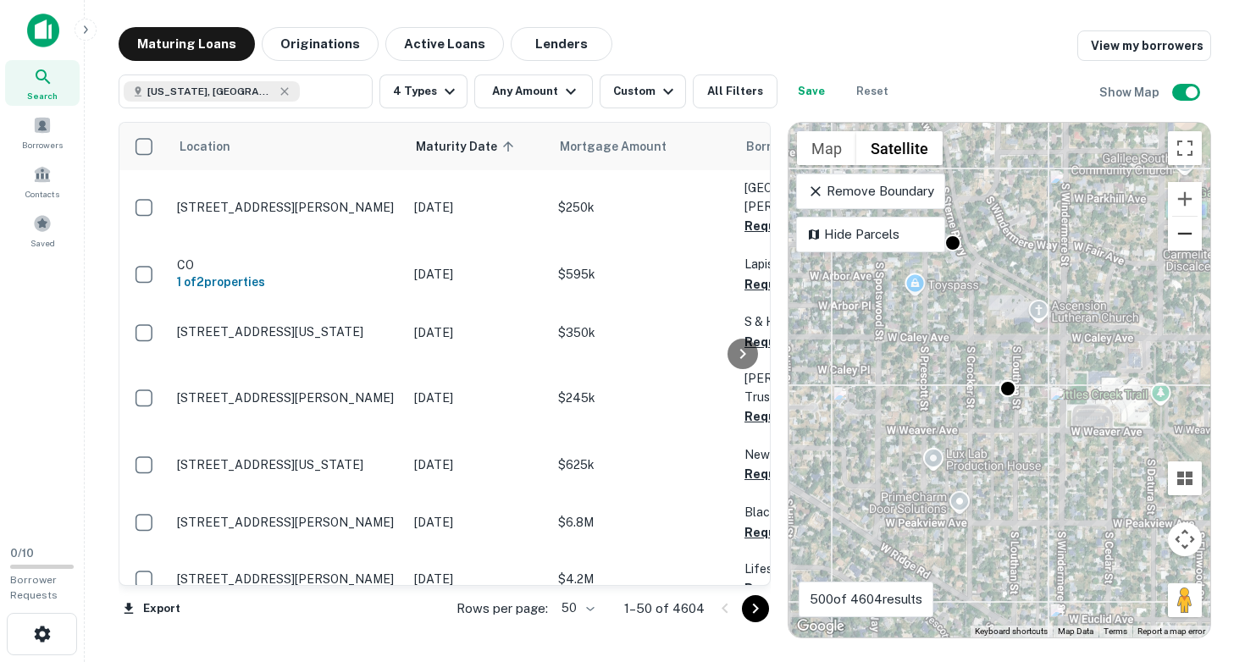
click at [1175, 226] on button "Zoom out" at bounding box center [1185, 234] width 34 height 34
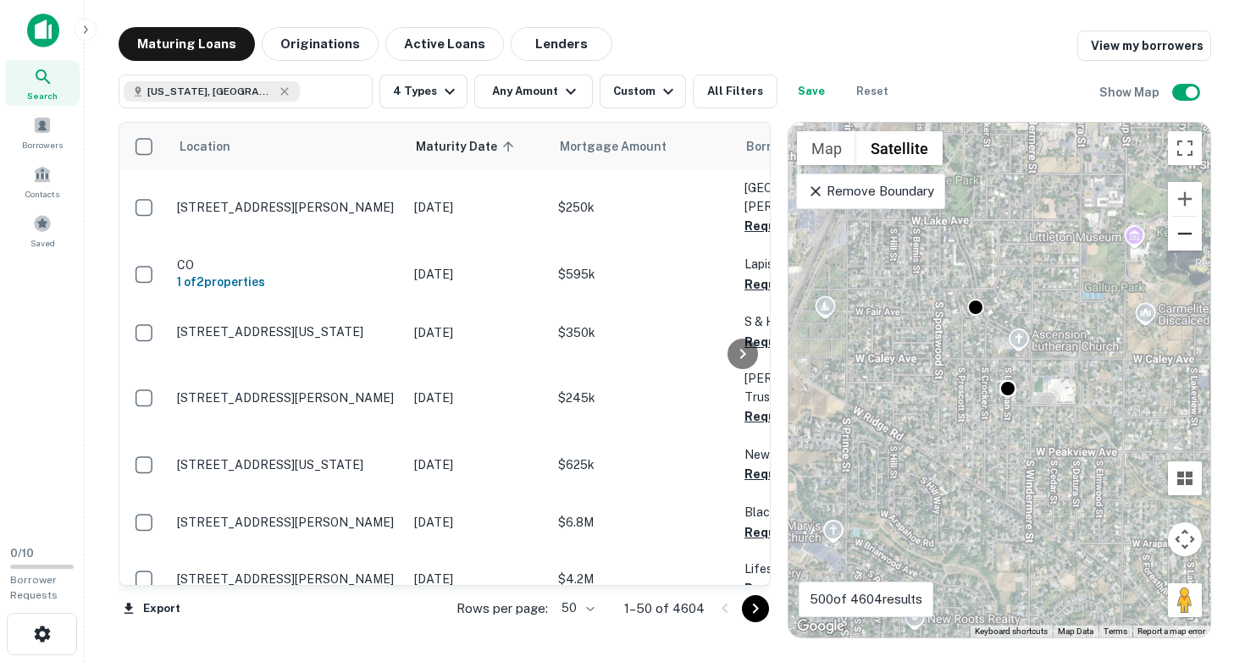
click at [1177, 229] on button "Zoom out" at bounding box center [1185, 234] width 34 height 34
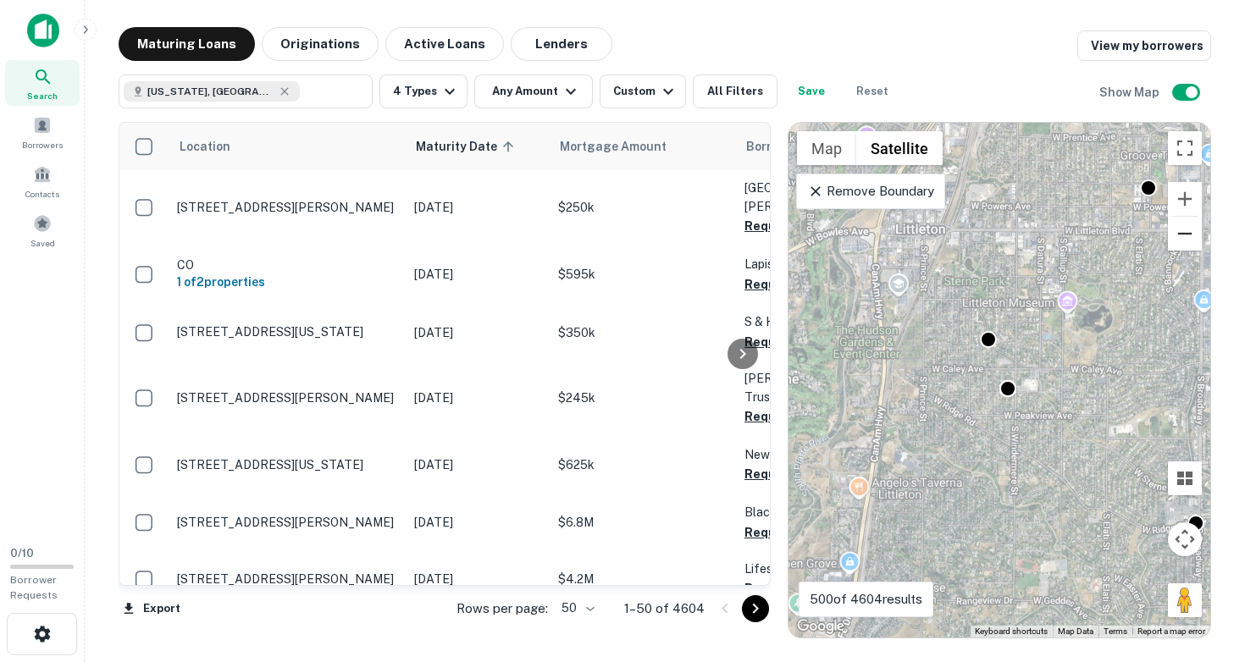
click at [1177, 229] on button "Zoom out" at bounding box center [1185, 234] width 34 height 34
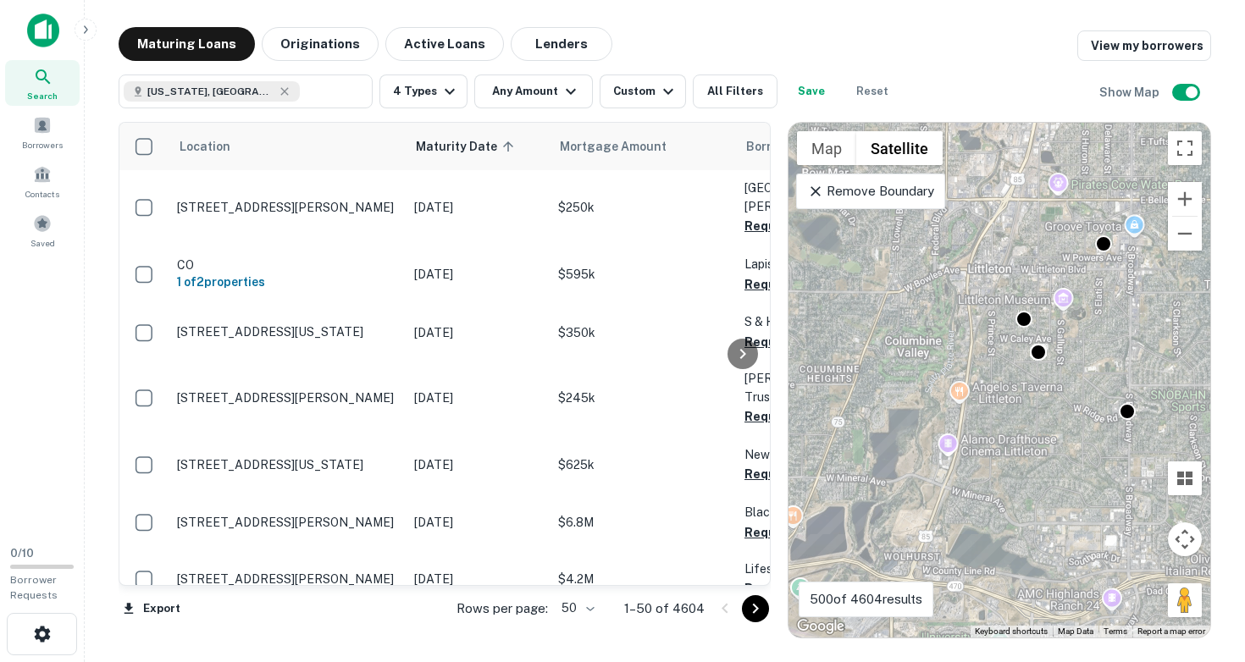
drag, startPoint x: 904, startPoint y: 434, endPoint x: 965, endPoint y: 330, distance: 120.7
click at [965, 337] on div "To activate drag with keyboard, press Alt + Enter. Once in keyboard drag state,…" at bounding box center [999, 380] width 422 height 515
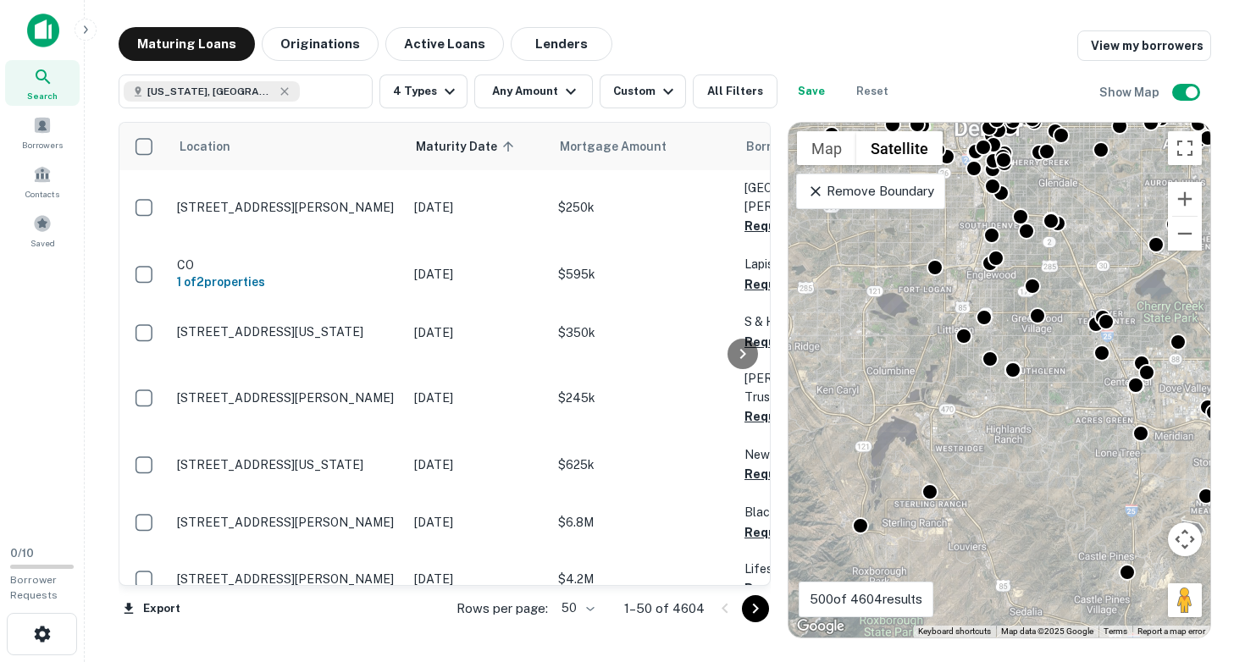
drag, startPoint x: 886, startPoint y: 471, endPoint x: 943, endPoint y: 334, distance: 148.5
click at [943, 335] on div "To activate drag with keyboard, press Alt + Enter. Once in keyboard drag state,…" at bounding box center [999, 380] width 422 height 515
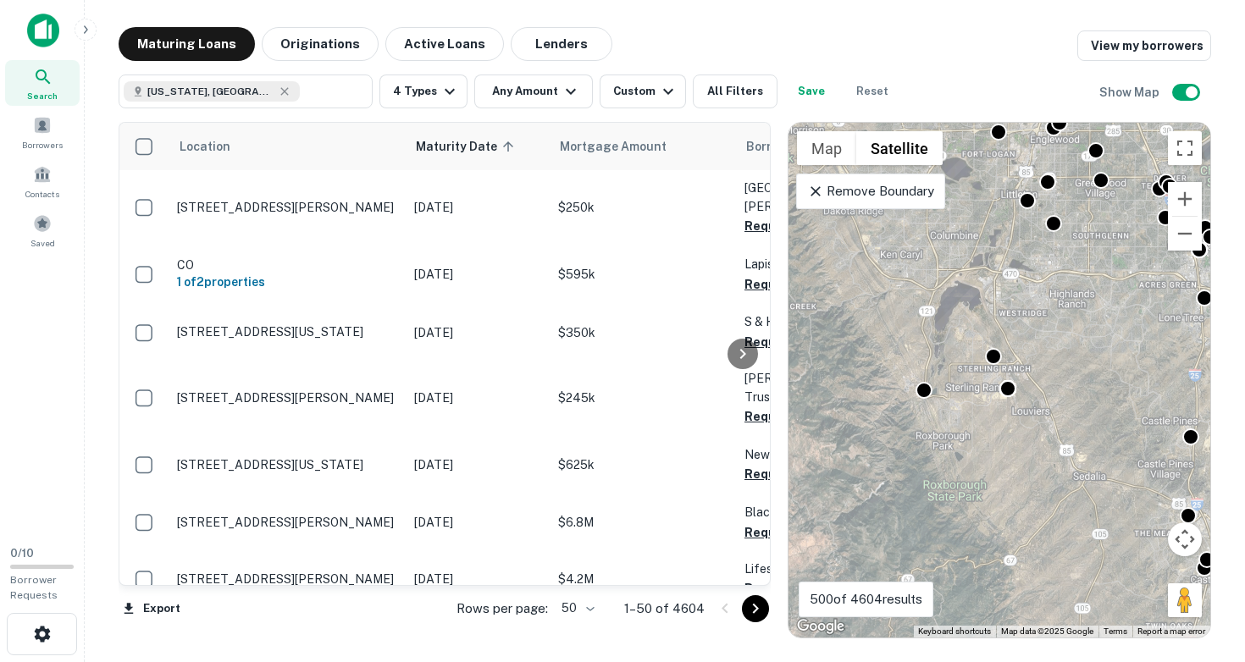
click at [951, 396] on div "To activate drag with keyboard, press Alt + Enter. Once in keyboard drag state,…" at bounding box center [999, 380] width 422 height 515
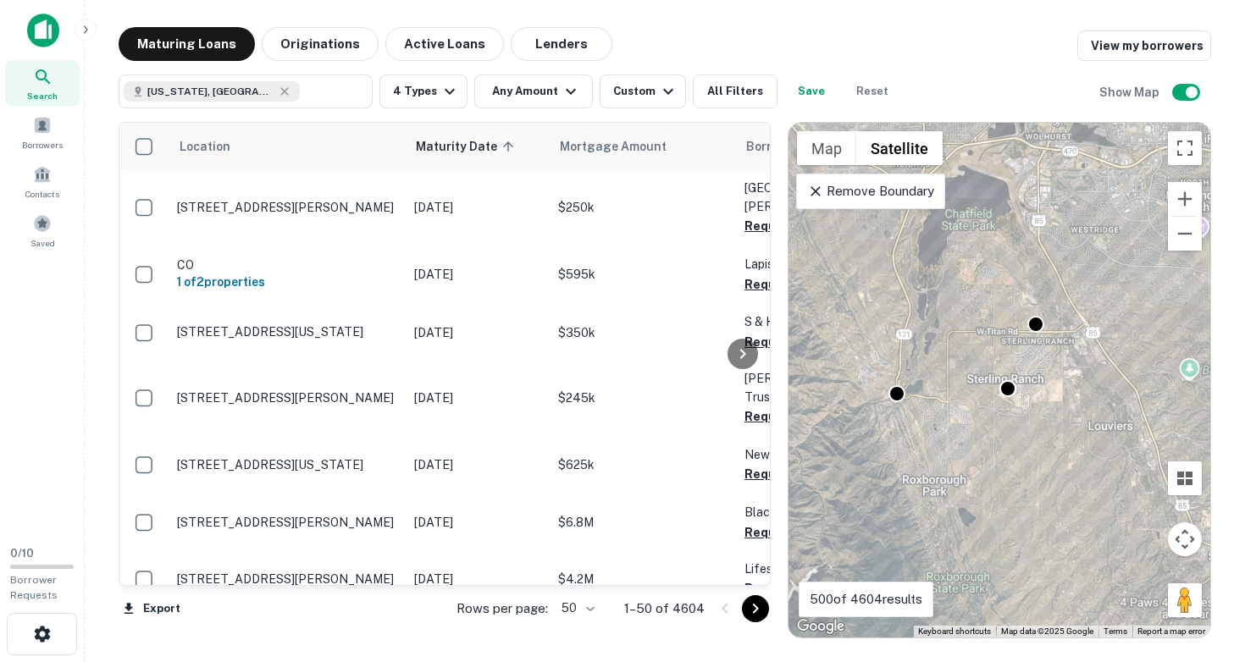
click at [1000, 360] on div "To activate drag with keyboard, press Alt + Enter. Once in keyboard drag state,…" at bounding box center [999, 380] width 422 height 515
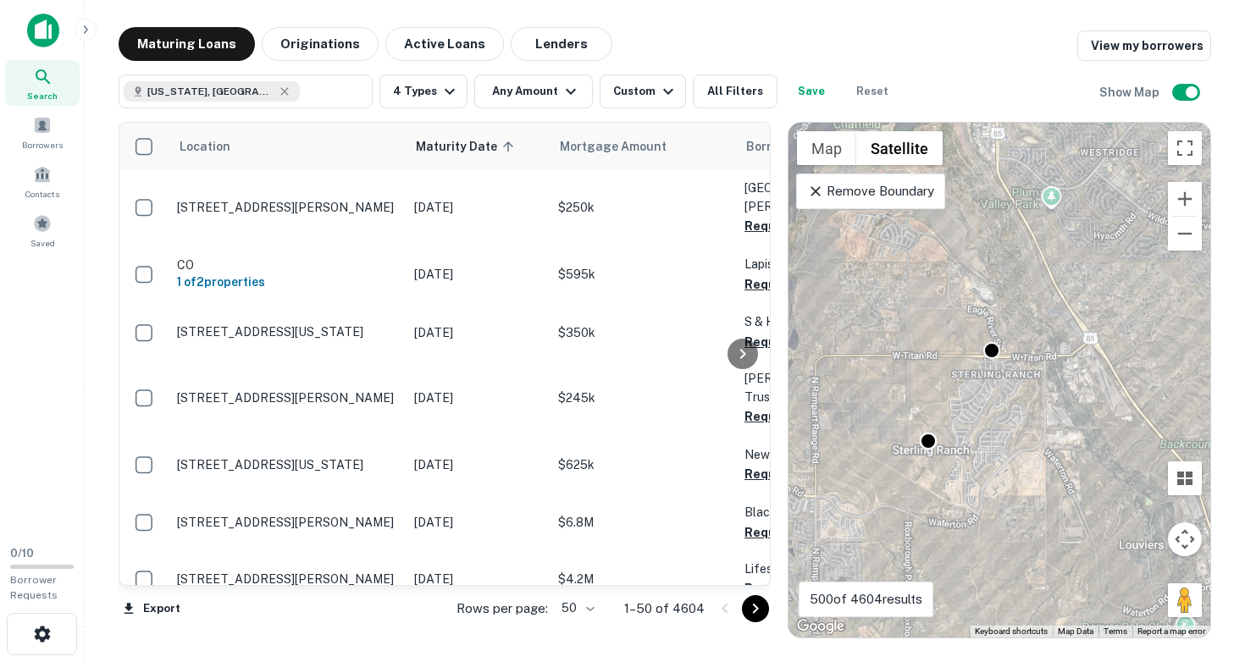
drag, startPoint x: 1046, startPoint y: 340, endPoint x: 944, endPoint y: 404, distance: 120.3
click at [944, 403] on div "To activate drag with keyboard, press Alt + Enter. Once in keyboard drag state,…" at bounding box center [999, 380] width 422 height 515
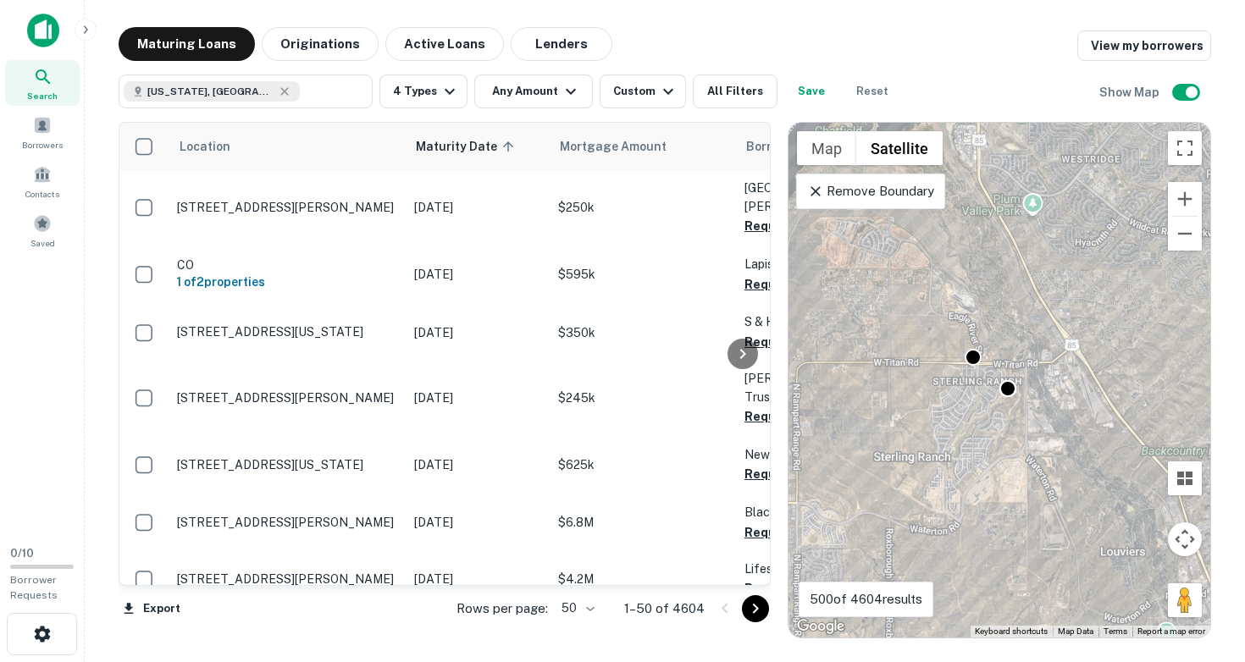
click at [949, 408] on div "To activate drag with keyboard, press Alt + Enter. Once in keyboard drag state,…" at bounding box center [999, 380] width 422 height 515
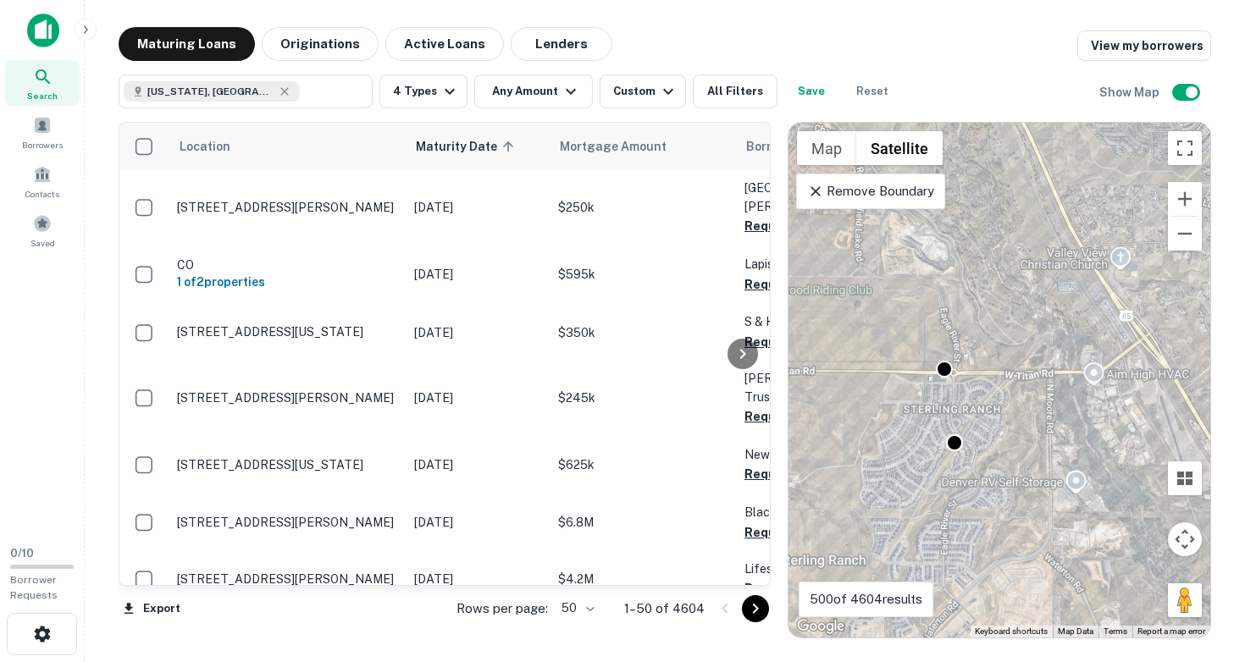
drag, startPoint x: 997, startPoint y: 327, endPoint x: 941, endPoint y: 382, distance: 78.5
click at [941, 384] on div "To activate drag with keyboard, press Alt + Enter. Once in keyboard drag state,…" at bounding box center [999, 380] width 422 height 515
click at [987, 345] on div "To activate drag with keyboard, press Alt + Enter. Once in keyboard drag state,…" at bounding box center [999, 380] width 422 height 515
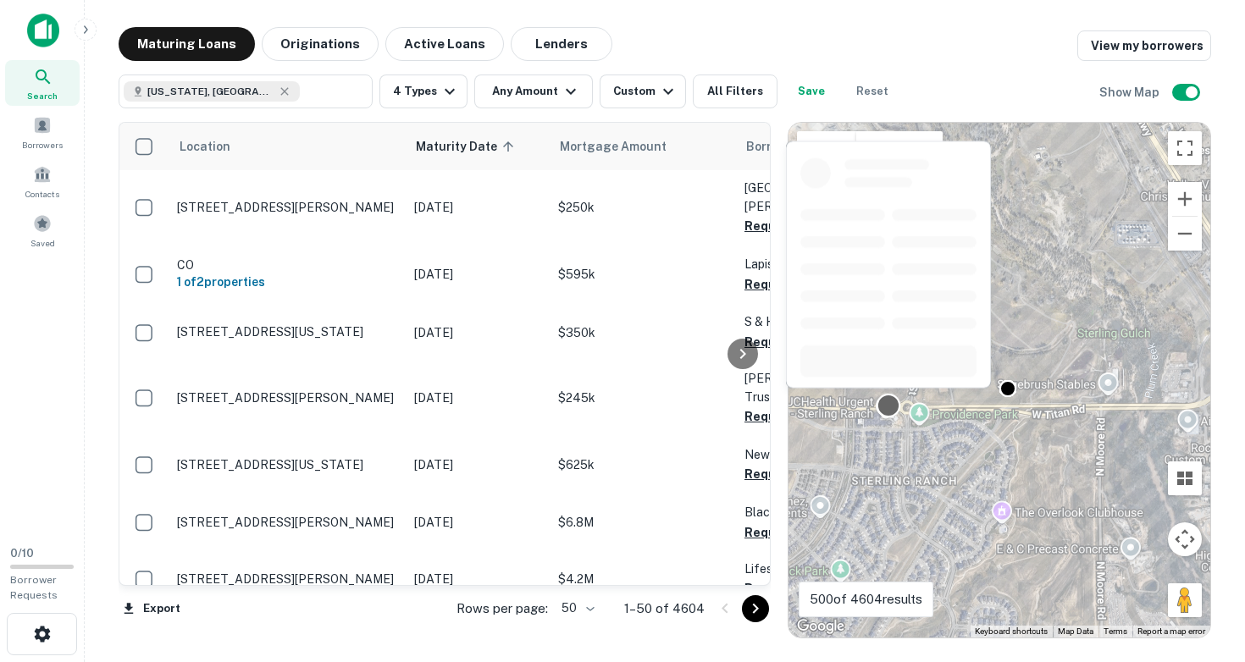
click at [888, 405] on div at bounding box center [889, 406] width 25 height 25
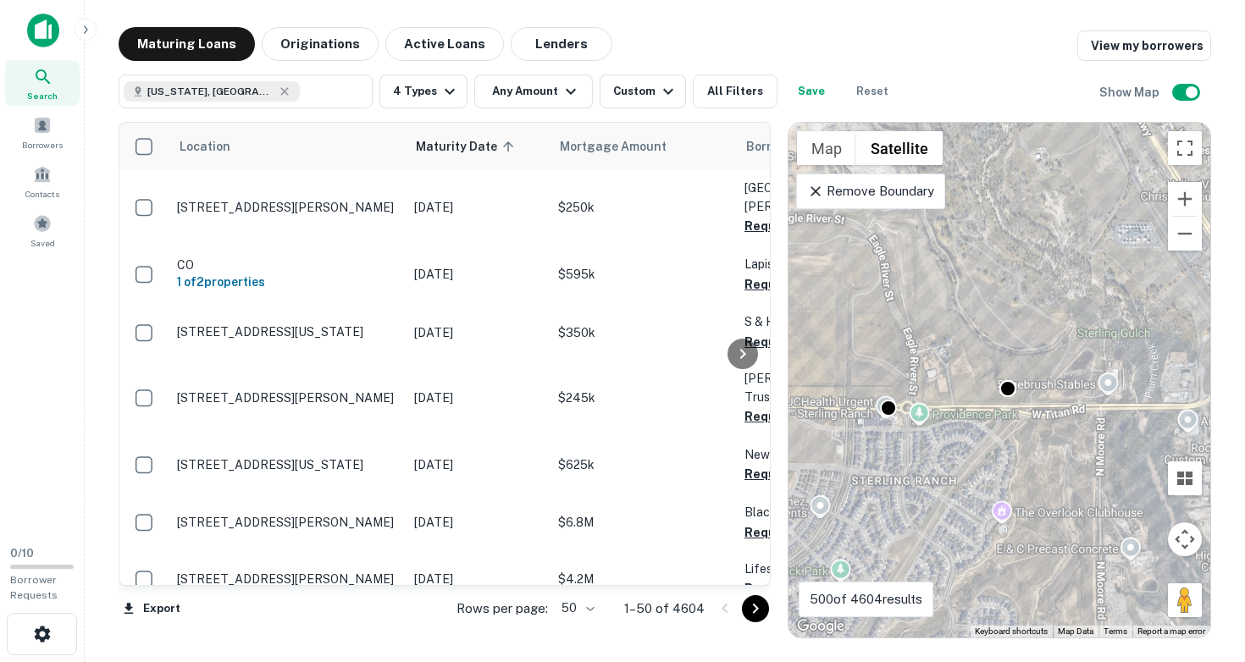
click at [854, 431] on div "To navigate, press the arrow keys. To activate drag with keyboard, press Alt + …" at bounding box center [999, 380] width 422 height 515
click at [854, 431] on div "To activate drag with keyboard, press Alt + Enter. Once in keyboard drag state,…" at bounding box center [999, 380] width 422 height 515
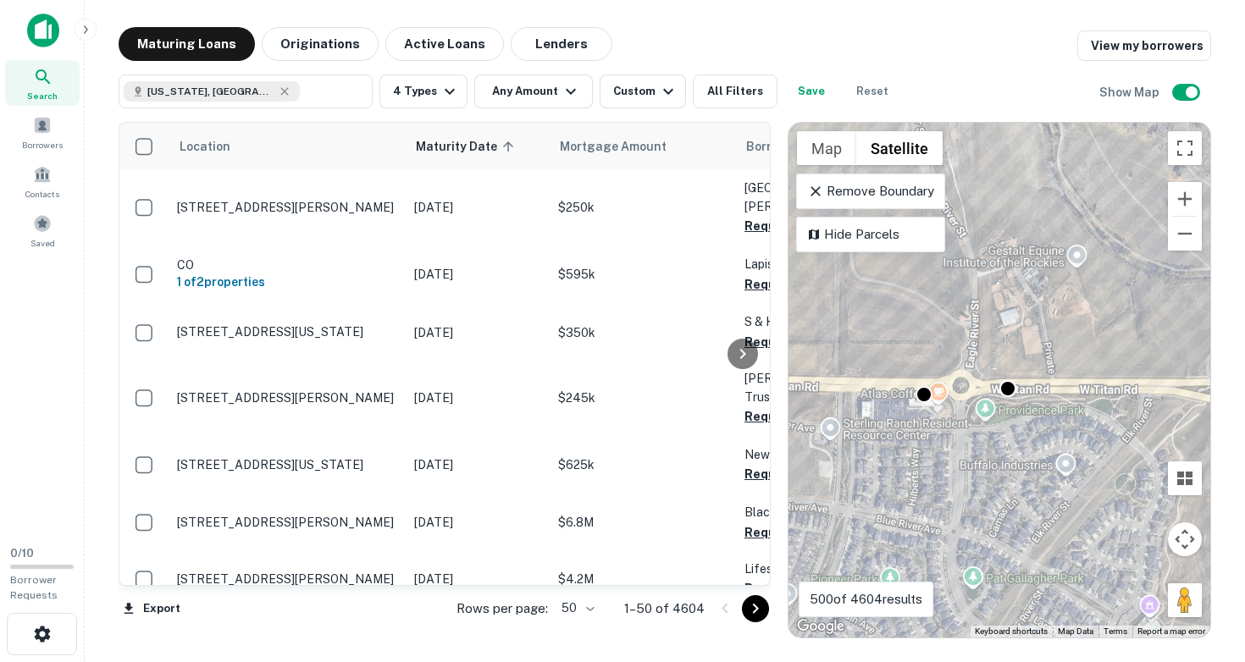
click at [867, 427] on div "To activate drag with keyboard, press Alt + Enter. Once in keyboard drag state,…" at bounding box center [999, 380] width 422 height 515
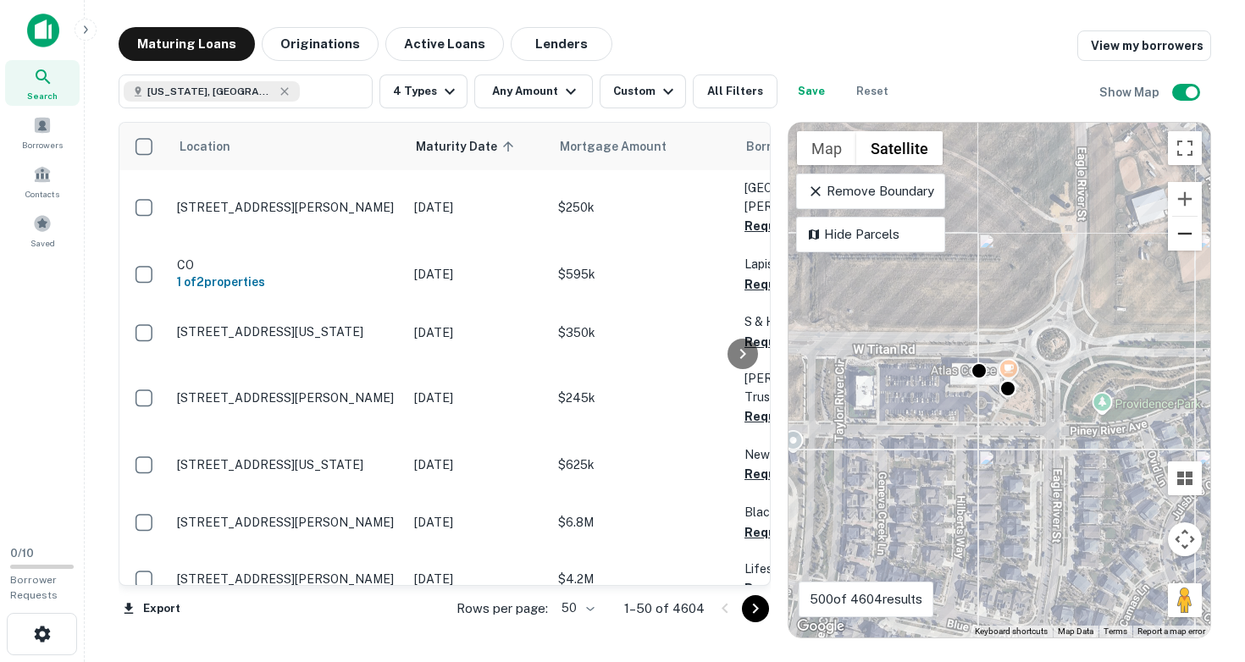
click at [1184, 233] on button "Zoom out" at bounding box center [1185, 234] width 34 height 34
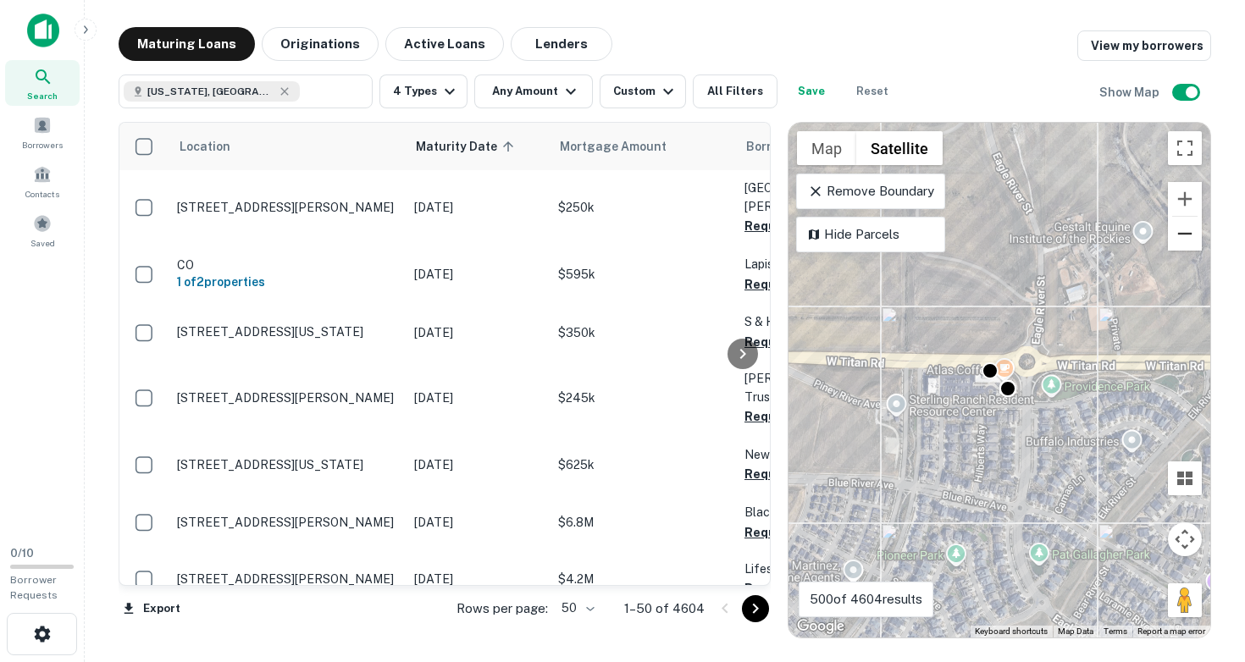
click at [1184, 233] on button "Zoom out" at bounding box center [1185, 234] width 34 height 34
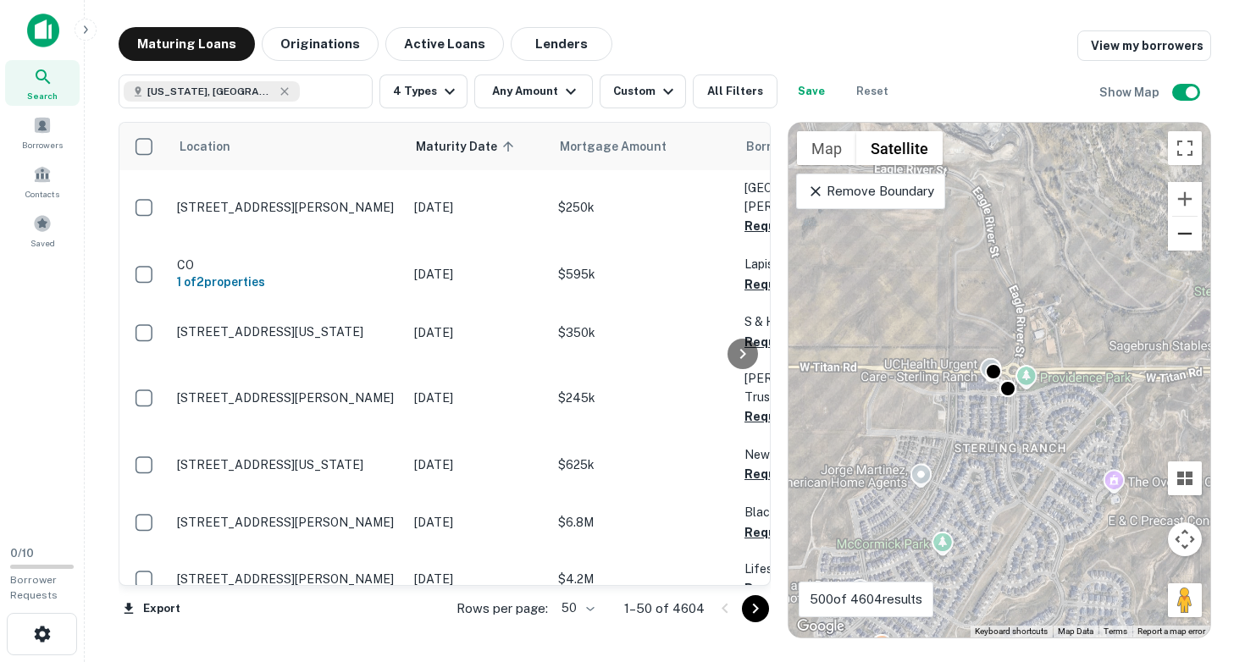
click at [1184, 233] on button "Zoom out" at bounding box center [1185, 234] width 34 height 34
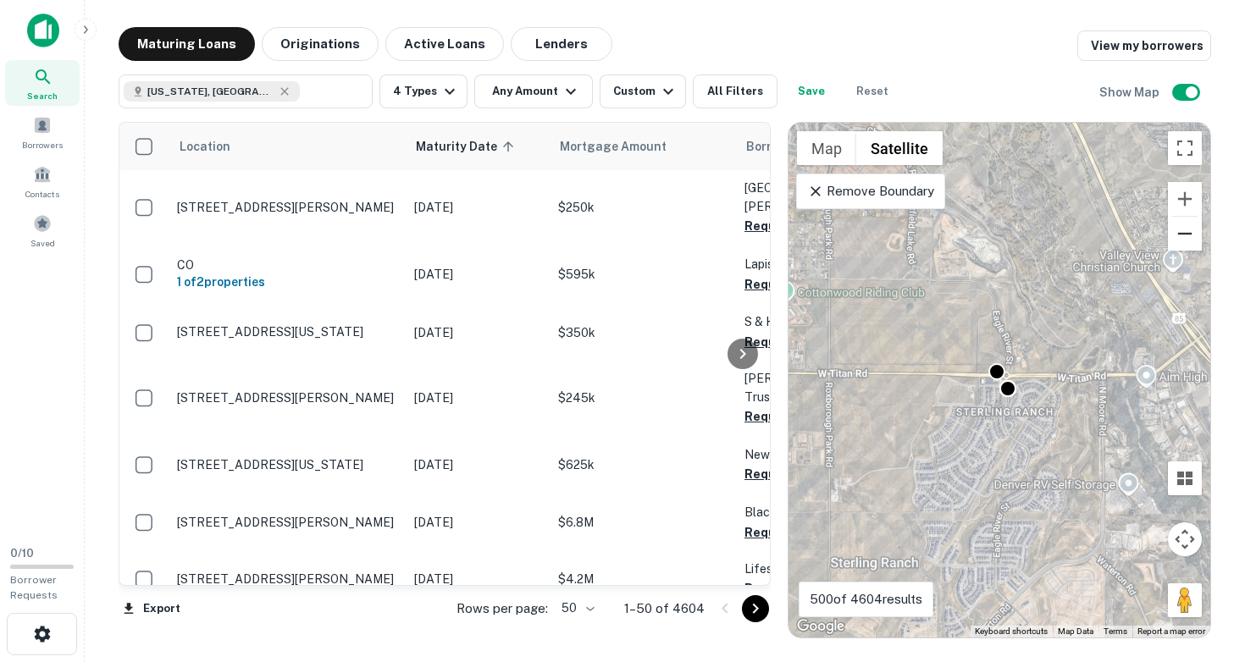
click at [1184, 233] on button "Zoom out" at bounding box center [1185, 234] width 34 height 34
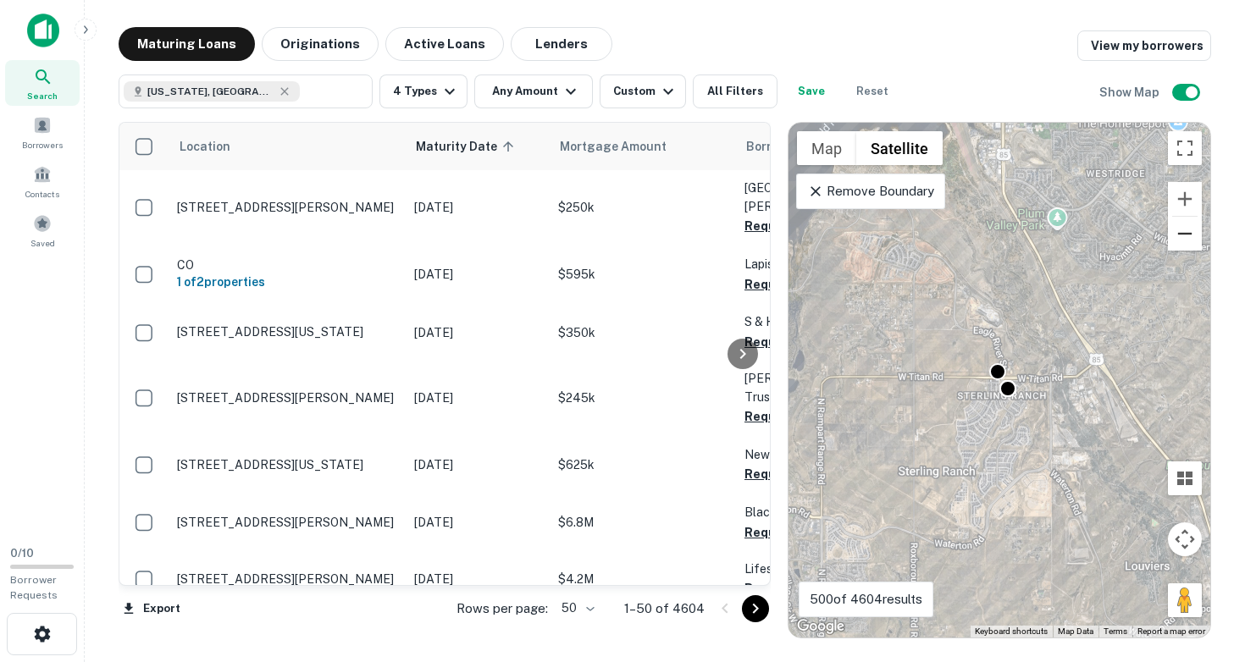
click at [1184, 233] on button "Zoom out" at bounding box center [1185, 234] width 34 height 34
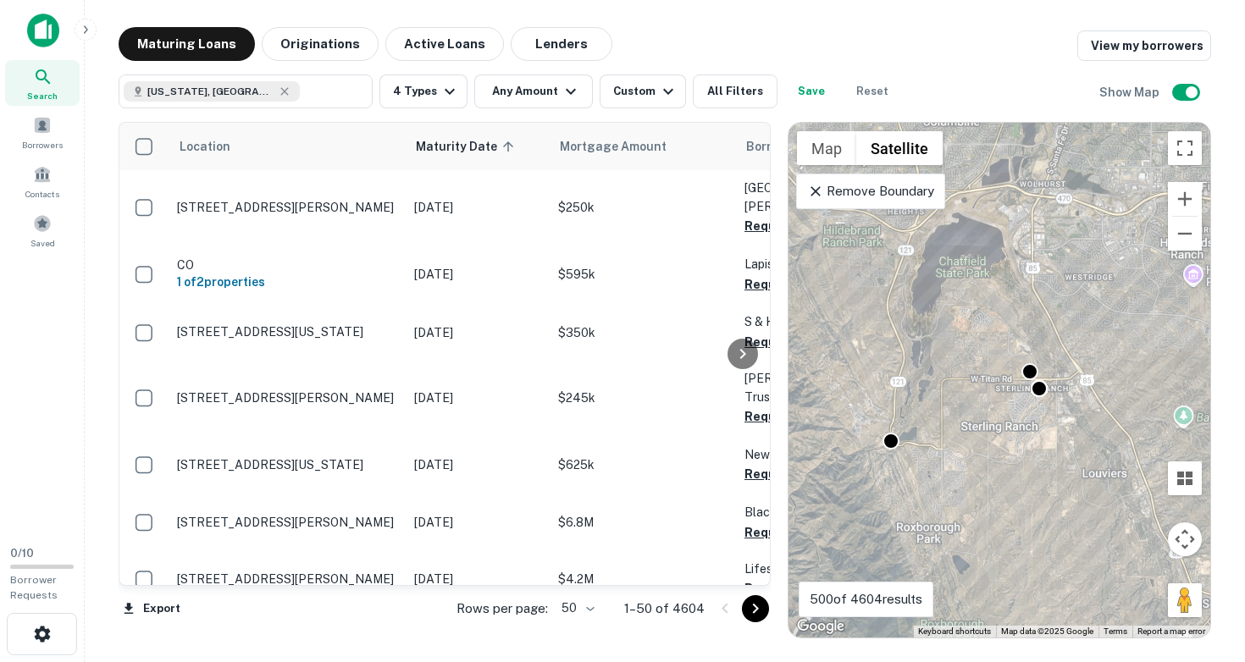
drag, startPoint x: 863, startPoint y: 467, endPoint x: 901, endPoint y: 467, distance: 38.1
click at [901, 467] on div "To activate drag with keyboard, press Alt + Enter. Once in keyboard drag state,…" at bounding box center [999, 380] width 422 height 515
click at [884, 467] on div "To activate drag with keyboard, press Alt + Enter. Once in keyboard drag state,…" at bounding box center [999, 380] width 422 height 515
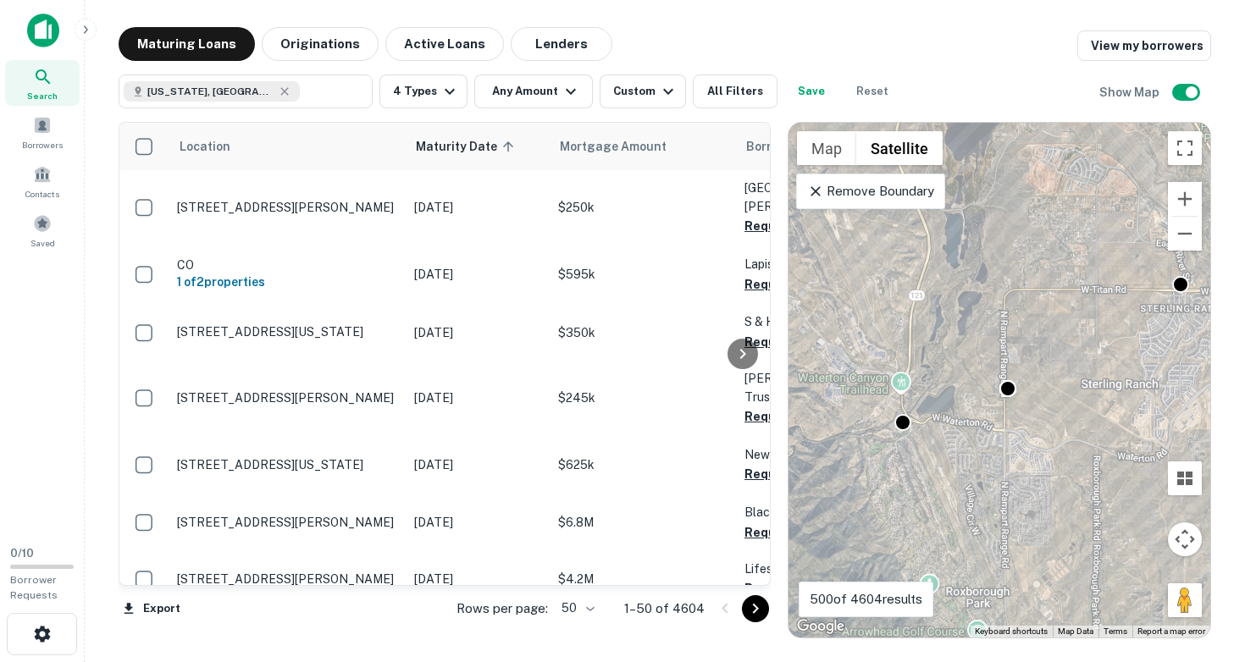
click at [892, 448] on div "To activate drag with keyboard, press Alt + Enter. Once in keyboard drag state,…" at bounding box center [999, 380] width 422 height 515
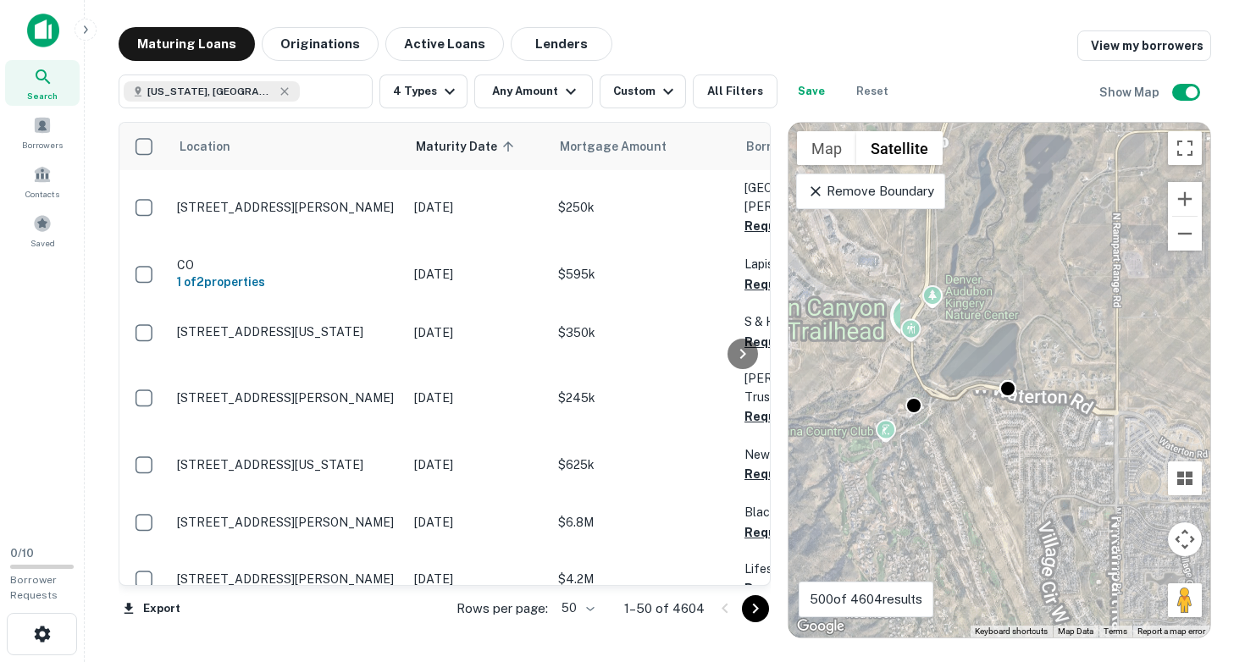
click at [892, 448] on div "To activate drag with keyboard, press Alt + Enter. Once in keyboard drag state,…" at bounding box center [999, 380] width 422 height 515
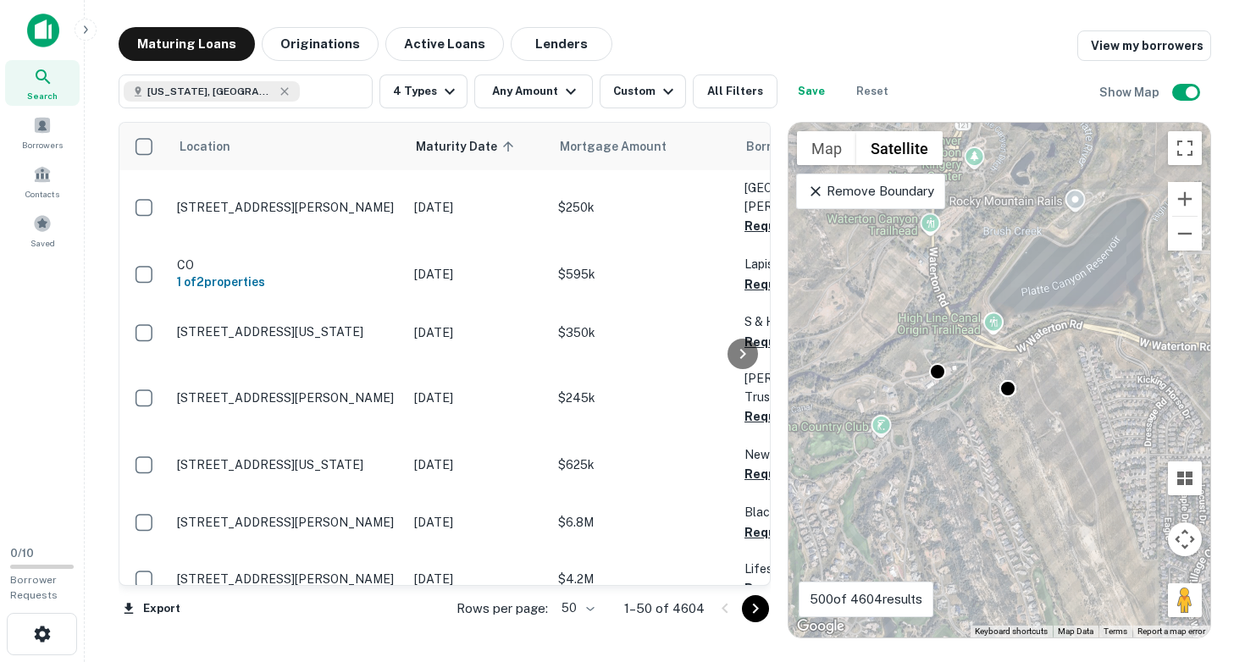
click at [888, 425] on div "To activate drag with keyboard, press Alt + Enter. Once in keyboard drag state,…" at bounding box center [999, 380] width 422 height 515
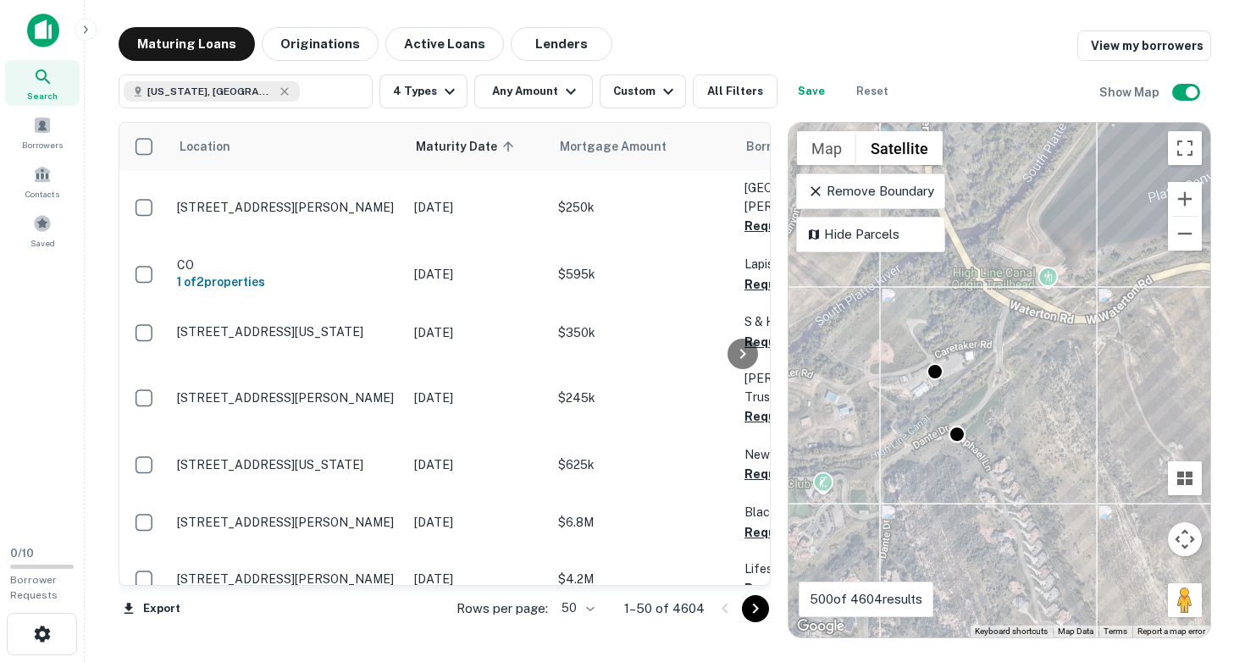
drag, startPoint x: 935, startPoint y: 381, endPoint x: 871, endPoint y: 437, distance: 85.2
click at [871, 437] on div "To activate drag with keyboard, press Alt + Enter. Once in keyboard drag state,…" at bounding box center [999, 380] width 422 height 515
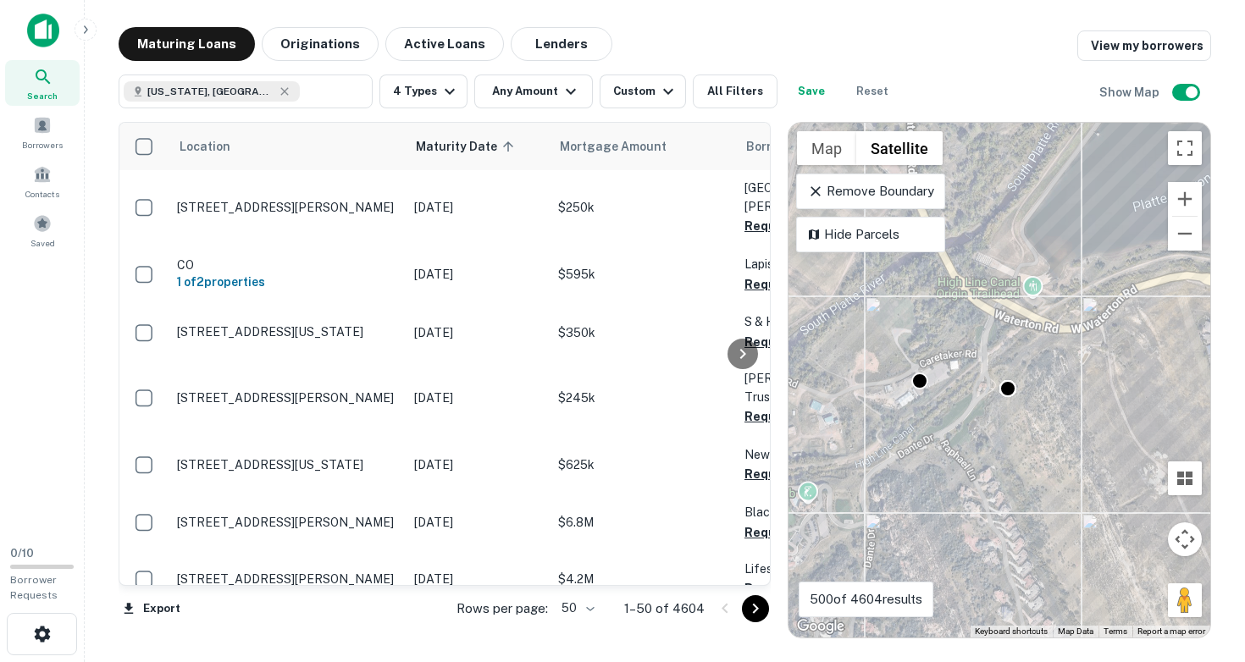
click at [932, 401] on div "To activate drag with keyboard, press Alt + Enter. Once in keyboard drag state,…" at bounding box center [999, 380] width 422 height 515
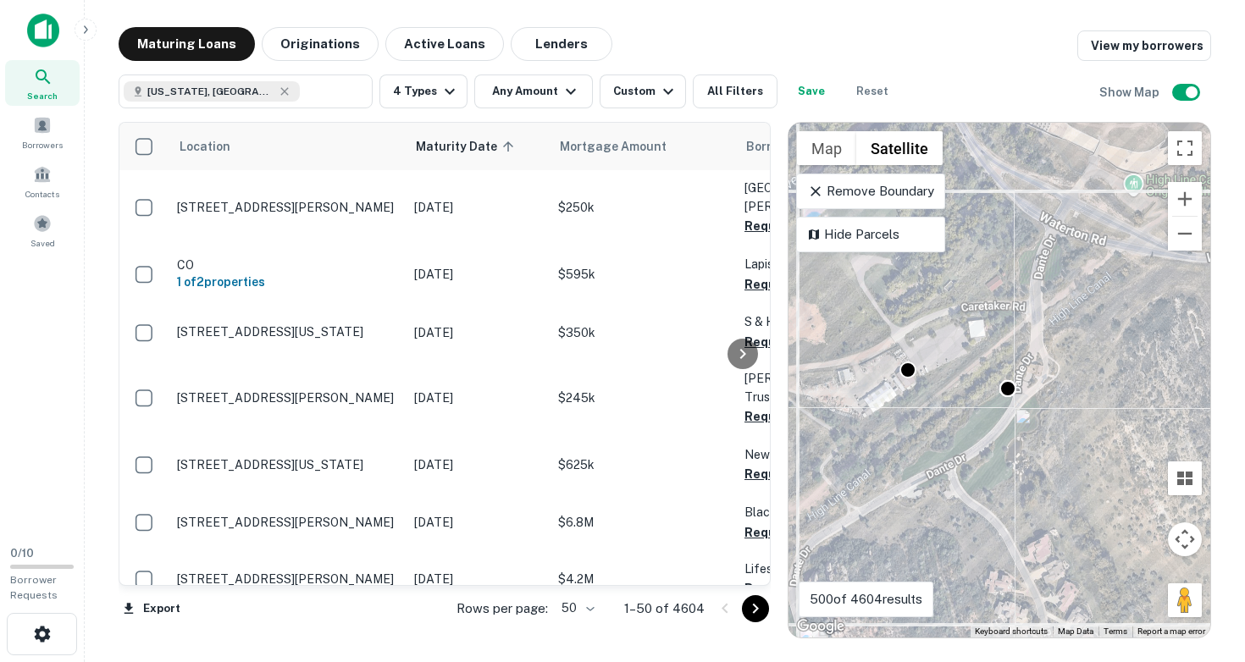
click at [915, 412] on div "To activate drag with keyboard, press Alt + Enter. Once in keyboard drag state,…" at bounding box center [999, 380] width 422 height 515
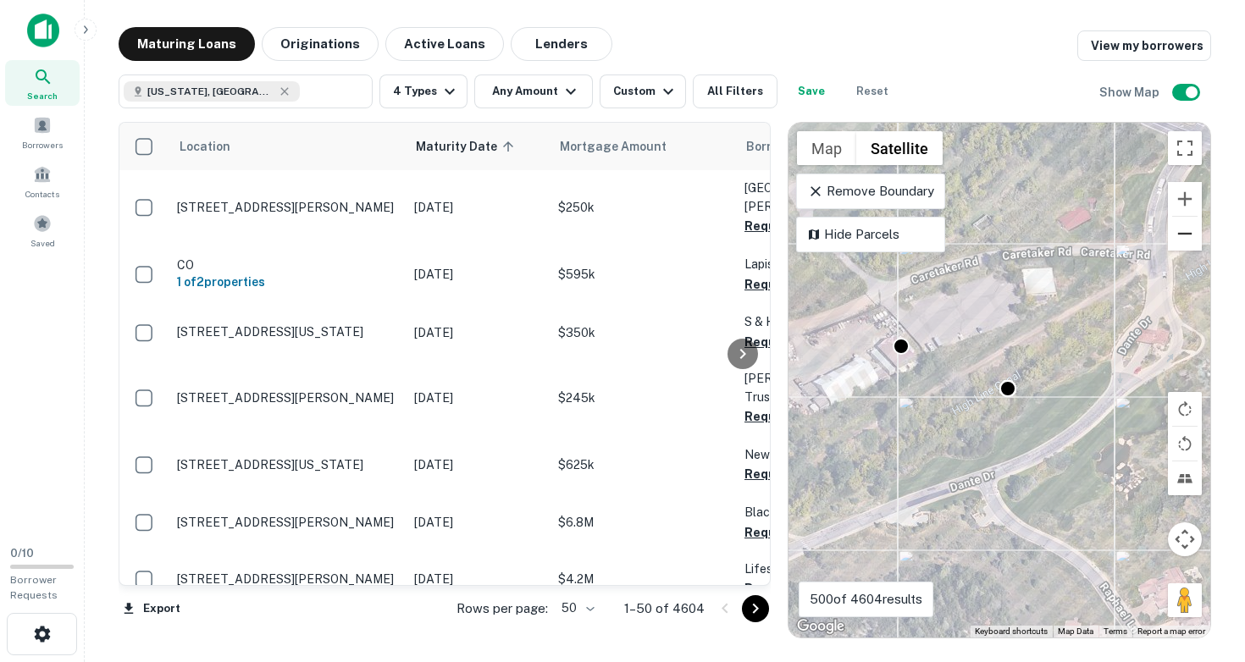
click at [1187, 236] on button "Zoom out" at bounding box center [1185, 234] width 34 height 34
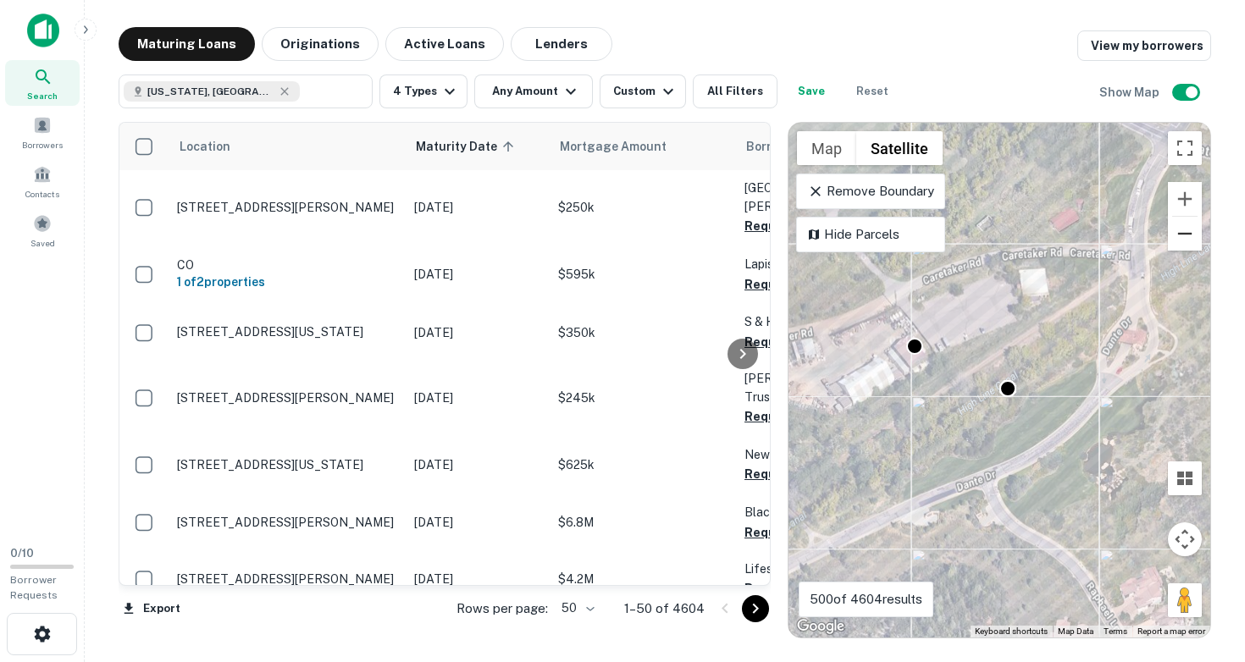
click at [1187, 236] on button "Zoom out" at bounding box center [1185, 234] width 34 height 34
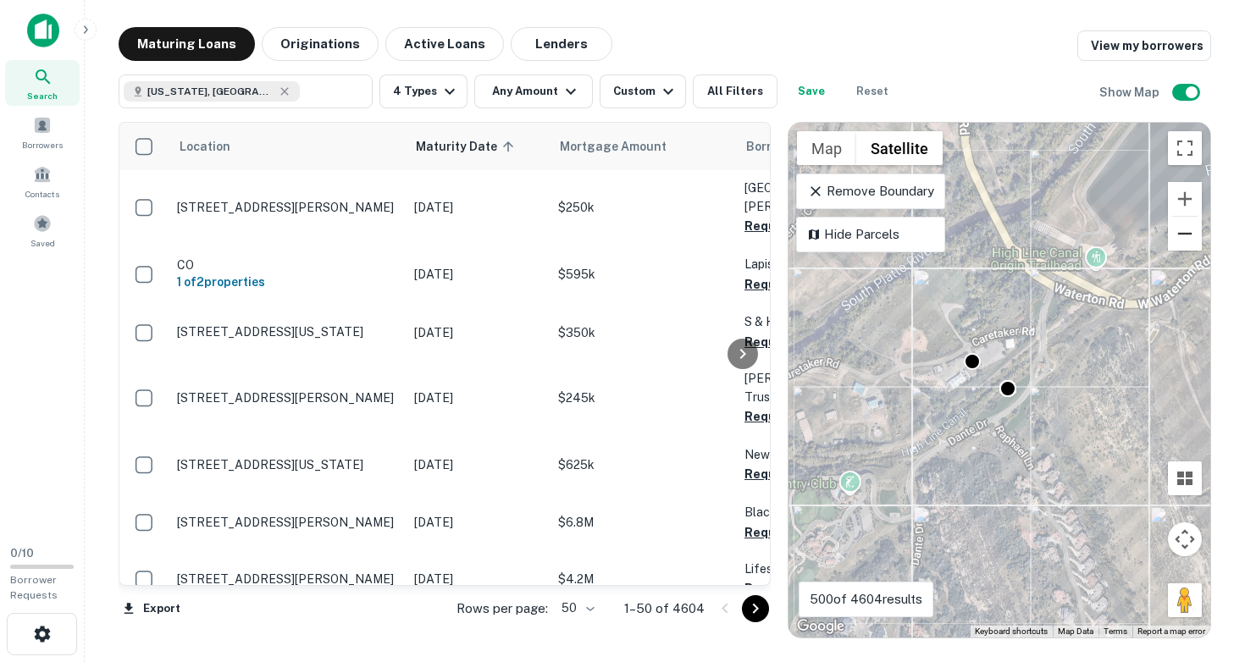
click at [1187, 236] on button "Zoom out" at bounding box center [1185, 234] width 34 height 34
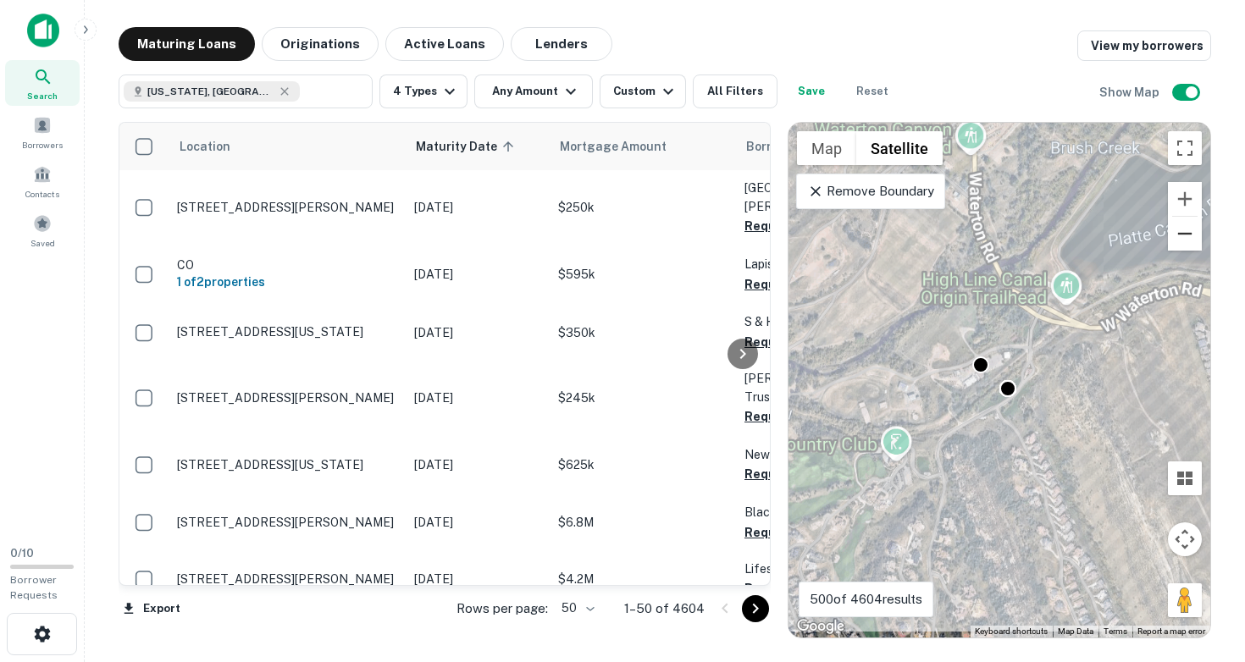
click at [1187, 236] on button "Zoom out" at bounding box center [1185, 234] width 34 height 34
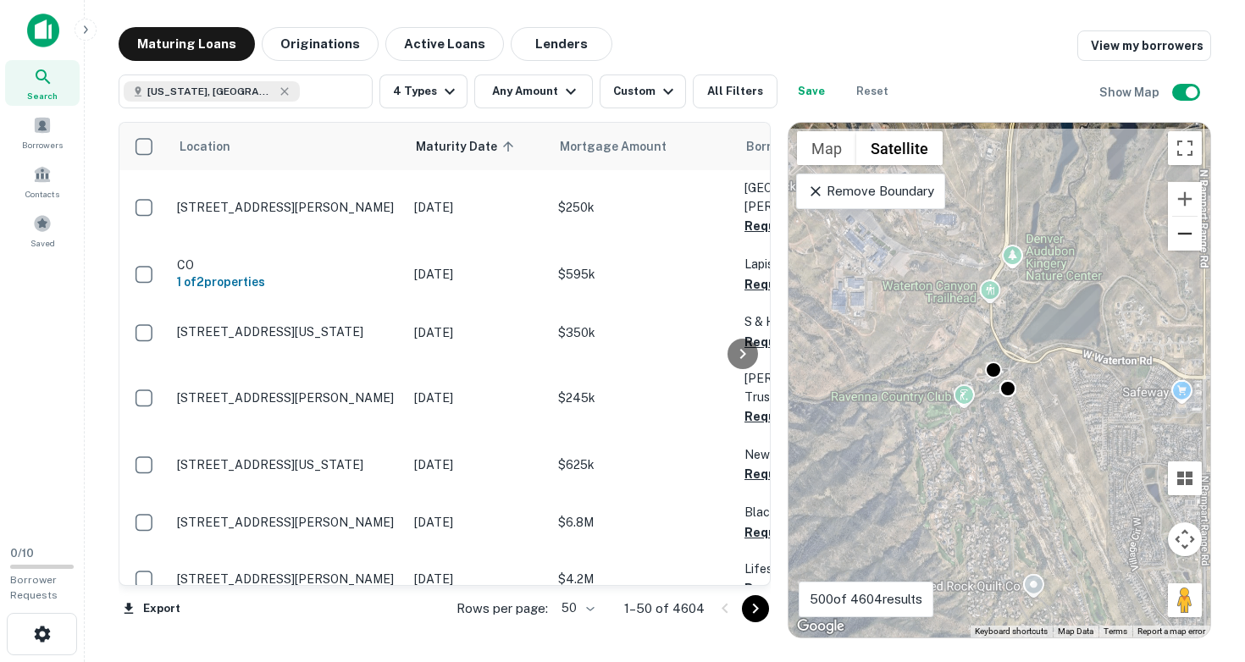
click at [1187, 236] on button "Zoom out" at bounding box center [1185, 234] width 34 height 34
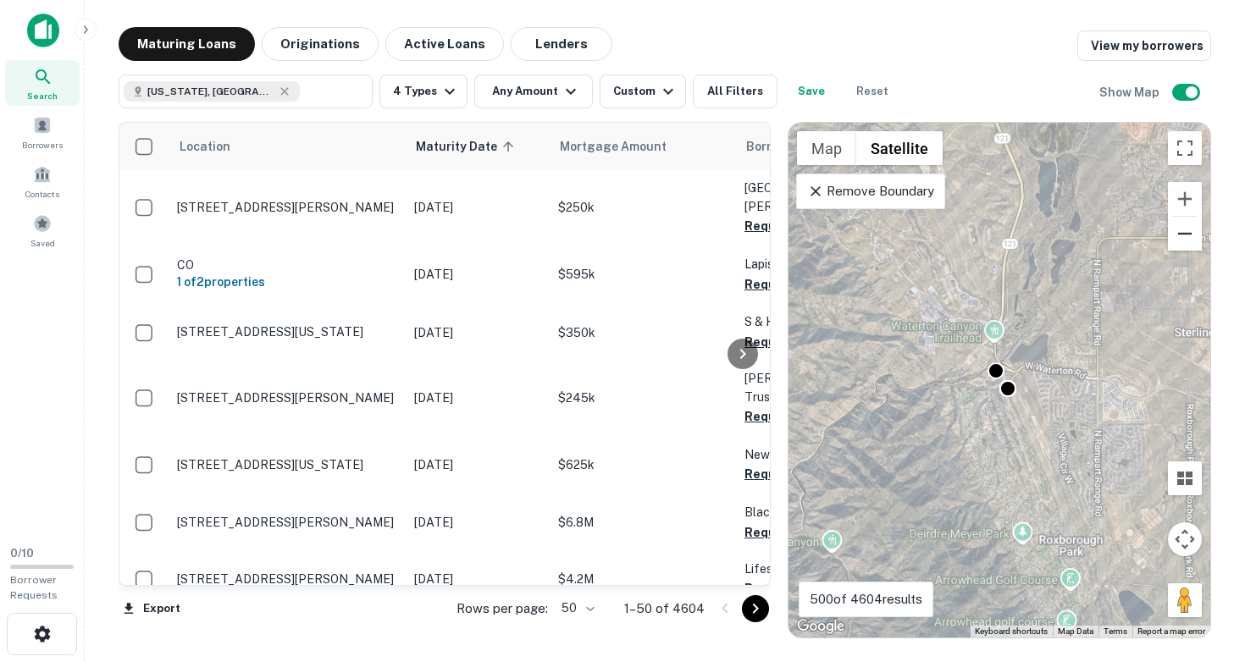
click at [1187, 236] on button "Zoom out" at bounding box center [1185, 234] width 34 height 34
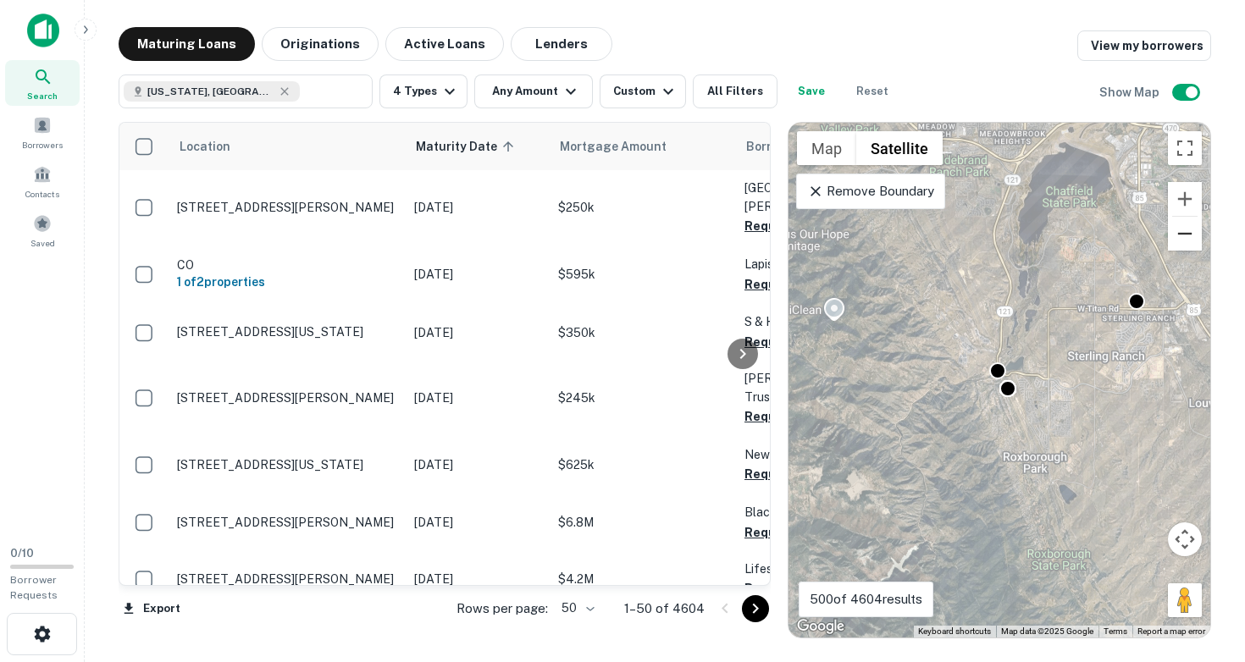
click at [1187, 236] on button "Zoom out" at bounding box center [1185, 234] width 34 height 34
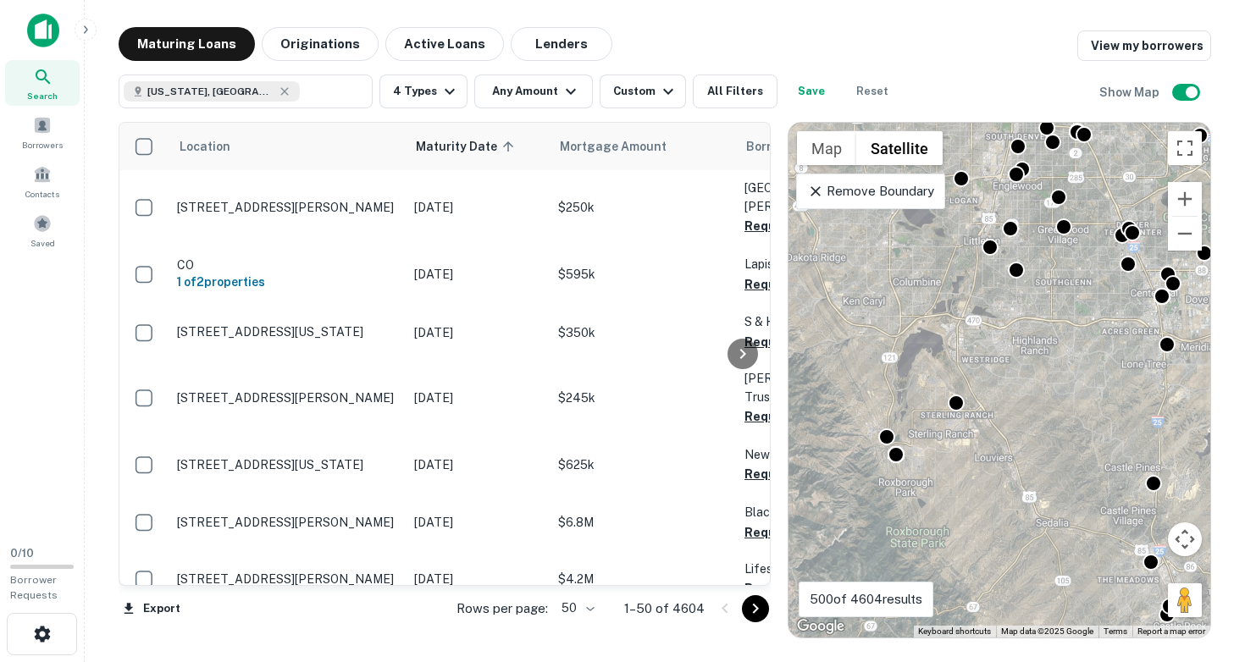
drag, startPoint x: 1109, startPoint y: 258, endPoint x: 975, endPoint y: 339, distance: 156.9
click at [975, 338] on div "To activate drag with keyboard, press Alt + Enter. Once in keyboard drag state,…" at bounding box center [999, 380] width 422 height 515
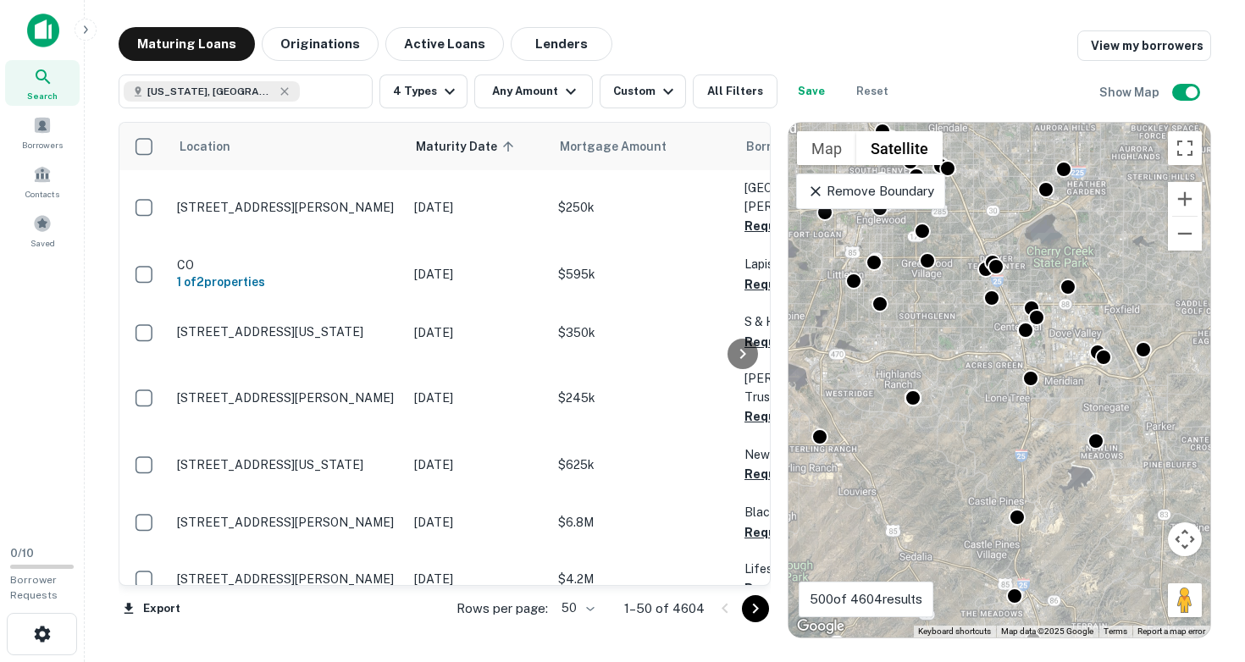
drag, startPoint x: 963, startPoint y: 359, endPoint x: 869, endPoint y: 368, distance: 94.4
click at [869, 368] on div "To activate drag with keyboard, press Alt + Enter. Once in keyboard drag state,…" at bounding box center [999, 380] width 422 height 515
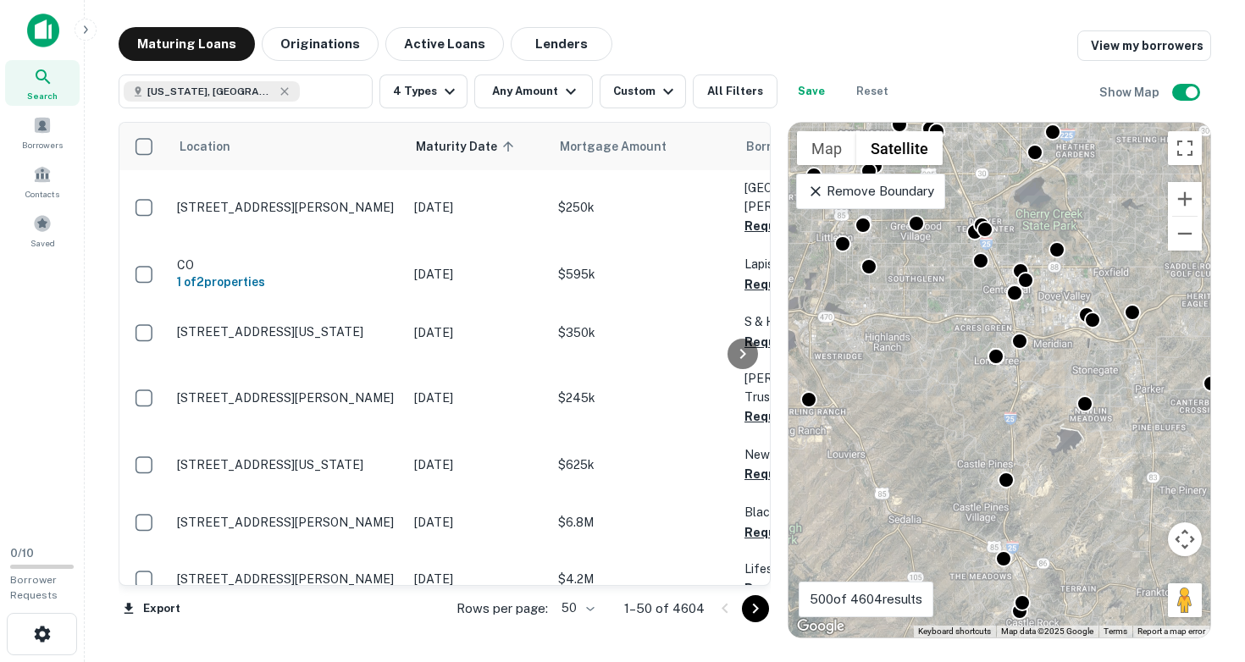
drag, startPoint x: 985, startPoint y: 465, endPoint x: 959, endPoint y: 370, distance: 98.4
click at [959, 370] on div "To activate drag with keyboard, press Alt + Enter. Once in keyboard drag state,…" at bounding box center [999, 380] width 422 height 515
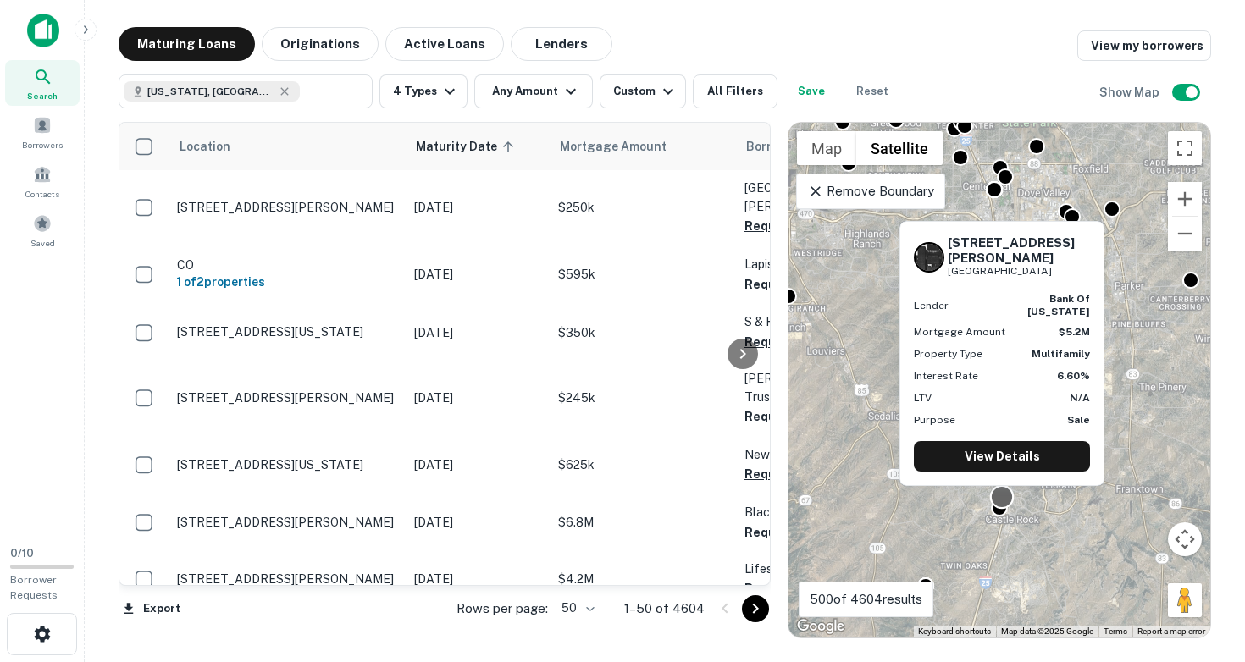
click at [1004, 500] on div at bounding box center [1002, 497] width 25 height 25
drag, startPoint x: 949, startPoint y: 257, endPoint x: 1061, endPoint y: 282, distance: 115.5
click at [1061, 282] on div "200 Wolfensberger Rd Castle Rock, CO80109 Lender bank of colorado Mortgage Amou…" at bounding box center [1001, 353] width 203 height 263
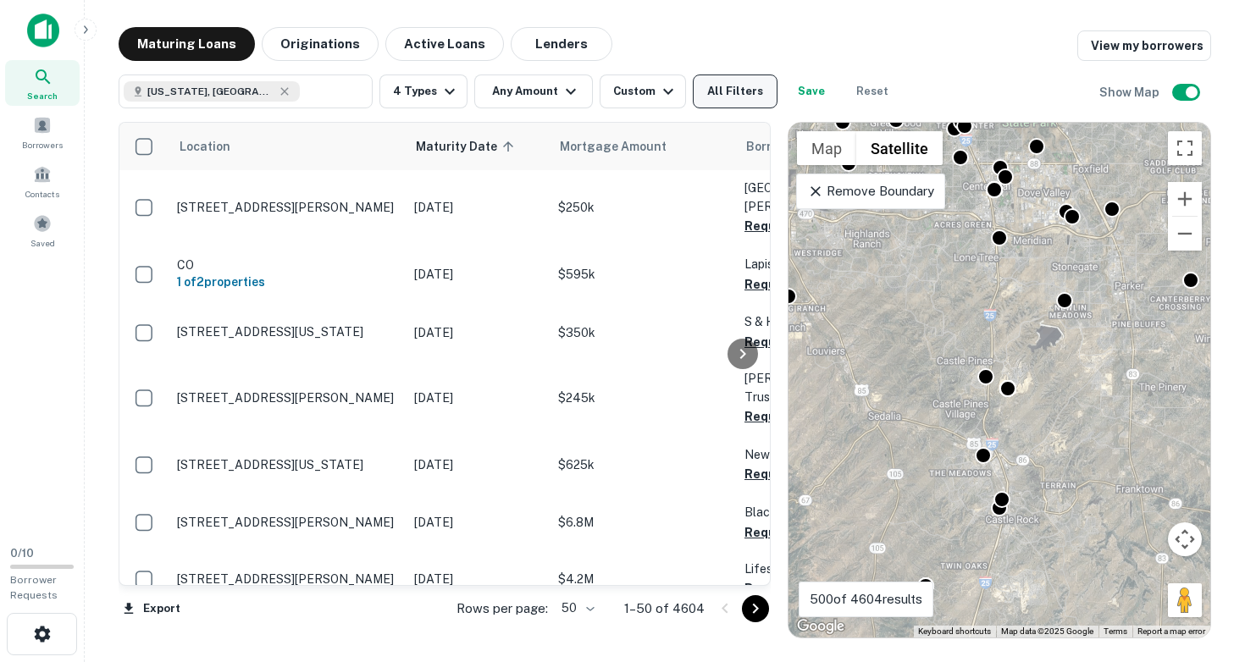
click at [725, 92] on button "All Filters" at bounding box center [735, 92] width 85 height 34
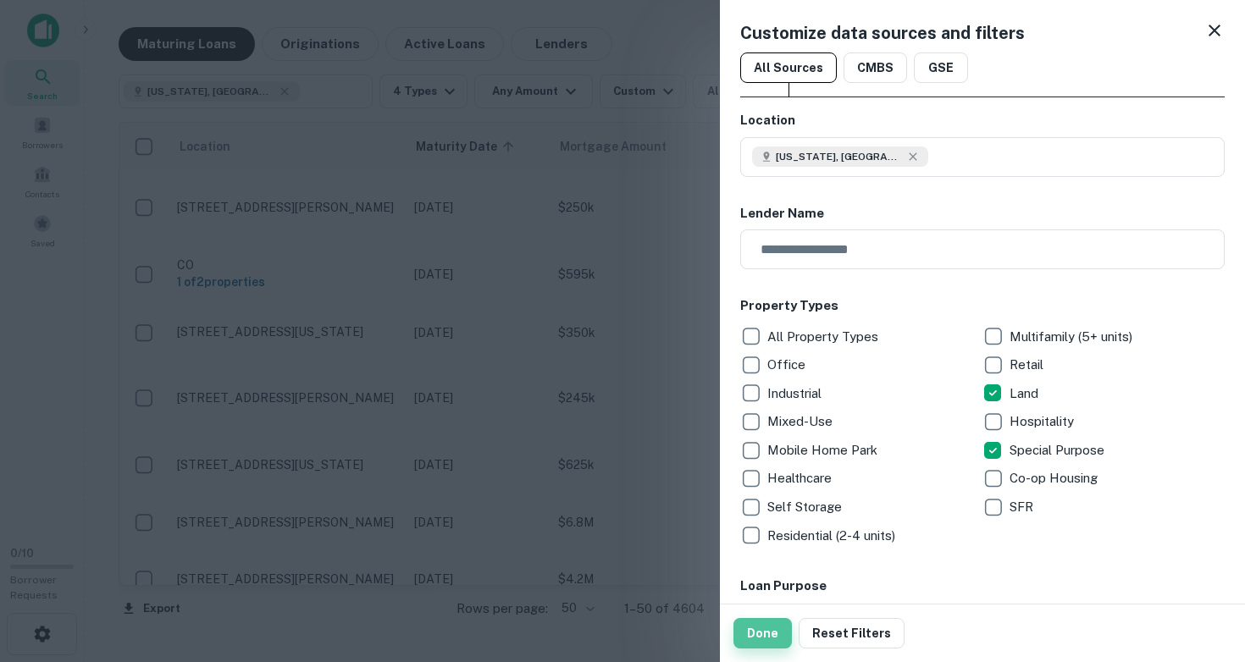
click at [765, 633] on button "Done" at bounding box center [762, 633] width 58 height 30
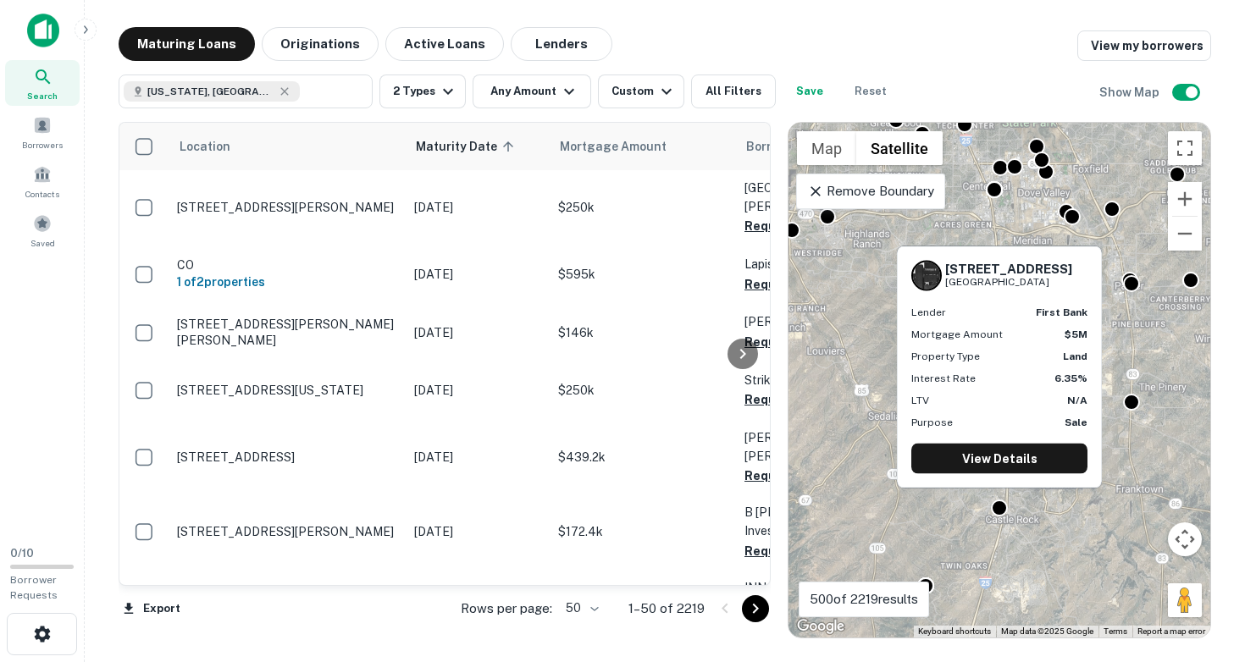
drag, startPoint x: 948, startPoint y: 268, endPoint x: 1066, endPoint y: 277, distance: 118.9
click at [1066, 277] on div "401 Prairie Hawk Dr Castle Rock, CO80109" at bounding box center [999, 276] width 176 height 30
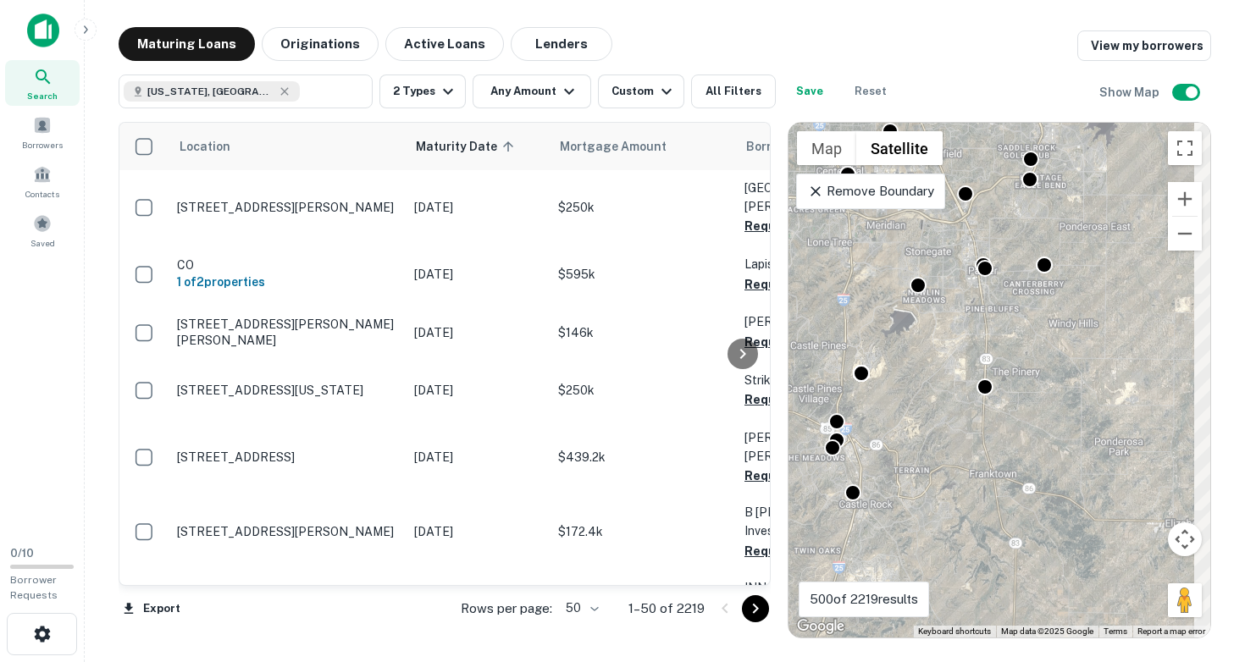
drag, startPoint x: 1050, startPoint y: 385, endPoint x: 899, endPoint y: 354, distance: 154.8
click at [899, 354] on div "To activate drag with keyboard, press Alt + Enter. Once in keyboard drag state,…" at bounding box center [999, 380] width 422 height 515
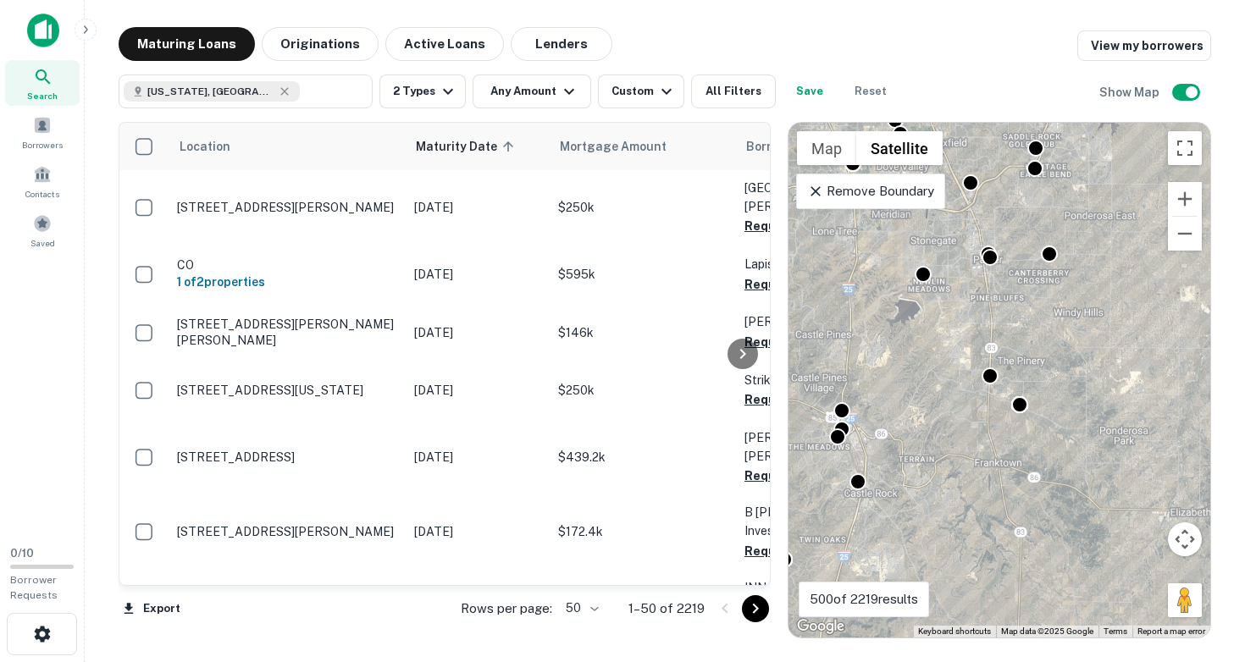
drag, startPoint x: 887, startPoint y: 384, endPoint x: 938, endPoint y: 478, distance: 107.3
click at [938, 473] on div "To activate drag with keyboard, press Alt + Enter. Once in keyboard drag state,…" at bounding box center [999, 380] width 422 height 515
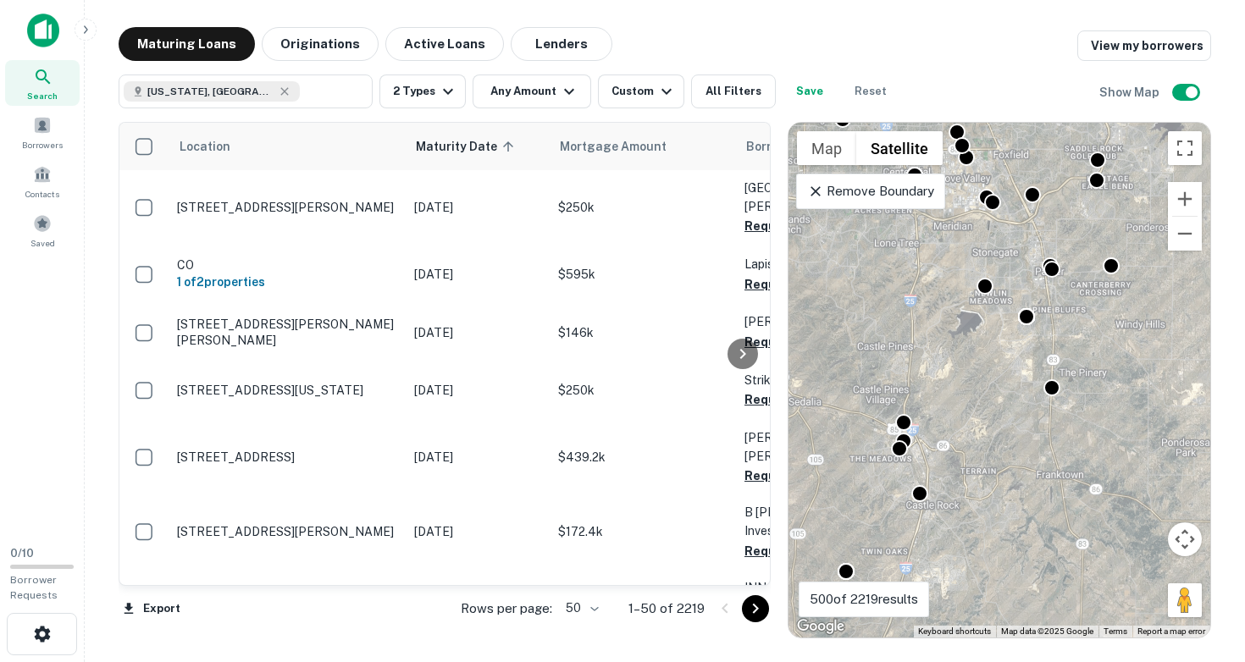
drag, startPoint x: 949, startPoint y: 483, endPoint x: 1001, endPoint y: 388, distance: 108.0
click at [1001, 388] on div "To activate drag with keyboard, press Alt + Enter. Once in keyboard drag state,…" at bounding box center [999, 380] width 422 height 515
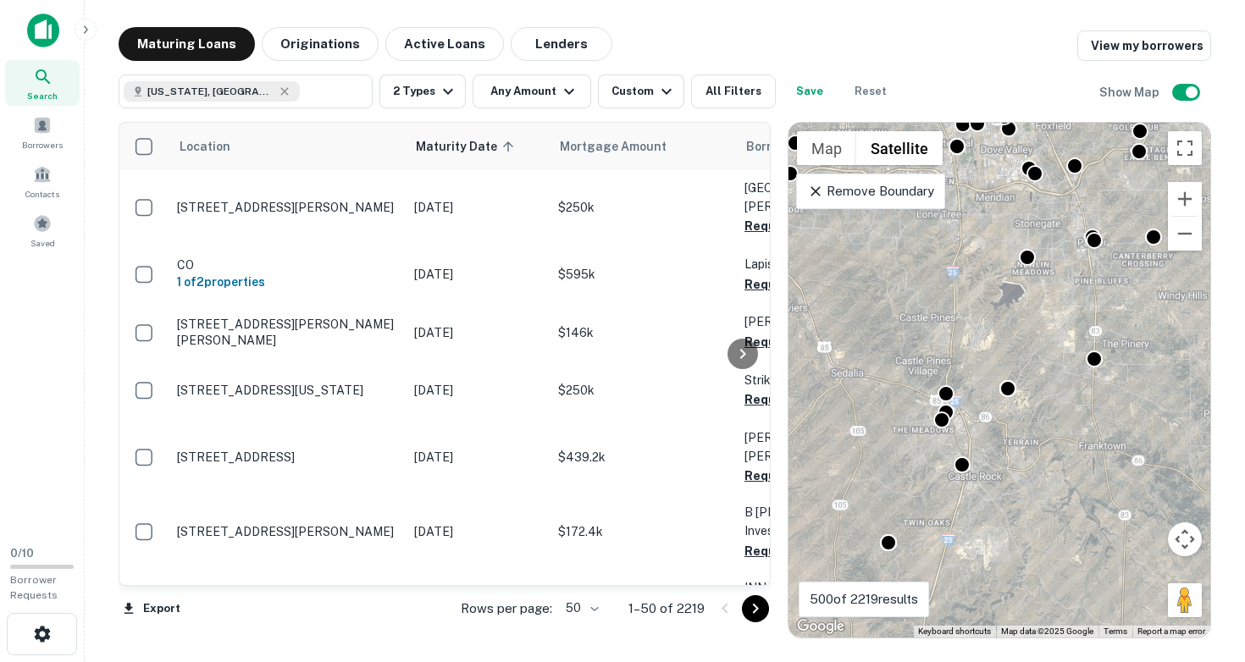
click at [974, 431] on div "To activate drag with keyboard, press Alt + Enter. Once in keyboard drag state,…" at bounding box center [999, 380] width 422 height 515
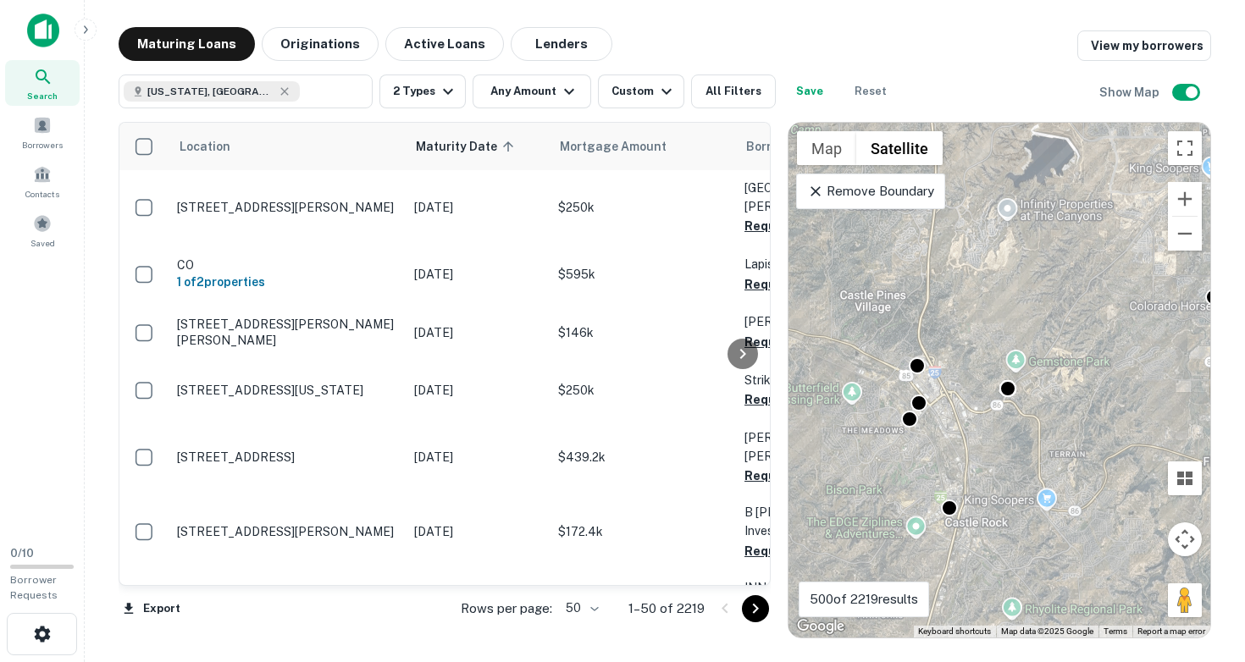
click at [943, 434] on div "To activate drag with keyboard, press Alt + Enter. Once in keyboard drag state,…" at bounding box center [999, 380] width 422 height 515
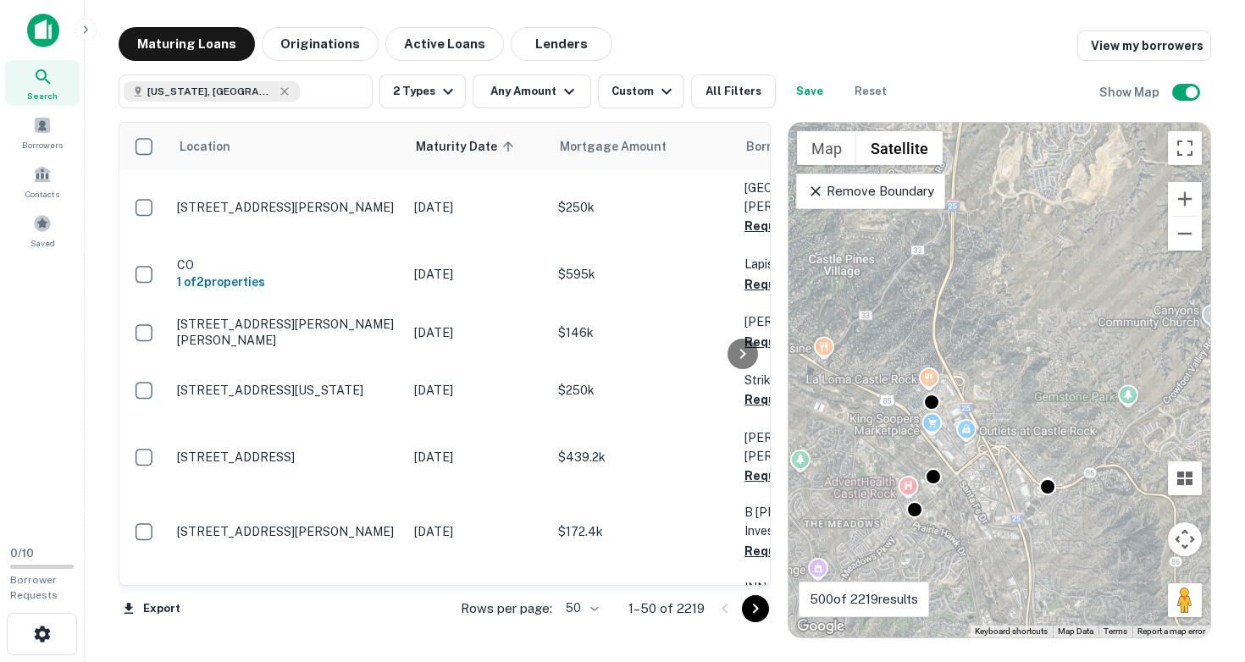
drag, startPoint x: 985, startPoint y: 323, endPoint x: 1035, endPoint y: 443, distance: 130.2
click at [1036, 443] on div "To activate drag with keyboard, press Alt + Enter. Once in keyboard drag state,…" at bounding box center [999, 380] width 422 height 515
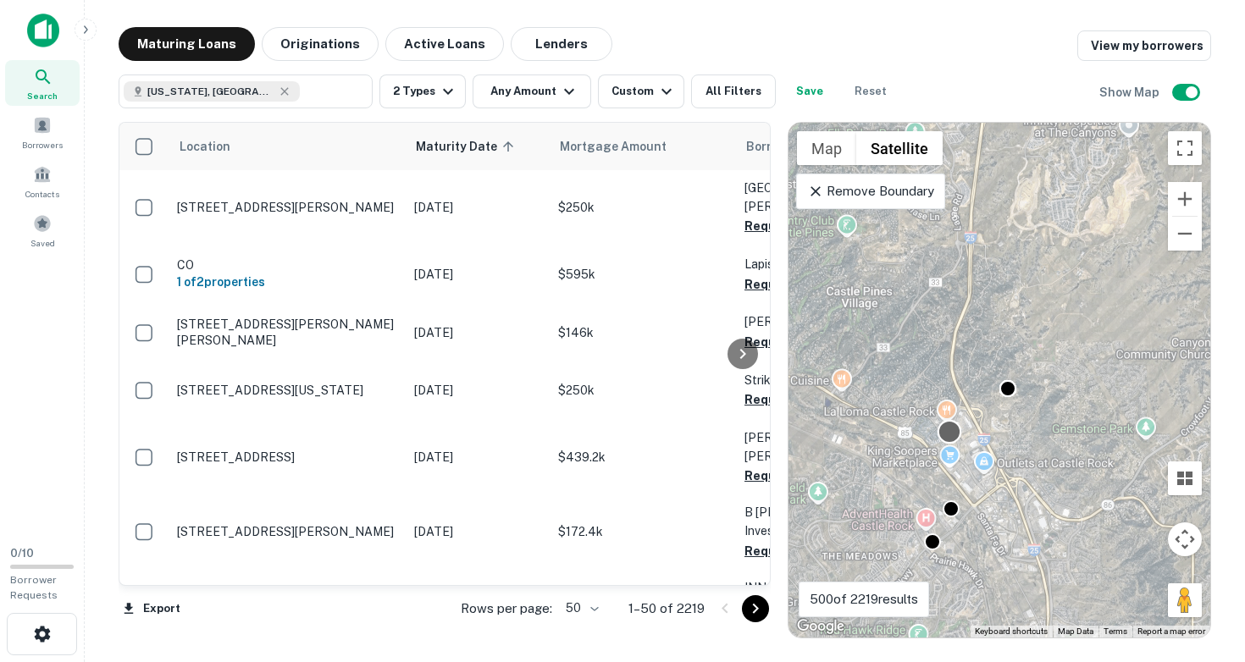
click at [950, 433] on div at bounding box center [950, 432] width 25 height 25
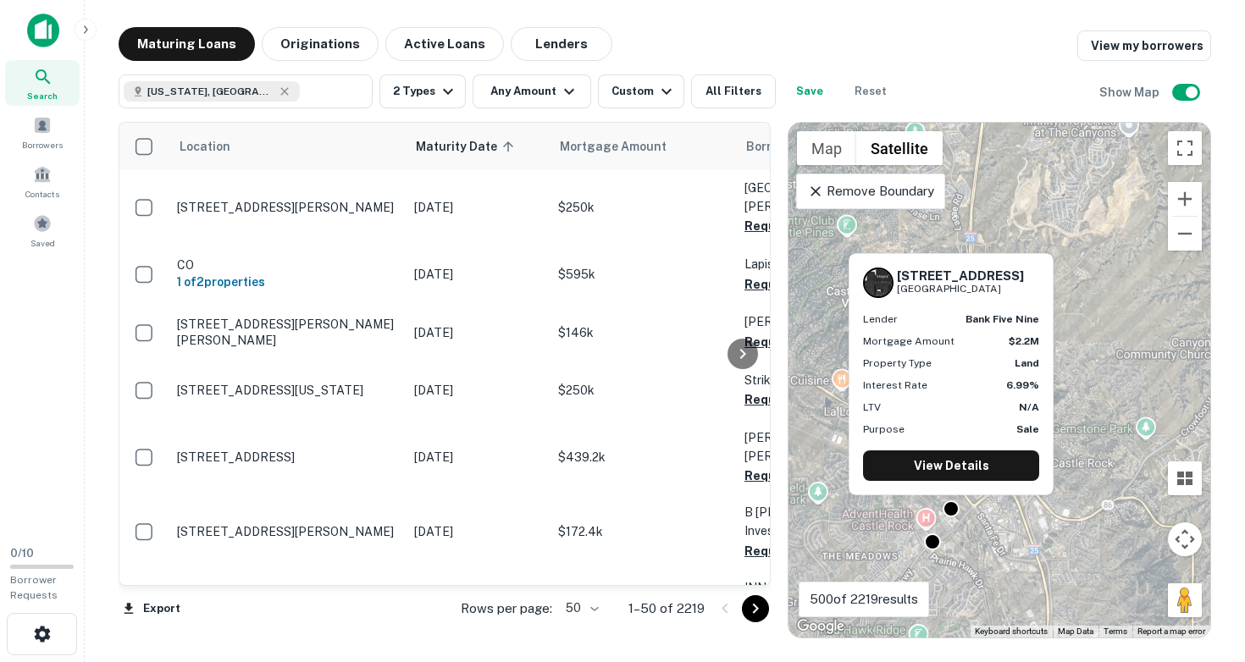
click at [949, 504] on div "4477 Lombard St Castle Rock, CO80109 Lender bank five nine Mortgage Amount $2.2…" at bounding box center [951, 380] width 208 height 256
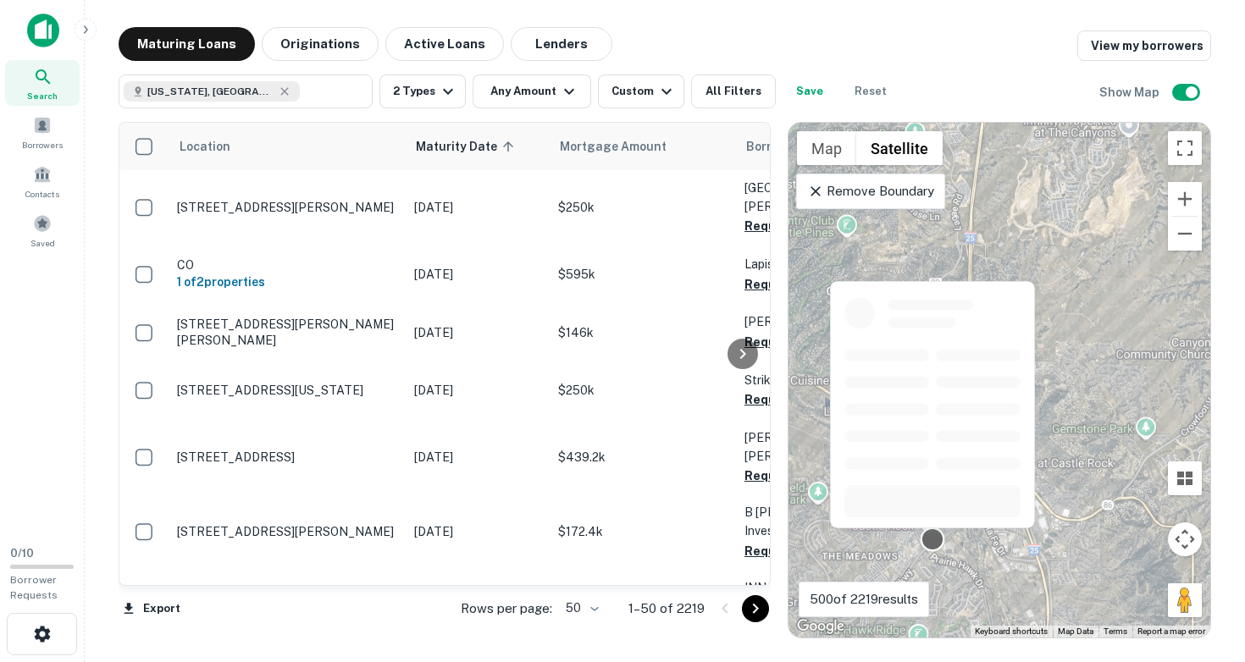
click at [932, 542] on div at bounding box center [933, 540] width 25 height 25
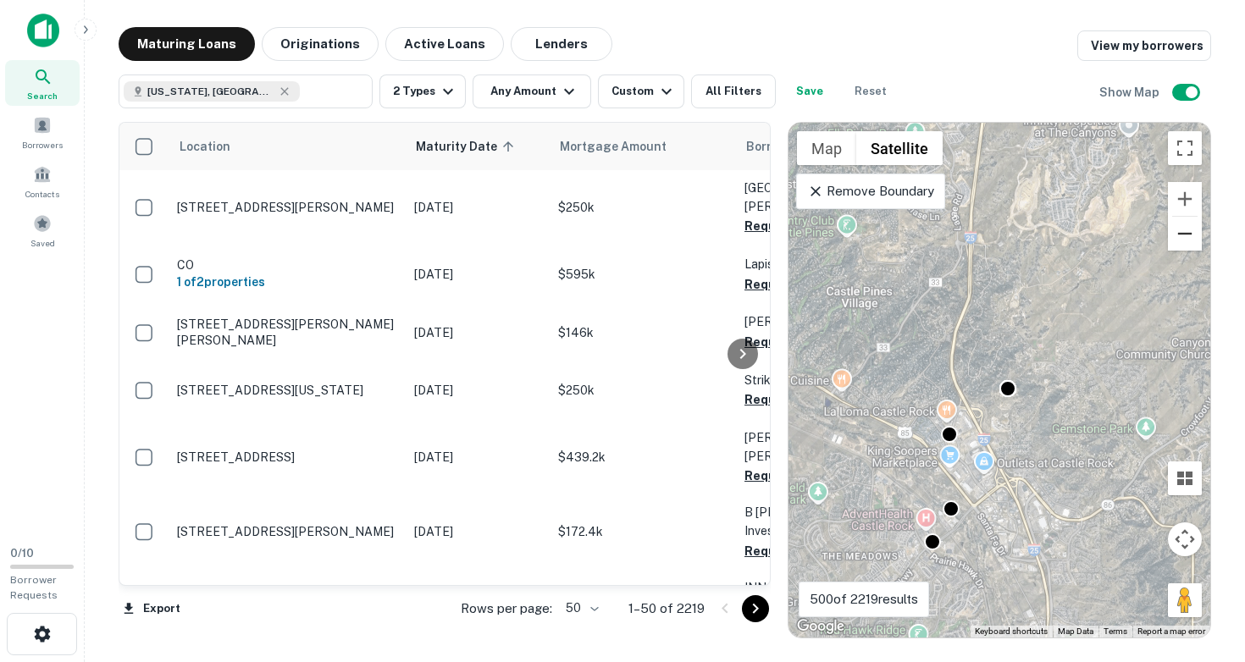
click at [1185, 230] on button "Zoom out" at bounding box center [1185, 234] width 34 height 34
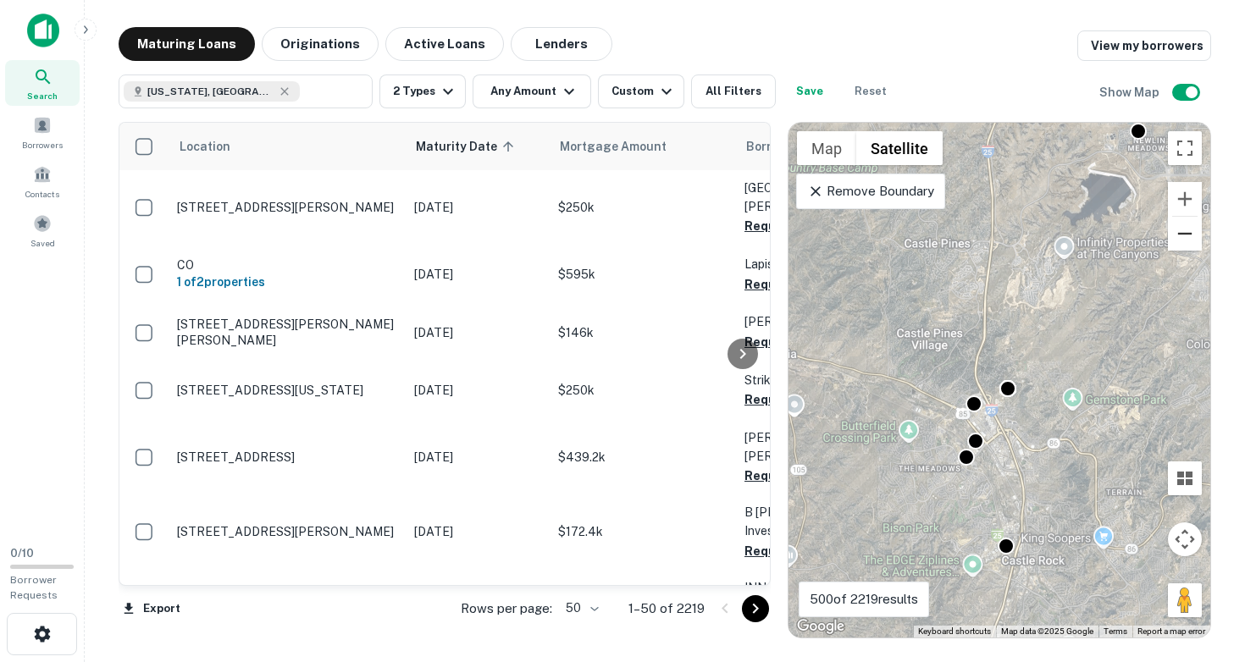
click at [1185, 230] on button "Zoom out" at bounding box center [1185, 234] width 34 height 34
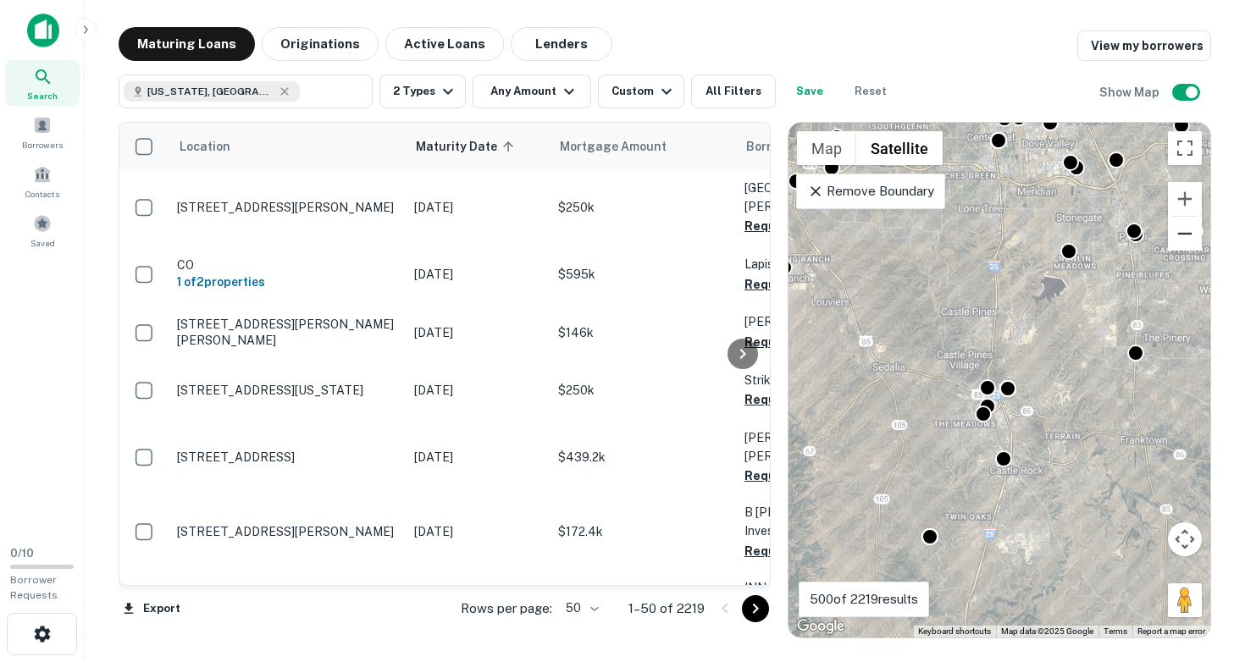
click at [1185, 230] on button "Zoom out" at bounding box center [1185, 234] width 34 height 34
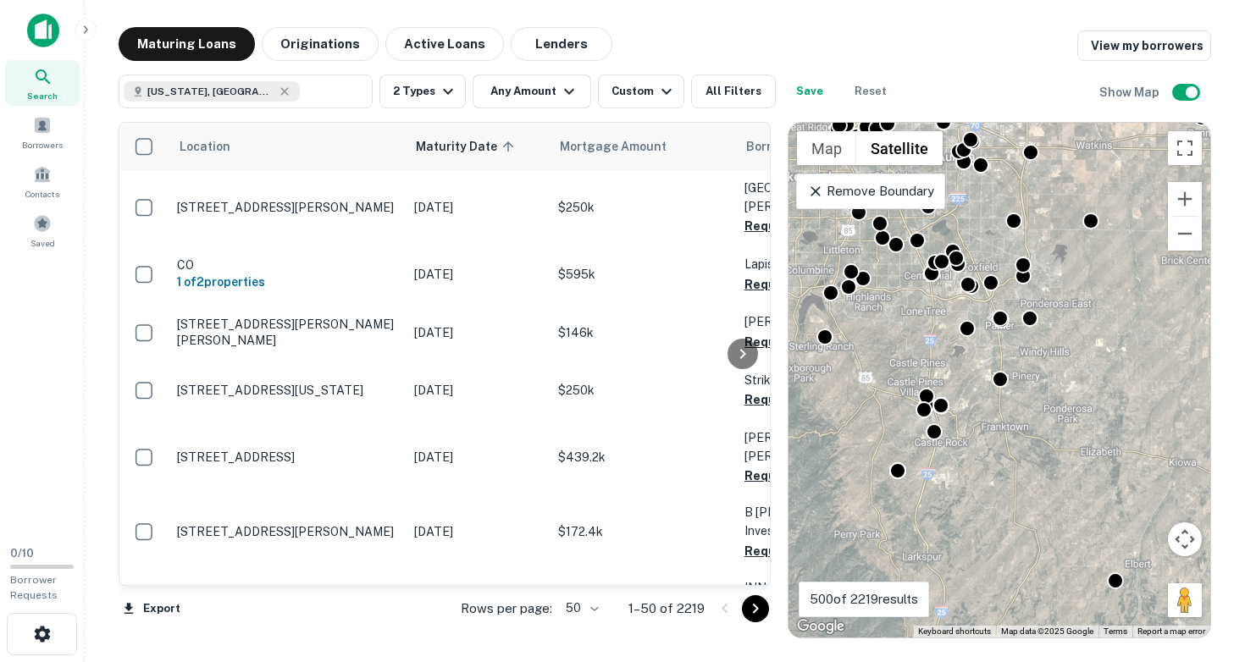
drag, startPoint x: 1068, startPoint y: 335, endPoint x: 984, endPoint y: 367, distance: 89.5
click at [985, 367] on div "To activate drag with keyboard, press Alt + Enter. Once in keyboard drag state,…" at bounding box center [999, 380] width 422 height 515
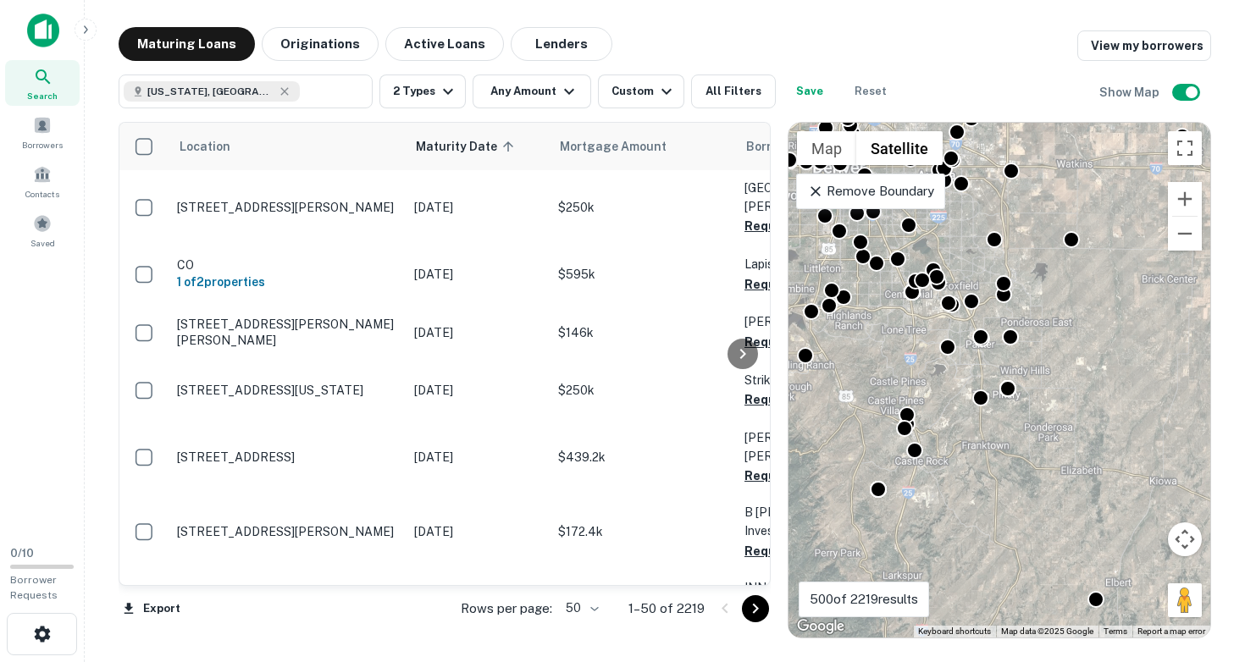
click at [955, 376] on div "To activate drag with keyboard, press Alt + Enter. Once in keyboard drag state,…" at bounding box center [999, 380] width 422 height 515
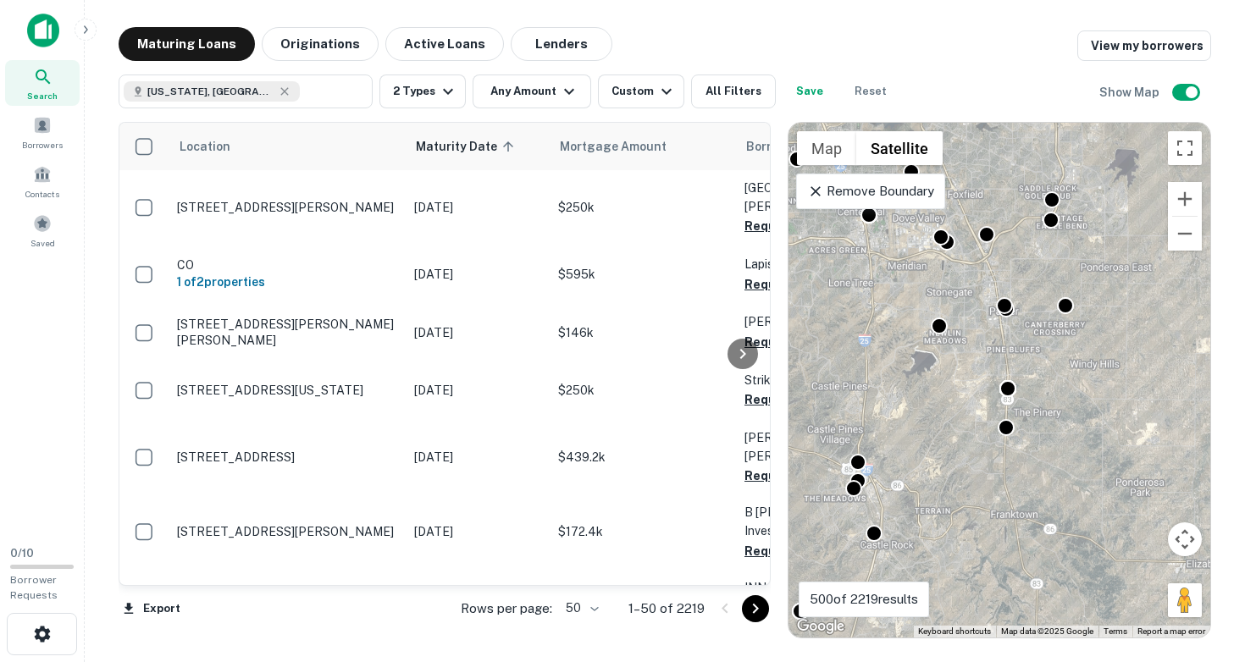
click at [954, 360] on div "To activate drag with keyboard, press Alt + Enter. Once in keyboard drag state,…" at bounding box center [999, 380] width 422 height 515
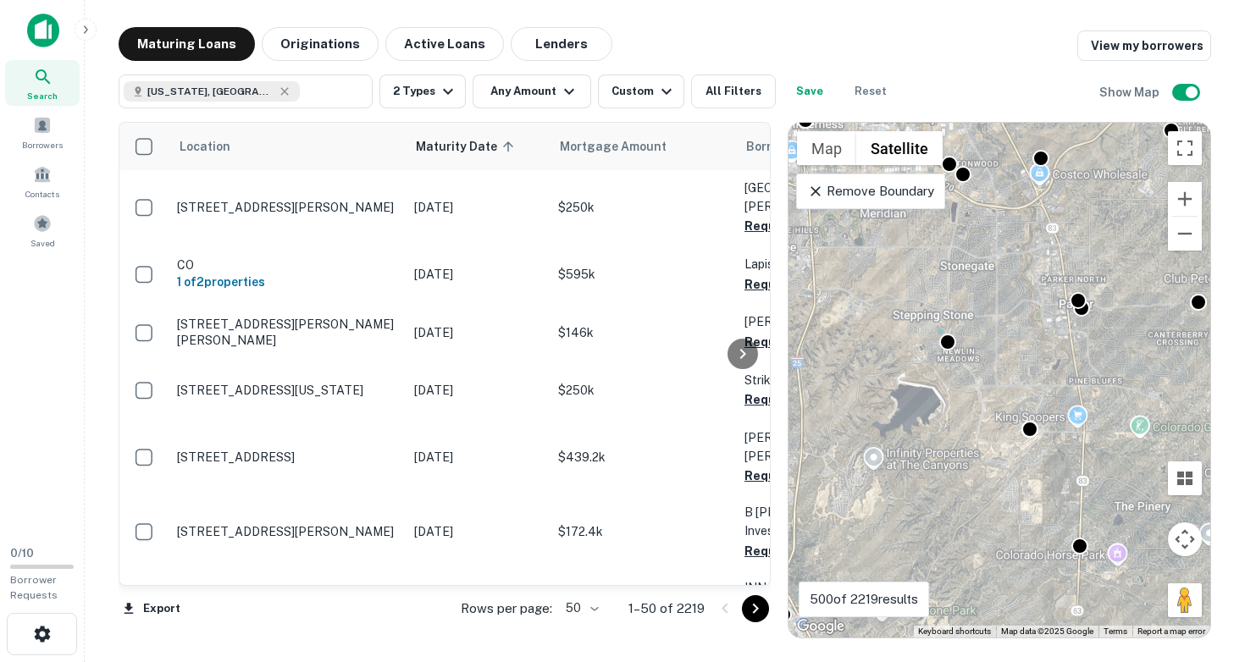
drag, startPoint x: 942, startPoint y: 344, endPoint x: 965, endPoint y: 386, distance: 48.1
click at [965, 386] on div "To activate drag with keyboard, press Alt + Enter. Once in keyboard drag state,…" at bounding box center [999, 380] width 422 height 515
click at [948, 388] on div "To activate drag with keyboard, press Alt + Enter. Once in keyboard drag state,…" at bounding box center [999, 380] width 422 height 515
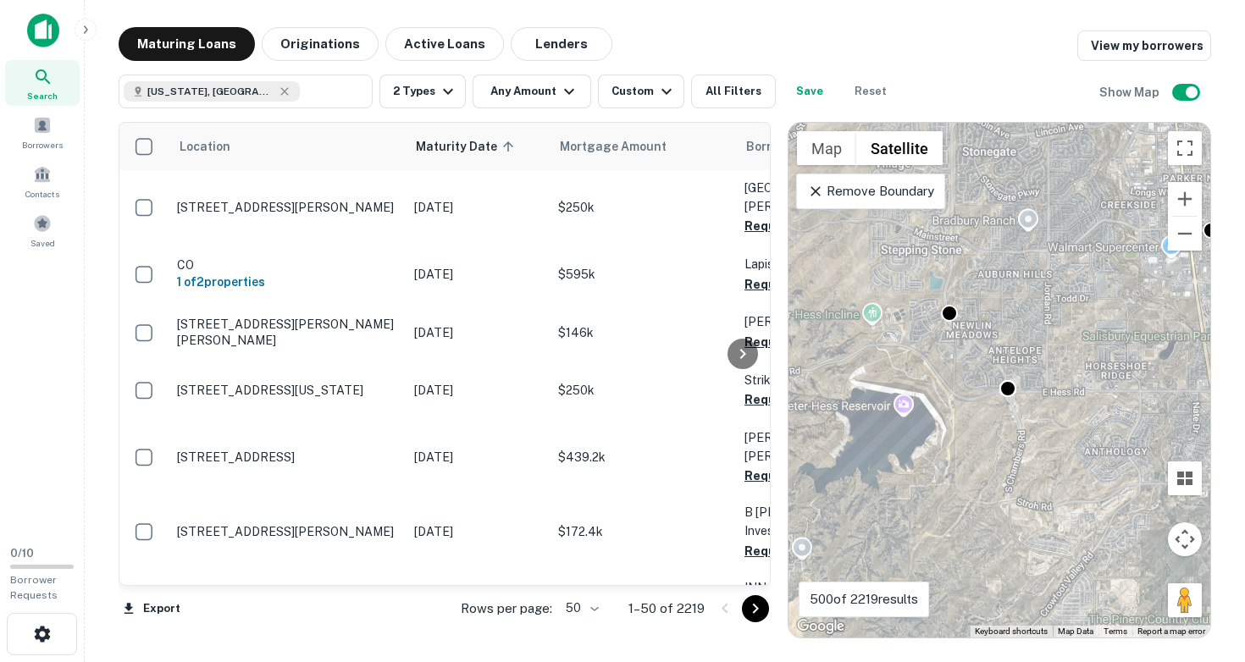
click at [956, 362] on div "To activate drag with keyboard, press Alt + Enter. Once in keyboard drag state,…" at bounding box center [999, 380] width 422 height 515
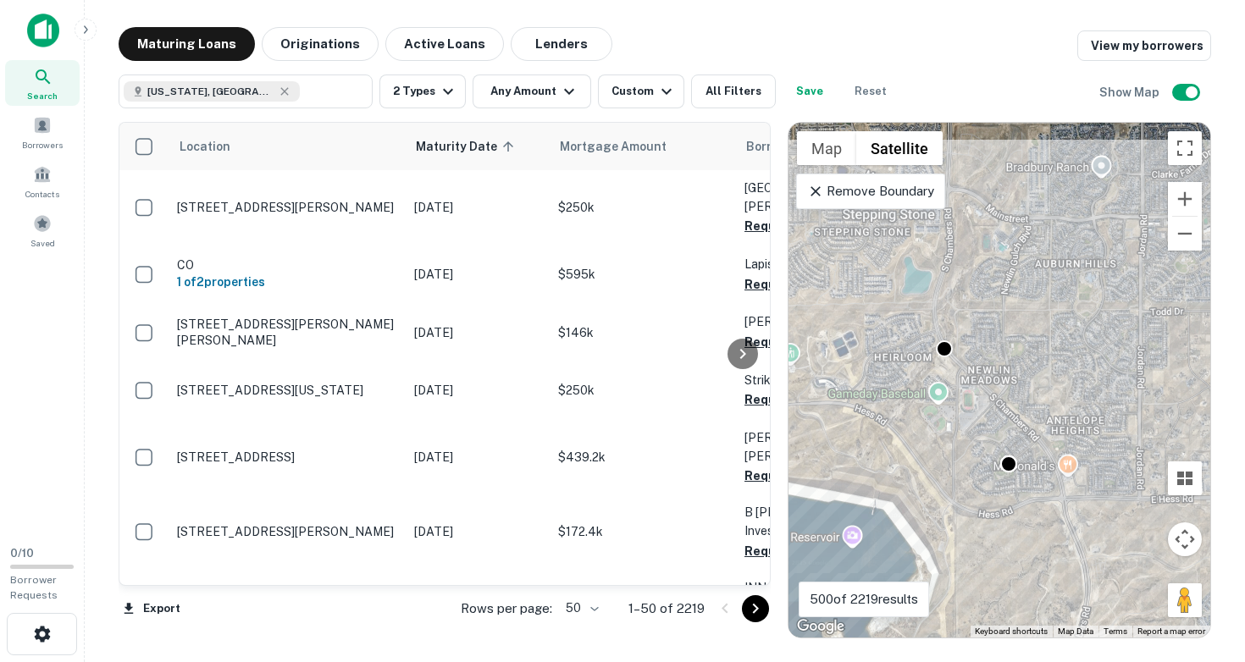
drag, startPoint x: 943, startPoint y: 340, endPoint x: 943, endPoint y: 419, distance: 79.6
click at [943, 419] on div "To activate drag with keyboard, press Alt + Enter. Once in keyboard drag state,…" at bounding box center [999, 380] width 422 height 515
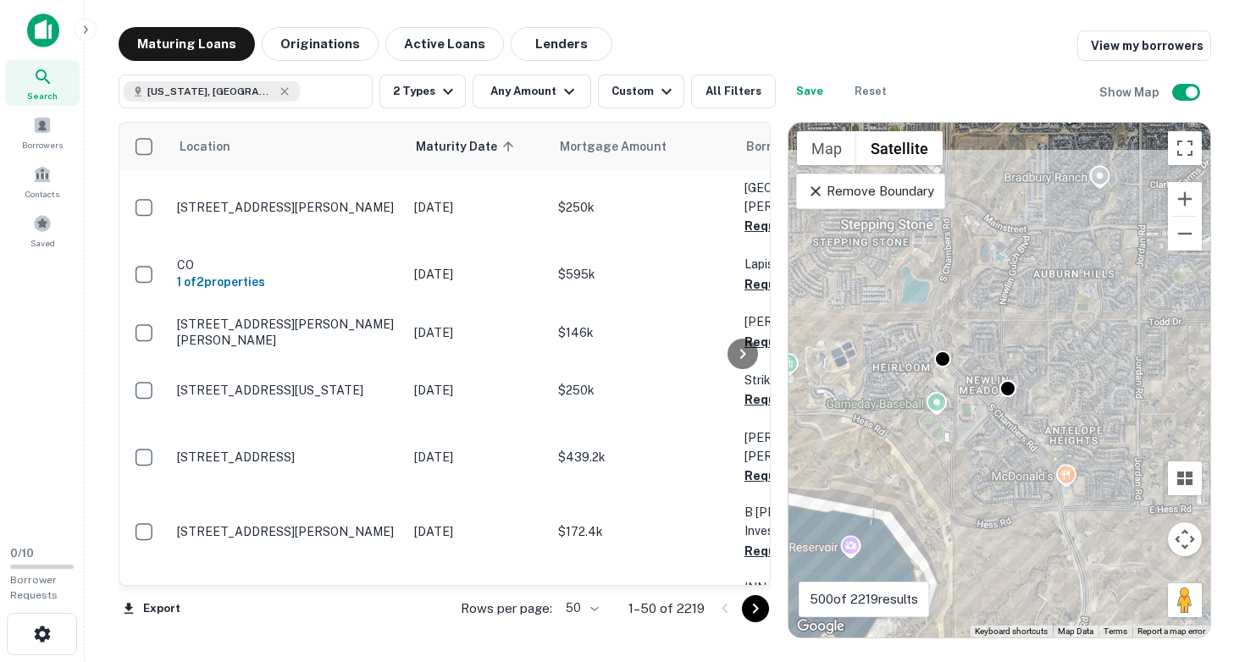
click at [964, 380] on div "To activate drag with keyboard, press Alt + Enter. Once in keyboard drag state,…" at bounding box center [999, 380] width 422 height 515
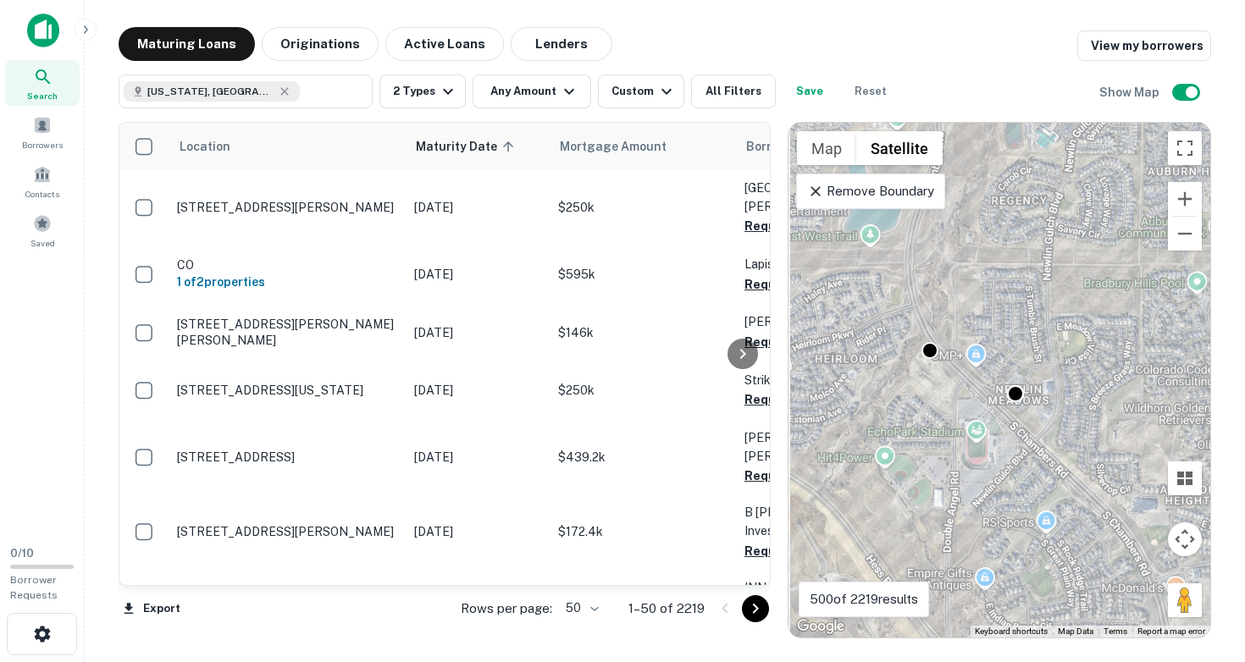
drag, startPoint x: 931, startPoint y: 384, endPoint x: 972, endPoint y: 416, distance: 52.0
click at [972, 416] on div "To activate drag with keyboard, press Alt + Enter. Once in keyboard drag state,…" at bounding box center [999, 380] width 422 height 515
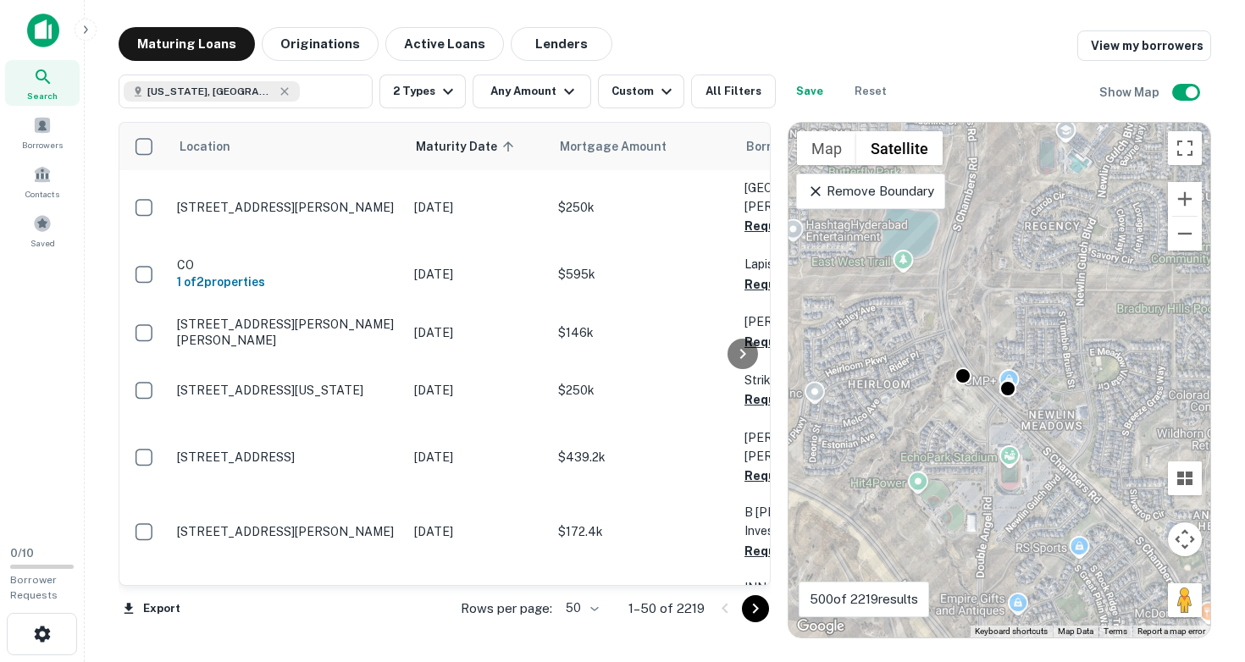
click at [972, 416] on div "To activate drag with keyboard, press Alt + Enter. Once in keyboard drag state,…" at bounding box center [999, 380] width 422 height 515
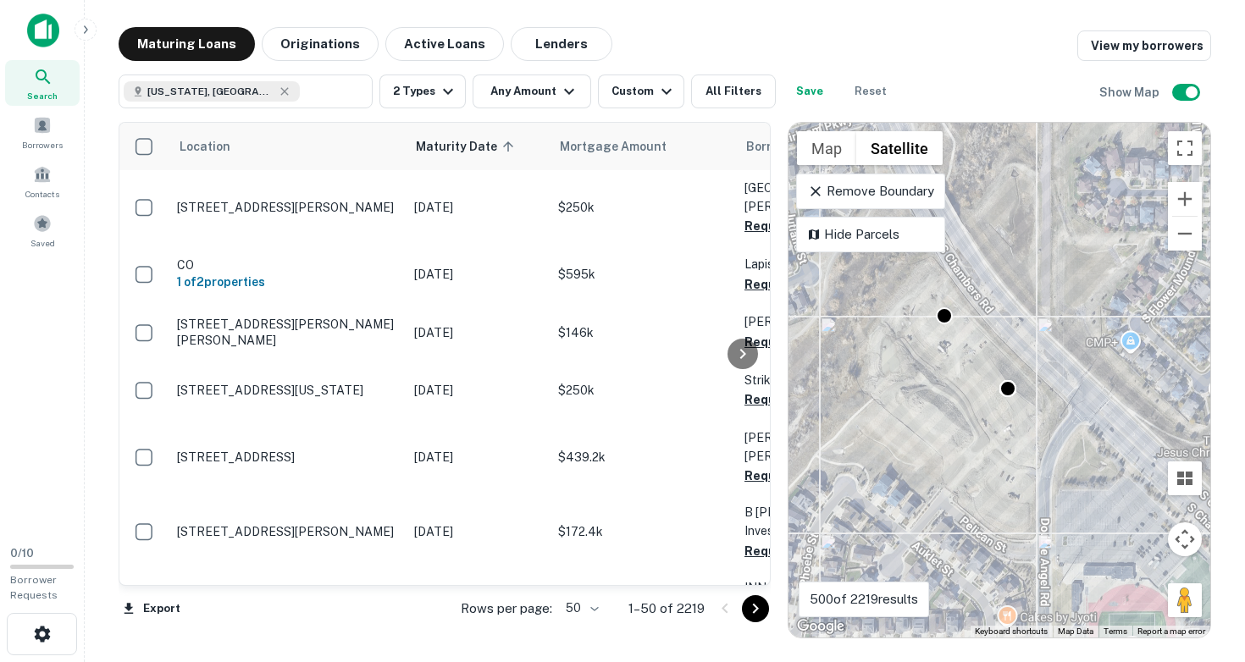
click at [952, 328] on div "To activate drag with keyboard, press Alt + Enter. Once in keyboard drag state,…" at bounding box center [999, 380] width 422 height 515
click at [993, 389] on div "To activate drag with keyboard, press Alt + Enter. Once in keyboard drag state,…" at bounding box center [999, 380] width 422 height 515
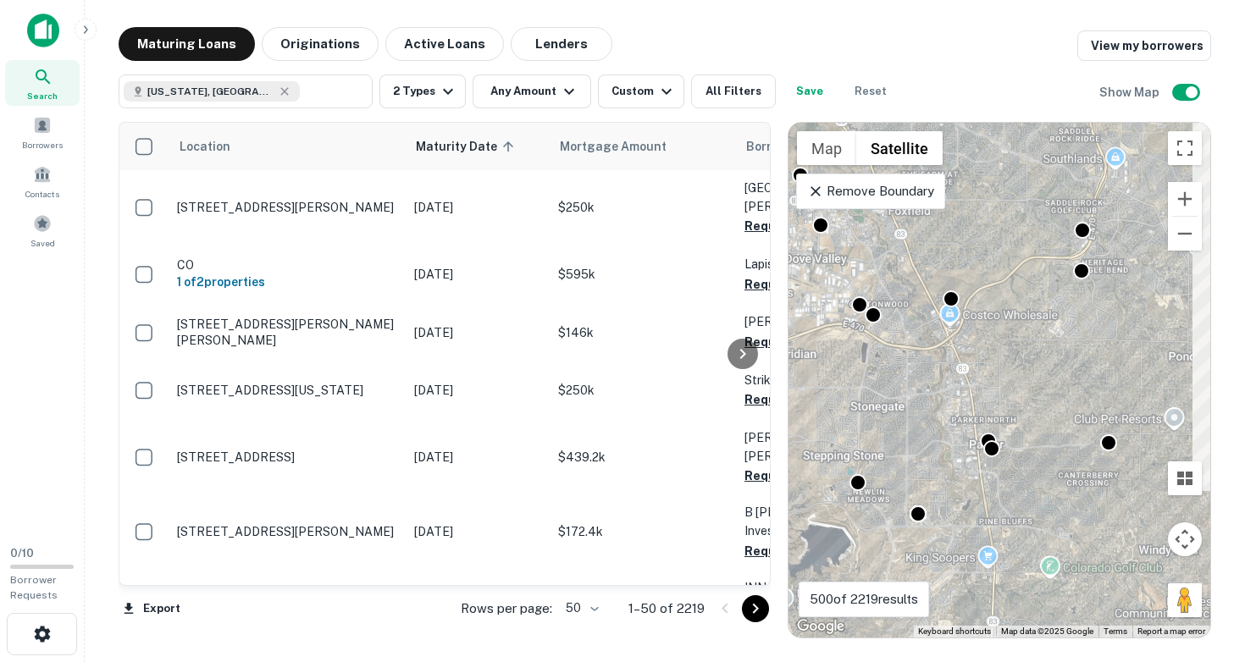
drag, startPoint x: 1058, startPoint y: 358, endPoint x: 964, endPoint y: 490, distance: 161.5
click at [964, 490] on div "To activate drag with keyboard, press Alt + Enter. Once in keyboard drag state,…" at bounding box center [999, 380] width 422 height 515
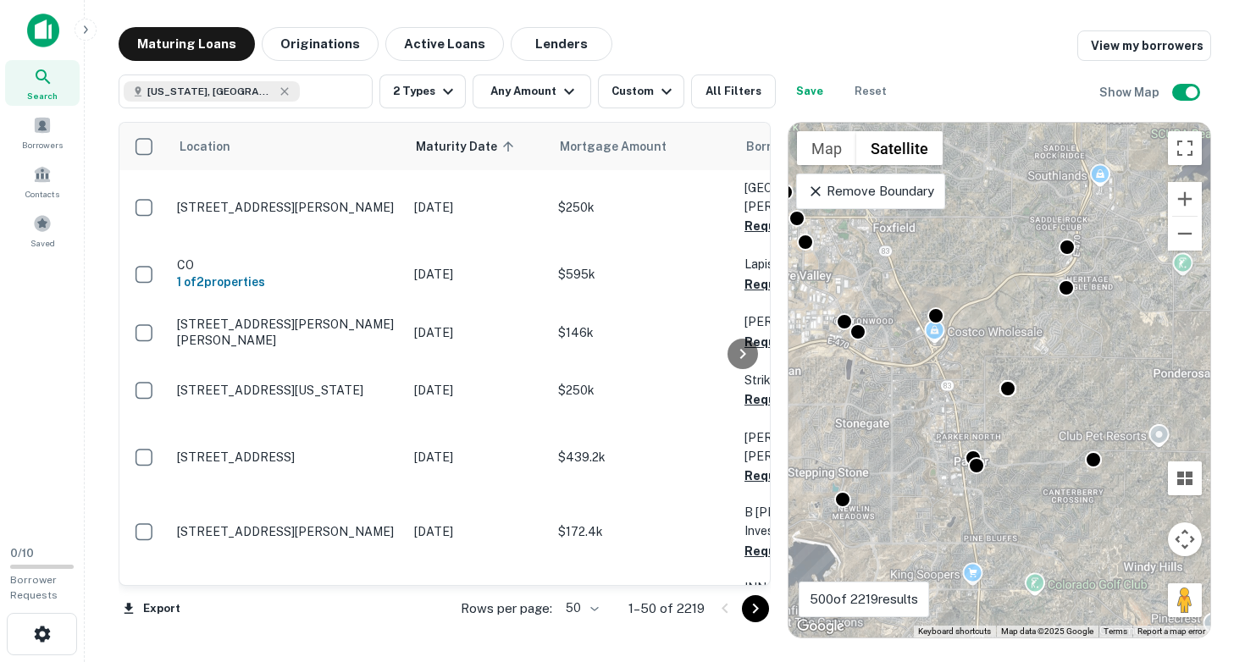
drag, startPoint x: 954, startPoint y: 372, endPoint x: 1046, endPoint y: 434, distance: 111.1
click at [1046, 434] on div "To activate drag with keyboard, press Alt + Enter. Once in keyboard drag state,…" at bounding box center [999, 380] width 422 height 515
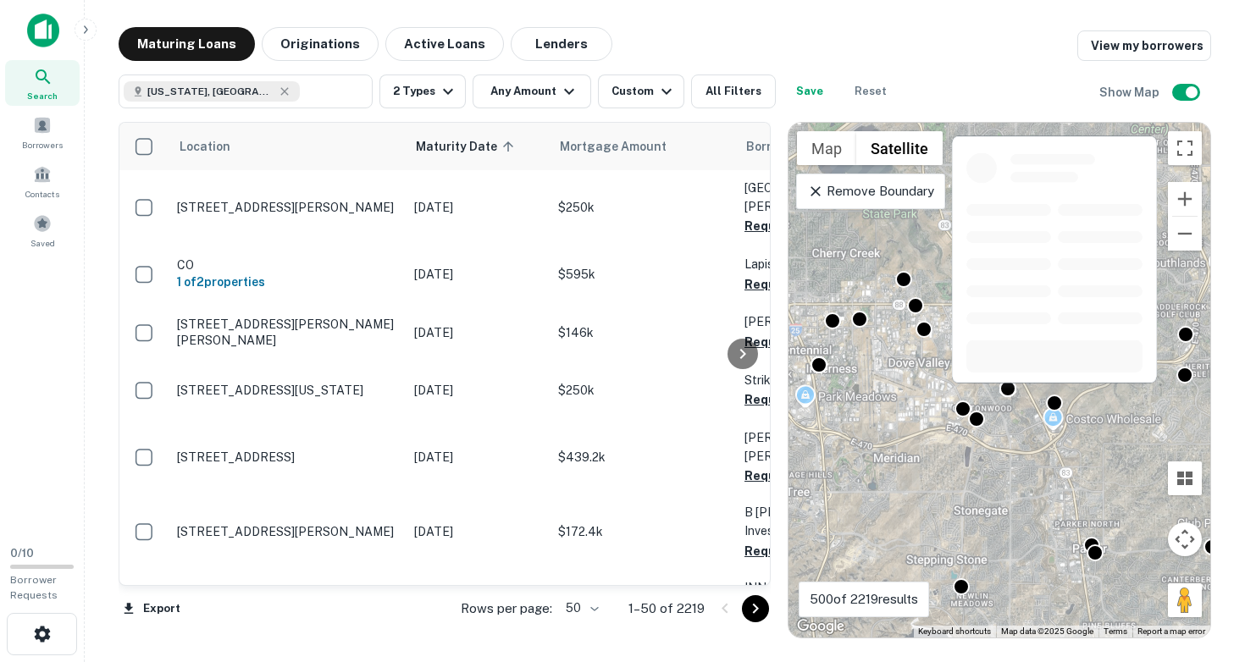
click at [1058, 394] on div at bounding box center [1054, 265] width 208 height 261
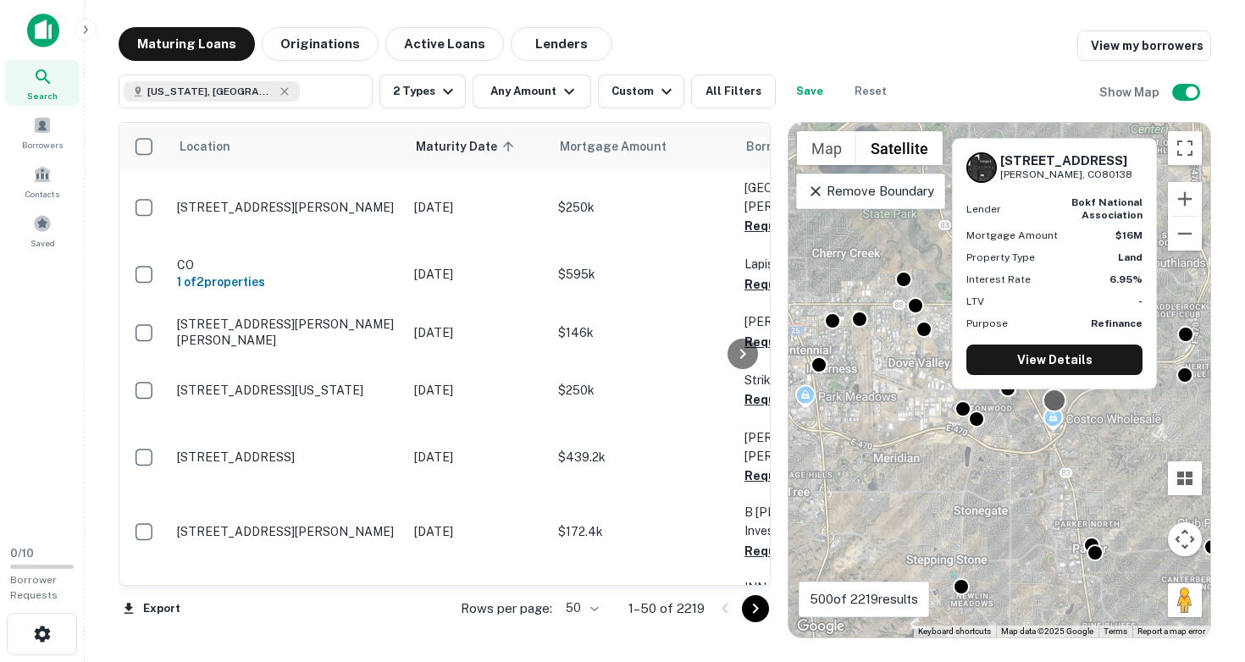
click at [1054, 401] on div at bounding box center [1055, 401] width 25 height 25
drag, startPoint x: 1002, startPoint y: 158, endPoint x: 1102, endPoint y: 178, distance: 102.0
click at [1102, 178] on div "8665 Kings Point Way Parker, CO80138" at bounding box center [1066, 167] width 132 height 29
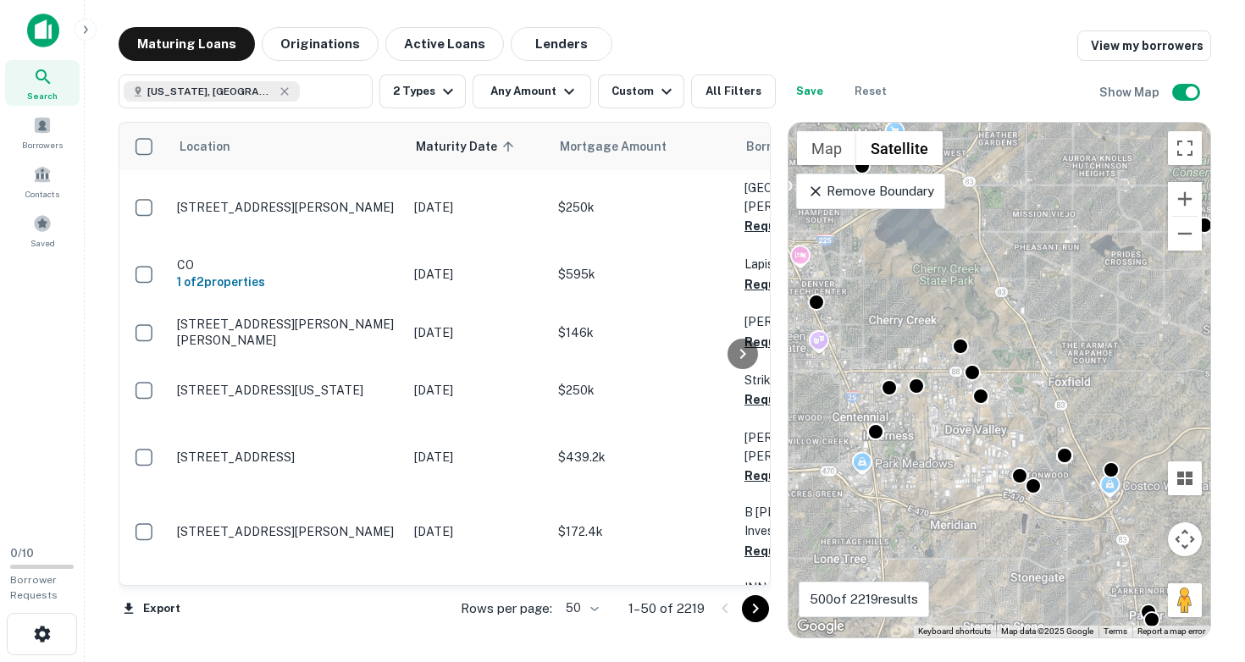
drag, startPoint x: 968, startPoint y: 432, endPoint x: 1023, endPoint y: 504, distance: 90.6
click at [1026, 503] on div "To activate drag with keyboard, press Alt + Enter. Once in keyboard drag state,…" at bounding box center [999, 380] width 422 height 515
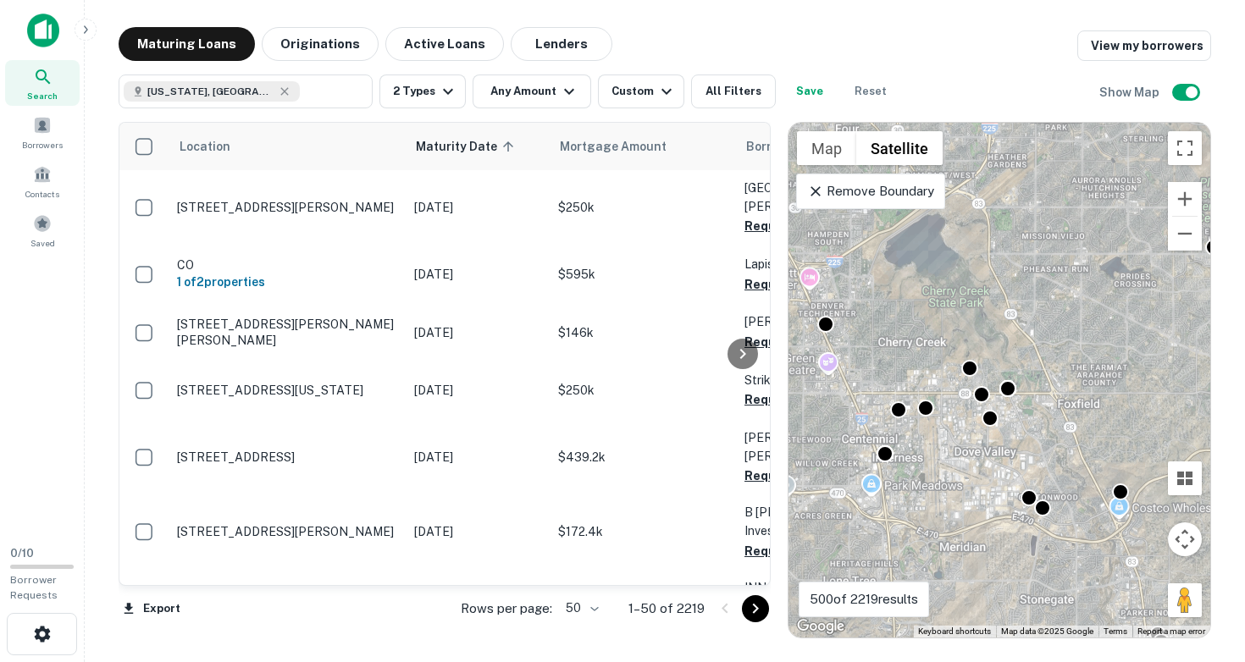
click at [963, 409] on div "To activate drag with keyboard, press Alt + Enter. Once in keyboard drag state,…" at bounding box center [999, 380] width 422 height 515
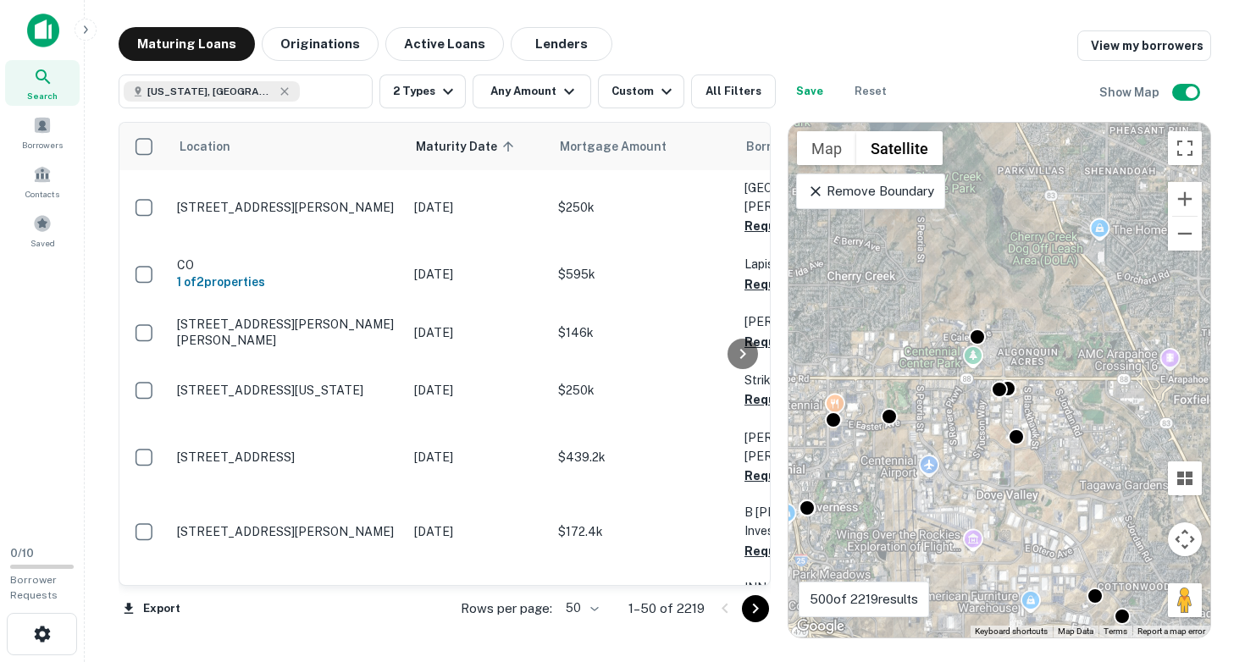
click at [981, 412] on div "To activate drag with keyboard, press Alt + Enter. Once in keyboard drag state,…" at bounding box center [999, 380] width 422 height 515
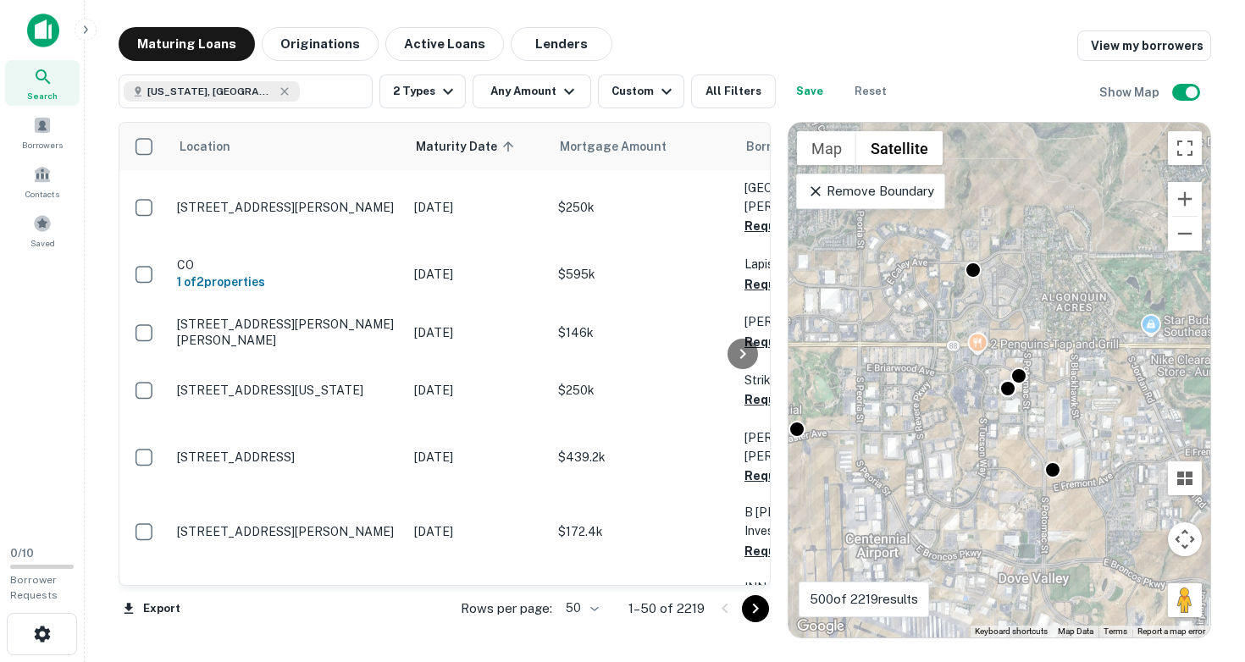
click at [1018, 307] on div "To activate drag with keyboard, press Alt + Enter. Once in keyboard drag state,…" at bounding box center [999, 380] width 422 height 515
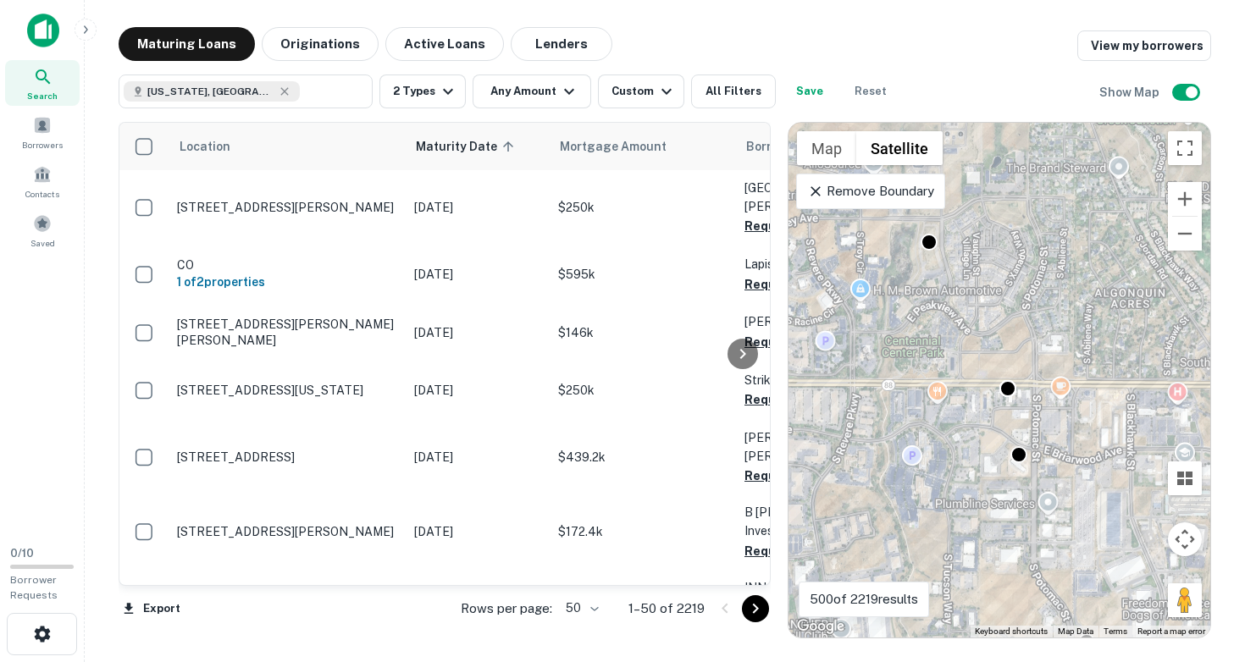
click at [1016, 476] on div "To activate drag with keyboard, press Alt + Enter. Once in keyboard drag state,…" at bounding box center [999, 380] width 422 height 515
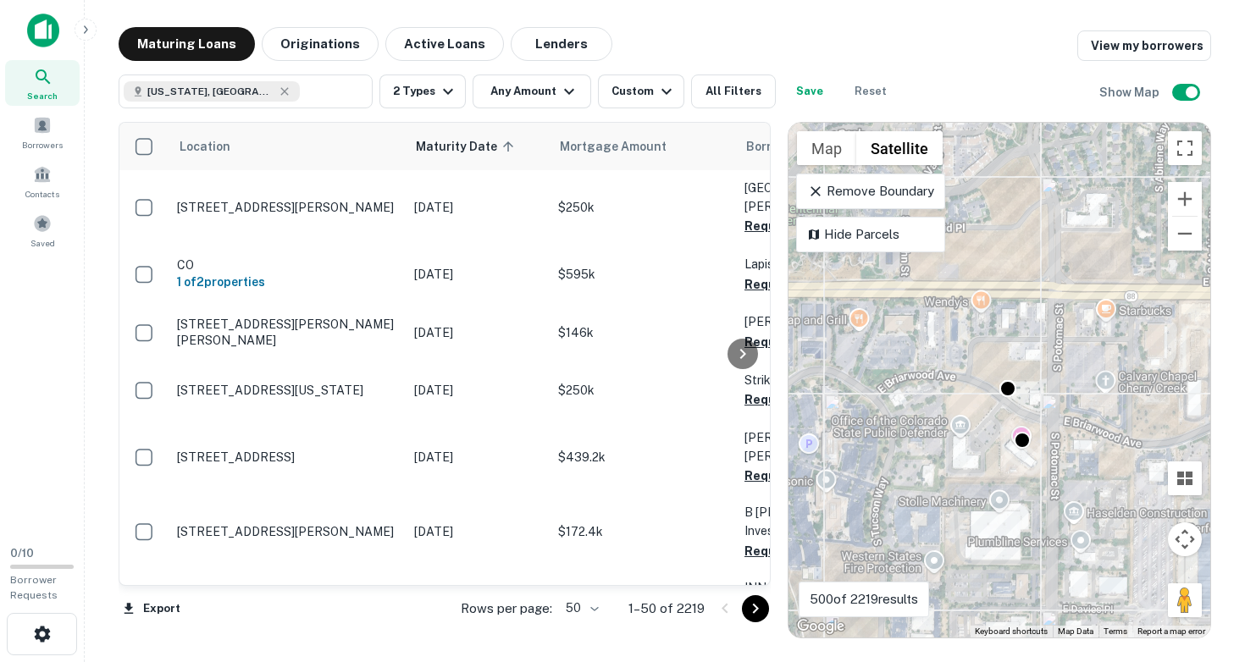
click at [1002, 466] on div "To activate drag with keyboard, press Alt + Enter. Once in keyboard drag state,…" at bounding box center [999, 380] width 422 height 515
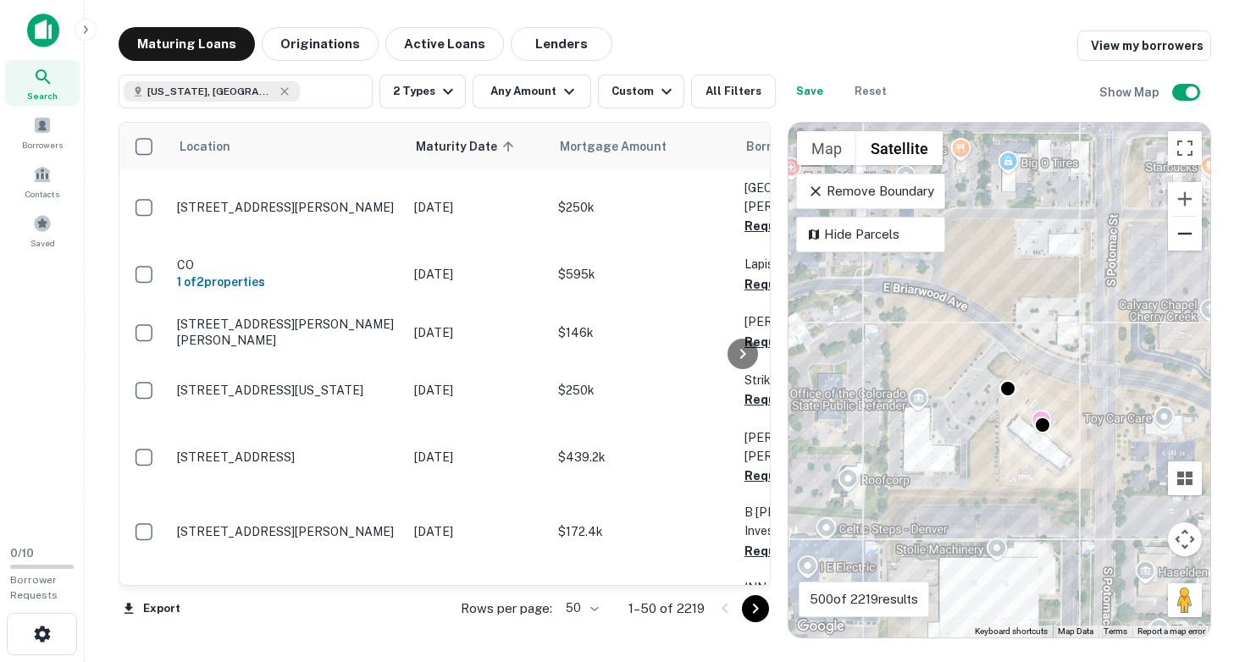
click at [1184, 237] on button "Zoom out" at bounding box center [1185, 234] width 34 height 34
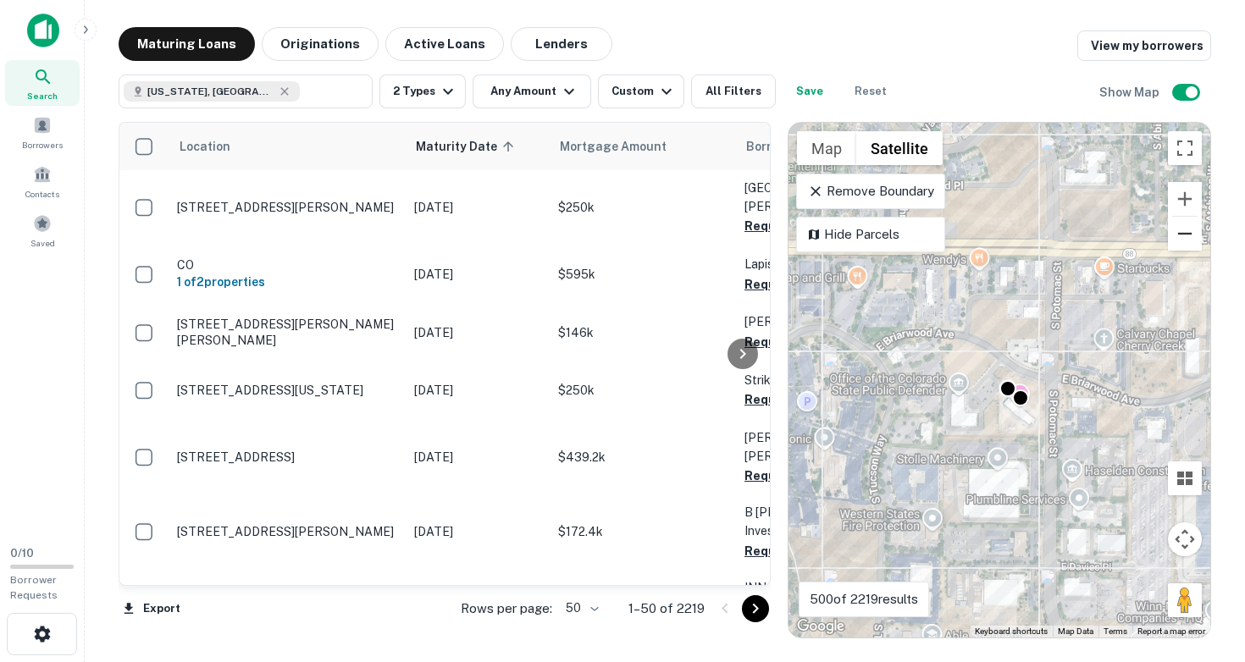
click at [1184, 237] on button "Zoom out" at bounding box center [1185, 234] width 34 height 34
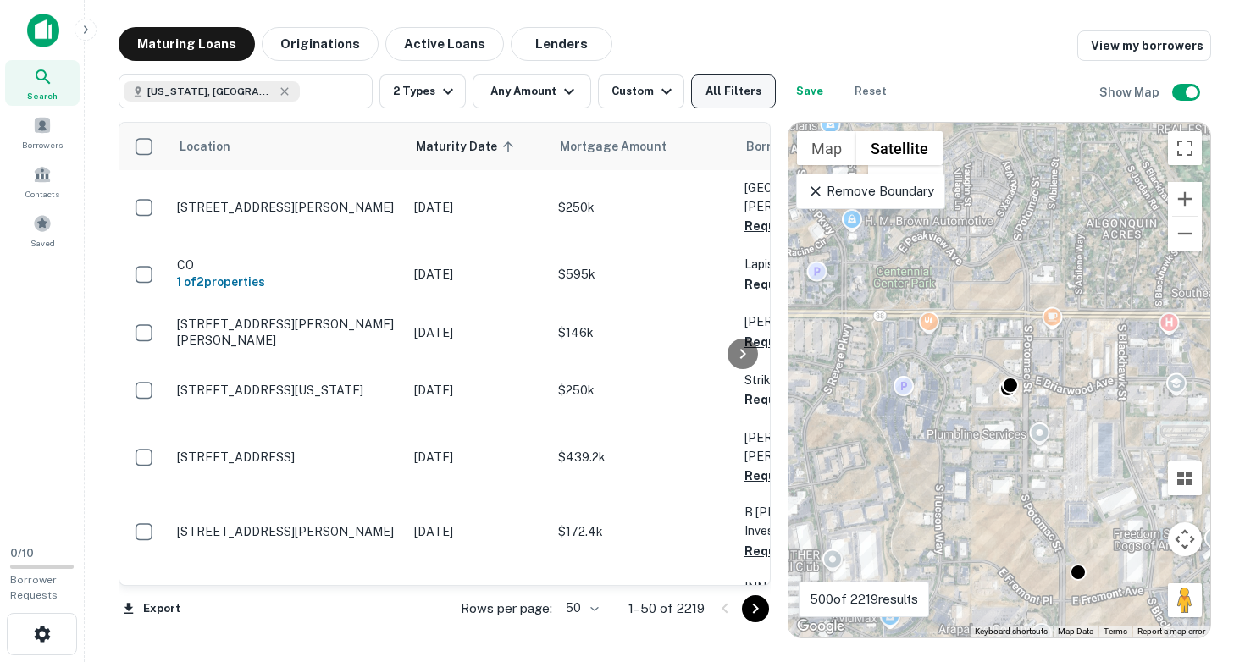
click at [740, 90] on button "All Filters" at bounding box center [733, 92] width 85 height 34
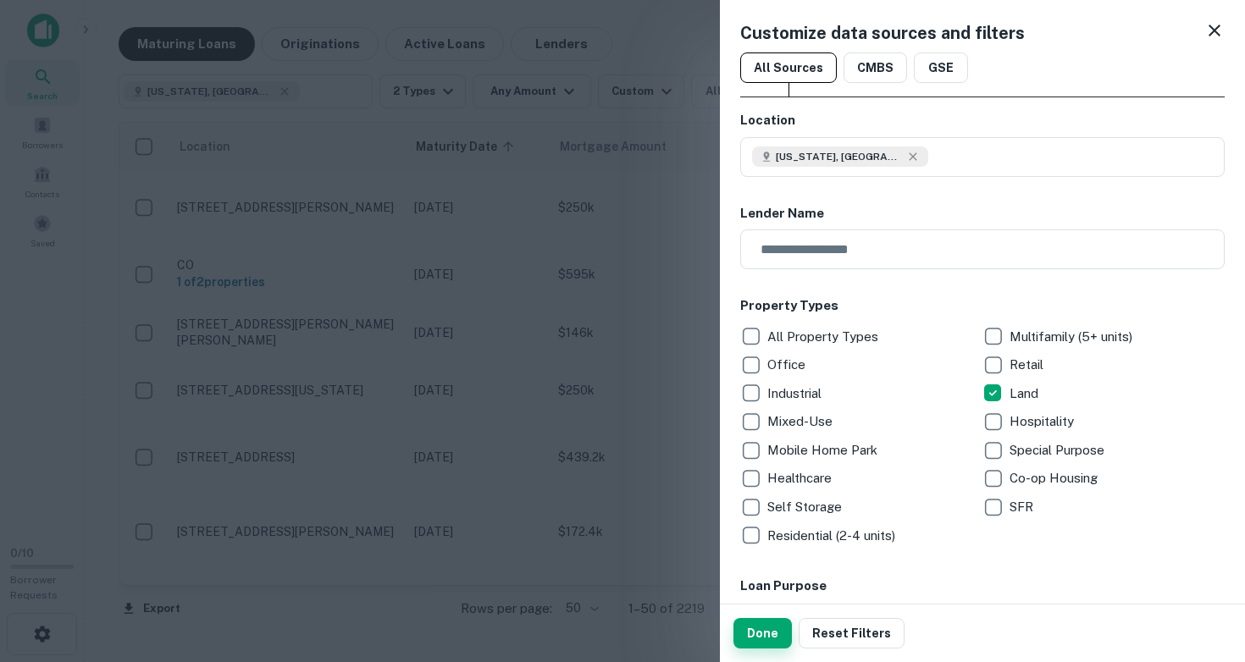
click at [766, 631] on button "Done" at bounding box center [762, 633] width 58 height 30
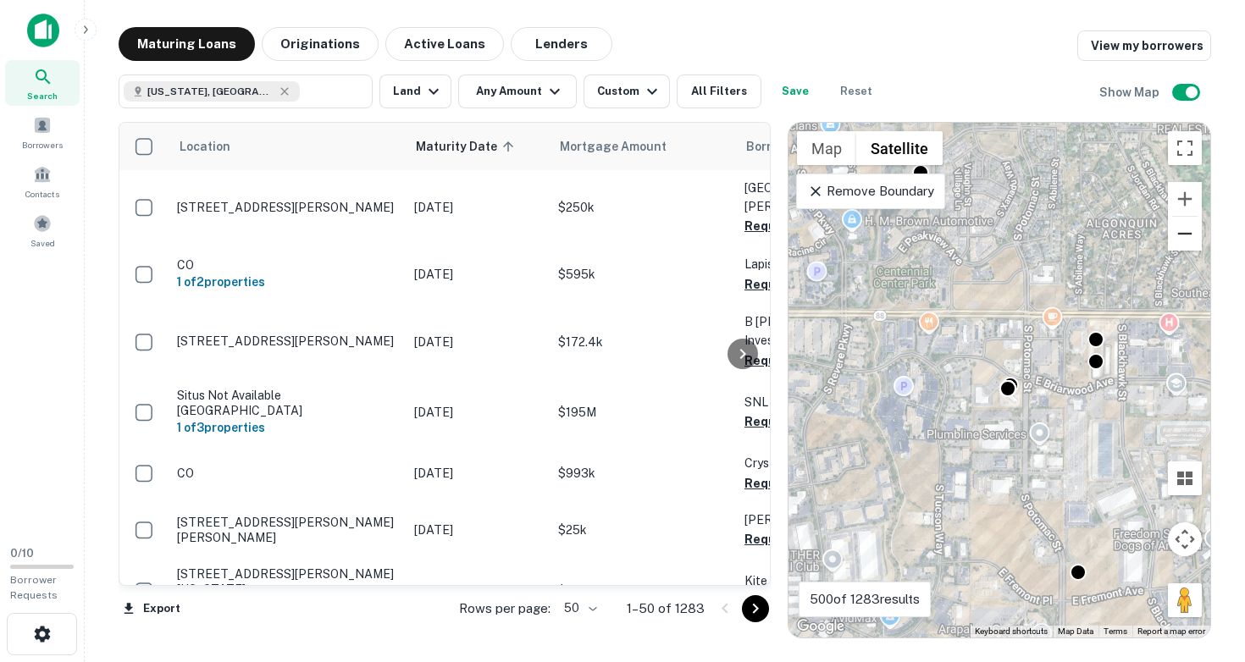
click at [1187, 230] on button "Zoom out" at bounding box center [1185, 234] width 34 height 34
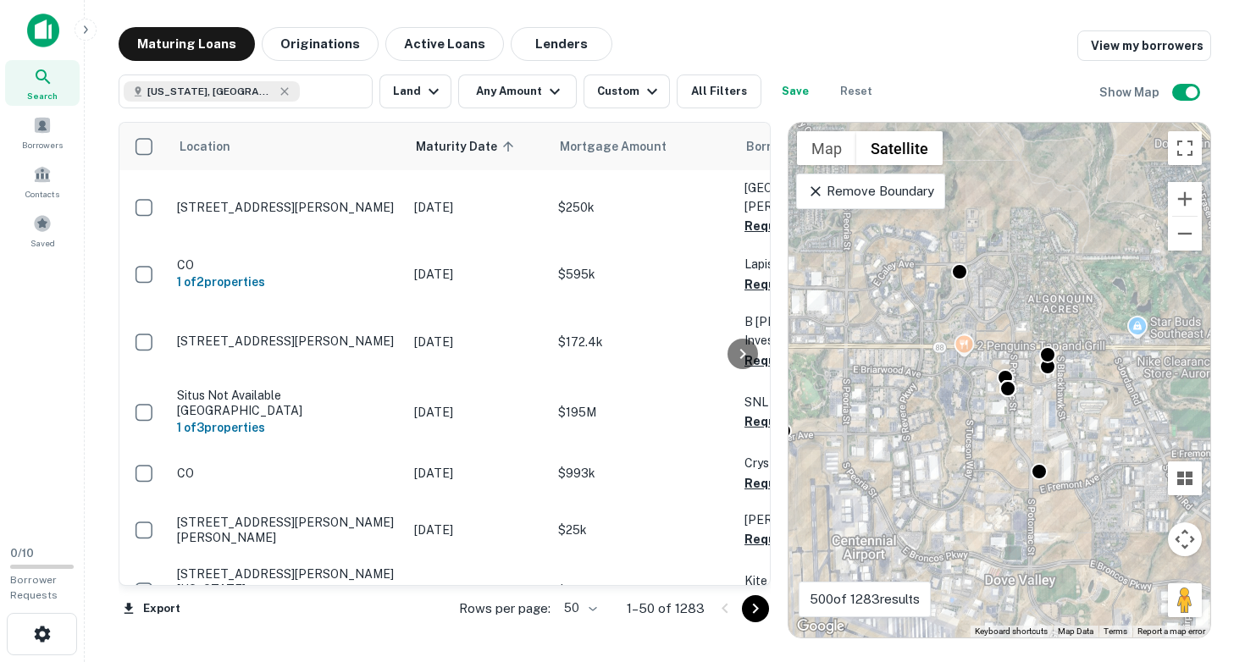
click at [972, 301] on div "To activate drag with keyboard, press Alt + Enter. Once in keyboard drag state,…" at bounding box center [999, 380] width 422 height 515
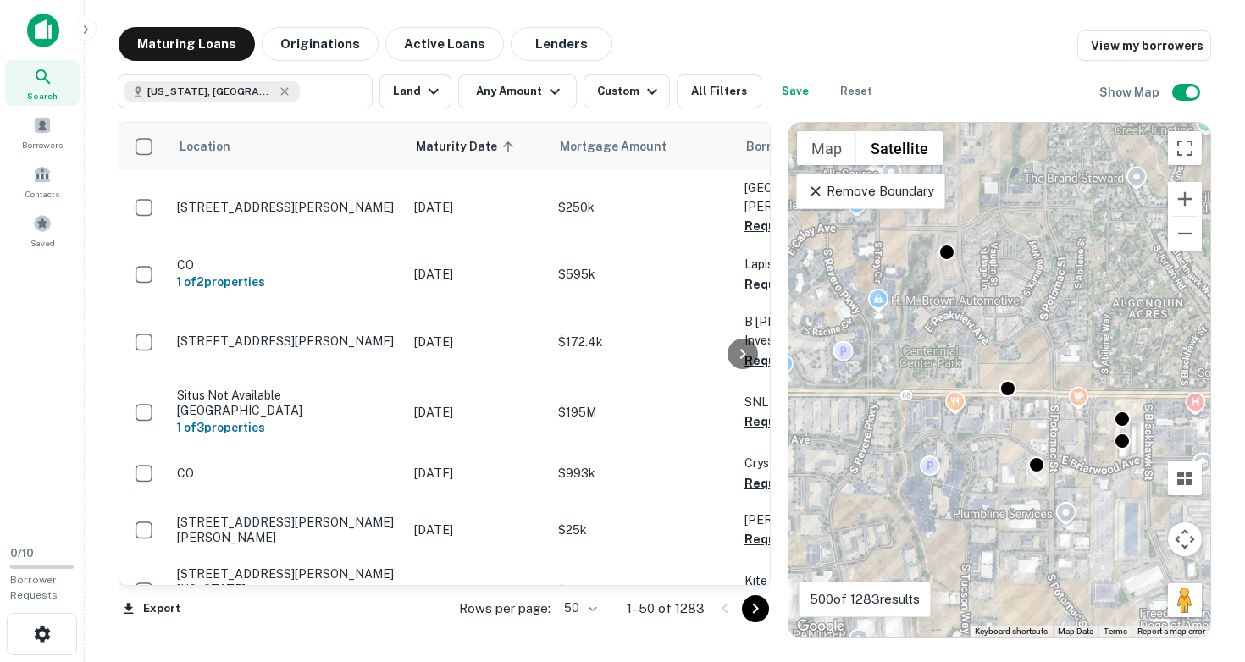
click at [975, 286] on div "To activate drag with keyboard, press Alt + Enter. Once in keyboard drag state,…" at bounding box center [999, 380] width 422 height 515
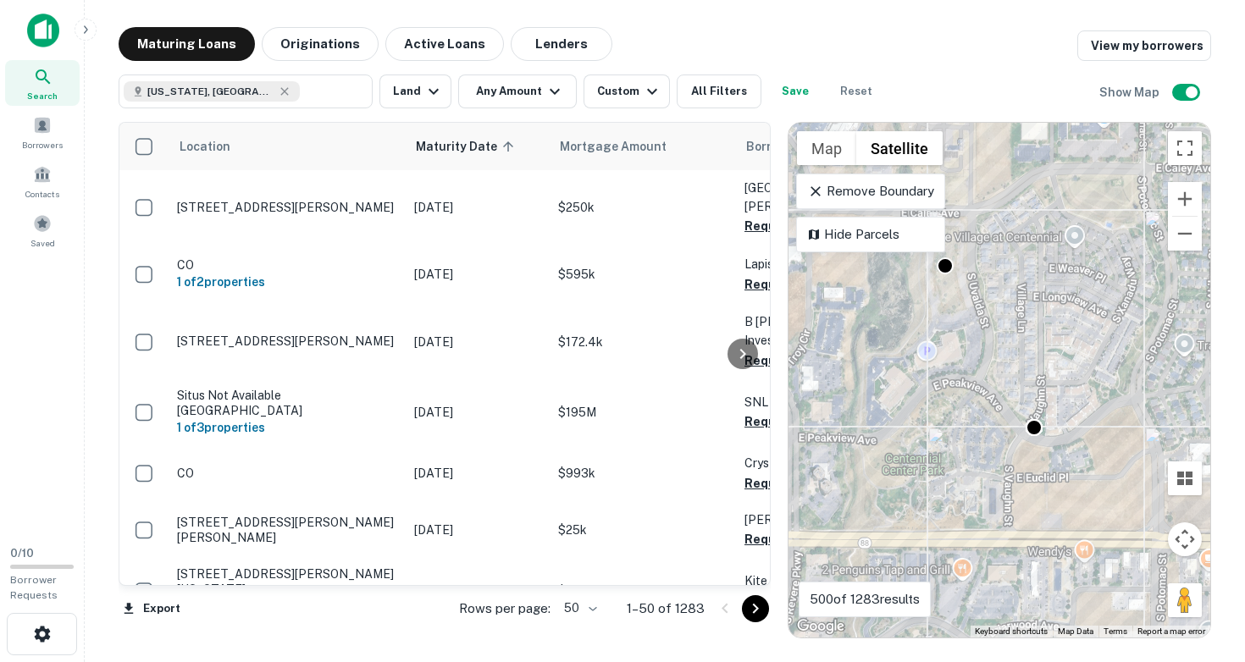
drag, startPoint x: 976, startPoint y: 294, endPoint x: 1029, endPoint y: 374, distance: 96.5
click at [1029, 374] on div "To activate drag with keyboard, press Alt + Enter. Once in keyboard drag state,…" at bounding box center [999, 380] width 422 height 515
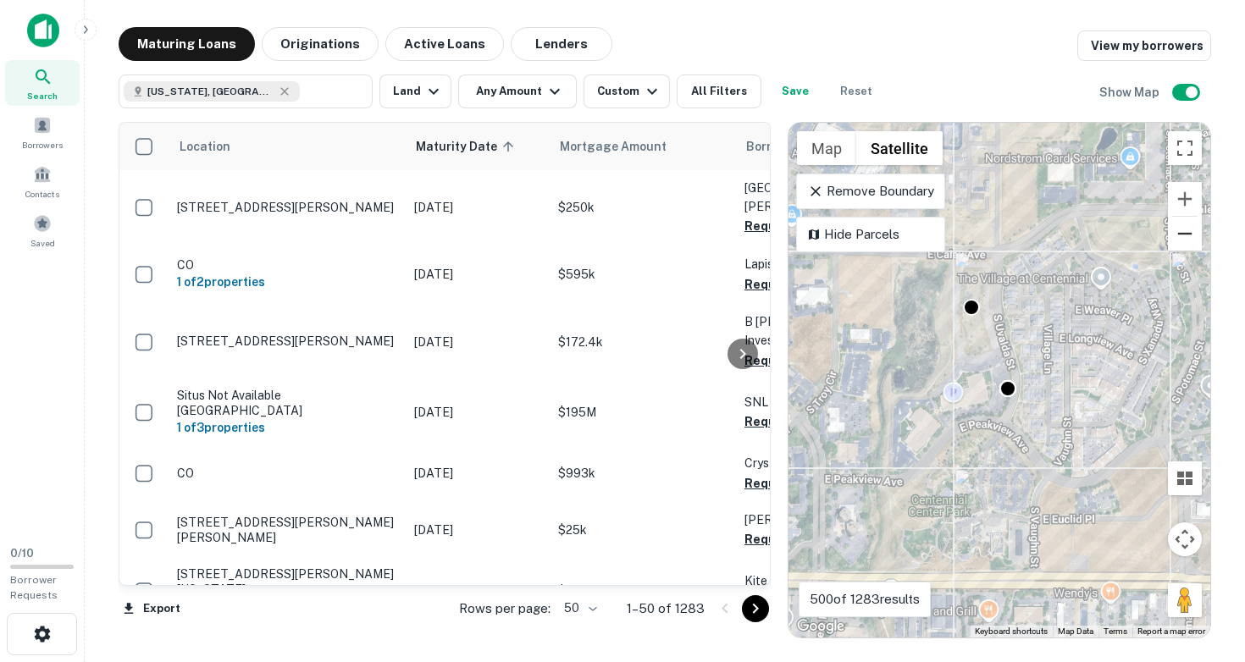
click at [1181, 237] on button "Zoom out" at bounding box center [1185, 234] width 34 height 34
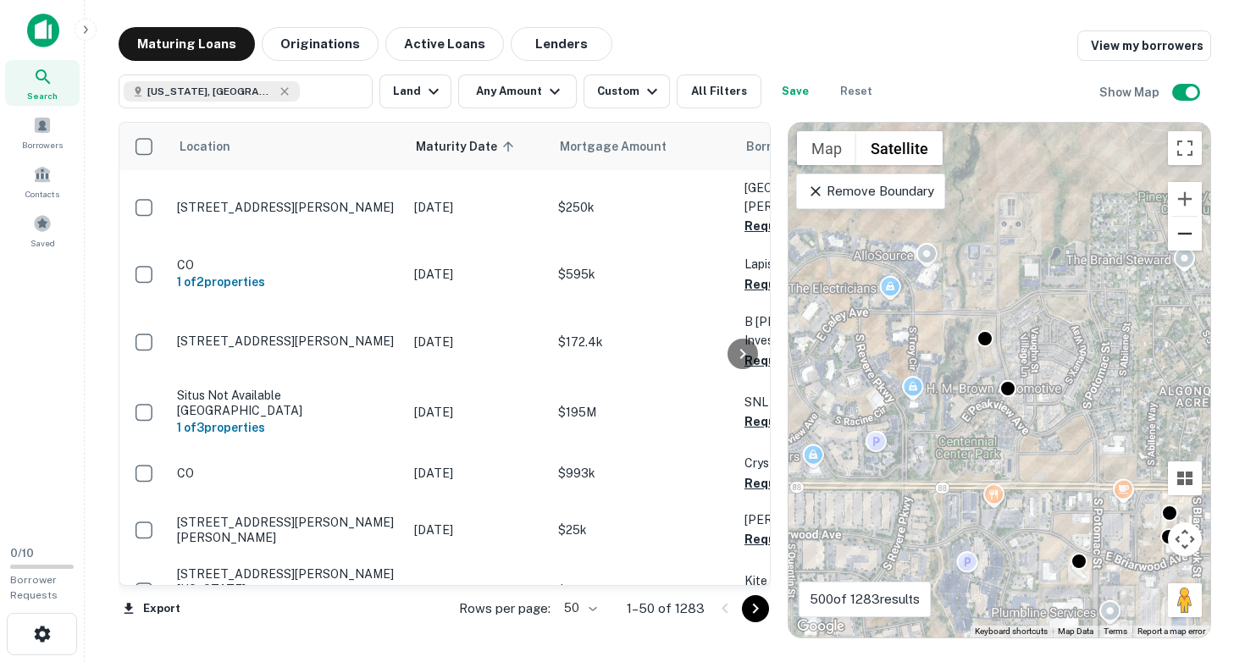
click at [1181, 237] on button "Zoom out" at bounding box center [1185, 234] width 34 height 34
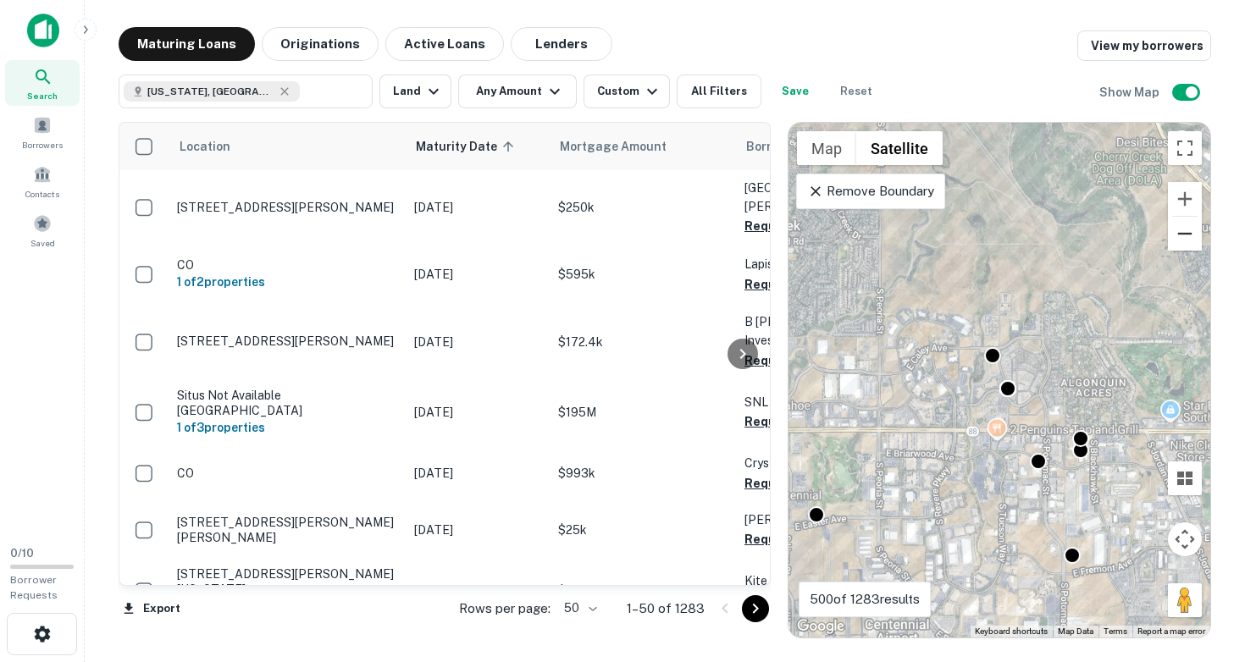
click at [1181, 237] on button "Zoom out" at bounding box center [1185, 234] width 34 height 34
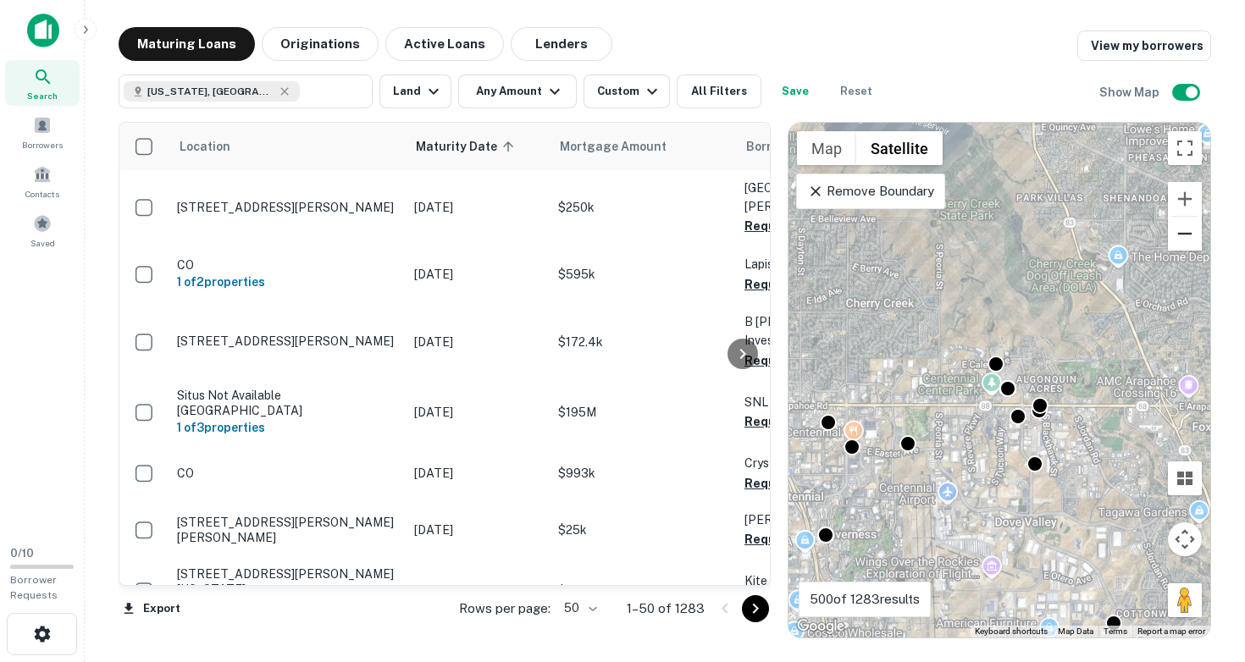
click at [1181, 237] on button "Zoom out" at bounding box center [1185, 234] width 34 height 34
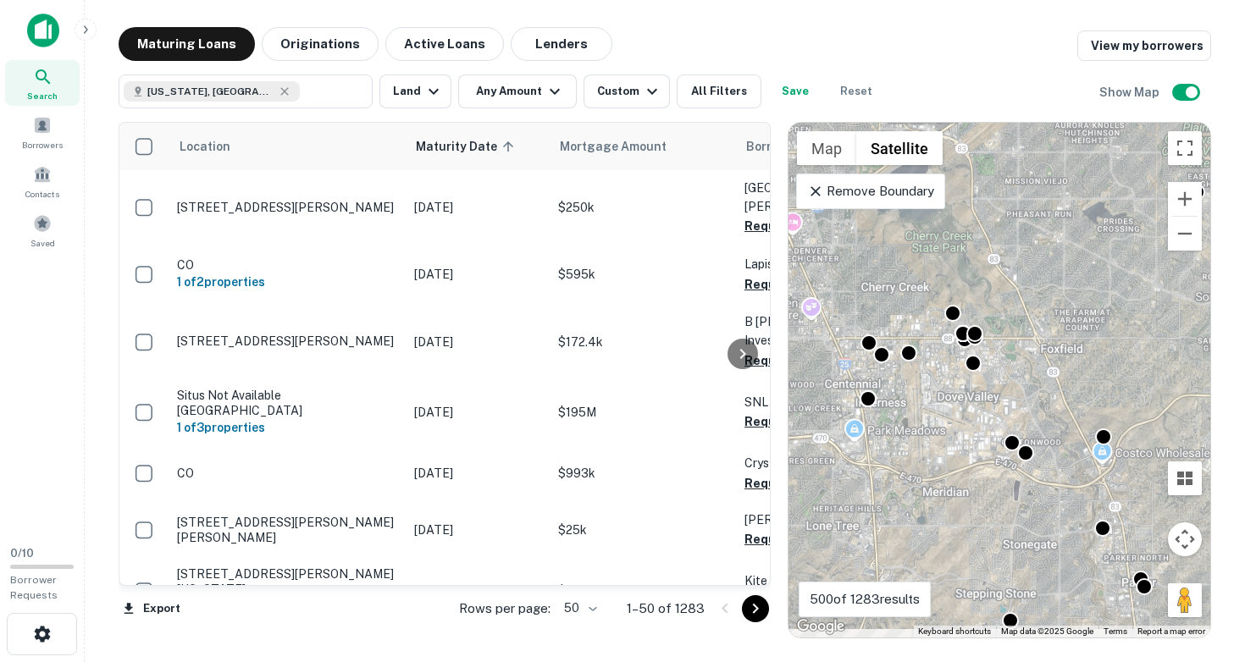
drag, startPoint x: 1080, startPoint y: 532, endPoint x: 1032, endPoint y: 467, distance: 80.5
click at [1032, 467] on div "To activate drag with keyboard, press Alt + Enter. Once in keyboard drag state,…" at bounding box center [999, 380] width 422 height 515
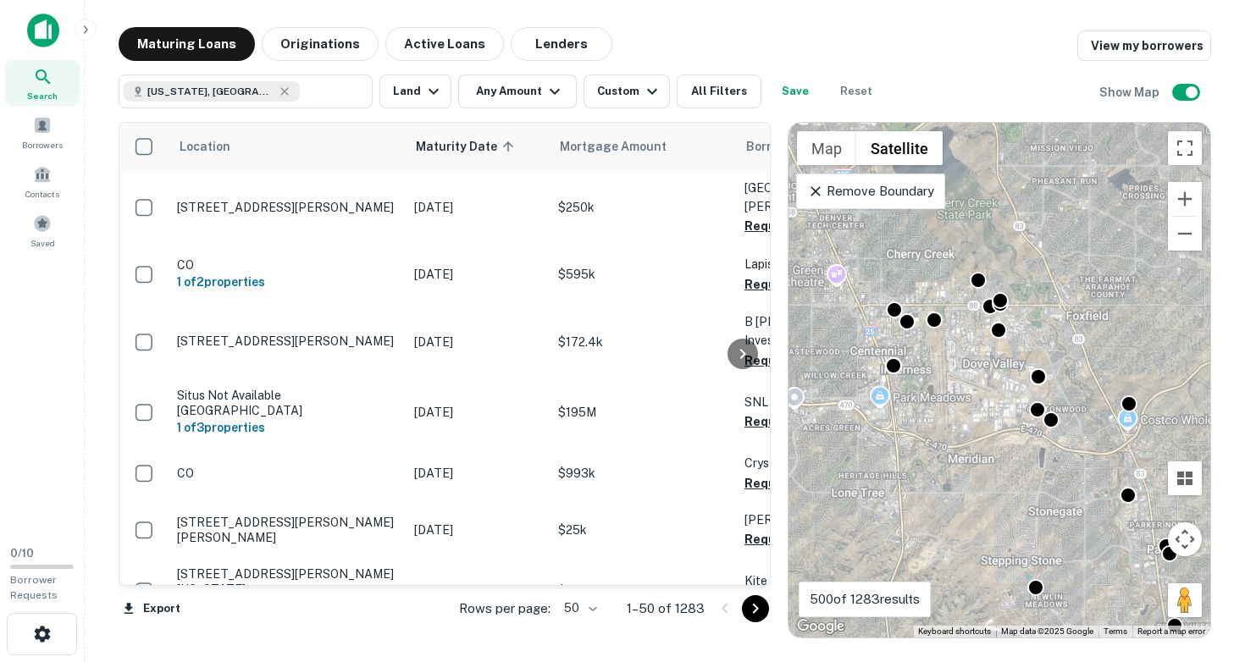
drag, startPoint x: 1037, startPoint y: 529, endPoint x: 1155, endPoint y: 487, distance: 125.9
click at [1156, 484] on div "To activate drag with keyboard, press Alt + Enter. Once in keyboard drag state,…" at bounding box center [999, 380] width 422 height 515
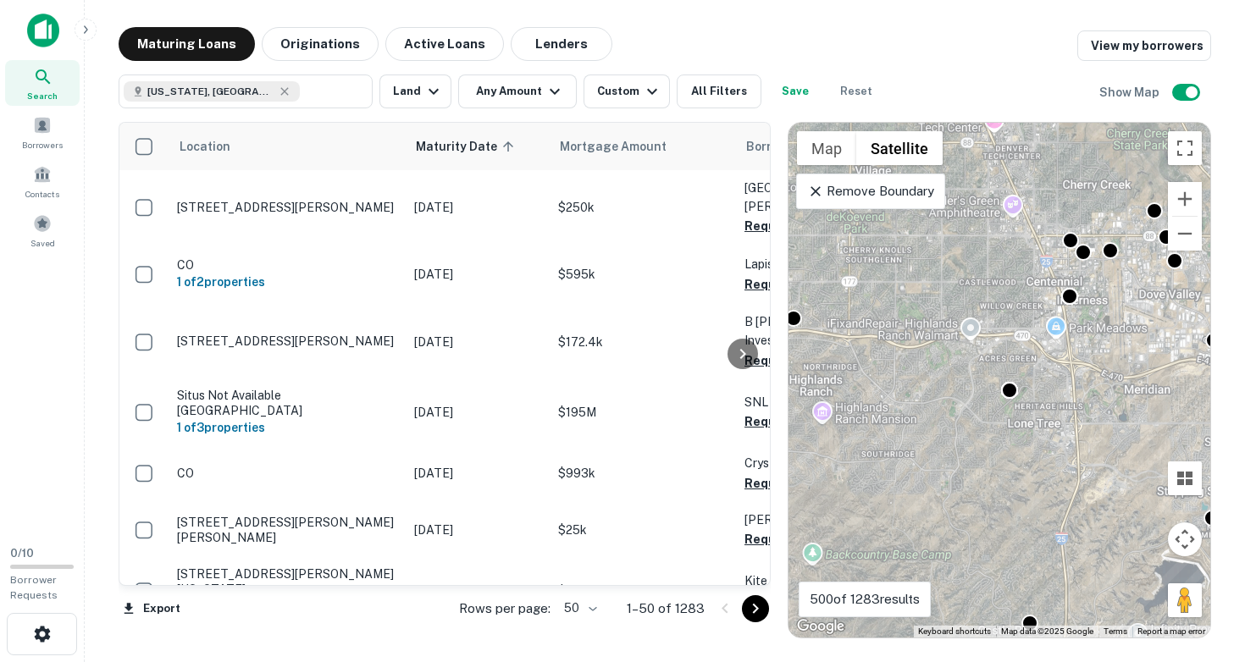
drag, startPoint x: 982, startPoint y: 405, endPoint x: 1047, endPoint y: 514, distance: 127.2
click at [1048, 516] on div "To activate drag with keyboard, press Alt + Enter. Once in keyboard drag state,…" at bounding box center [999, 380] width 422 height 515
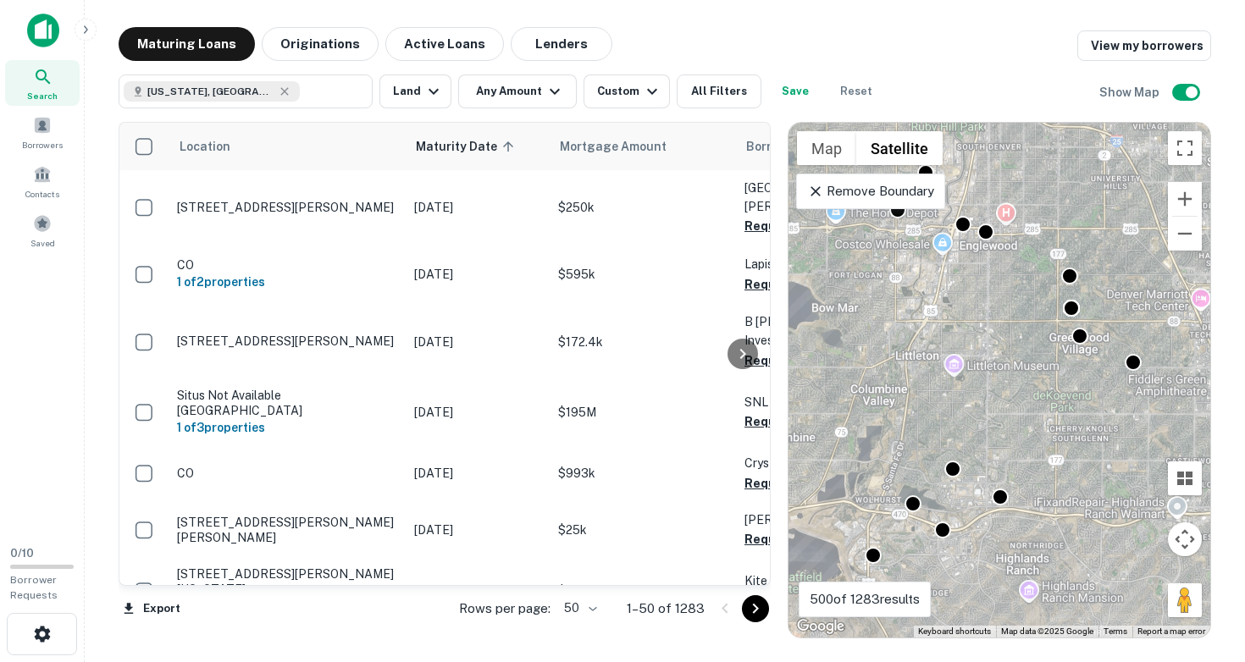
drag, startPoint x: 1001, startPoint y: 493, endPoint x: 1069, endPoint y: 402, distance: 113.1
click at [1069, 402] on div "To activate drag with keyboard, press Alt + Enter. Once in keyboard drag state,…" at bounding box center [999, 380] width 422 height 515
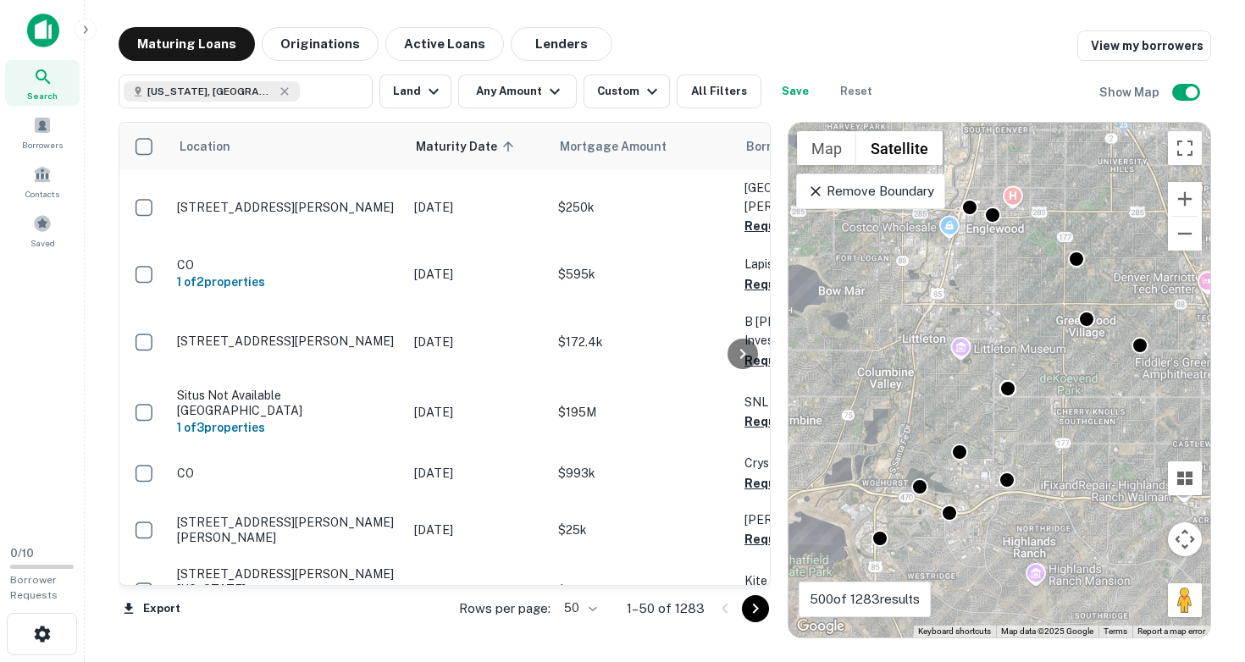
click at [876, 496] on div "To activate drag with keyboard, press Alt + Enter. Once in keyboard drag state,…" at bounding box center [999, 380] width 422 height 515
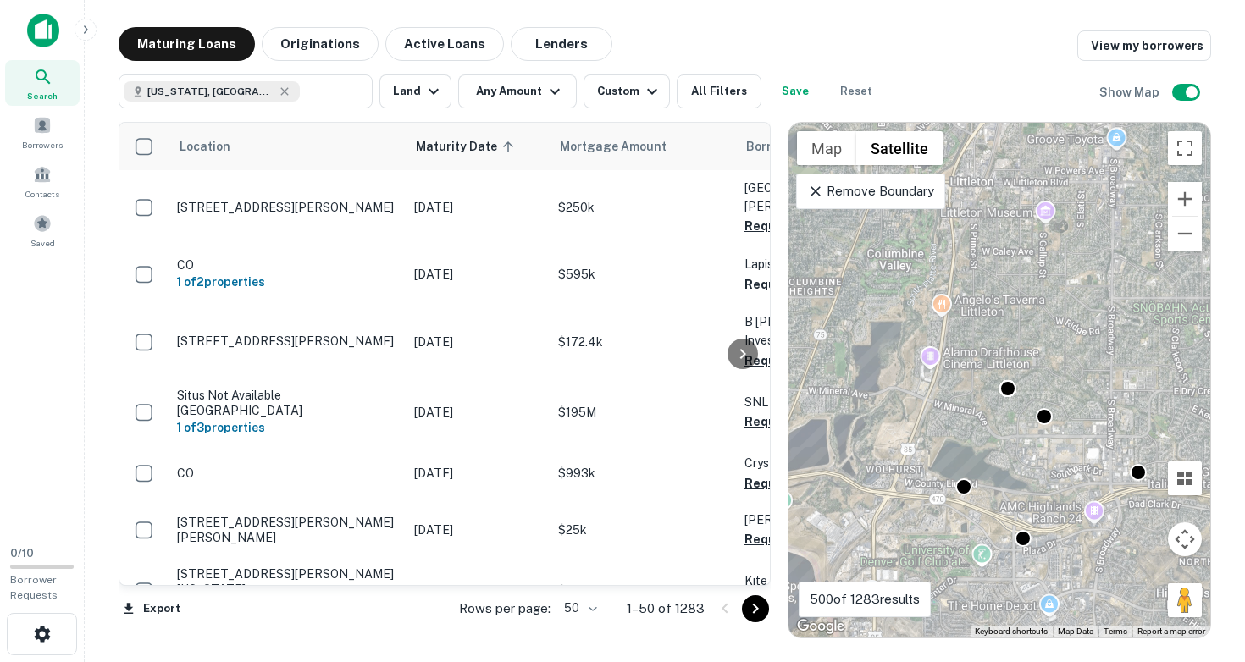
click at [888, 504] on div "To activate drag with keyboard, press Alt + Enter. Once in keyboard drag state,…" at bounding box center [999, 380] width 422 height 515
click at [981, 516] on div "To activate drag with keyboard, press Alt + Enter. Once in keyboard drag state,…" at bounding box center [999, 380] width 422 height 515
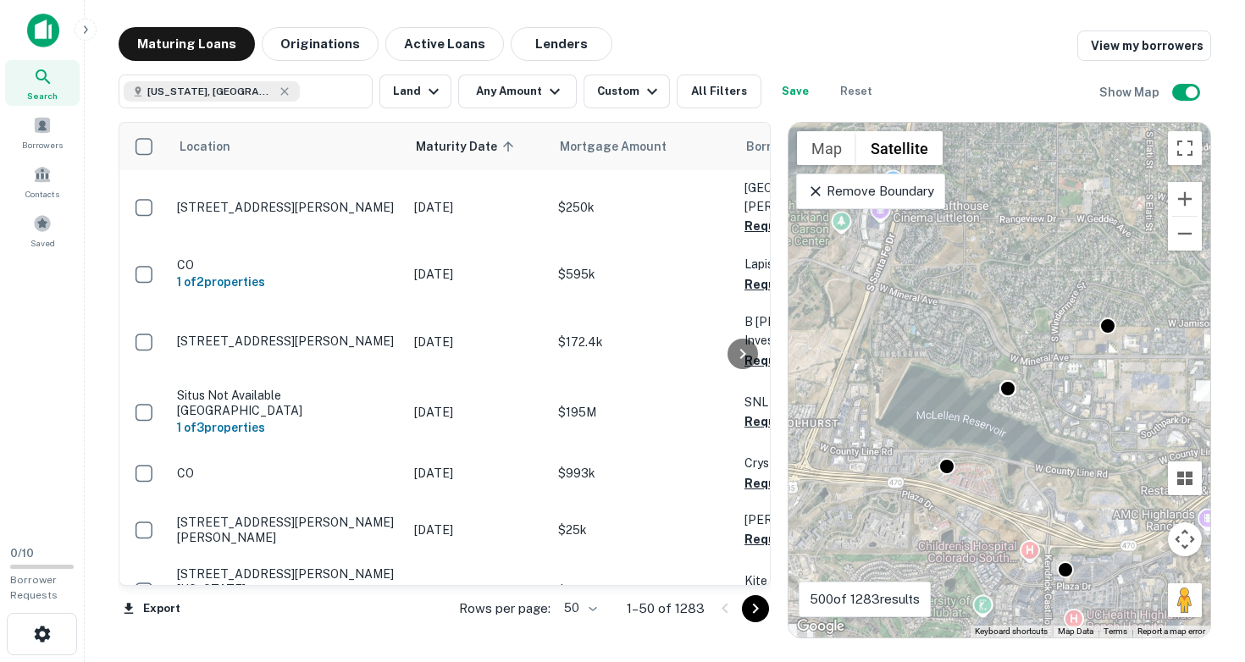
click at [963, 501] on div "To activate drag with keyboard, press Alt + Enter. Once in keyboard drag state,…" at bounding box center [999, 380] width 422 height 515
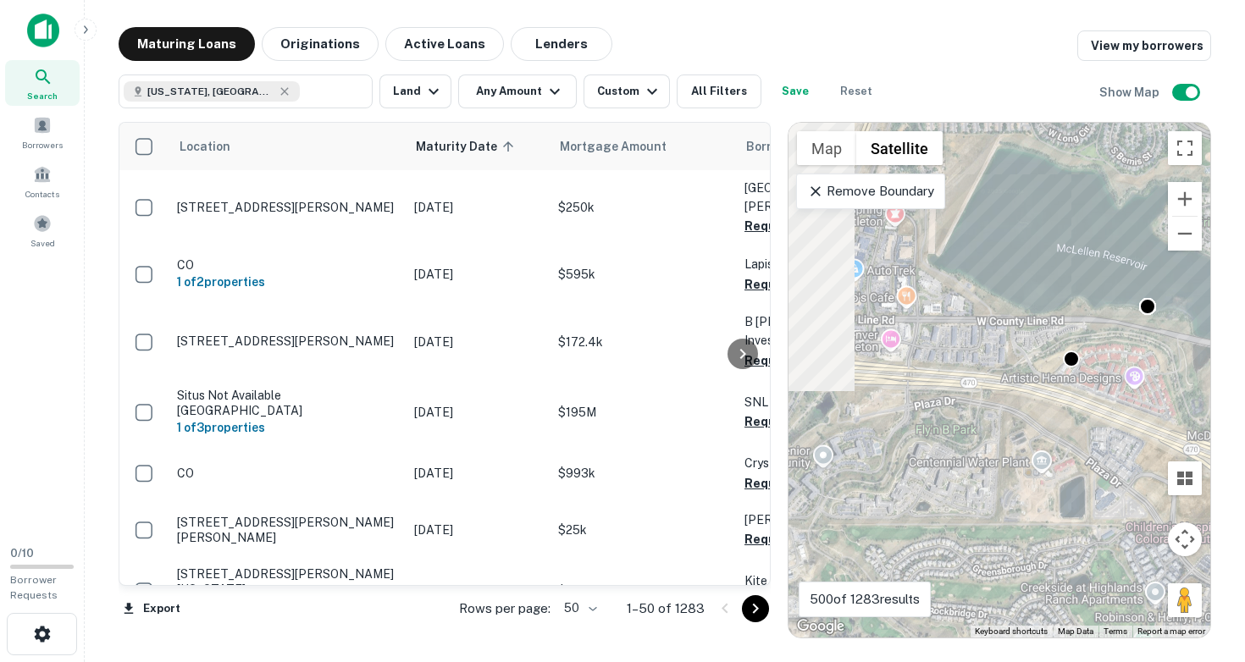
drag, startPoint x: 932, startPoint y: 509, endPoint x: 1088, endPoint y: 402, distance: 189.6
click at [1087, 406] on div "To activate drag with keyboard, press Alt + Enter. Once in keyboard drag state,…" at bounding box center [999, 380] width 422 height 515
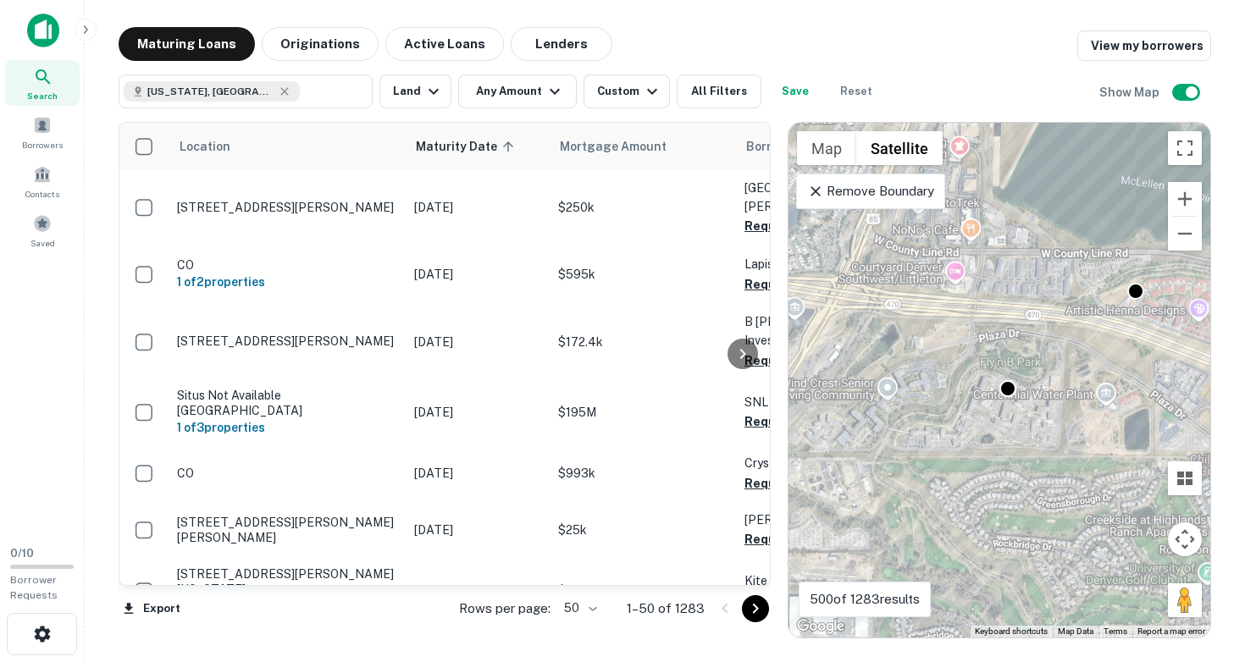
drag, startPoint x: 958, startPoint y: 474, endPoint x: 1053, endPoint y: 386, distance: 129.4
click at [1055, 388] on div "To activate drag with keyboard, press Alt + Enter. Once in keyboard drag state,…" at bounding box center [999, 380] width 422 height 515
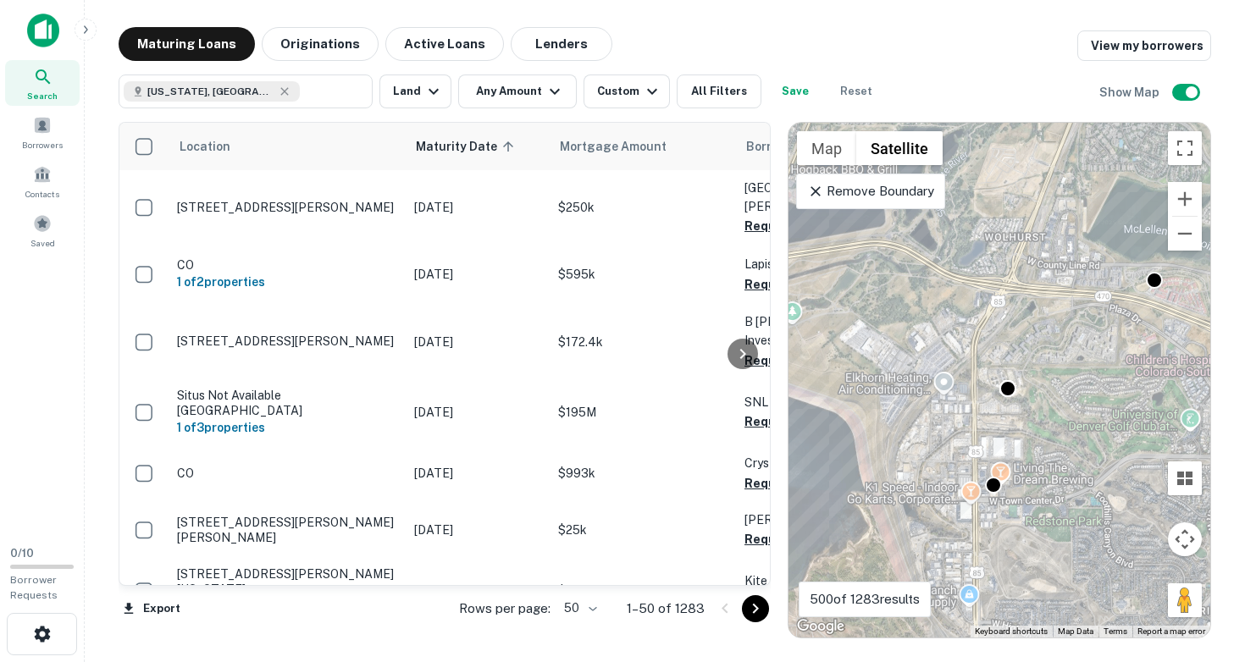
click at [1031, 495] on div "To activate drag with keyboard, press Alt + Enter. Once in keyboard drag state,…" at bounding box center [999, 380] width 422 height 515
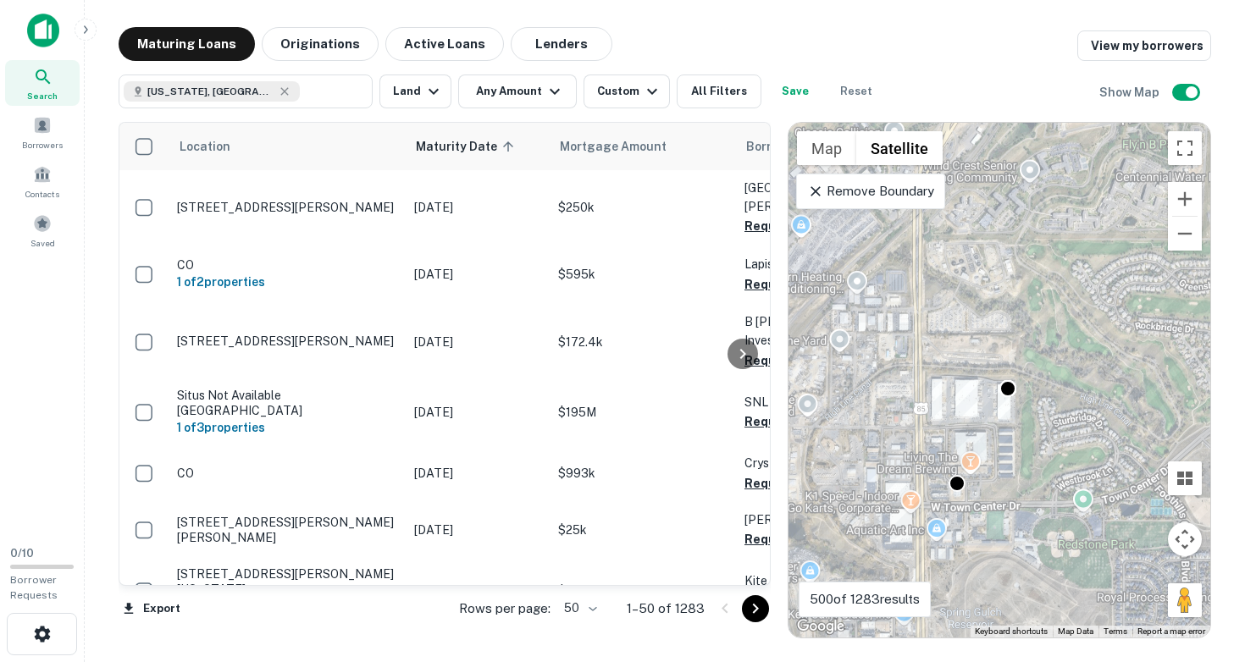
click at [1011, 497] on div "To activate drag with keyboard, press Alt + Enter. Once in keyboard drag state,…" at bounding box center [999, 380] width 422 height 515
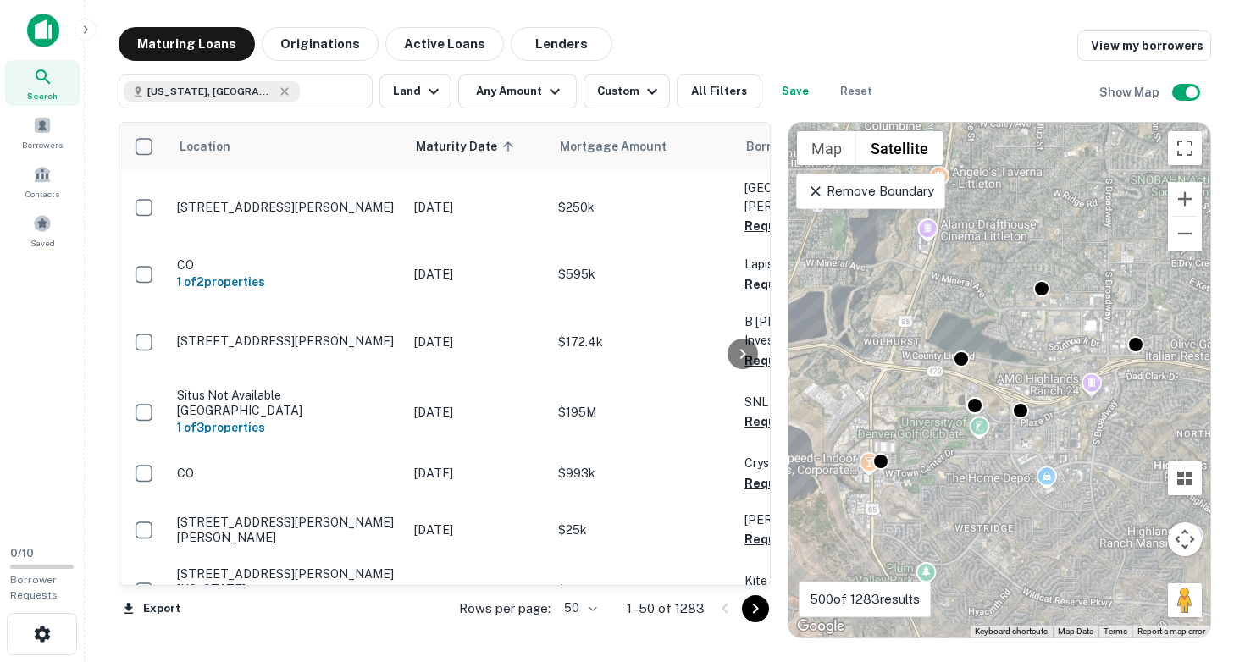
drag, startPoint x: 1062, startPoint y: 430, endPoint x: 982, endPoint y: 478, distance: 92.7
click at [983, 473] on div "To activate drag with keyboard, press Alt + Enter. Once in keyboard drag state,…" at bounding box center [999, 380] width 422 height 515
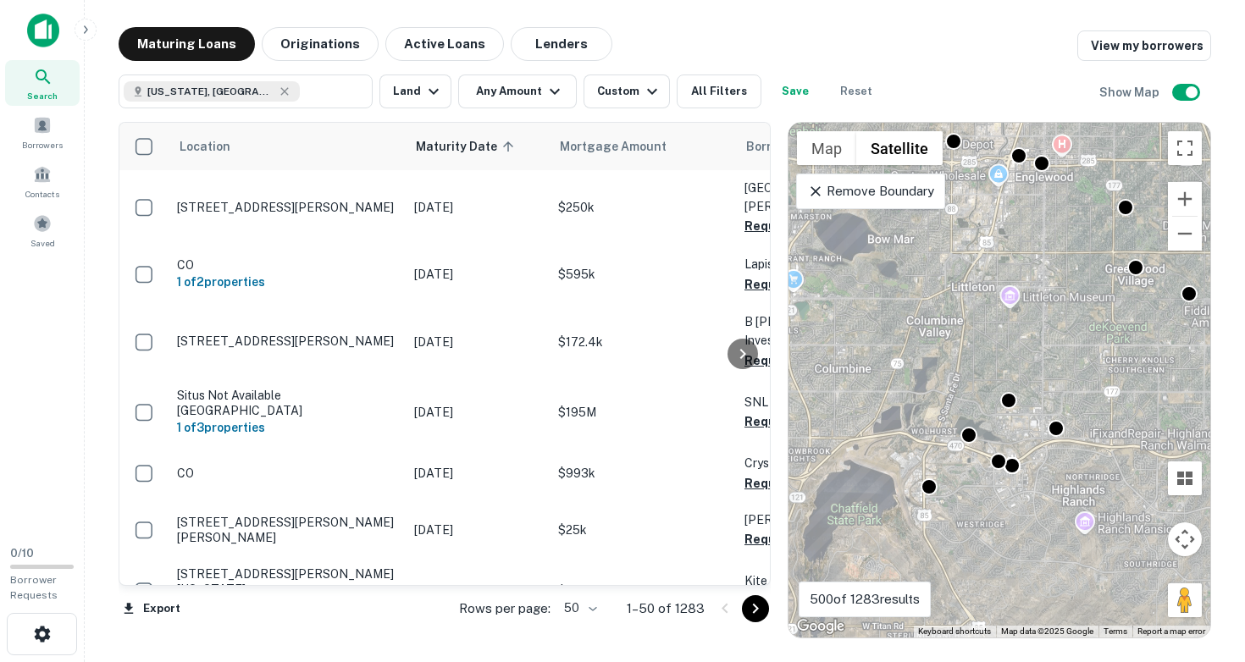
drag, startPoint x: 1054, startPoint y: 241, endPoint x: 1058, endPoint y: 321, distance: 79.7
click at [1058, 321] on div "To activate drag with keyboard, press Alt + Enter. Once in keyboard drag state,…" at bounding box center [999, 380] width 422 height 515
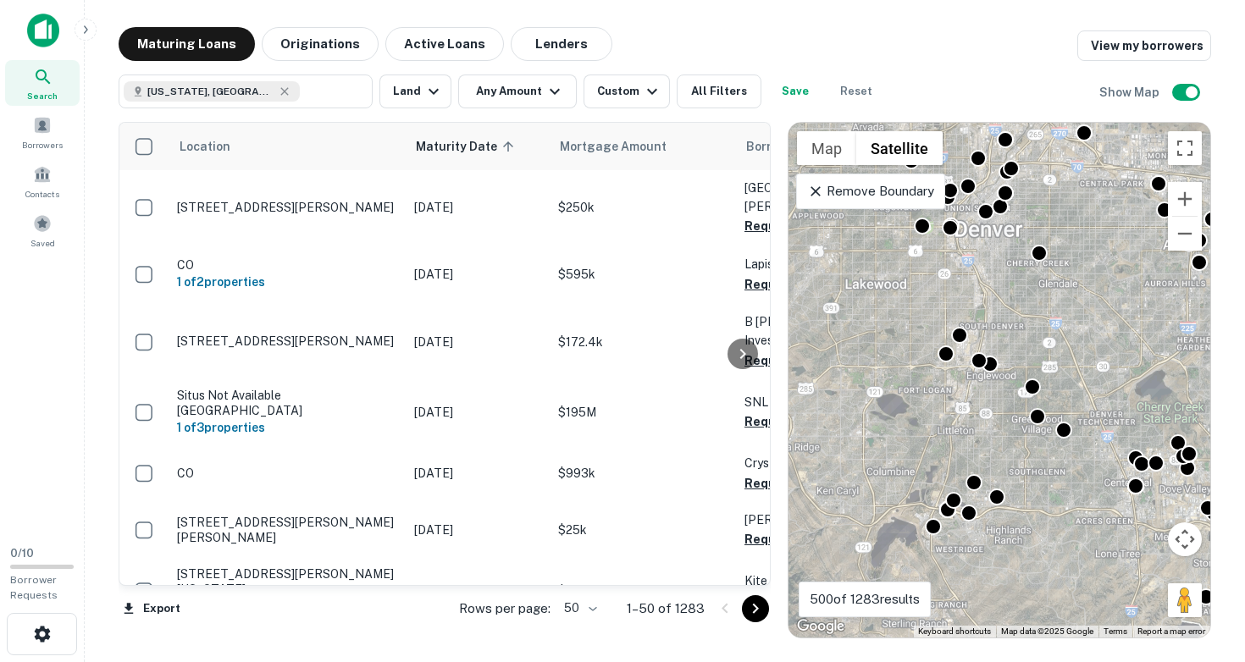
drag, startPoint x: 1015, startPoint y: 266, endPoint x: 943, endPoint y: 410, distance: 161.0
click at [949, 397] on div "To activate drag with keyboard, press Alt + Enter. Once in keyboard drag state,…" at bounding box center [999, 380] width 422 height 515
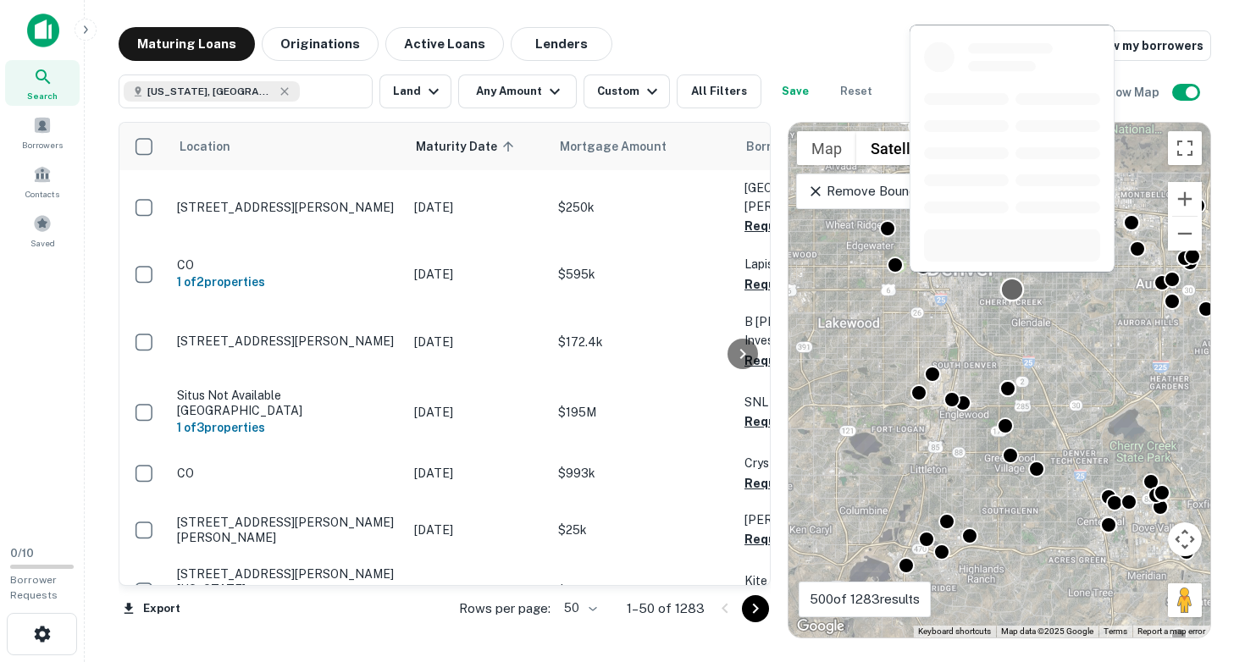
click at [1012, 290] on div at bounding box center [1012, 290] width 25 height 25
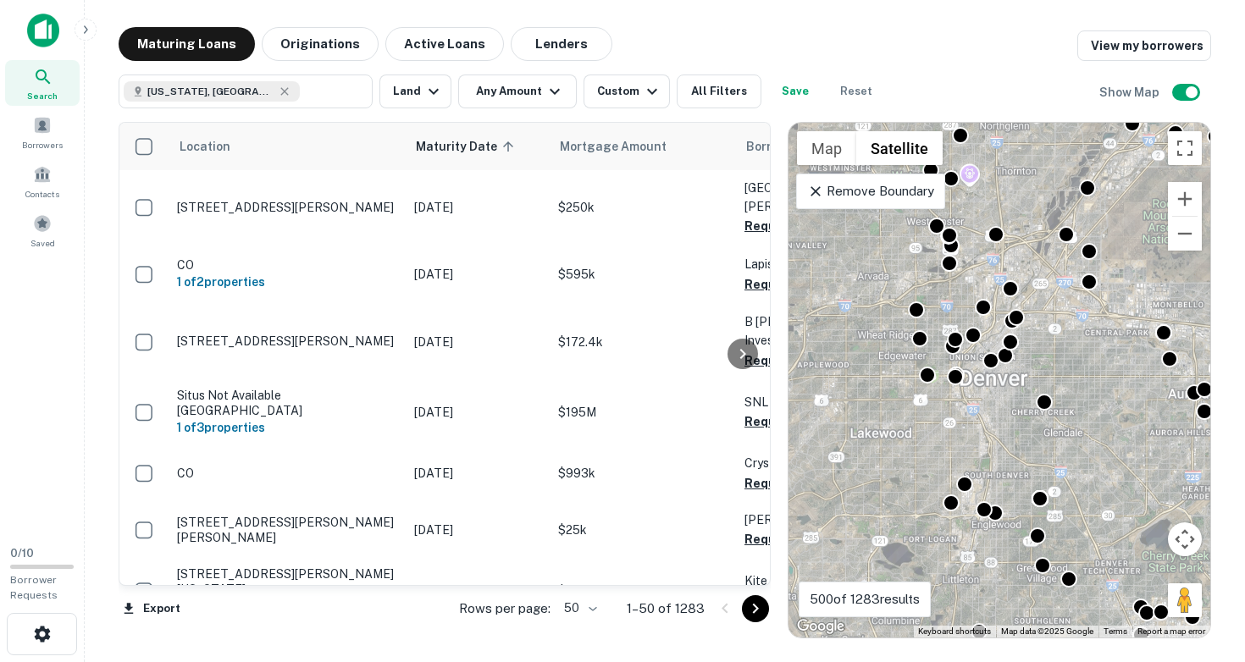
drag, startPoint x: 885, startPoint y: 277, endPoint x: 920, endPoint y: 390, distance: 117.9
click at [920, 390] on div "To activate drag with keyboard, press Alt + Enter. Once in keyboard drag state,…" at bounding box center [999, 380] width 422 height 515
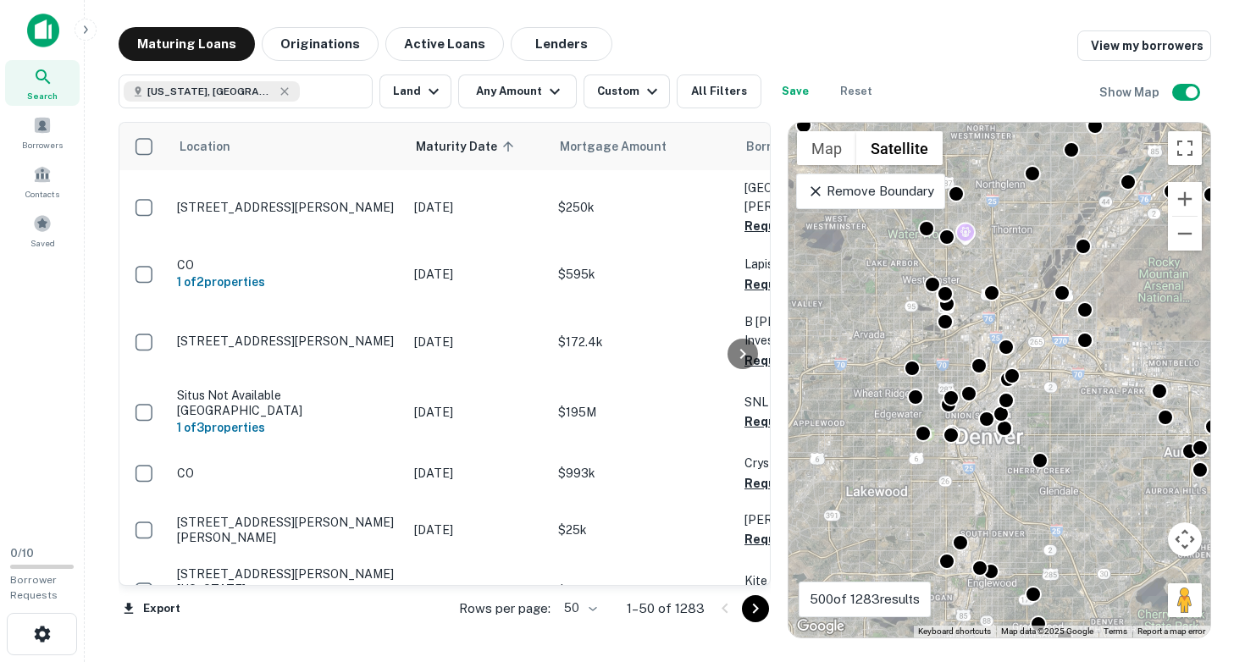
drag, startPoint x: 951, startPoint y: 318, endPoint x: 939, endPoint y: 488, distance: 169.8
click at [939, 488] on div "To activate drag with keyboard, press Alt + Enter. Once in keyboard drag state,…" at bounding box center [999, 380] width 422 height 515
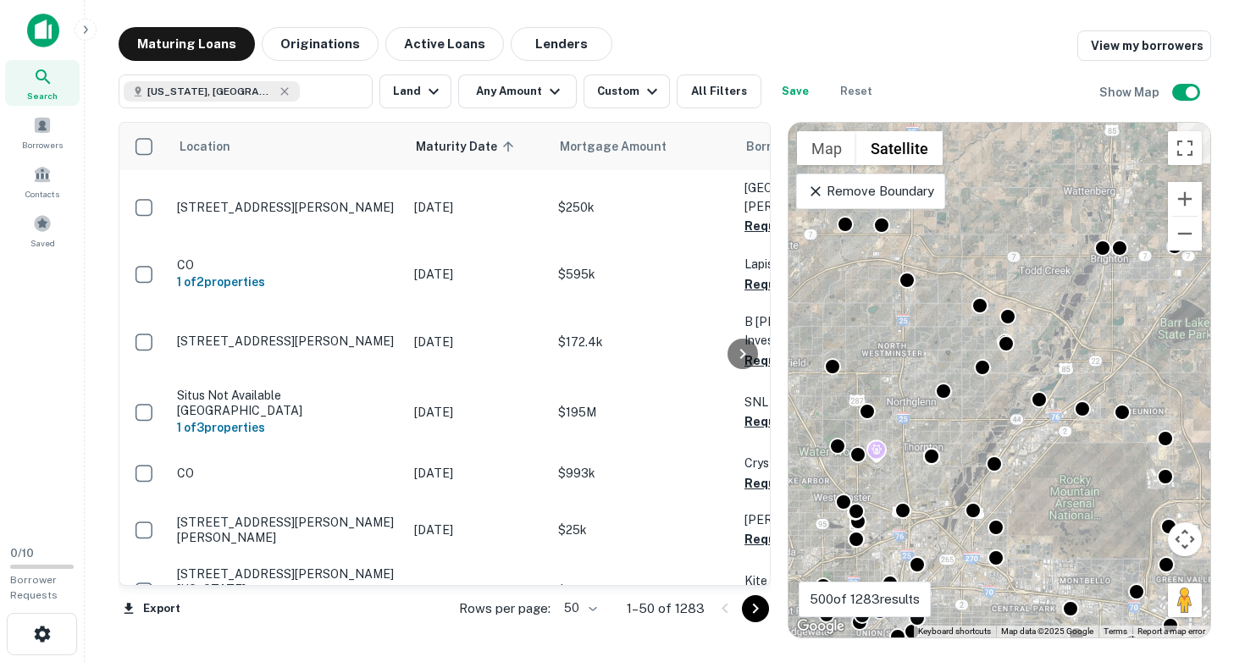
drag, startPoint x: 977, startPoint y: 362, endPoint x: 899, endPoint y: 433, distance: 105.5
click at [899, 433] on div "To activate drag with keyboard, press Alt + Enter. Once in keyboard drag state,…" at bounding box center [999, 380] width 422 height 515
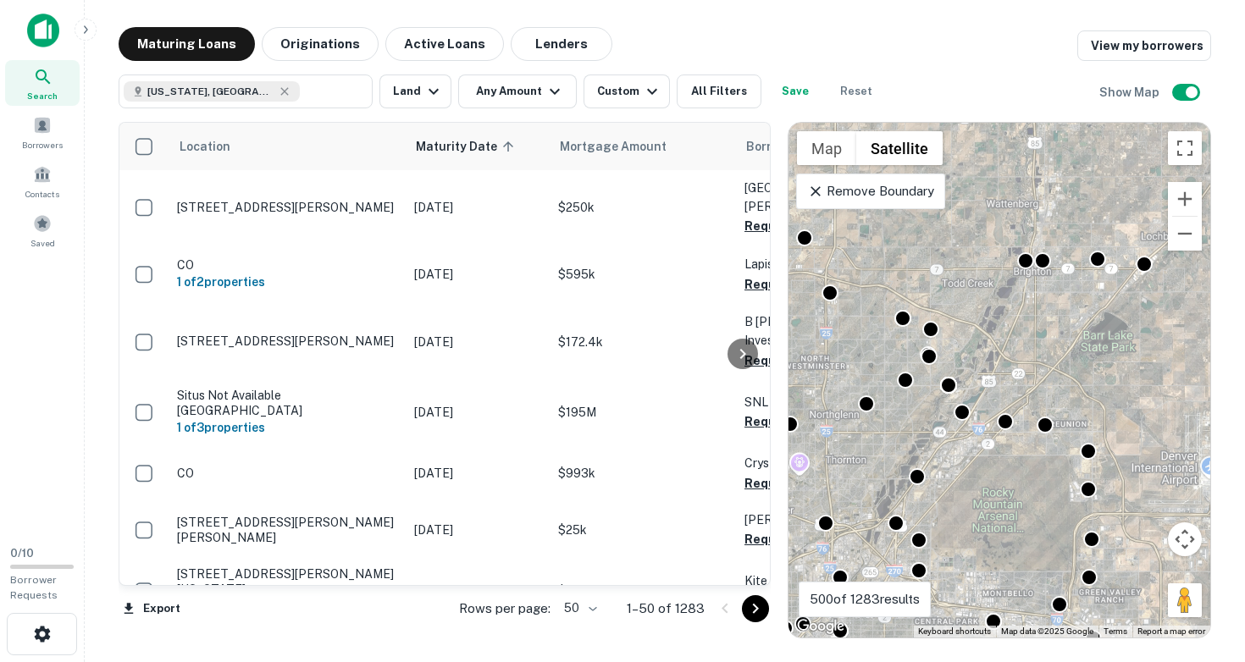
drag, startPoint x: 1013, startPoint y: 446, endPoint x: 1018, endPoint y: 439, distance: 9.2
click at [920, 438] on div "To activate drag with keyboard, press Alt + Enter. Once in keyboard drag state,…" at bounding box center [999, 380] width 422 height 515
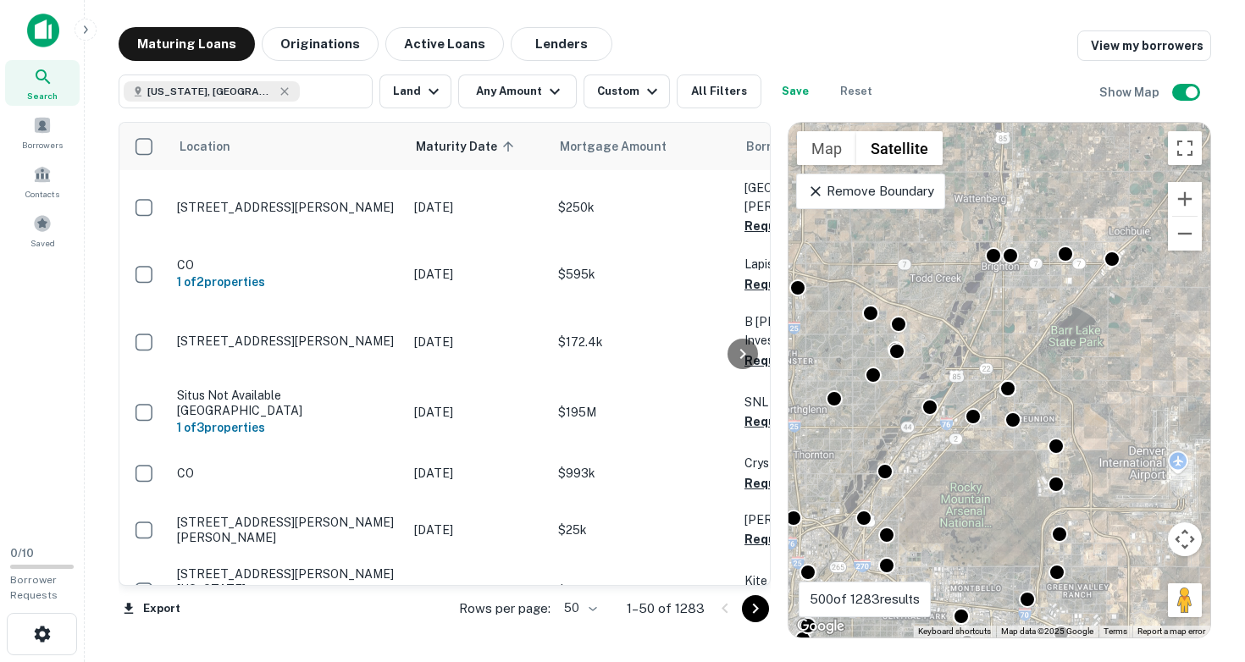
click at [977, 445] on div "To activate drag with keyboard, press Alt + Enter. Once in keyboard drag state,…" at bounding box center [999, 380] width 422 height 515
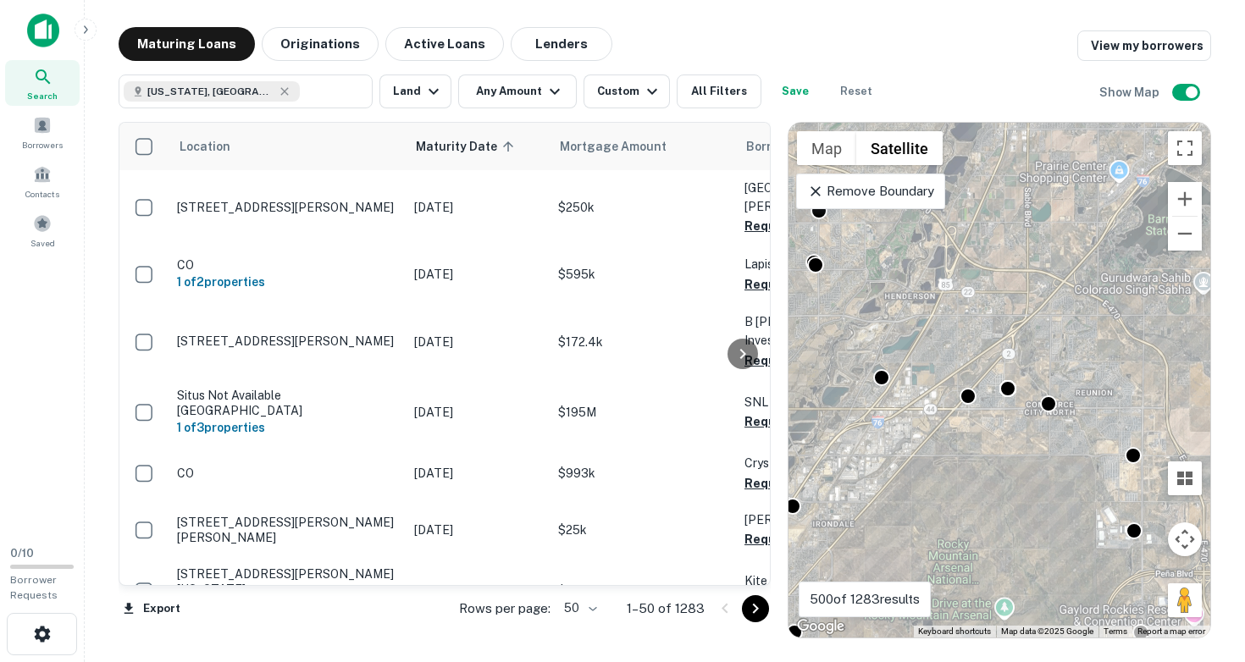
click at [982, 428] on div "To activate drag with keyboard, press Alt + Enter. Once in keyboard drag state,…" at bounding box center [999, 380] width 422 height 515
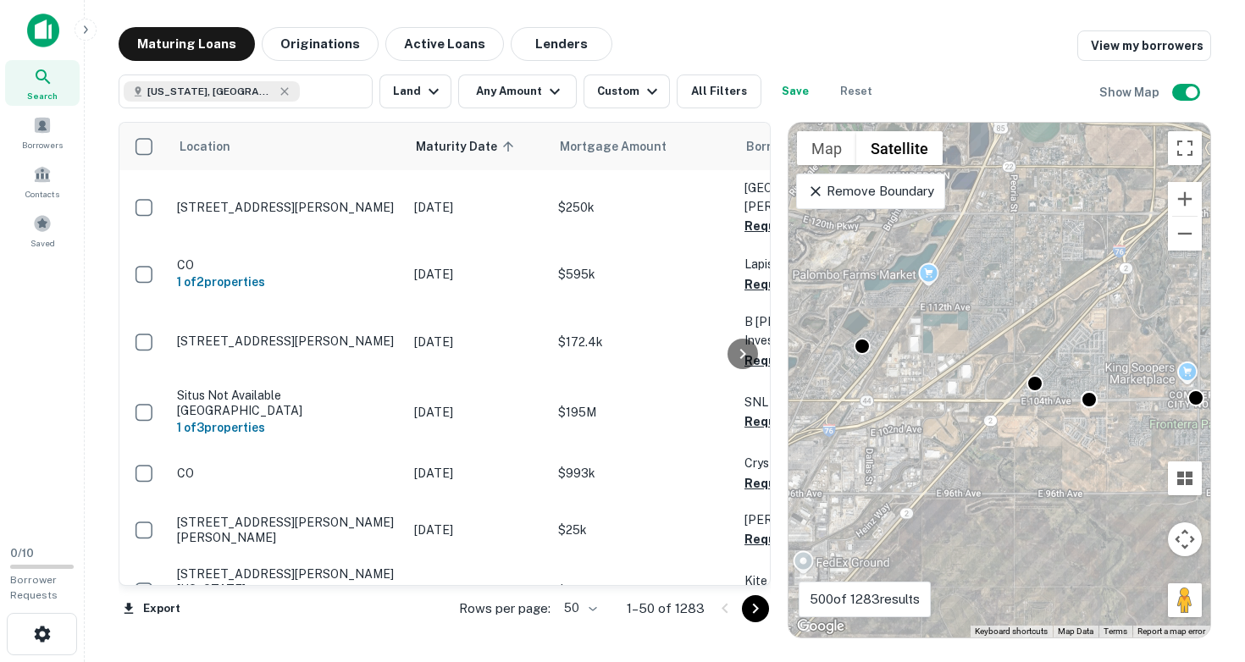
drag, startPoint x: 948, startPoint y: 429, endPoint x: 1048, endPoint y: 445, distance: 101.1
click at [1048, 445] on div "To activate drag with keyboard, press Alt + Enter. Once in keyboard drag state,…" at bounding box center [999, 380] width 422 height 515
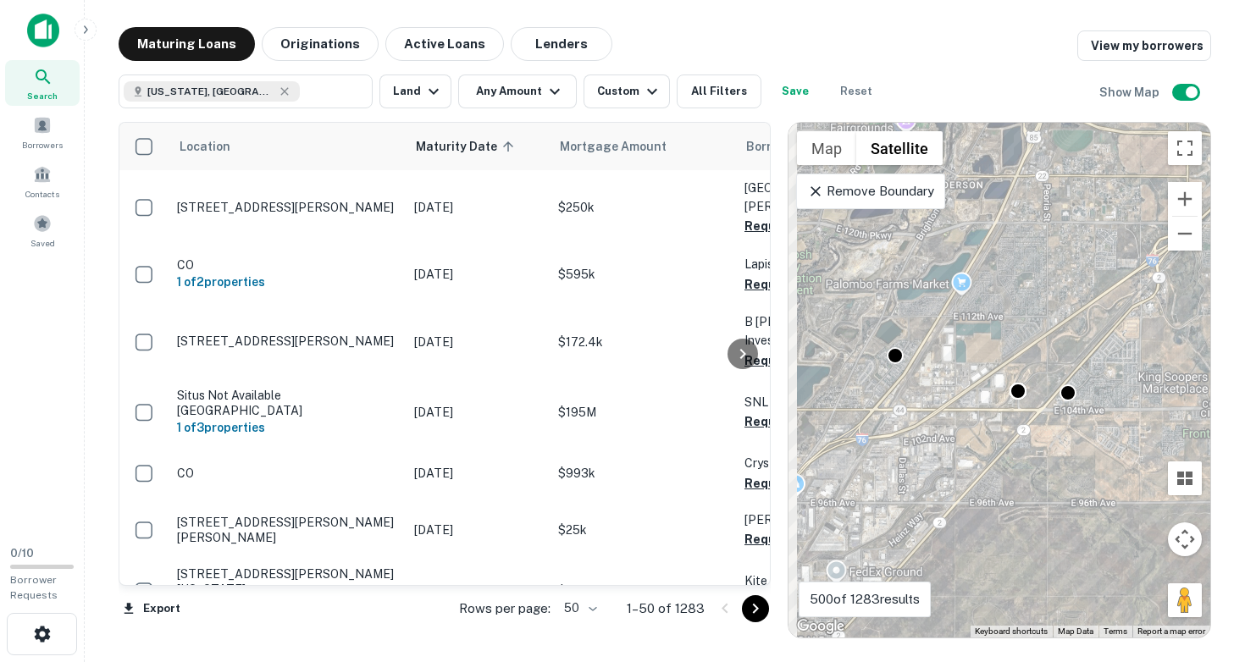
drag, startPoint x: 923, startPoint y: 426, endPoint x: 1050, endPoint y: 479, distance: 137.8
click at [1049, 479] on div "To activate drag with keyboard, press Alt + Enter. Once in keyboard drag state,…" at bounding box center [999, 380] width 422 height 515
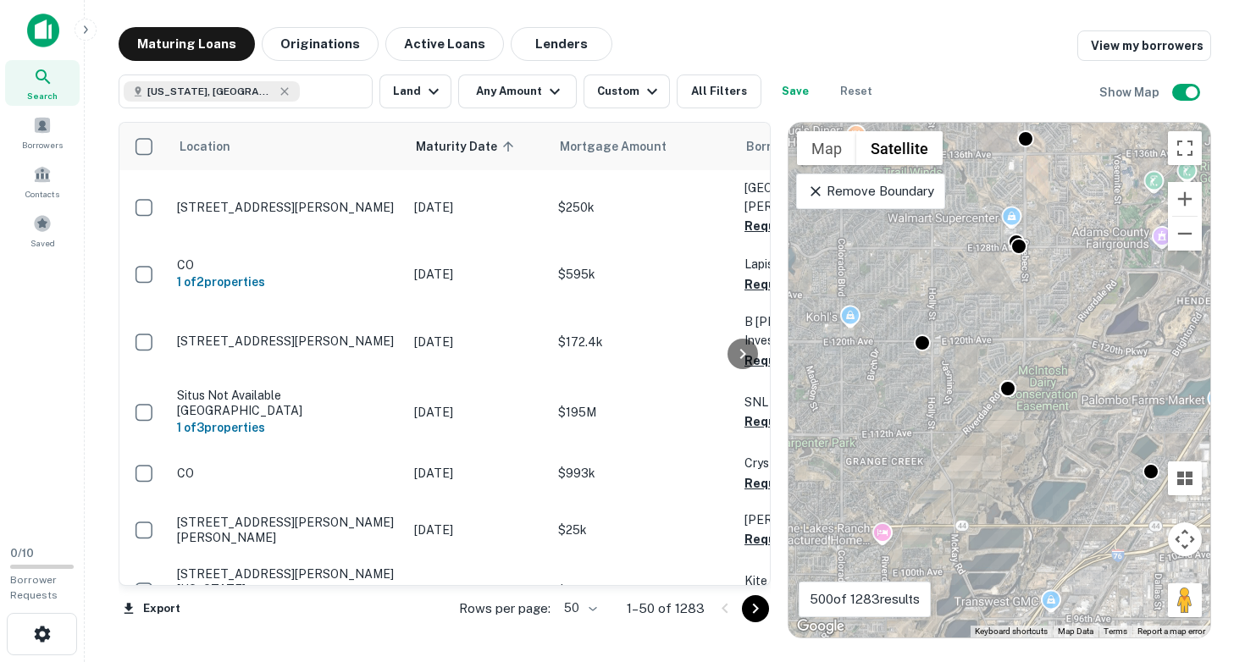
click at [960, 373] on div "To activate drag with keyboard, press Alt + Enter. Once in keyboard drag state,…" at bounding box center [999, 380] width 422 height 515
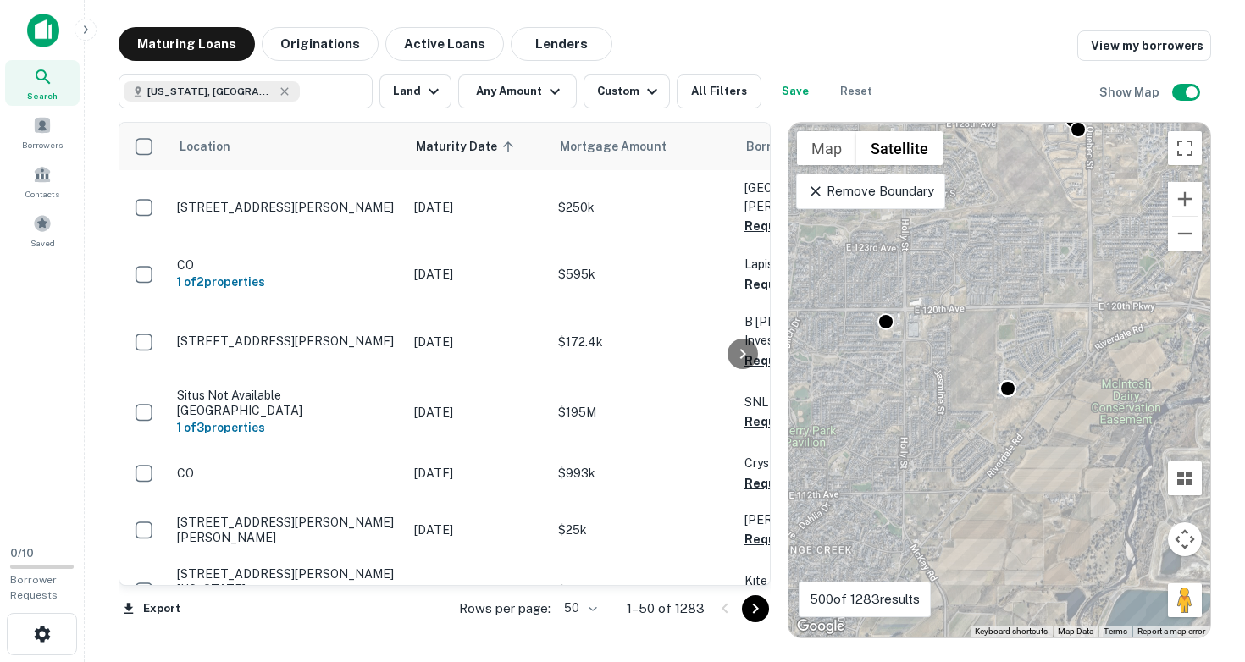
click at [948, 341] on div "To activate drag with keyboard, press Alt + Enter. Once in keyboard drag state,…" at bounding box center [999, 380] width 422 height 515
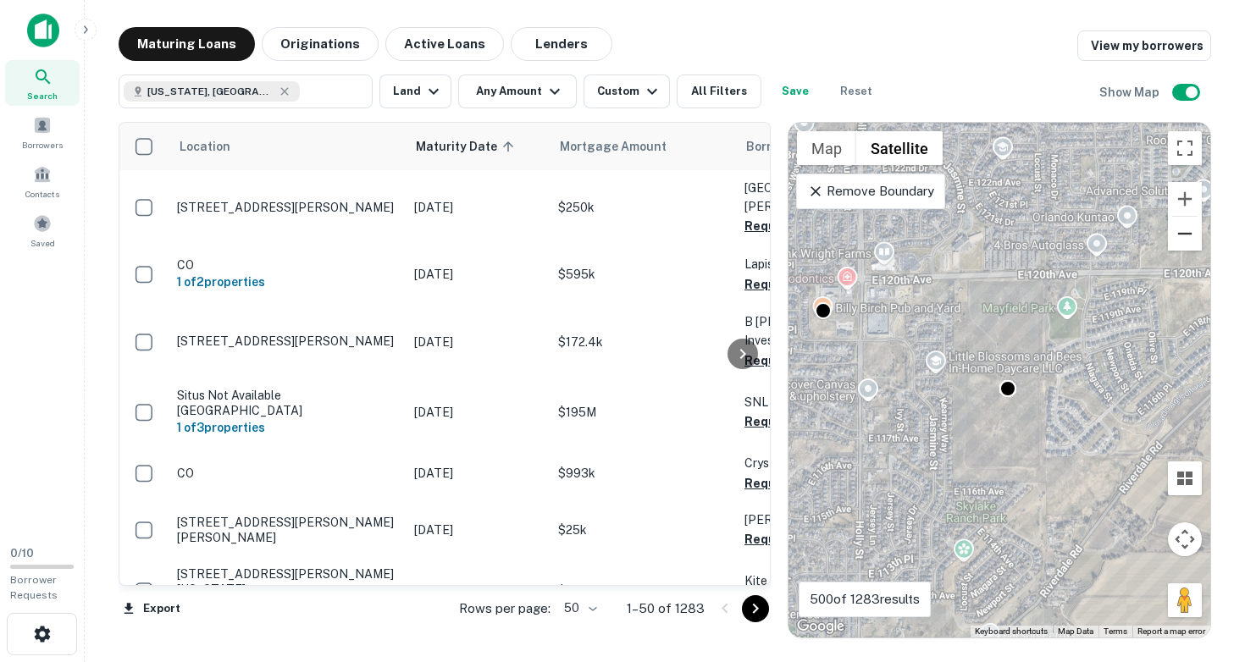
click at [1183, 231] on button "Zoom out" at bounding box center [1185, 234] width 34 height 34
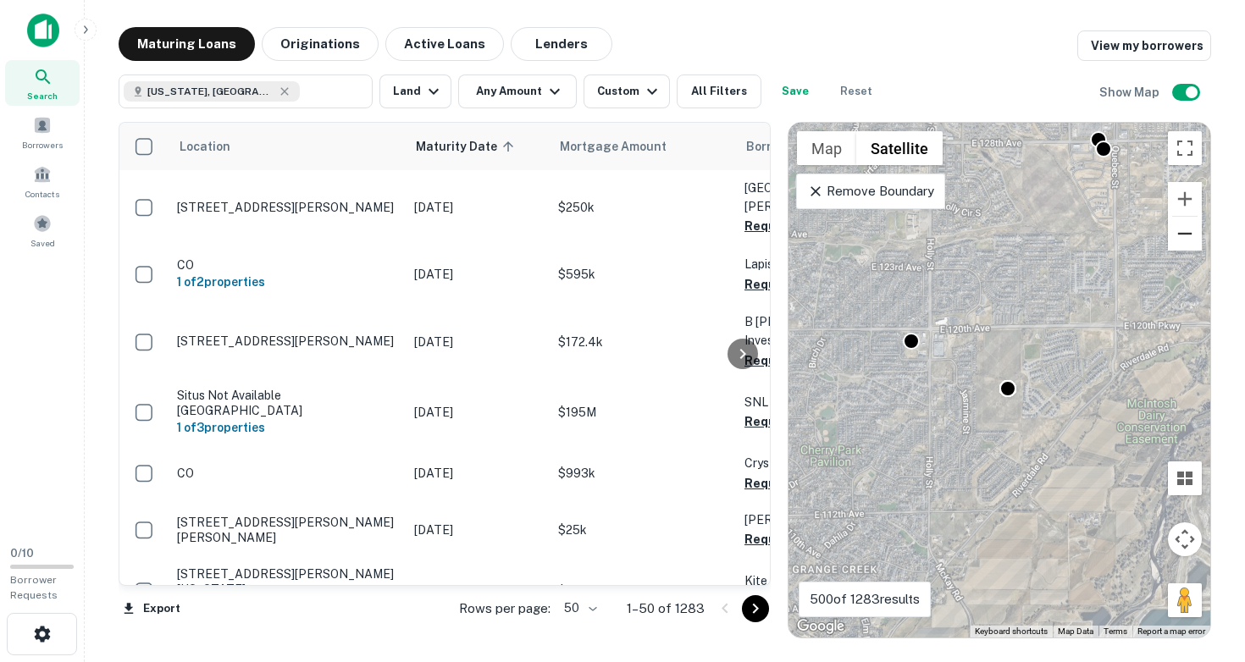
click at [1183, 231] on button "Zoom out" at bounding box center [1185, 234] width 34 height 34
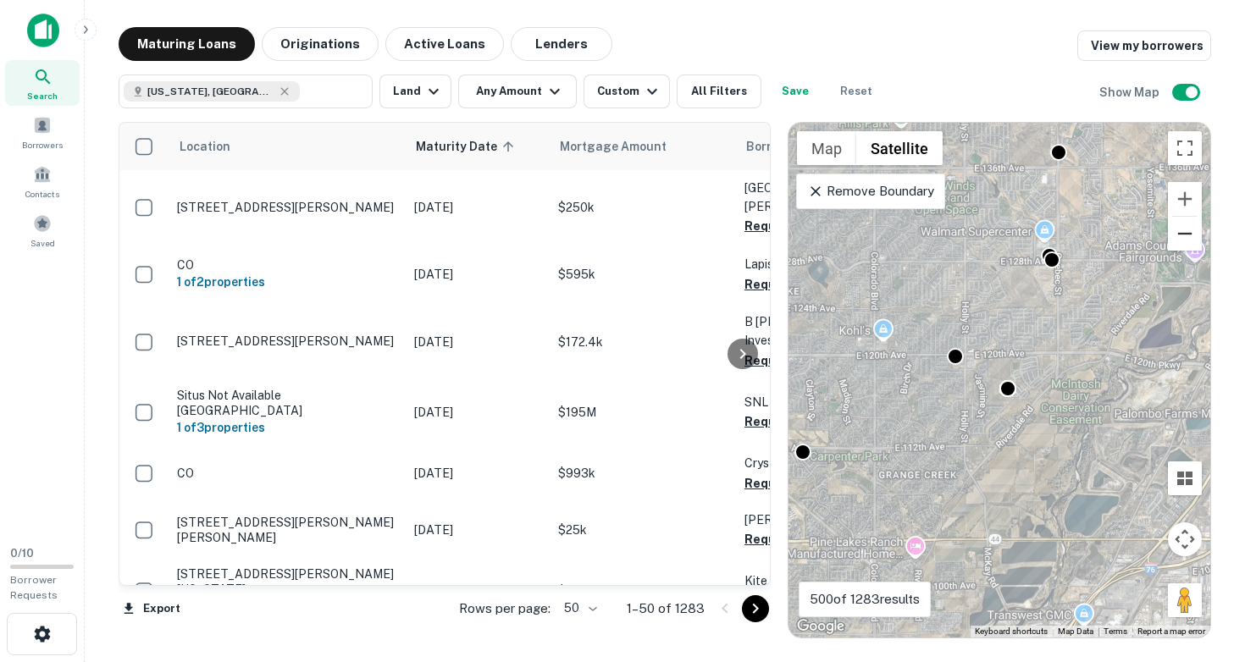
click at [1183, 231] on button "Zoom out" at bounding box center [1185, 234] width 34 height 34
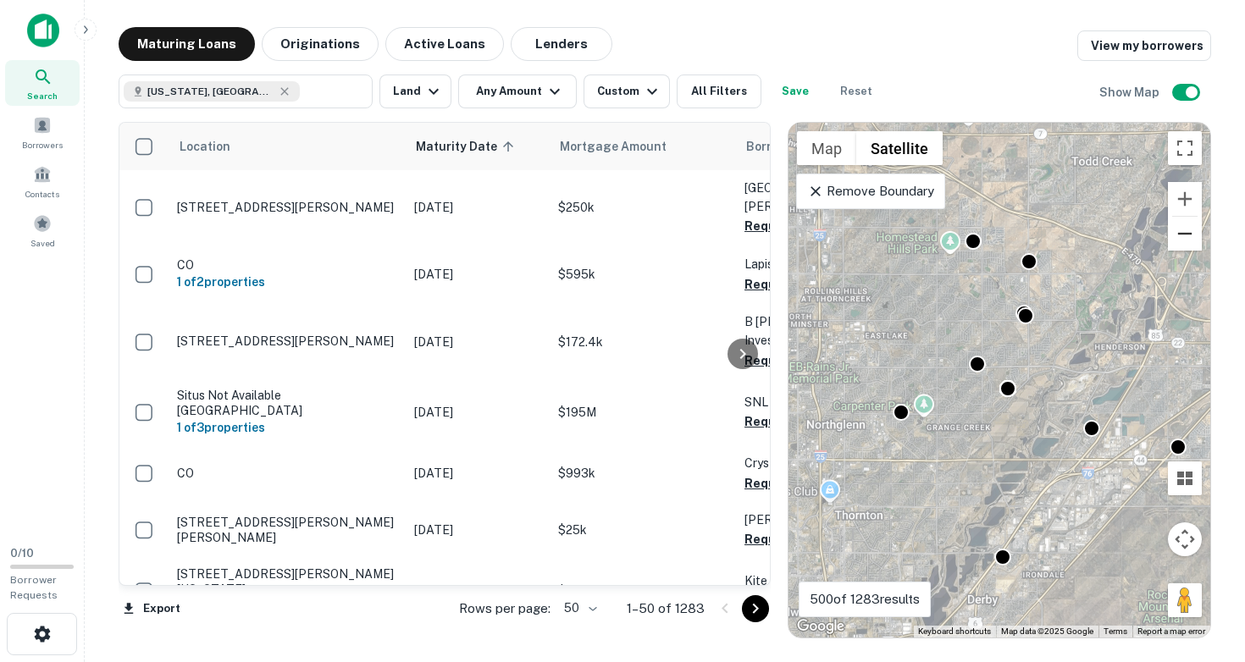
click at [1183, 231] on button "Zoom out" at bounding box center [1185, 234] width 34 height 34
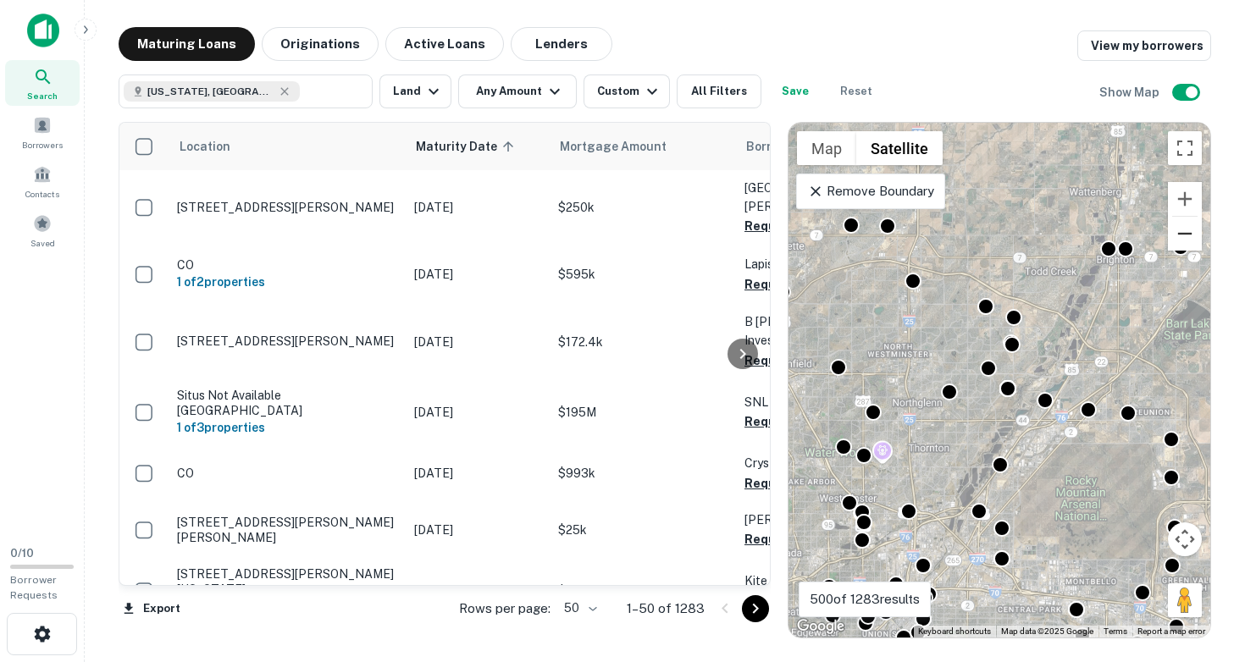
click at [1183, 231] on button "Zoom out" at bounding box center [1185, 234] width 34 height 34
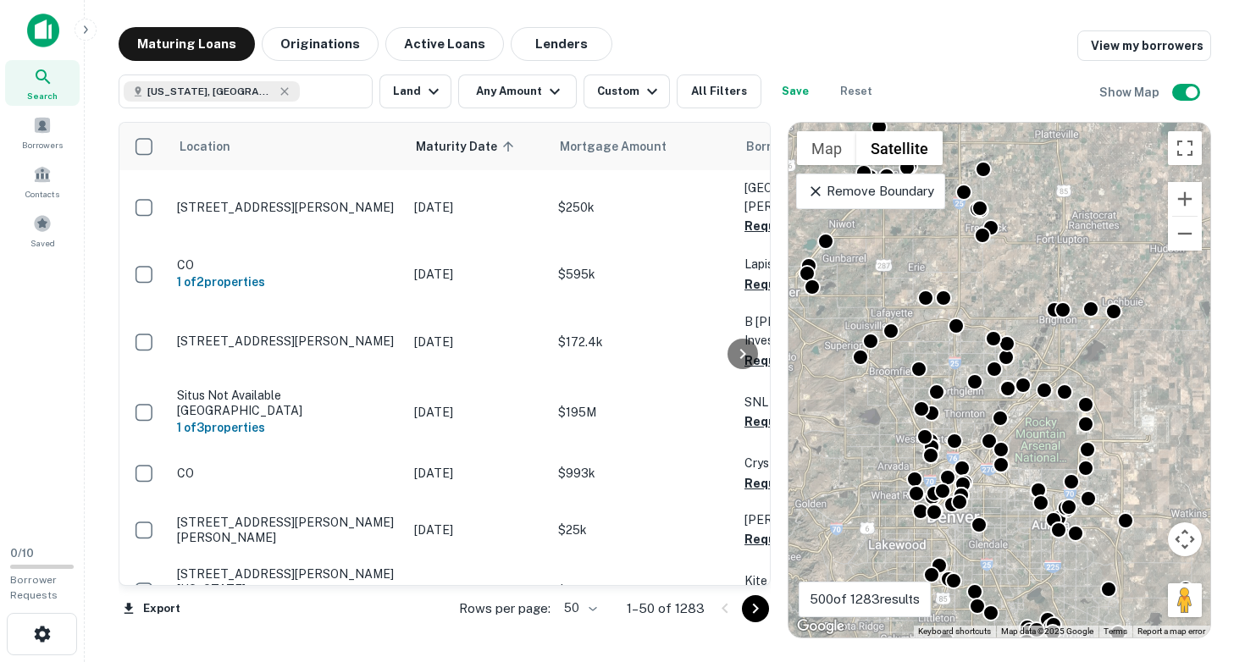
drag, startPoint x: 1004, startPoint y: 401, endPoint x: 1091, endPoint y: 419, distance: 89.0
click at [1090, 419] on div "To activate drag with keyboard, press Alt + Enter. Once in keyboard drag state,…" at bounding box center [999, 380] width 422 height 515
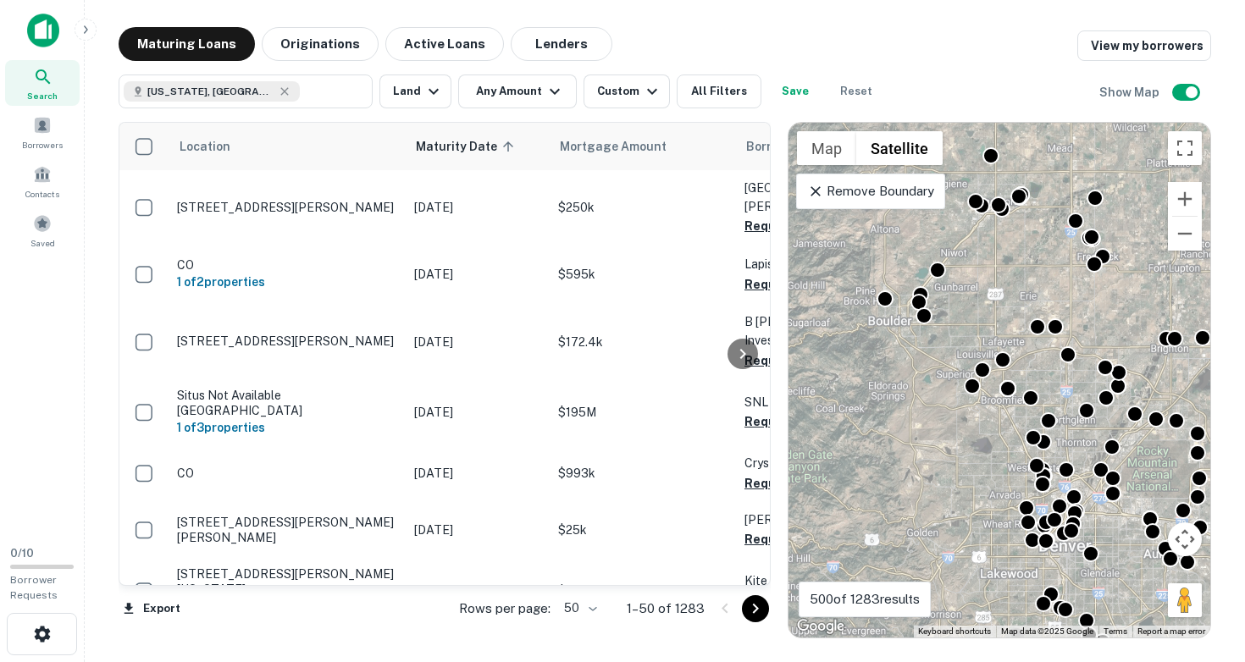
click at [878, 350] on div "To activate drag with keyboard, press Alt + Enter. Once in keyboard drag state,…" at bounding box center [999, 380] width 422 height 515
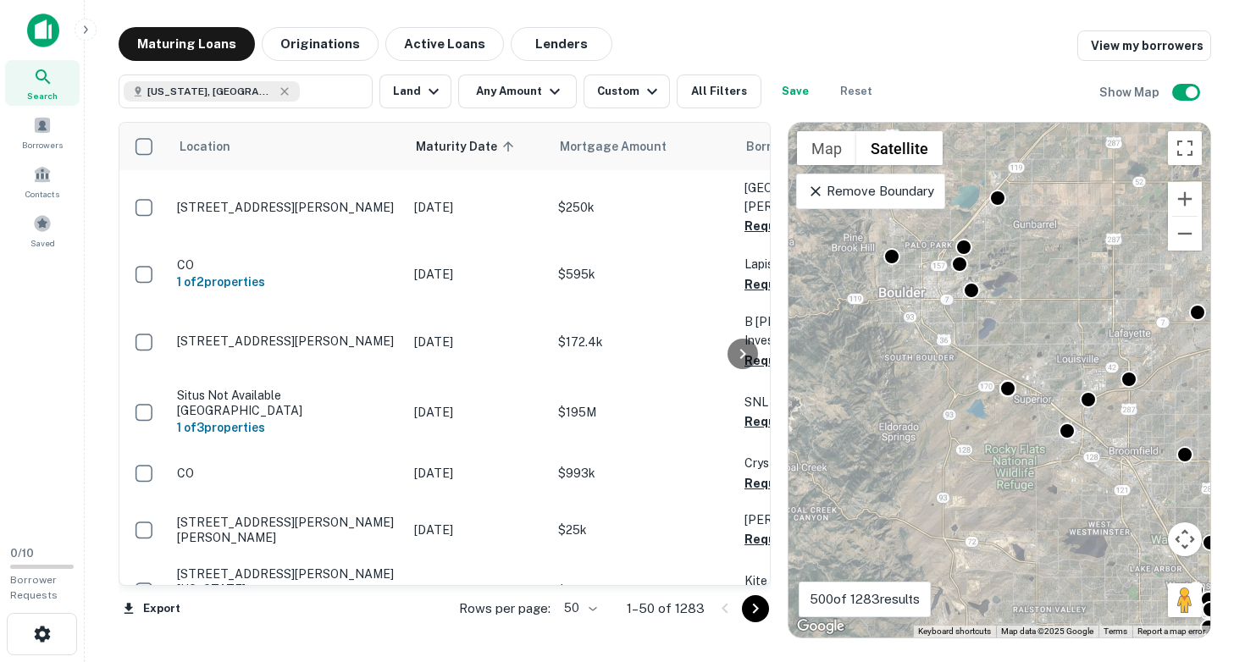
click at [892, 320] on div "To activate drag with keyboard, press Alt + Enter. Once in keyboard drag state,…" at bounding box center [999, 380] width 422 height 515
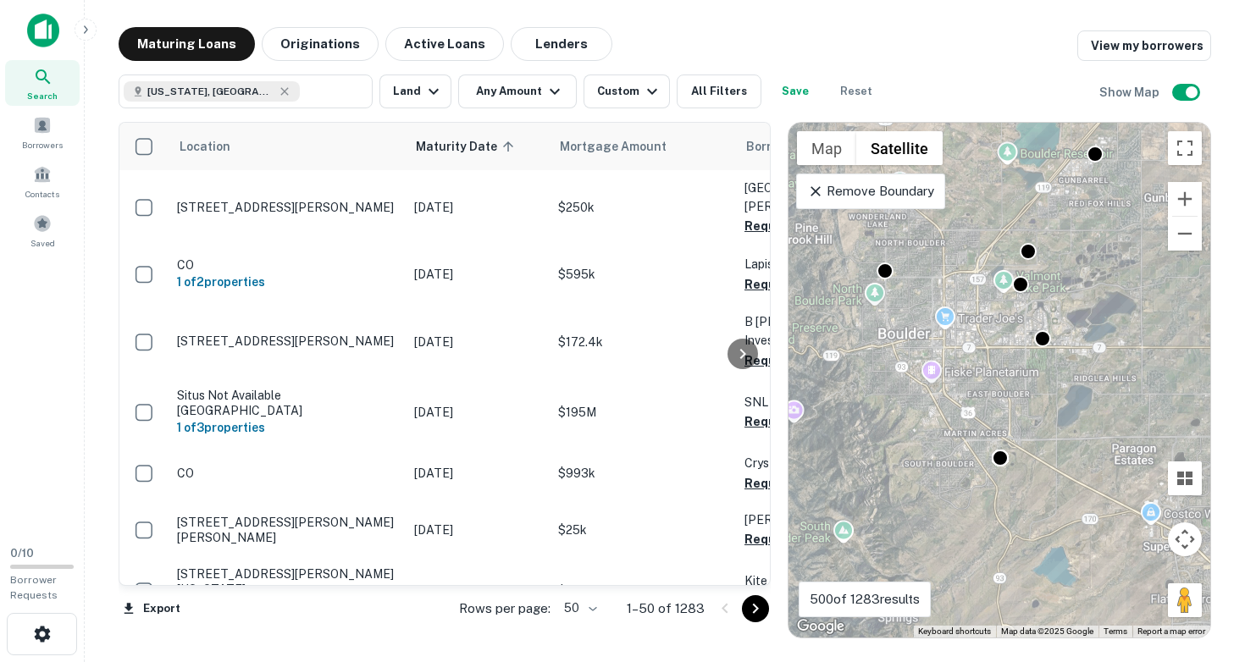
drag, startPoint x: 909, startPoint y: 266, endPoint x: 886, endPoint y: 416, distance: 151.6
click at [888, 416] on div "To activate drag with keyboard, press Alt + Enter. Once in keyboard drag state,…" at bounding box center [999, 380] width 422 height 515
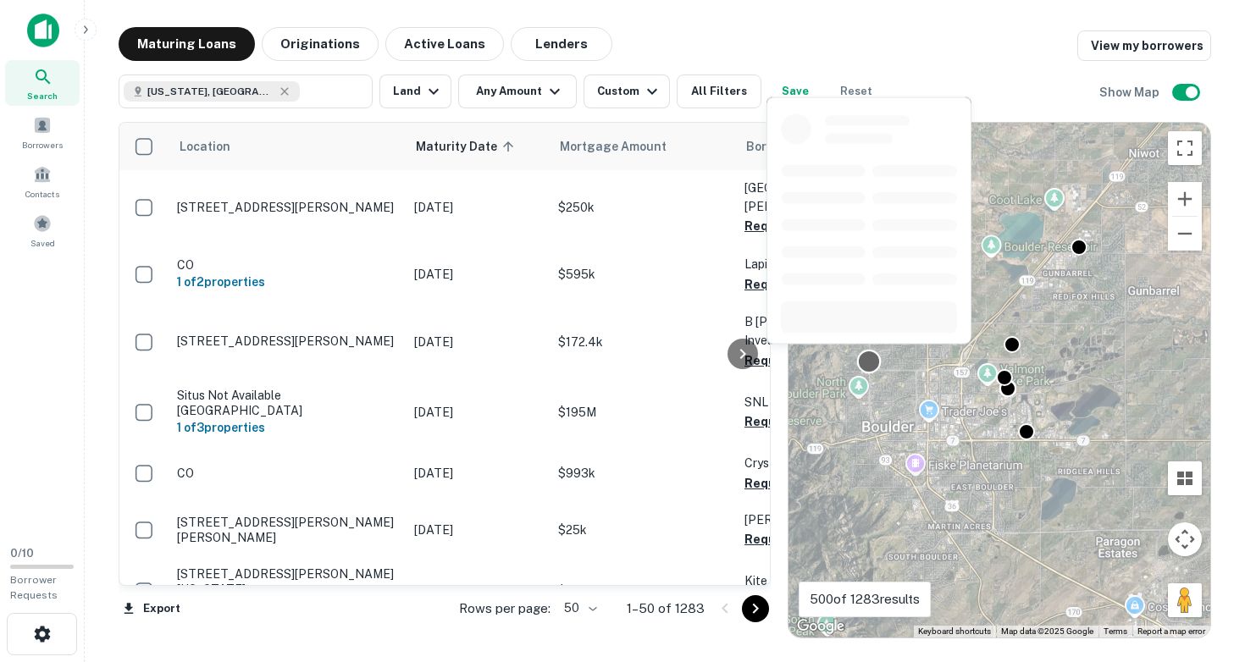
click at [870, 362] on div at bounding box center [869, 362] width 25 height 25
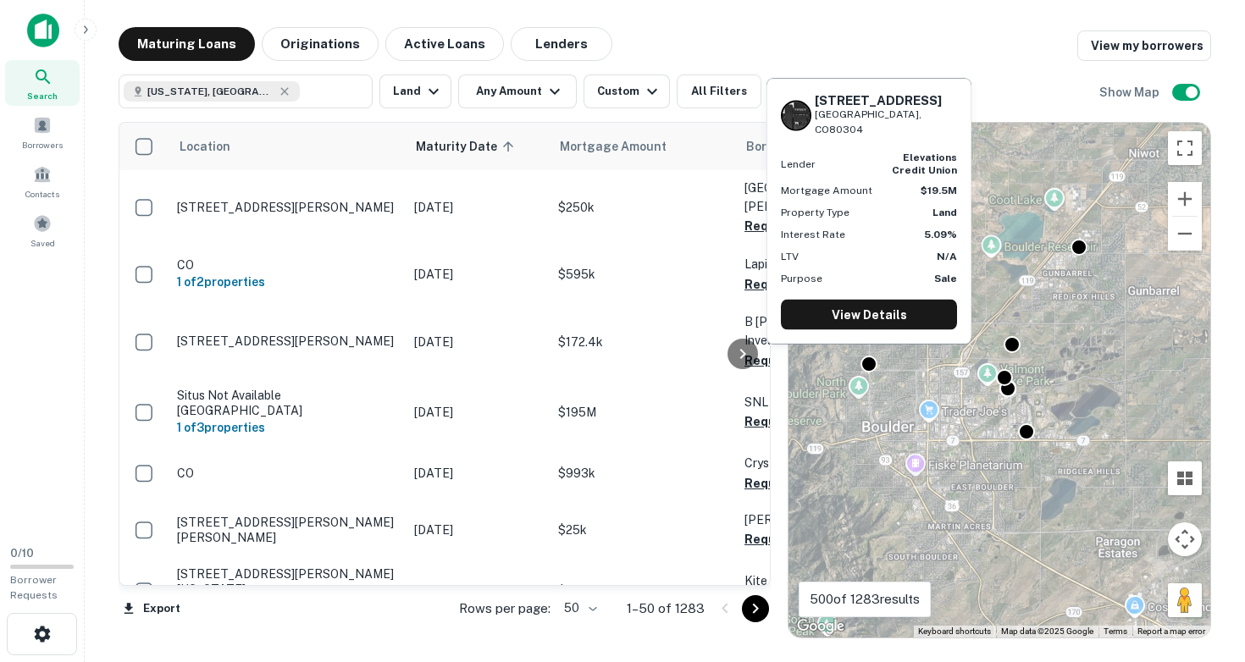
drag, startPoint x: 817, startPoint y: 114, endPoint x: 915, endPoint y: 132, distance: 99.8
click at [915, 132] on div "3303 Broadway St Boulder, CO80304" at bounding box center [886, 114] width 142 height 45
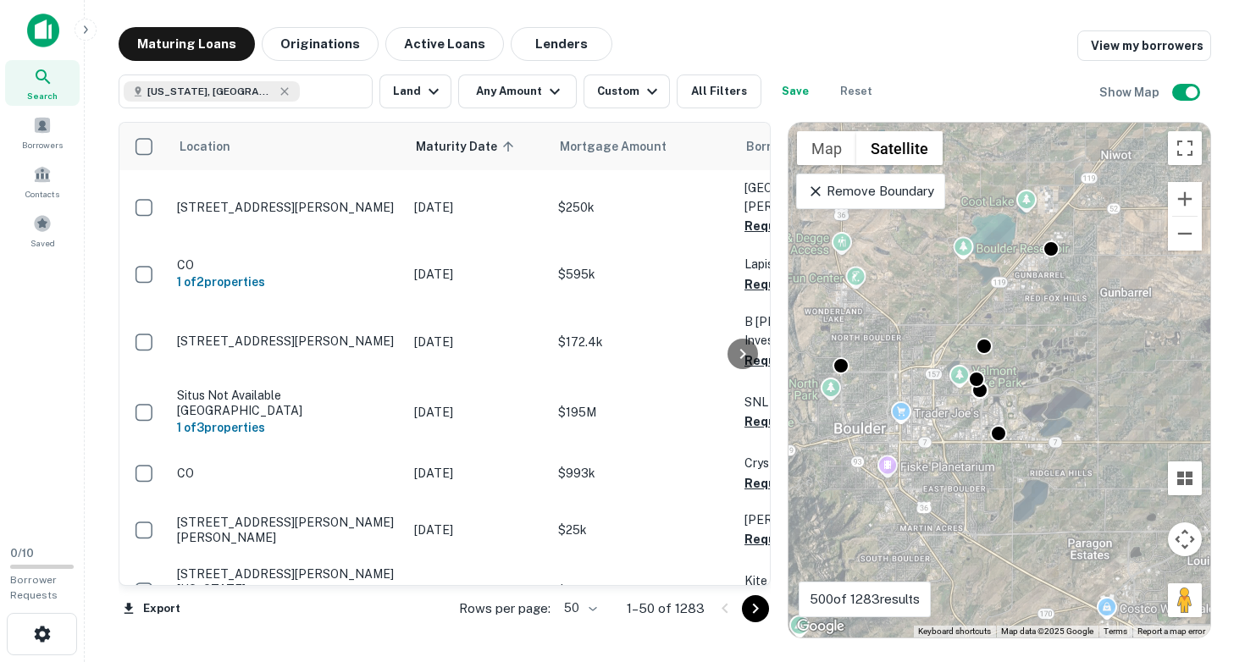
drag, startPoint x: 1055, startPoint y: 400, endPoint x: 1009, endPoint y: 402, distance: 46.6
click at [1009, 402] on div "To activate drag with keyboard, press Alt + Enter. Once in keyboard drag state,…" at bounding box center [999, 380] width 422 height 515
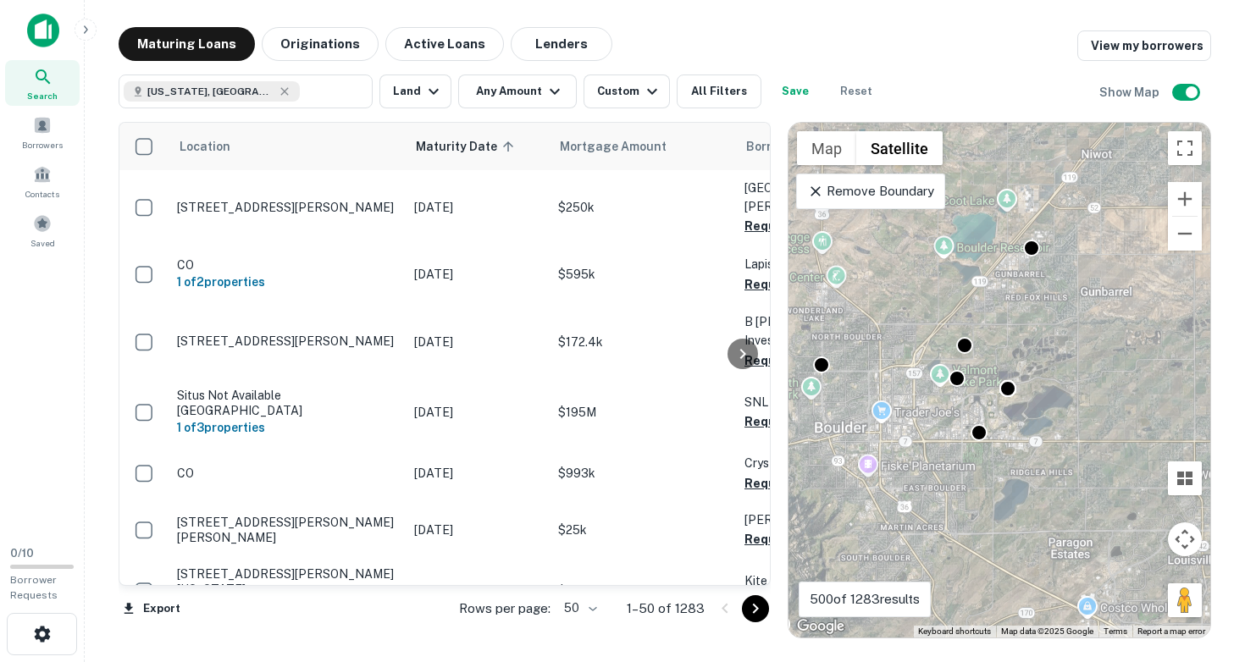
click at [992, 365] on div "To activate drag with keyboard, press Alt + Enter. Once in keyboard drag state,…" at bounding box center [999, 380] width 422 height 515
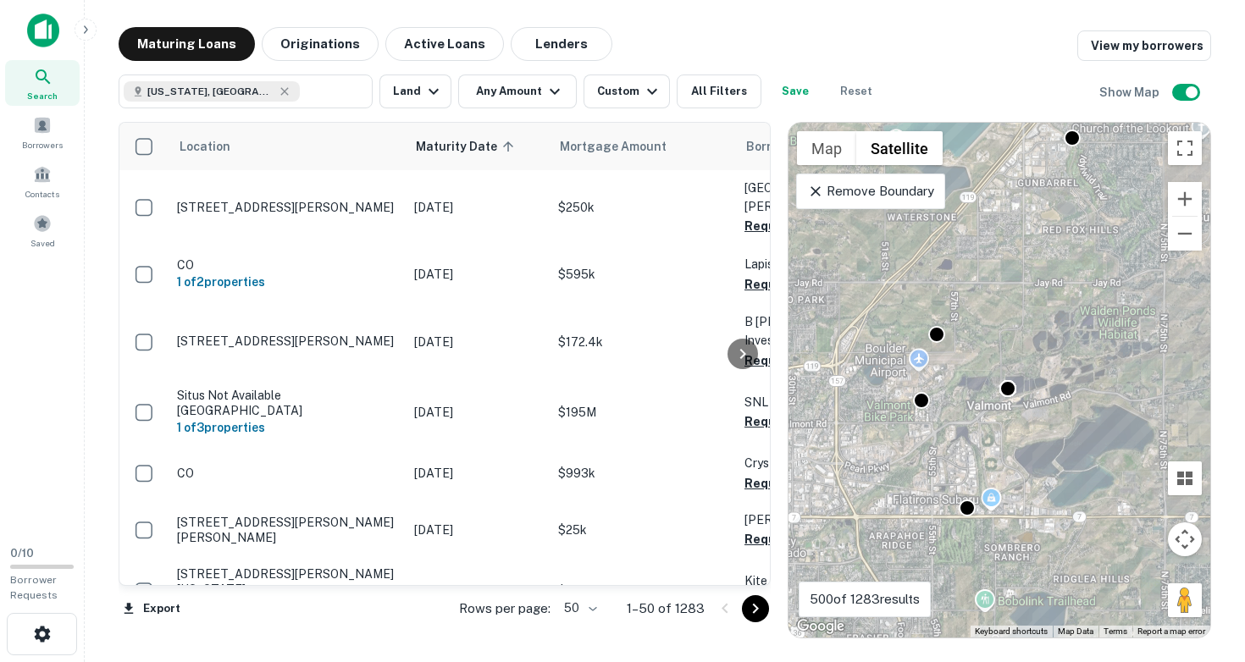
click at [988, 350] on div "To activate drag with keyboard, press Alt + Enter. Once in keyboard drag state,…" at bounding box center [999, 380] width 422 height 515
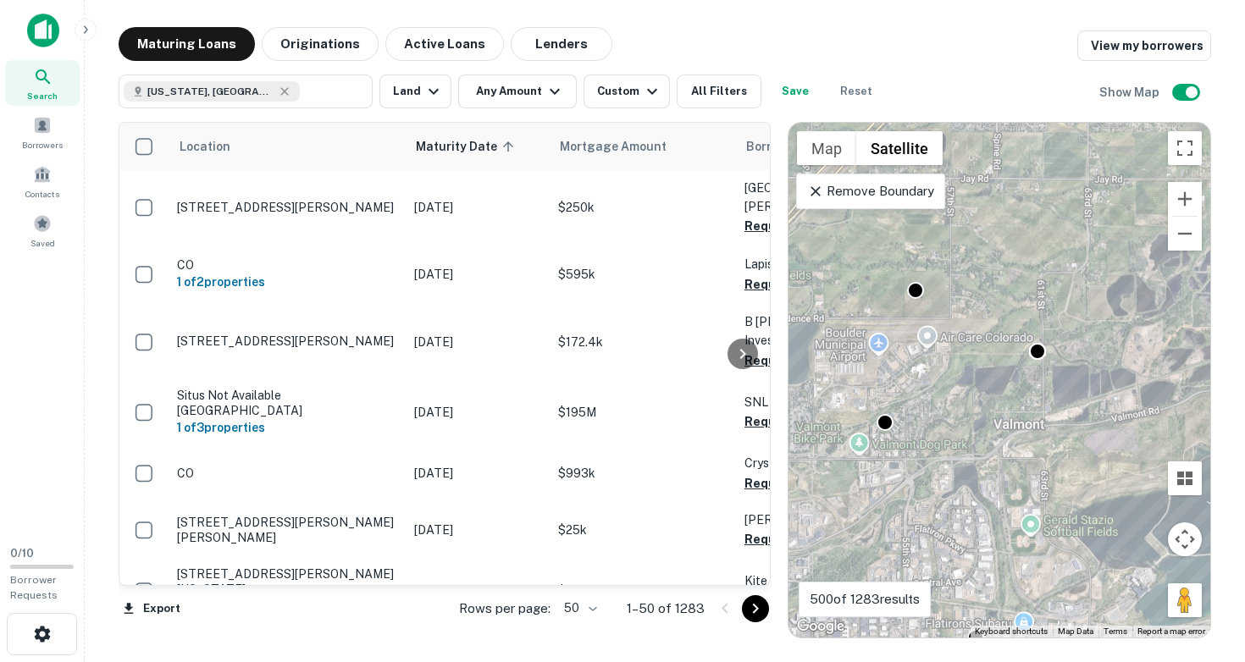
drag, startPoint x: 933, startPoint y: 348, endPoint x: 966, endPoint y: 305, distance: 54.4
click at [966, 305] on div "To activate drag with keyboard, press Alt + Enter. Once in keyboard drag state,…" at bounding box center [999, 380] width 422 height 515
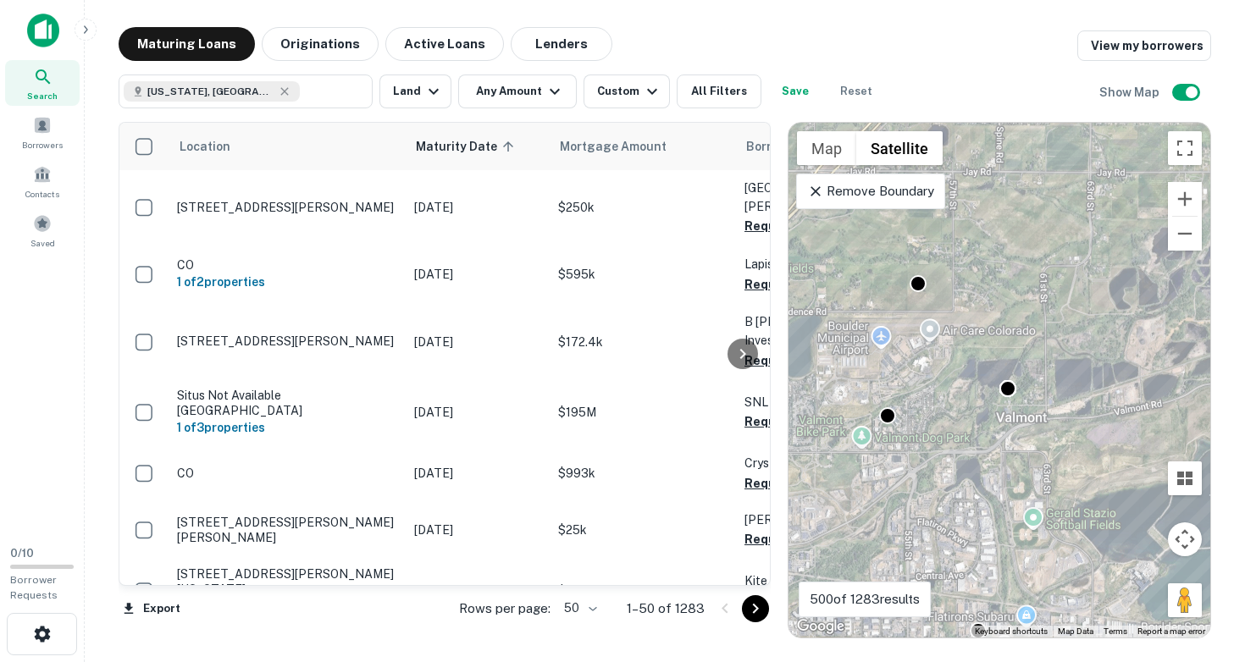
click at [959, 401] on div "To activate drag with keyboard, press Alt + Enter. Once in keyboard drag state,…" at bounding box center [999, 380] width 422 height 515
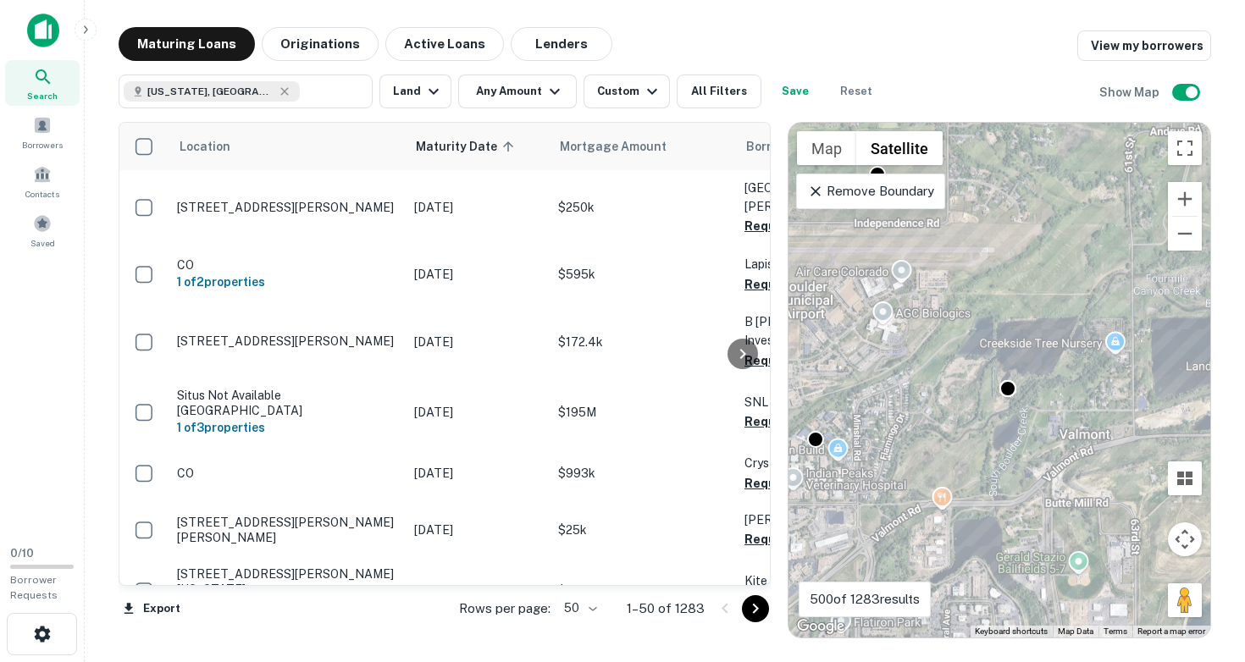
drag, startPoint x: 915, startPoint y: 412, endPoint x: 969, endPoint y: 401, distance: 54.5
click at [971, 404] on div "To activate drag with keyboard, press Alt + Enter. Once in keyboard drag state,…" at bounding box center [999, 380] width 422 height 515
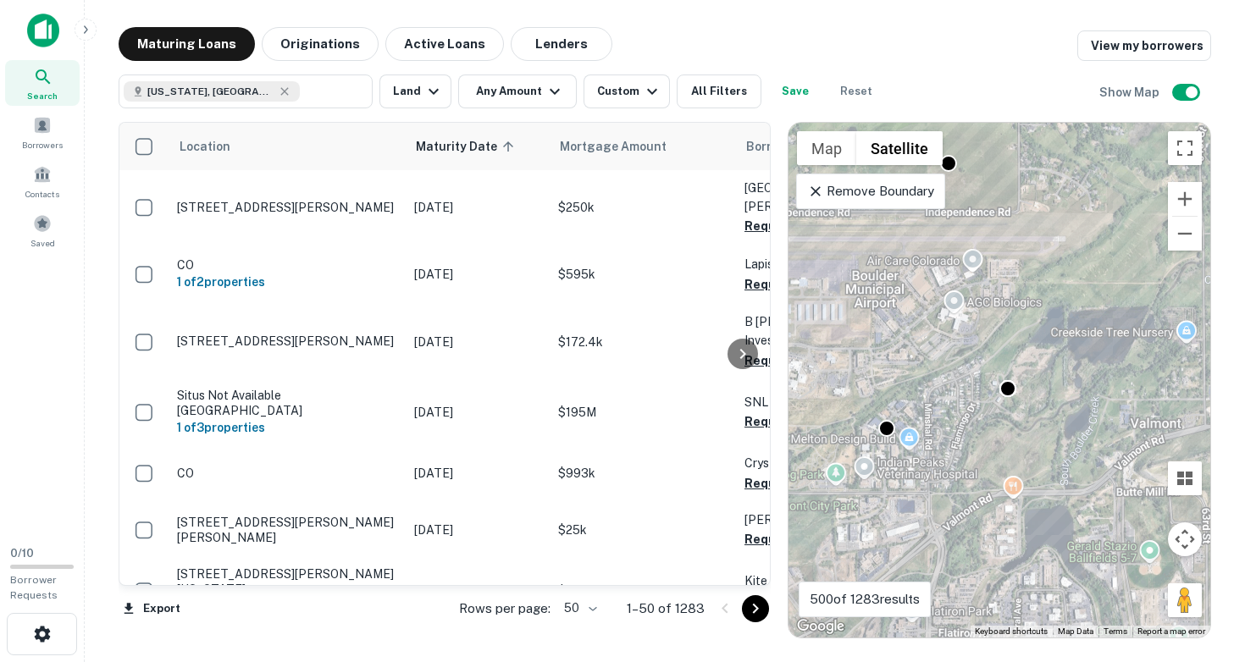
click at [944, 401] on div "To activate drag with keyboard, press Alt + Enter. Once in keyboard drag state,…" at bounding box center [999, 380] width 422 height 515
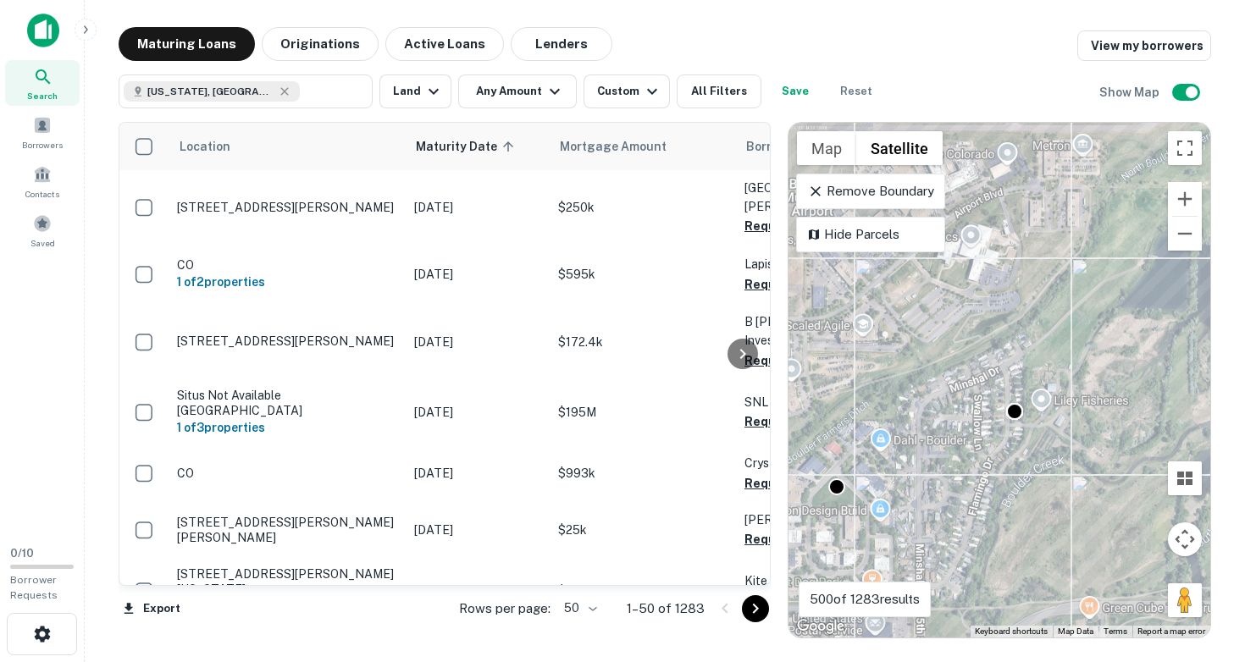
drag, startPoint x: 915, startPoint y: 408, endPoint x: 889, endPoint y: 562, distance: 156.4
click at [889, 562] on div "To activate drag with keyboard, press Alt + Enter. Once in keyboard drag state,…" at bounding box center [999, 380] width 422 height 515
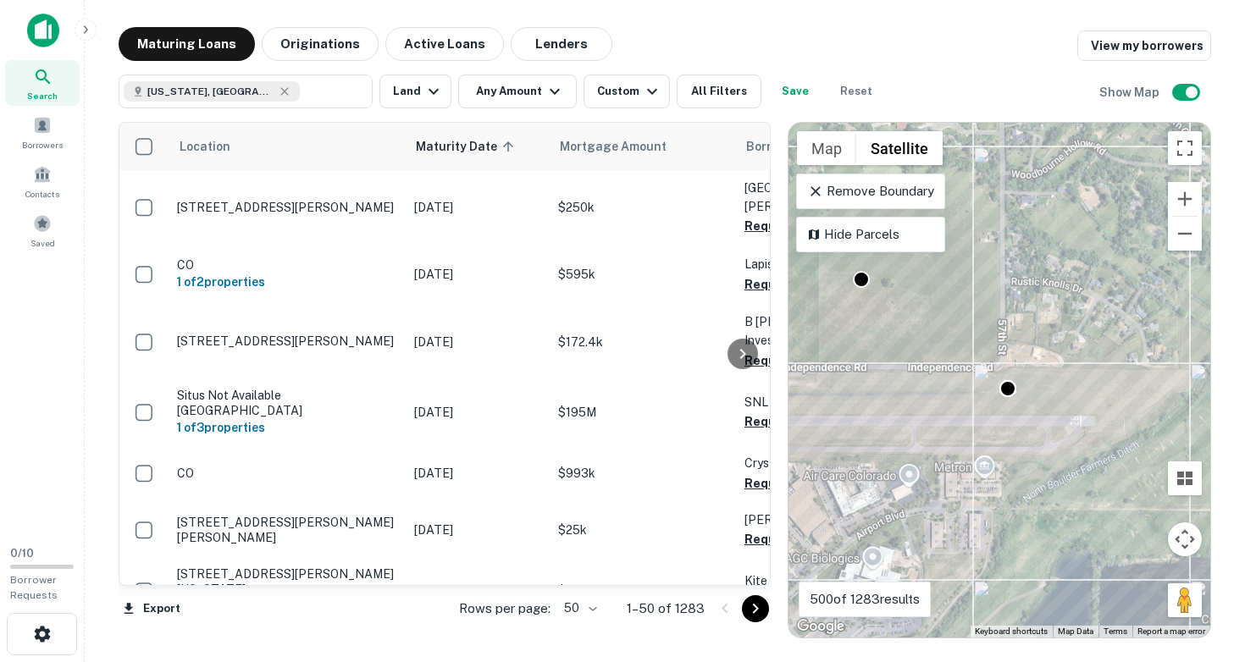
drag, startPoint x: 954, startPoint y: 335, endPoint x: 828, endPoint y: 470, distance: 185.2
click at [832, 462] on div "To activate drag with keyboard, press Alt + Enter. Once in keyboard drag state,…" at bounding box center [999, 380] width 422 height 515
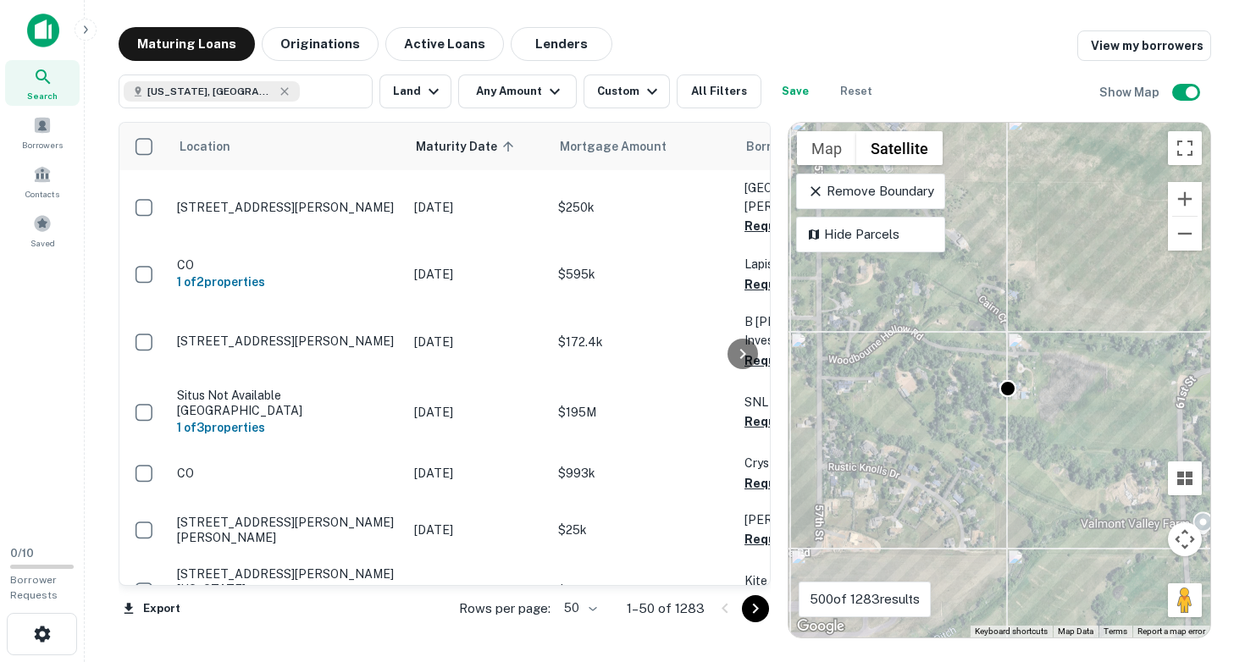
drag, startPoint x: 910, startPoint y: 331, endPoint x: 951, endPoint y: 403, distance: 82.7
click at [951, 403] on div "To activate drag with keyboard, press Alt + Enter. Once in keyboard drag state,…" at bounding box center [999, 380] width 422 height 515
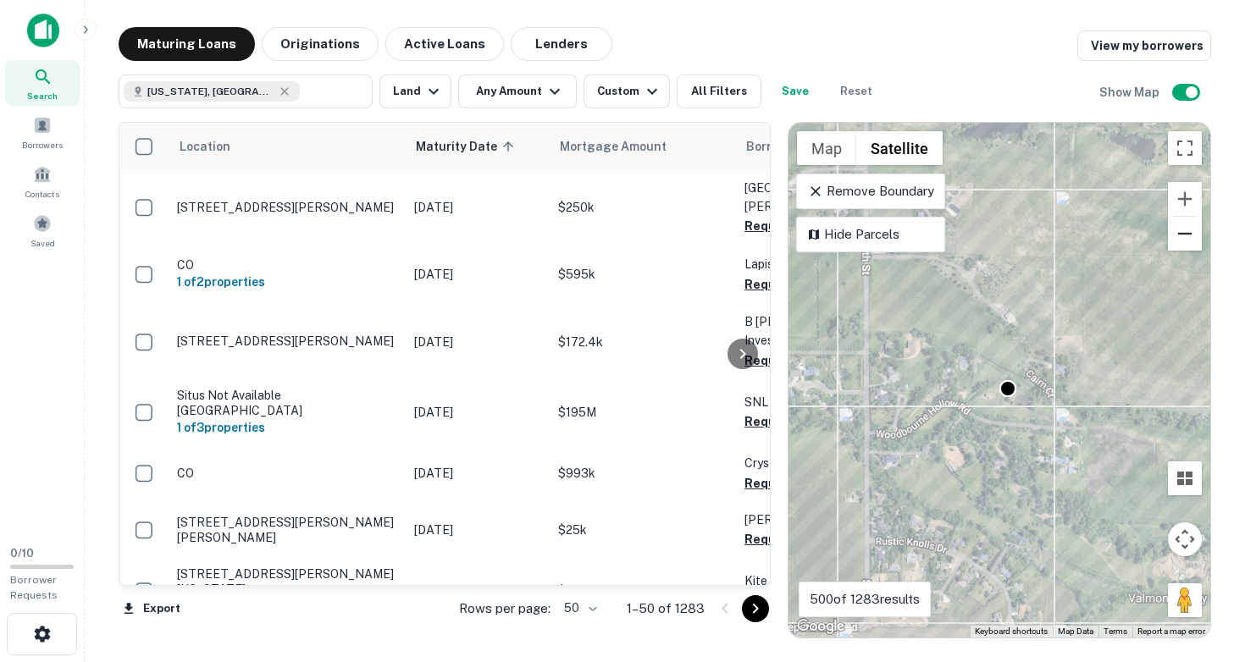
click at [1179, 232] on button "Zoom out" at bounding box center [1185, 234] width 34 height 34
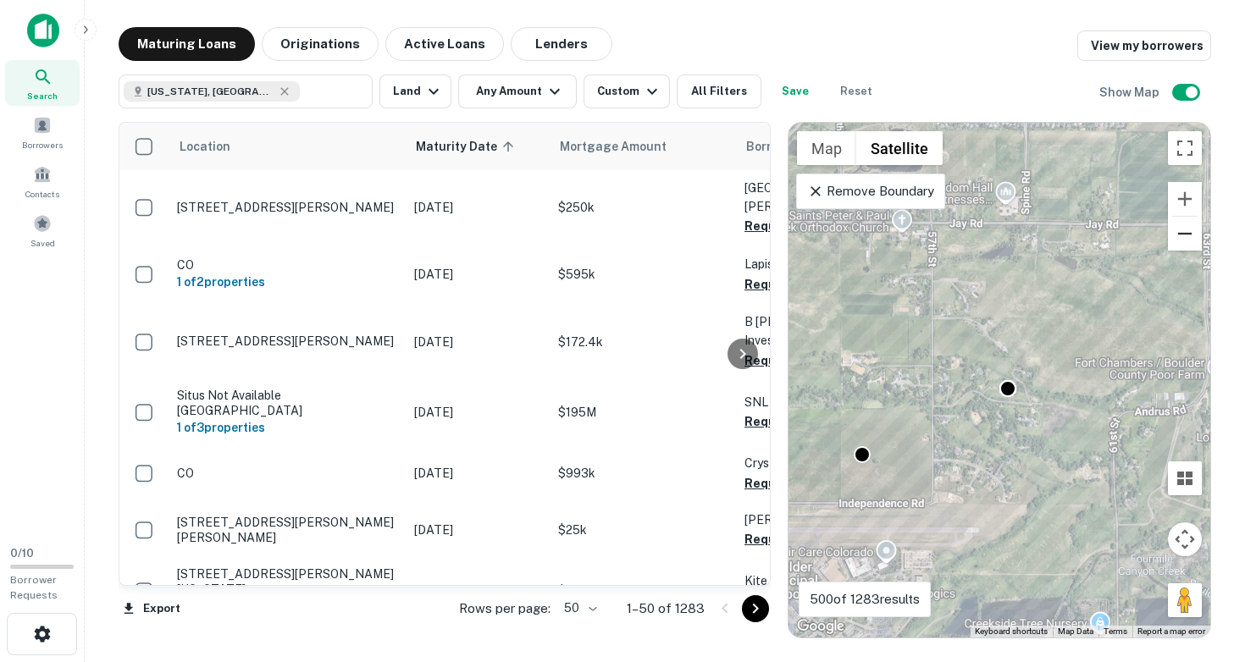
click at [1179, 232] on button "Zoom out" at bounding box center [1185, 234] width 34 height 34
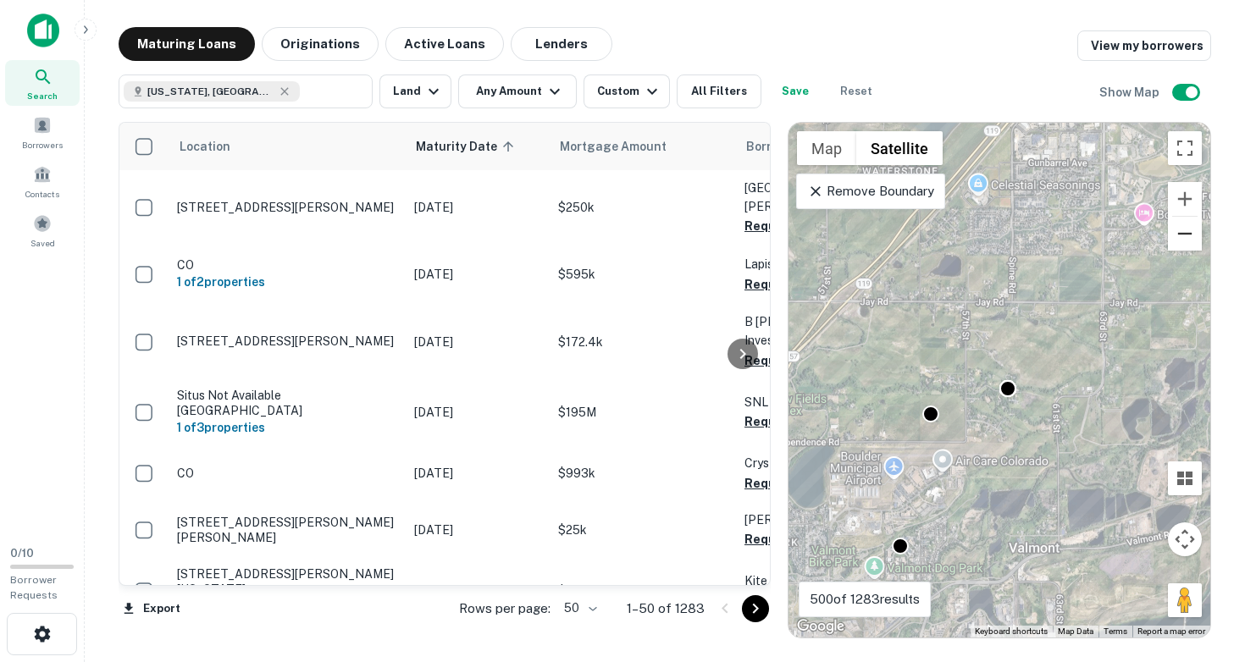
click at [1179, 232] on button "Zoom out" at bounding box center [1185, 234] width 34 height 34
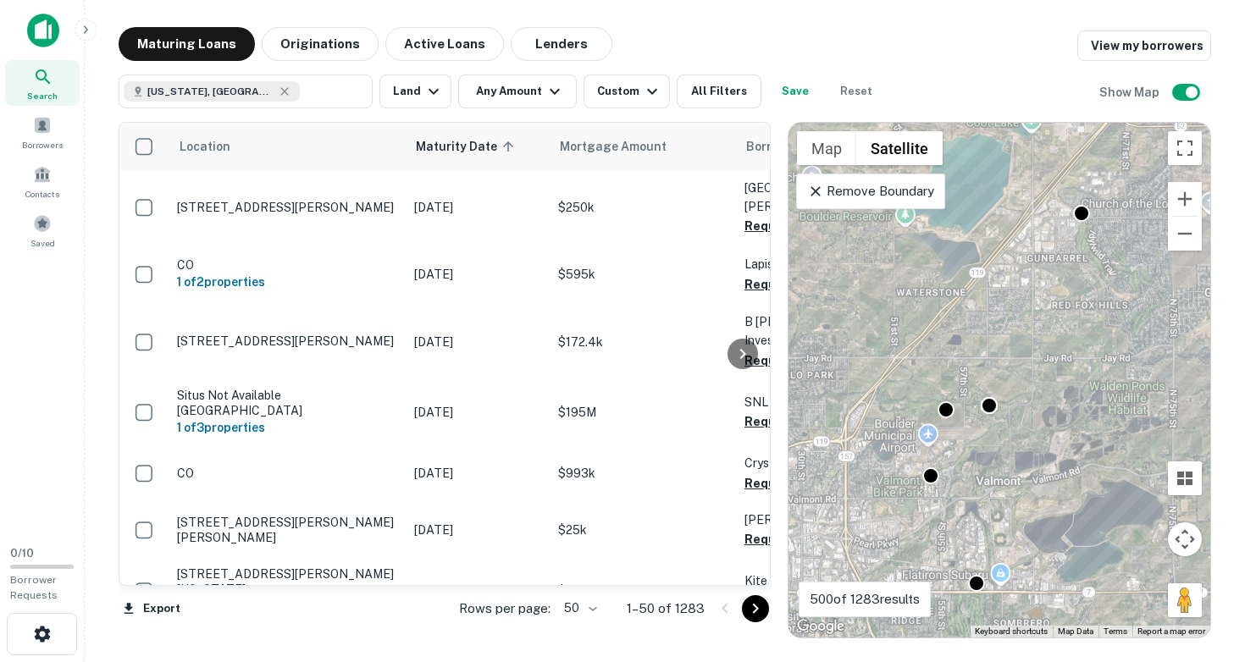
drag, startPoint x: 1080, startPoint y: 255, endPoint x: 954, endPoint y: 364, distance: 166.9
click at [954, 364] on div "To activate drag with keyboard, press Alt + Enter. Once in keyboard drag state,…" at bounding box center [999, 380] width 422 height 515
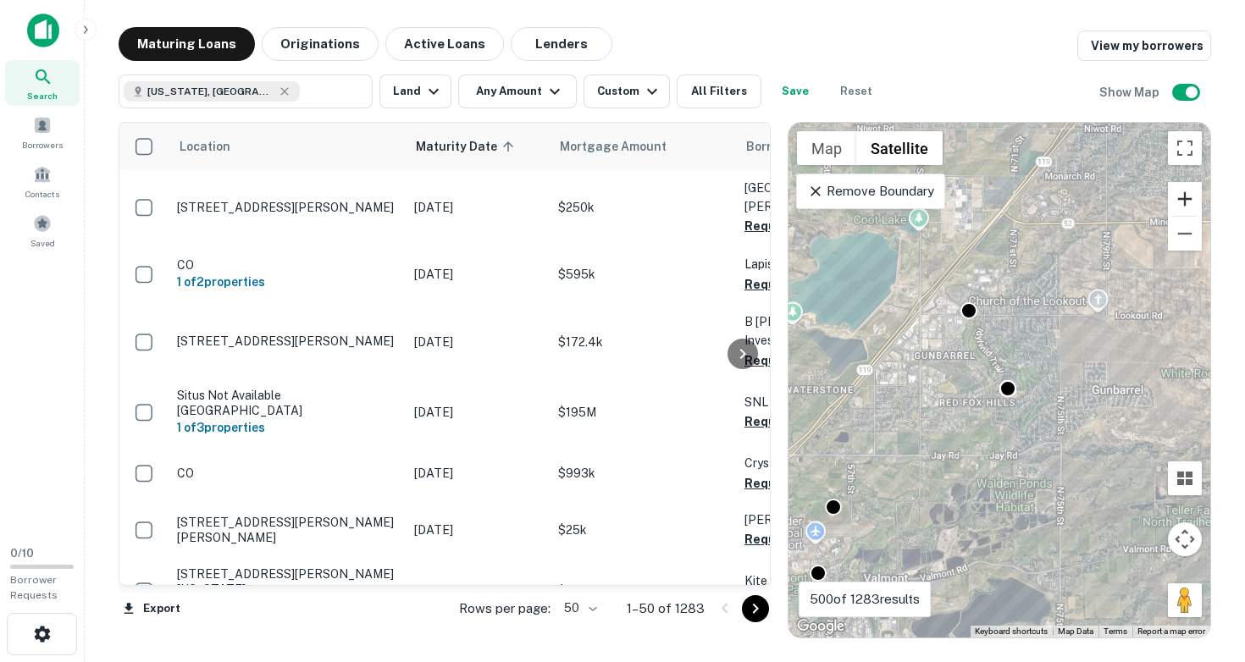
click at [1181, 196] on button "Zoom in" at bounding box center [1185, 199] width 34 height 34
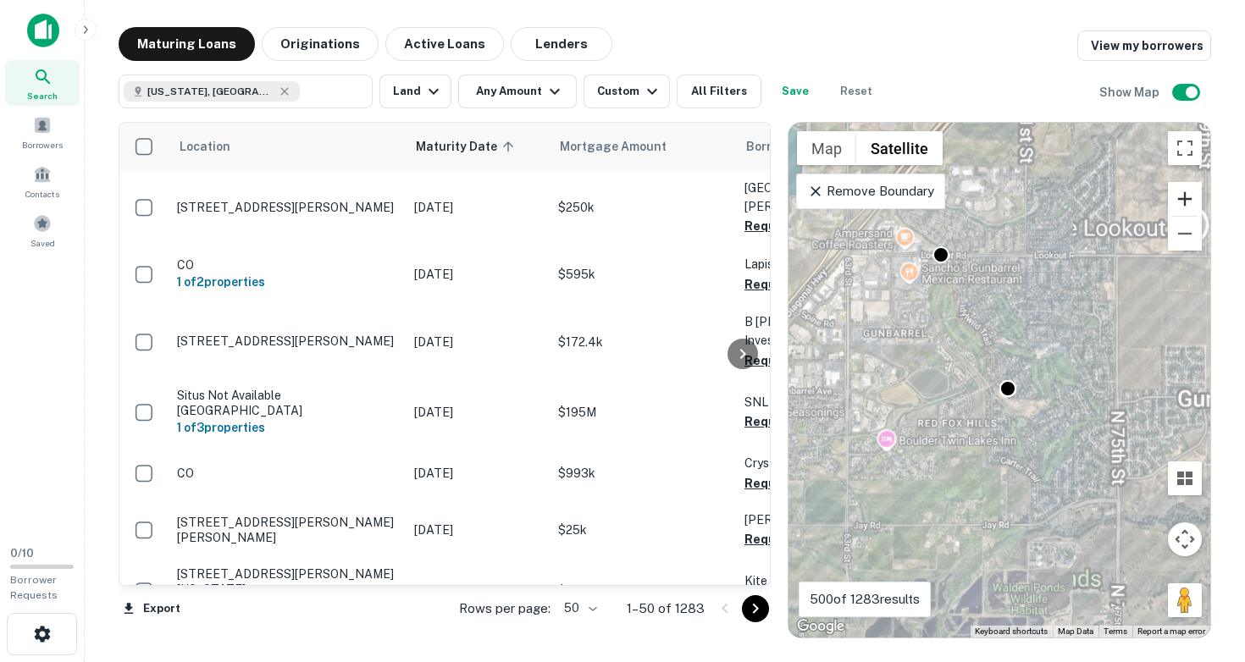
click at [1181, 196] on button "Zoom in" at bounding box center [1185, 199] width 34 height 34
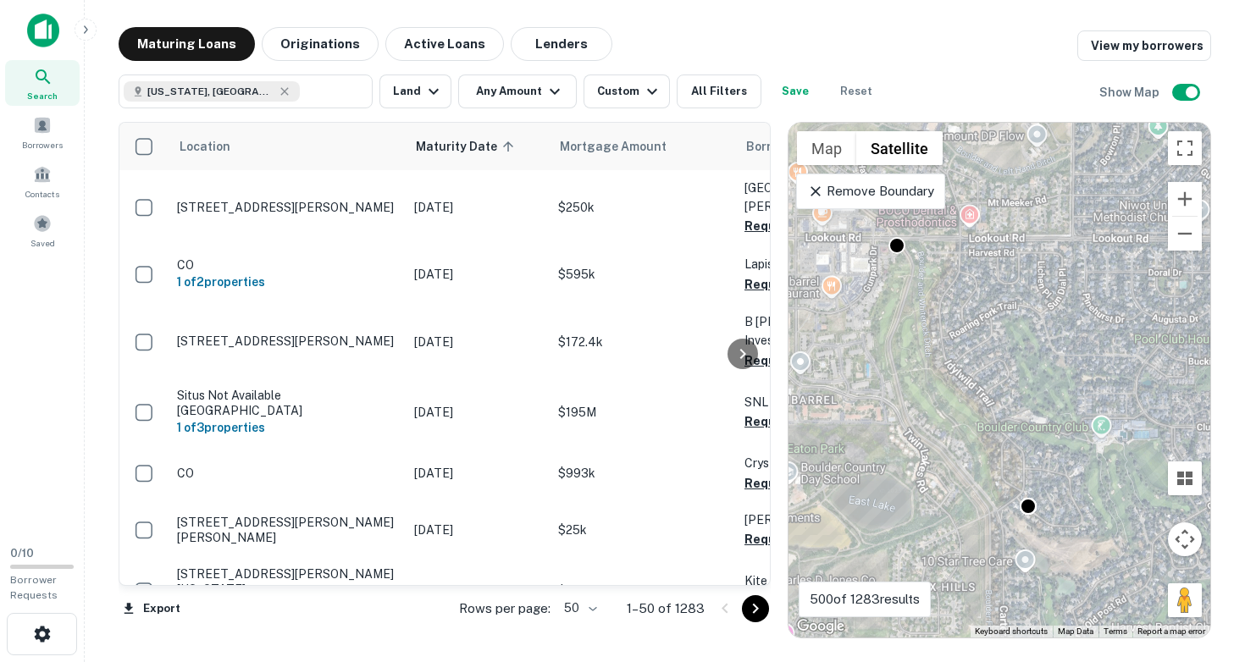
drag, startPoint x: 1015, startPoint y: 268, endPoint x: 1044, endPoint y: 440, distance: 174.5
click at [1050, 440] on div "To activate drag with keyboard, press Alt + Enter. Once in keyboard drag state,…" at bounding box center [999, 380] width 422 height 515
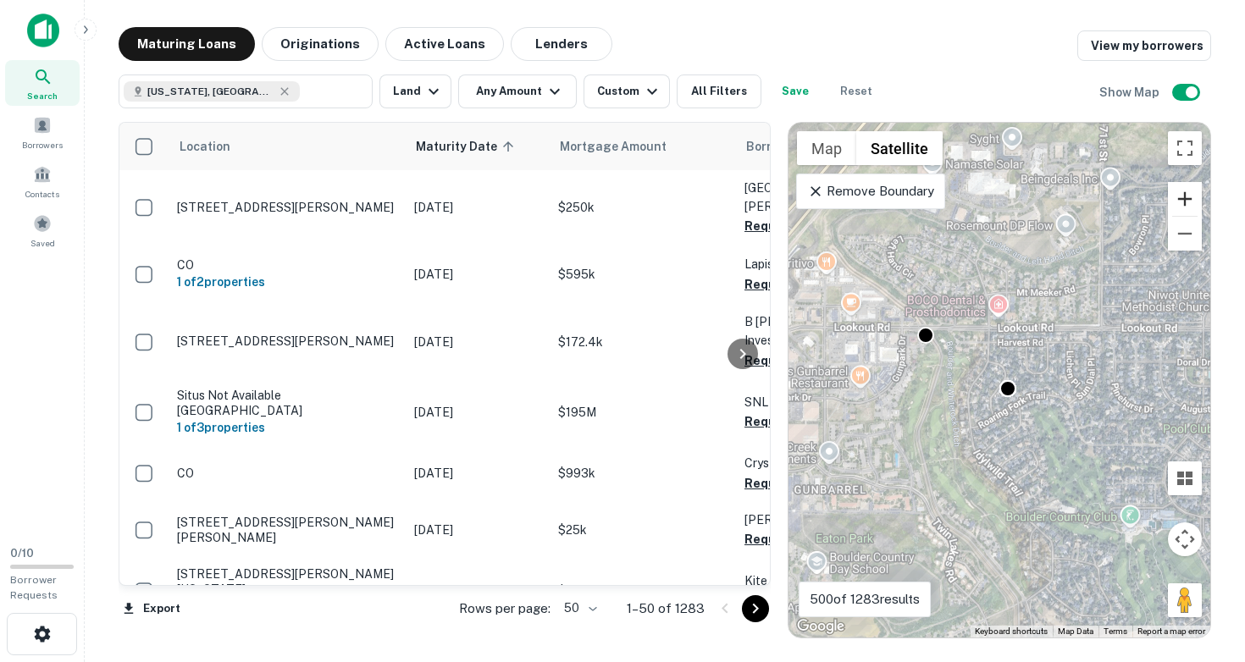
click at [1181, 196] on button "Zoom in" at bounding box center [1185, 199] width 34 height 34
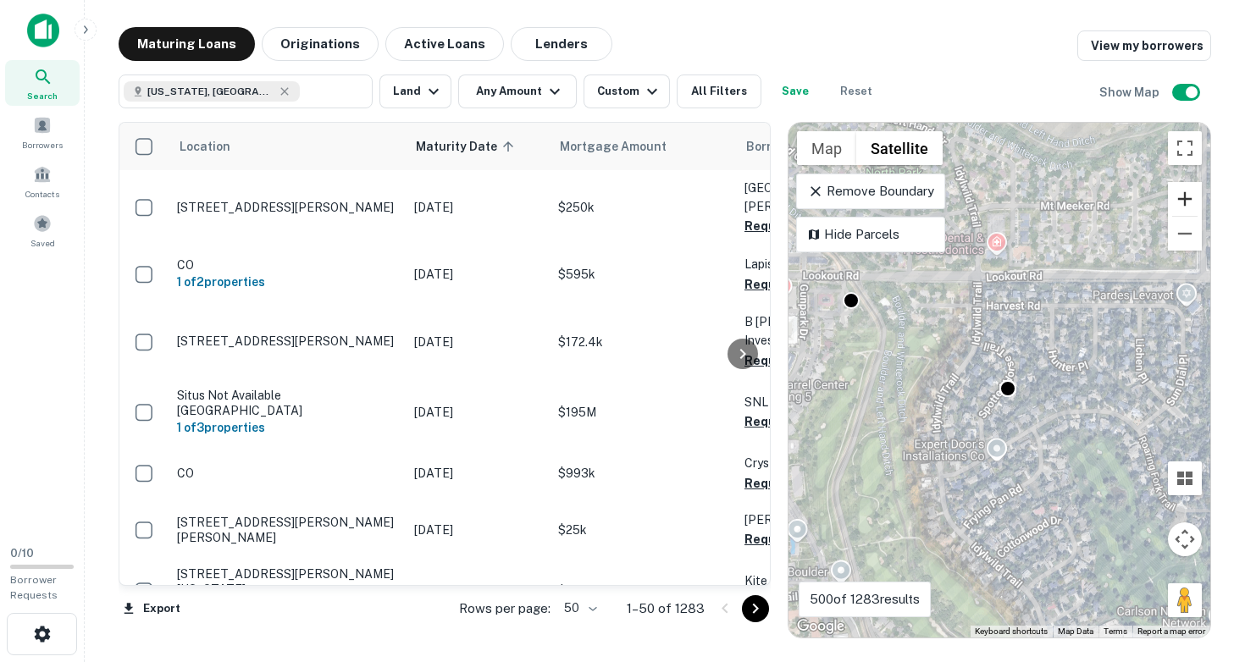
click at [1181, 196] on button "Zoom in" at bounding box center [1185, 199] width 34 height 34
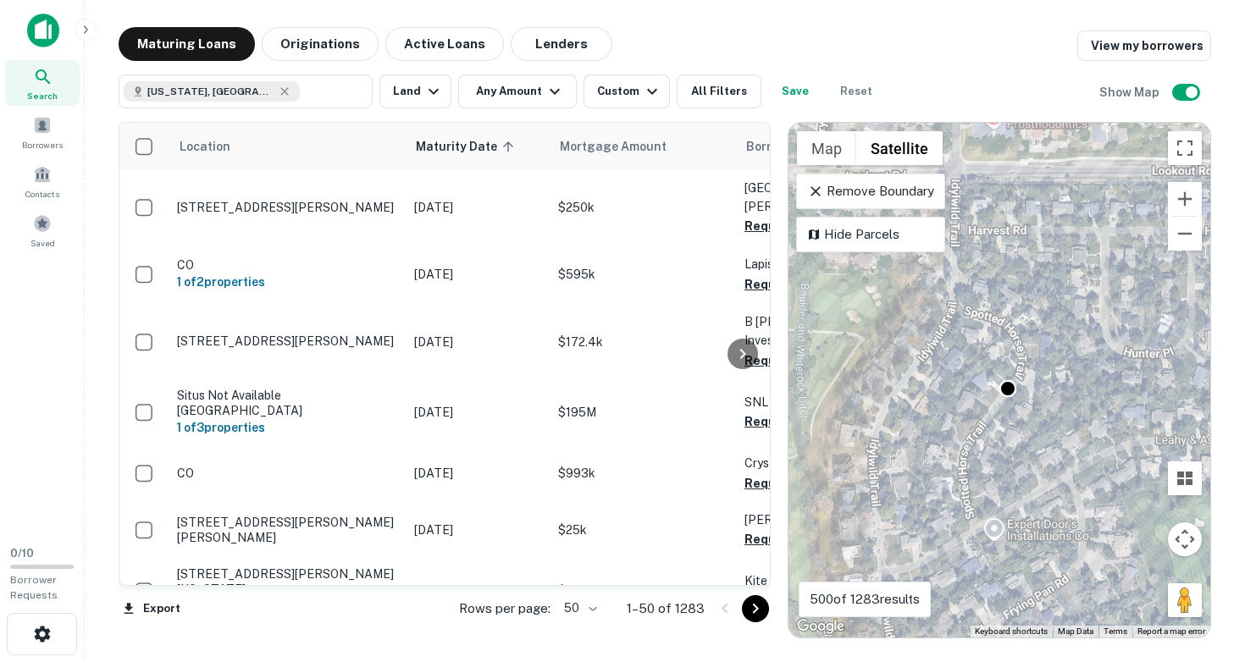
drag, startPoint x: 979, startPoint y: 309, endPoint x: 1109, endPoint y: 393, distance: 155.0
click at [1109, 393] on div "To activate drag with keyboard, press Alt + Enter. Once in keyboard drag state,…" at bounding box center [999, 380] width 422 height 515
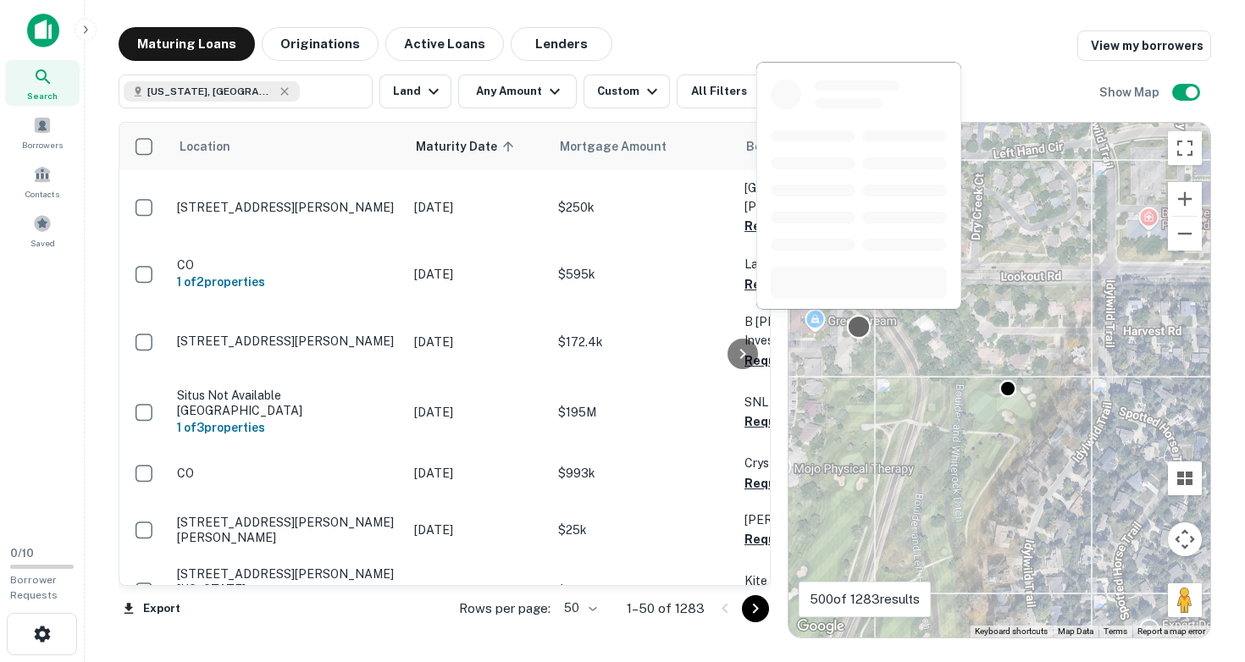
click at [856, 329] on div at bounding box center [859, 327] width 25 height 25
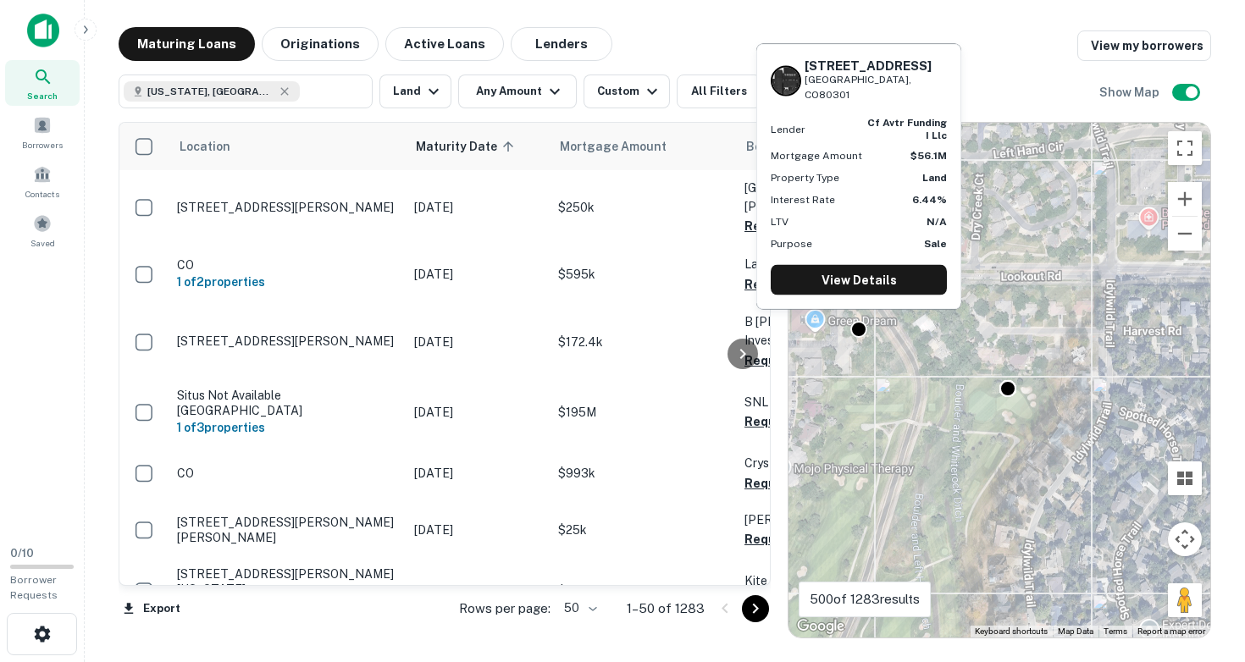
drag, startPoint x: 805, startPoint y: 78, endPoint x: 915, endPoint y: 91, distance: 111.8
click at [915, 91] on div "6712 Lookout Rd Boulder, CO80301" at bounding box center [859, 80] width 176 height 45
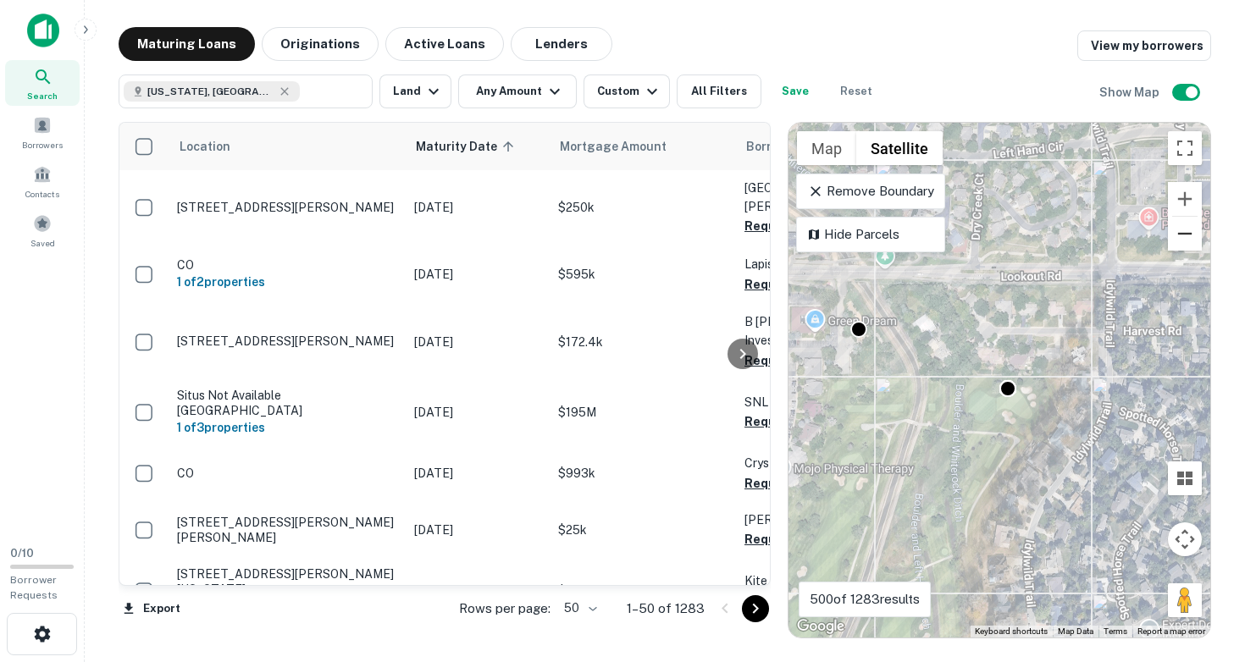
click at [1187, 239] on button "Zoom out" at bounding box center [1185, 234] width 34 height 34
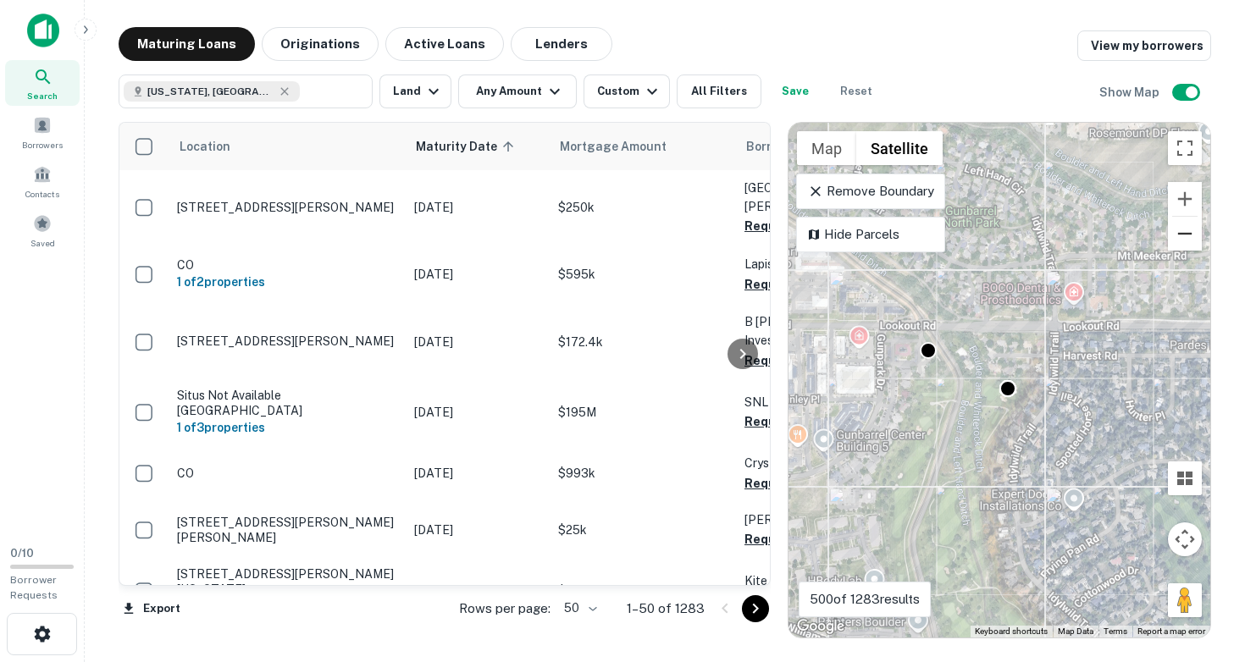
click at [1187, 239] on button "Zoom out" at bounding box center [1185, 234] width 34 height 34
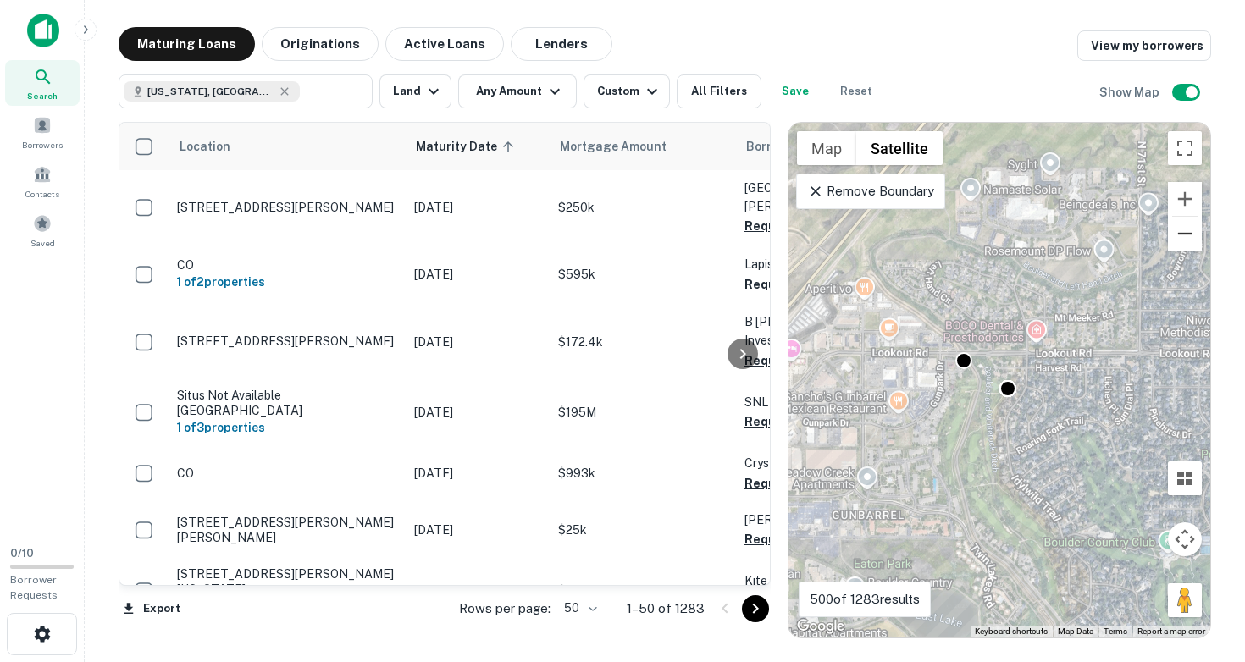
click at [1187, 239] on button "Zoom out" at bounding box center [1185, 234] width 34 height 34
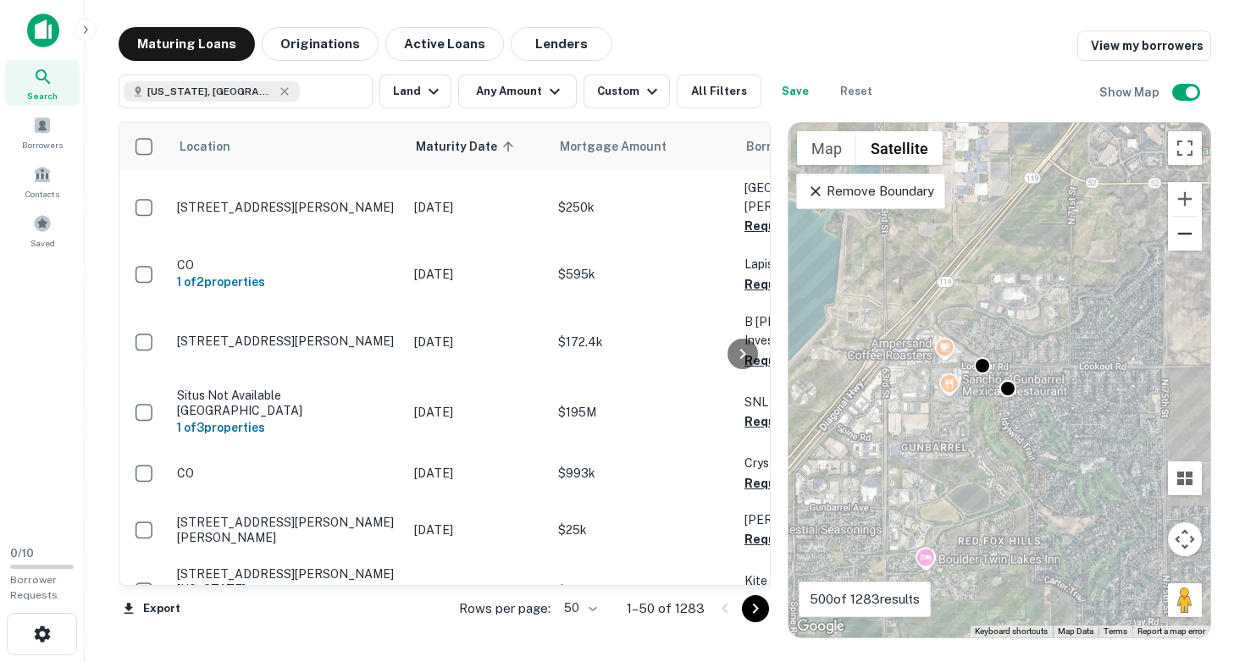
click at [1187, 239] on button "Zoom out" at bounding box center [1185, 234] width 34 height 34
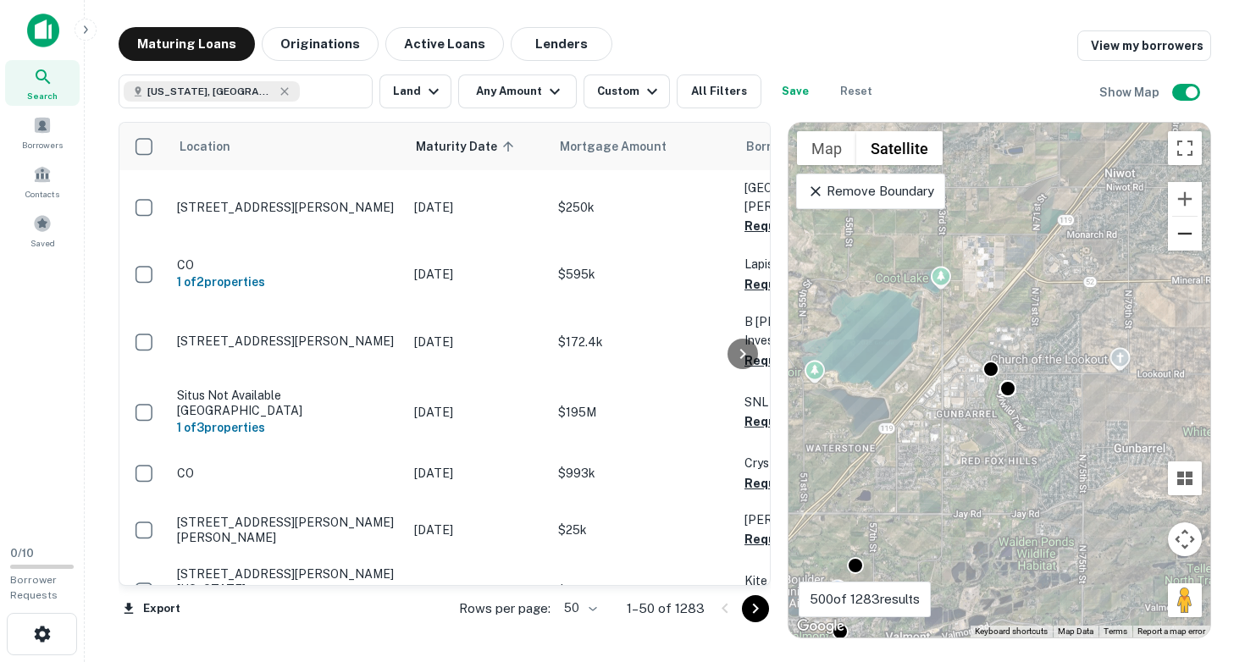
click at [1187, 239] on button "Zoom out" at bounding box center [1185, 234] width 34 height 34
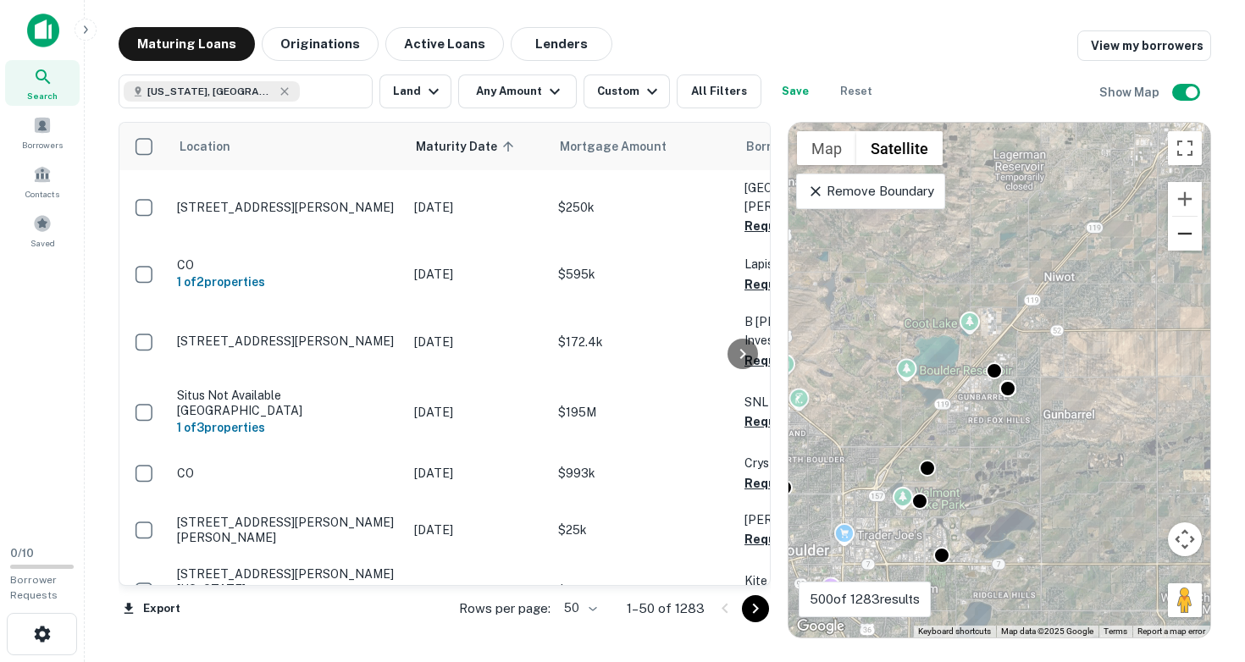
click at [1187, 239] on button "Zoom out" at bounding box center [1185, 234] width 34 height 34
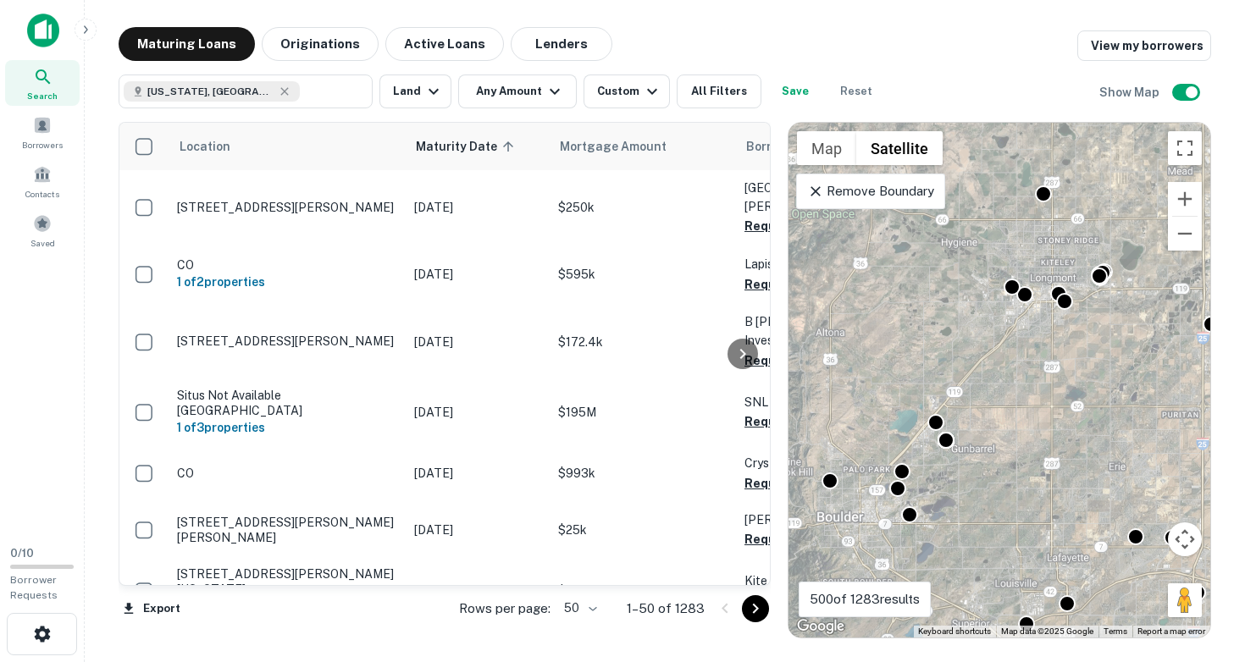
drag, startPoint x: 1099, startPoint y: 278, endPoint x: 985, endPoint y: 397, distance: 165.3
click at [984, 400] on div "To activate drag with keyboard, press Alt + Enter. Once in keyboard drag state,…" at bounding box center [999, 380] width 422 height 515
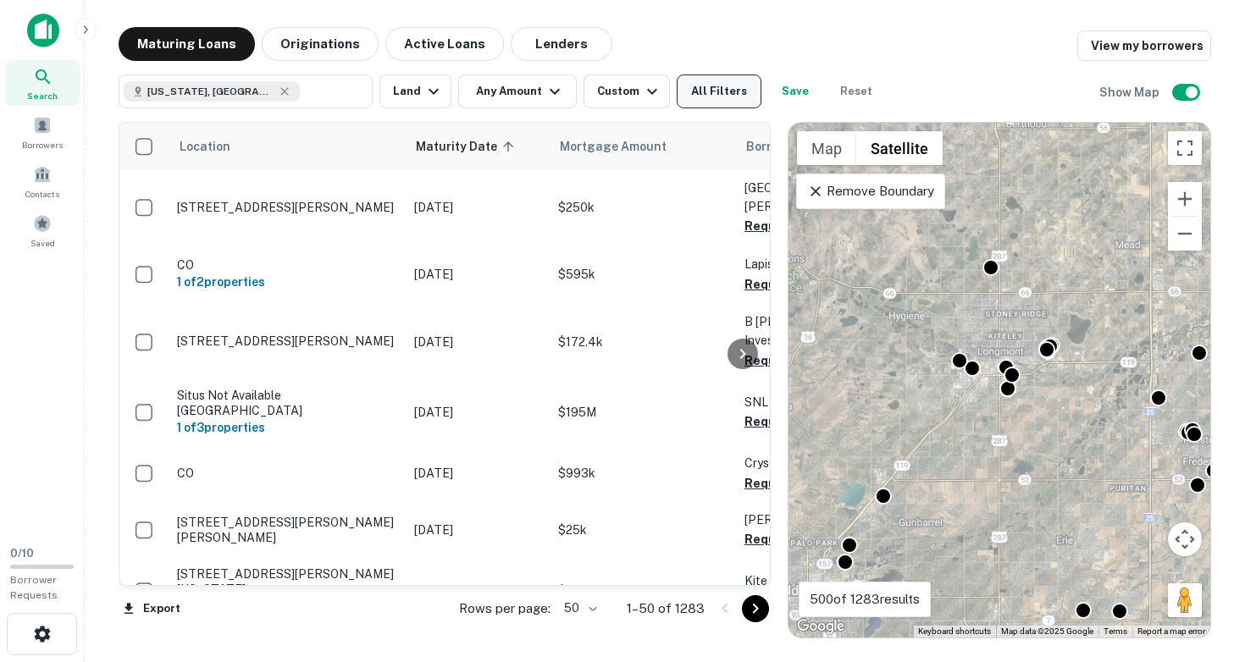
click at [728, 91] on button "All Filters" at bounding box center [719, 92] width 85 height 34
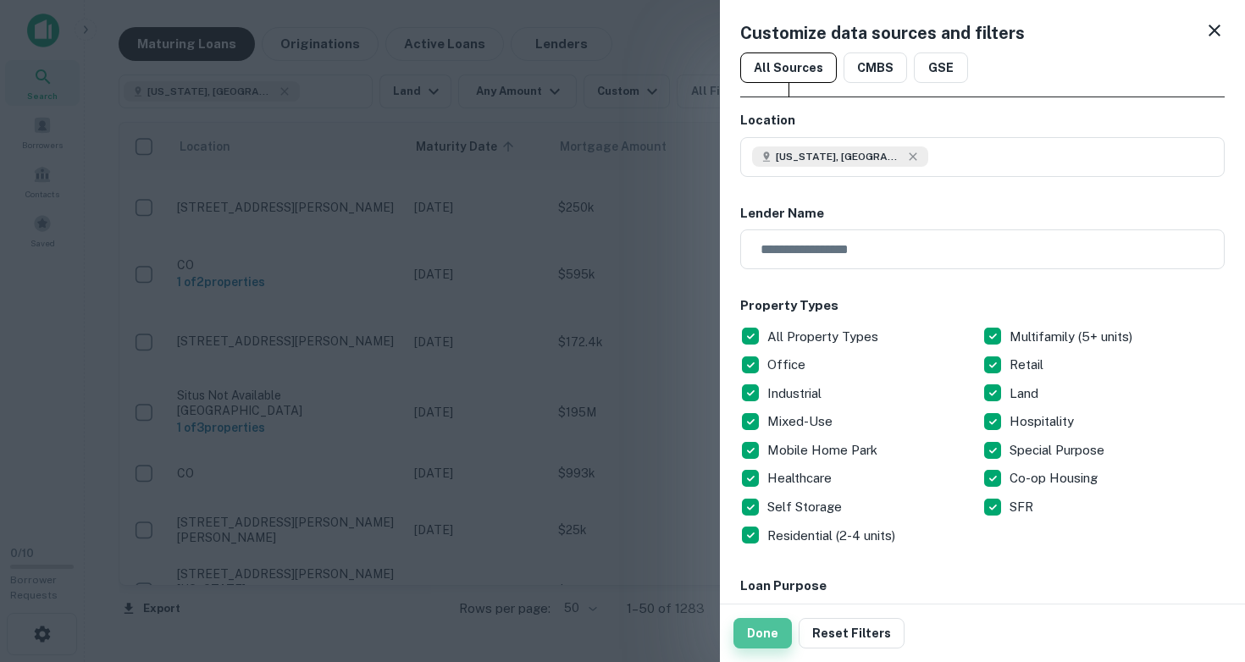
click at [772, 637] on button "Done" at bounding box center [762, 633] width 58 height 30
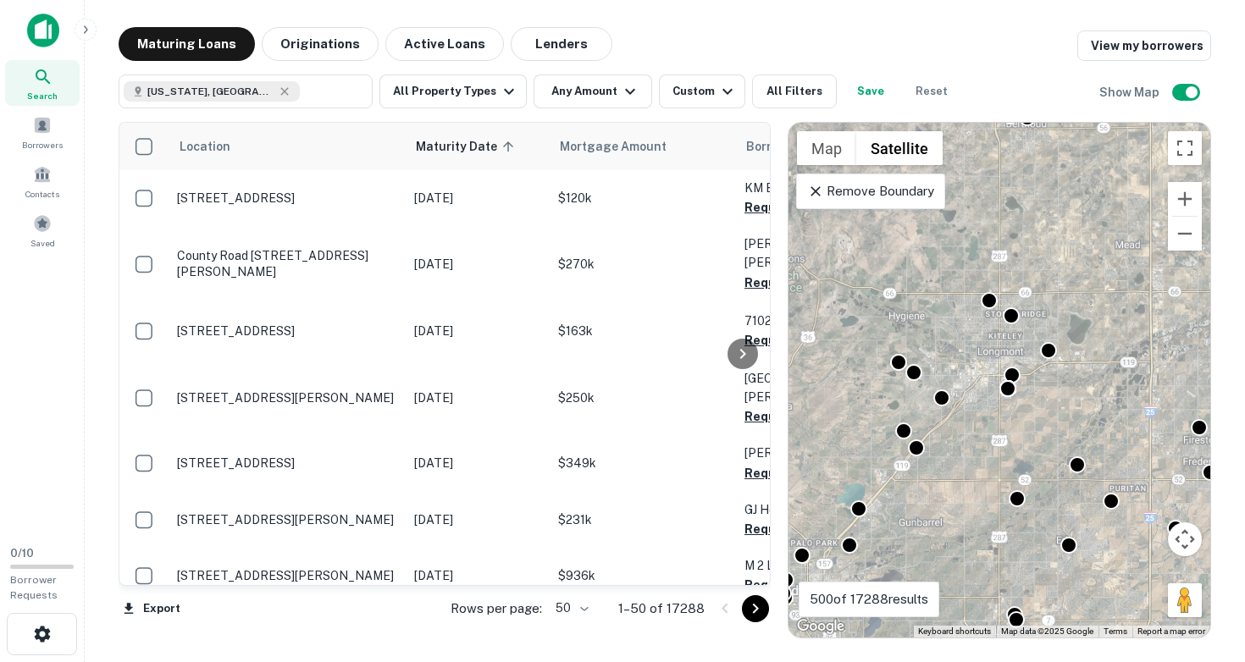
click at [945, 459] on div "To activate drag with keyboard, press Alt + Enter. Once in keyboard drag state,…" at bounding box center [999, 380] width 422 height 515
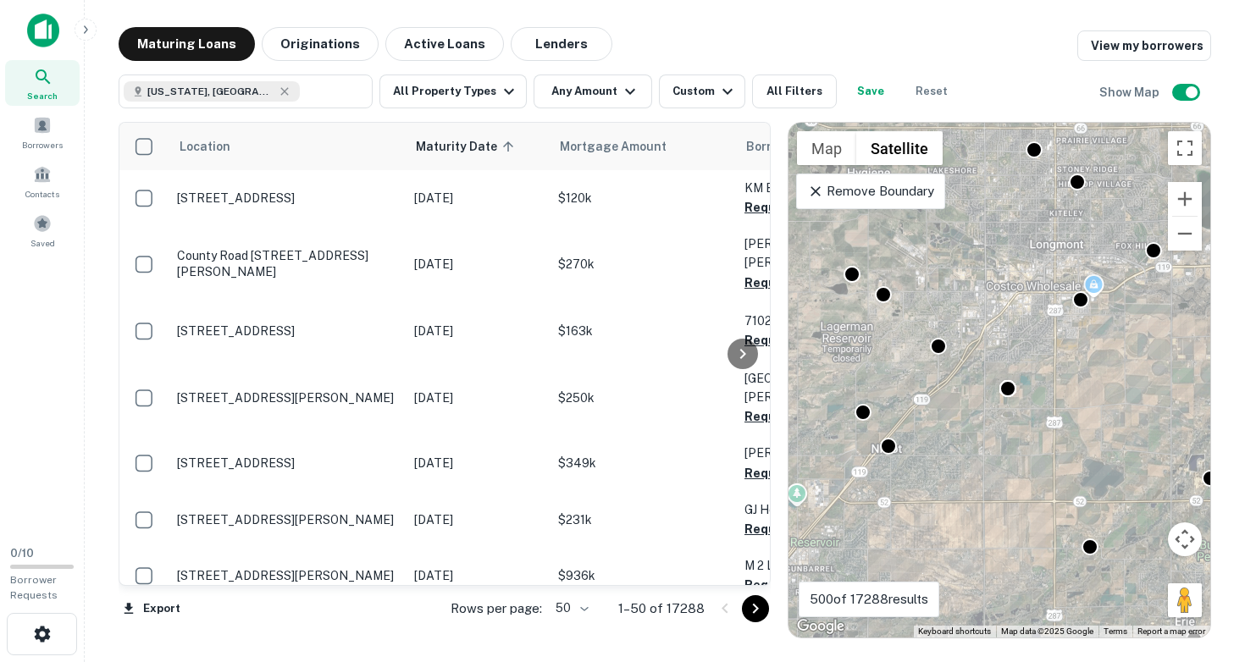
click at [933, 457] on div "To activate drag with keyboard, press Alt + Enter. Once in keyboard drag state,…" at bounding box center [999, 380] width 422 height 515
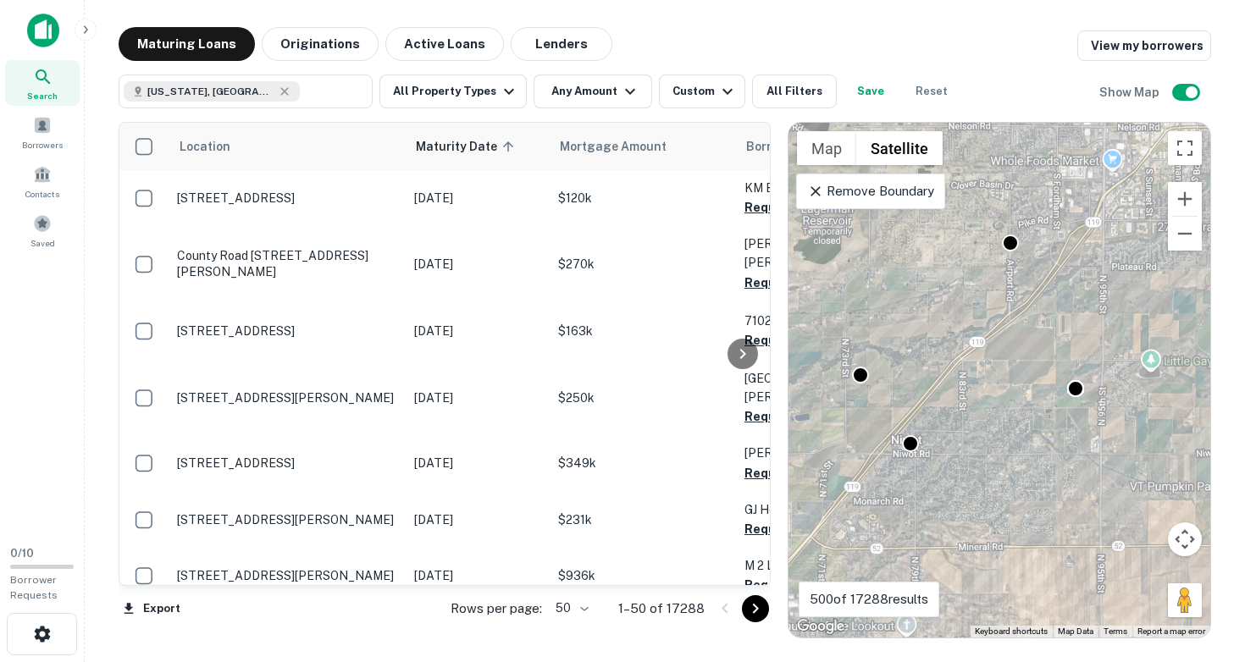
drag, startPoint x: 933, startPoint y: 457, endPoint x: 1020, endPoint y: 461, distance: 86.5
click at [1020, 461] on div "To activate drag with keyboard, press Alt + Enter. Once in keyboard drag state,…" at bounding box center [999, 380] width 422 height 515
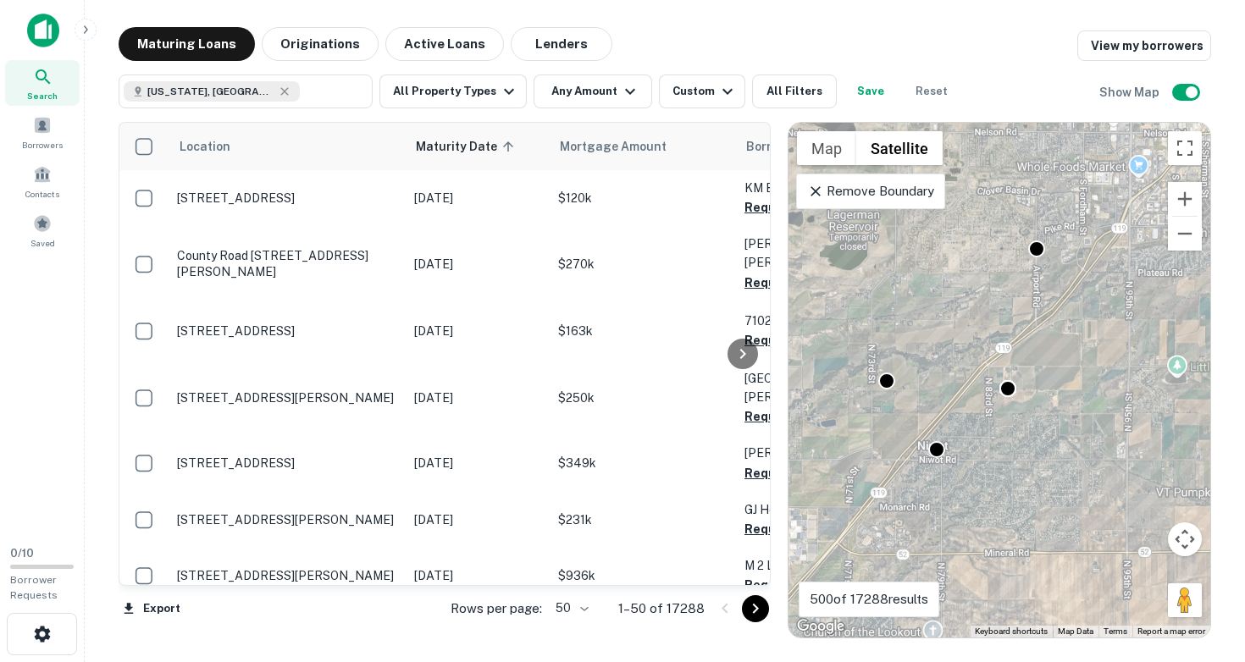
click at [967, 481] on div "To activate drag with keyboard, press Alt + Enter. Once in keyboard drag state,…" at bounding box center [999, 380] width 422 height 515
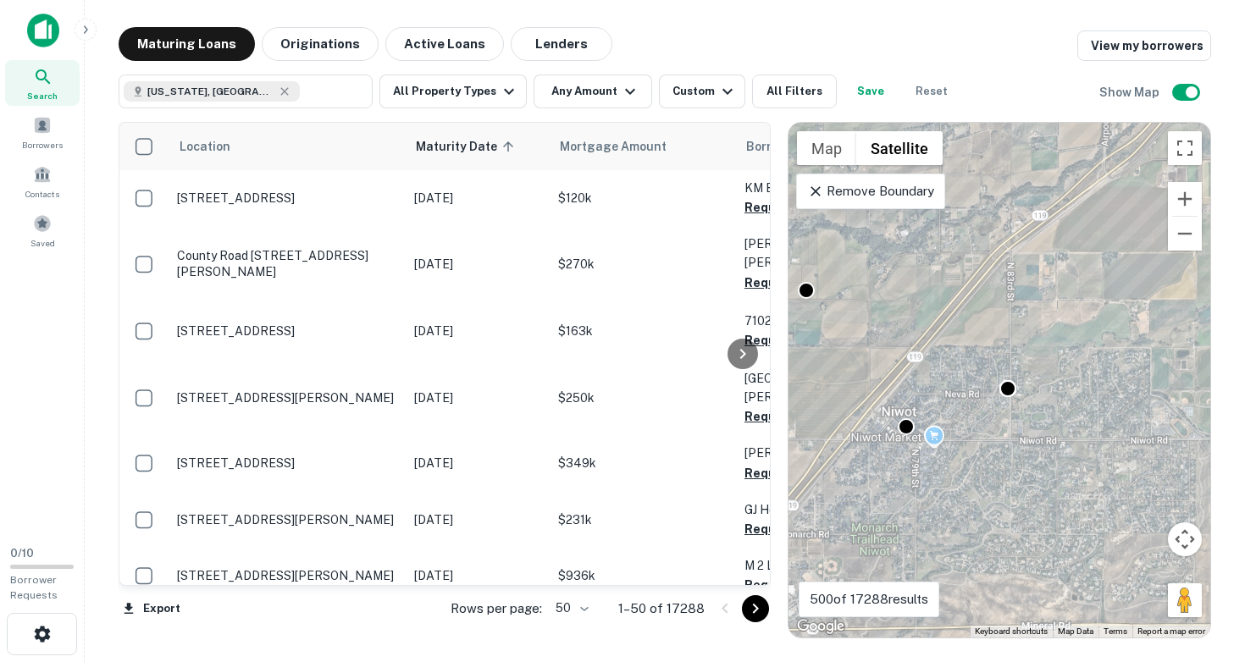
drag, startPoint x: 944, startPoint y: 464, endPoint x: 1007, endPoint y: 485, distance: 66.2
click at [1007, 485] on div "To activate drag with keyboard, press Alt + Enter. Once in keyboard drag state,…" at bounding box center [999, 380] width 422 height 515
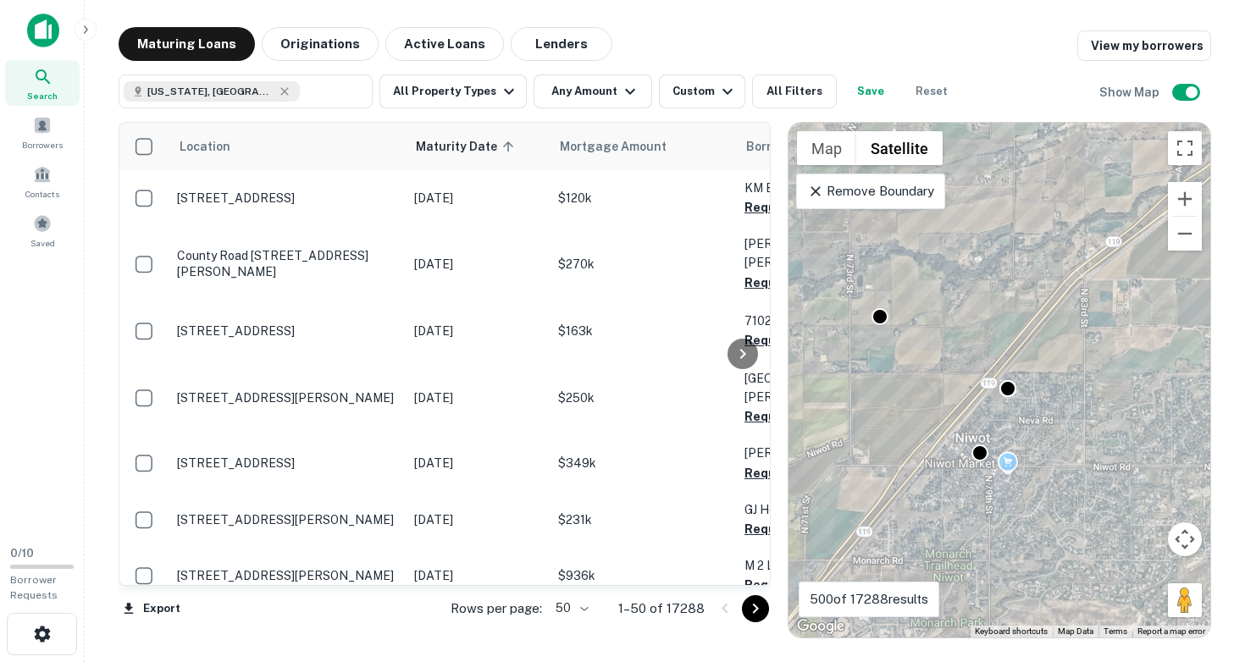
click at [964, 490] on div "To activate drag with keyboard, press Alt + Enter. Once in keyboard drag state,…" at bounding box center [999, 380] width 422 height 515
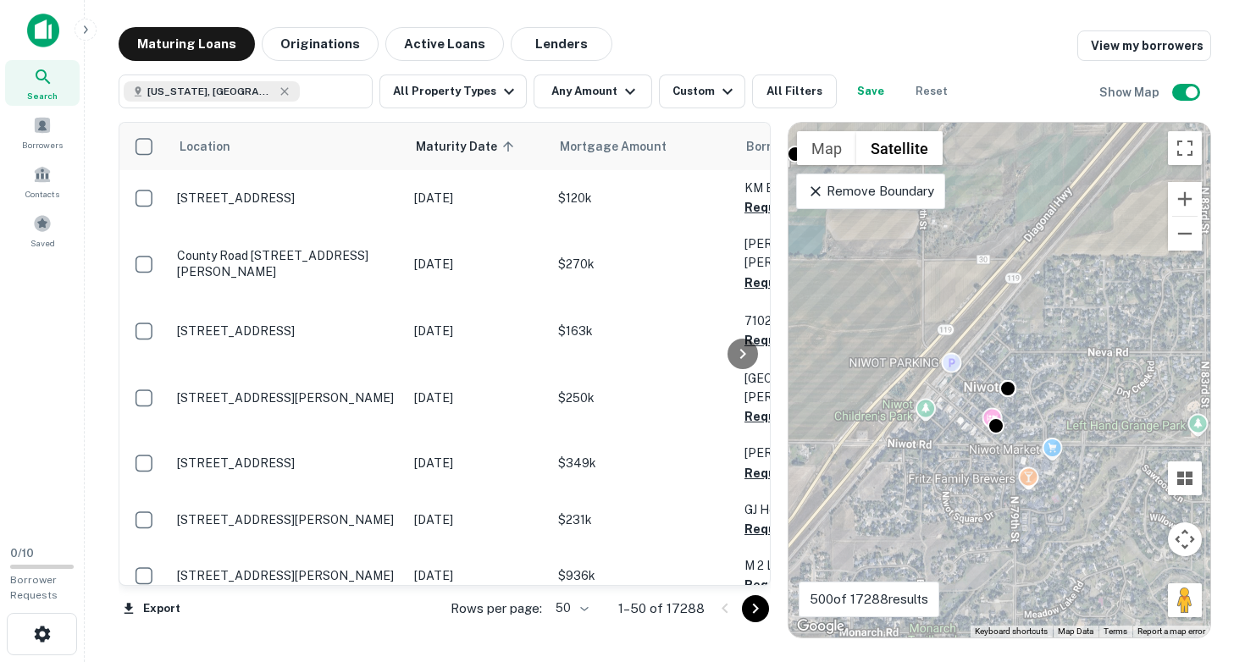
click at [960, 456] on div "To activate drag with keyboard, press Alt + Enter. Once in keyboard drag state,…" at bounding box center [999, 380] width 422 height 515
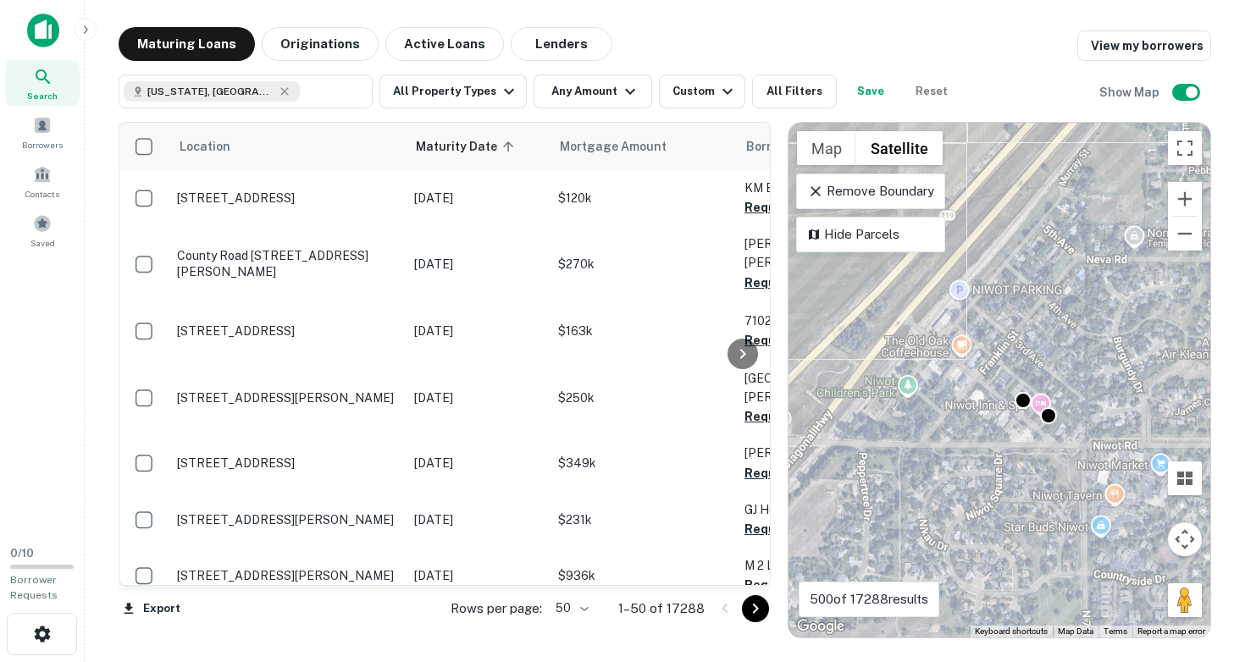
drag, startPoint x: 949, startPoint y: 428, endPoint x: 1063, endPoint y: 539, distance: 159.9
click at [1059, 526] on div "To activate drag with keyboard, press Alt + Enter. Once in keyboard drag state,…" at bounding box center [999, 380] width 422 height 515
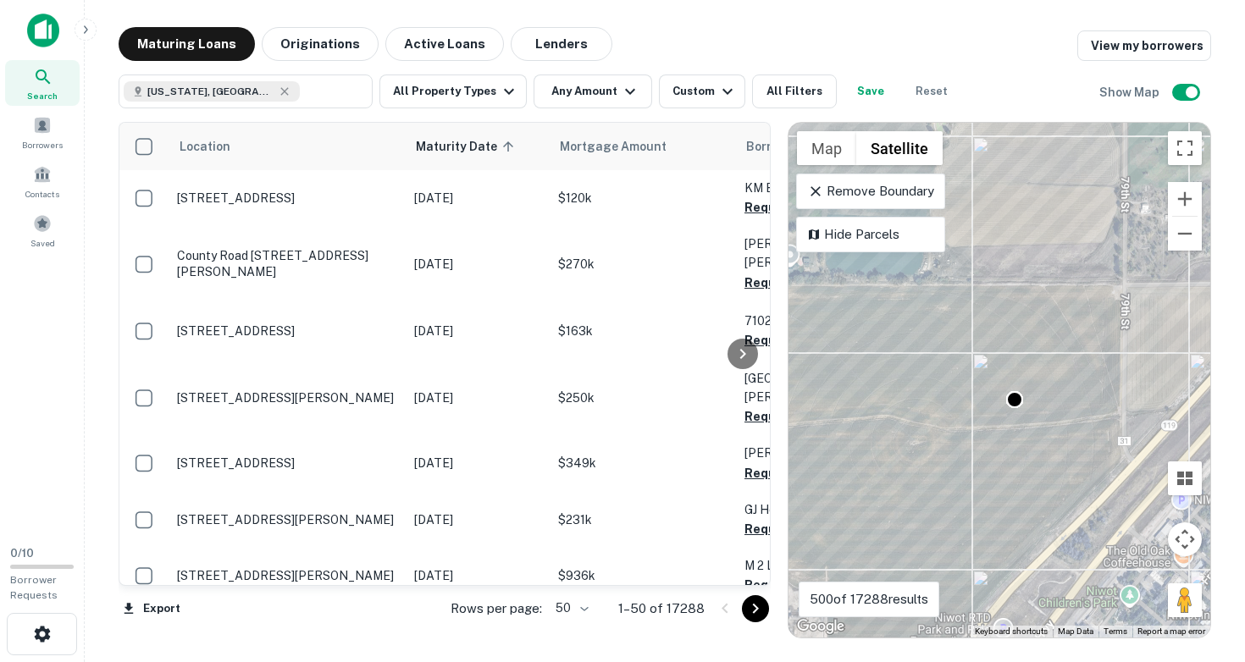
drag, startPoint x: 975, startPoint y: 359, endPoint x: 1059, endPoint y: 495, distance: 159.8
click at [1063, 489] on div "To activate drag with keyboard, press Alt + Enter. Once in keyboard drag state,…" at bounding box center [999, 380] width 422 height 515
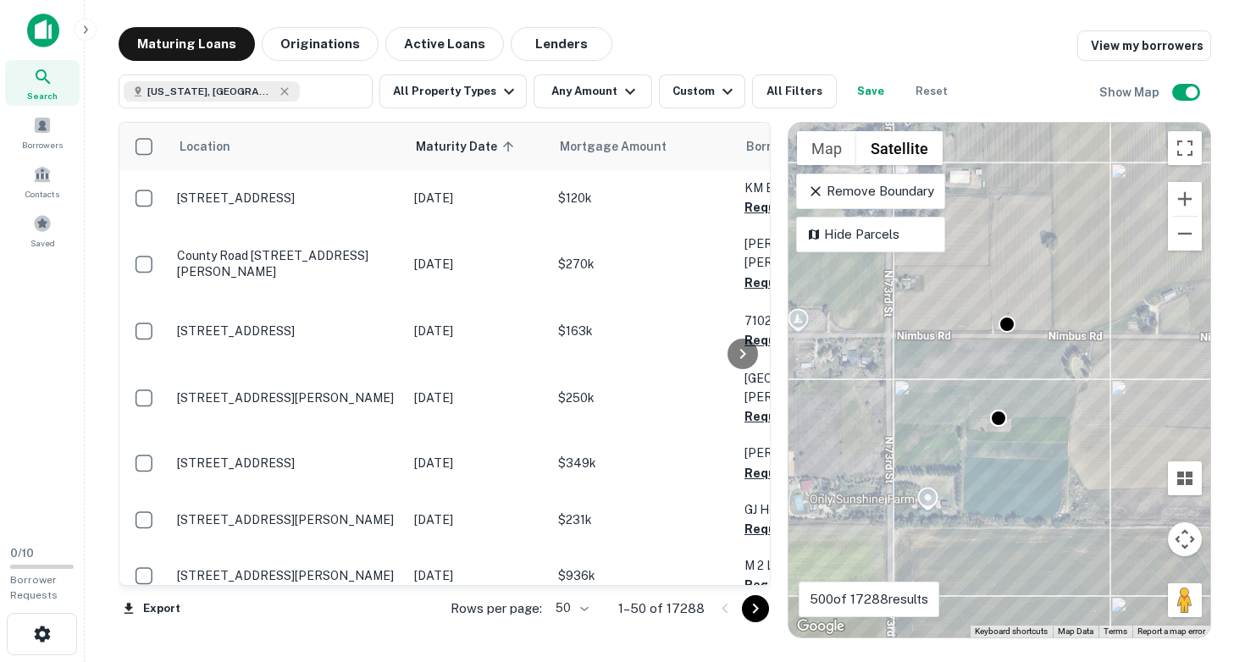
drag, startPoint x: 1037, startPoint y: 412, endPoint x: 1002, endPoint y: 474, distance: 70.9
click at [1005, 474] on div "To activate drag with keyboard, press Alt + Enter. Once in keyboard drag state,…" at bounding box center [999, 380] width 422 height 515
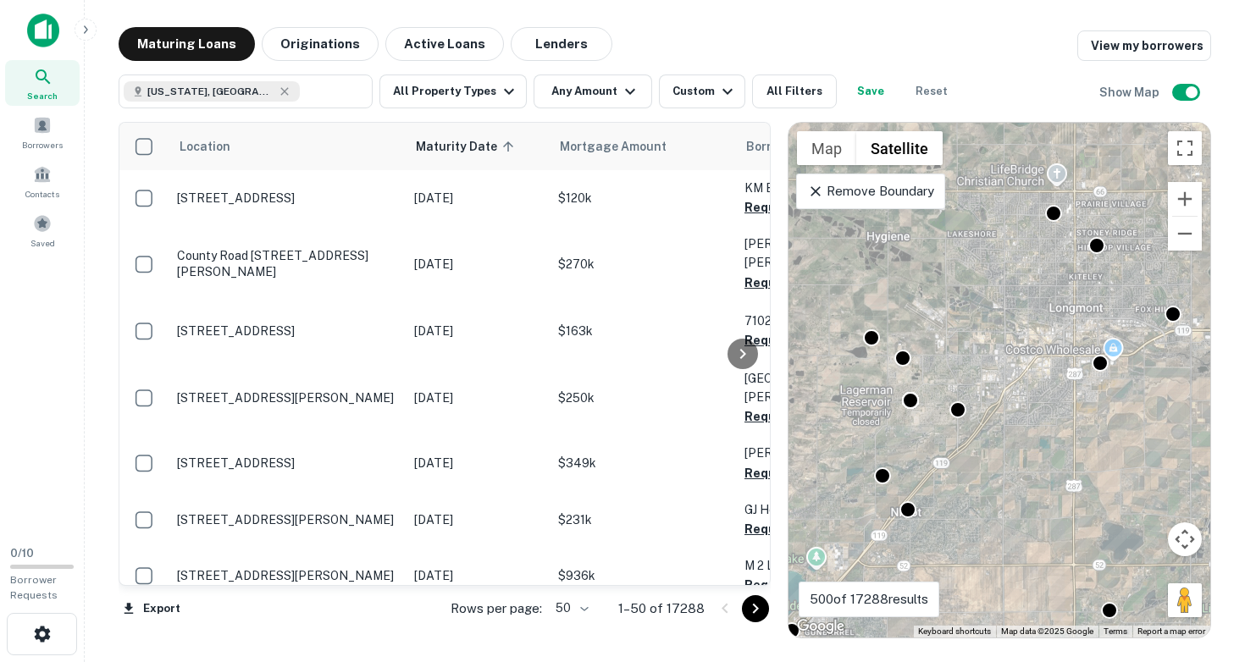
drag, startPoint x: 1089, startPoint y: 484, endPoint x: 969, endPoint y: 501, distance: 121.4
click at [969, 502] on div "To activate drag with keyboard, press Alt + Enter. Once in keyboard drag state,…" at bounding box center [999, 380] width 422 height 515
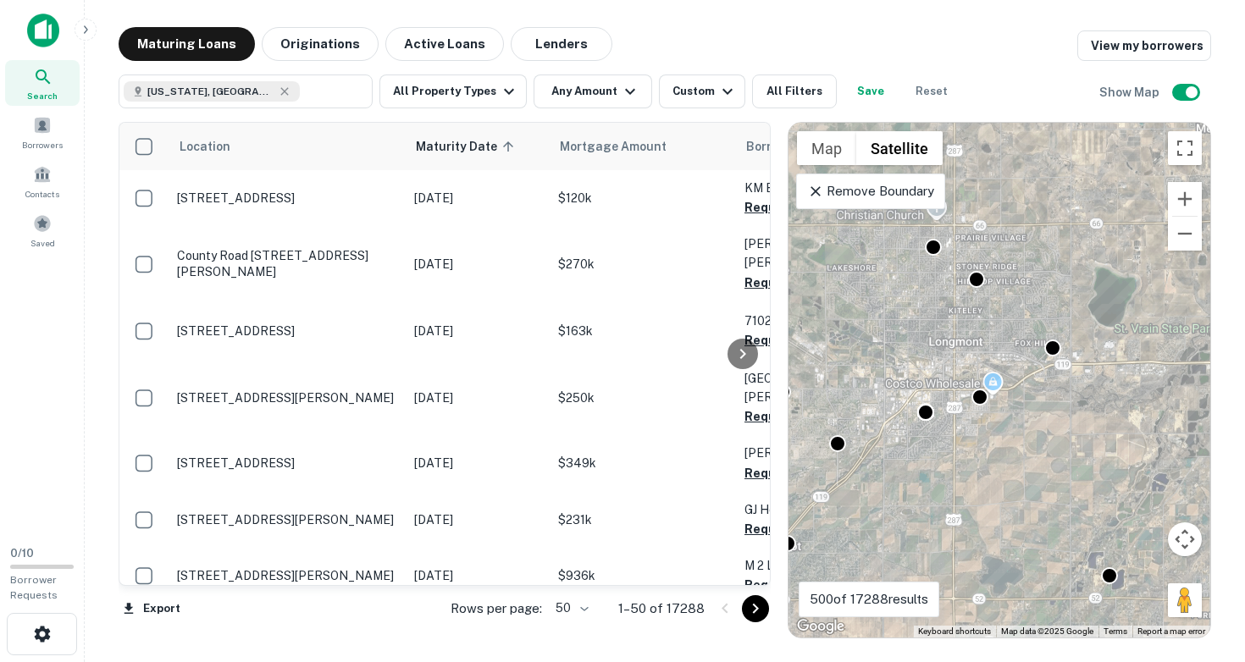
drag, startPoint x: 1081, startPoint y: 347, endPoint x: 976, endPoint y: 379, distance: 109.6
click at [976, 380] on div "To activate drag with keyboard, press Alt + Enter. Once in keyboard drag state,…" at bounding box center [999, 380] width 422 height 515
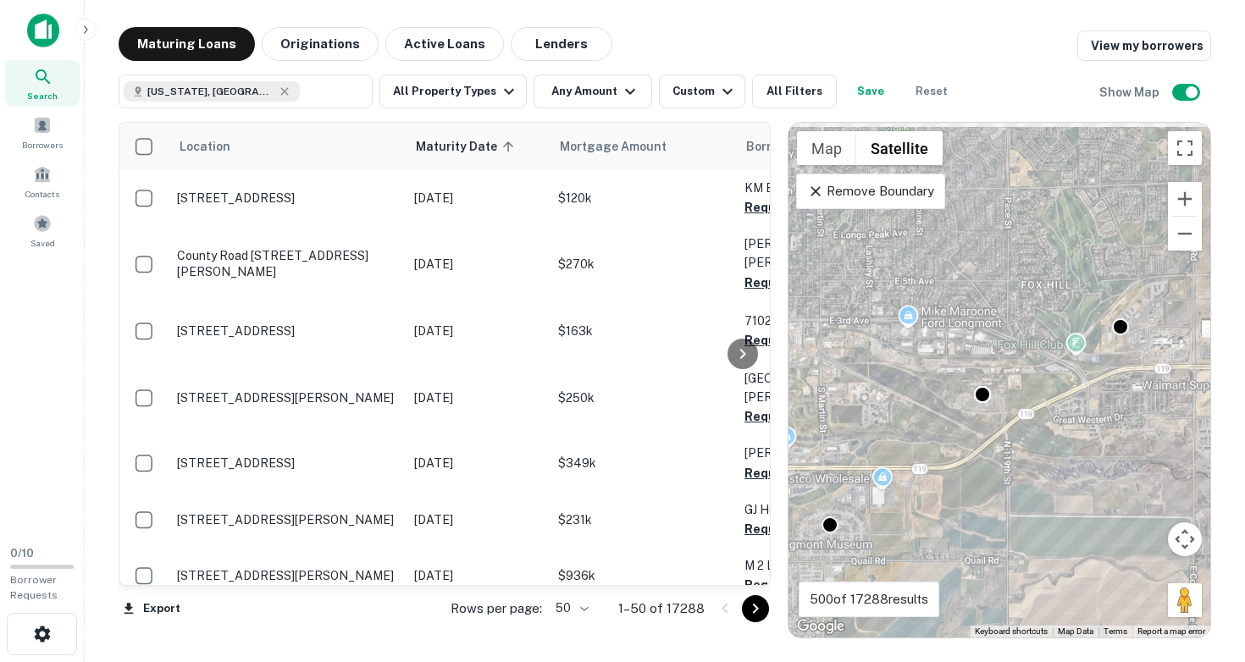
drag, startPoint x: 1106, startPoint y: 373, endPoint x: 988, endPoint y: 379, distance: 117.8
click at [988, 379] on div "To activate drag with keyboard, press Alt + Enter. Once in keyboard drag state,…" at bounding box center [999, 380] width 422 height 515
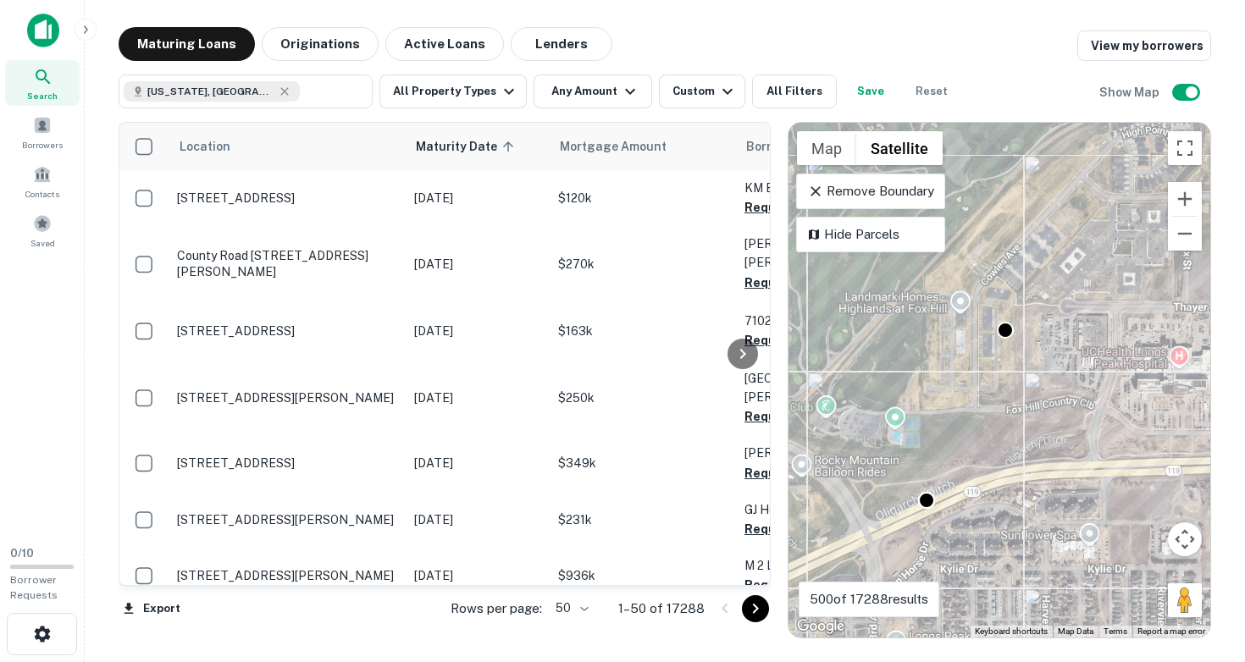
drag, startPoint x: 1012, startPoint y: 314, endPoint x: 927, endPoint y: 448, distance: 158.4
click at [927, 448] on div "To activate drag with keyboard, press Alt + Enter. Once in keyboard drag state,…" at bounding box center [999, 380] width 422 height 515
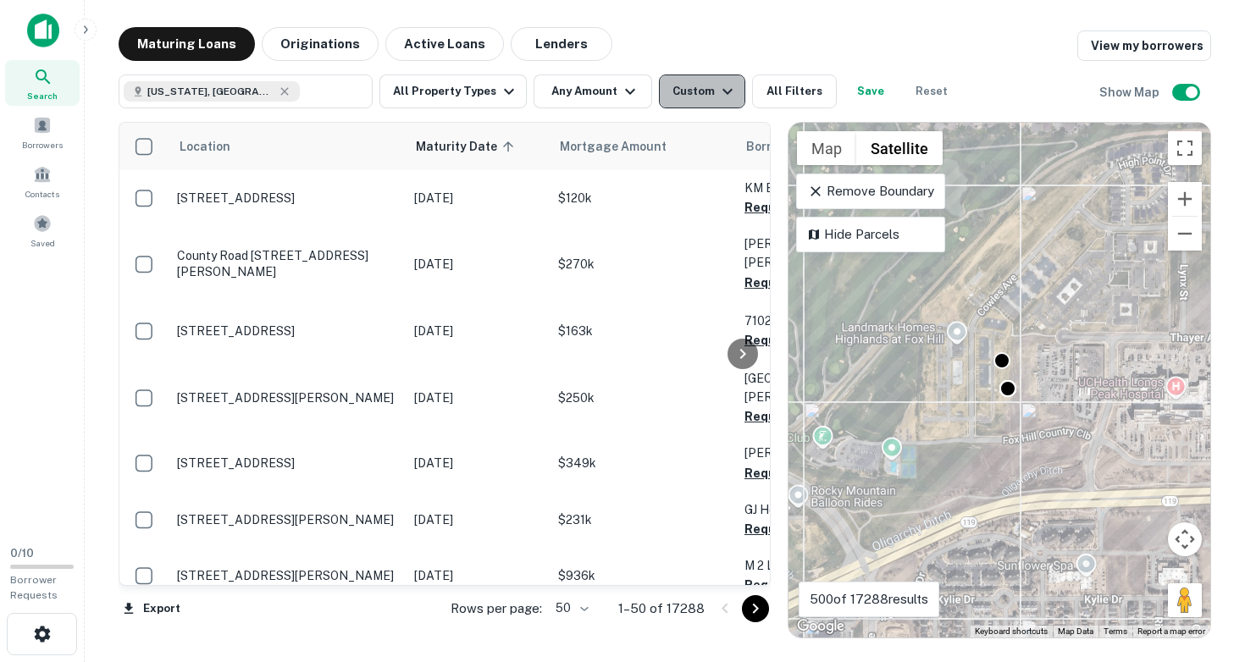
click at [695, 96] on div "Custom" at bounding box center [704, 91] width 65 height 20
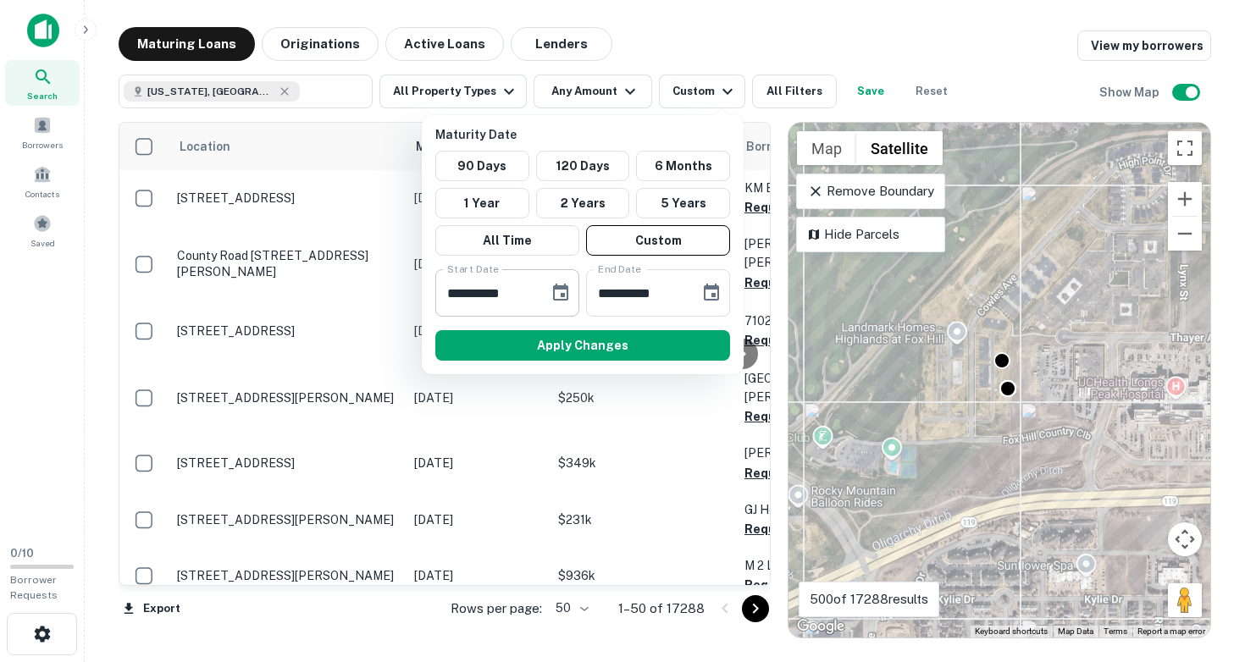
click at [557, 295] on icon "Choose date, selected date is Feb 16, 2025" at bounding box center [560, 293] width 20 height 20
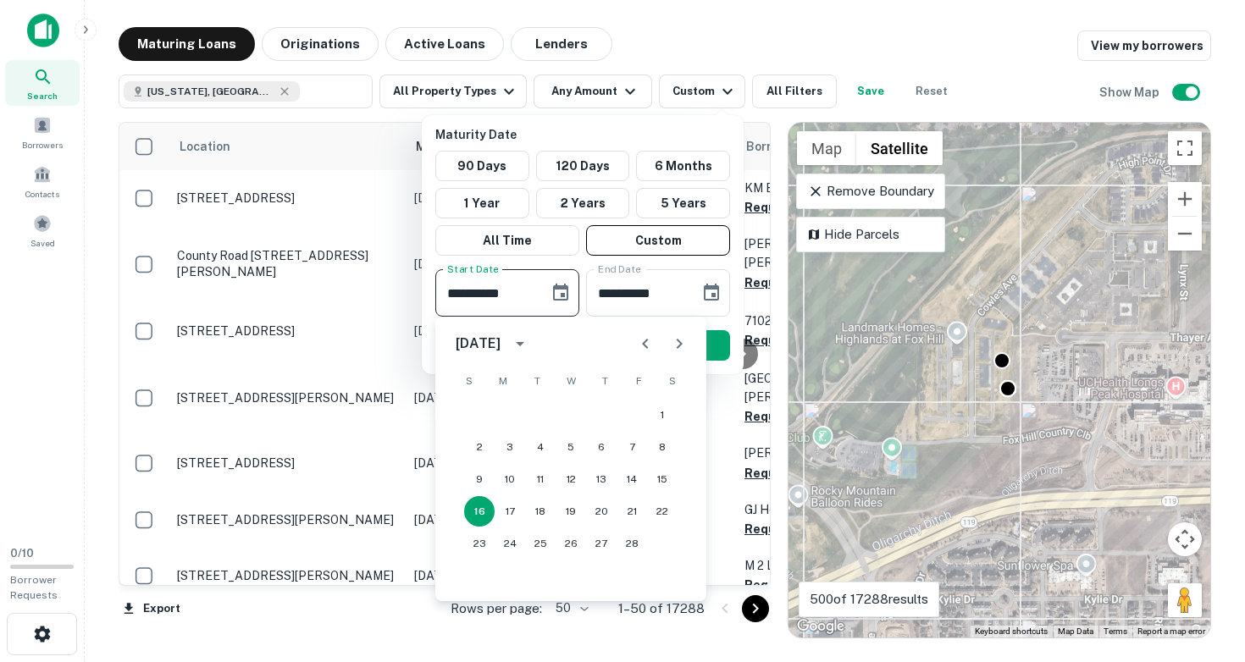
click at [641, 343] on icon "Previous month" at bounding box center [645, 344] width 20 height 20
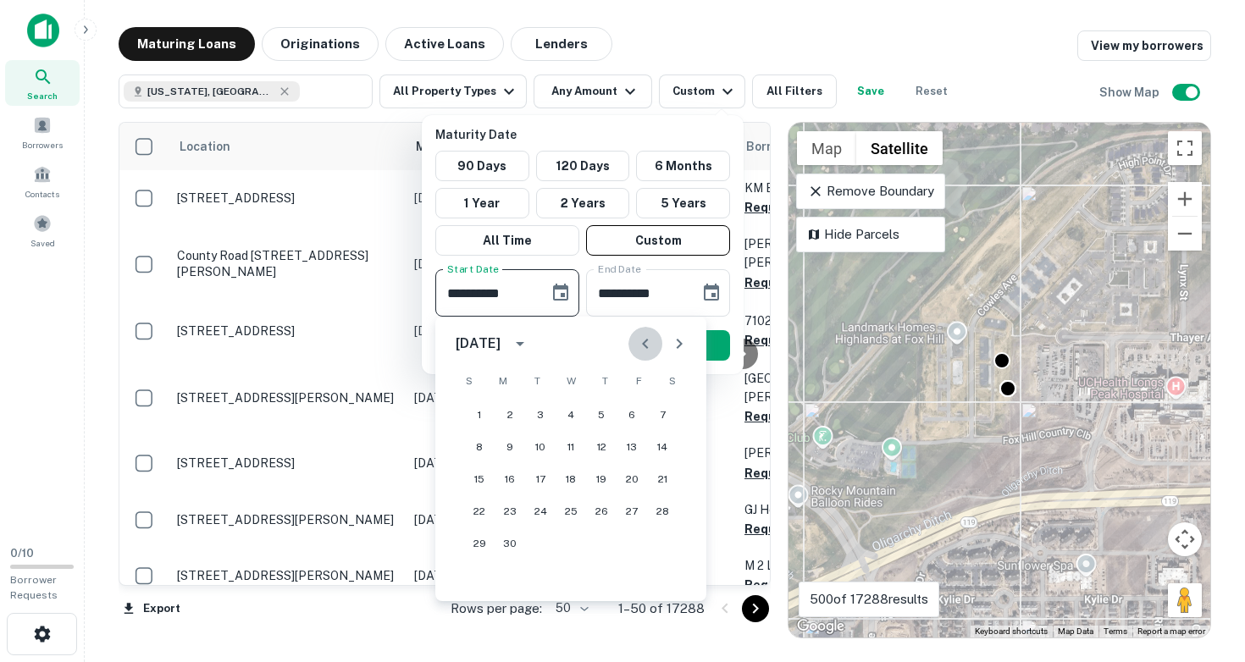
click at [641, 343] on icon "Previous month" at bounding box center [645, 344] width 20 height 20
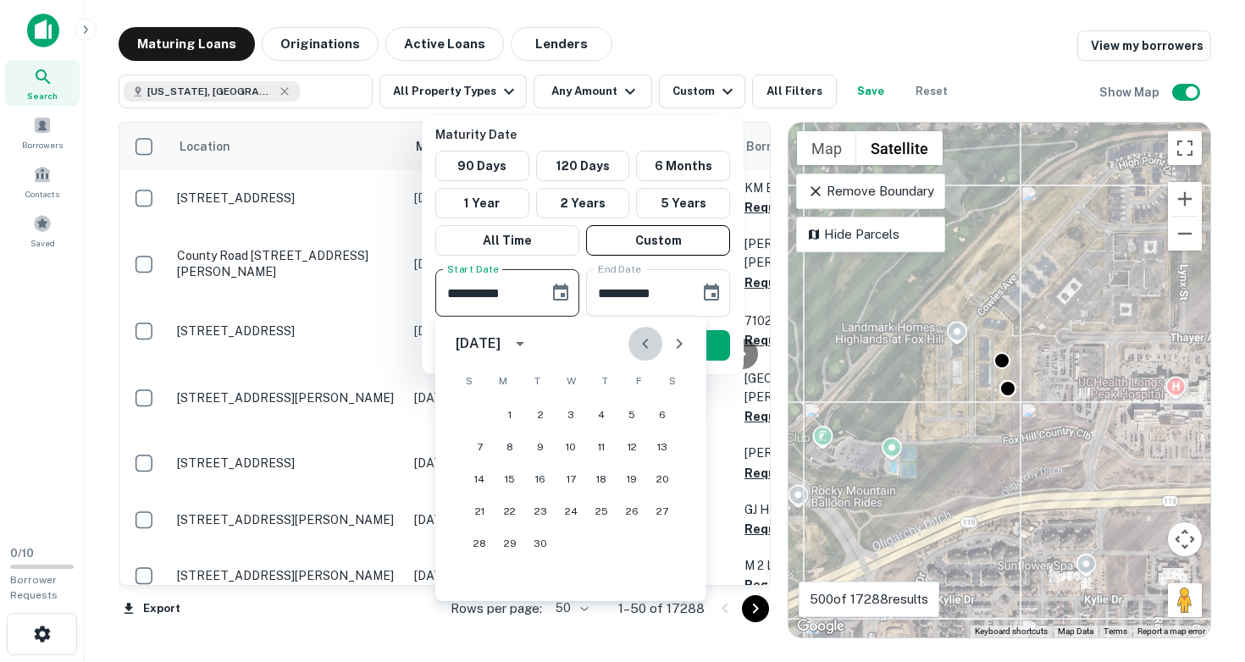
click at [641, 343] on icon "Previous month" at bounding box center [645, 344] width 20 height 20
click at [502, 414] on button "1" at bounding box center [510, 415] width 30 height 30
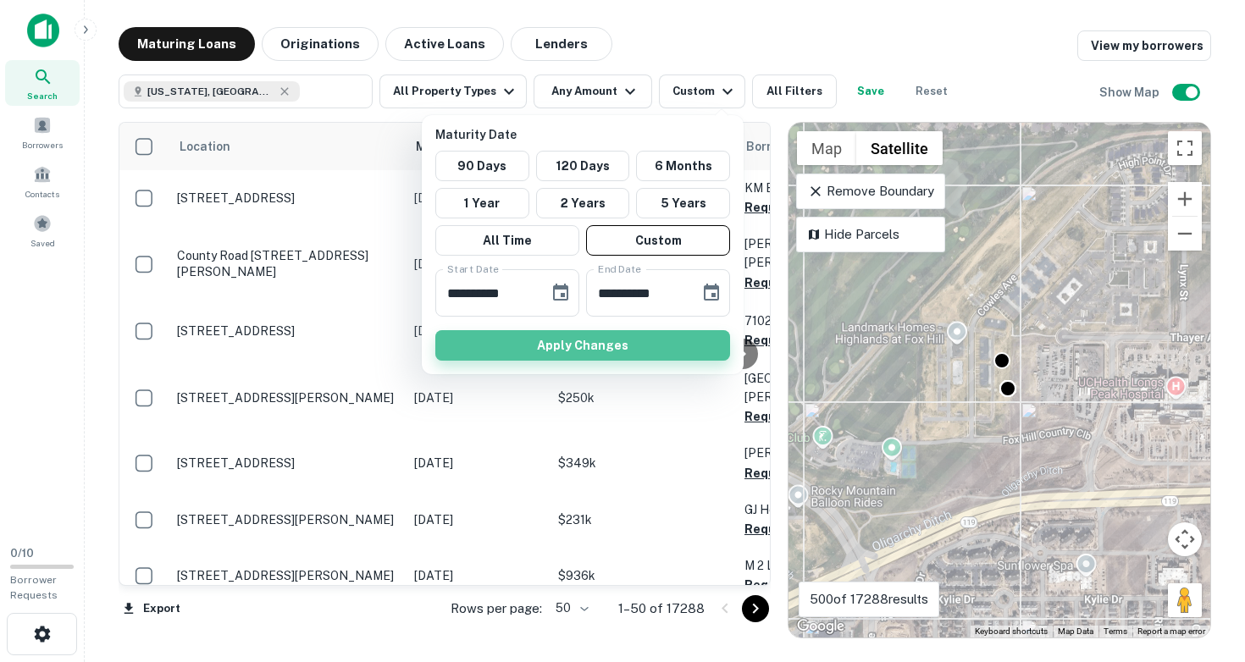
click at [595, 345] on button "Apply Changes" at bounding box center [582, 345] width 295 height 30
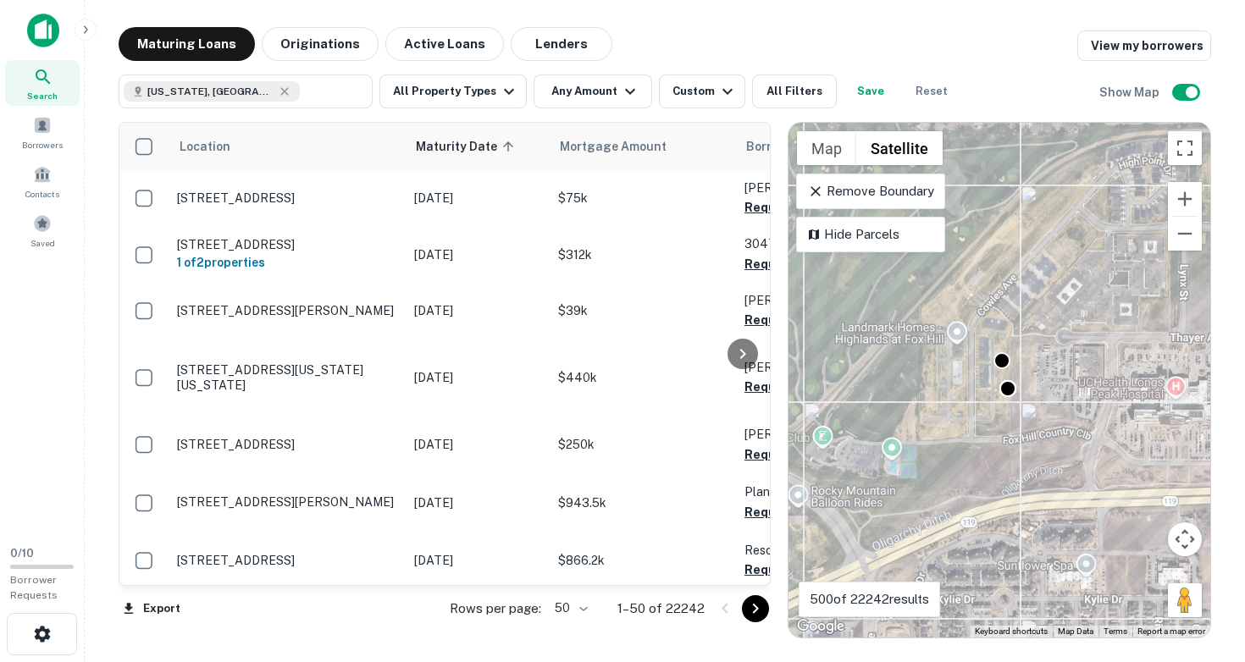
click at [1009, 388] on div "To activate drag with keyboard, press Alt + Enter. Once in keyboard drag state,…" at bounding box center [999, 380] width 422 height 515
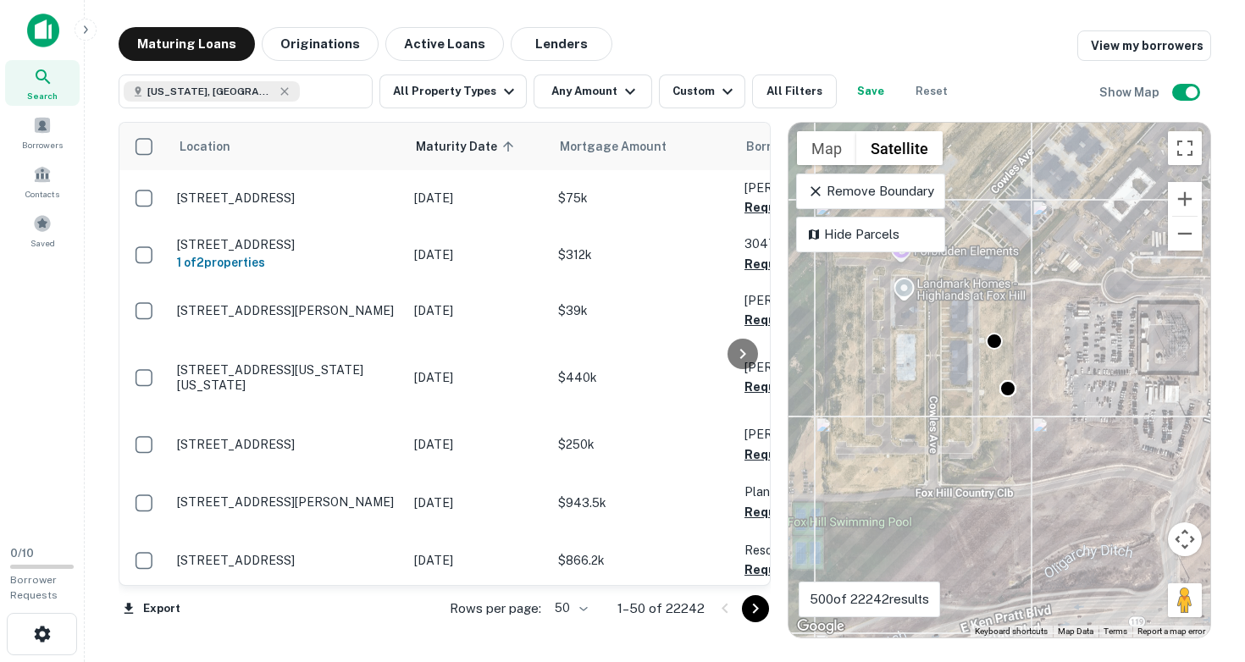
click at [1001, 383] on div "To activate drag with keyboard, press Alt + Enter. Once in keyboard drag state,…" at bounding box center [999, 380] width 422 height 515
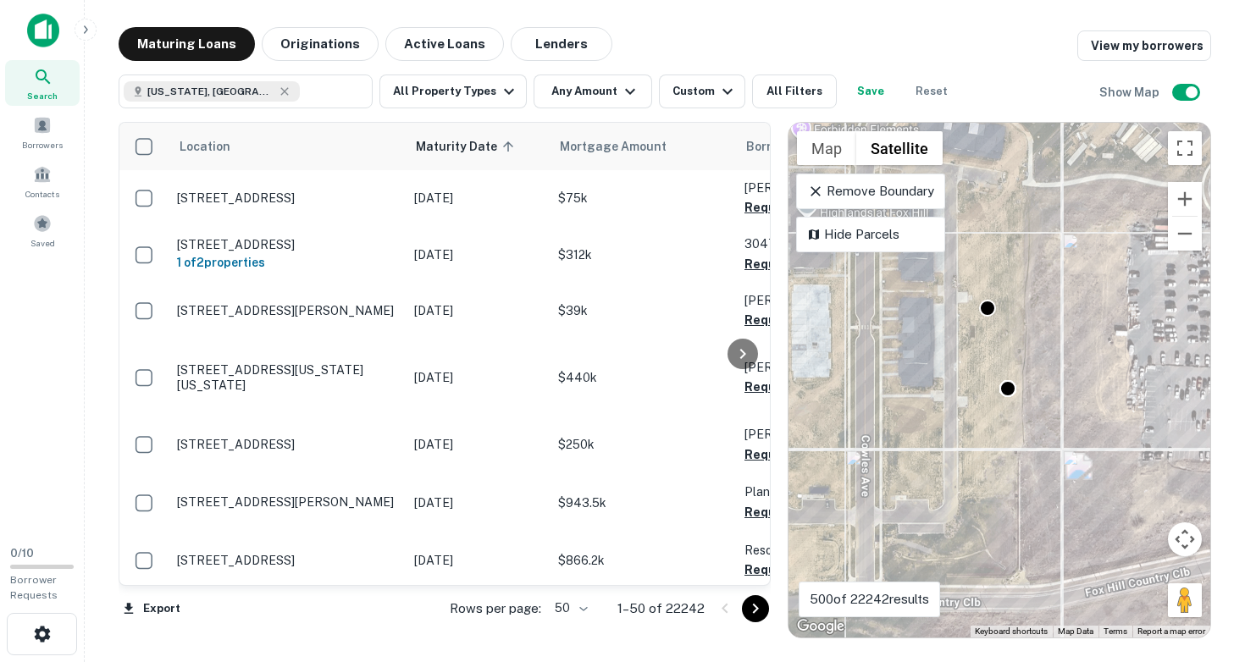
click at [1017, 364] on div "To activate drag with keyboard, press Alt + Enter. Once in keyboard drag state,…" at bounding box center [999, 380] width 422 height 515
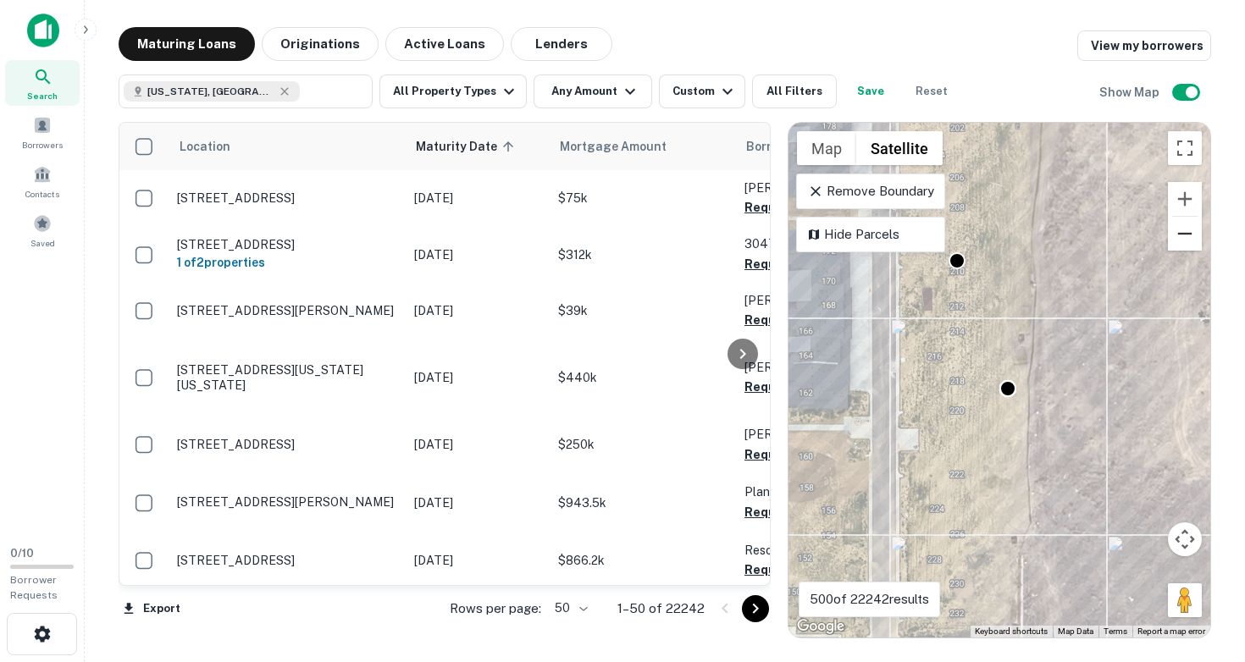
click at [1186, 234] on button "Zoom out" at bounding box center [1185, 234] width 34 height 34
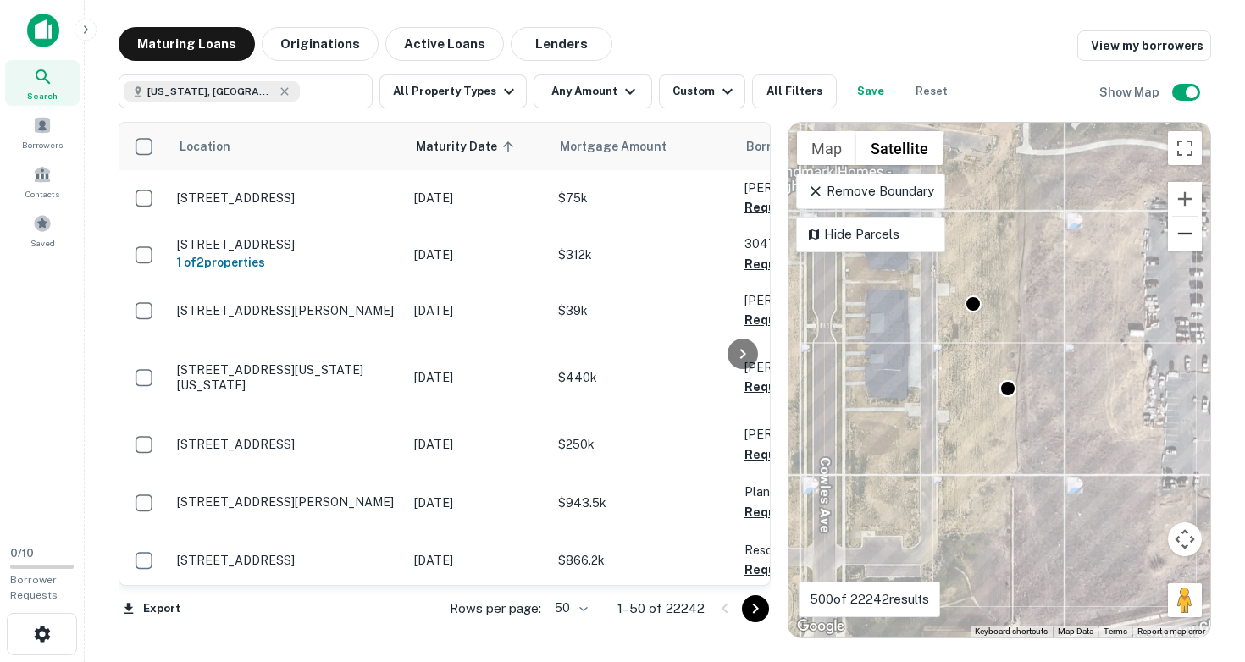
click at [1186, 234] on button "Zoom out" at bounding box center [1185, 234] width 34 height 34
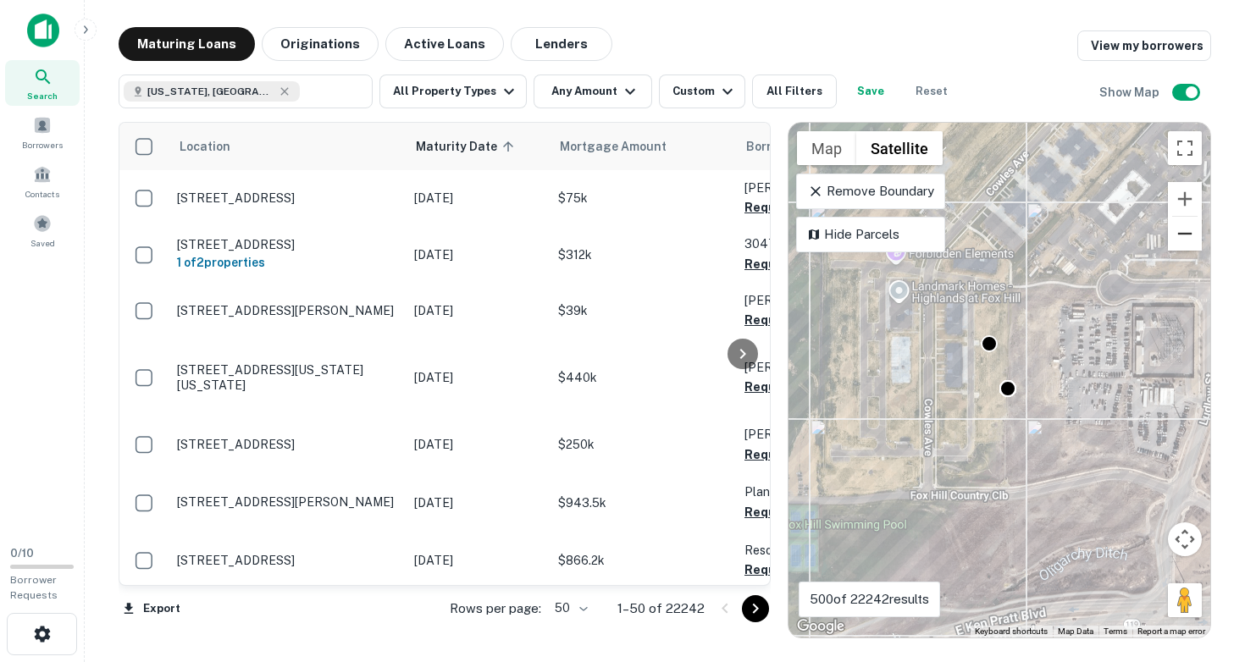
click at [1186, 234] on button "Zoom out" at bounding box center [1185, 234] width 34 height 34
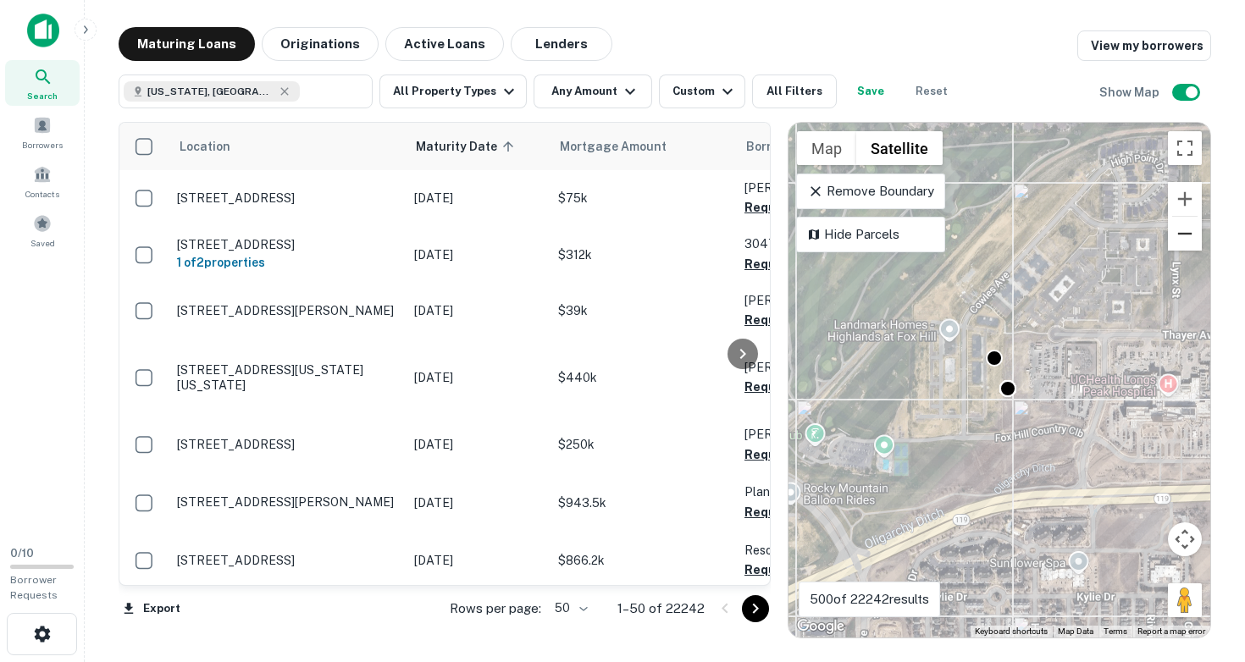
click at [1186, 234] on button "Zoom out" at bounding box center [1185, 234] width 34 height 34
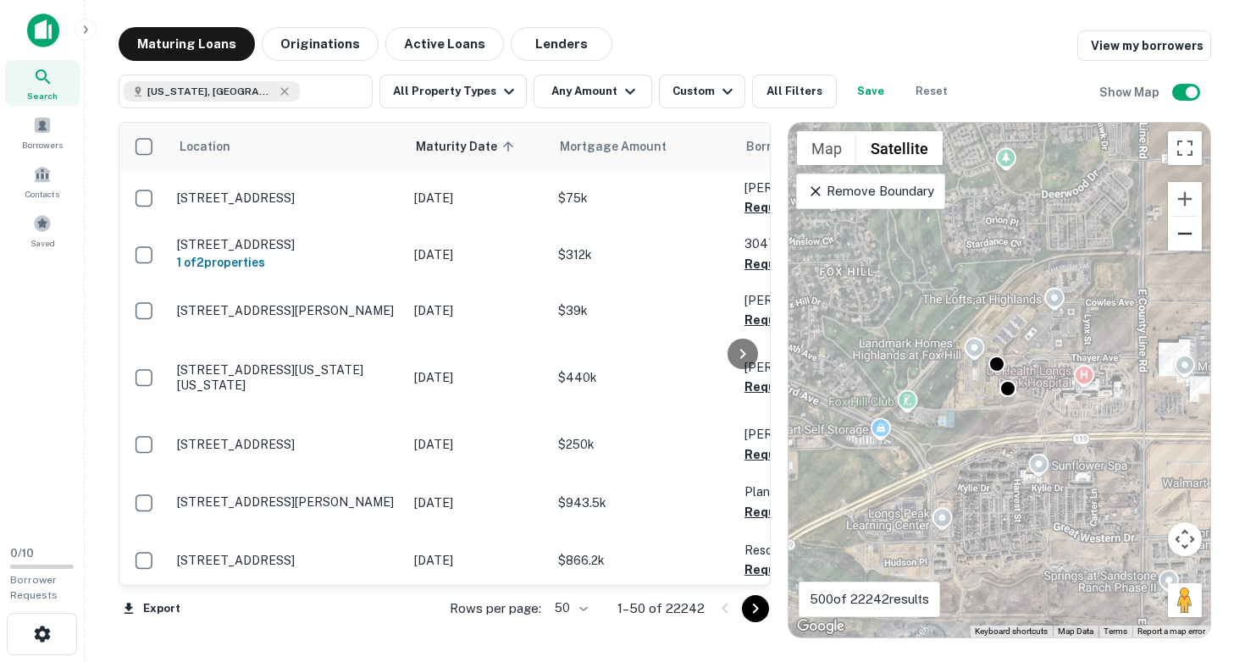
click at [1186, 234] on button "Zoom out" at bounding box center [1185, 234] width 34 height 34
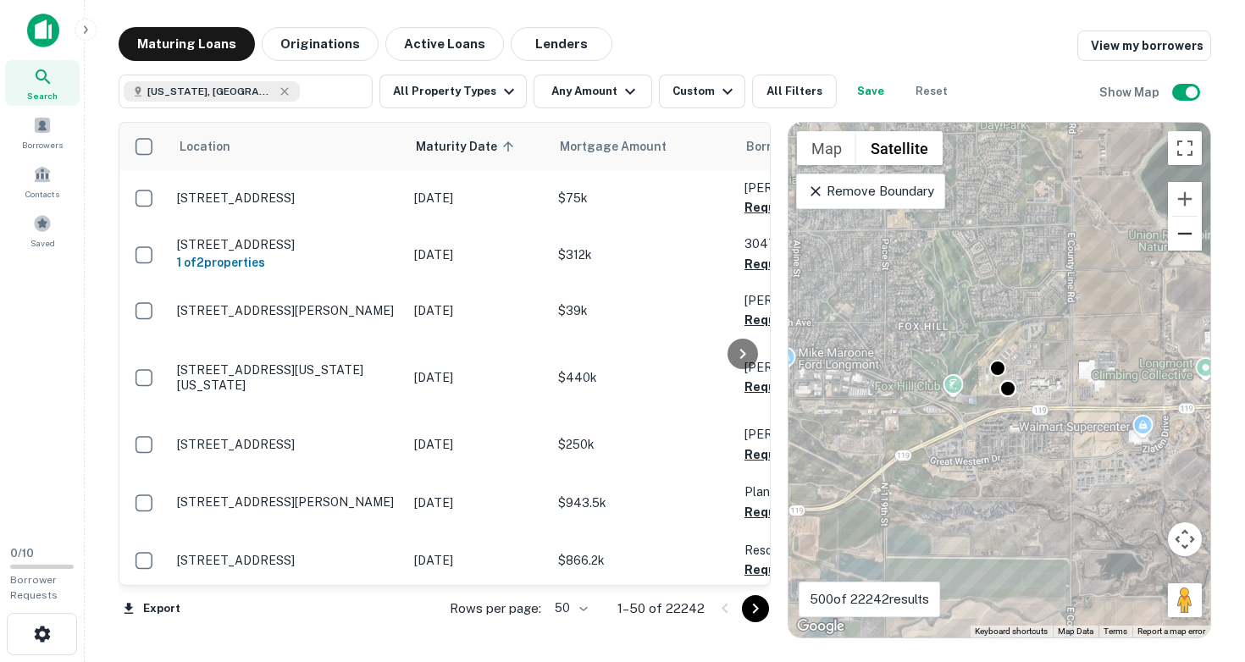
click at [1186, 234] on button "Zoom out" at bounding box center [1185, 234] width 34 height 34
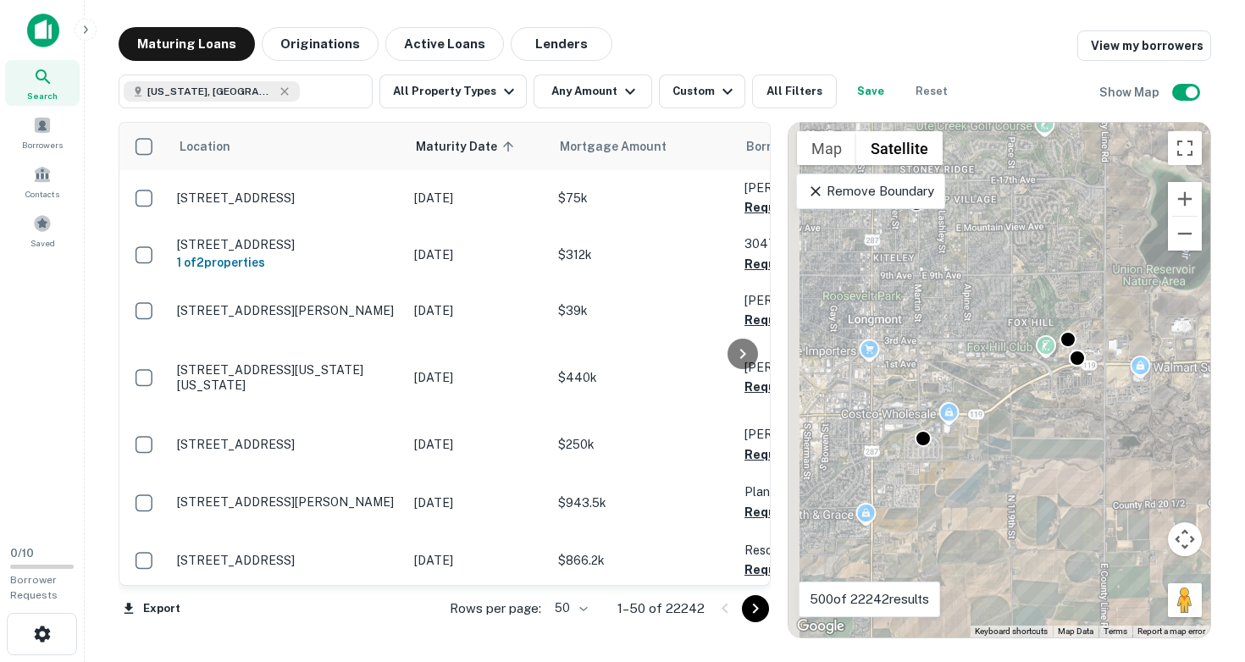
drag, startPoint x: 1004, startPoint y: 426, endPoint x: 1115, endPoint y: 370, distance: 124.2
click at [1115, 374] on div "To activate drag with keyboard, press Alt + Enter. Once in keyboard drag state,…" at bounding box center [999, 380] width 422 height 515
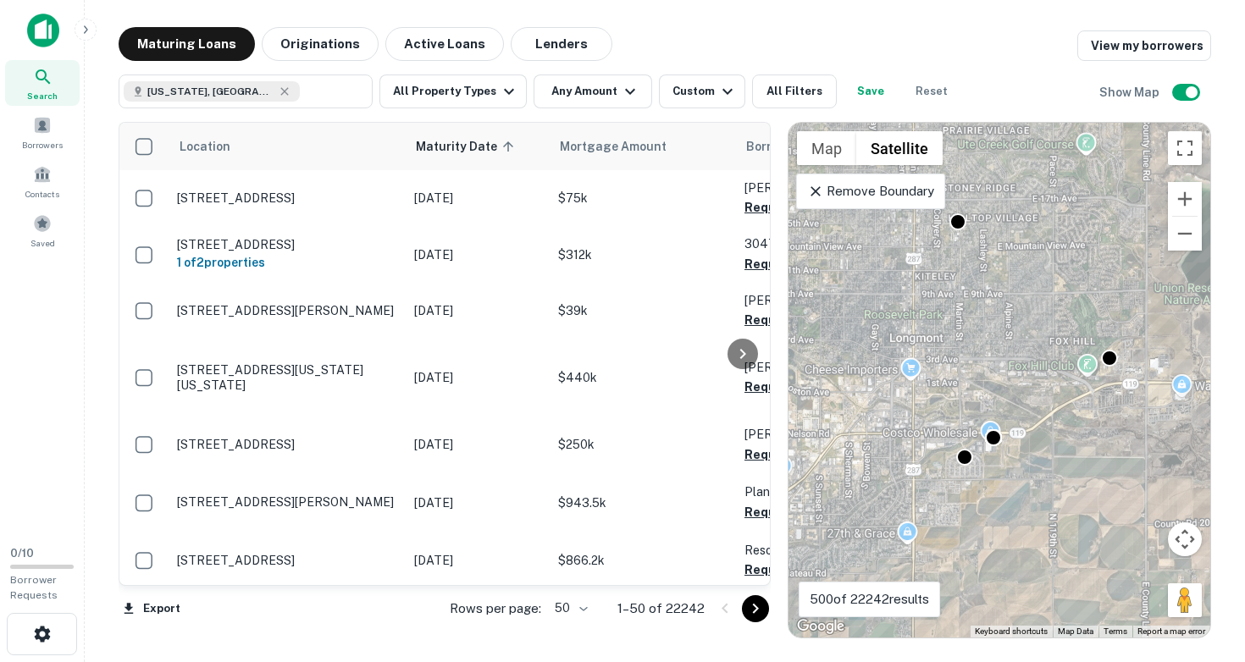
drag, startPoint x: 984, startPoint y: 309, endPoint x: 964, endPoint y: 326, distance: 26.5
click at [965, 342] on div "To activate drag with keyboard, press Alt + Enter. Once in keyboard drag state,…" at bounding box center [999, 380] width 422 height 515
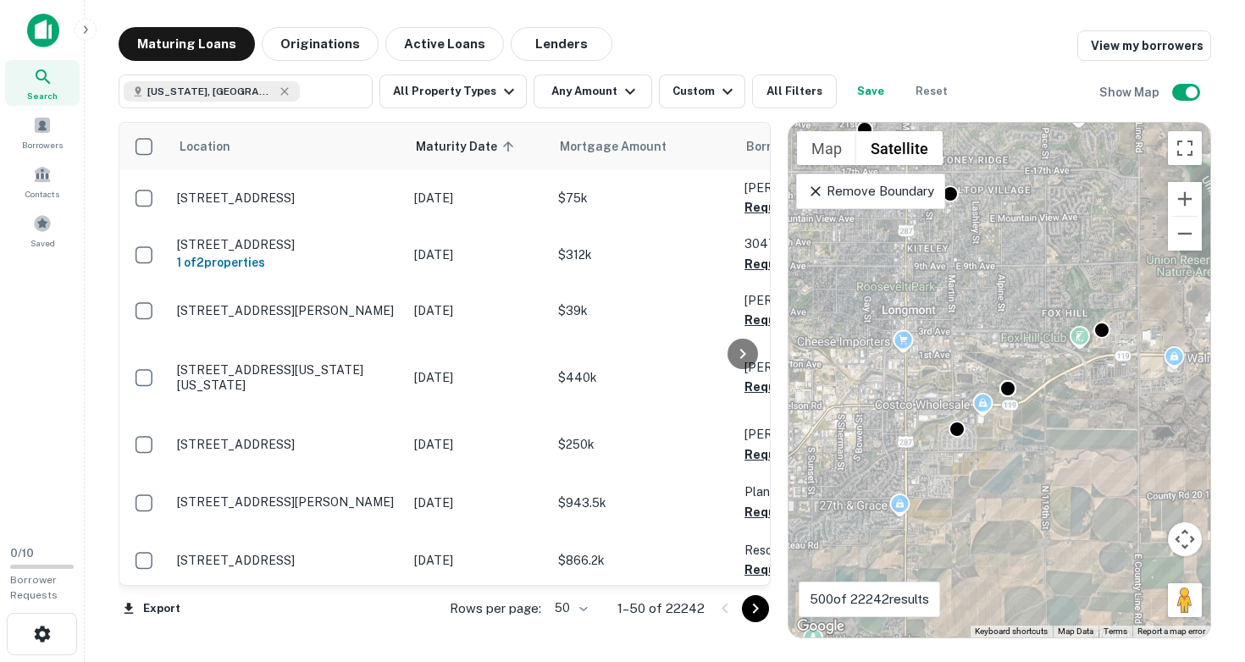
click at [987, 451] on div "To activate drag with keyboard, press Alt + Enter. Once in keyboard drag state,…" at bounding box center [999, 380] width 422 height 515
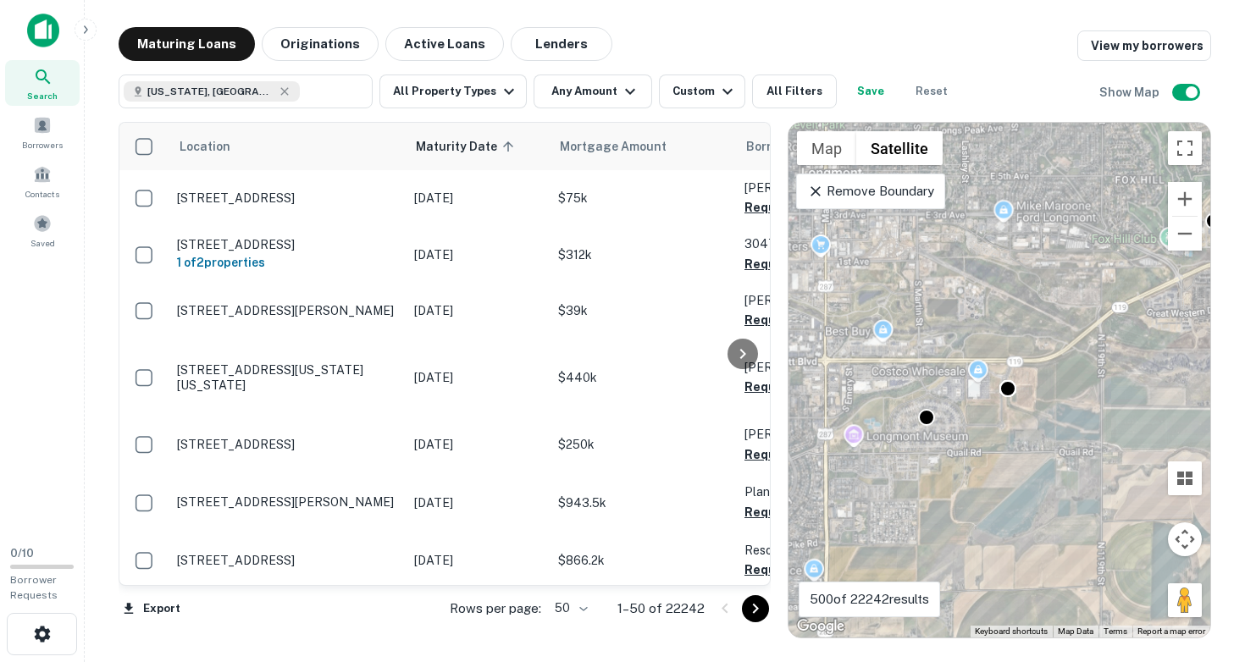
click at [983, 450] on div "To activate drag with keyboard, press Alt + Enter. Once in keyboard drag state,…" at bounding box center [999, 380] width 422 height 515
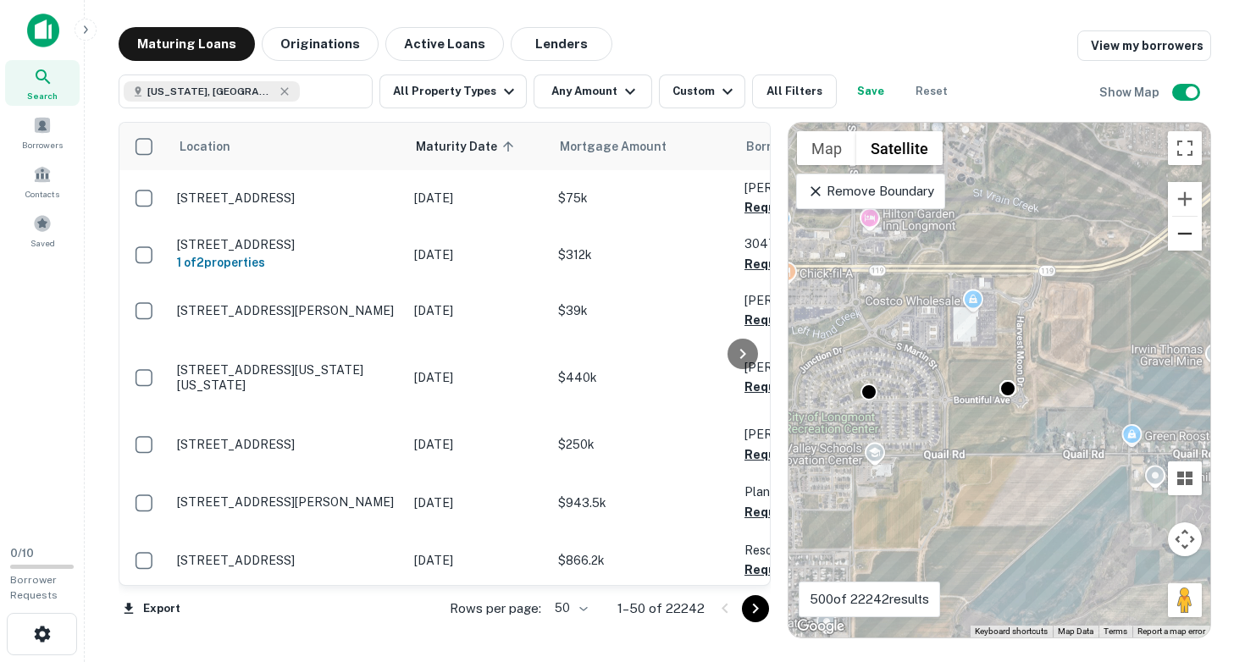
click at [1171, 238] on button "Zoom out" at bounding box center [1185, 234] width 34 height 34
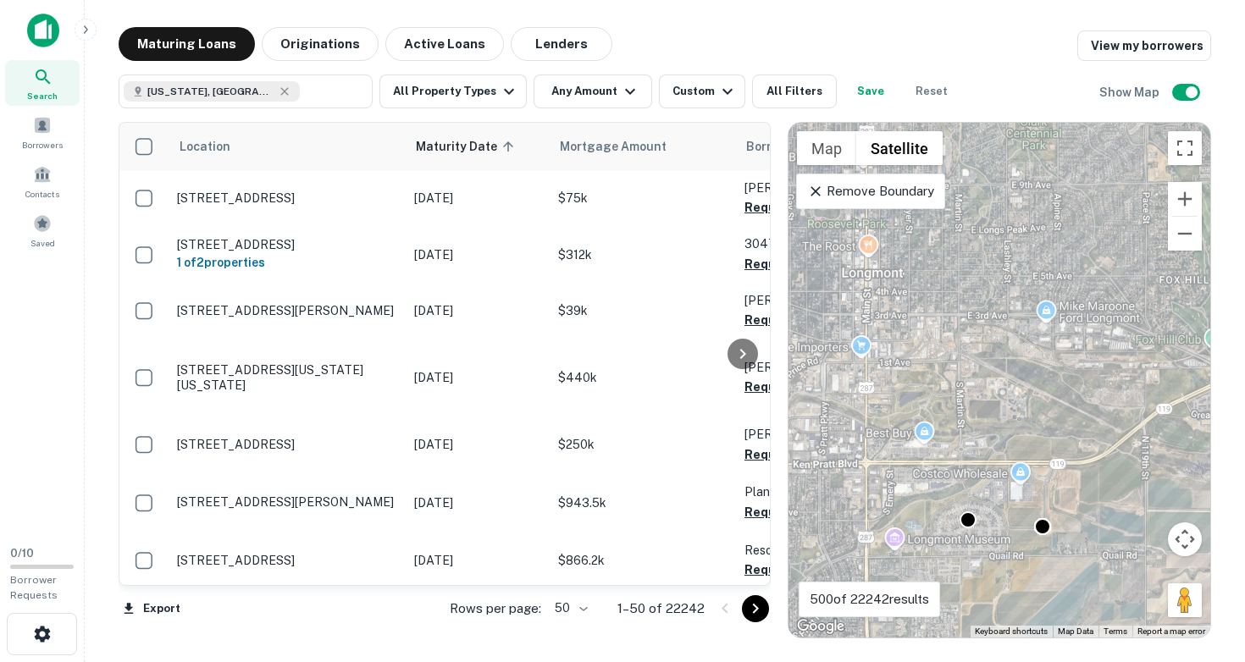
drag, startPoint x: 932, startPoint y: 366, endPoint x: 954, endPoint y: 512, distance: 148.2
click at [962, 512] on div "To activate drag with keyboard, press Alt + Enter. Once in keyboard drag state,…" at bounding box center [999, 380] width 422 height 515
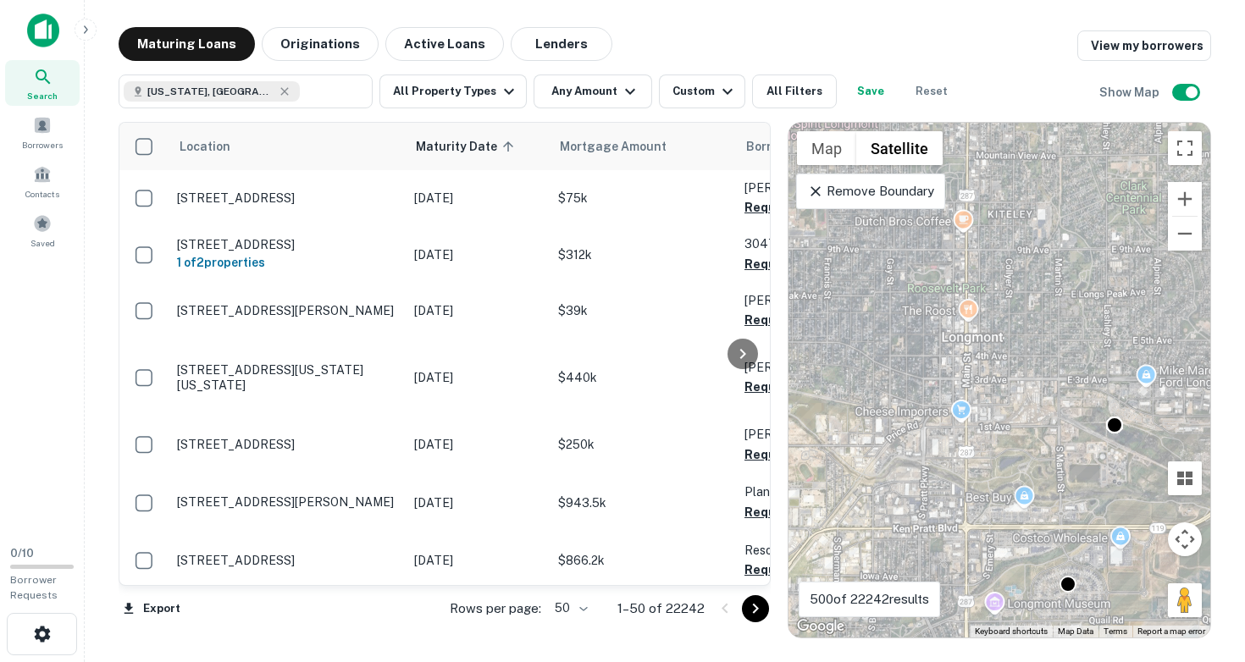
drag, startPoint x: 936, startPoint y: 458, endPoint x: 1048, endPoint y: 502, distance: 120.9
click at [1048, 499] on div "To activate drag with keyboard, press Alt + Enter. Once in keyboard drag state,…" at bounding box center [999, 380] width 422 height 515
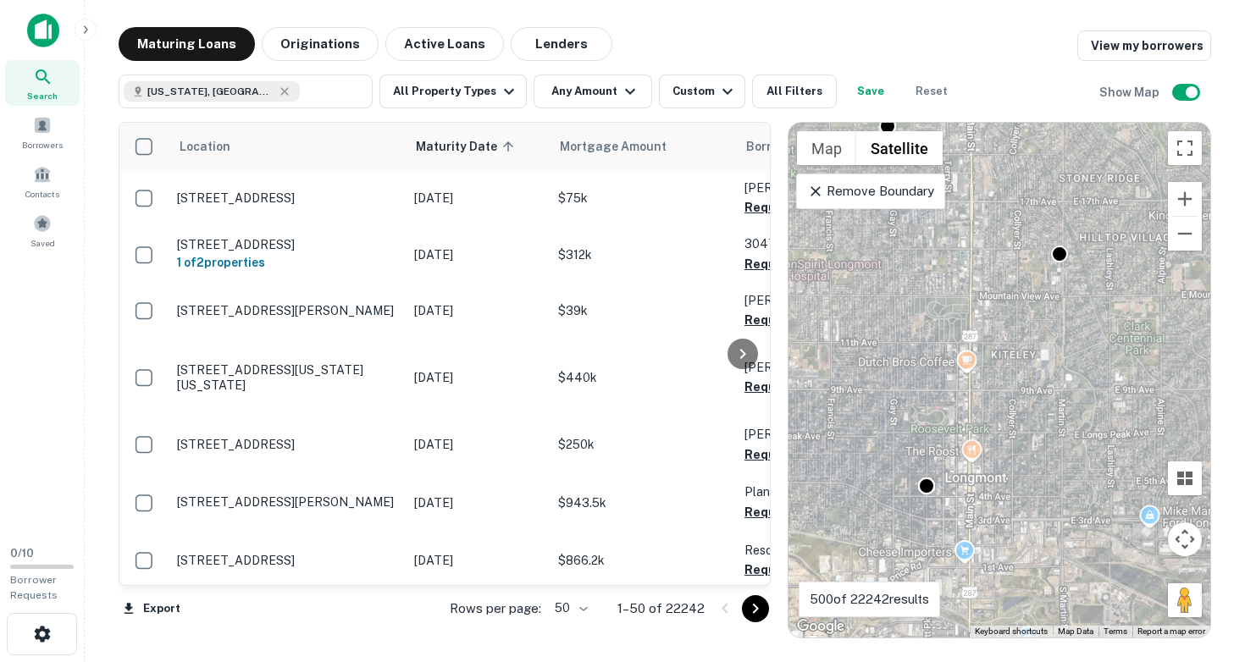
drag, startPoint x: 1016, startPoint y: 397, endPoint x: 930, endPoint y: 501, distance: 135.3
click at [930, 501] on div "To activate drag with keyboard, press Alt + Enter. Once in keyboard drag state,…" at bounding box center [999, 380] width 422 height 515
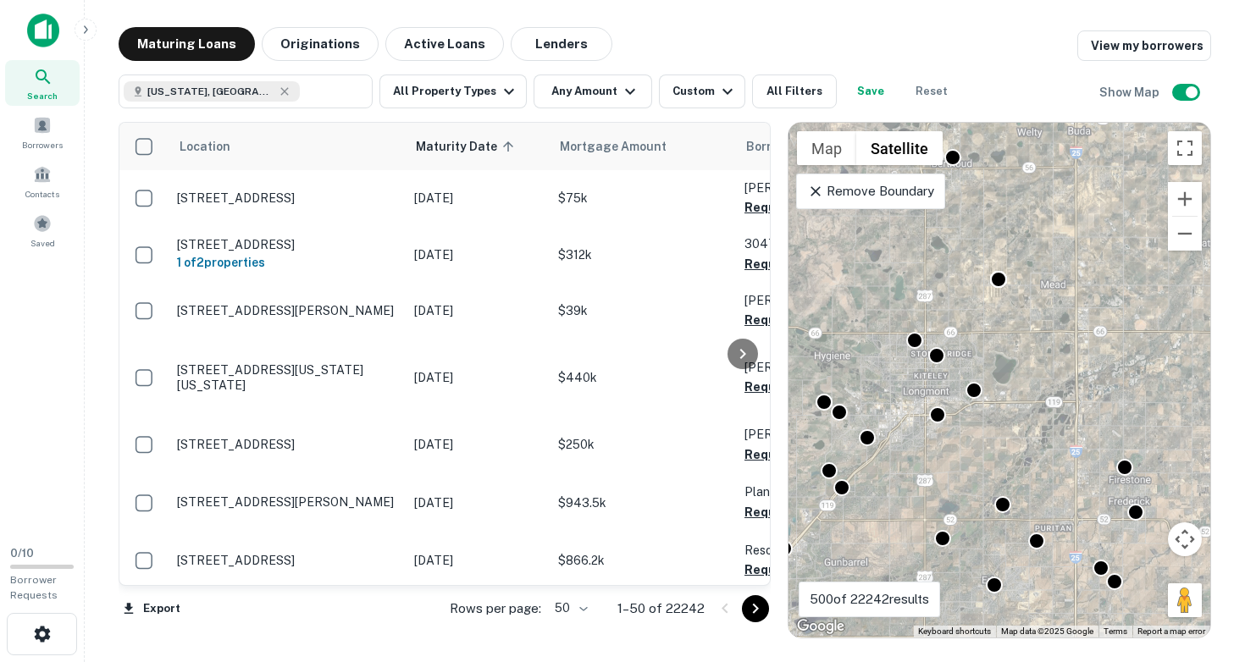
drag, startPoint x: 969, startPoint y: 410, endPoint x: 959, endPoint y: 290, distance: 119.8
click at [960, 293] on div "To activate drag with keyboard, press Alt + Enter. Once in keyboard drag state,…" at bounding box center [999, 380] width 422 height 515
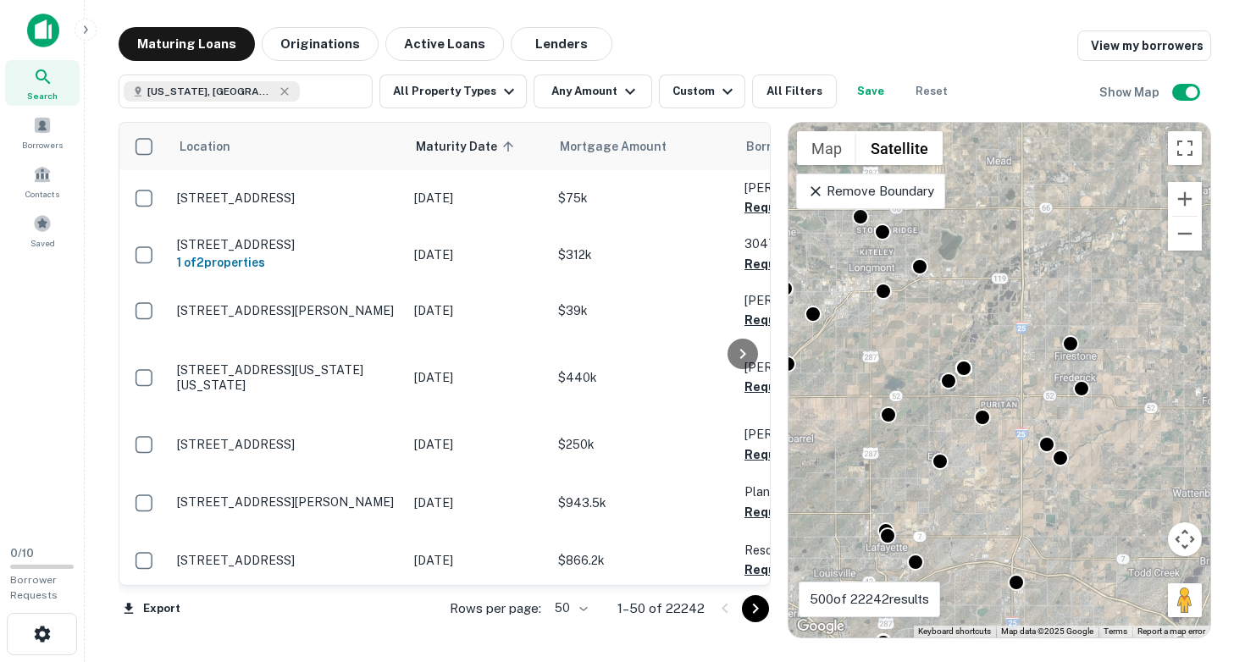
drag, startPoint x: 1053, startPoint y: 473, endPoint x: 980, endPoint y: 441, distance: 79.3
click at [980, 441] on div "To activate drag with keyboard, press Alt + Enter. Once in keyboard drag state,…" at bounding box center [999, 380] width 422 height 515
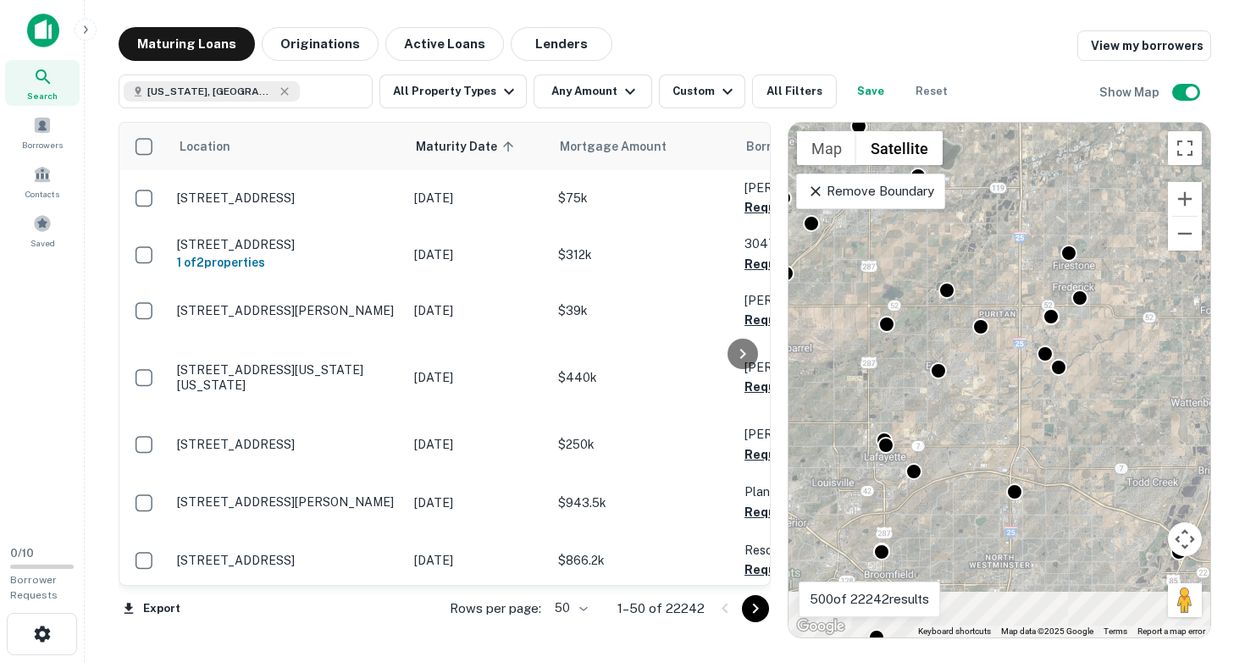
drag, startPoint x: 939, startPoint y: 503, endPoint x: 1005, endPoint y: 386, distance: 134.2
click at [1005, 386] on div "To activate drag with keyboard, press Alt + Enter. Once in keyboard drag state,…" at bounding box center [999, 380] width 422 height 515
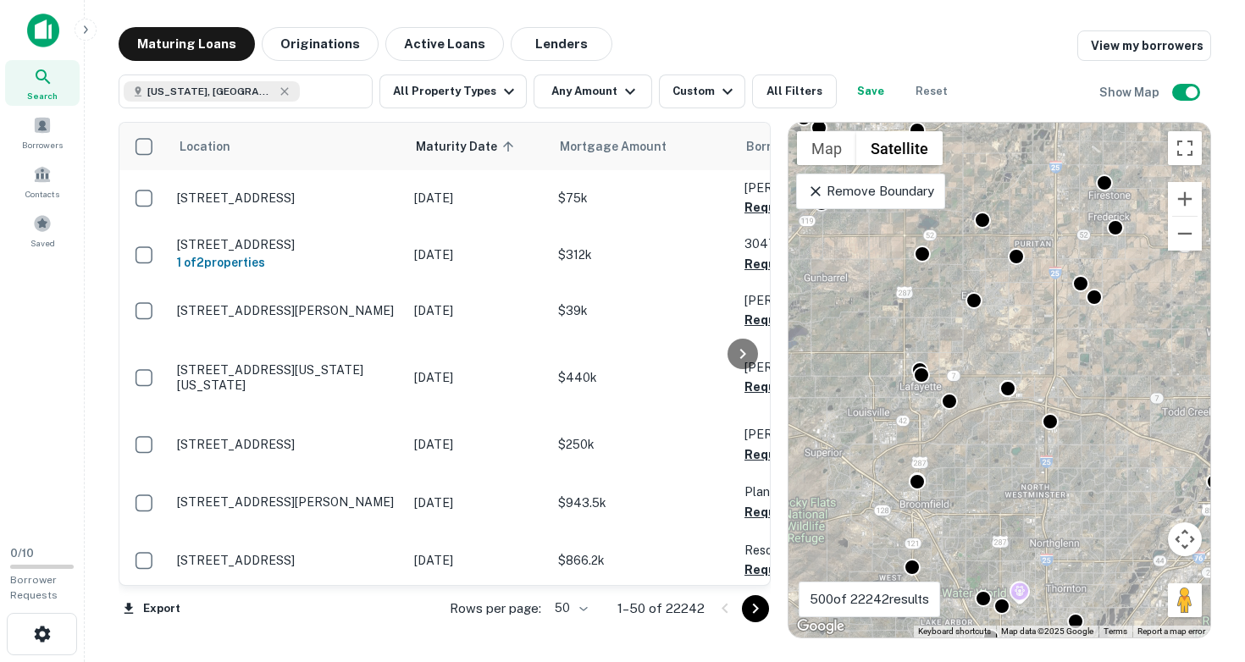
click at [951, 436] on div "To activate drag with keyboard, press Alt + Enter. Once in keyboard drag state,…" at bounding box center [999, 380] width 422 height 515
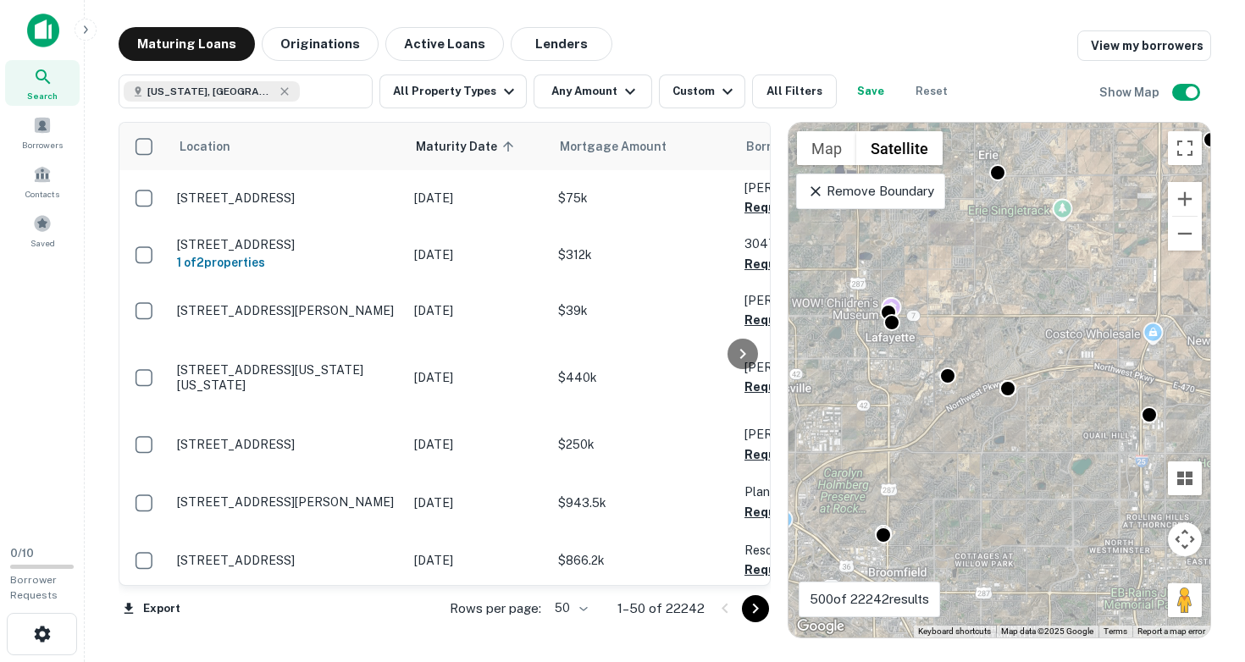
click at [949, 420] on div "To activate drag with keyboard, press Alt + Enter. Once in keyboard drag state,…" at bounding box center [999, 380] width 422 height 515
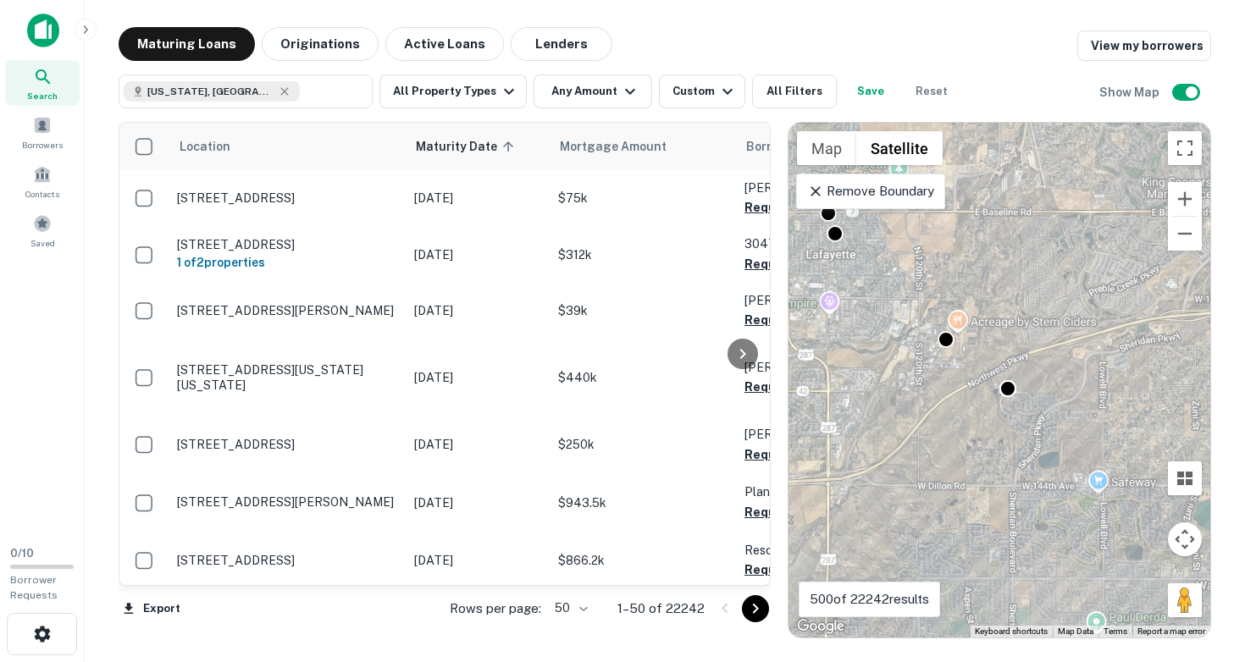
click at [949, 385] on div "To activate drag with keyboard, press Alt + Enter. Once in keyboard drag state,…" at bounding box center [999, 380] width 422 height 515
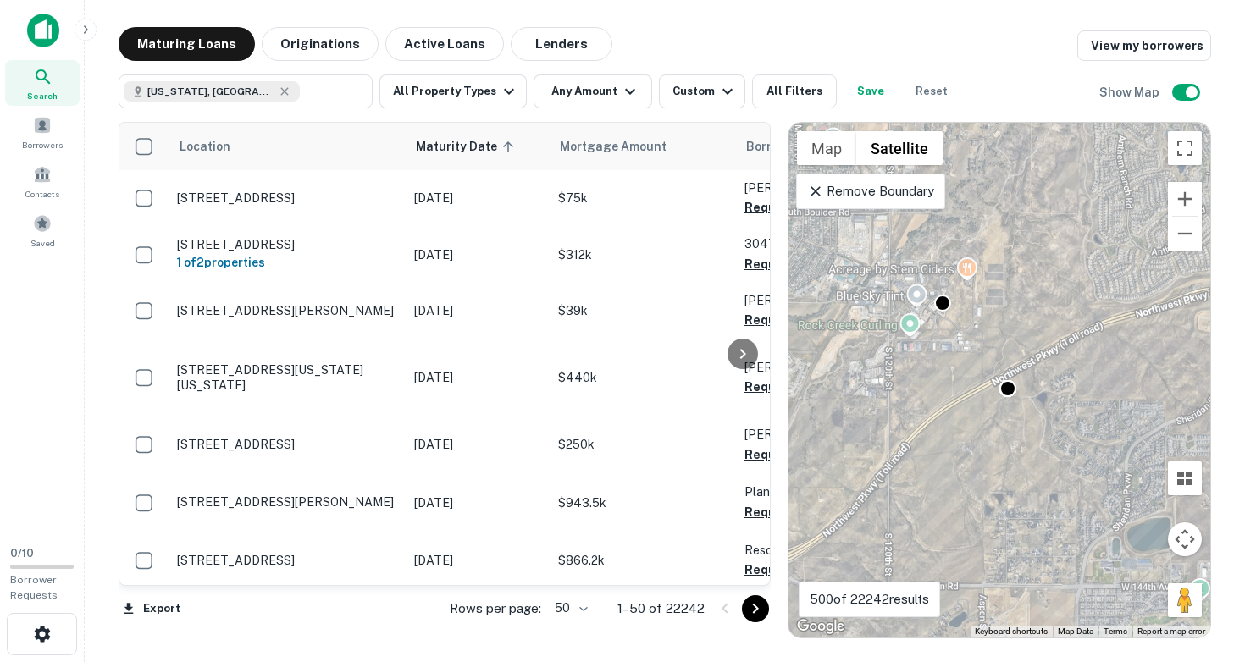
drag, startPoint x: 951, startPoint y: 343, endPoint x: 973, endPoint y: 393, distance: 54.6
click at [973, 393] on div "To activate drag with keyboard, press Alt + Enter. Once in keyboard drag state,…" at bounding box center [999, 380] width 422 height 515
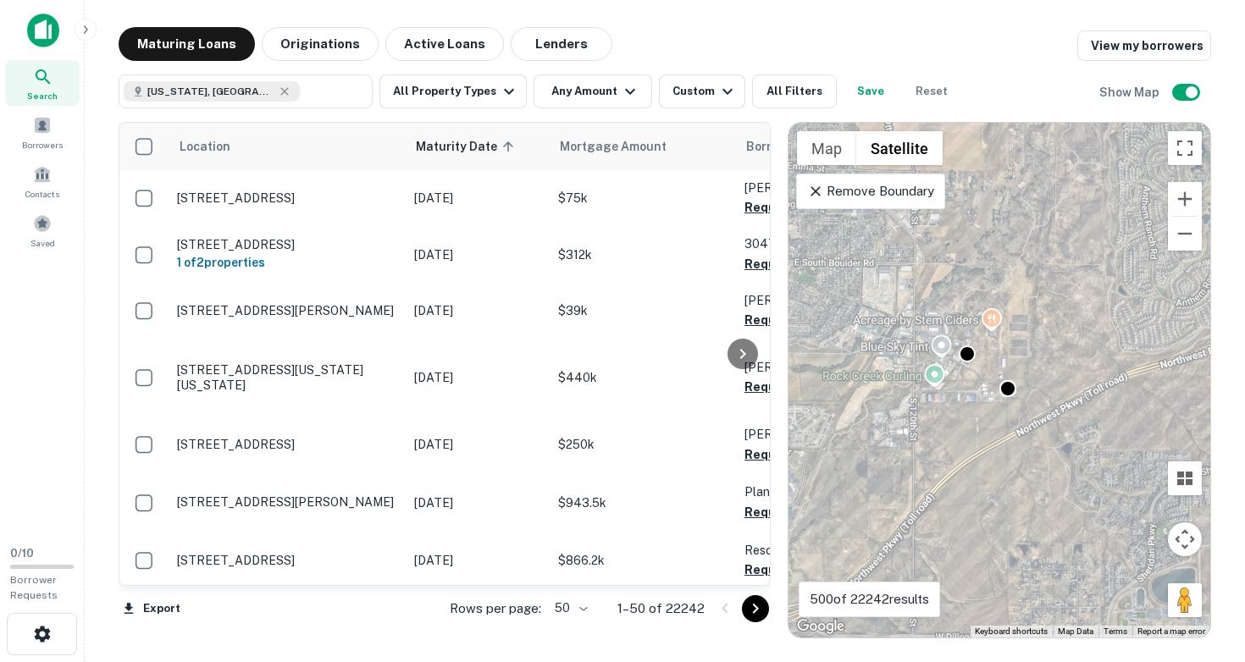
click at [974, 370] on div "To activate drag with keyboard, press Alt + Enter. Once in keyboard drag state,…" at bounding box center [999, 380] width 422 height 515
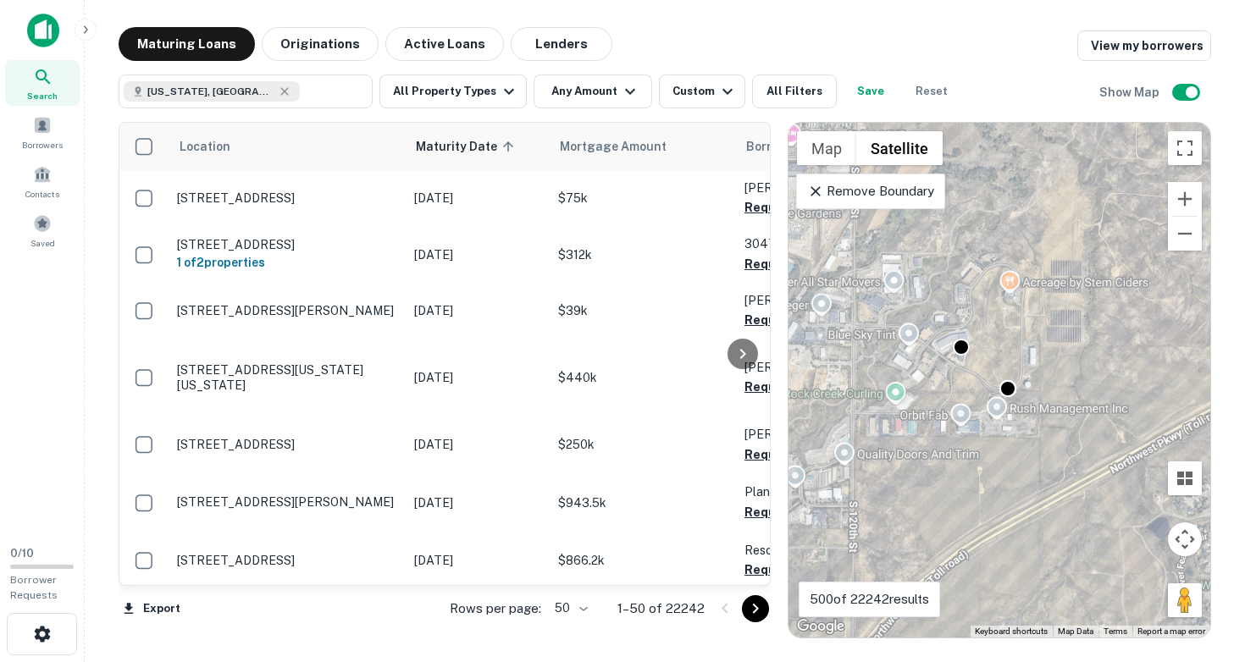
click at [974, 370] on div "To activate drag with keyboard, press Alt + Enter. Once in keyboard drag state,…" at bounding box center [999, 380] width 422 height 515
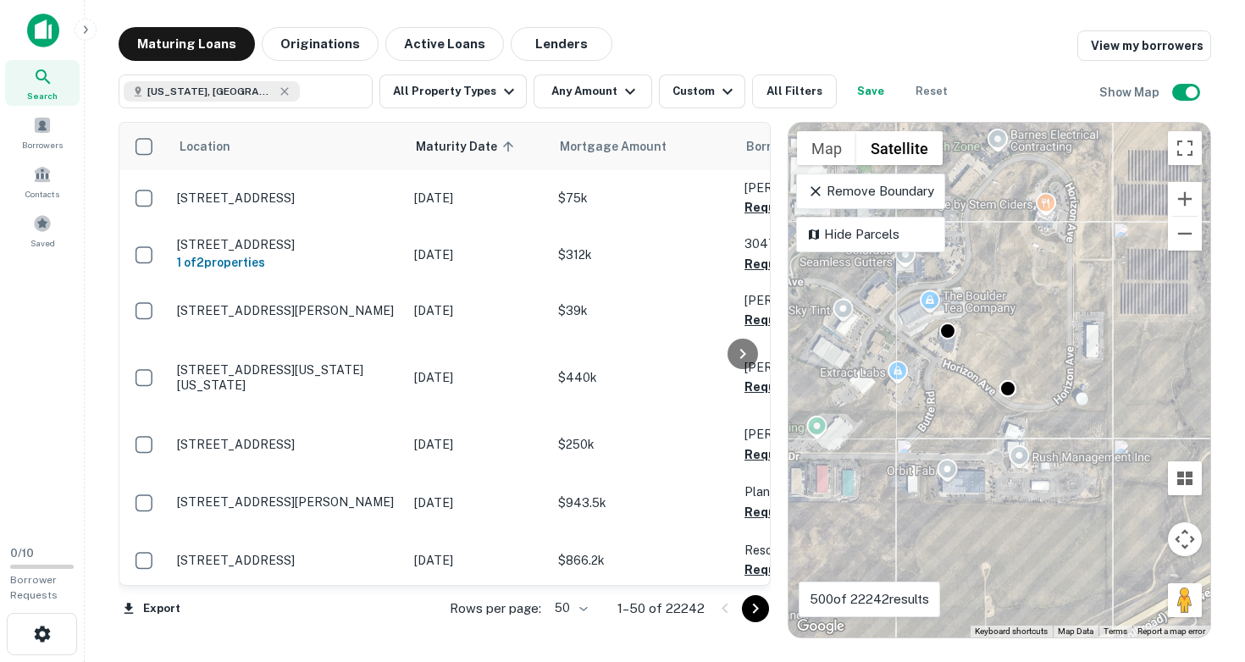
click at [970, 363] on div "To activate drag with keyboard, press Alt + Enter. Once in keyboard drag state,…" at bounding box center [999, 380] width 422 height 515
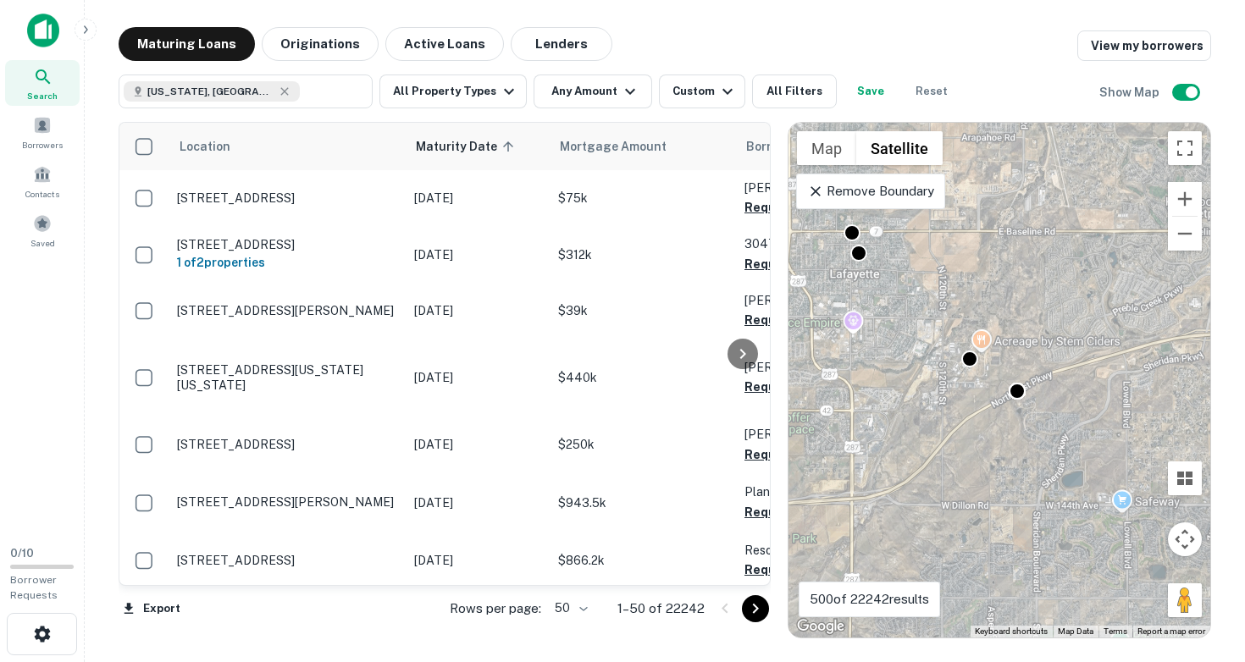
drag, startPoint x: 867, startPoint y: 313, endPoint x: 951, endPoint y: 371, distance: 102.2
click at [950, 365] on div "To activate drag with keyboard, press Alt + Enter. Once in keyboard drag state,…" at bounding box center [999, 380] width 422 height 515
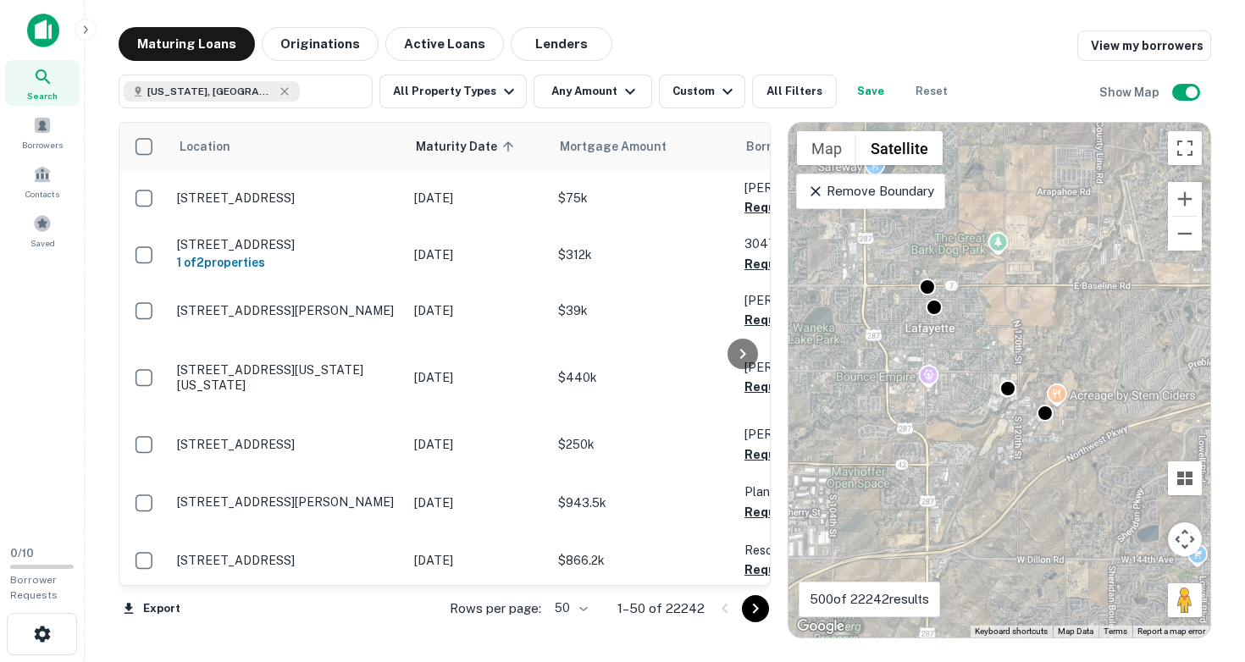
click at [961, 311] on div "To activate drag with keyboard, press Alt + Enter. Once in keyboard drag state,…" at bounding box center [999, 380] width 422 height 515
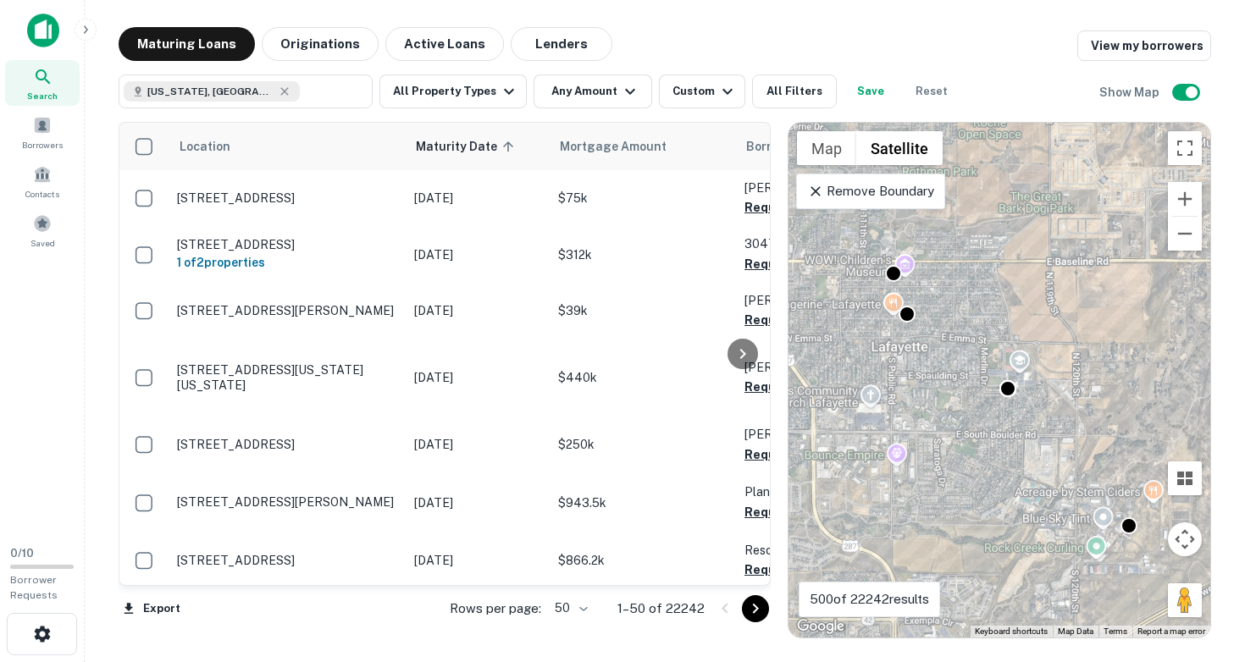
click at [961, 311] on div "To activate drag with keyboard, press Alt + Enter. Once in keyboard drag state,…" at bounding box center [999, 380] width 422 height 515
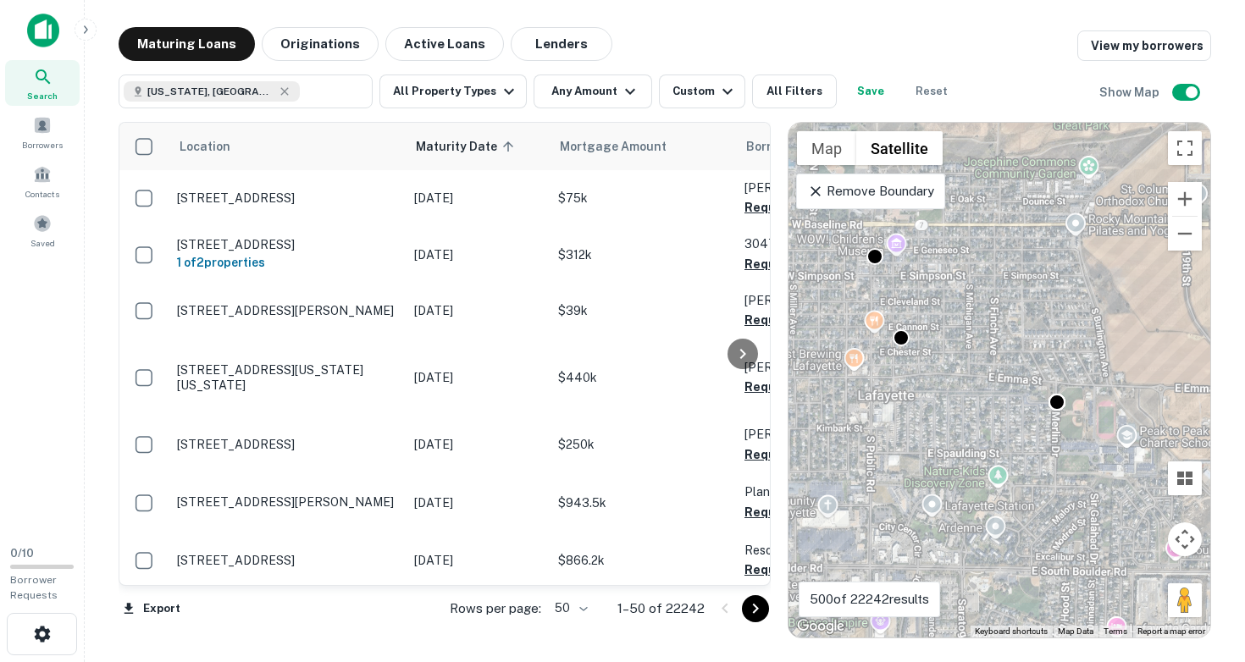
drag, startPoint x: 936, startPoint y: 320, endPoint x: 989, endPoint y: 335, distance: 55.5
click at [989, 335] on div "To activate drag with keyboard, press Alt + Enter. Once in keyboard drag state,…" at bounding box center [999, 380] width 422 height 515
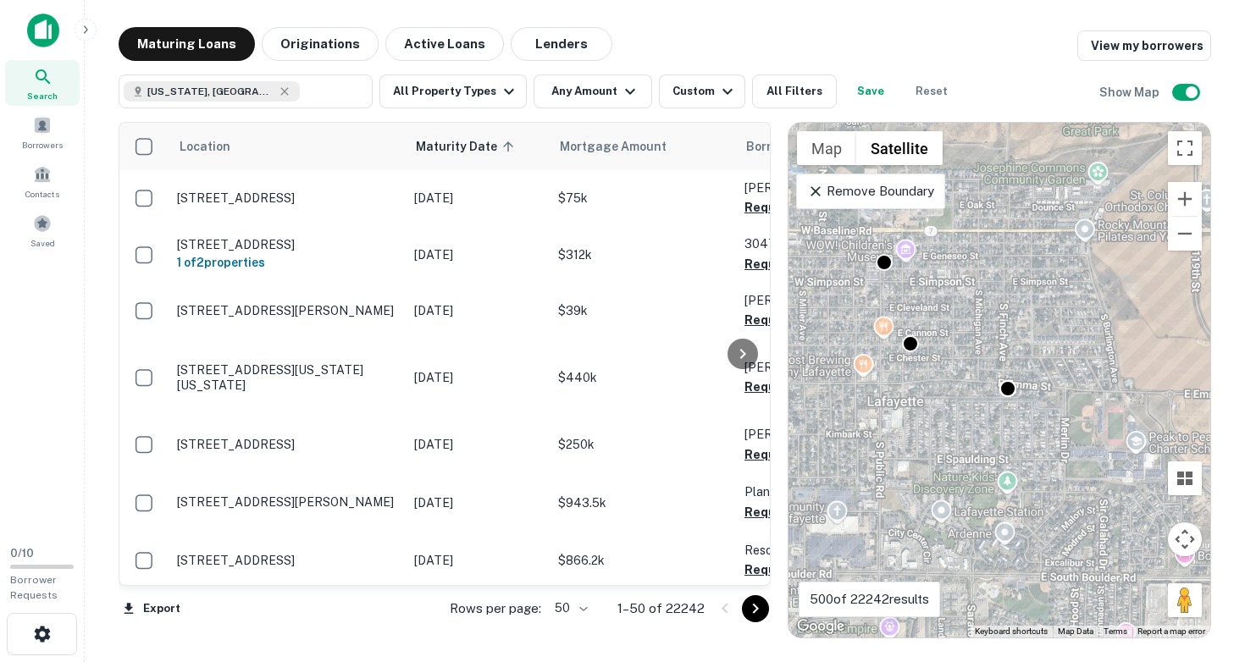
click at [954, 276] on div "To activate drag with keyboard, press Alt + Enter. Once in keyboard drag state,…" at bounding box center [999, 380] width 422 height 515
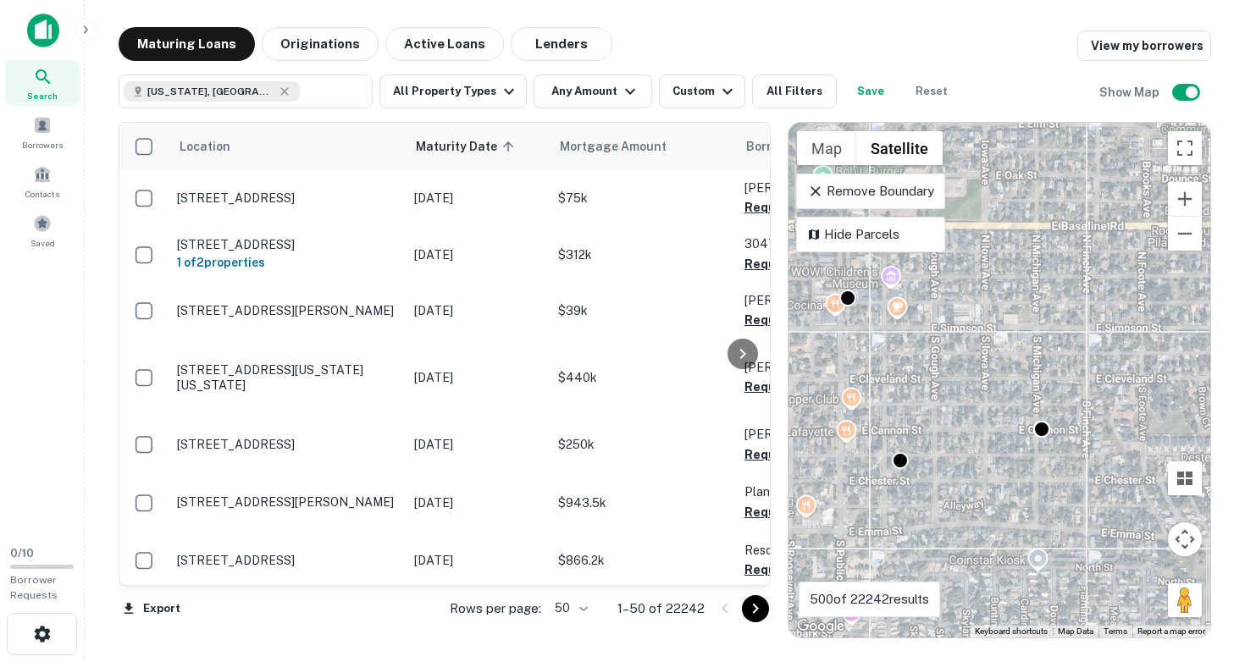
drag, startPoint x: 913, startPoint y: 374, endPoint x: 973, endPoint y: 460, distance: 104.6
click at [975, 460] on div "To activate drag with keyboard, press Alt + Enter. Once in keyboard drag state,…" at bounding box center [999, 380] width 422 height 515
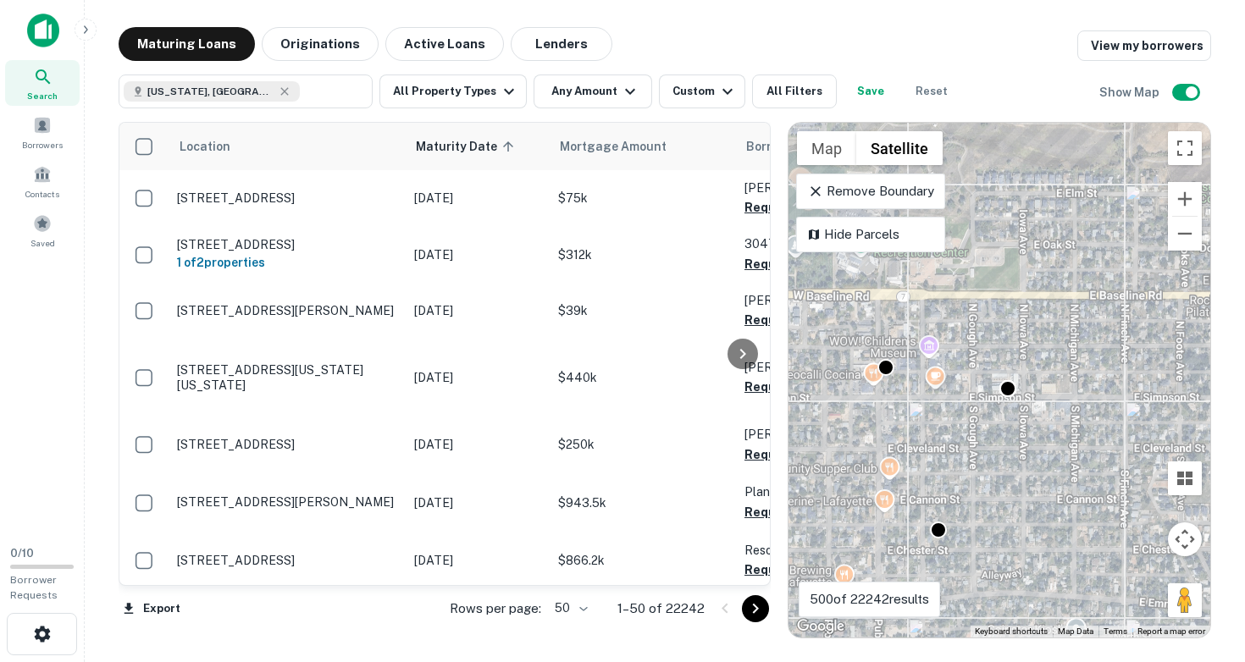
click at [910, 411] on div "To activate drag with keyboard, press Alt + Enter. Once in keyboard drag state,…" at bounding box center [999, 380] width 422 height 515
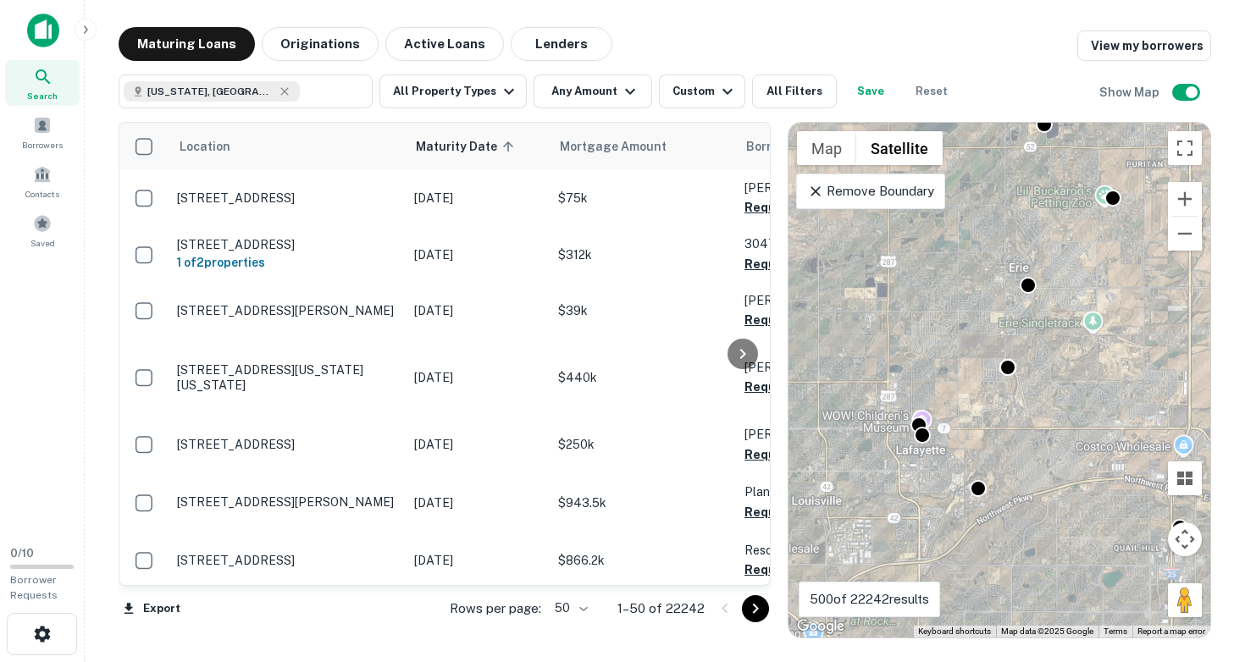
drag, startPoint x: 948, startPoint y: 526, endPoint x: 941, endPoint y: 421, distance: 105.2
click at [941, 421] on div "To activate drag with keyboard, press Alt + Enter. Once in keyboard drag state,…" at bounding box center [999, 380] width 422 height 515
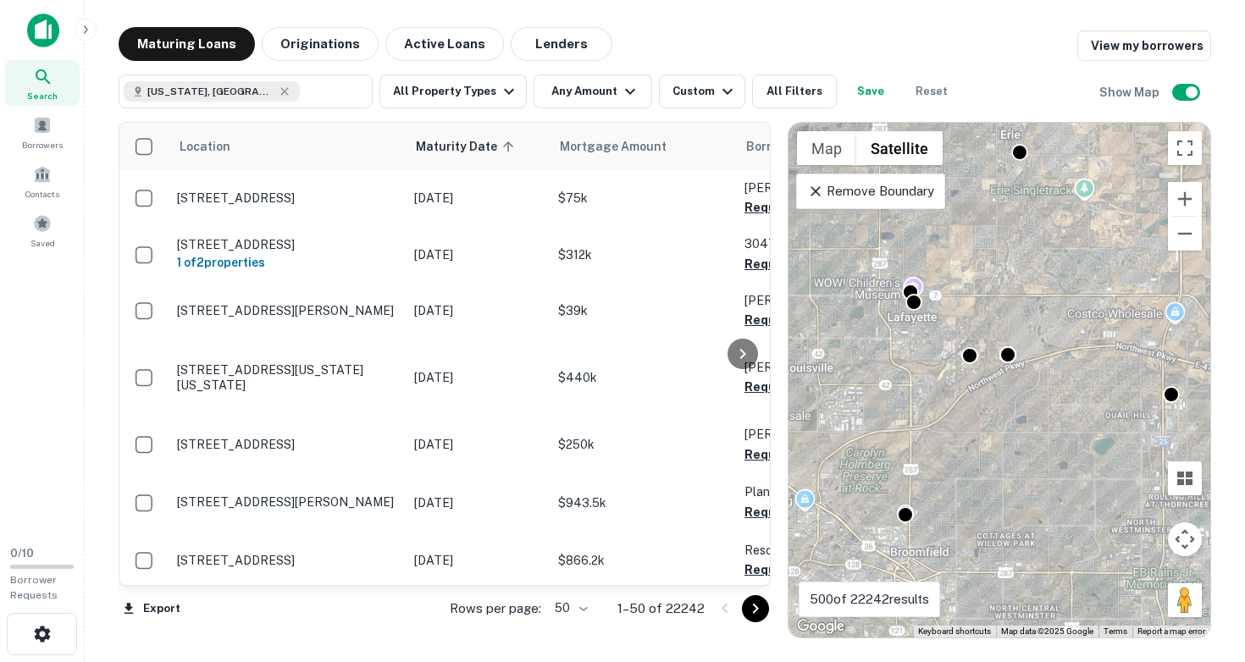
drag, startPoint x: 951, startPoint y: 543, endPoint x: 960, endPoint y: 411, distance: 132.4
click at [960, 411] on div "To activate drag with keyboard, press Alt + Enter. Once in keyboard drag state,…" at bounding box center [999, 380] width 422 height 515
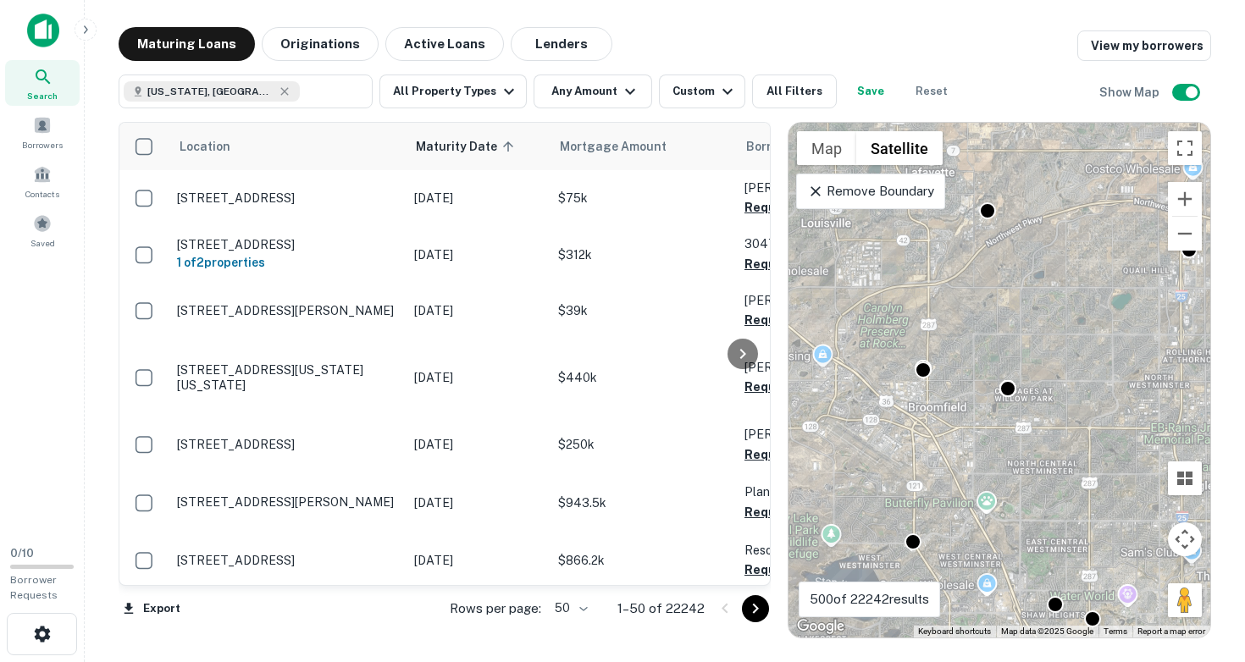
click at [952, 361] on div "To activate drag with keyboard, press Alt + Enter. Once in keyboard drag state,…" at bounding box center [999, 380] width 422 height 515
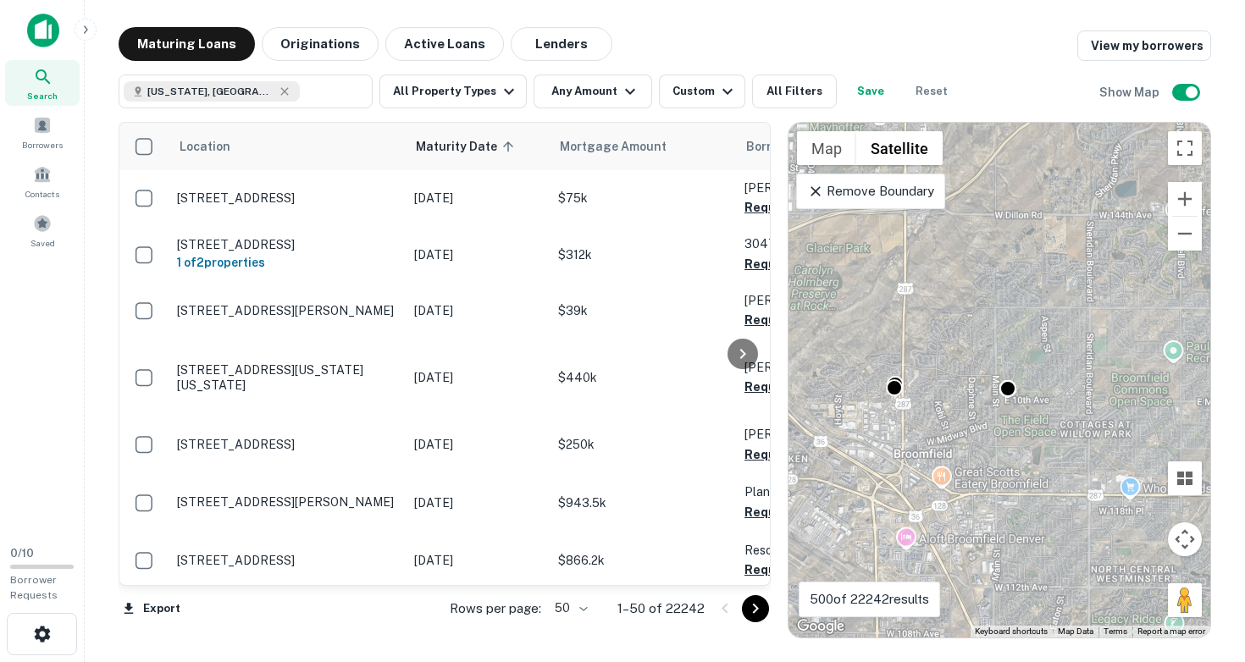
click at [952, 361] on div "To activate drag with keyboard, press Alt + Enter. Once in keyboard drag state,…" at bounding box center [999, 380] width 422 height 515
click at [926, 389] on div "To activate drag with keyboard, press Alt + Enter. Once in keyboard drag state,…" at bounding box center [999, 380] width 422 height 515
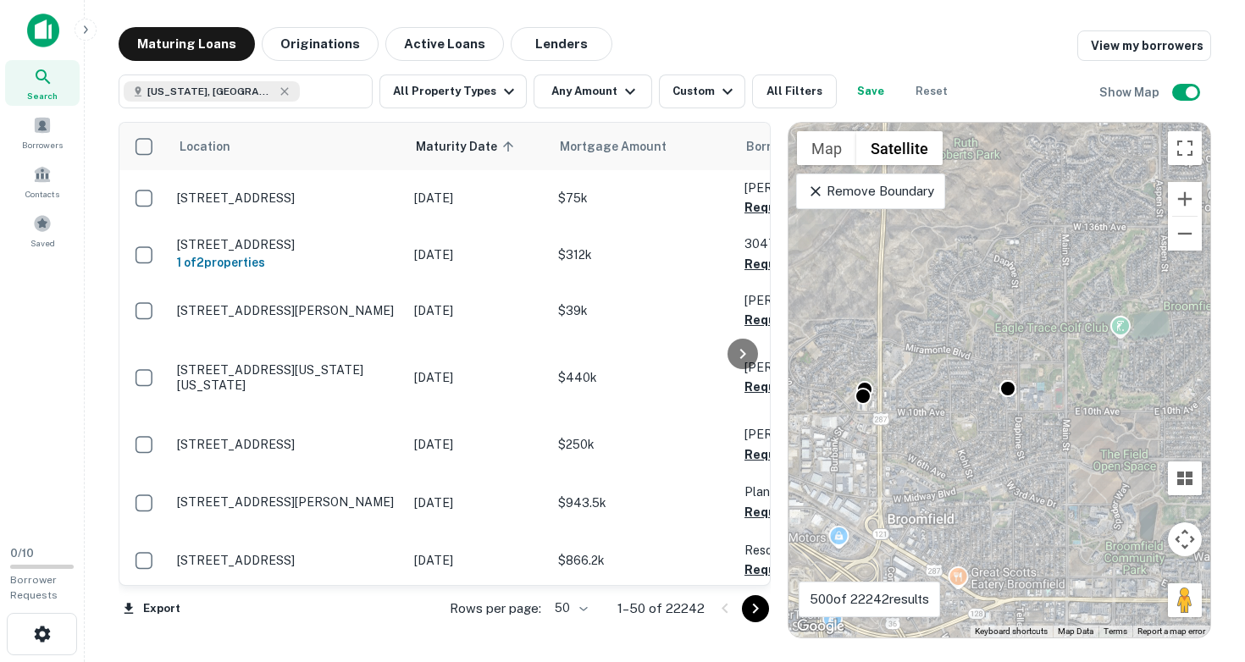
click at [905, 397] on div "To activate drag with keyboard, press Alt + Enter. Once in keyboard drag state,…" at bounding box center [999, 380] width 422 height 515
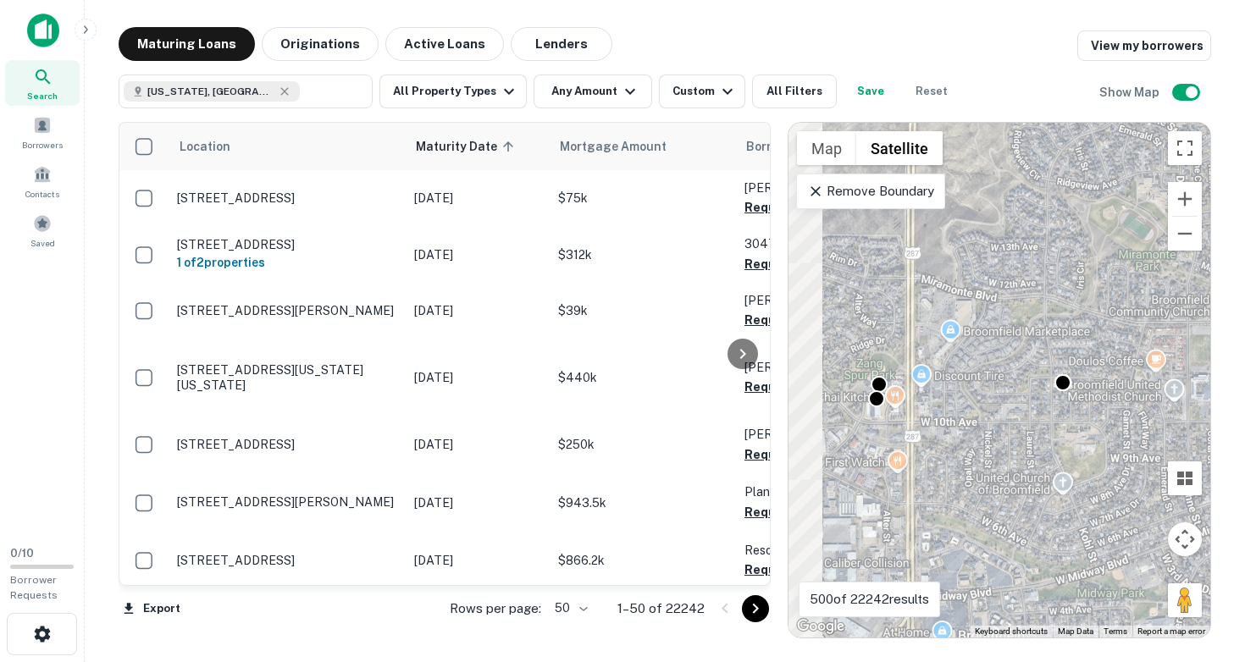
drag, startPoint x: 870, startPoint y: 421, endPoint x: 969, endPoint y: 413, distance: 99.4
click at [969, 413] on div "To activate drag with keyboard, press Alt + Enter. Once in keyboard drag state,…" at bounding box center [999, 380] width 422 height 515
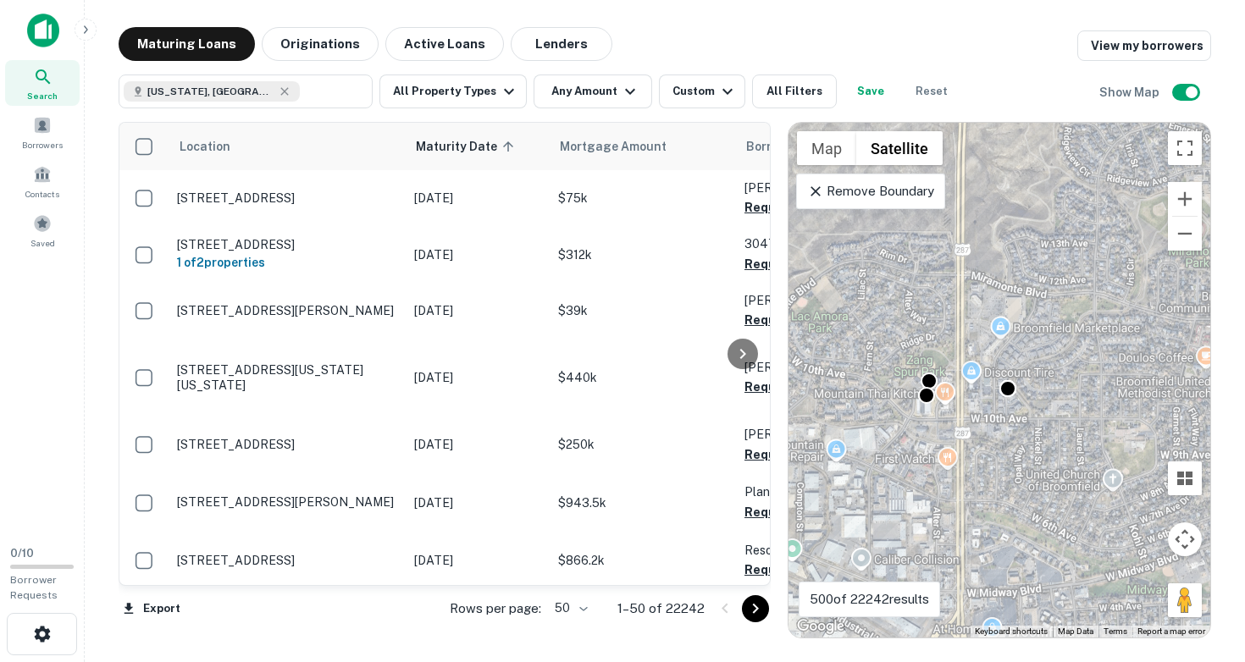
click at [912, 419] on div "To activate drag with keyboard, press Alt + Enter. Once in keyboard drag state,…" at bounding box center [999, 380] width 422 height 515
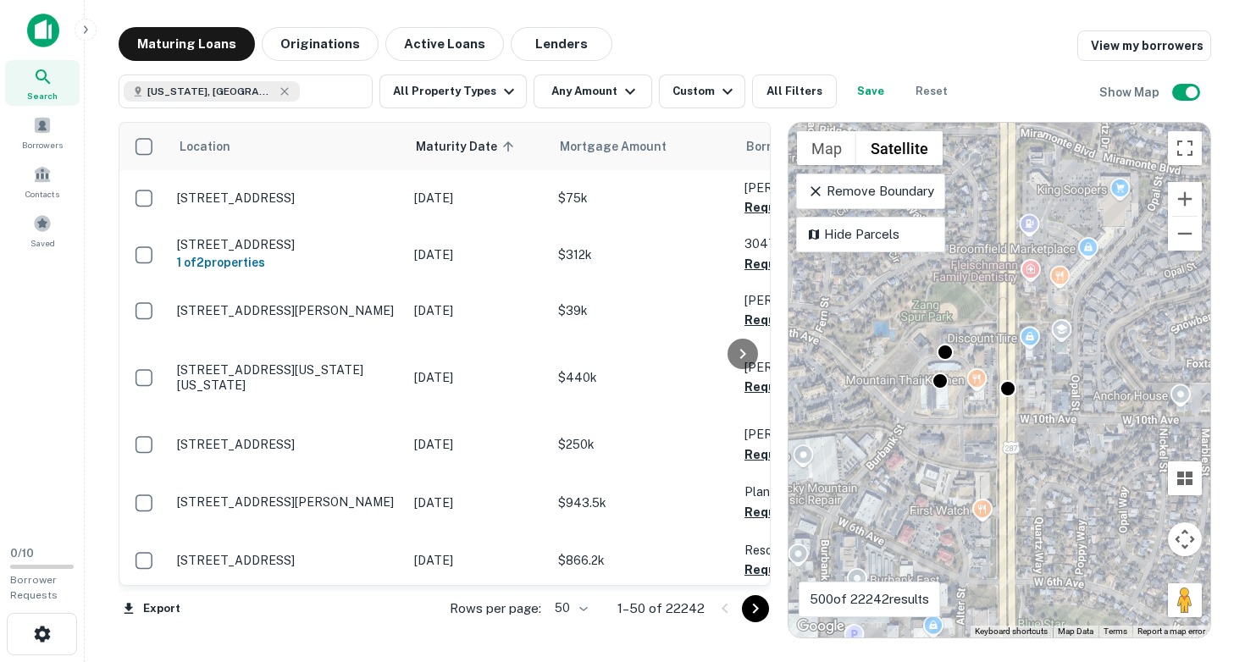
click at [920, 407] on div "To activate drag with keyboard, press Alt + Enter. Once in keyboard drag state,…" at bounding box center [999, 380] width 422 height 515
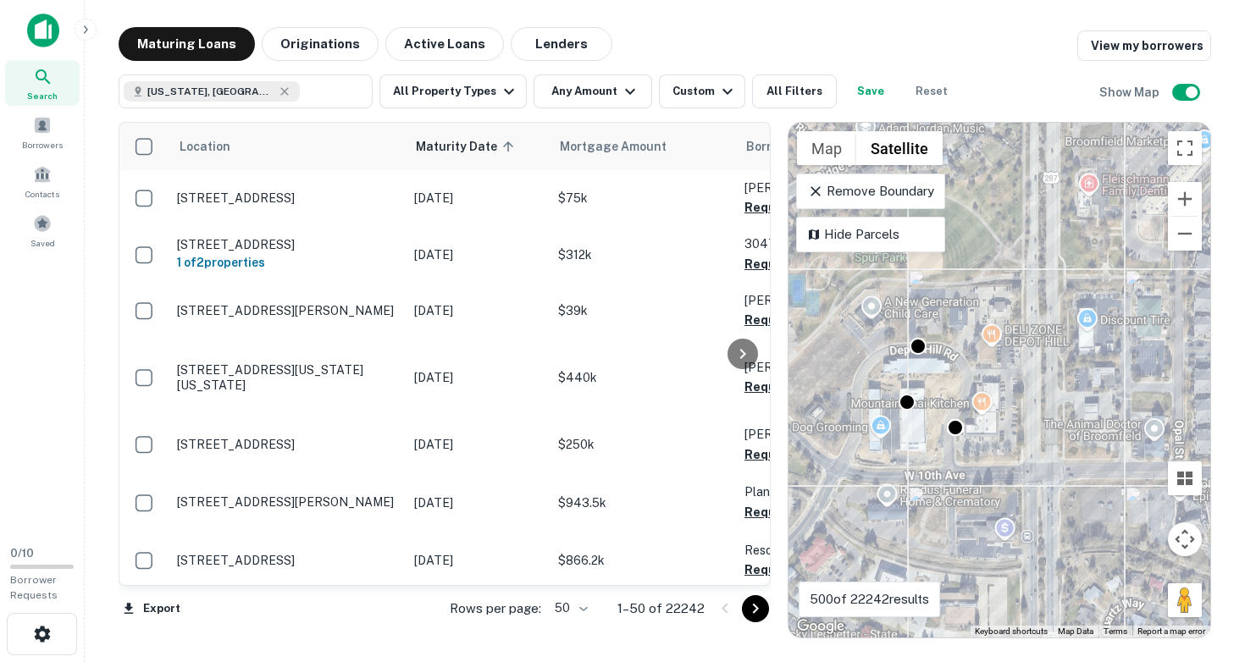
drag, startPoint x: 969, startPoint y: 390, endPoint x: 911, endPoint y: 435, distance: 73.0
click at [913, 434] on div "To activate drag with keyboard, press Alt + Enter. Once in keyboard drag state,…" at bounding box center [999, 380] width 422 height 515
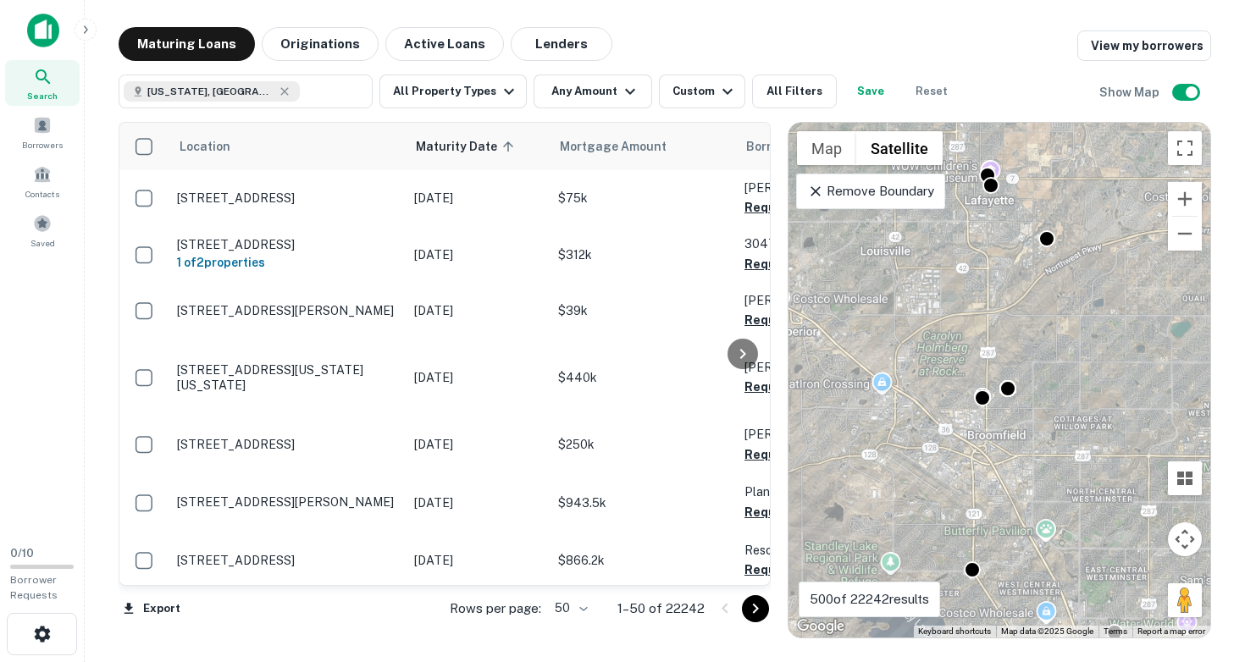
drag, startPoint x: 949, startPoint y: 449, endPoint x: 942, endPoint y: 357, distance: 92.6
click at [942, 362] on div "To activate drag with keyboard, press Alt + Enter. Once in keyboard drag state,…" at bounding box center [999, 380] width 422 height 515
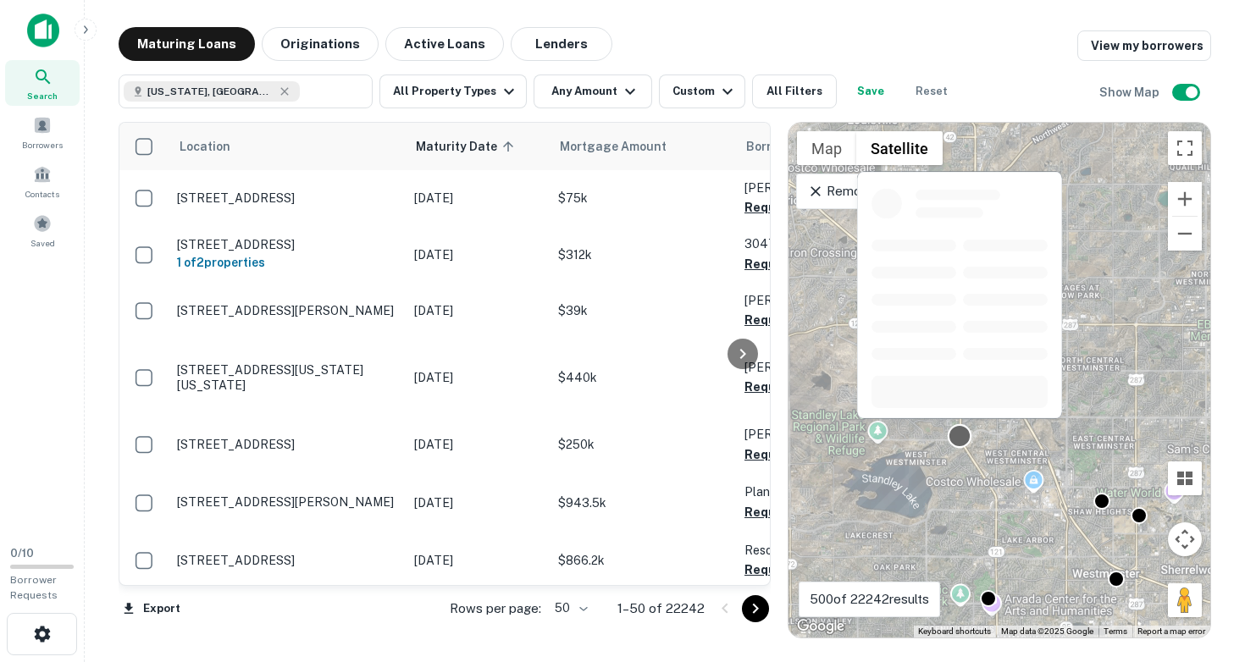
click at [960, 436] on div at bounding box center [960, 436] width 25 height 25
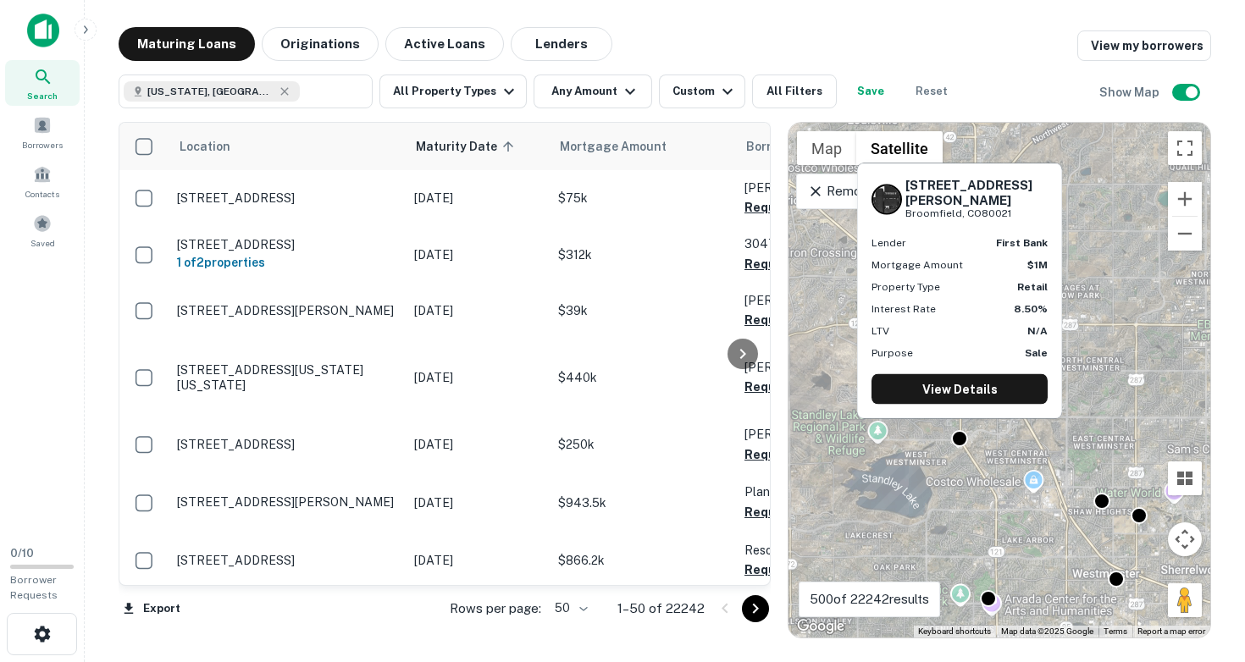
drag, startPoint x: 907, startPoint y: 196, endPoint x: 1021, endPoint y: 211, distance: 115.3
click at [1021, 211] on div "9975 Wadsworth Pkwy Broomfield, CO80021" at bounding box center [976, 199] width 142 height 44
click at [950, 437] on div at bounding box center [960, 436] width 25 height 25
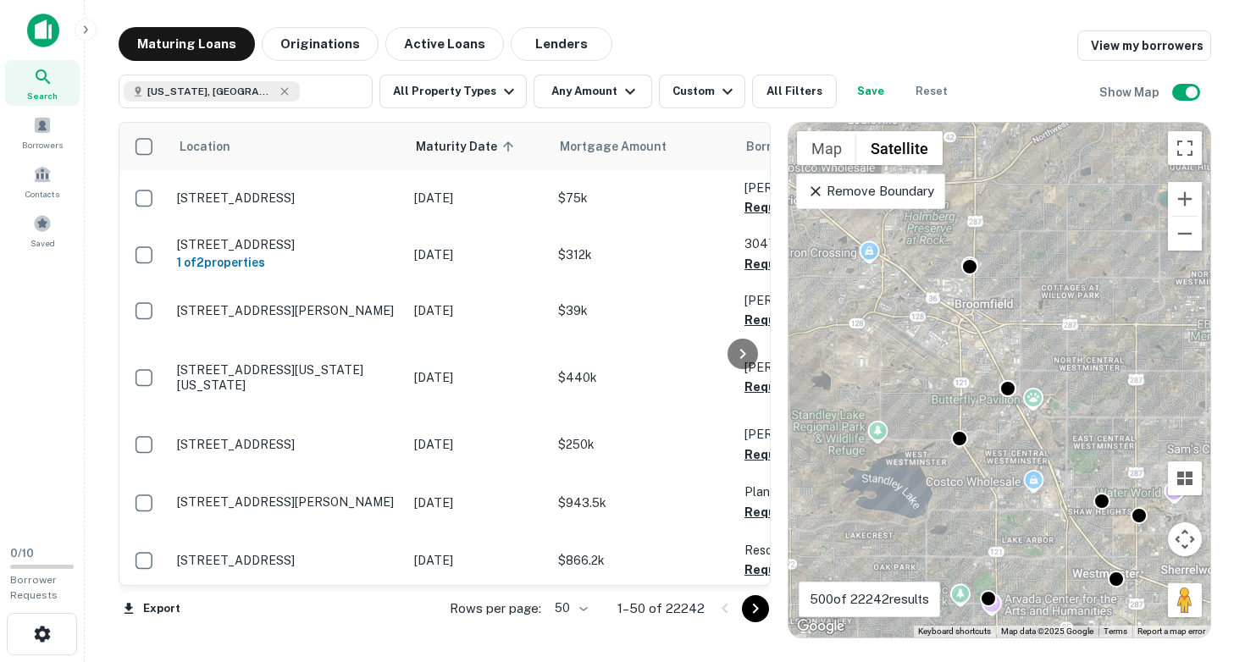
click at [921, 456] on div "To navigate, press the arrow keys. To activate drag with keyboard, press Alt + …" at bounding box center [999, 380] width 422 height 515
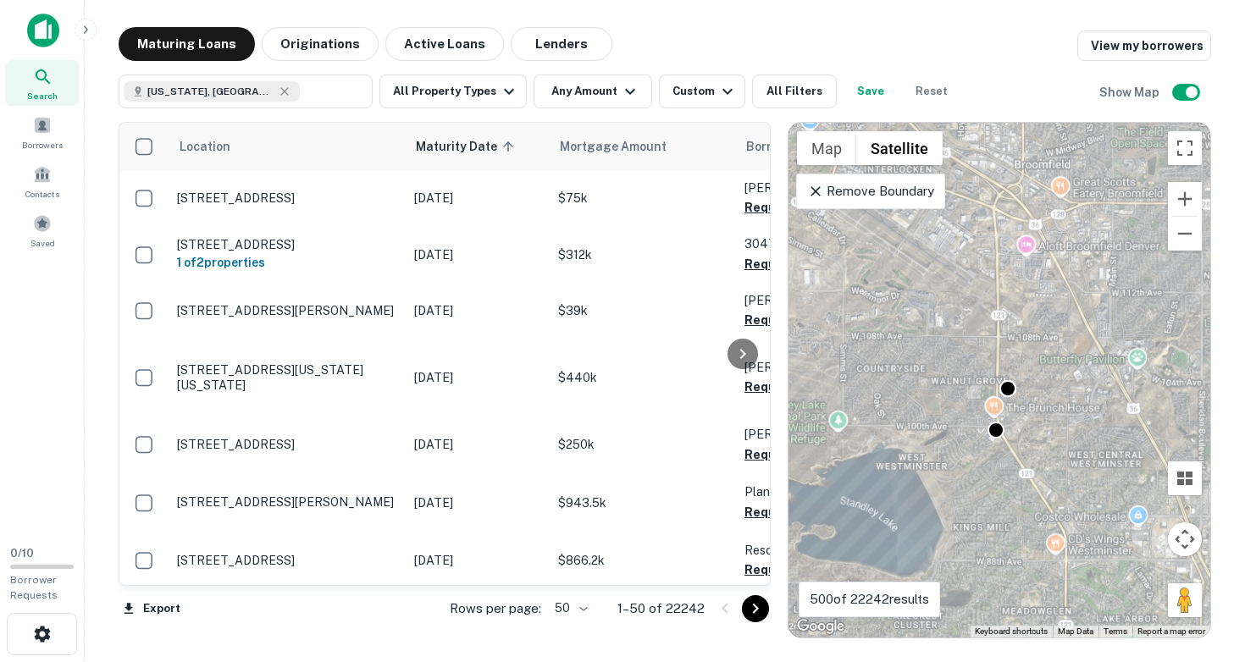
click at [961, 460] on div "To activate drag with keyboard, press Alt + Enter. Once in keyboard drag state,…" at bounding box center [999, 380] width 422 height 515
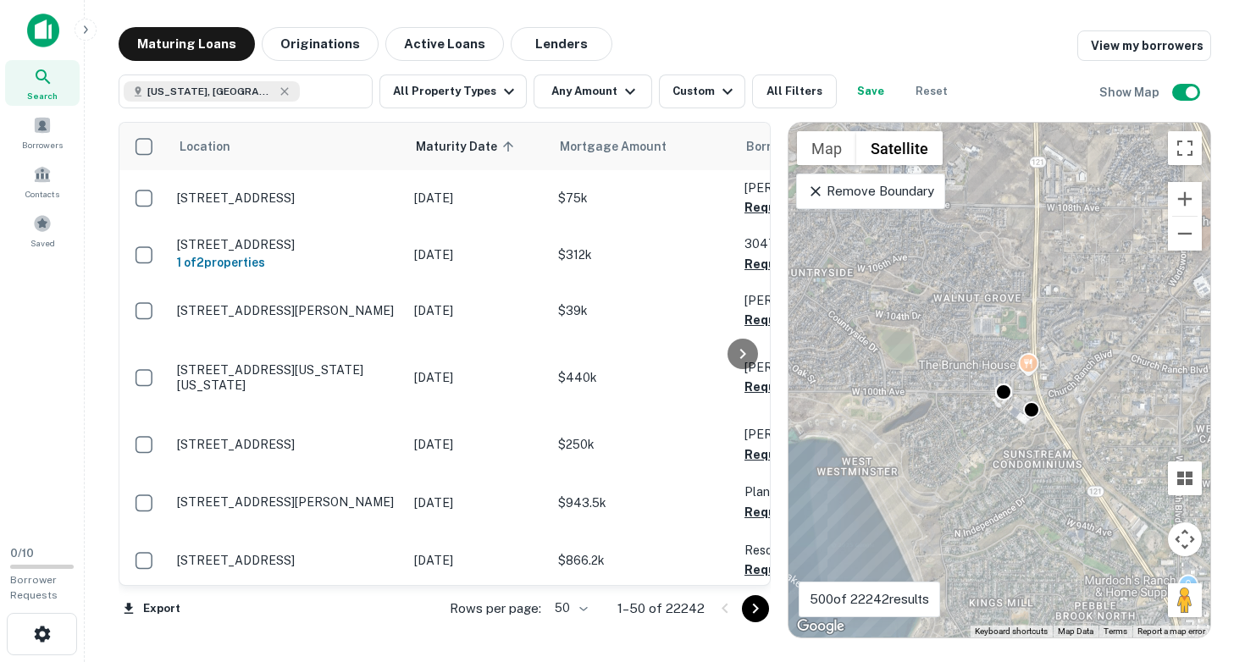
drag, startPoint x: 1008, startPoint y: 451, endPoint x: 934, endPoint y: 477, distance: 78.2
click at [934, 477] on div "To activate drag with keyboard, press Alt + Enter. Once in keyboard drag state,…" at bounding box center [999, 380] width 422 height 515
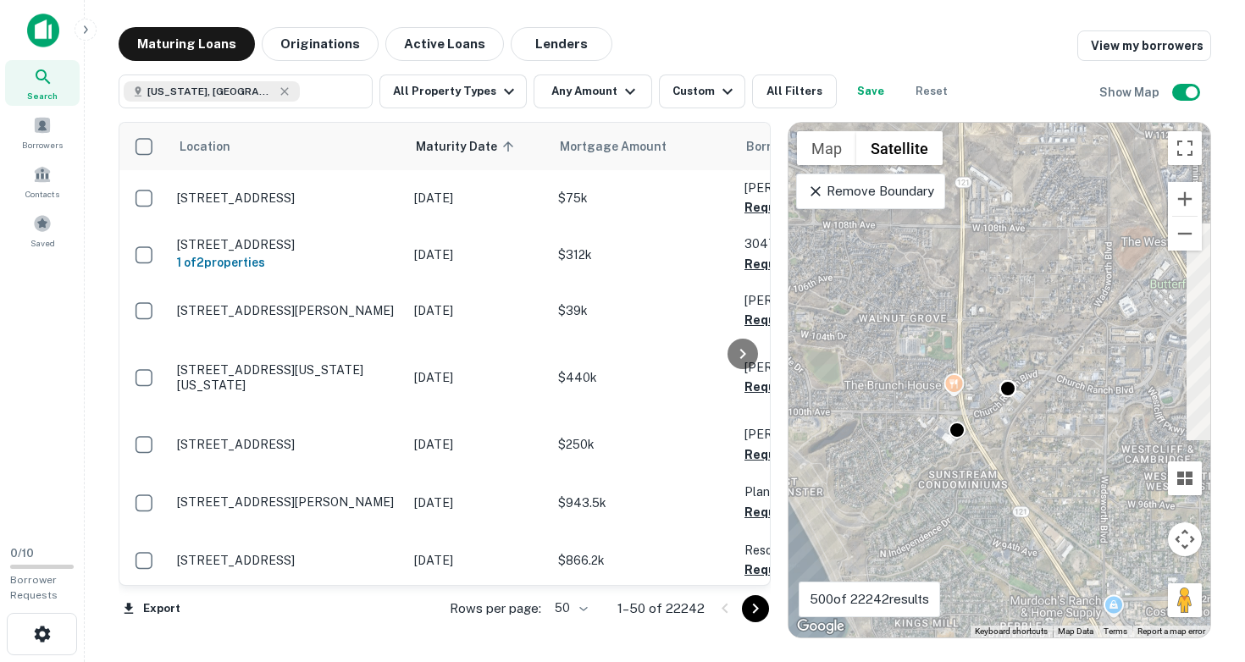
click at [997, 449] on div "To activate drag with keyboard, press Alt + Enter. Once in keyboard drag state,…" at bounding box center [999, 380] width 422 height 515
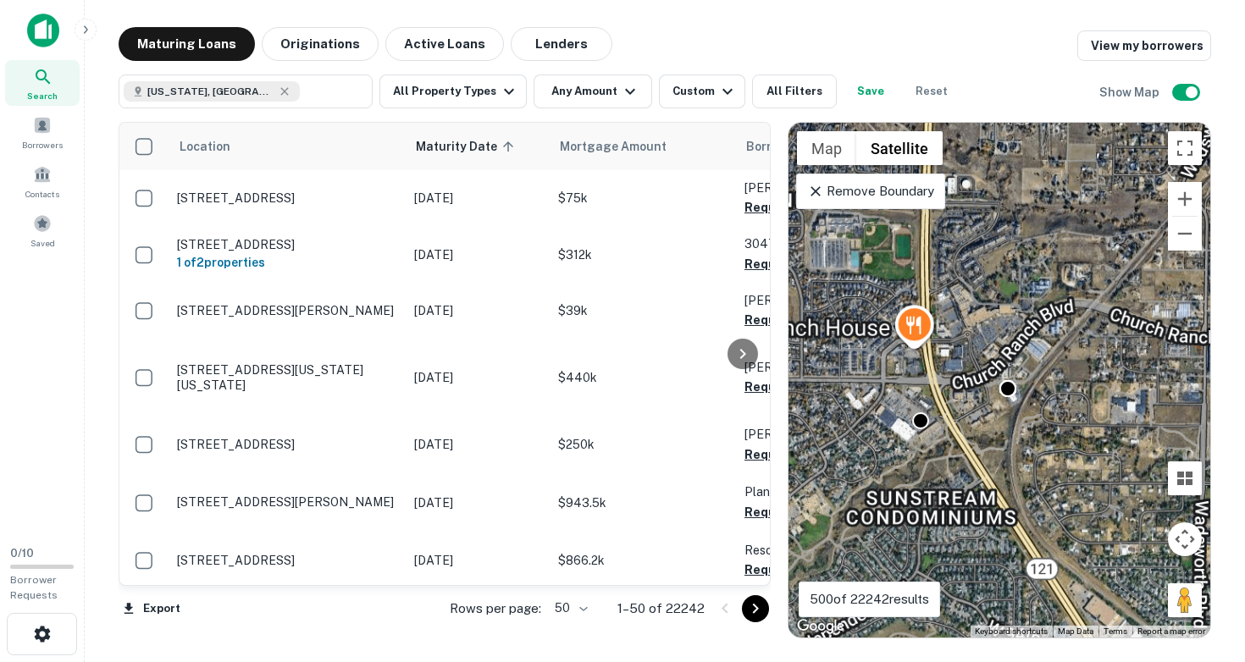
click at [988, 441] on div "To activate drag with keyboard, press Alt + Enter. Once in keyboard drag state,…" at bounding box center [999, 380] width 422 height 515
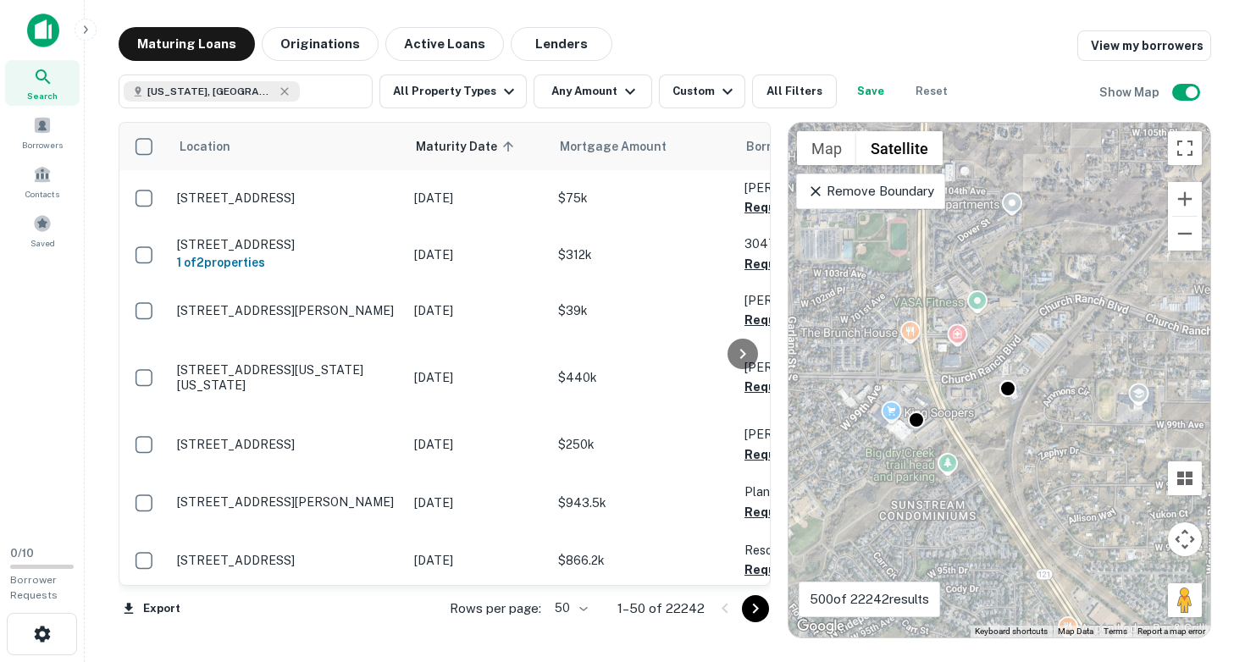
click at [988, 441] on div "To activate drag with keyboard, press Alt + Enter. Once in keyboard drag state,…" at bounding box center [999, 380] width 422 height 515
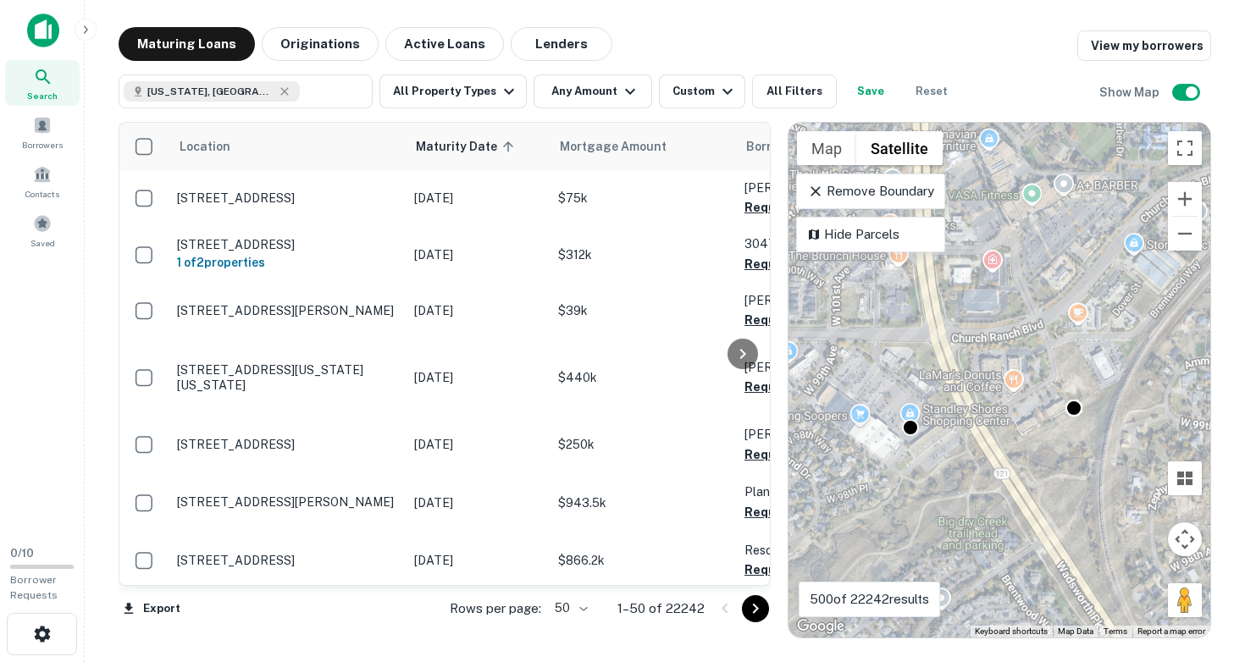
drag, startPoint x: 931, startPoint y: 467, endPoint x: 1000, endPoint y: 486, distance: 72.1
click at [1000, 486] on div "To activate drag with keyboard, press Alt + Enter. Once in keyboard drag state,…" at bounding box center [999, 380] width 422 height 515
click at [1183, 238] on button "Zoom out" at bounding box center [1185, 234] width 34 height 34
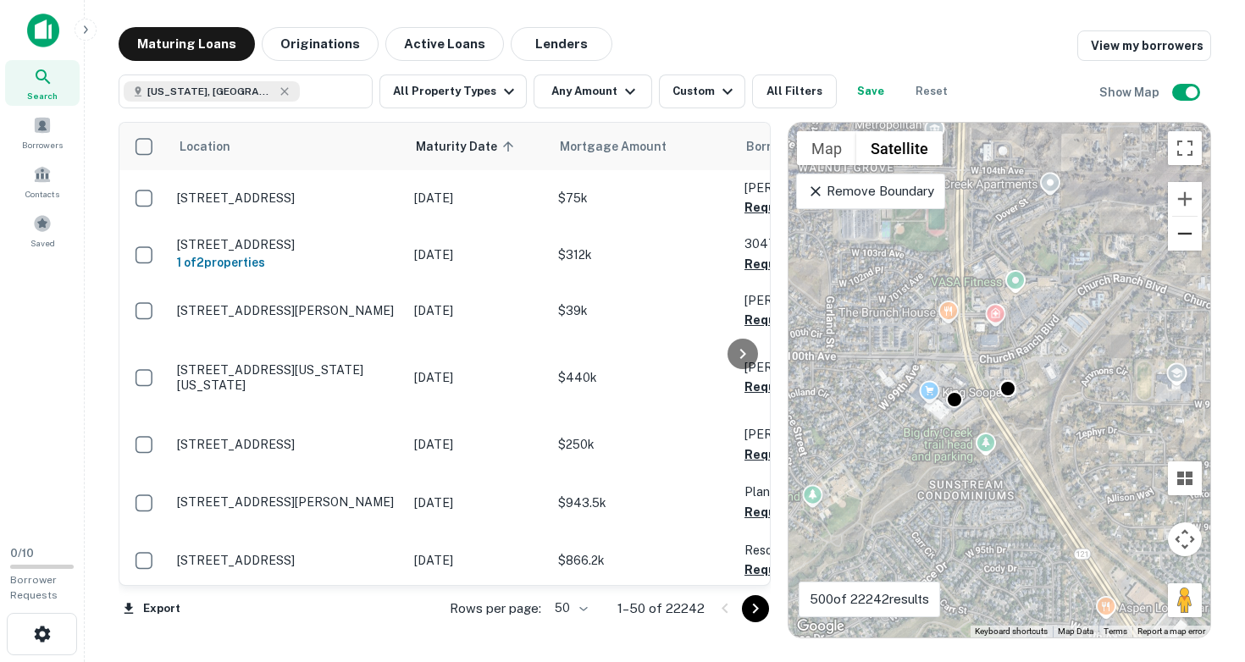
click at [1183, 238] on button "Zoom out" at bounding box center [1185, 234] width 34 height 34
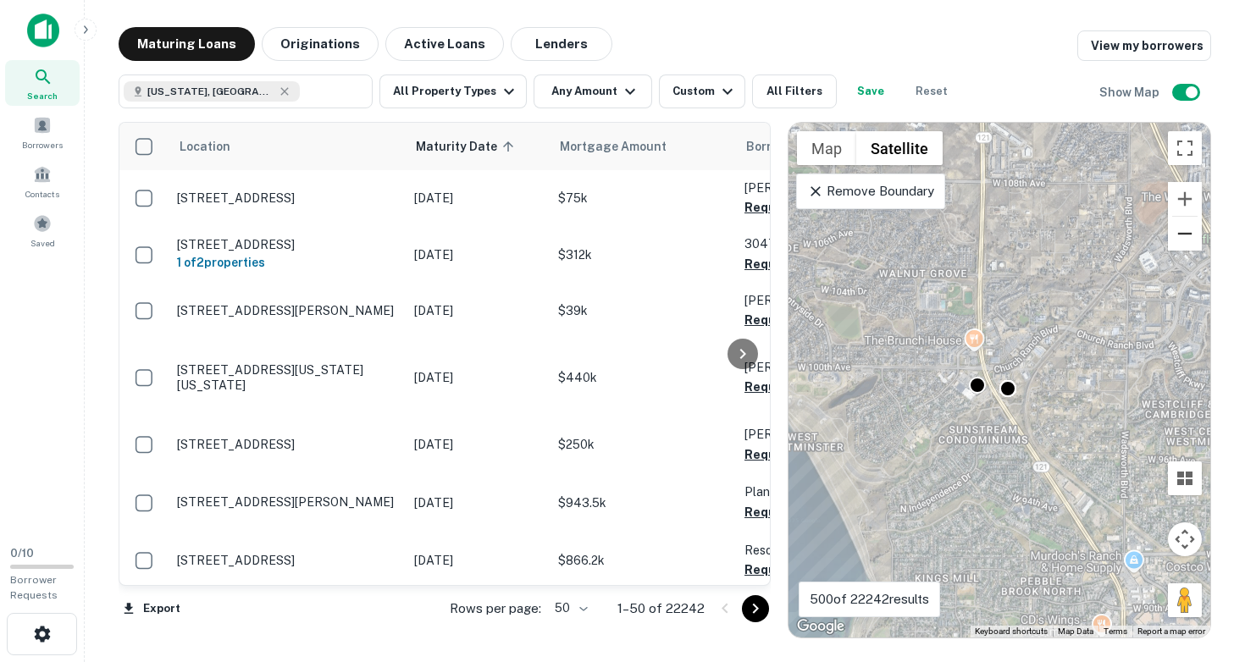
click at [1183, 238] on button "Zoom out" at bounding box center [1185, 234] width 34 height 34
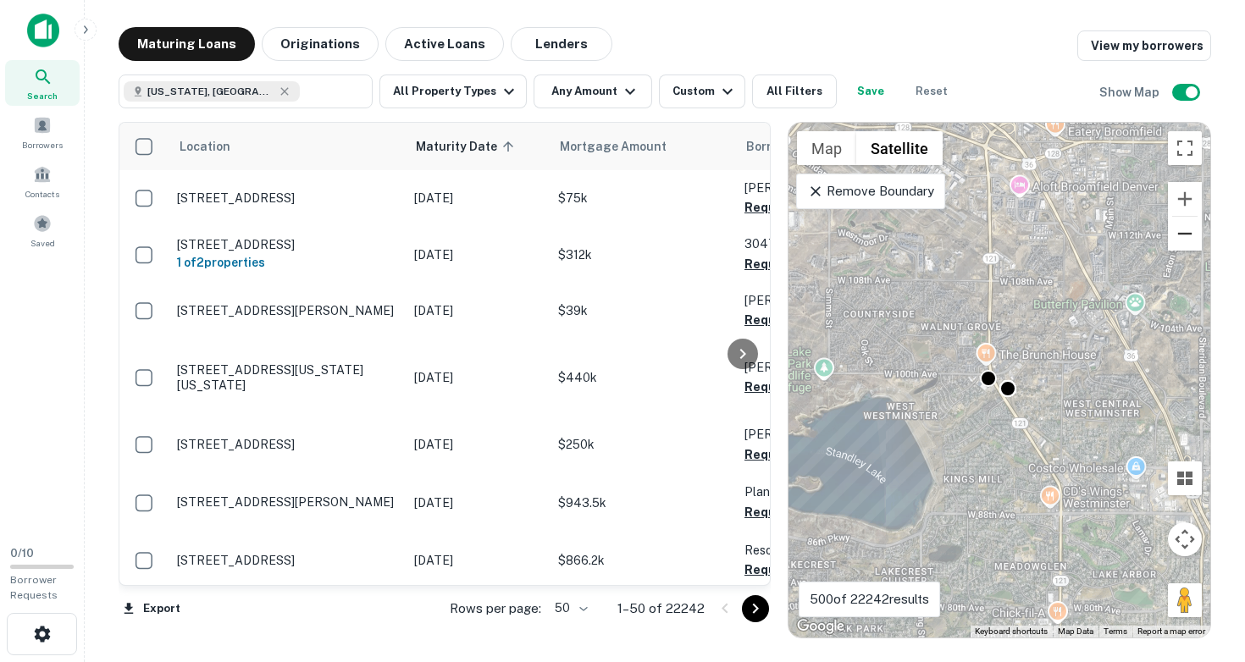
click at [1183, 238] on button "Zoom out" at bounding box center [1185, 234] width 34 height 34
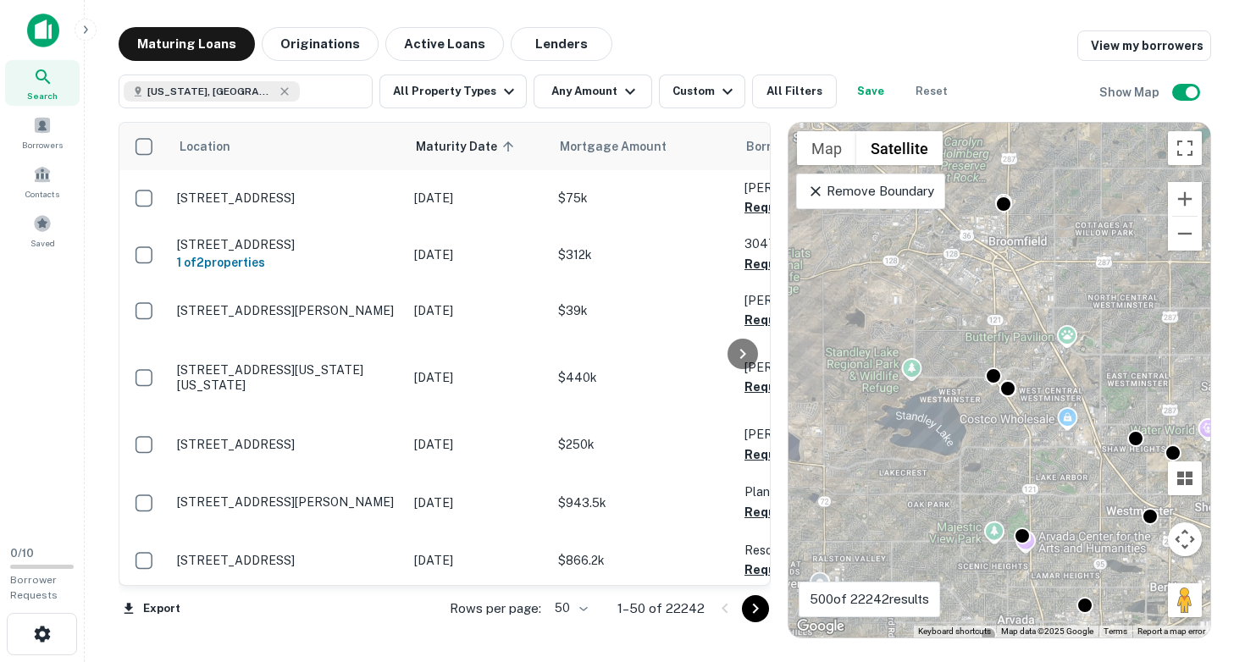
drag, startPoint x: 1083, startPoint y: 353, endPoint x: 1026, endPoint y: 334, distance: 60.8
click at [1029, 340] on div "To activate drag with keyboard, press Alt + Enter. Once in keyboard drag state,…" at bounding box center [999, 380] width 422 height 515
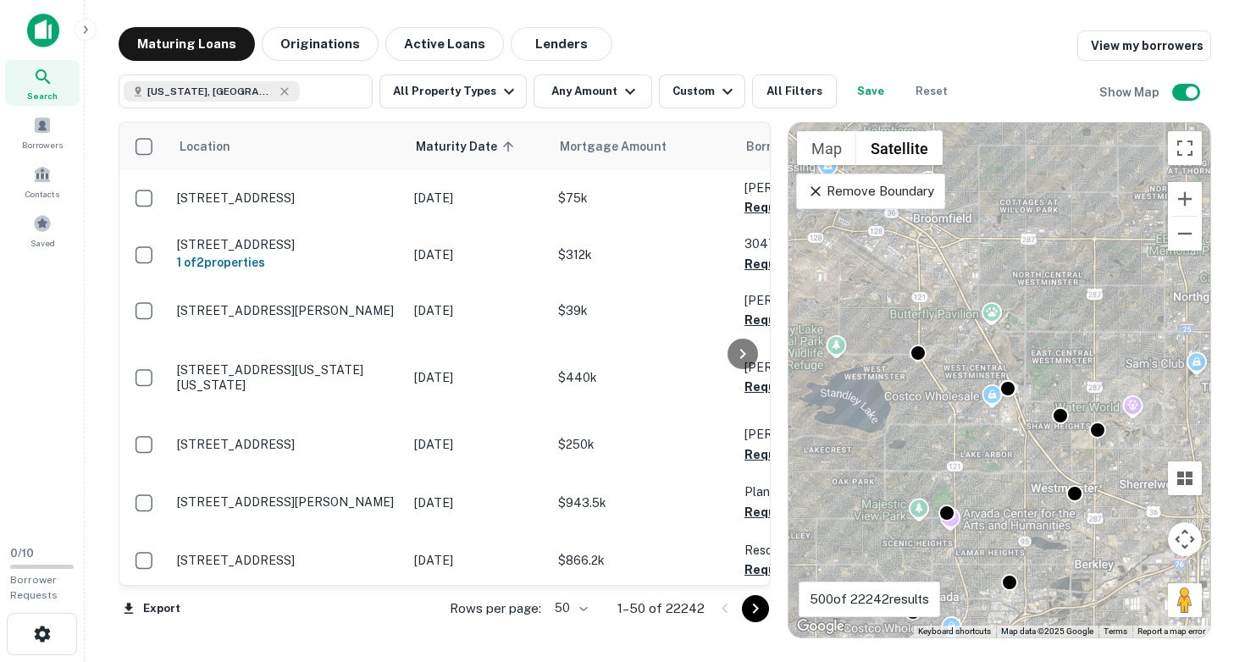
drag, startPoint x: 1087, startPoint y: 434, endPoint x: 1016, endPoint y: 365, distance: 98.8
click at [1016, 365] on div "To activate drag with keyboard, press Alt + Enter. Once in keyboard drag state,…" at bounding box center [999, 380] width 422 height 515
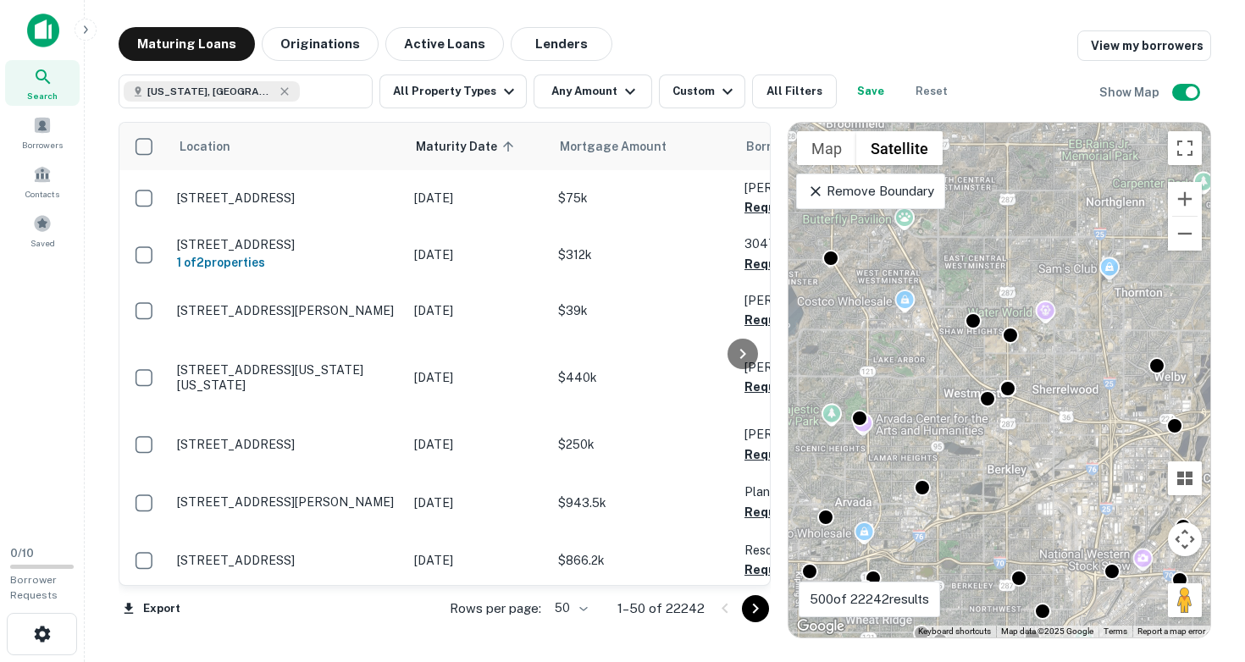
click at [1012, 402] on div "To activate drag with keyboard, press Alt + Enter. Once in keyboard drag state,…" at bounding box center [999, 380] width 422 height 515
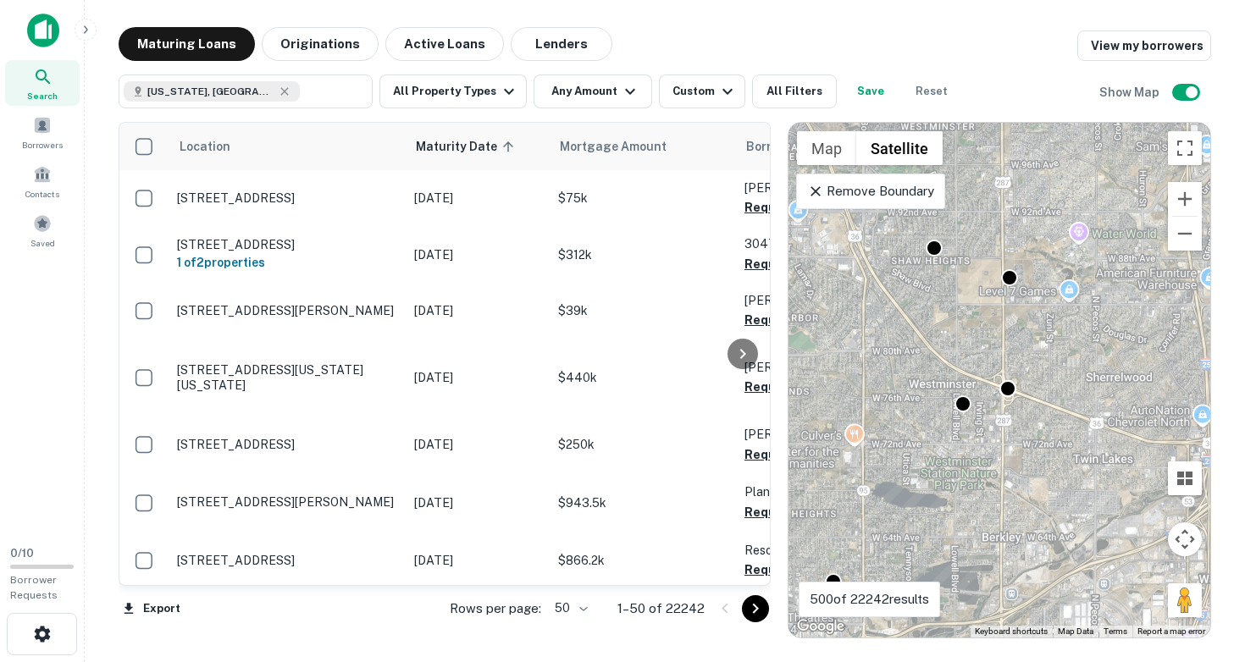
click at [1010, 398] on div "To activate drag with keyboard, press Alt + Enter. Once in keyboard drag state,…" at bounding box center [999, 380] width 422 height 515
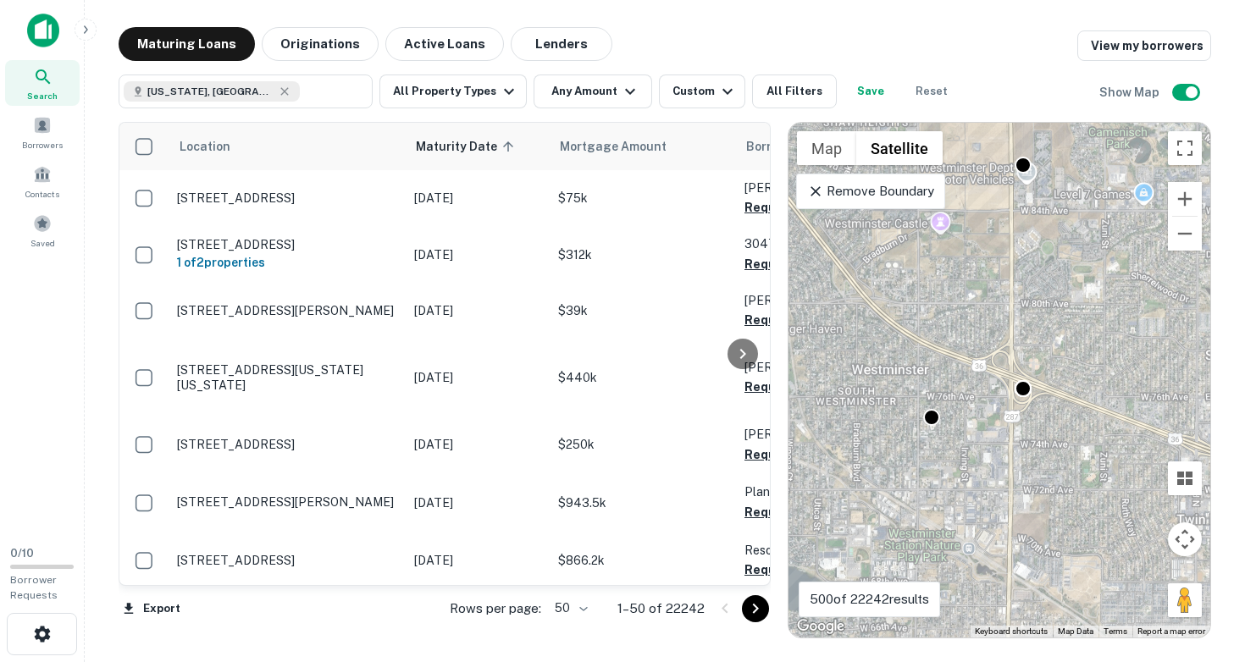
drag, startPoint x: 982, startPoint y: 412, endPoint x: 1045, endPoint y: 416, distance: 62.8
click at [1045, 416] on div "To activate drag with keyboard, press Alt + Enter. Once in keyboard drag state,…" at bounding box center [999, 380] width 422 height 515
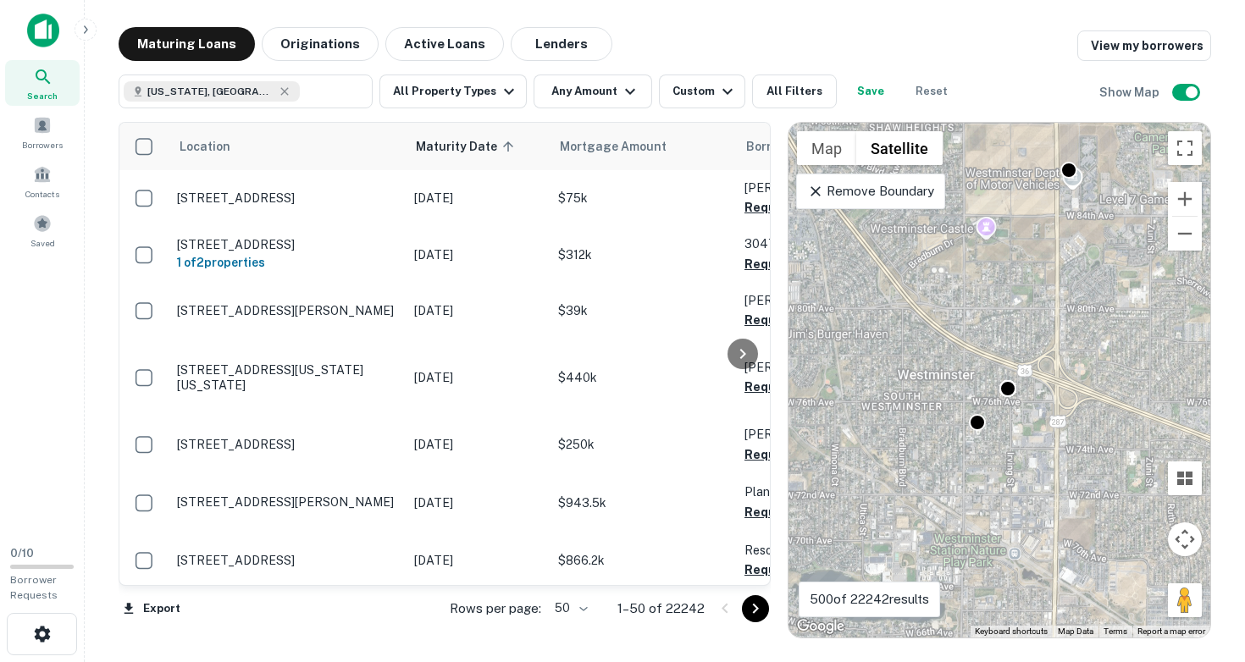
click at [1021, 382] on div "To activate drag with keyboard, press Alt + Enter. Once in keyboard drag state,…" at bounding box center [999, 380] width 422 height 515
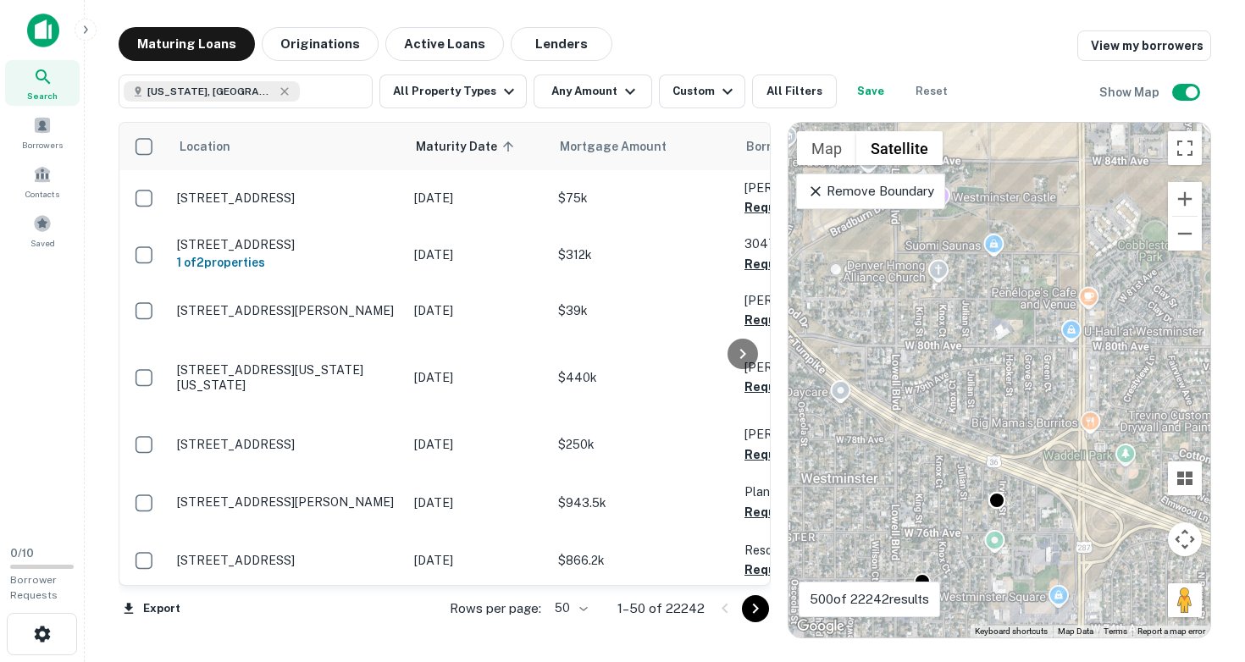
drag, startPoint x: 982, startPoint y: 380, endPoint x: 967, endPoint y: 514, distance: 134.6
click at [967, 514] on div "To activate drag with keyboard, press Alt + Enter. Once in keyboard drag state,…" at bounding box center [999, 380] width 422 height 515
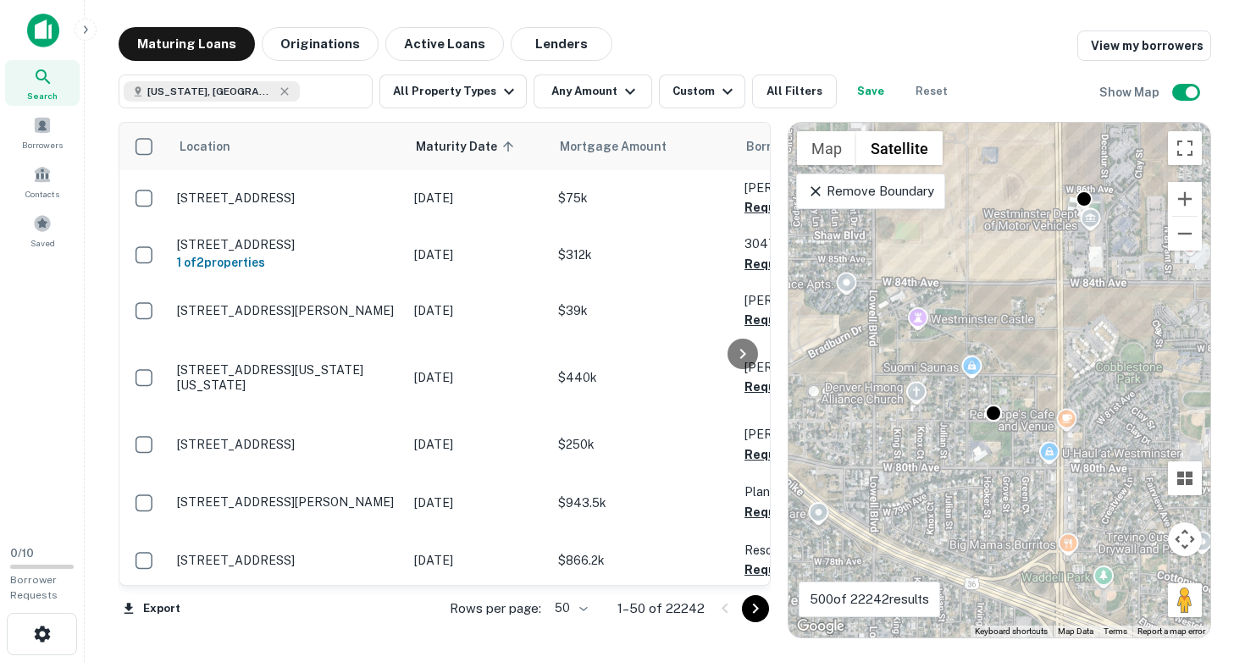
drag, startPoint x: 986, startPoint y: 377, endPoint x: 923, endPoint y: 473, distance: 114.4
click at [924, 473] on div "To activate drag with keyboard, press Alt + Enter. Once in keyboard drag state,…" at bounding box center [999, 380] width 422 height 515
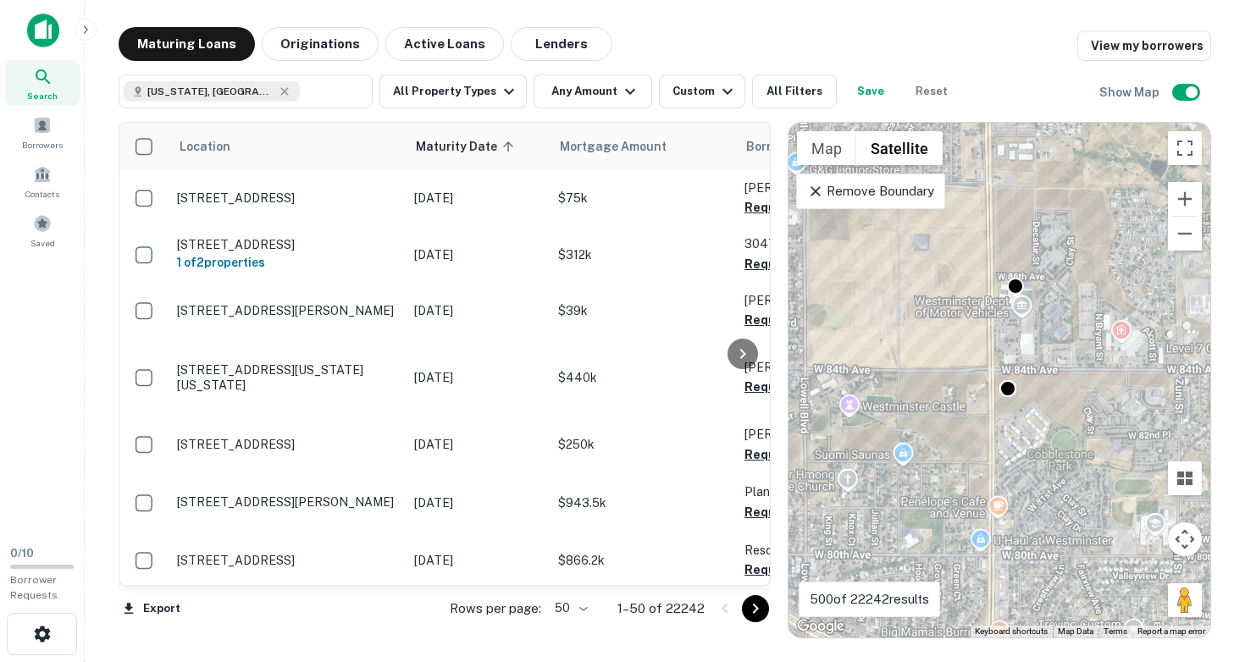
click at [978, 382] on div "To activate drag with keyboard, press Alt + Enter. Once in keyboard drag state,…" at bounding box center [999, 380] width 422 height 515
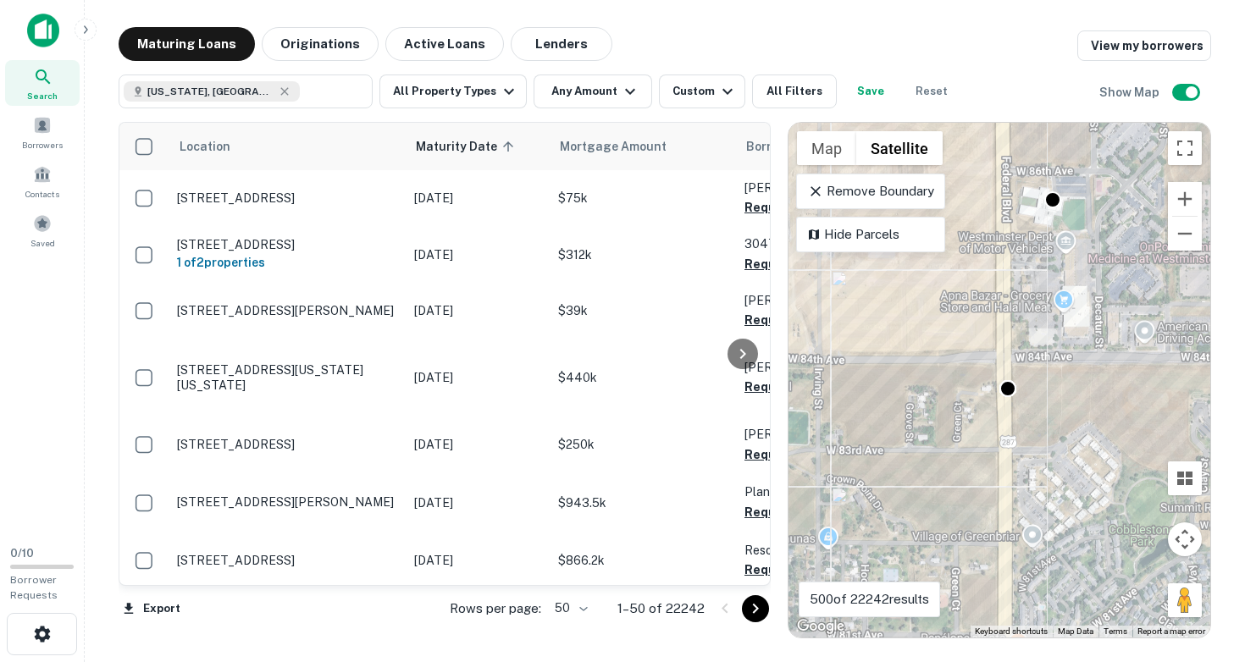
click at [980, 373] on div "To activate drag with keyboard, press Alt + Enter. Once in keyboard drag state,…" at bounding box center [999, 380] width 422 height 515
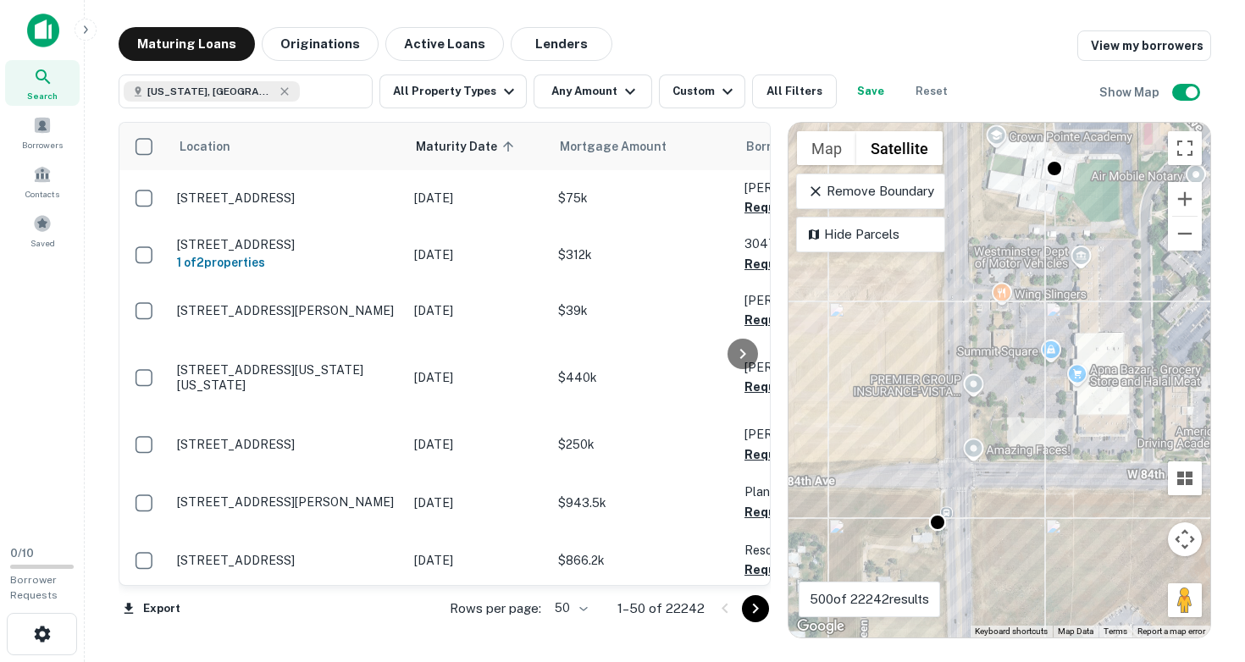
drag, startPoint x: 1012, startPoint y: 308, endPoint x: 937, endPoint y: 457, distance: 167.0
click at [937, 457] on div "To activate drag with keyboard, press Alt + Enter. Once in keyboard drag state,…" at bounding box center [999, 380] width 422 height 515
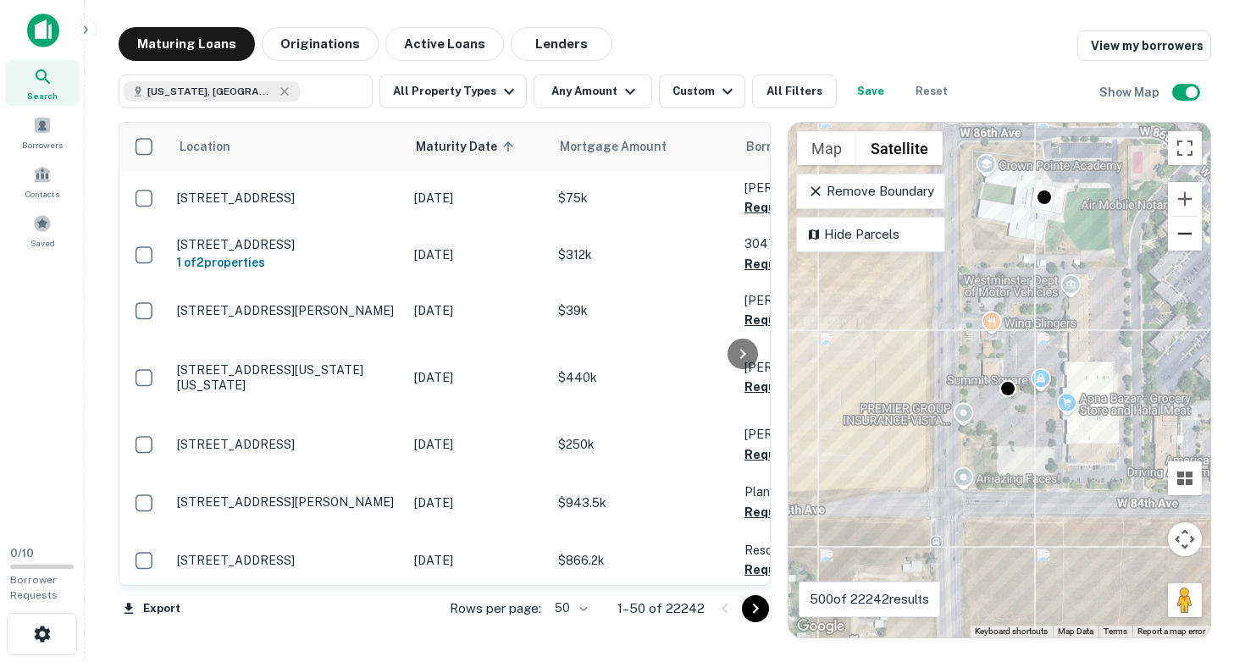
click at [1185, 237] on button "Zoom out" at bounding box center [1185, 234] width 34 height 34
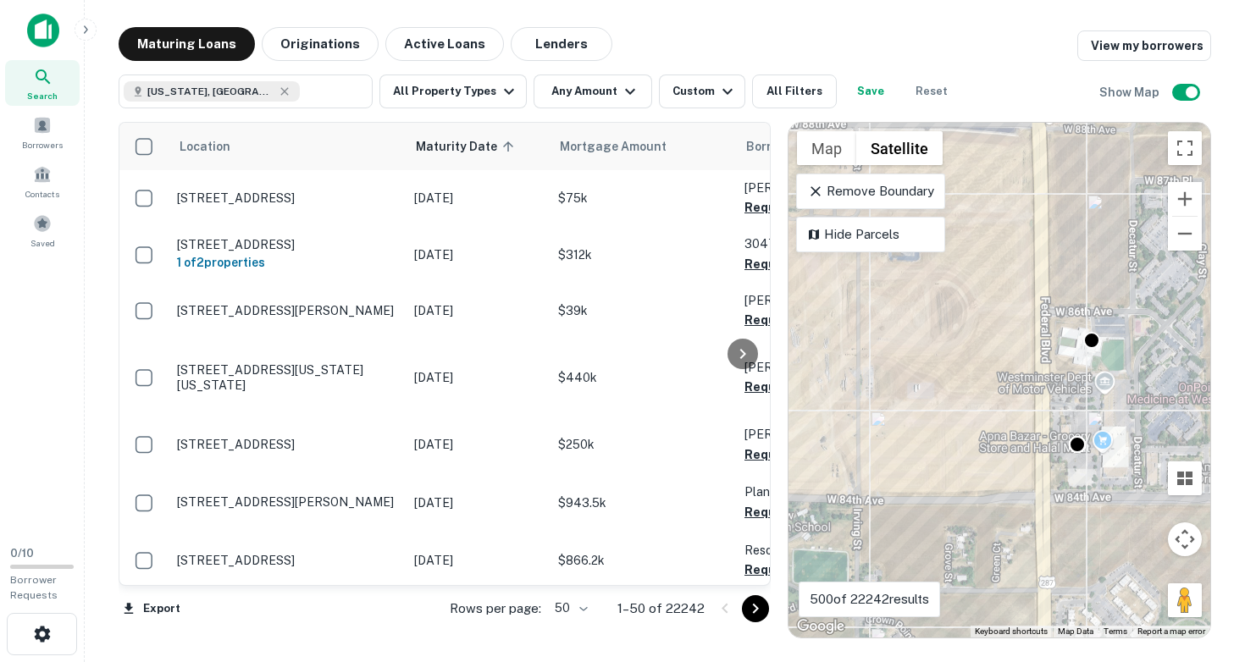
drag, startPoint x: 1104, startPoint y: 313, endPoint x: 1181, endPoint y: 374, distance: 98.8
click at [1181, 374] on div "To activate drag with keyboard, press Alt + Enter. Once in keyboard drag state,…" at bounding box center [999, 380] width 422 height 515
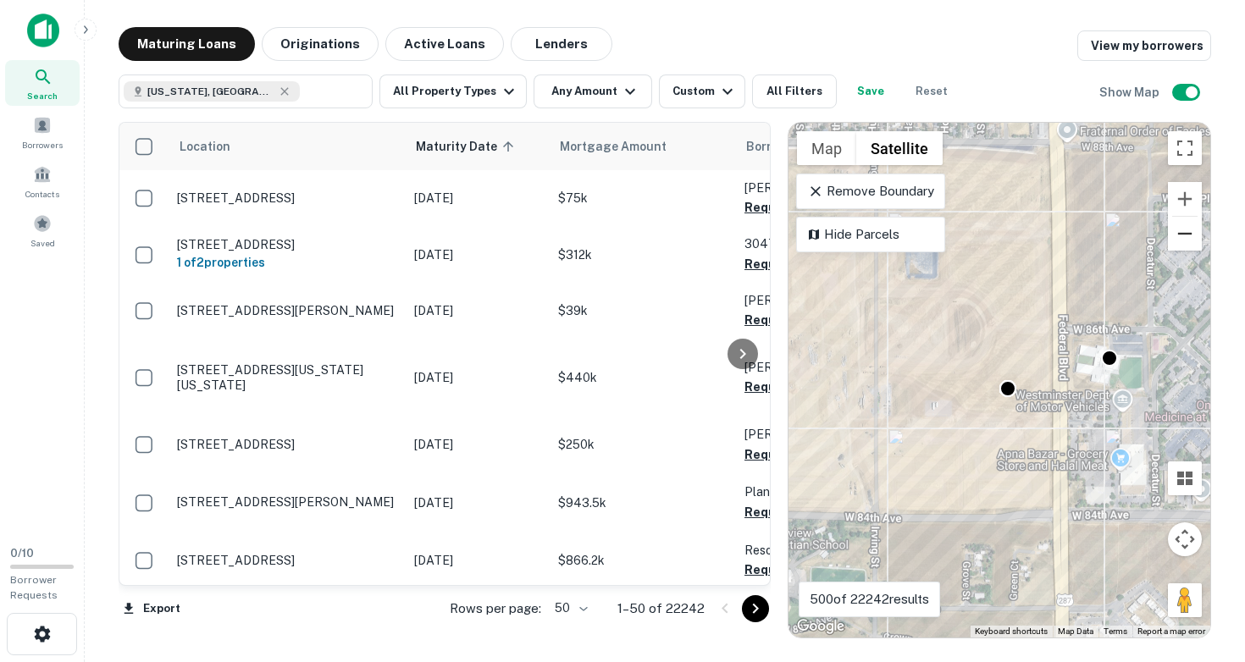
click at [1200, 235] on button "Zoom out" at bounding box center [1185, 234] width 34 height 34
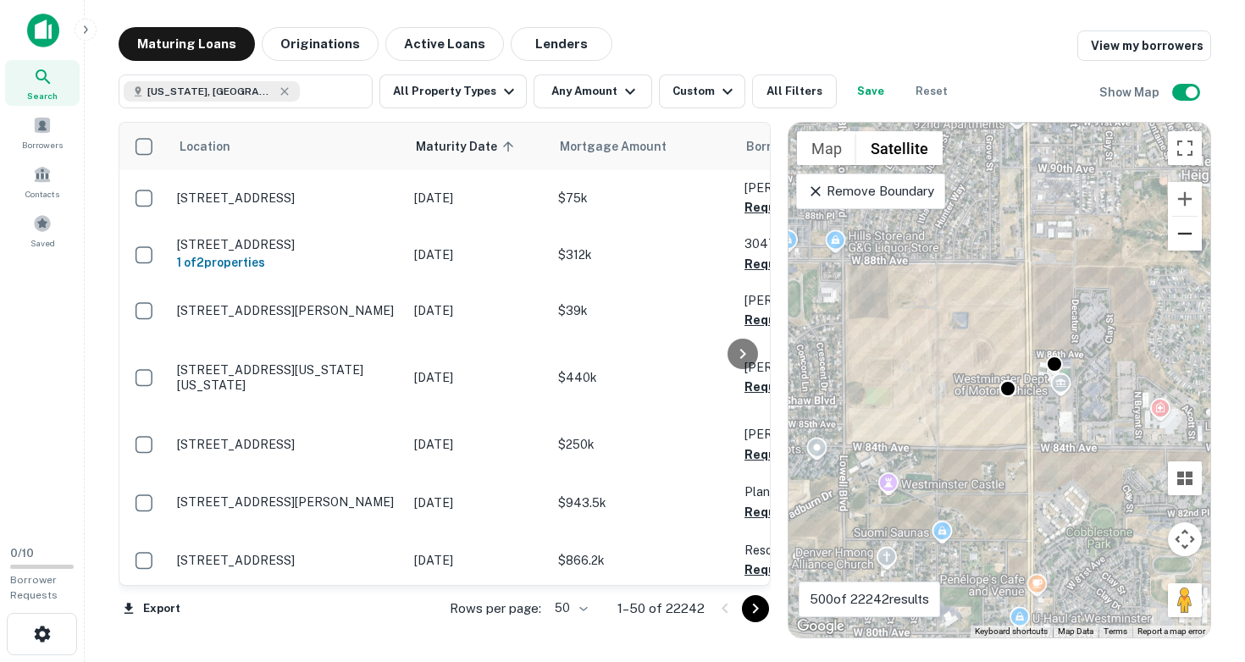
click at [1200, 235] on button "Zoom out" at bounding box center [1185, 234] width 34 height 34
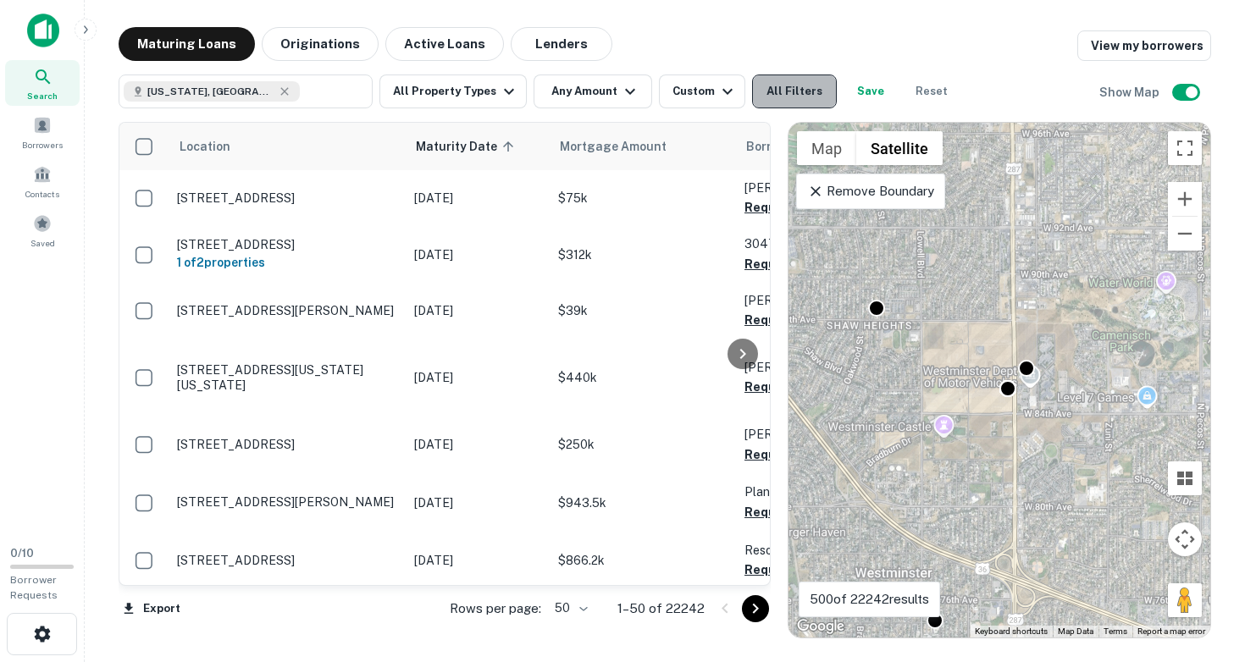
click at [808, 90] on button "All Filters" at bounding box center [794, 92] width 85 height 34
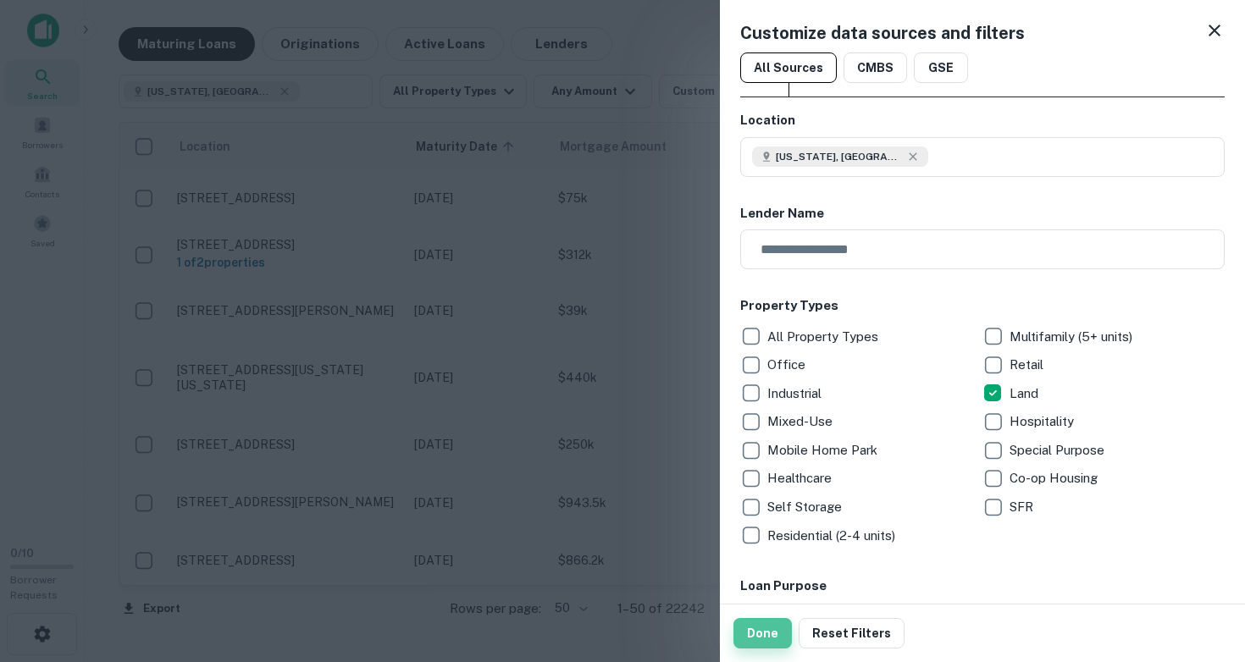
click at [761, 632] on button "Done" at bounding box center [762, 633] width 58 height 30
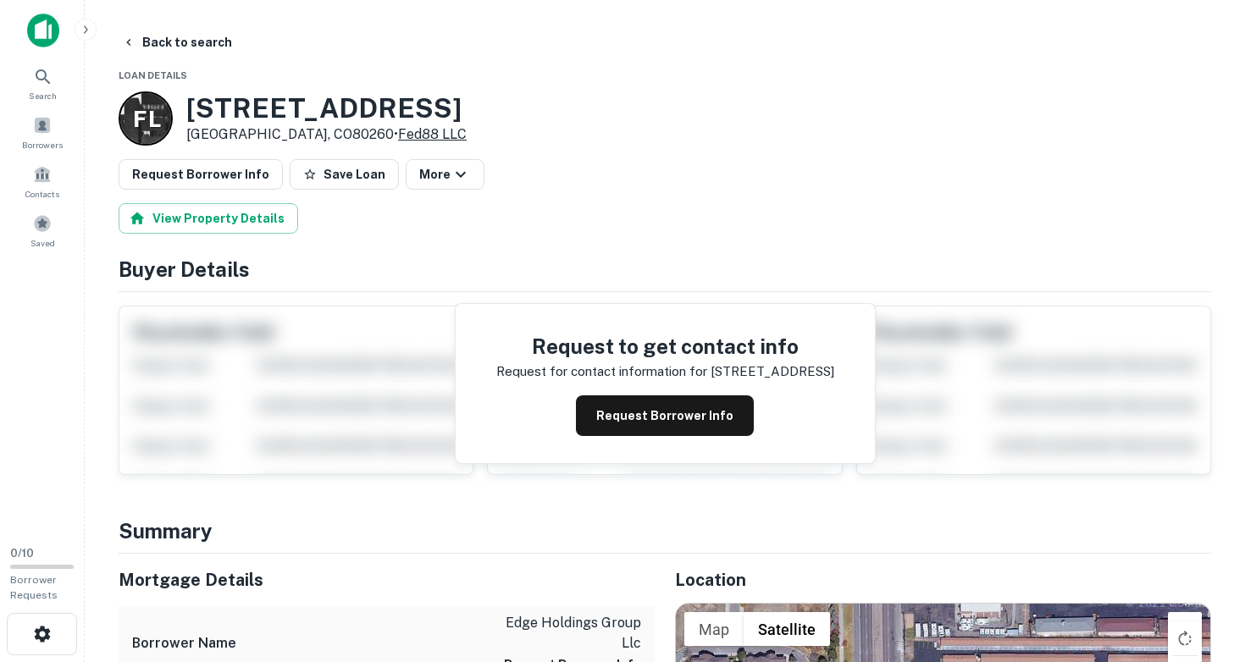
drag, startPoint x: 190, startPoint y: 107, endPoint x: 372, endPoint y: 128, distance: 183.3
click at [372, 128] on div "8892 Federal Blvd Denver, CO80260 • Fed88 LLC" at bounding box center [326, 118] width 280 height 53
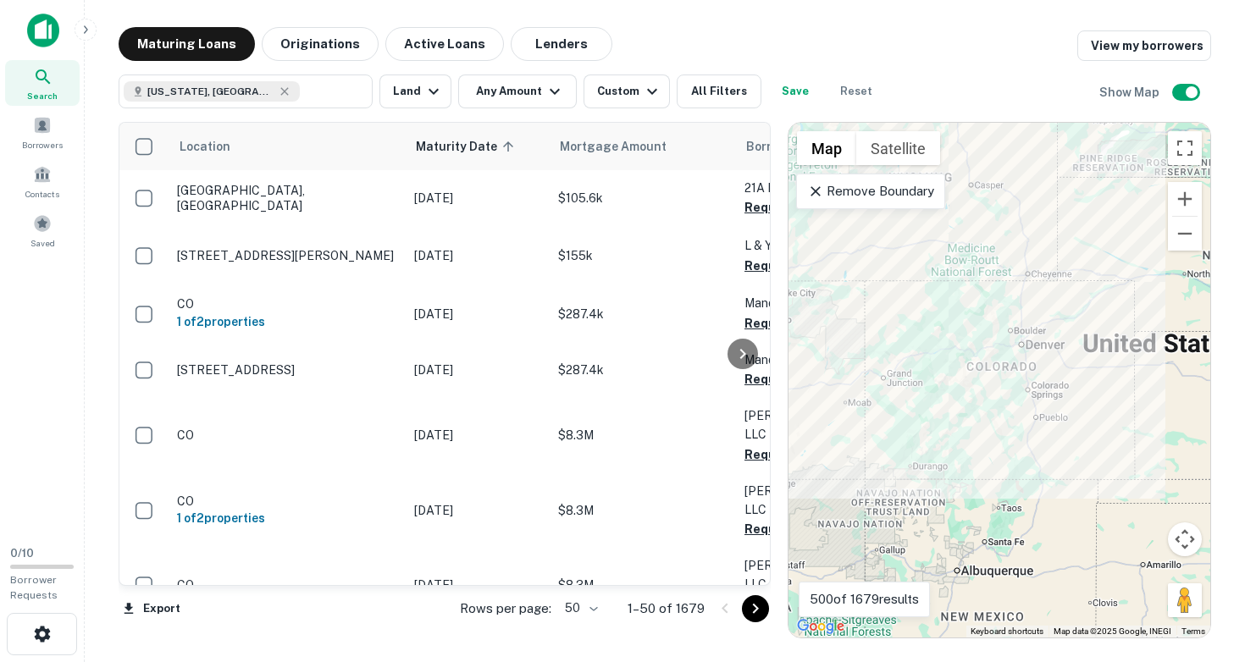
click at [982, 387] on div "To activate drag with keyboard, press Alt + Enter. Once in keyboard drag state,…" at bounding box center [999, 380] width 422 height 515
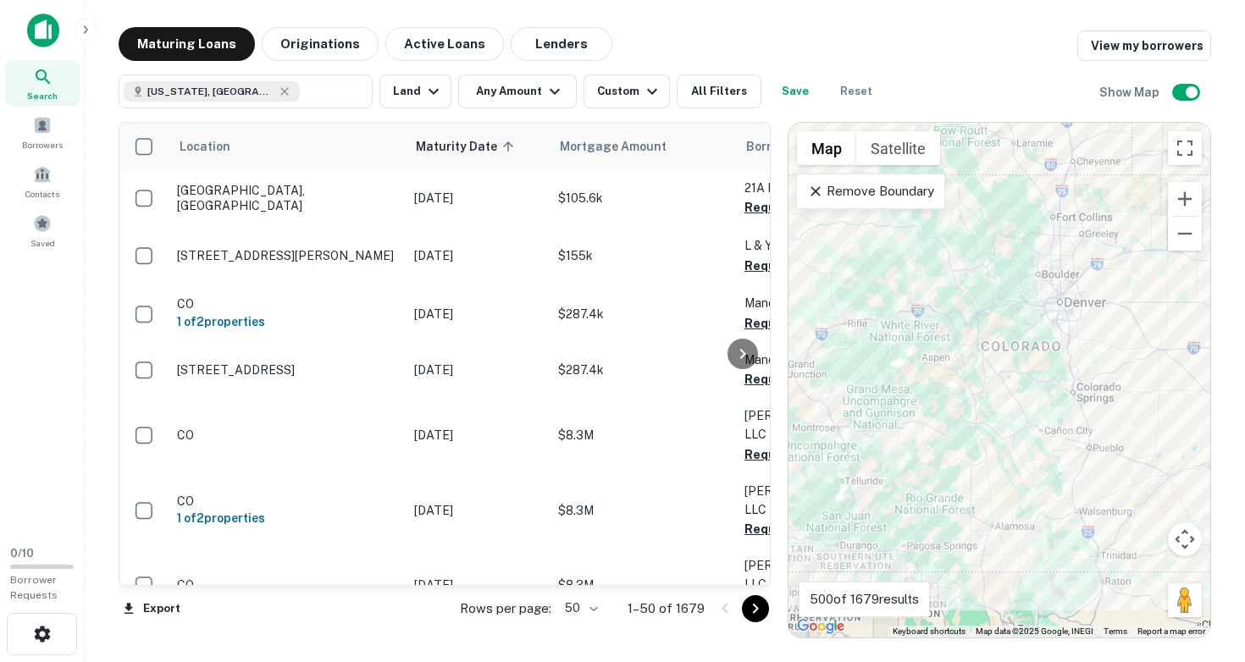
click at [982, 387] on div "To activate drag with keyboard, press Alt + Enter. Once in keyboard drag state,…" at bounding box center [999, 380] width 422 height 515
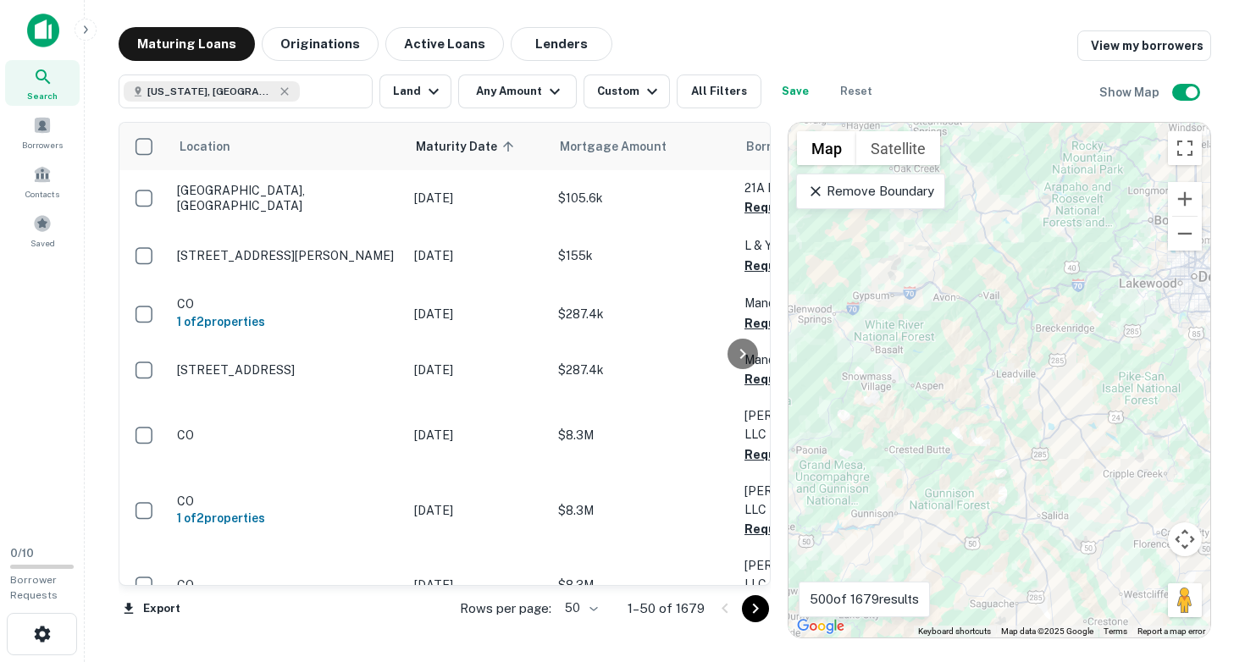
drag, startPoint x: 968, startPoint y: 382, endPoint x: 1024, endPoint y: 446, distance: 85.2
click at [1024, 446] on div "To activate drag with keyboard, press Alt + Enter. Once in keyboard drag state,…" at bounding box center [999, 380] width 422 height 515
click at [990, 417] on div "To activate drag with keyboard, press Alt + Enter. Once in keyboard drag state,…" at bounding box center [999, 380] width 422 height 515
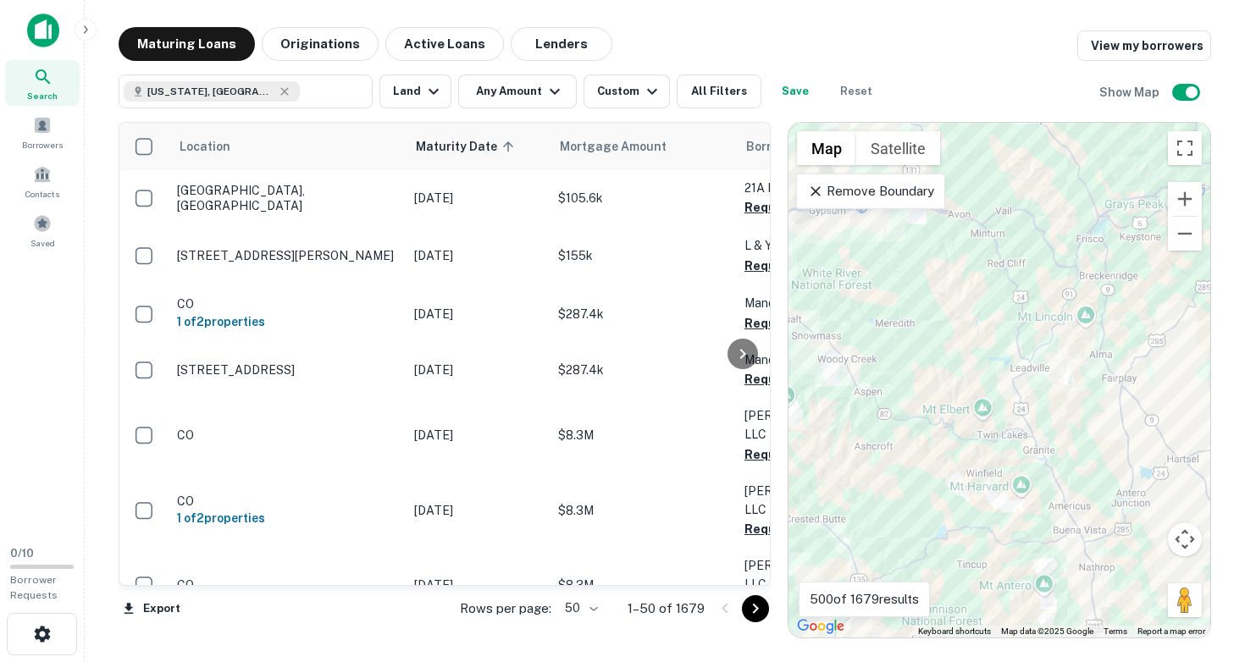
drag, startPoint x: 974, startPoint y: 411, endPoint x: 1049, endPoint y: 463, distance: 91.9
click at [1048, 462] on div "To activate drag with keyboard, press Alt + Enter. Once in keyboard drag state,…" at bounding box center [999, 380] width 422 height 515
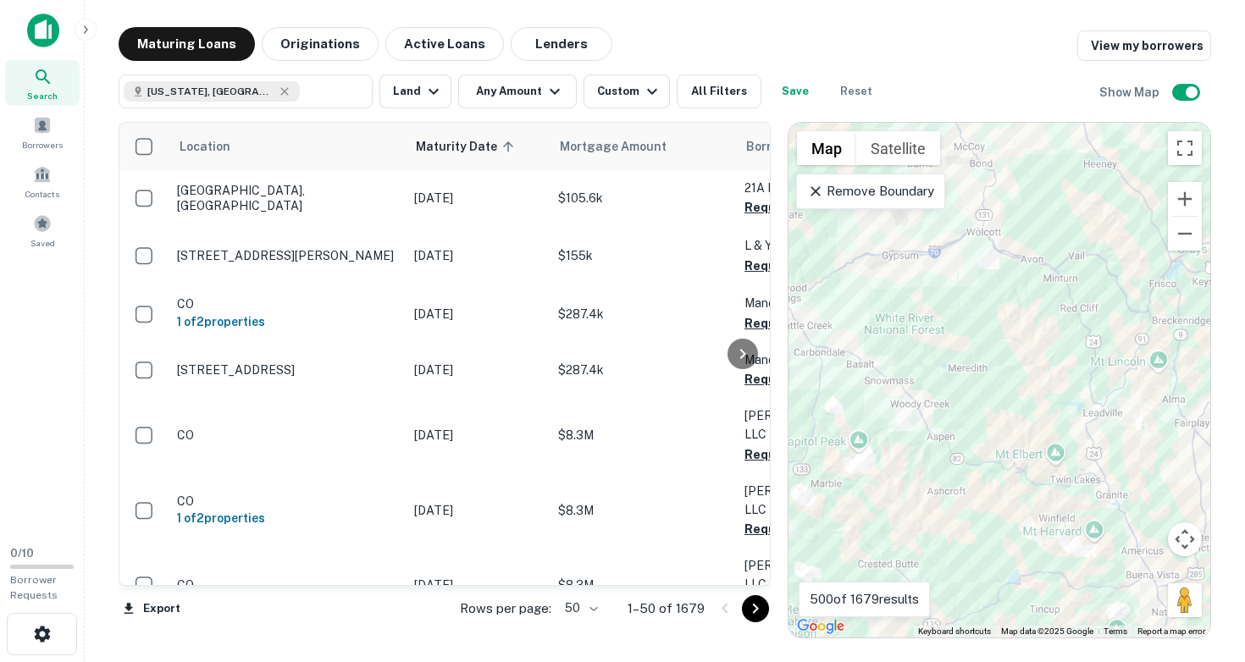
click at [1002, 429] on div "To activate drag with keyboard, press Alt + Enter. Once in keyboard drag state,…" at bounding box center [999, 380] width 422 height 515
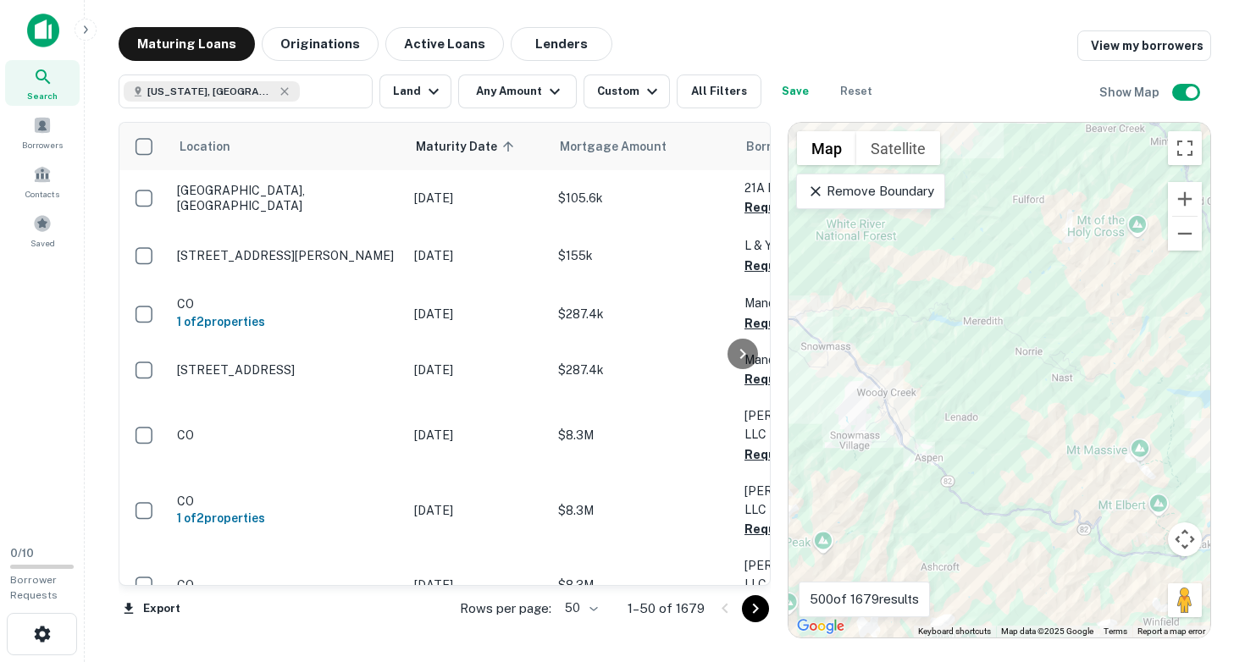
drag, startPoint x: 989, startPoint y: 420, endPoint x: 1049, endPoint y: 438, distance: 62.7
click at [1049, 438] on div "To activate drag with keyboard, press Alt + Enter. Once in keyboard drag state,…" at bounding box center [999, 380] width 422 height 515
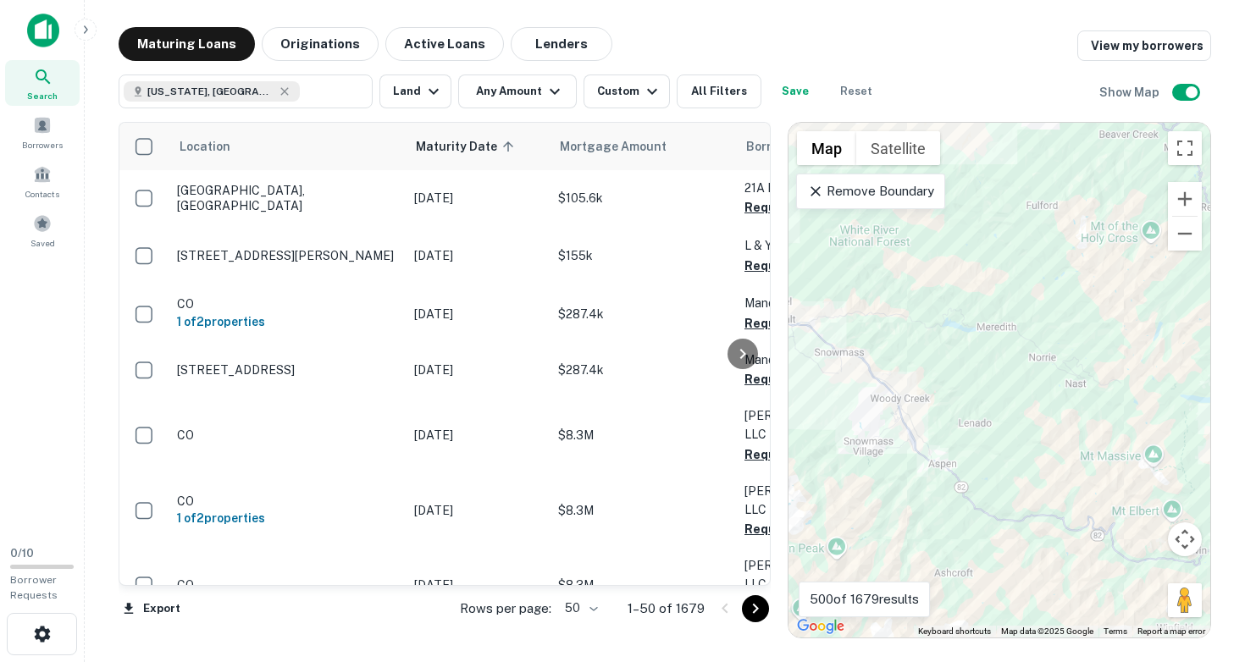
click at [1023, 433] on div "To activate drag with keyboard, press Alt + Enter. Once in keyboard drag state,…" at bounding box center [999, 380] width 422 height 515
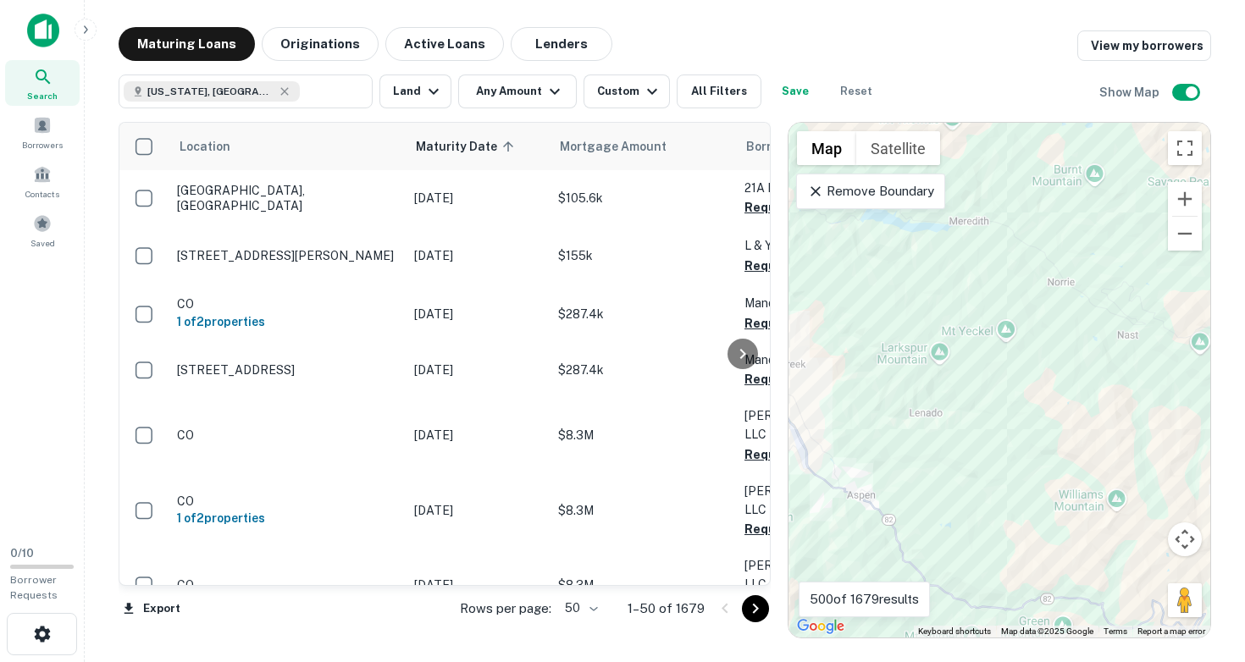
drag, startPoint x: 982, startPoint y: 467, endPoint x: 1072, endPoint y: 465, distance: 90.6
click at [1071, 466] on div "To activate drag with keyboard, press Alt + Enter. Once in keyboard drag state,…" at bounding box center [999, 380] width 422 height 515
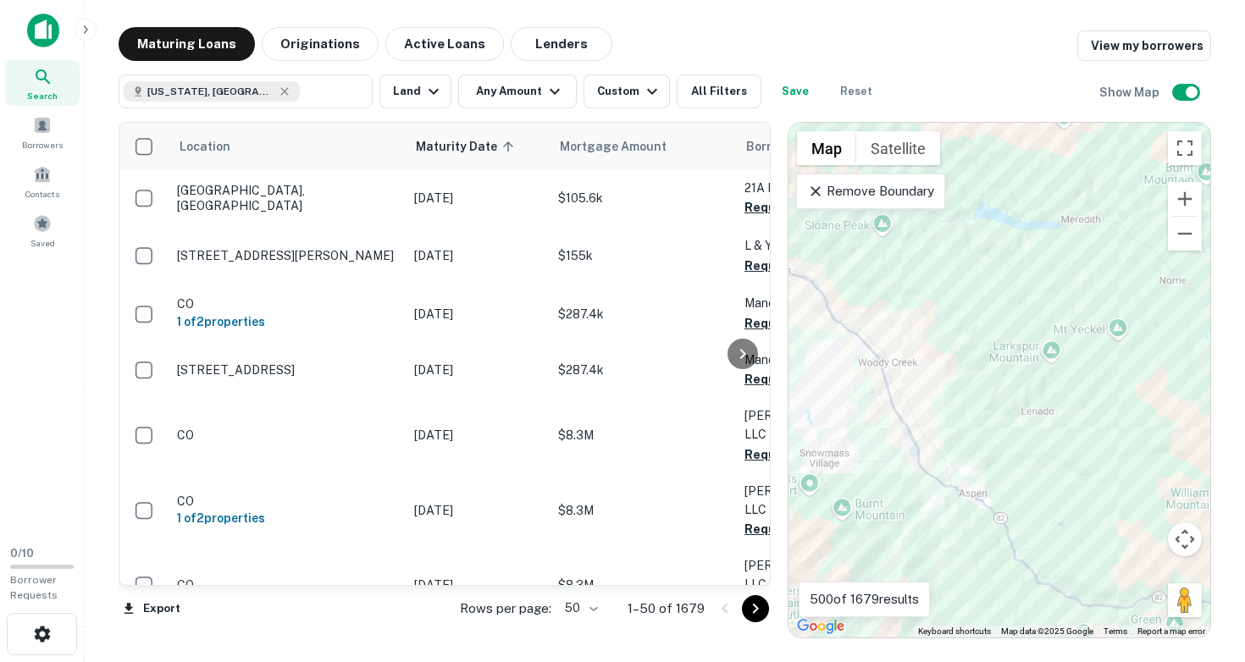
click at [1043, 469] on div "To activate drag with keyboard, press Alt + Enter. Once in keyboard drag state,…" at bounding box center [999, 380] width 422 height 515
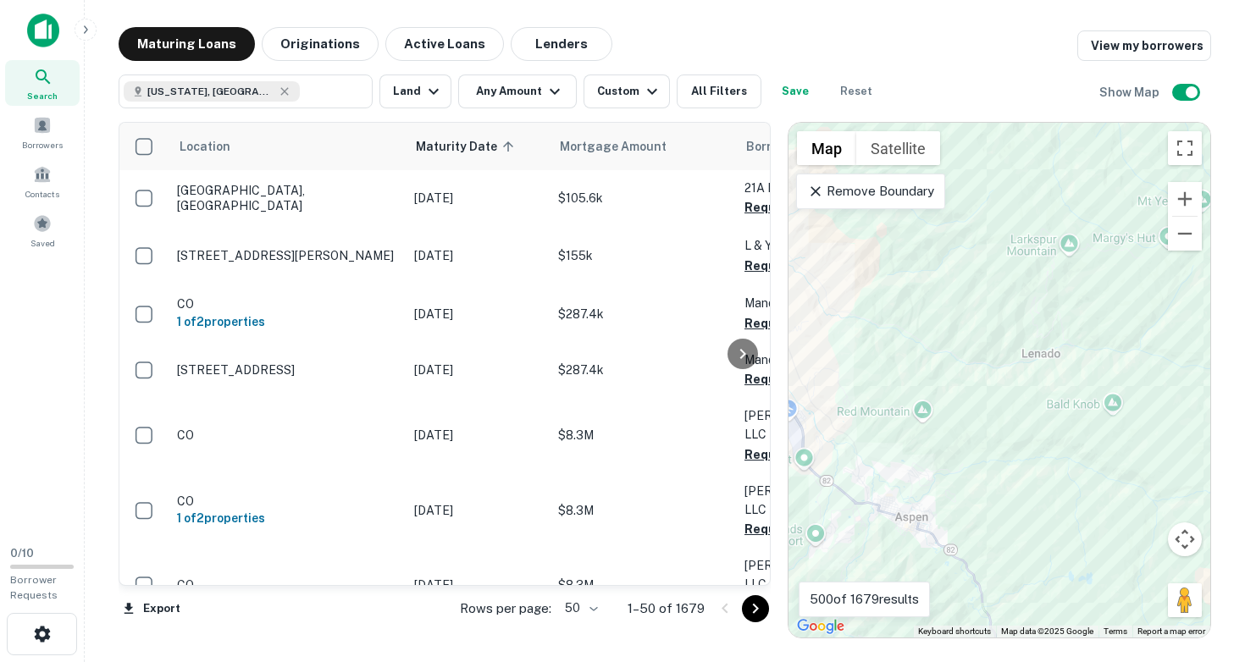
drag, startPoint x: 1013, startPoint y: 475, endPoint x: 1109, endPoint y: 463, distance: 96.4
click at [1109, 465] on div "To activate drag with keyboard, press Alt + Enter. Once in keyboard drag state,…" at bounding box center [999, 380] width 422 height 515
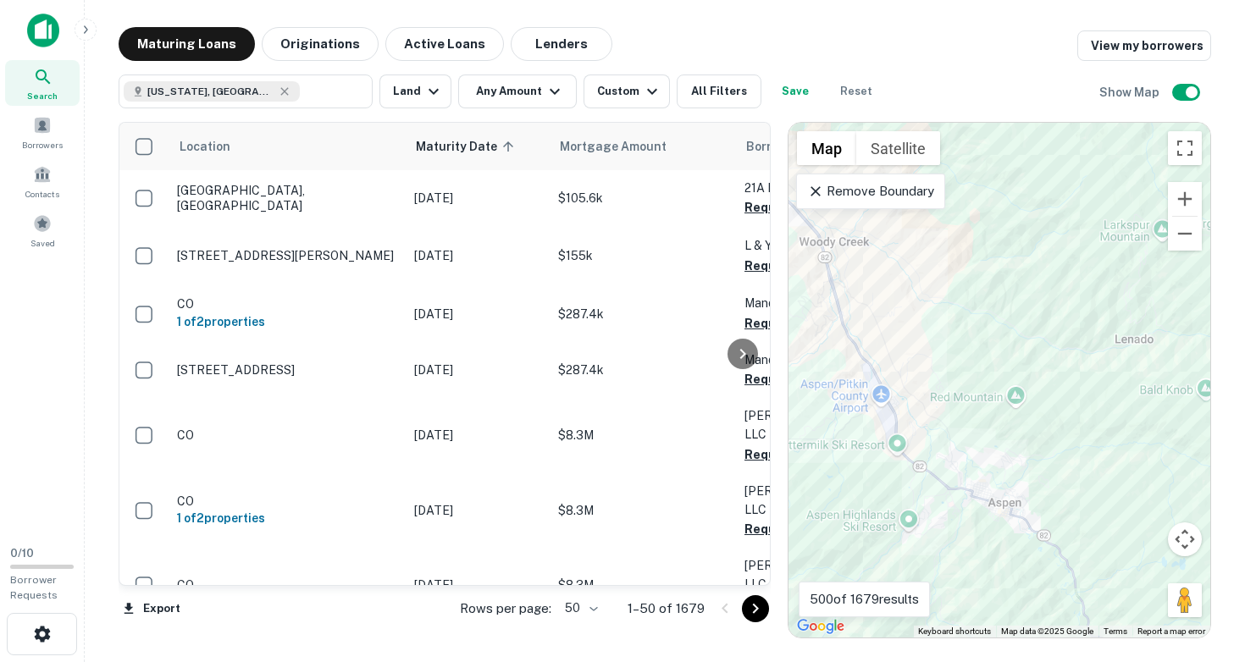
click at [996, 502] on div at bounding box center [996, 502] width 0 height 0
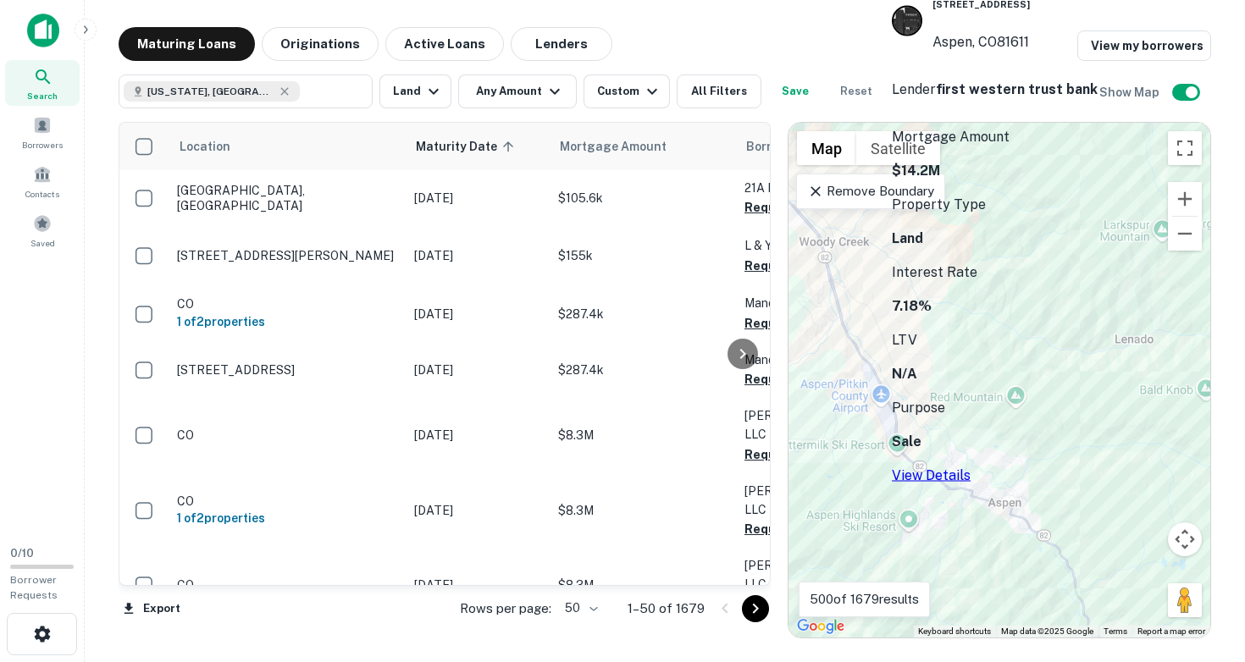
drag, startPoint x: 943, startPoint y: 243, endPoint x: 1020, endPoint y: 258, distance: 78.6
click at [1020, 65] on div "[STREET_ADDRESS]" at bounding box center [980, 20] width 97 height 90
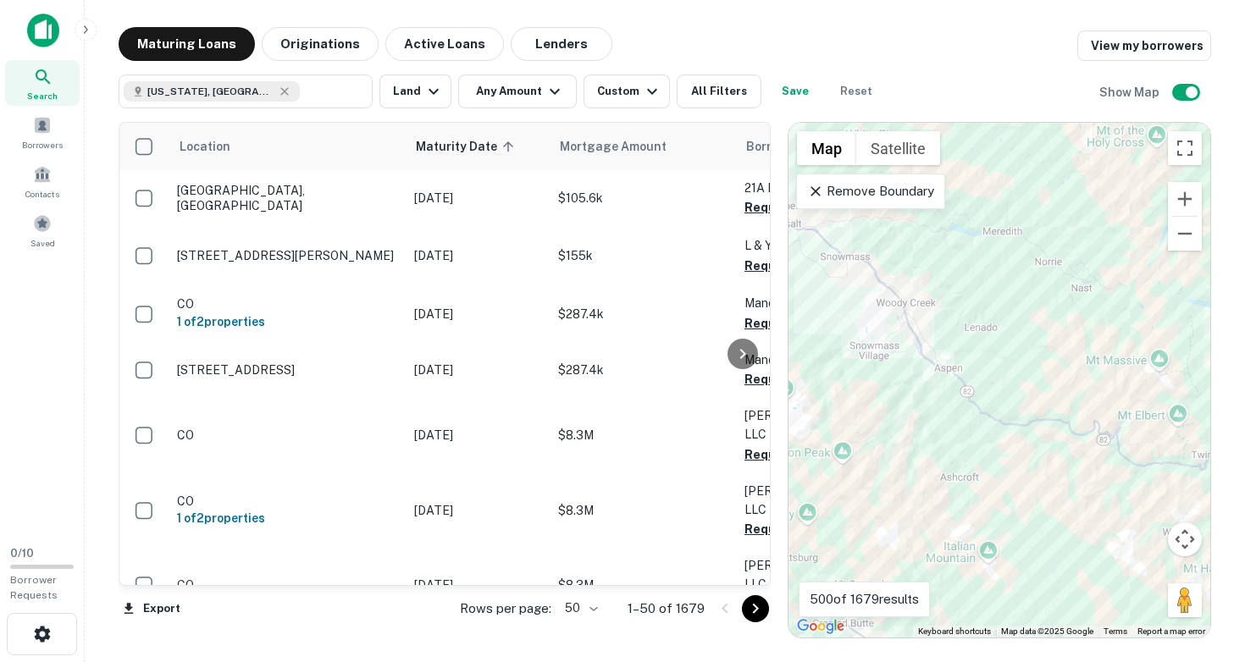
drag, startPoint x: 863, startPoint y: 326, endPoint x: 956, endPoint y: 327, distance: 93.2
click at [956, 327] on div "To activate drag with keyboard, press Alt + Enter. Once in keyboard drag state,…" at bounding box center [999, 380] width 422 height 515
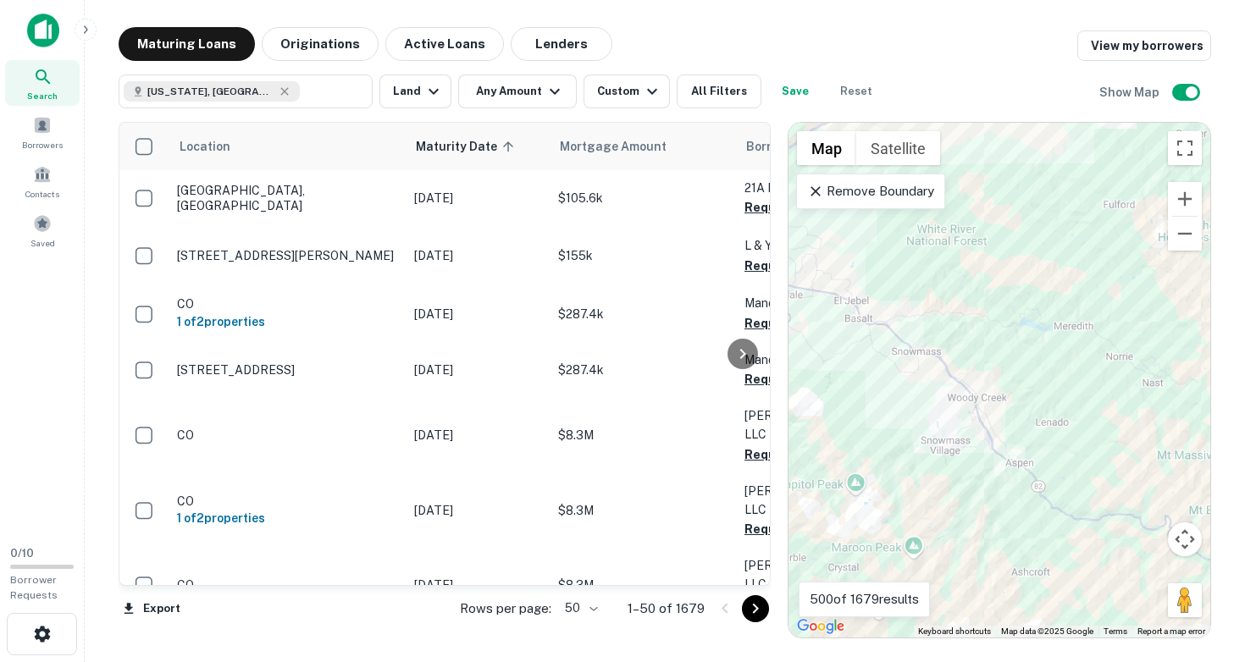
drag, startPoint x: 874, startPoint y: 288, endPoint x: 895, endPoint y: 383, distance: 97.2
click at [895, 383] on div "To activate drag with keyboard, press Alt + Enter. Once in keyboard drag state,…" at bounding box center [999, 380] width 422 height 515
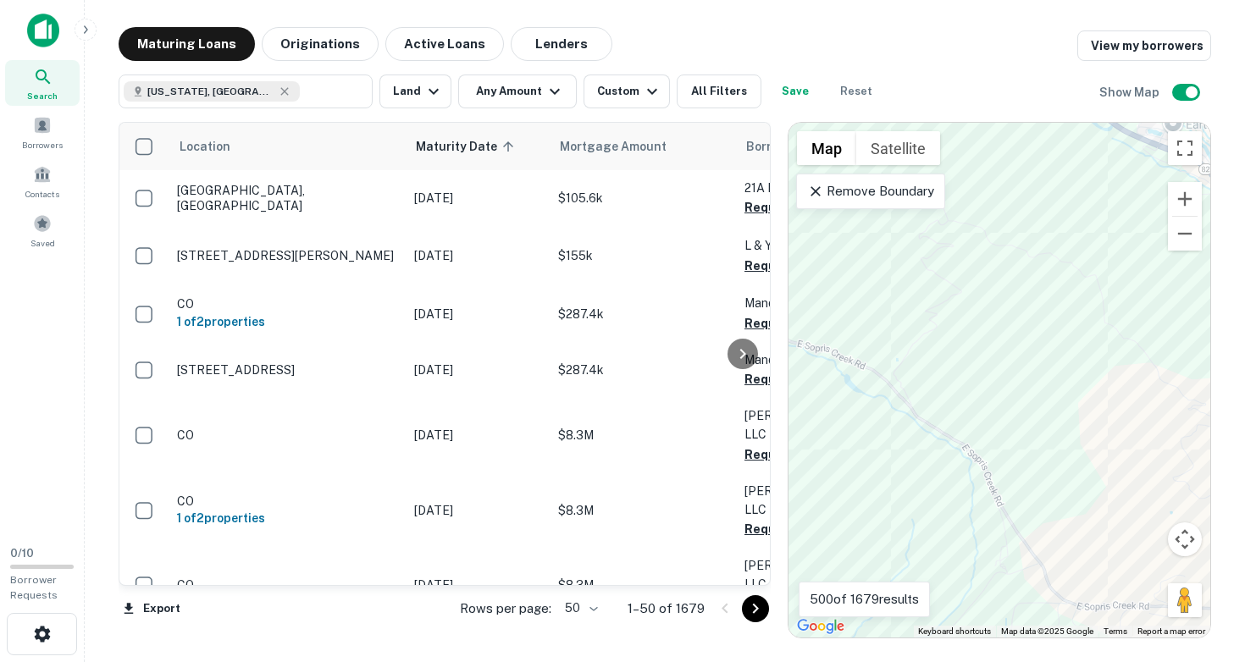
drag, startPoint x: 915, startPoint y: 266, endPoint x: 926, endPoint y: 485, distance: 219.6
click at [927, 481] on div "To activate drag with keyboard, press Alt + Enter. Once in keyboard drag state,…" at bounding box center [999, 380] width 422 height 515
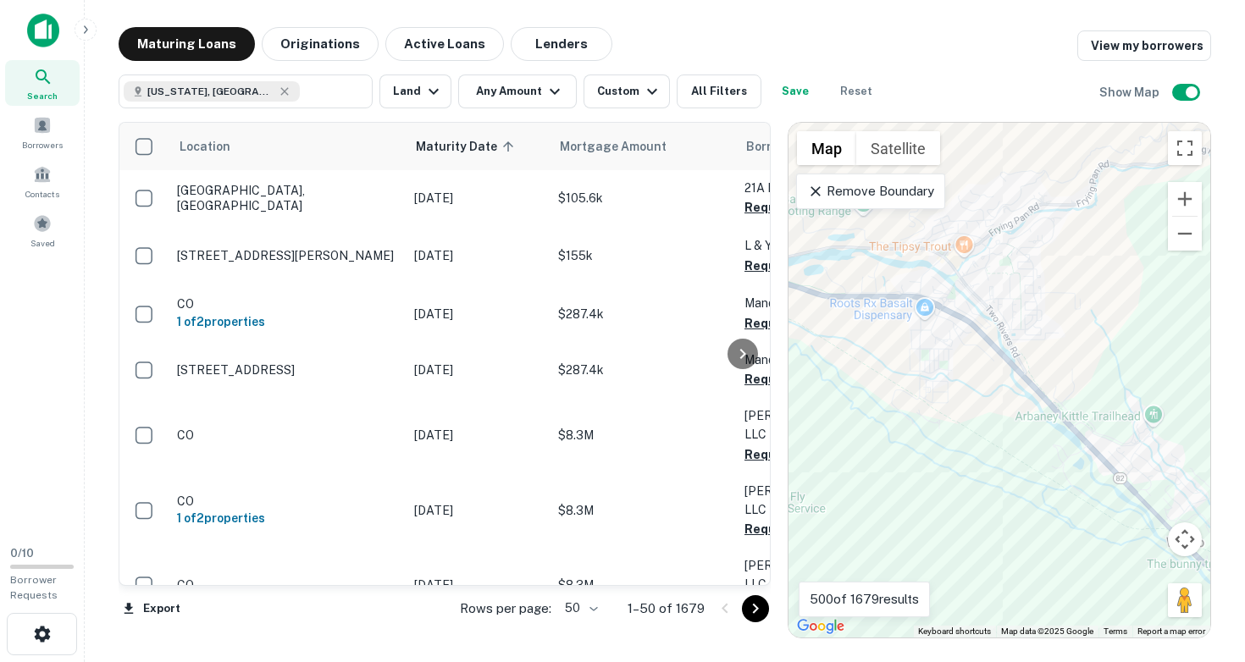
drag, startPoint x: 944, startPoint y: 309, endPoint x: 1022, endPoint y: 491, distance: 198.1
click at [1022, 491] on div "To activate drag with keyboard, press Alt + Enter. Once in keyboard drag state,…" at bounding box center [999, 380] width 422 height 515
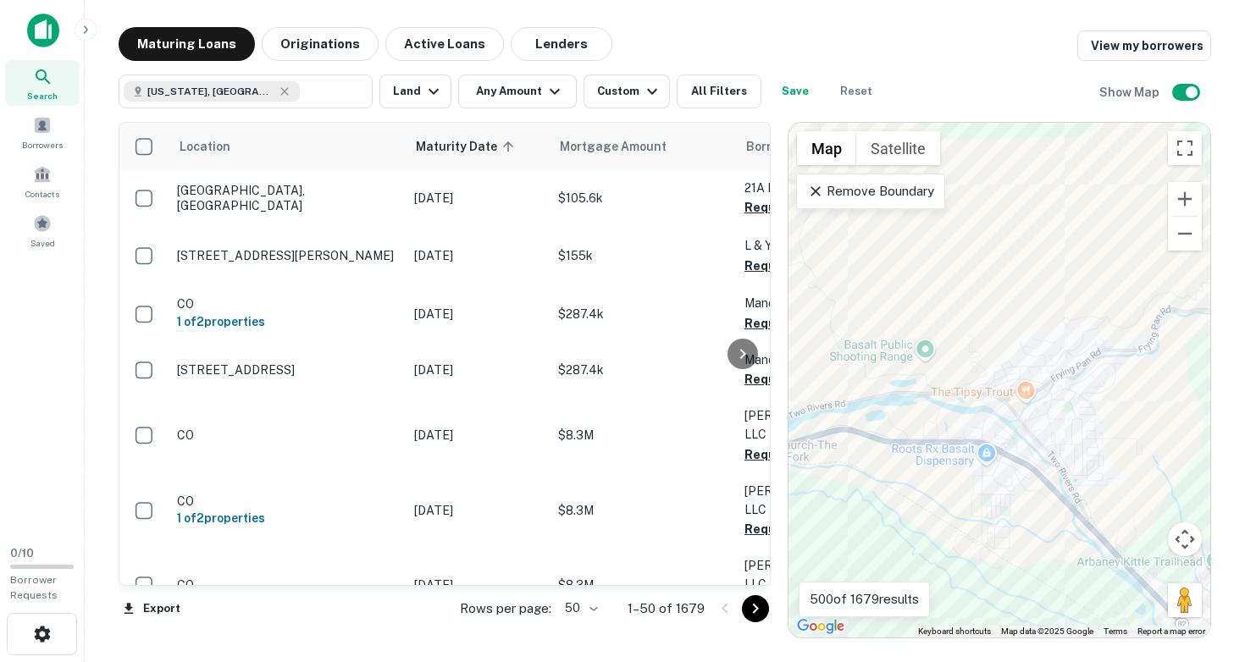
drag, startPoint x: 985, startPoint y: 450, endPoint x: 933, endPoint y: 430, distance: 55.2
click at [935, 433] on div "To activate drag with keyboard, press Alt + Enter. Once in keyboard drag state,…" at bounding box center [999, 380] width 422 height 515
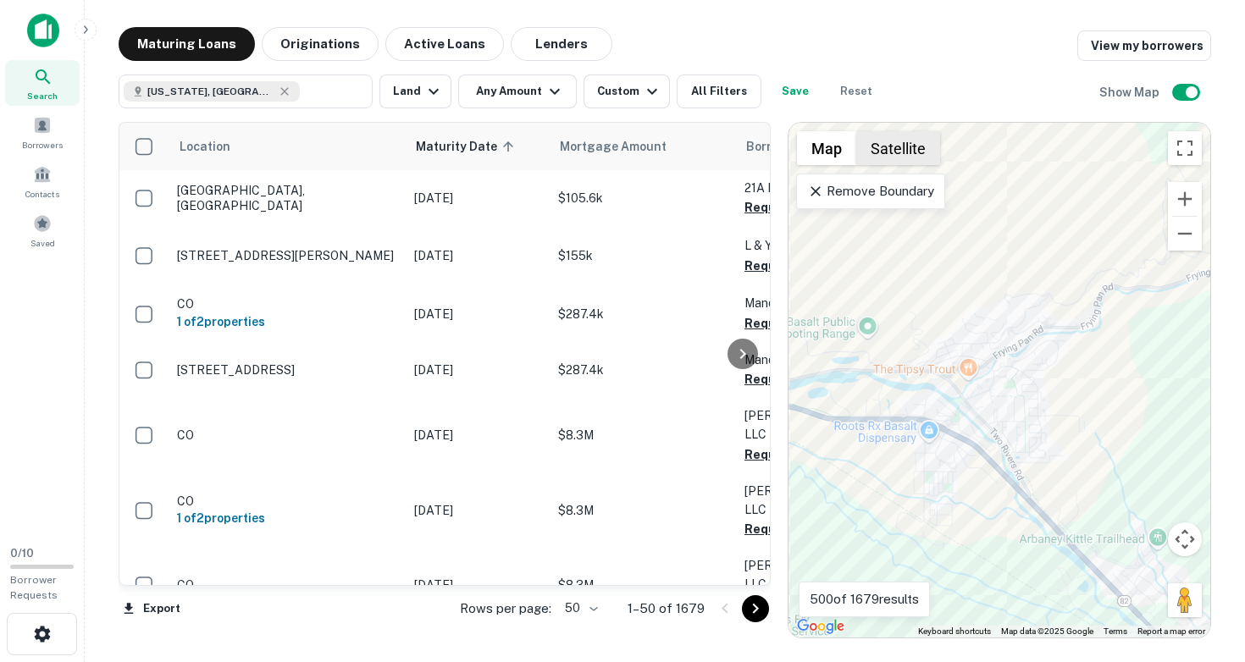
click at [888, 147] on button "Satellite" at bounding box center [898, 148] width 84 height 34
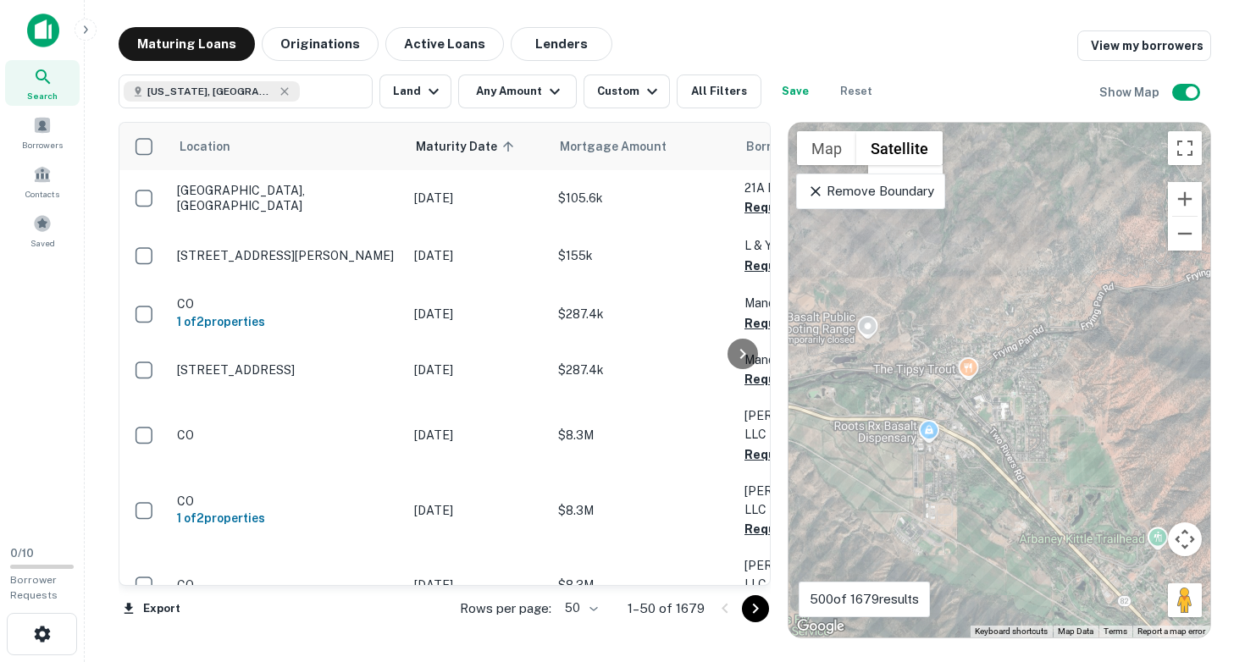
click at [971, 473] on div "To activate drag with keyboard, press Alt + Enter. Once in keyboard drag state,…" at bounding box center [999, 380] width 422 height 515
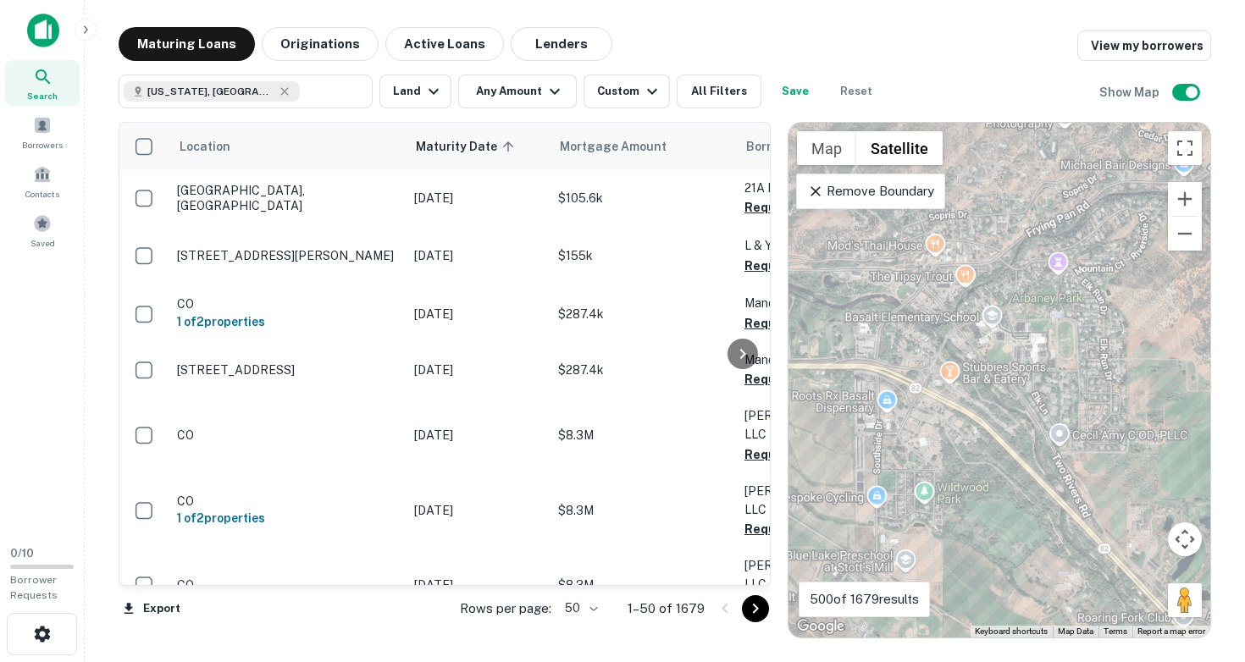
click at [969, 458] on div "To activate drag with keyboard, press Alt + Enter. Once in keyboard drag state,…" at bounding box center [999, 380] width 422 height 515
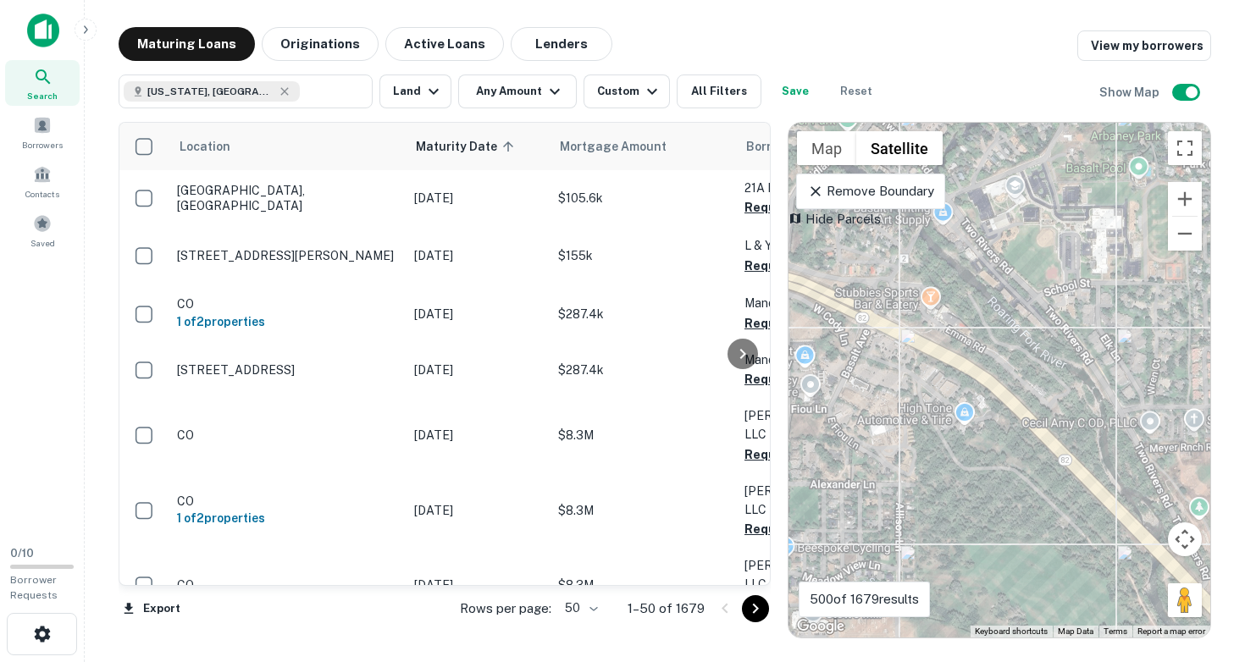
click at [929, 449] on div "To activate drag with keyboard, press Alt + Enter. Once in keyboard drag state,…" at bounding box center [999, 380] width 422 height 515
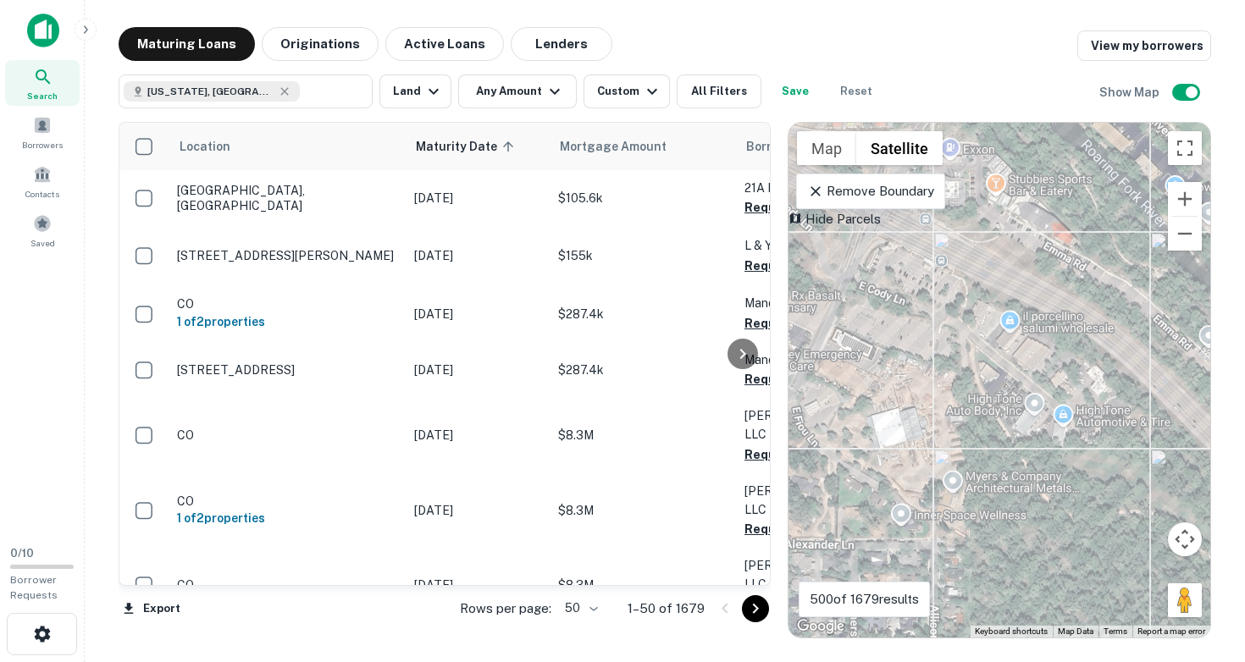
drag, startPoint x: 916, startPoint y: 433, endPoint x: 982, endPoint y: 458, distance: 70.8
click at [982, 458] on div "To activate drag with keyboard, press Alt + Enter. Once in keyboard drag state,…" at bounding box center [999, 380] width 422 height 515
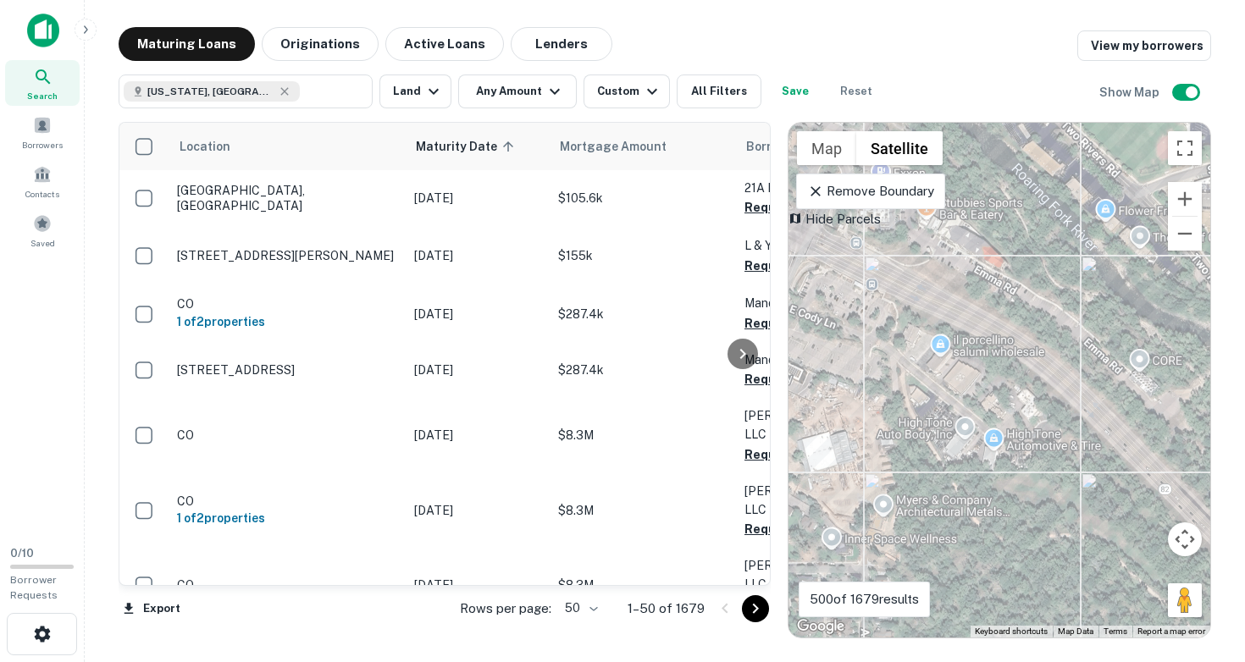
drag, startPoint x: 1003, startPoint y: 440, endPoint x: 890, endPoint y: 466, distance: 115.7
click at [892, 465] on div "To activate drag with keyboard, press Alt + Enter. Once in keyboard drag state,…" at bounding box center [999, 380] width 422 height 515
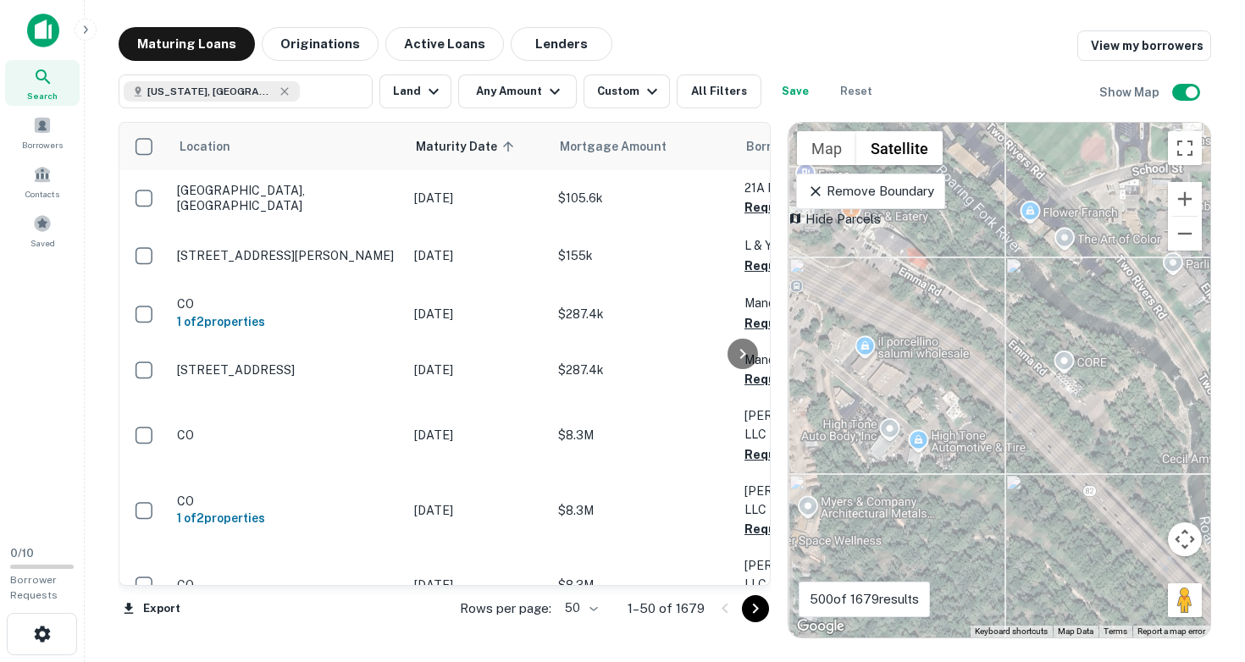
click at [970, 443] on div at bounding box center [970, 443] width 0 height 0
click at [938, 494] on div "To navigate, press the arrow keys. To activate drag with keyboard, press Alt + …" at bounding box center [999, 380] width 422 height 515
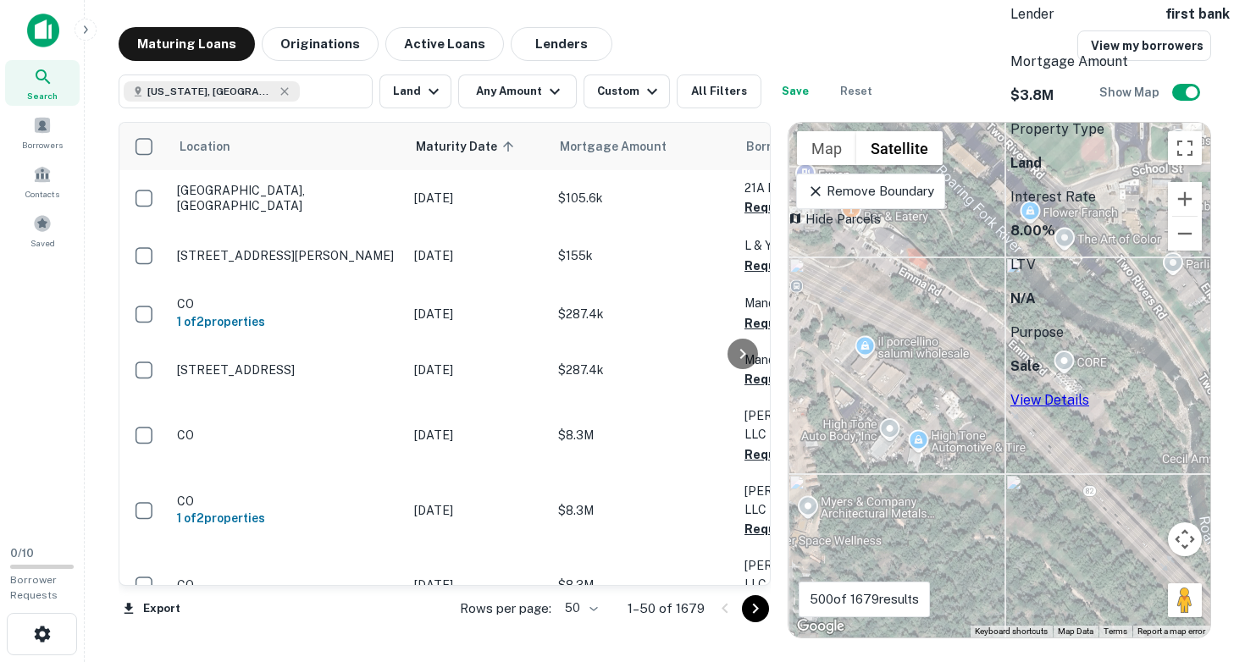
click at [1115, 421] on div at bounding box center [1115, 421] width 0 height 0
drag, startPoint x: 1063, startPoint y: 174, endPoint x: 1141, endPoint y: 202, distance: 82.8
click at [1141, 202] on div "[STREET_ADDRESS] Lender first bank Mortgage Amount $3.8M Property Type Land Int…" at bounding box center [1119, 156] width 219 height 510
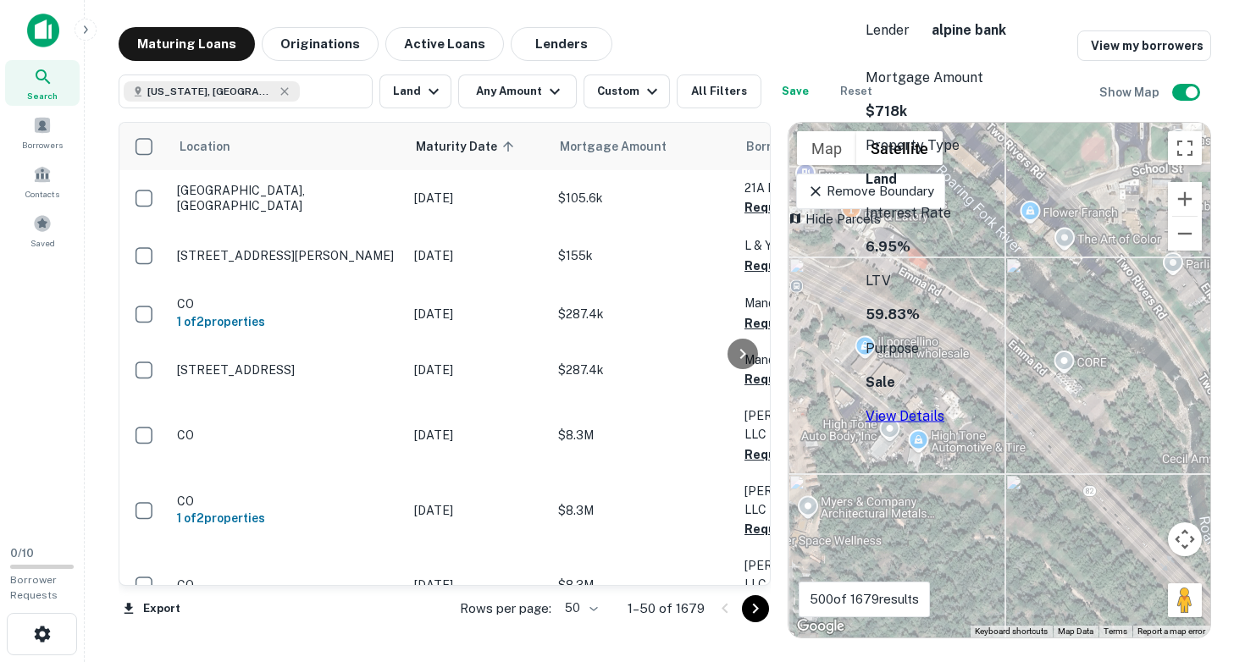
click at [970, 443] on div at bounding box center [970, 443] width 0 height 0
drag, startPoint x: 917, startPoint y: 191, endPoint x: 998, endPoint y: 209, distance: 83.2
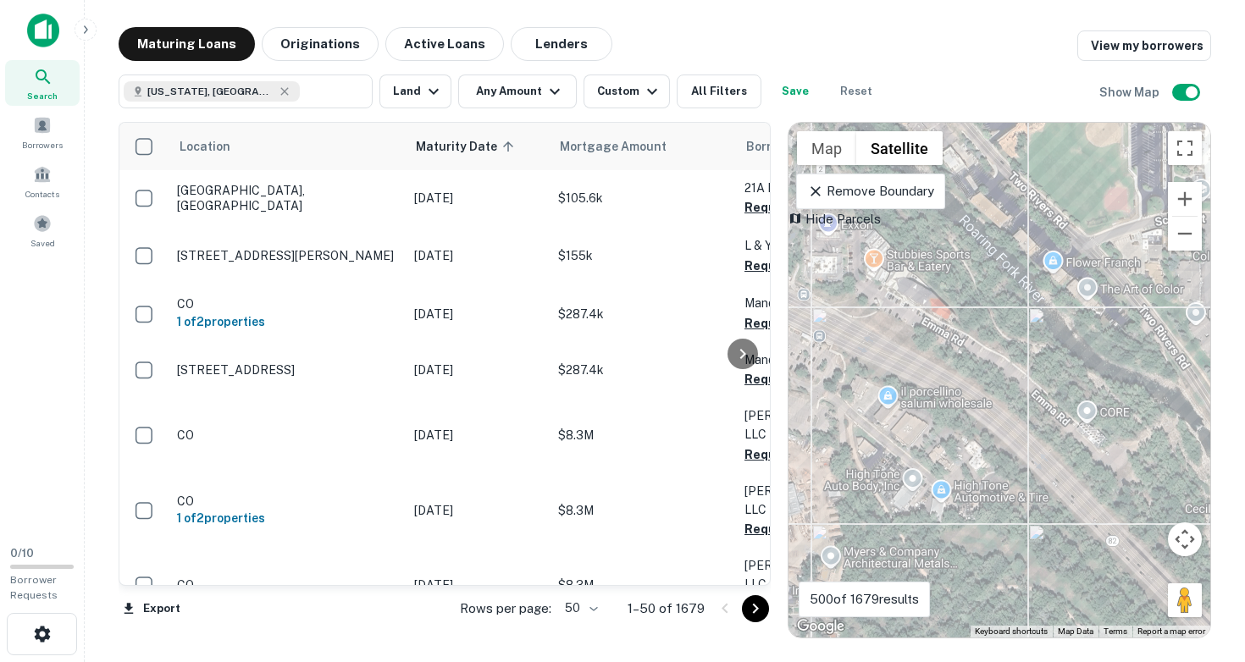
drag, startPoint x: 961, startPoint y: 353, endPoint x: 987, endPoint y: 409, distance: 61.8
click at [987, 409] on div "To activate drag with keyboard, press Alt + Enter. Once in keyboard drag state,…" at bounding box center [999, 380] width 422 height 515
click at [1189, 236] on button "Zoom out" at bounding box center [1185, 234] width 34 height 34
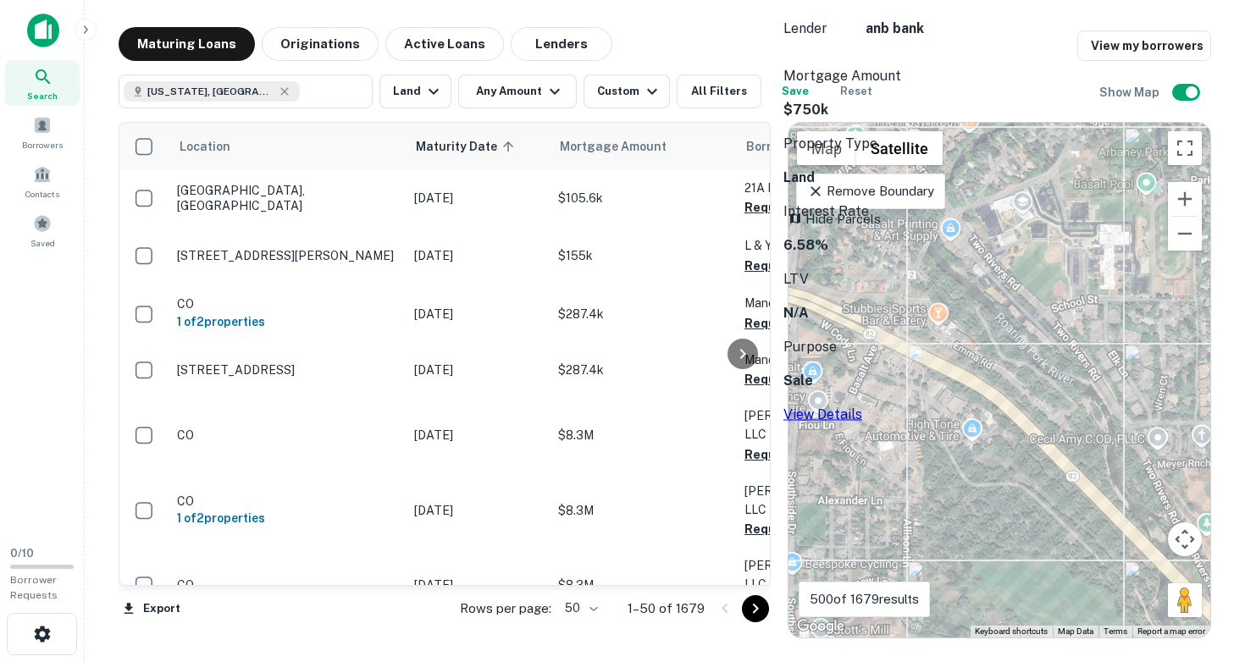
click at [888, 441] on div at bounding box center [888, 441] width 0 height 0
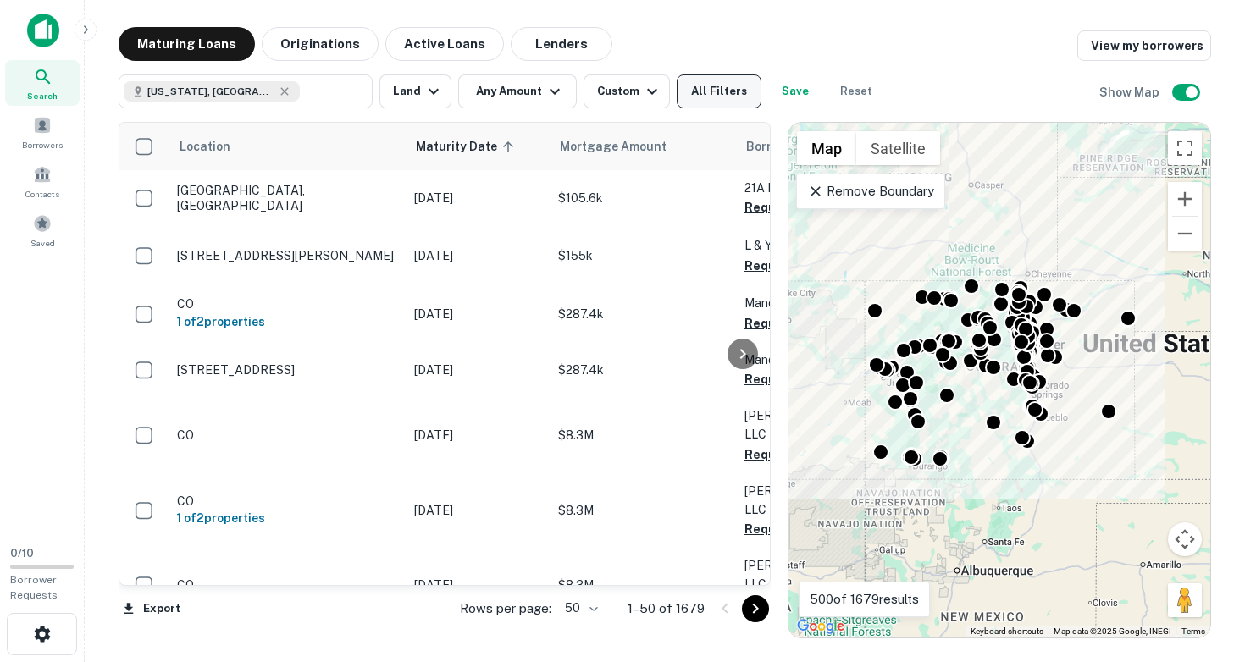
click at [730, 90] on button "All Filters" at bounding box center [719, 92] width 85 height 34
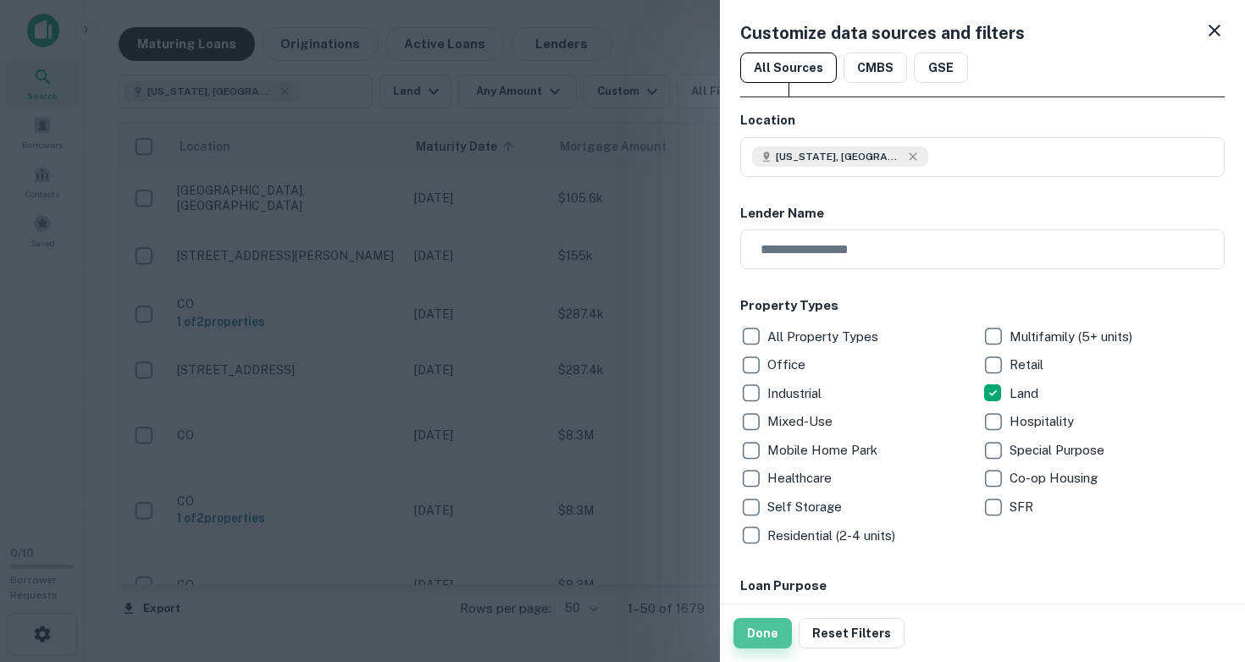
click at [763, 646] on button "Done" at bounding box center [762, 633] width 58 height 30
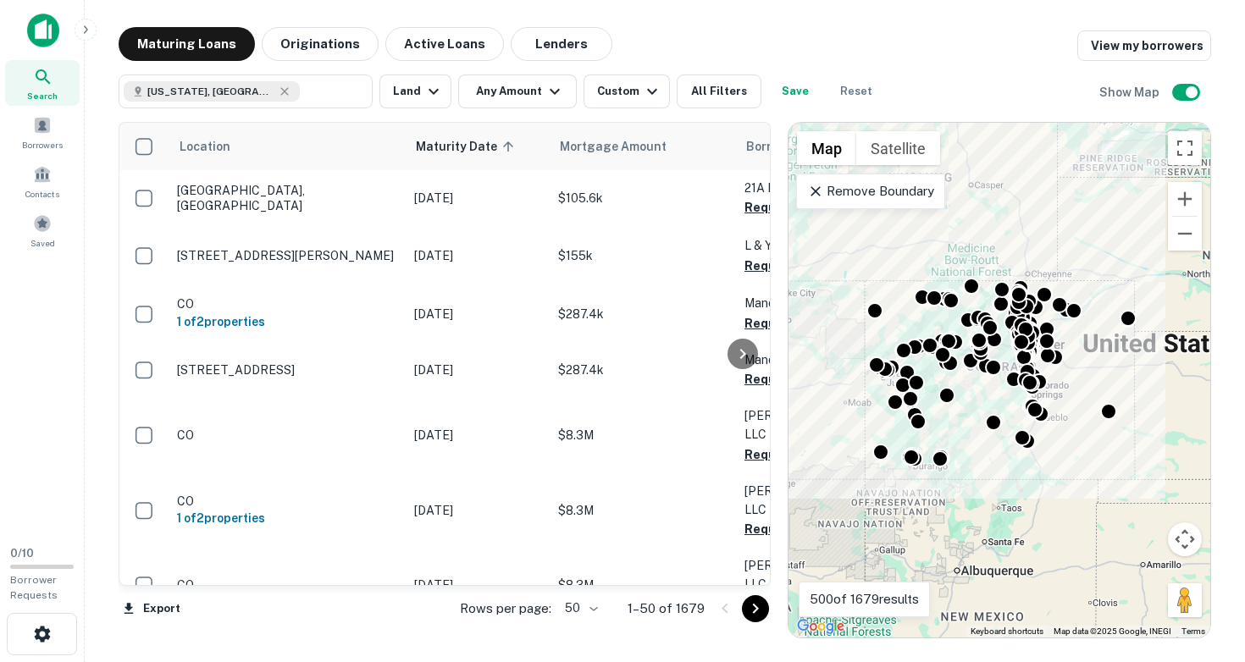
click at [1066, 396] on div "To activate drag with keyboard, press Alt + Enter. Once in keyboard drag state,…" at bounding box center [999, 380] width 422 height 515
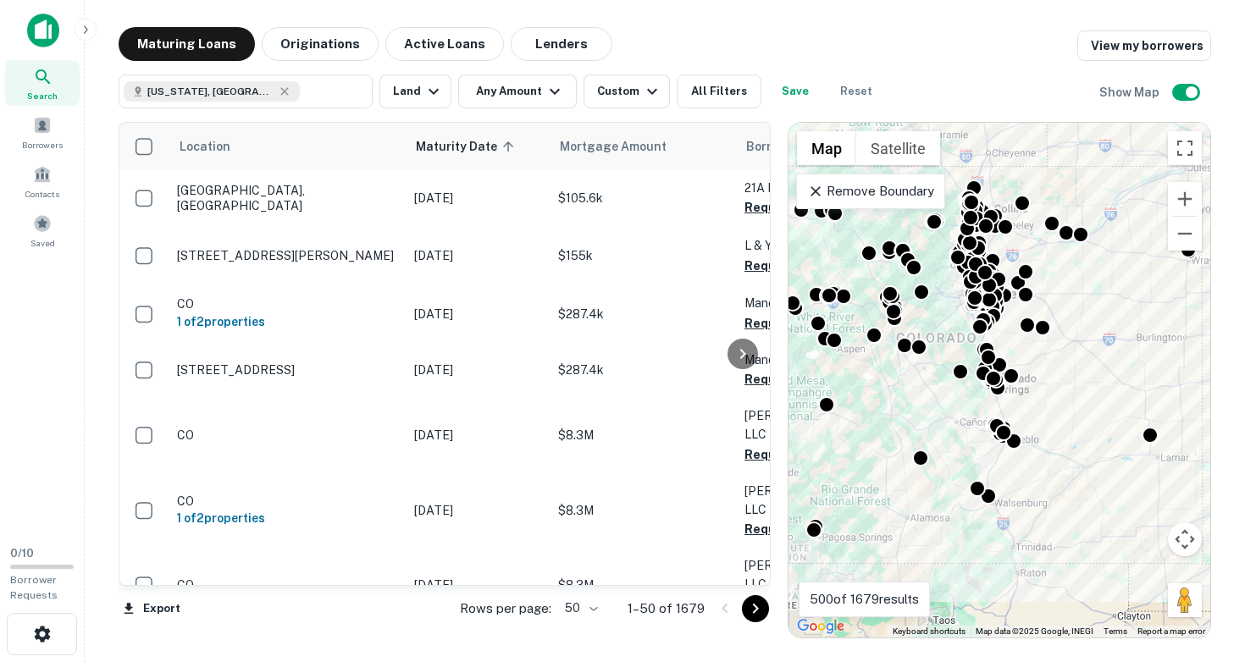
click at [1044, 397] on div "To activate drag with keyboard, press Alt + Enter. Once in keyboard drag state,…" at bounding box center [999, 380] width 422 height 515
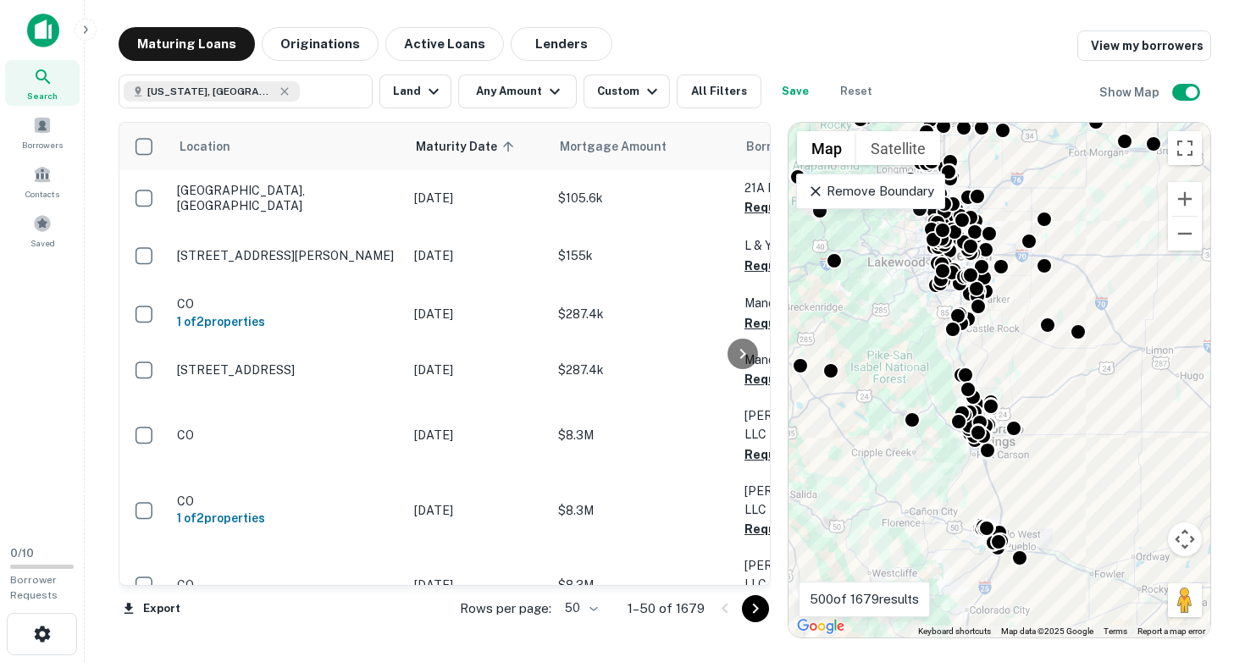
drag, startPoint x: 1044, startPoint y: 397, endPoint x: 1086, endPoint y: 489, distance: 100.4
click at [1086, 488] on div "To activate drag with keyboard, press Alt + Enter. Once in keyboard drag state,…" at bounding box center [999, 380] width 422 height 515
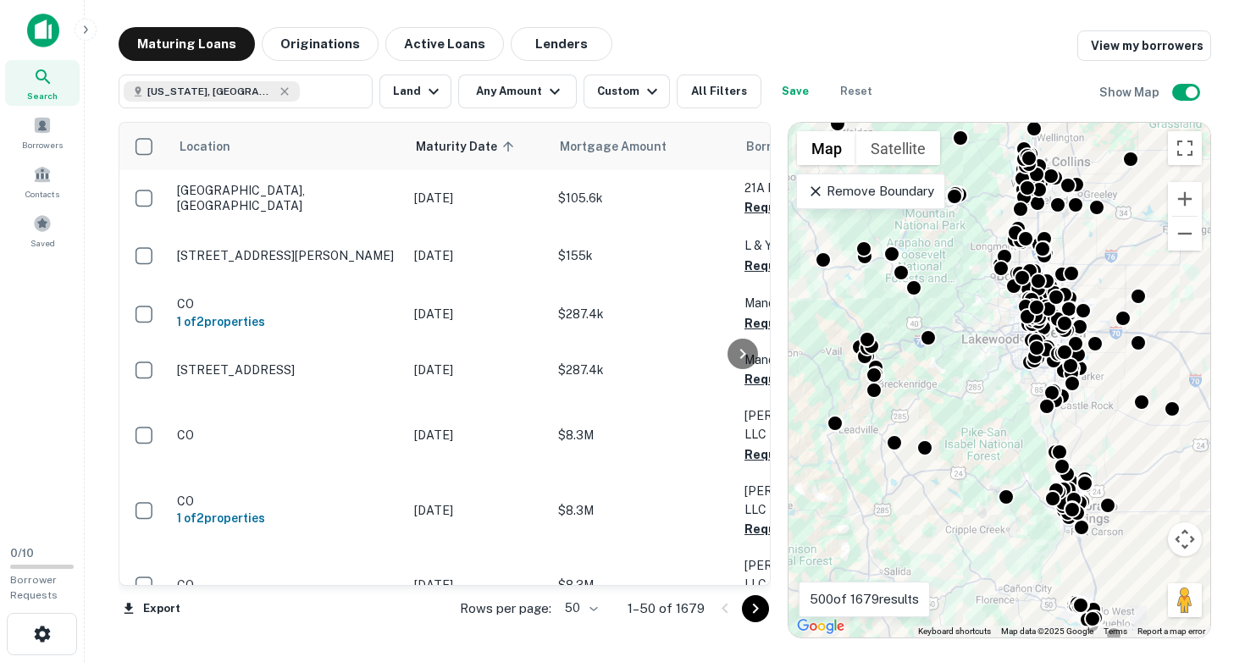
drag, startPoint x: 1060, startPoint y: 407, endPoint x: 1154, endPoint y: 449, distance: 103.1
click at [1154, 449] on div "To activate drag with keyboard, press Alt + Enter. Once in keyboard drag state,…" at bounding box center [999, 380] width 422 height 515
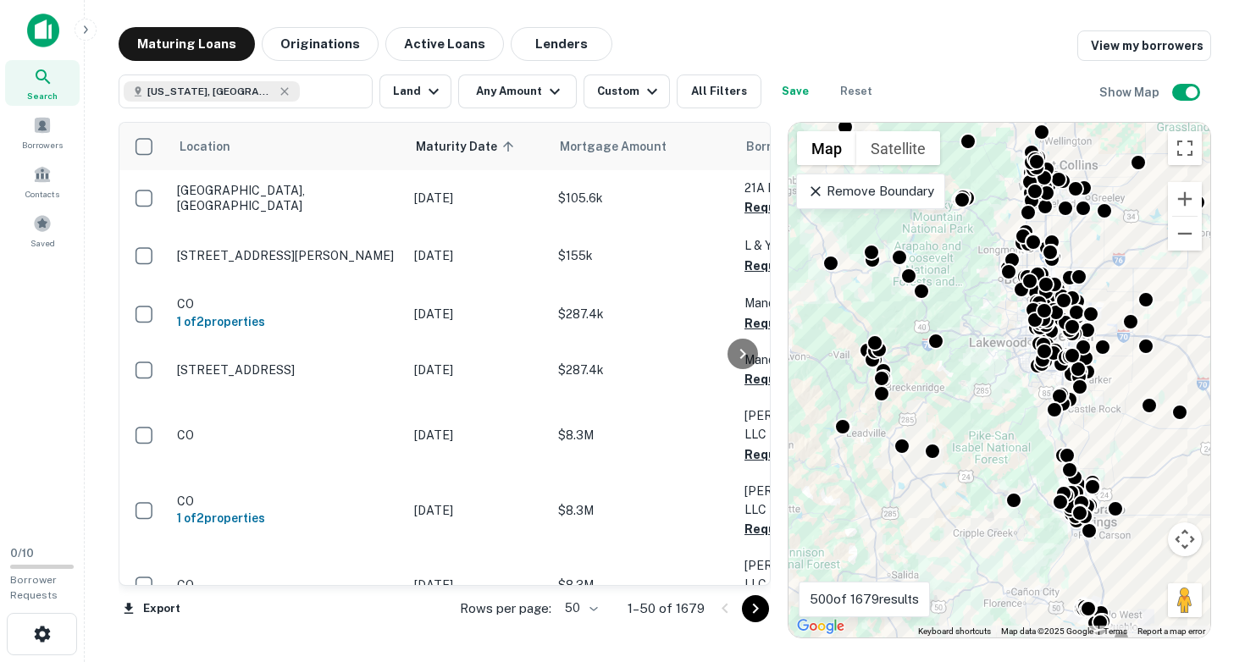
click at [921, 377] on div "To activate drag with keyboard, press Alt + Enter. Once in keyboard drag state,…" at bounding box center [999, 380] width 422 height 515
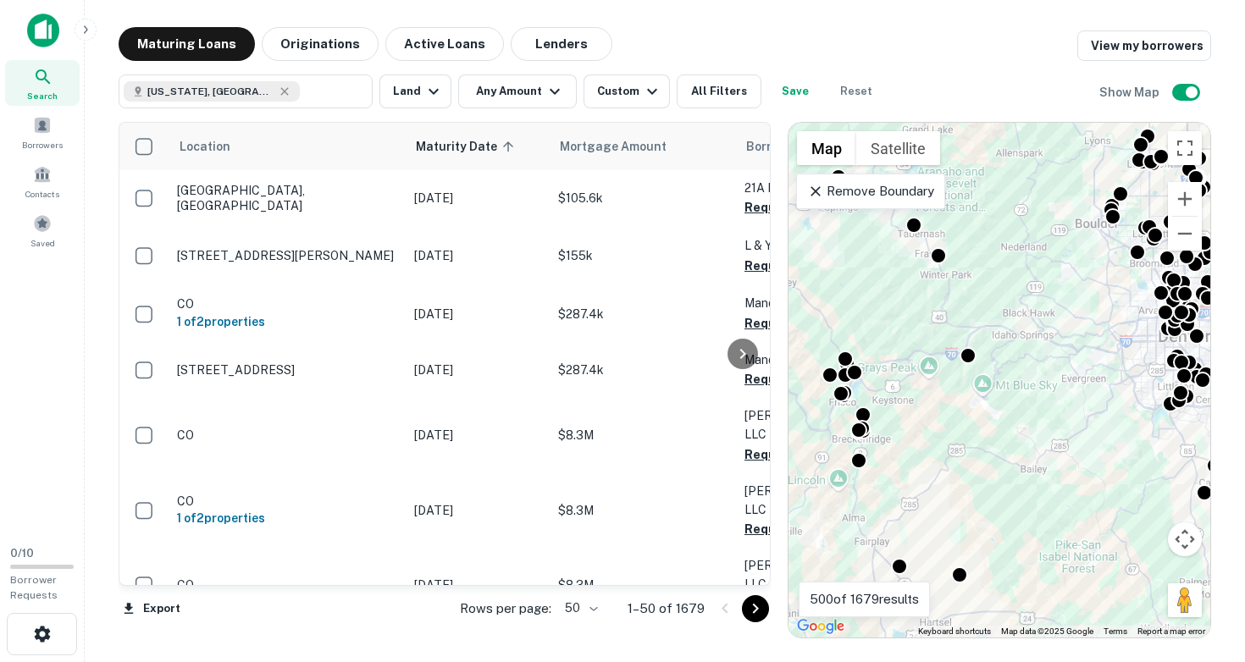
drag, startPoint x: 908, startPoint y: 408, endPoint x: 926, endPoint y: 455, distance: 49.9
click at [926, 455] on div "To activate drag with keyboard, press Alt + Enter. Once in keyboard drag state,…" at bounding box center [999, 380] width 422 height 515
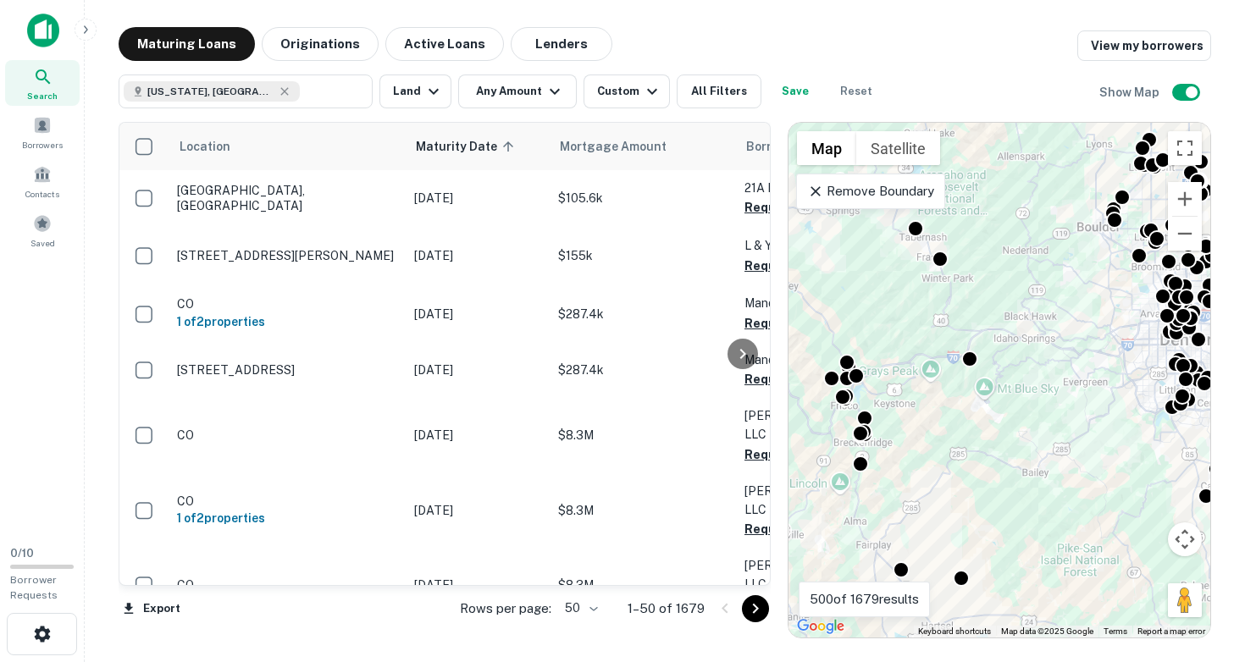
click at [918, 438] on div "To activate drag with keyboard, press Alt + Enter. Once in keyboard drag state,…" at bounding box center [999, 380] width 422 height 515
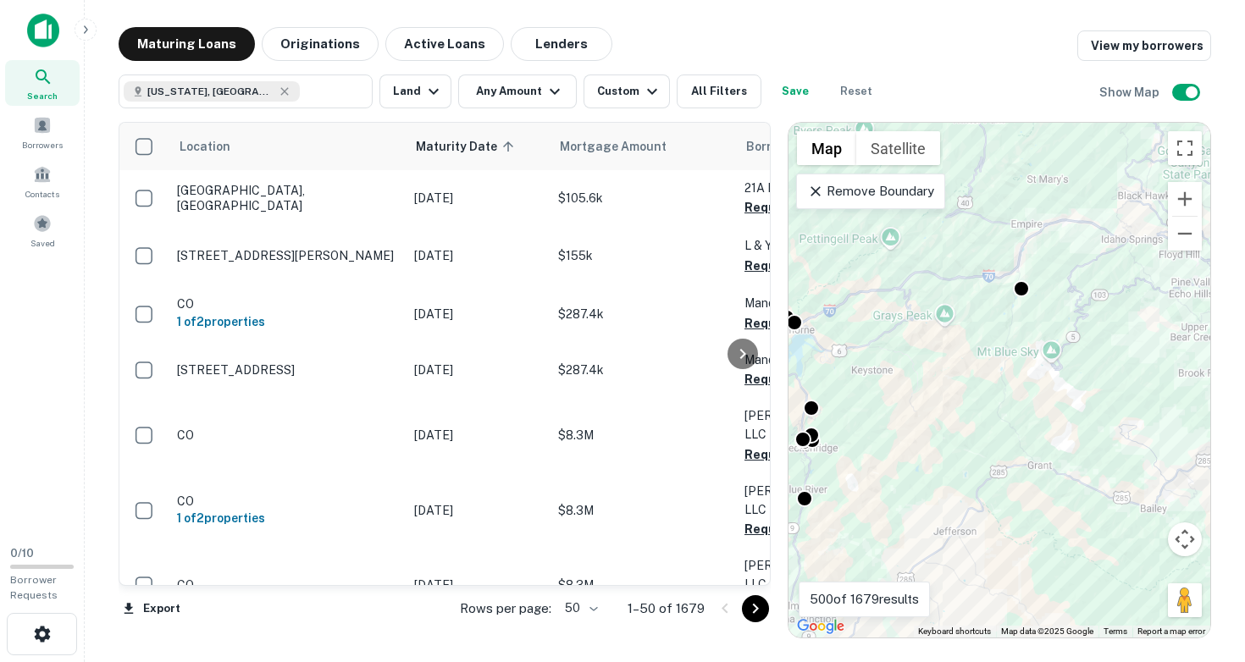
click at [906, 429] on div "To activate drag with keyboard, press Alt + Enter. Once in keyboard drag state,…" at bounding box center [999, 380] width 422 height 515
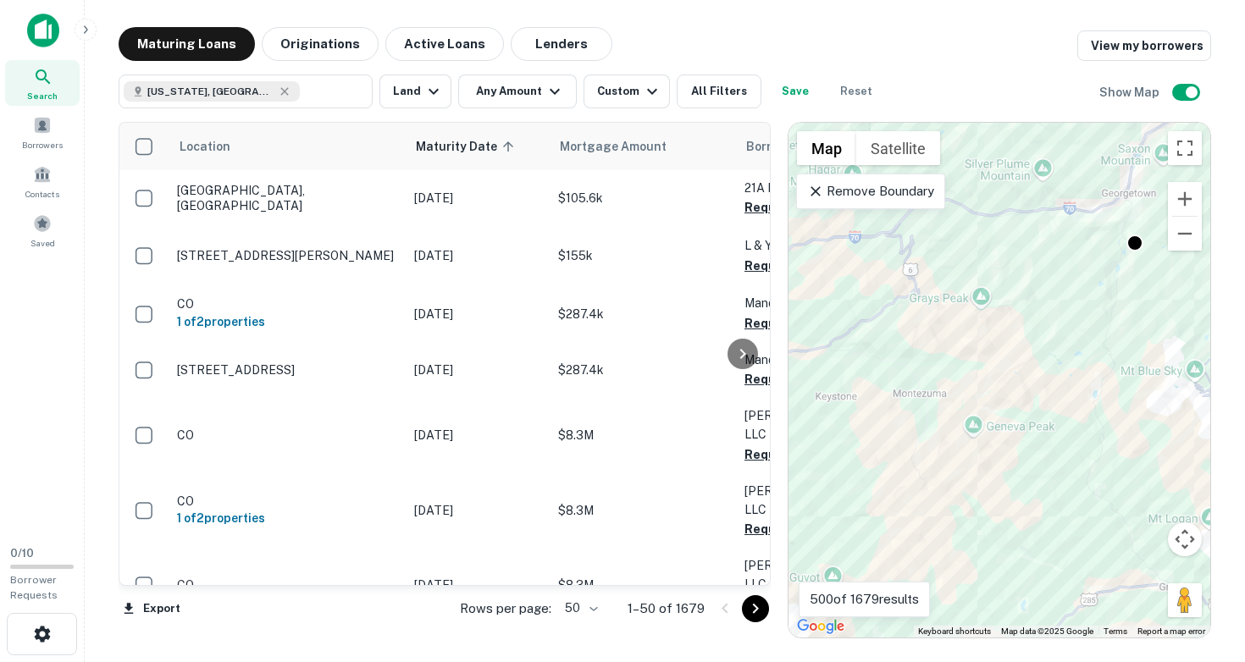
drag, startPoint x: 928, startPoint y: 379, endPoint x: 946, endPoint y: 495, distance: 116.5
click at [946, 495] on div "To activate drag with keyboard, press Alt + Enter. Once in keyboard drag state,…" at bounding box center [999, 380] width 422 height 515
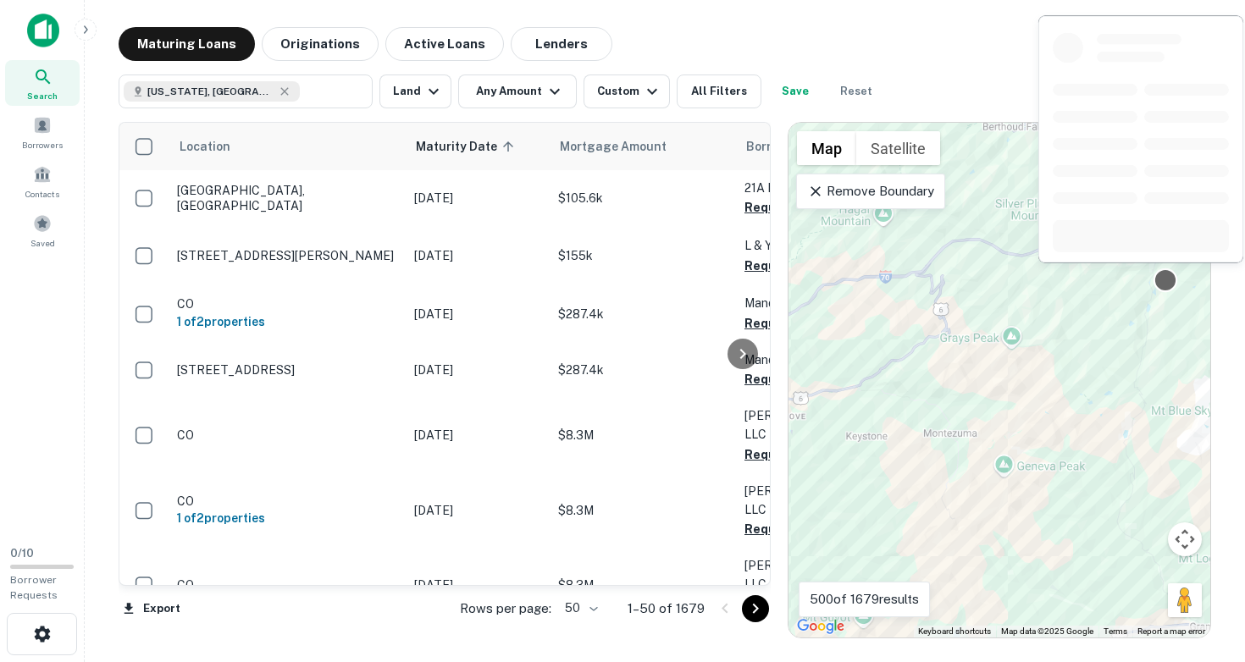
click at [1167, 280] on div at bounding box center [1165, 280] width 25 height 25
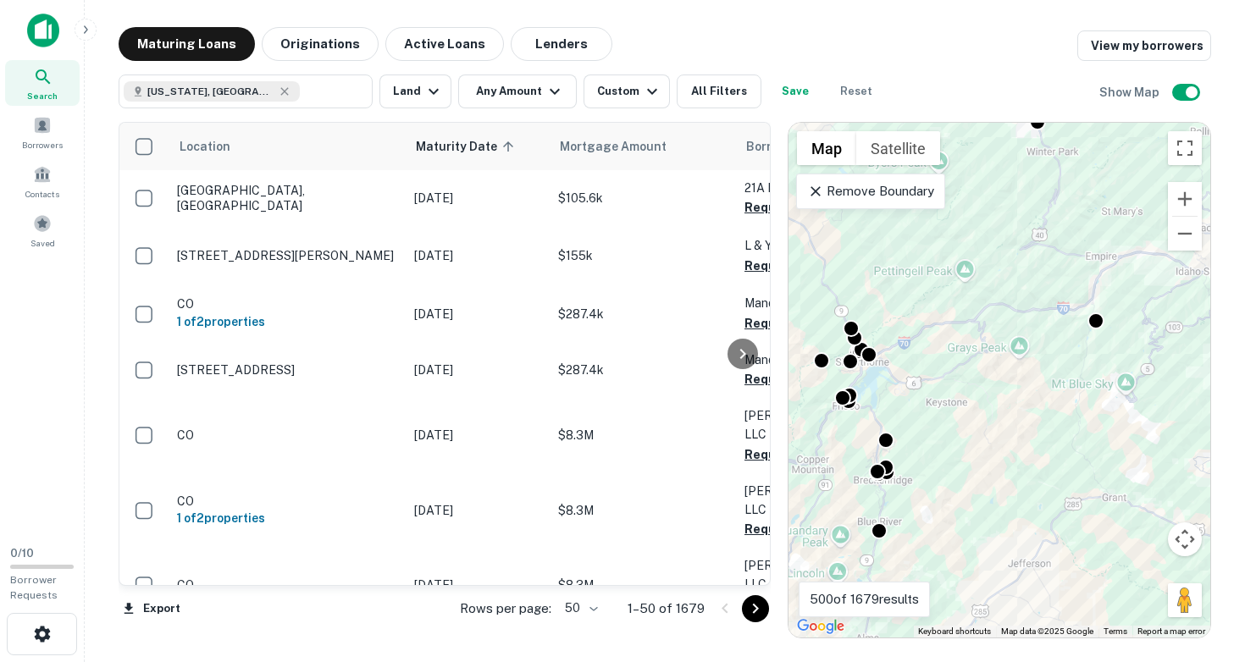
drag, startPoint x: 1022, startPoint y: 368, endPoint x: 838, endPoint y: 423, distance: 192.4
click at [851, 415] on div "To activate drag with keyboard, press Alt + Enter. Once in keyboard drag state,…" at bounding box center [999, 380] width 422 height 515
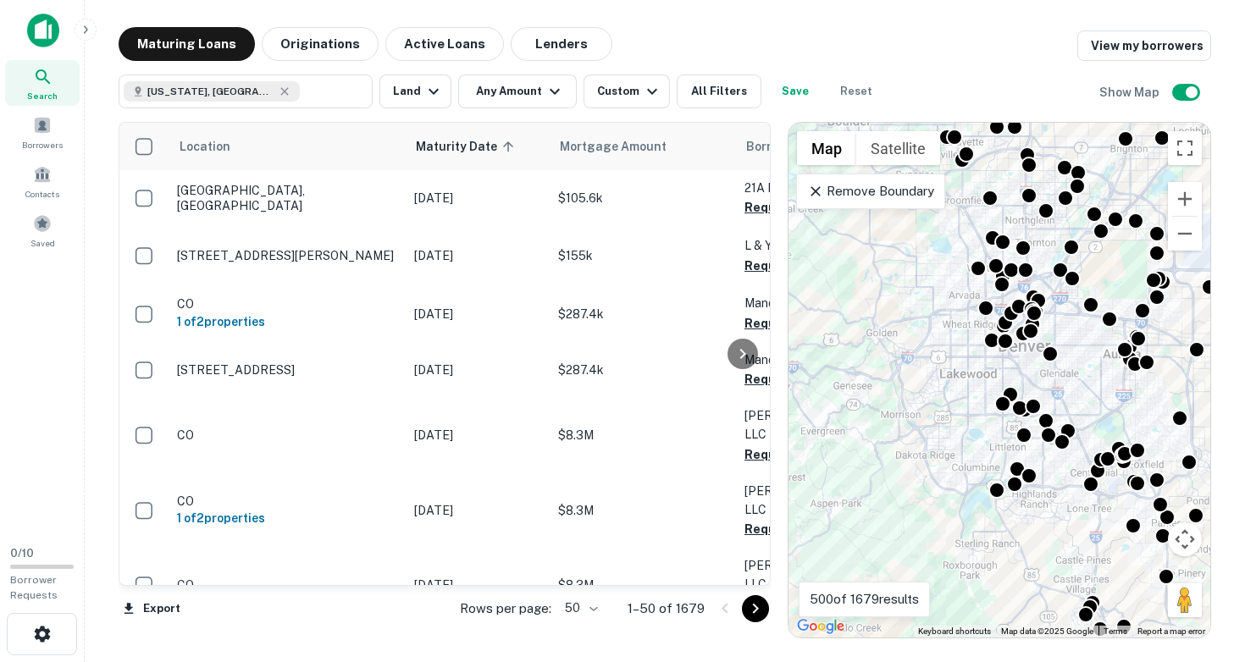
drag, startPoint x: 1075, startPoint y: 392, endPoint x: 882, endPoint y: 417, distance: 193.8
click at [883, 415] on div "To activate drag with keyboard, press Alt + Enter. Once in keyboard drag state,…" at bounding box center [999, 380] width 422 height 515
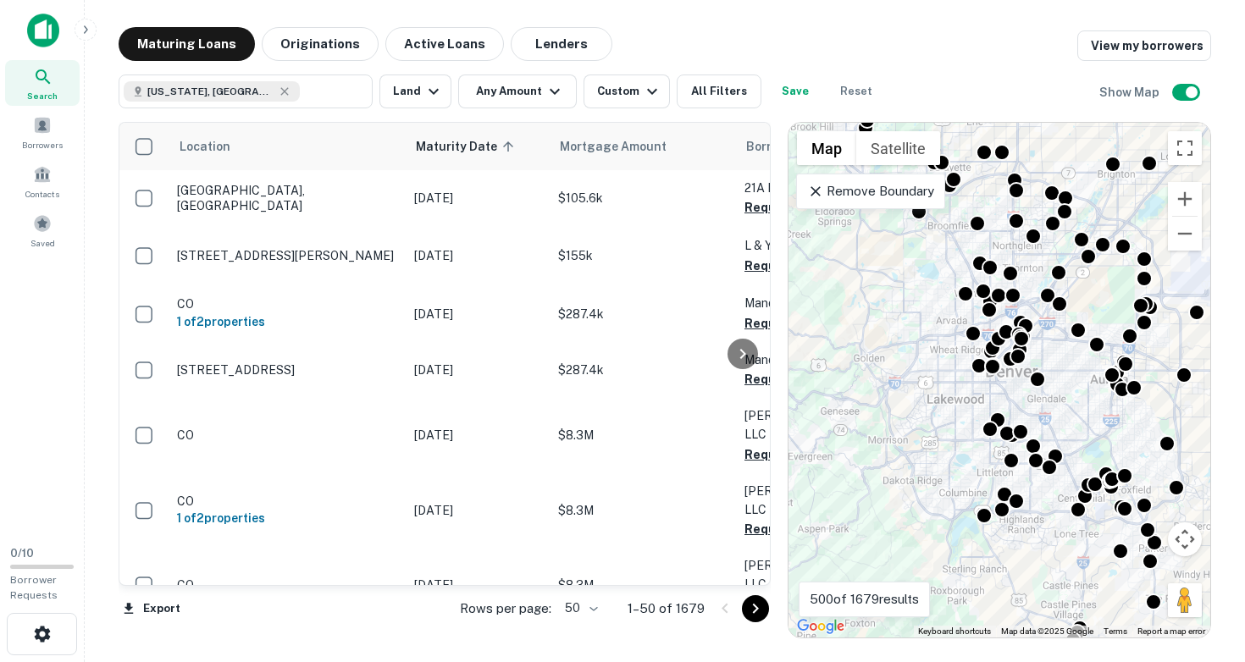
click at [952, 441] on div "To activate drag with keyboard, press Alt + Enter. Once in keyboard drag state,…" at bounding box center [999, 380] width 422 height 515
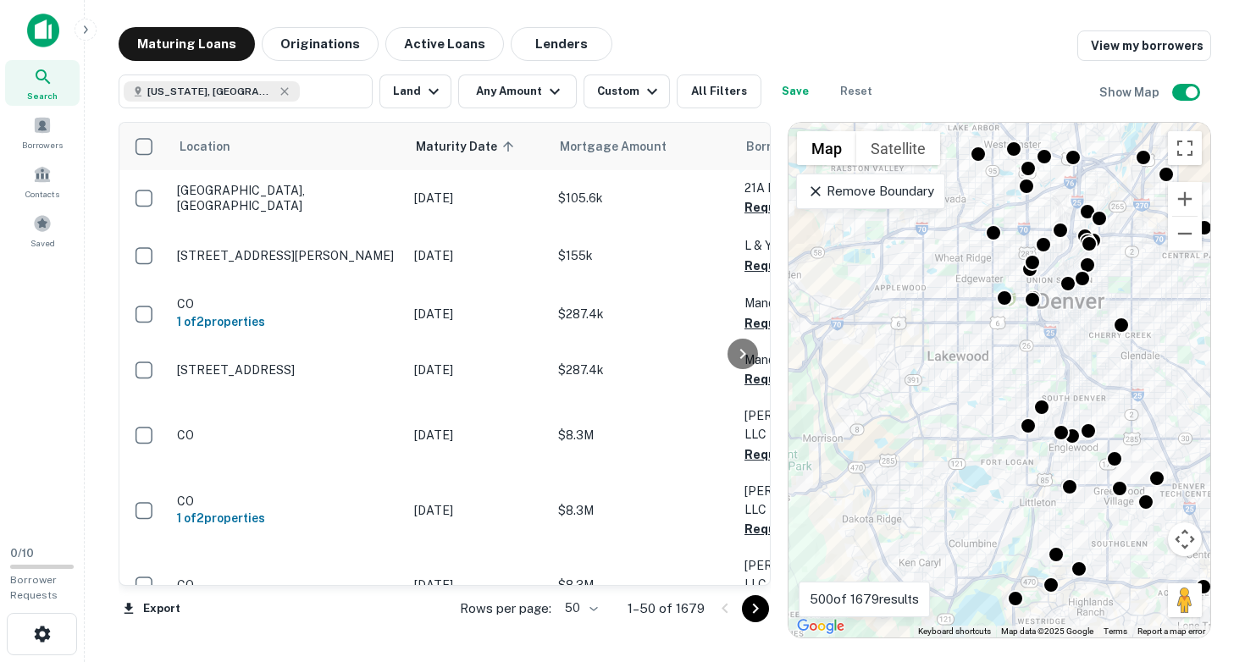
click at [977, 403] on div "To activate drag with keyboard, press Alt + Enter. Once in keyboard drag state,…" at bounding box center [999, 380] width 422 height 515
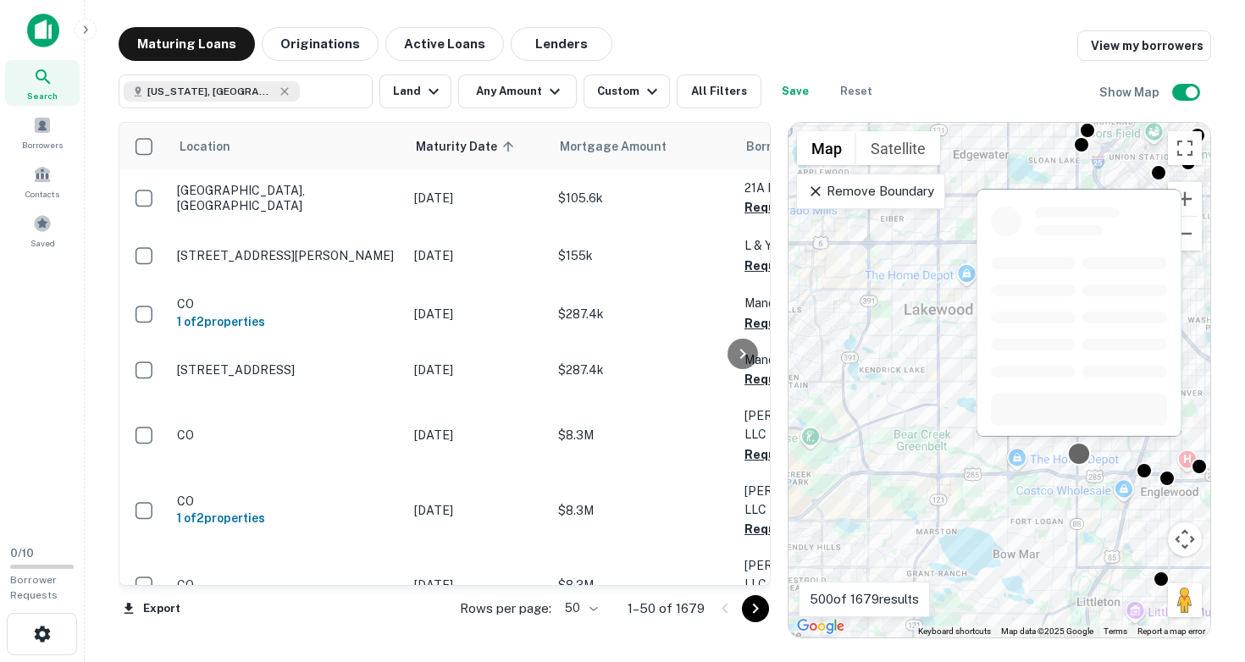
click at [1076, 453] on div at bounding box center [1079, 454] width 25 height 25
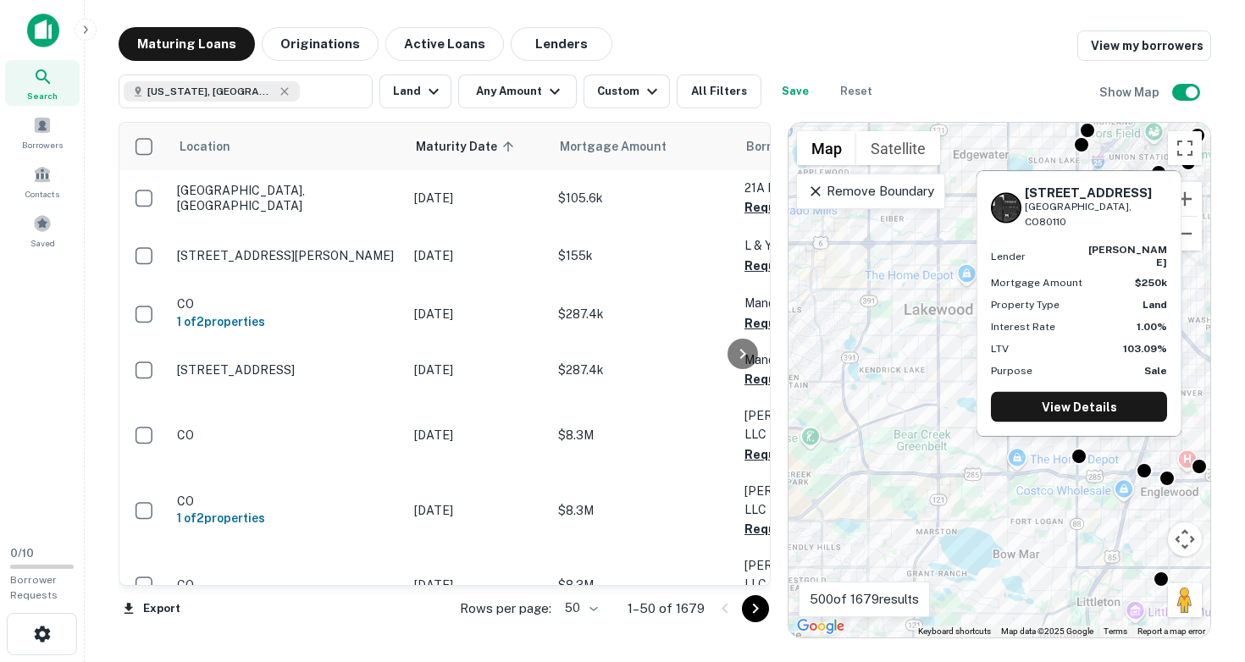
drag, startPoint x: 1025, startPoint y: 219, endPoint x: 1129, endPoint y: 234, distance: 105.3
click at [1129, 230] on div "[STREET_ADDRESS]" at bounding box center [1096, 207] width 142 height 45
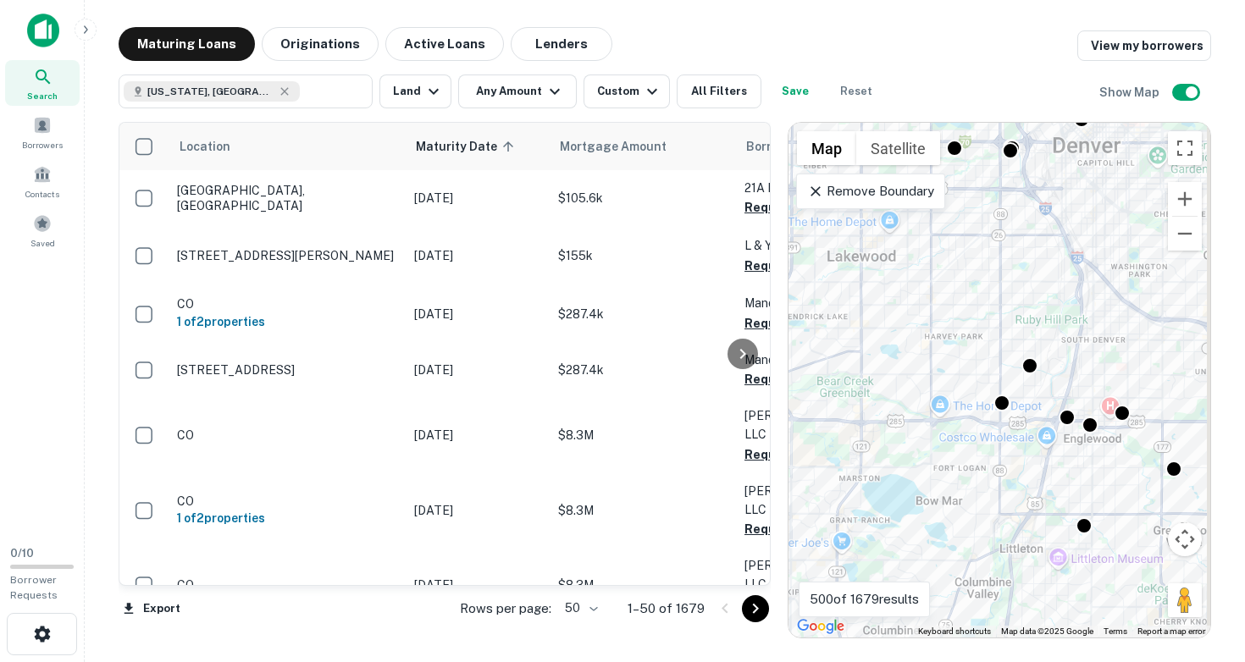
drag, startPoint x: 940, startPoint y: 400, endPoint x: 825, endPoint y: 371, distance: 118.7
click at [825, 373] on div "To activate drag with keyboard, press Alt + Enter. Once in keyboard drag state,…" at bounding box center [999, 380] width 422 height 515
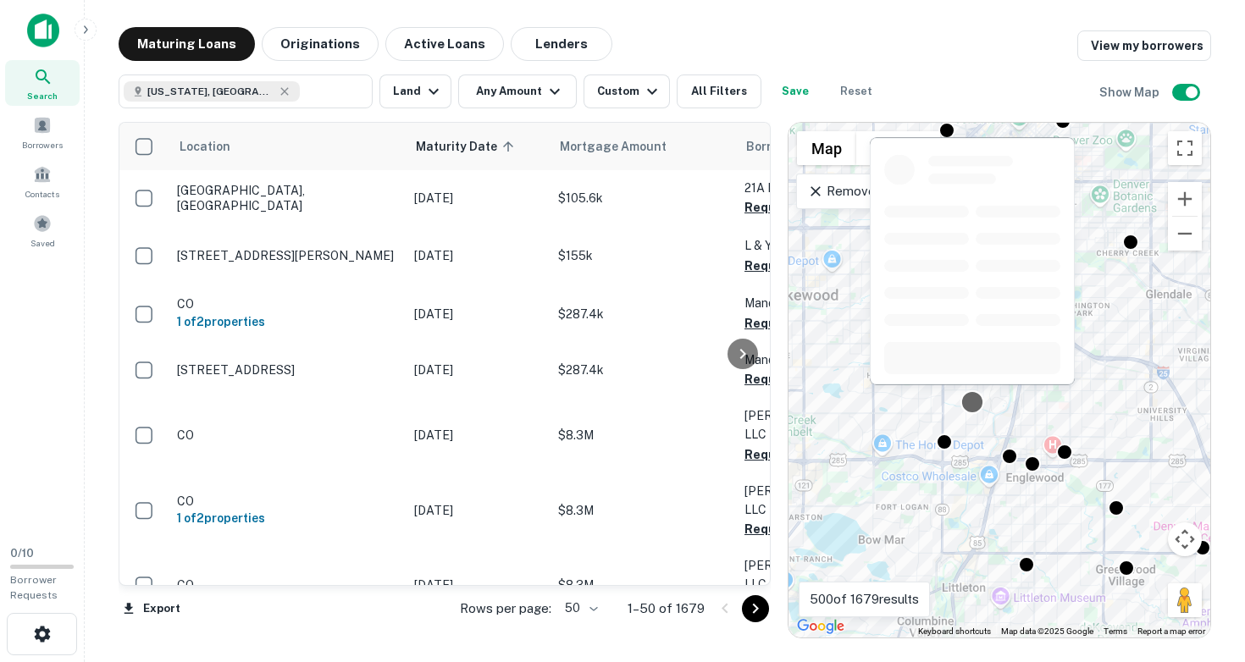
click at [976, 404] on div at bounding box center [972, 402] width 25 height 25
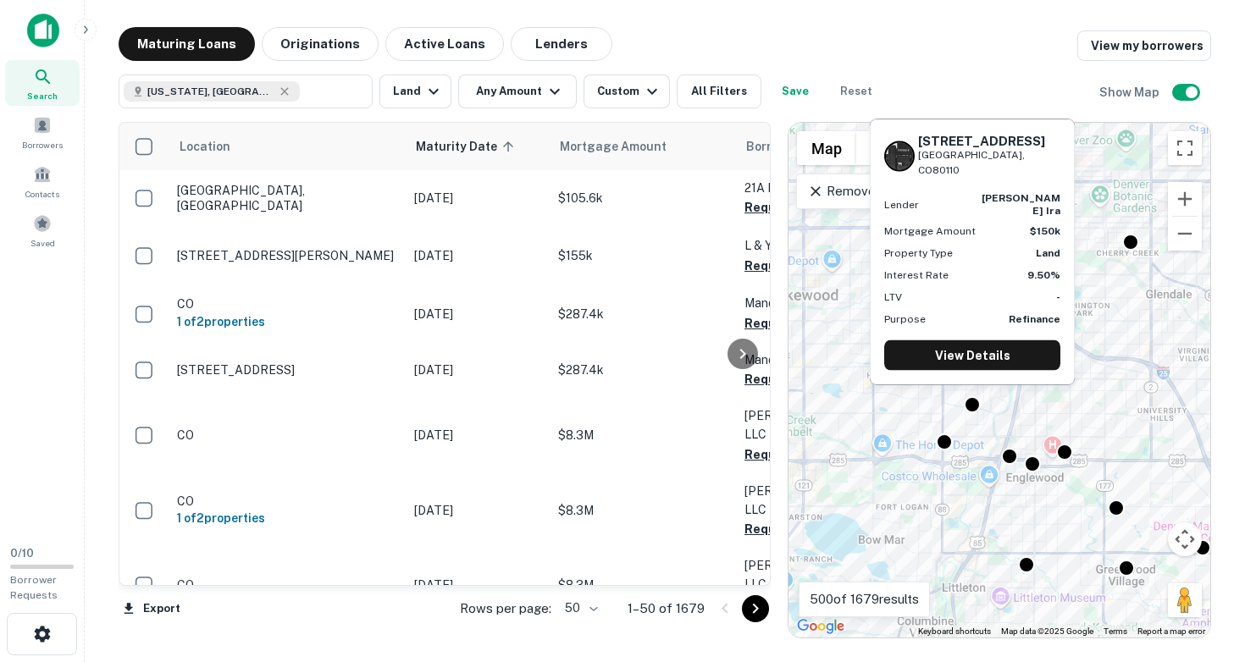
drag, startPoint x: 919, startPoint y: 163, endPoint x: 1025, endPoint y: 182, distance: 107.5
click at [1025, 178] on div "[STREET_ADDRESS]" at bounding box center [972, 155] width 176 height 45
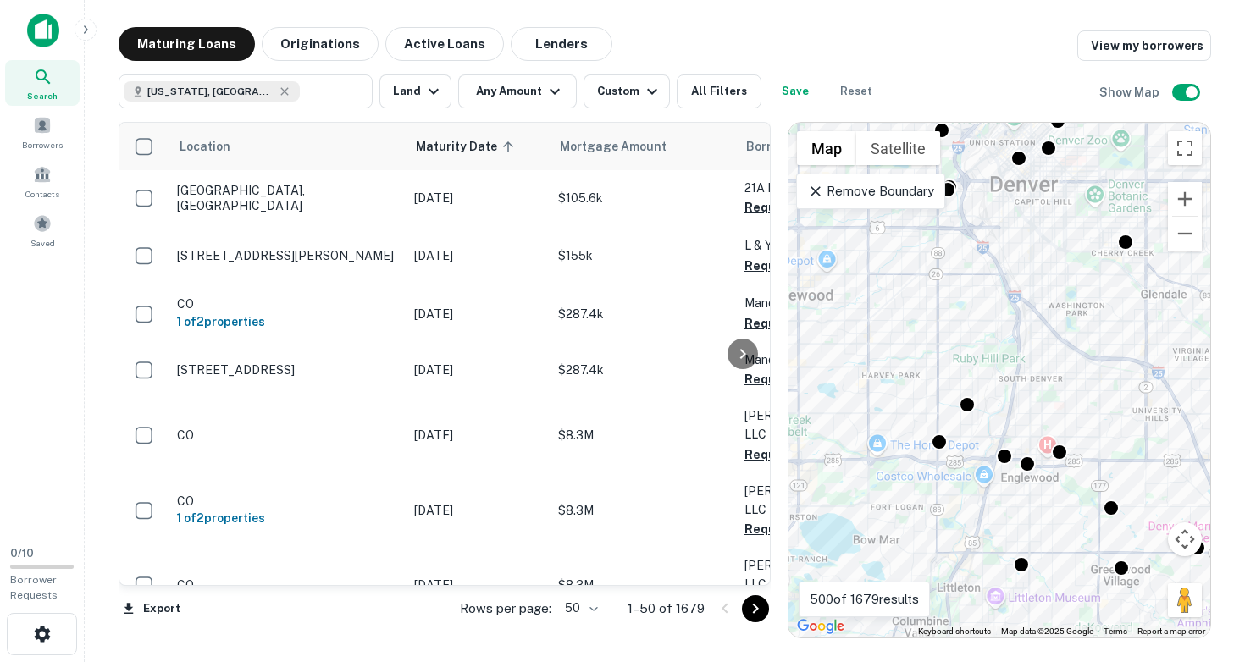
drag, startPoint x: 938, startPoint y: 383, endPoint x: 893, endPoint y: 355, distance: 53.6
click at [893, 355] on div "To activate drag with keyboard, press Alt + Enter. Once in keyboard drag state,…" at bounding box center [999, 380] width 422 height 515
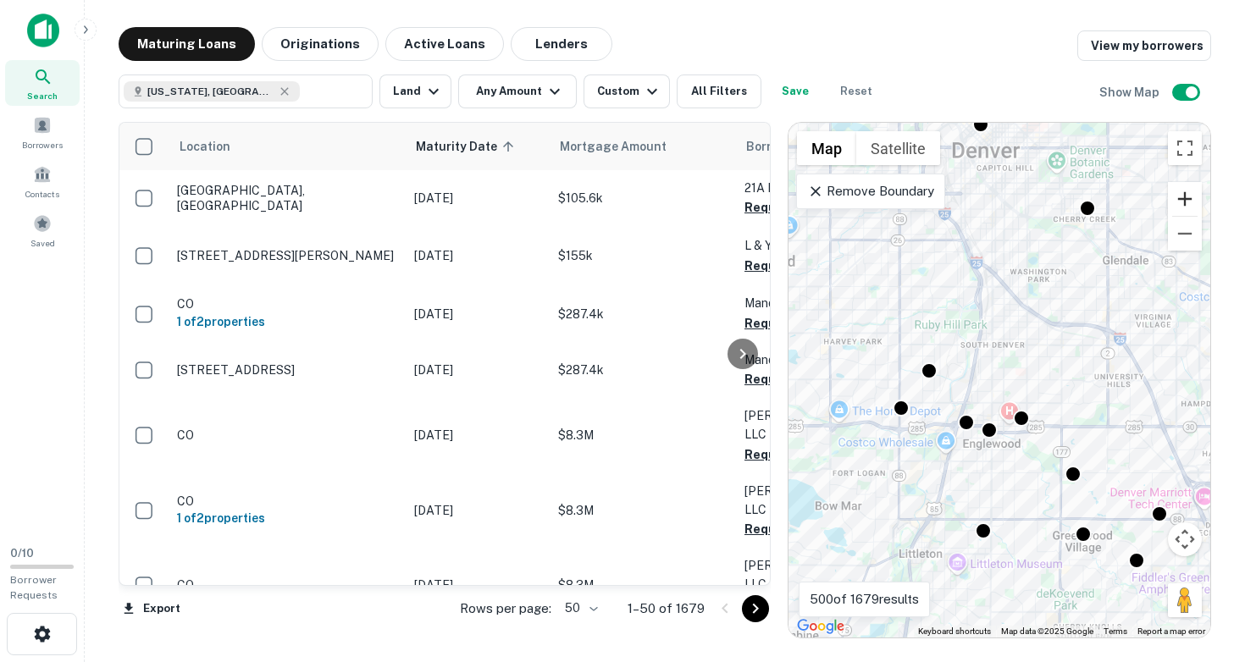
click at [1182, 199] on button "Zoom in" at bounding box center [1185, 199] width 34 height 34
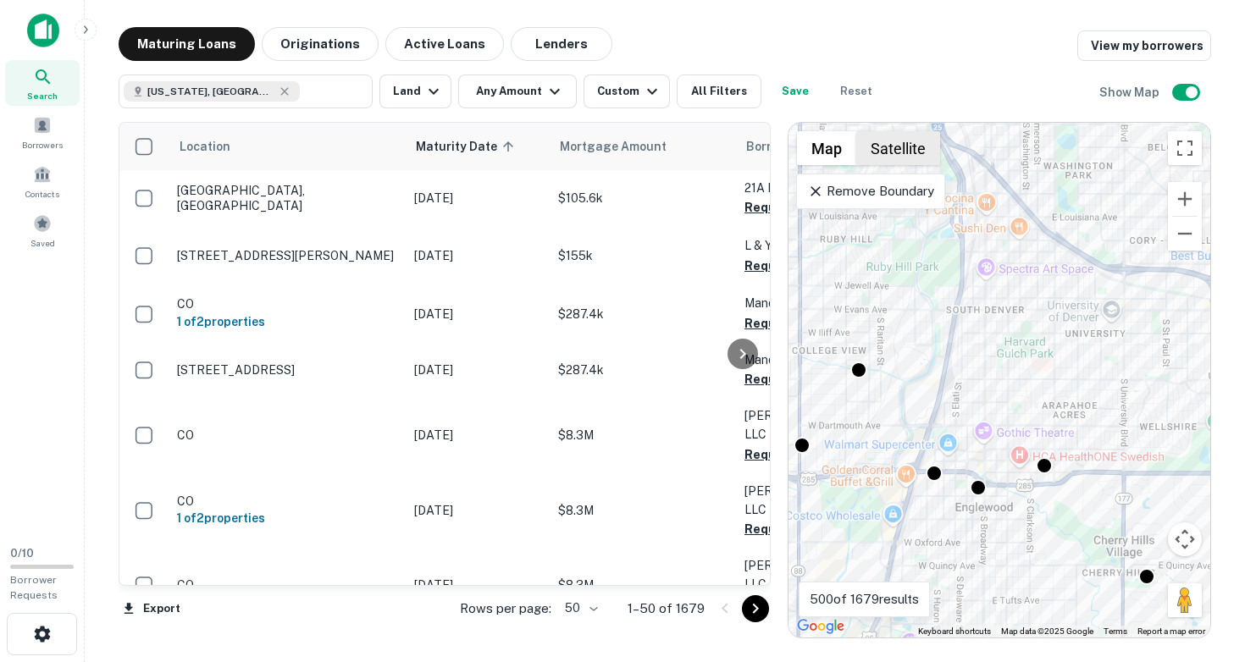
click at [885, 161] on button "Satellite" at bounding box center [898, 148] width 84 height 34
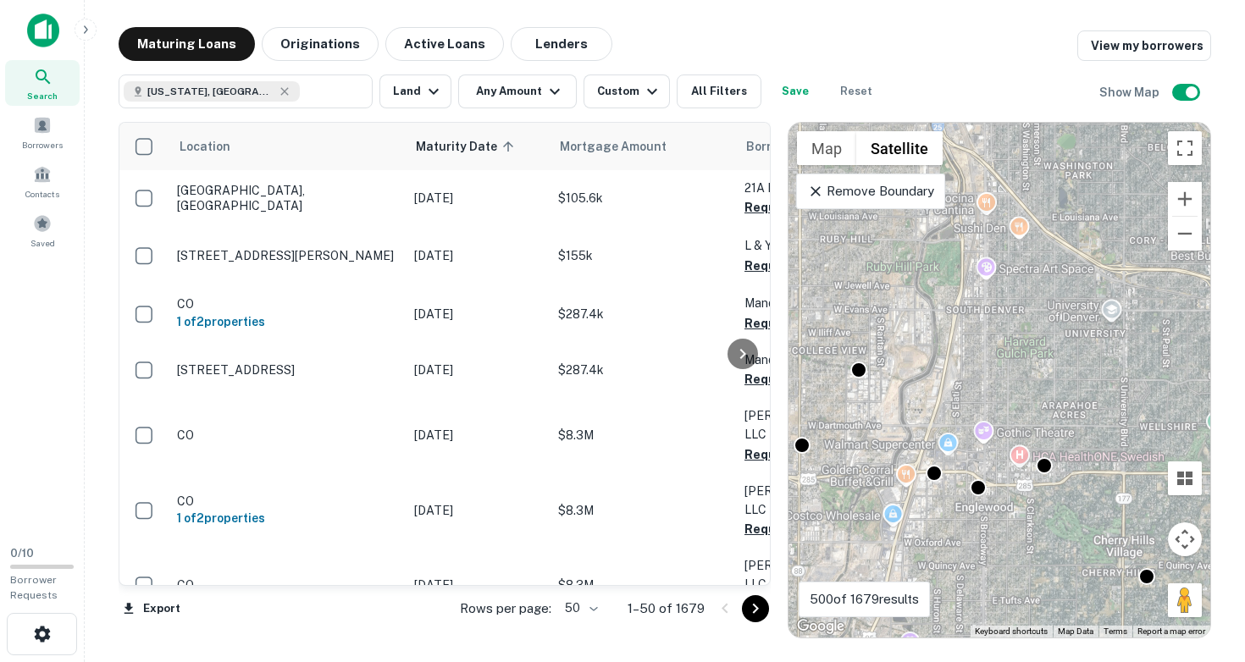
drag, startPoint x: 1078, startPoint y: 541, endPoint x: 1016, endPoint y: 412, distance: 143.6
click at [1016, 412] on div "To activate drag with keyboard, press Alt + Enter. Once in keyboard drag state,…" at bounding box center [999, 380] width 422 height 515
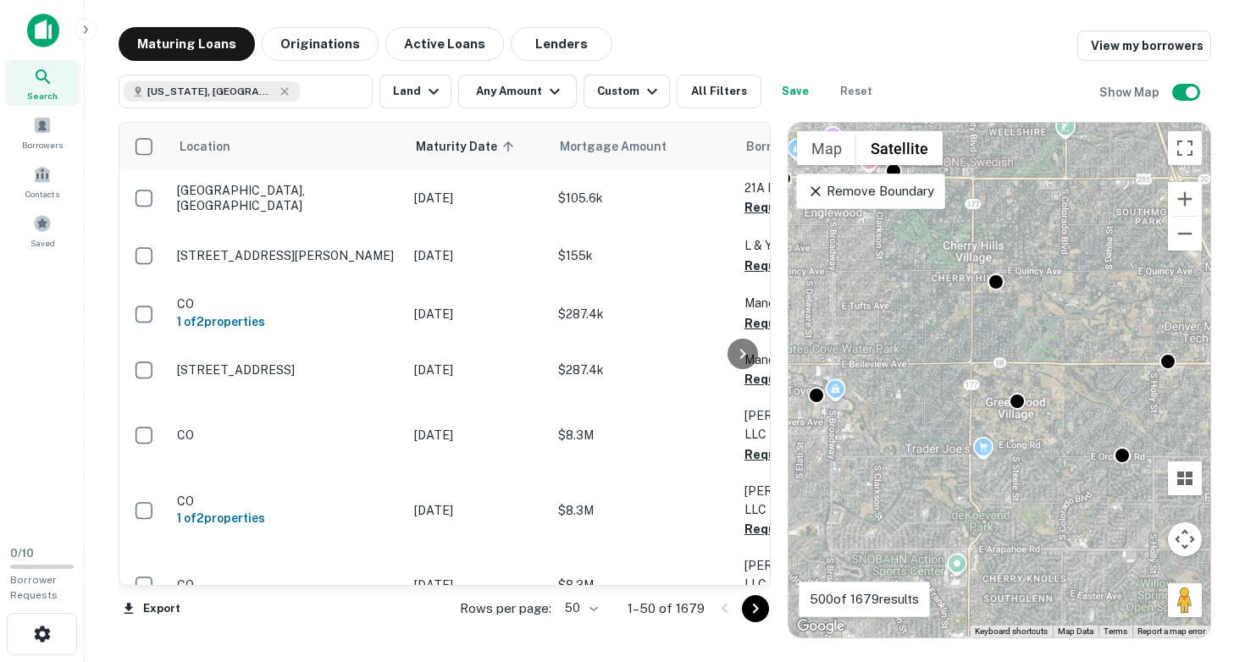
drag, startPoint x: 1003, startPoint y: 407, endPoint x: 1016, endPoint y: 492, distance: 85.8
click at [1019, 492] on div "To activate drag with keyboard, press Alt + Enter. Once in keyboard drag state,…" at bounding box center [999, 380] width 422 height 515
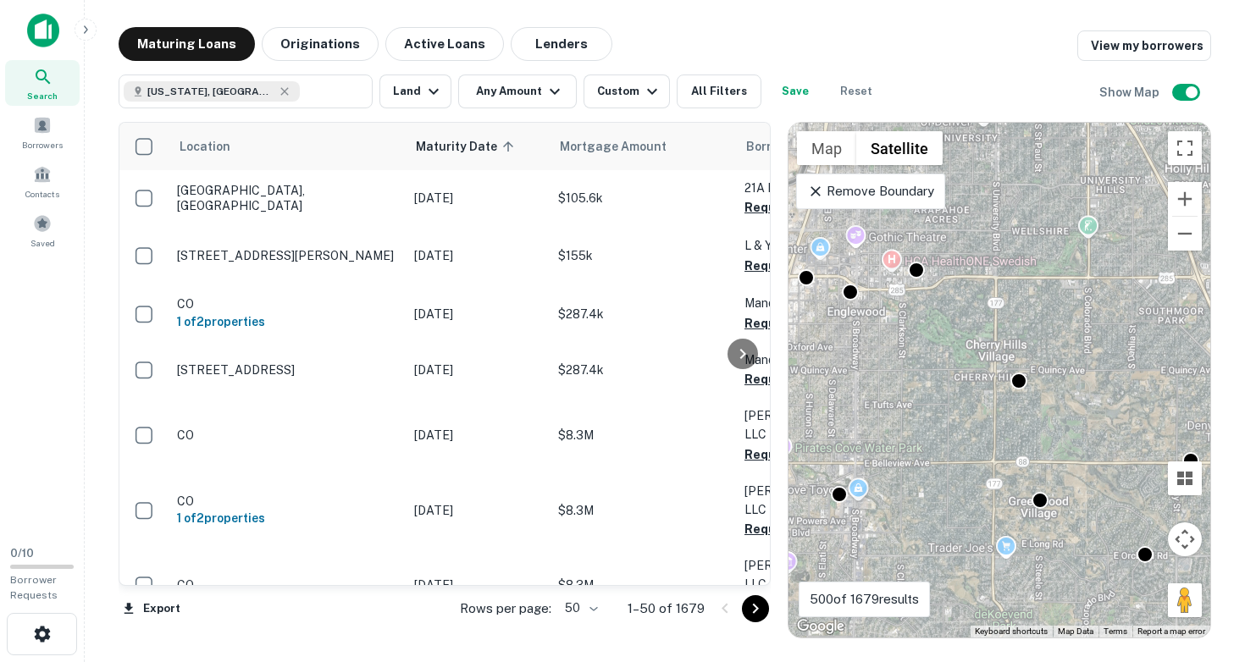
click at [1029, 426] on div "To activate drag with keyboard, press Alt + Enter. Once in keyboard drag state,…" at bounding box center [999, 380] width 422 height 515
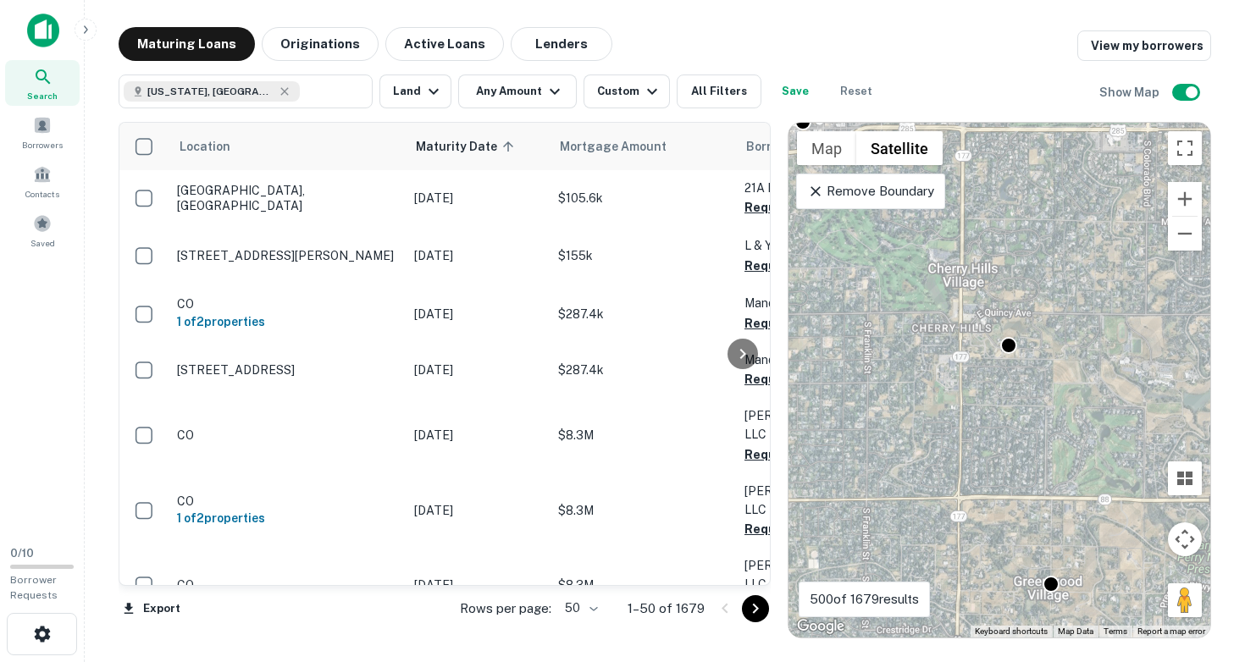
click at [1029, 426] on div "To activate drag with keyboard, press Alt + Enter. Once in keyboard drag state,…" at bounding box center [999, 380] width 422 height 515
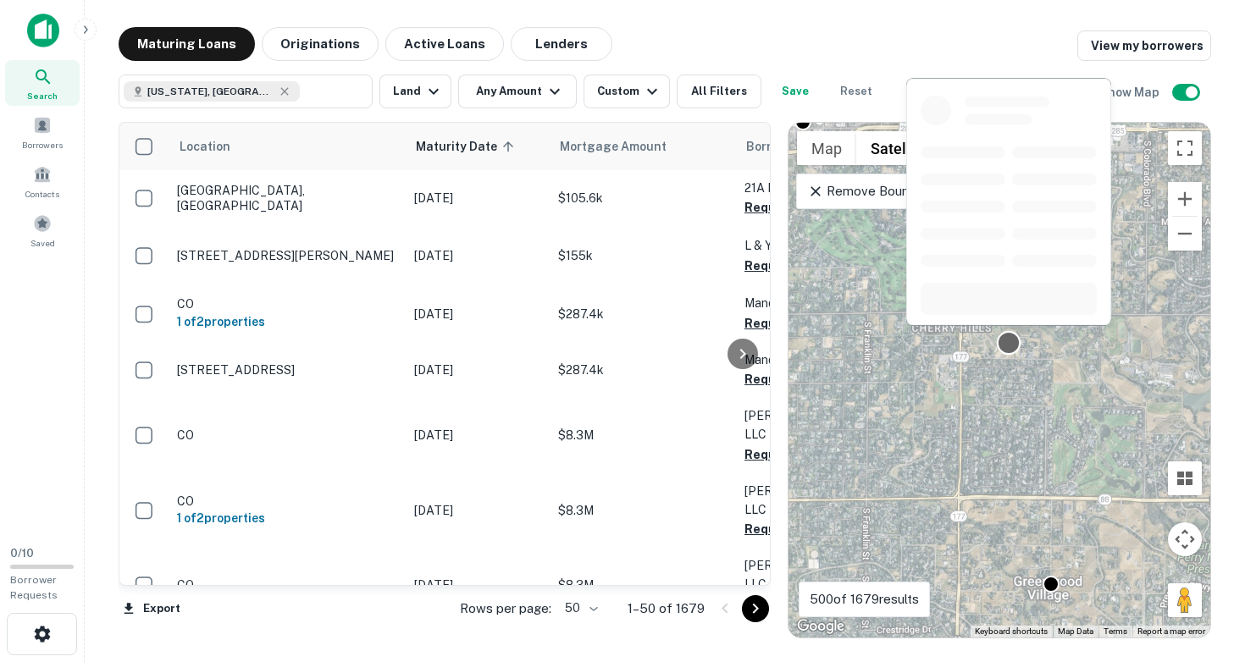
click at [1013, 343] on div at bounding box center [1009, 343] width 25 height 25
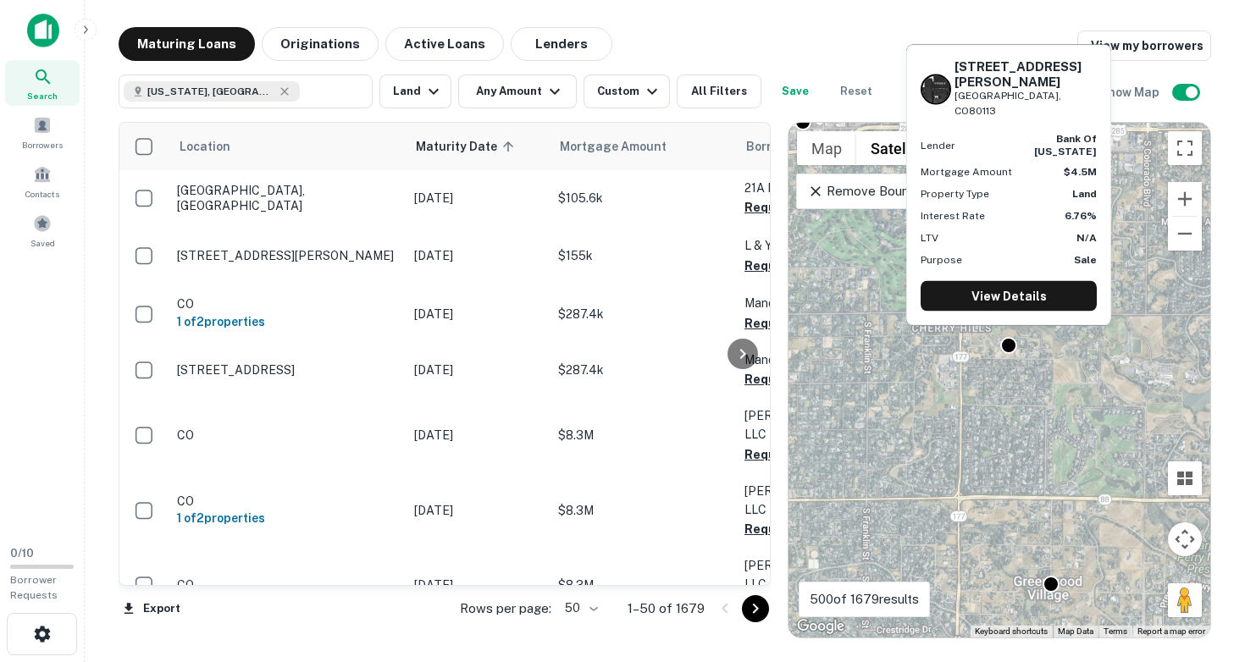
drag, startPoint x: 958, startPoint y: 98, endPoint x: 1076, endPoint y: 119, distance: 119.6
click at [1076, 119] on div "[STREET_ADDRESS][PERSON_NAME]" at bounding box center [1009, 88] width 176 height 60
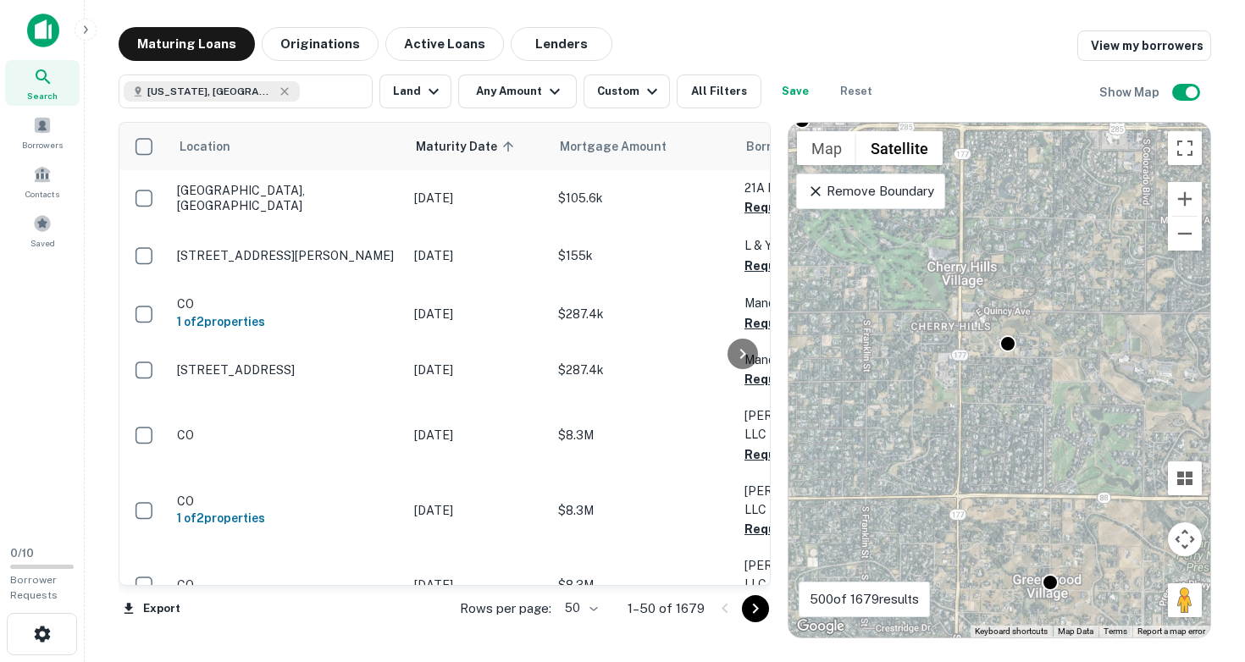
drag, startPoint x: 1054, startPoint y: 496, endPoint x: 1015, endPoint y: 360, distance: 142.0
click at [1015, 361] on div "To activate drag with keyboard, press Alt + Enter. Once in keyboard drag state,…" at bounding box center [999, 380] width 422 height 515
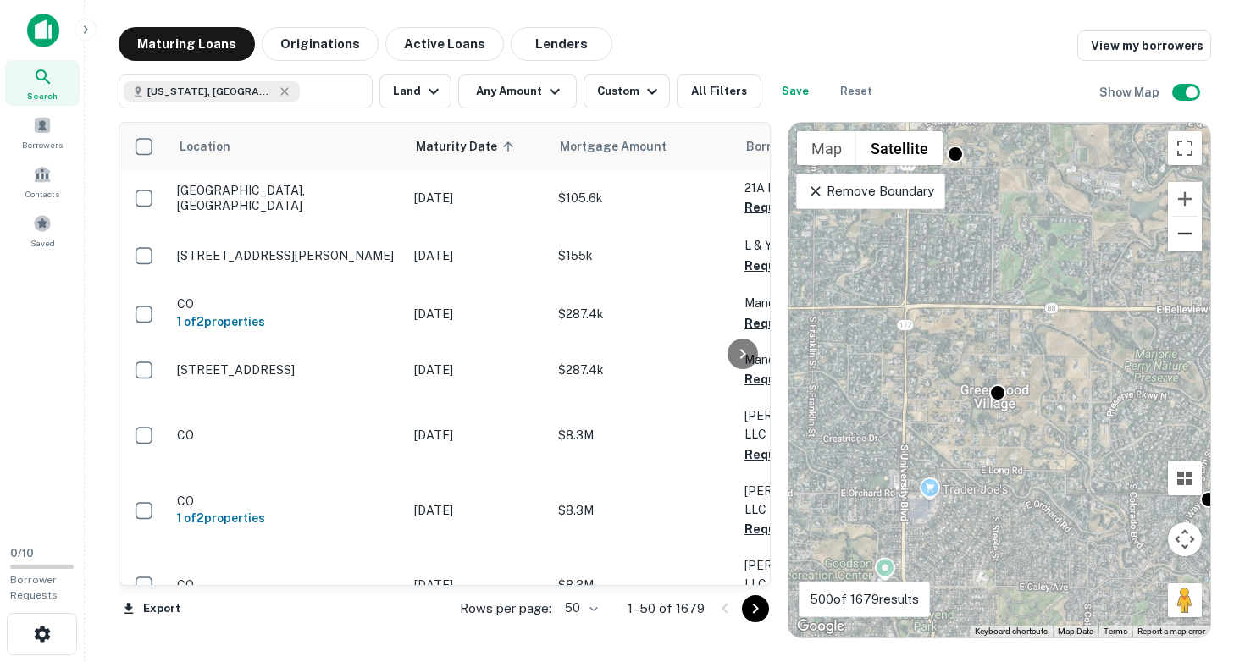
click at [1184, 231] on button "Zoom out" at bounding box center [1185, 234] width 34 height 34
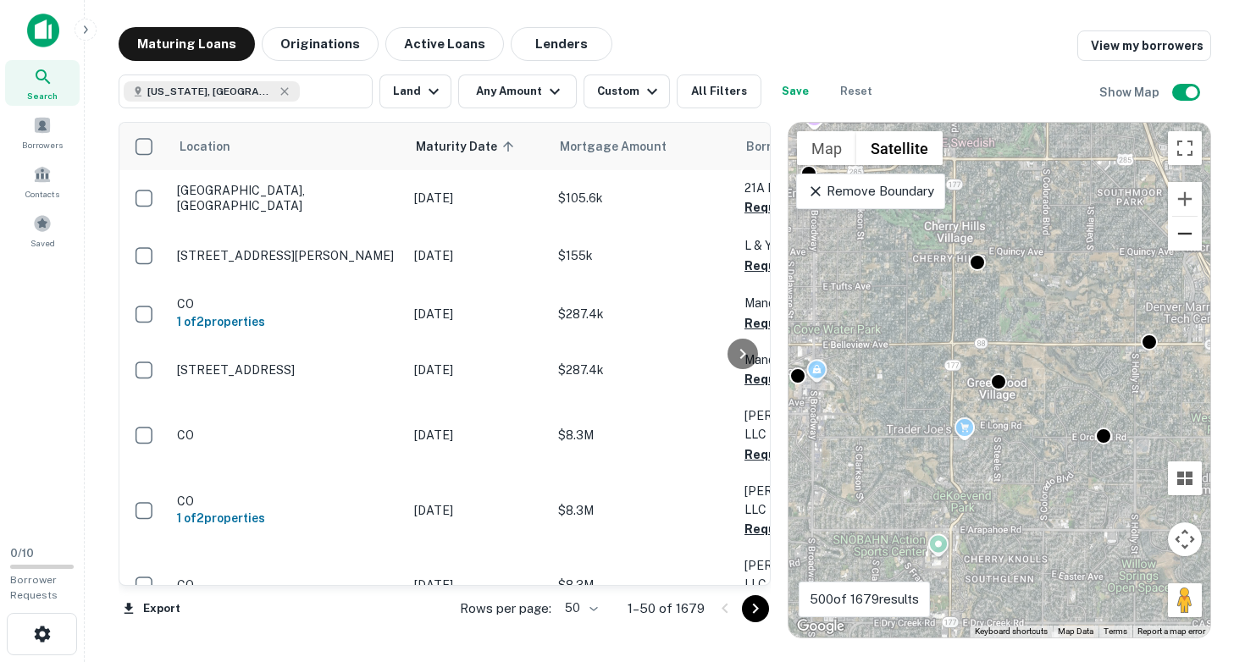
click at [1184, 231] on button "Zoom out" at bounding box center [1185, 234] width 34 height 34
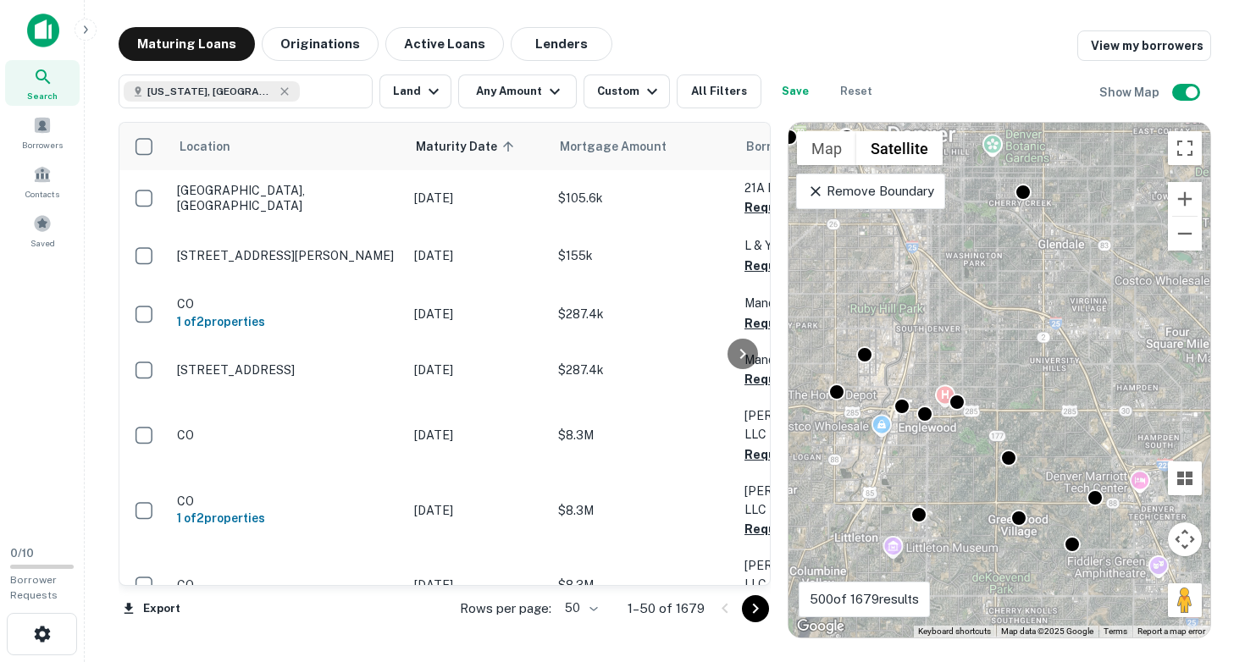
drag, startPoint x: 949, startPoint y: 317, endPoint x: 966, endPoint y: 484, distance: 168.5
click at [966, 484] on div "To activate drag with keyboard, press Alt + Enter. Once in keyboard drag state,…" at bounding box center [999, 380] width 422 height 515
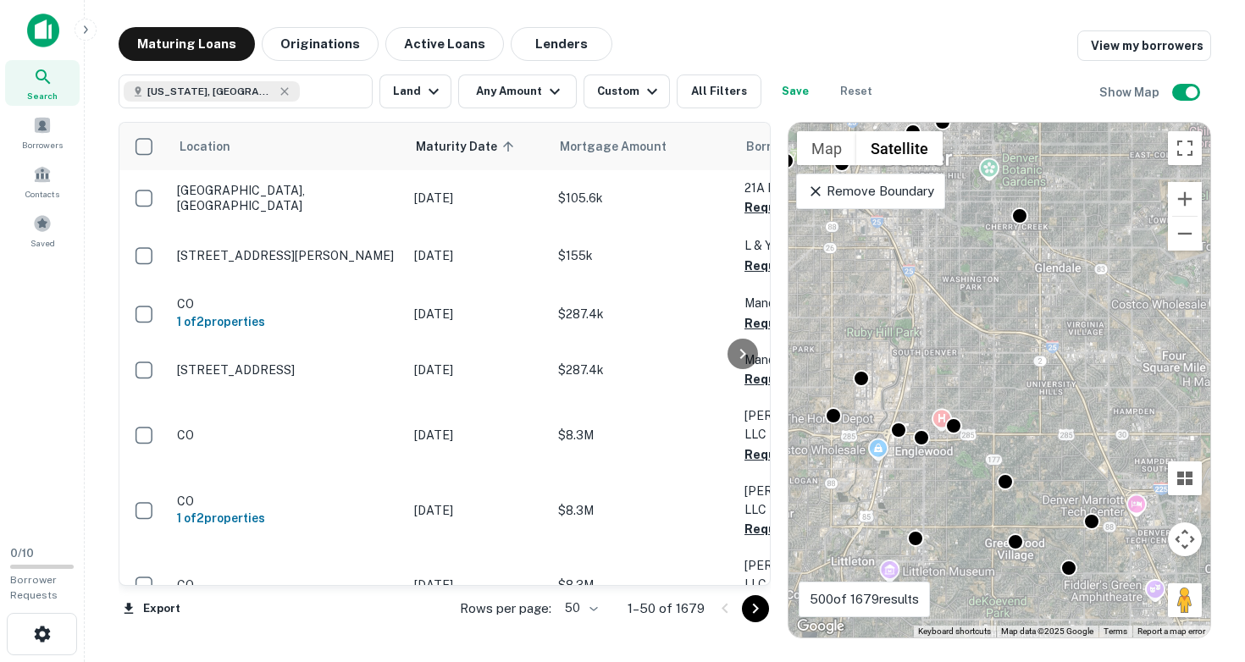
click at [887, 395] on div "To activate drag with keyboard, press Alt + Enter. Once in keyboard drag state,…" at bounding box center [999, 380] width 422 height 515
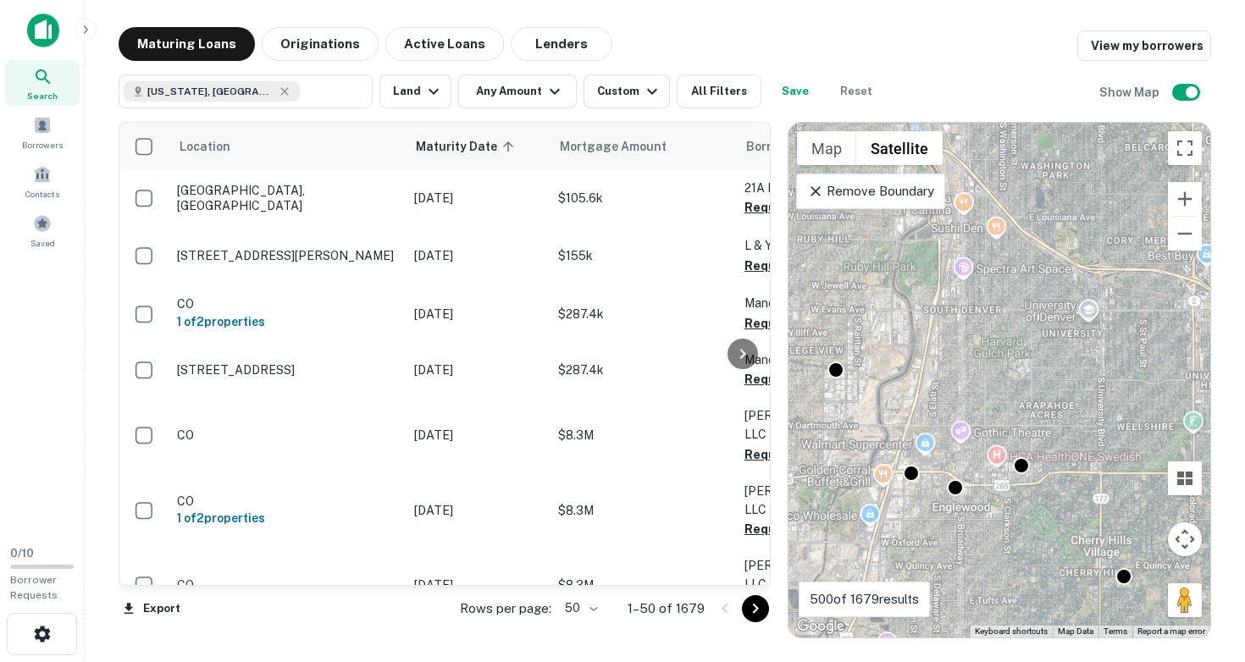
click at [886, 416] on div "To activate drag with keyboard, press Alt + Enter. Once in keyboard drag state,…" at bounding box center [999, 380] width 422 height 515
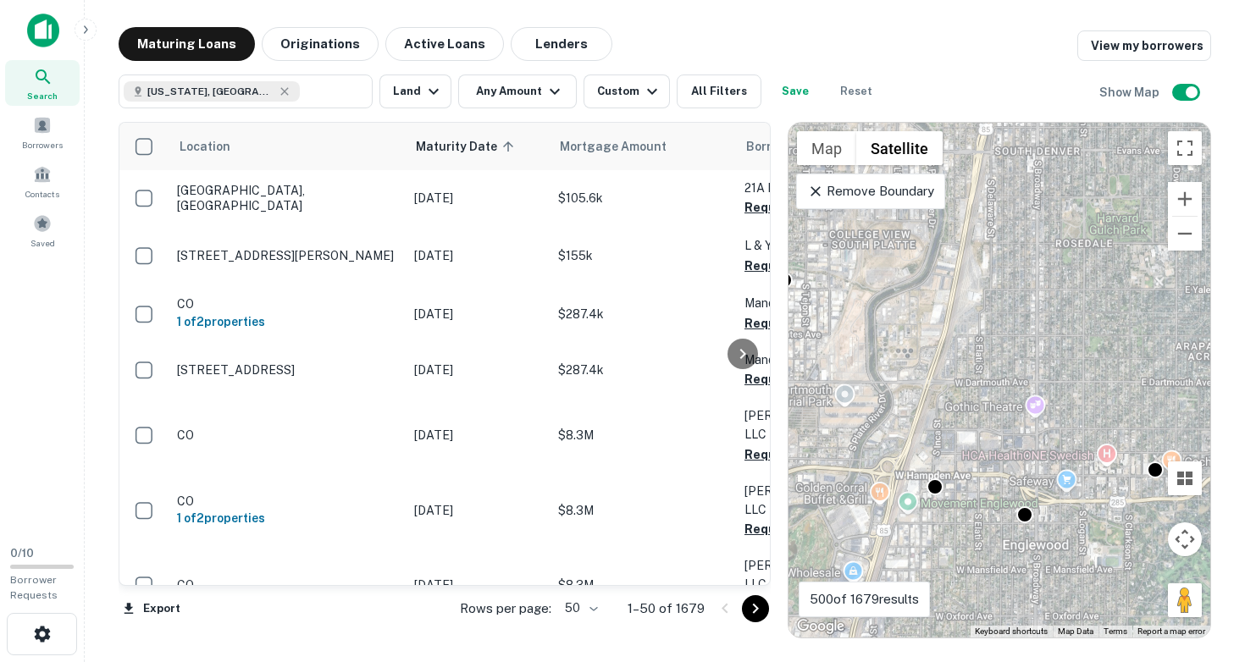
drag, startPoint x: 885, startPoint y: 417, endPoint x: 892, endPoint y: 298, distance: 118.8
click at [891, 299] on div "To activate drag with keyboard, press Alt + Enter. Once in keyboard drag state,…" at bounding box center [999, 380] width 422 height 515
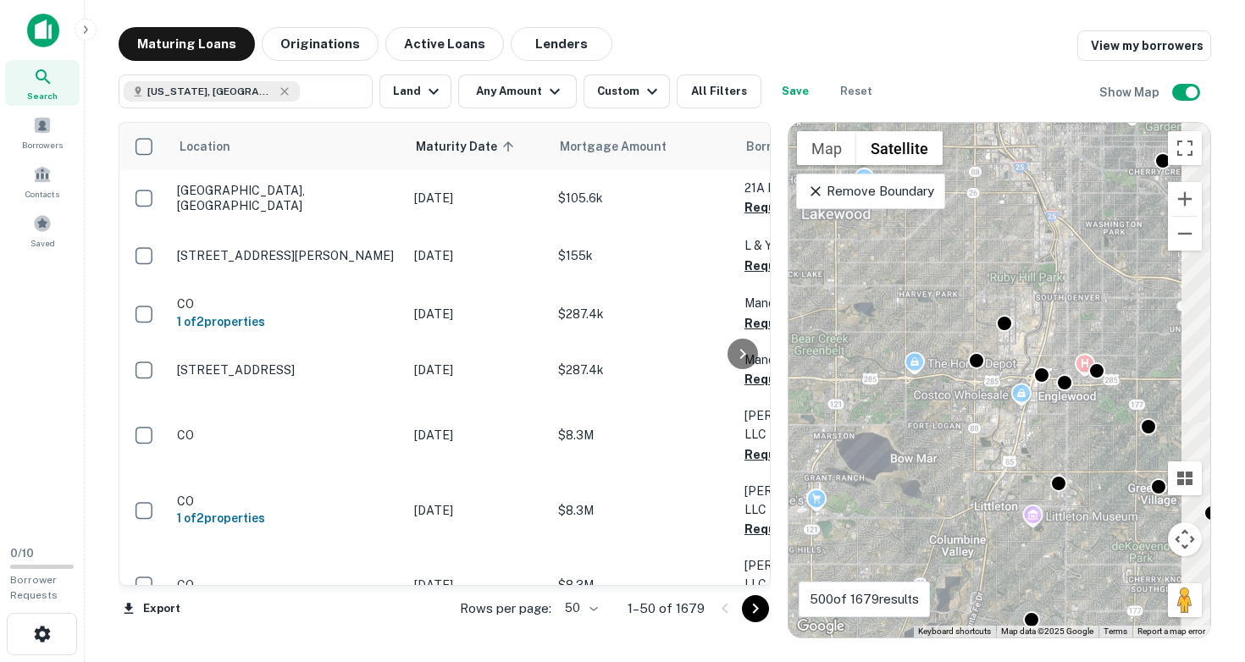
drag, startPoint x: 1142, startPoint y: 454, endPoint x: 1029, endPoint y: 362, distance: 146.3
click at [1030, 362] on div "To activate drag with keyboard, press Alt + Enter. Once in keyboard drag state,…" at bounding box center [999, 380] width 422 height 515
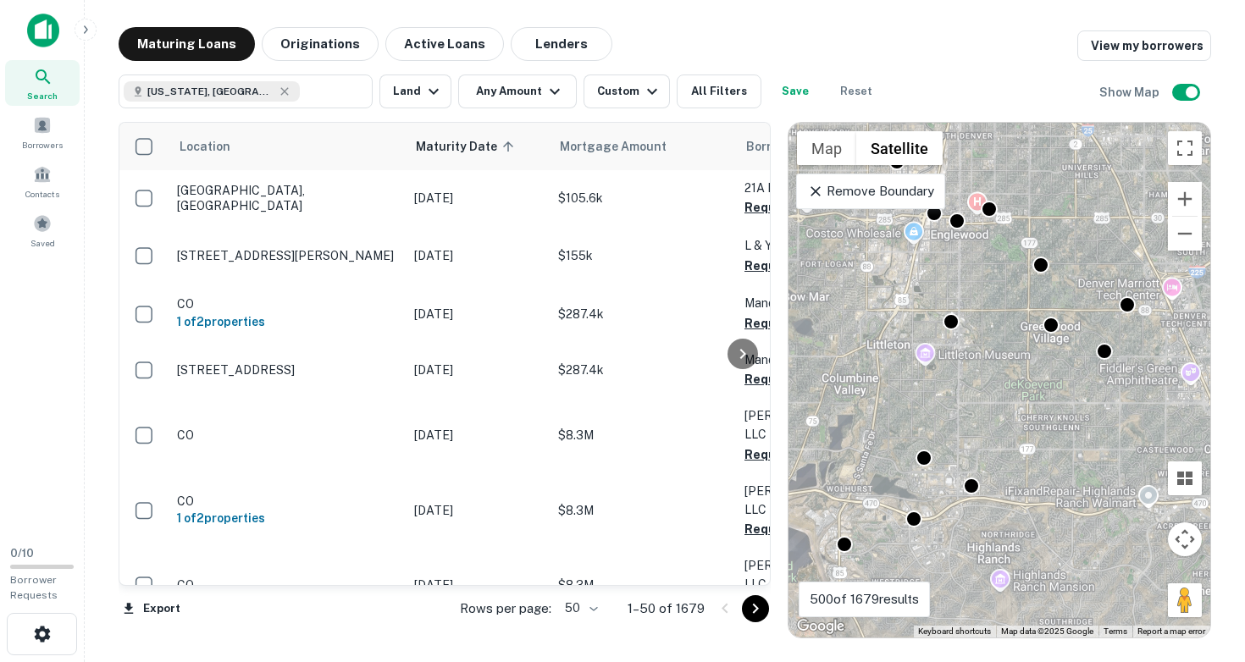
drag, startPoint x: 1037, startPoint y: 394, endPoint x: 1135, endPoint y: 450, distance: 113.0
click at [1135, 450] on div "To activate drag with keyboard, press Alt + Enter. Once in keyboard drag state,…" at bounding box center [999, 380] width 422 height 515
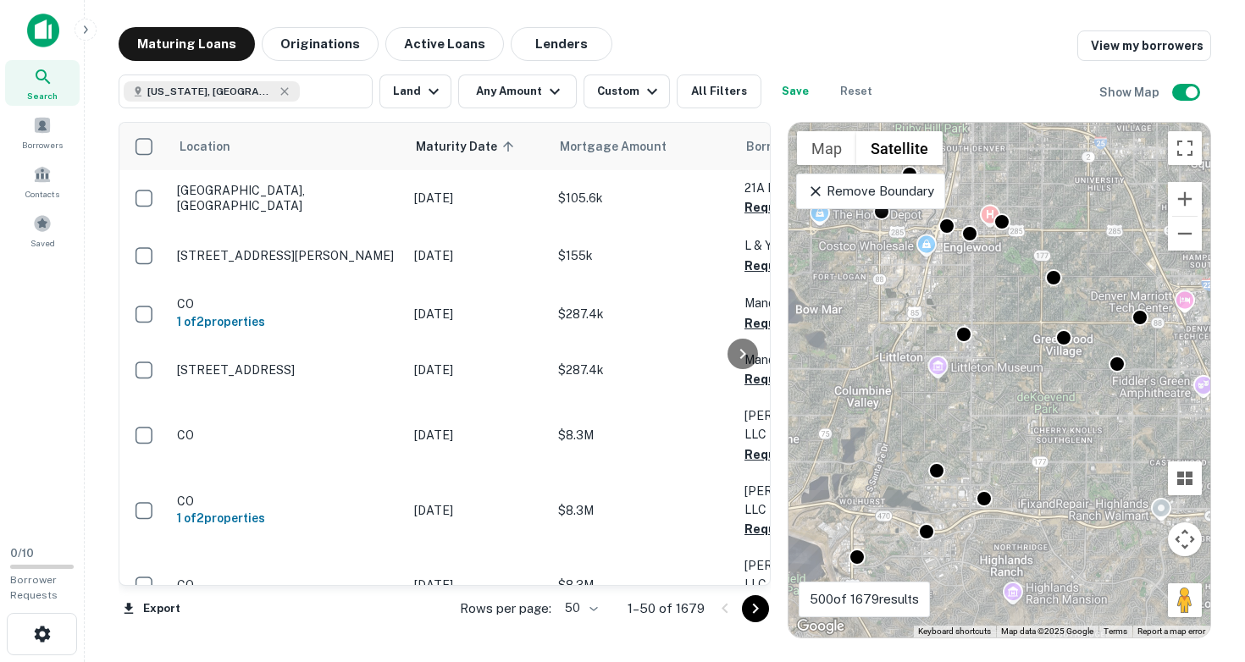
drag, startPoint x: 1030, startPoint y: 371, endPoint x: 1061, endPoint y: 451, distance: 86.3
click at [1061, 451] on div "To activate drag with keyboard, press Alt + Enter. Once in keyboard drag state,…" at bounding box center [999, 380] width 422 height 515
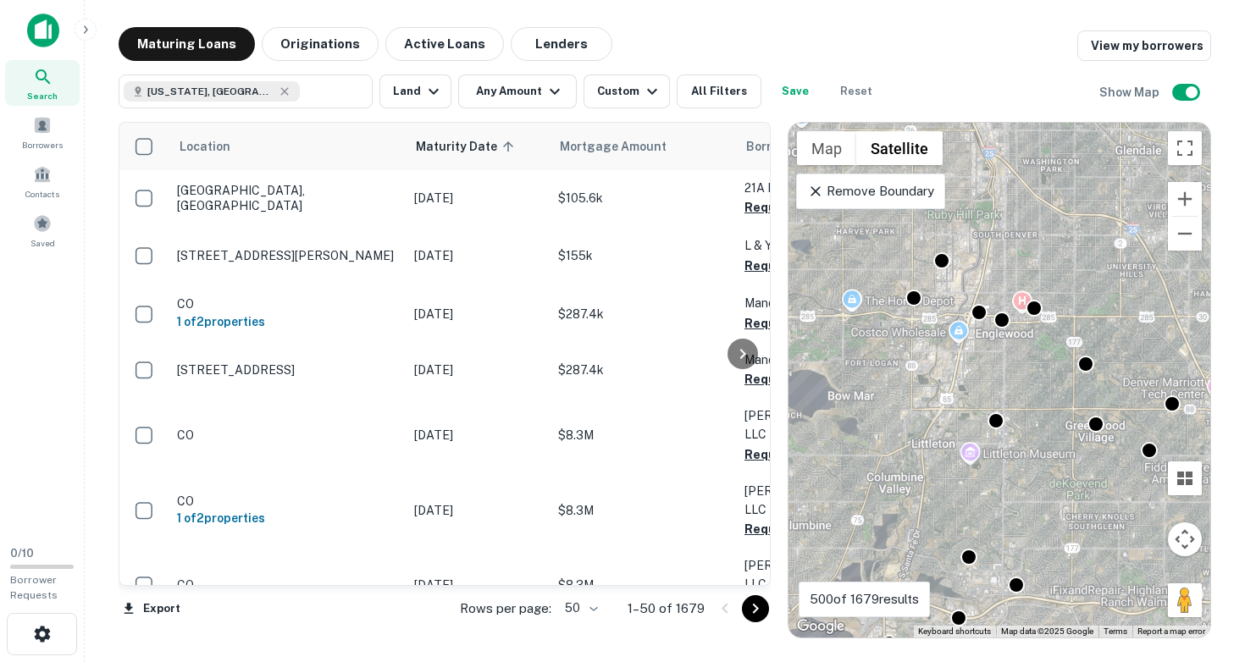
click at [1030, 445] on div "To activate drag with keyboard, press Alt + Enter. Once in keyboard drag state,…" at bounding box center [999, 380] width 422 height 515
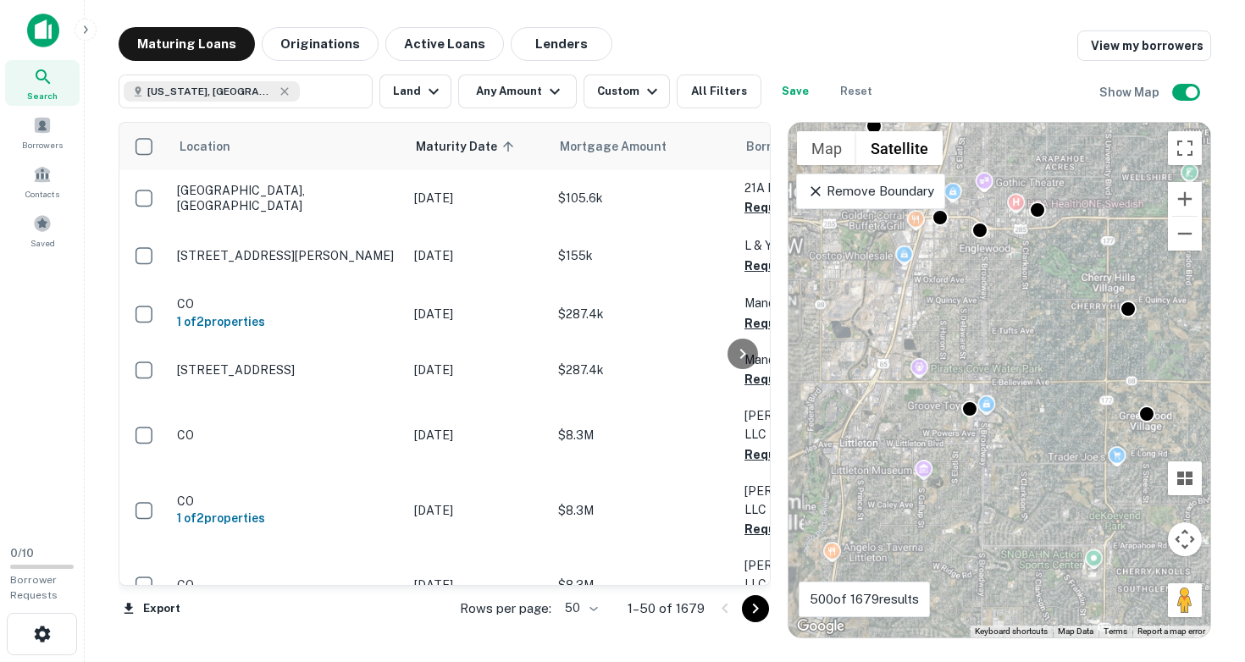
click at [1015, 421] on div "To activate drag with keyboard, press Alt + Enter. Once in keyboard drag state,…" at bounding box center [999, 380] width 422 height 515
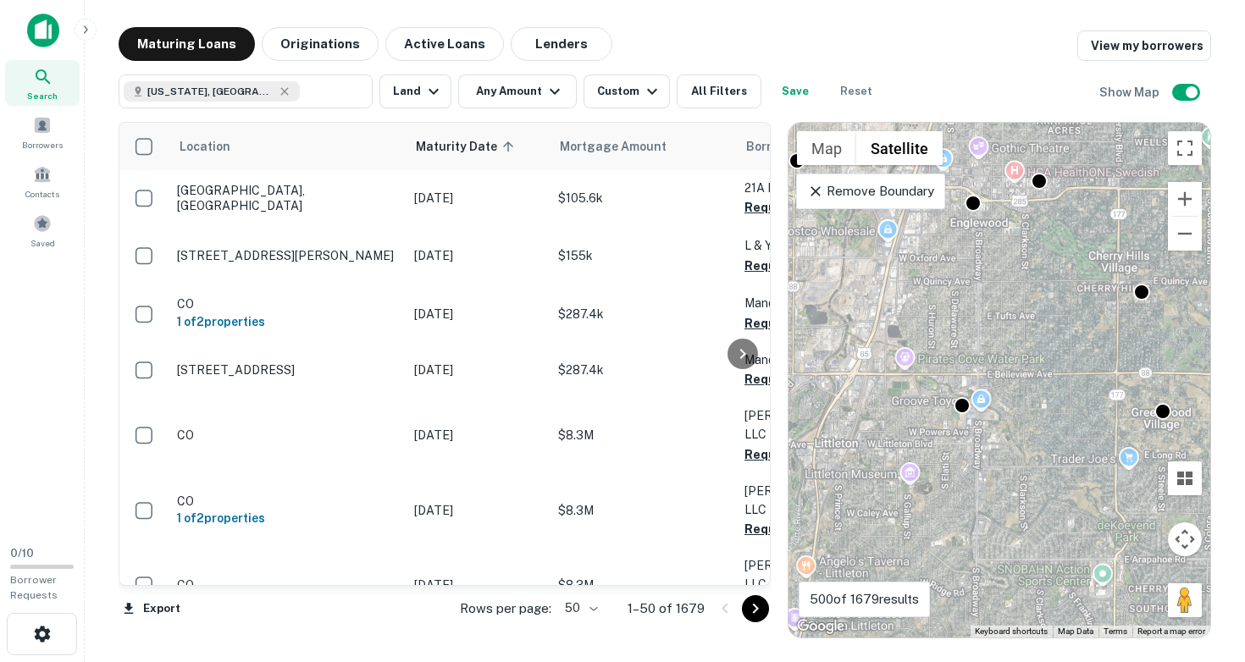
click at [1015, 421] on div "To activate drag with keyboard, press Alt + Enter. Once in keyboard drag state,…" at bounding box center [999, 380] width 422 height 515
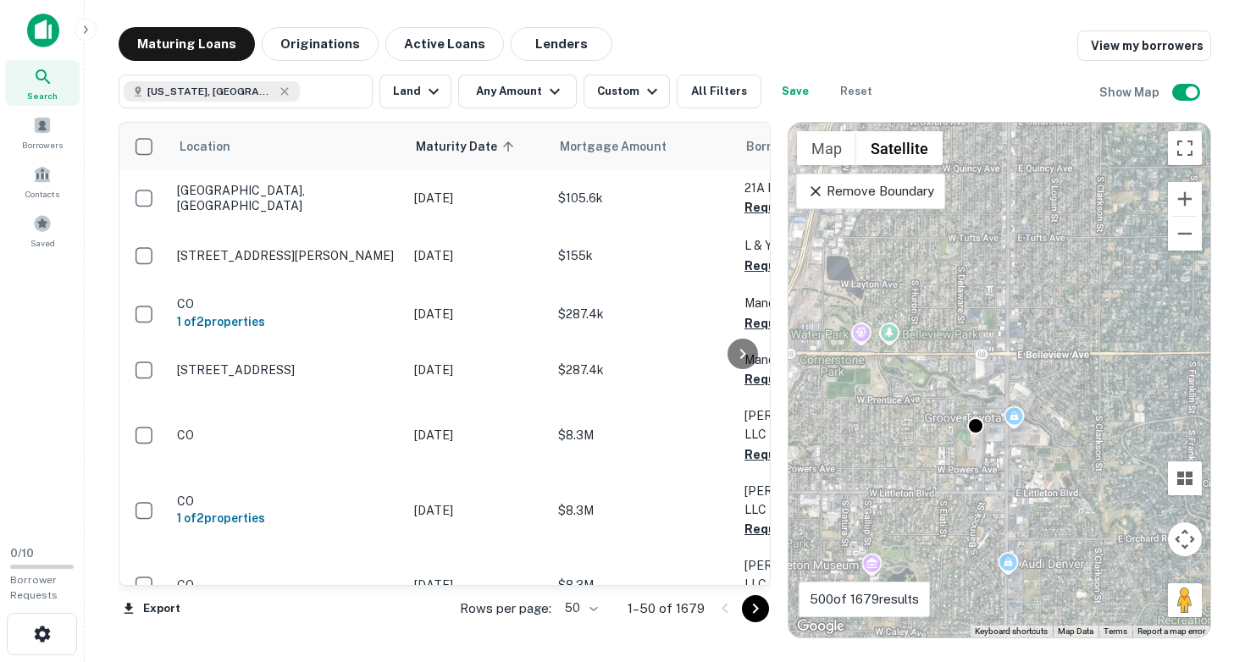
drag, startPoint x: 1001, startPoint y: 418, endPoint x: 1075, endPoint y: 447, distance: 79.4
click at [1075, 447] on div "To activate drag with keyboard, press Alt + Enter. Once in keyboard drag state,…" at bounding box center [999, 380] width 422 height 515
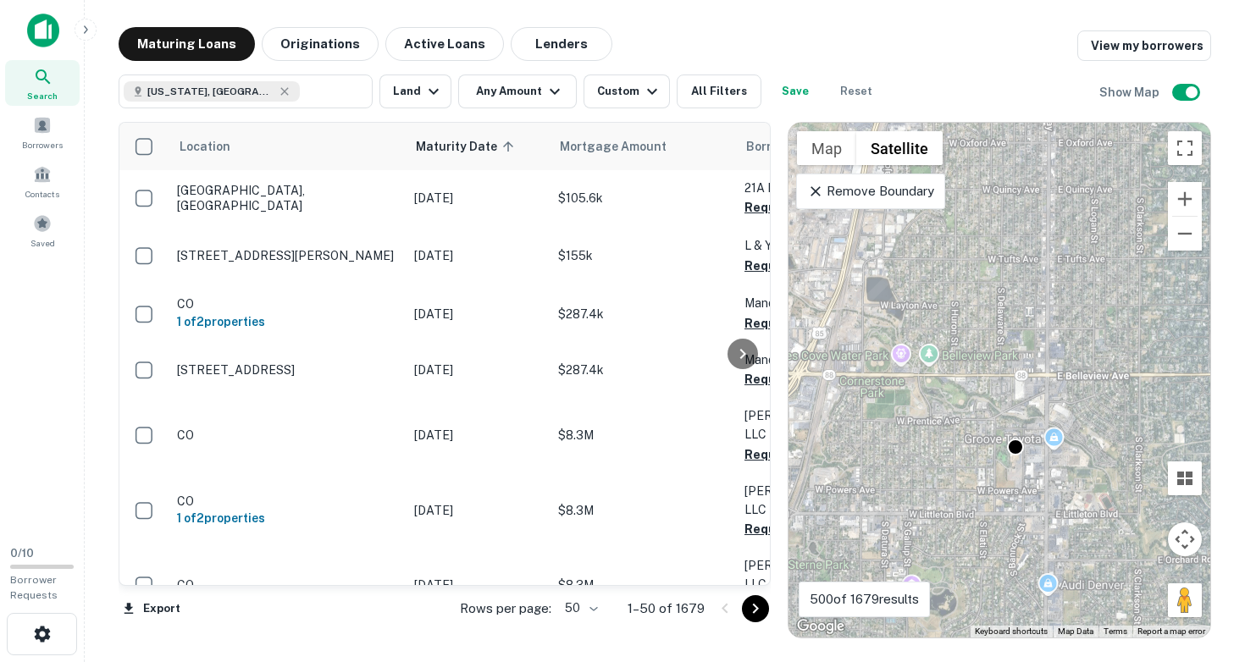
click at [1075, 447] on div "To activate drag with keyboard, press Alt + Enter. Once in keyboard drag state,…" at bounding box center [999, 380] width 422 height 515
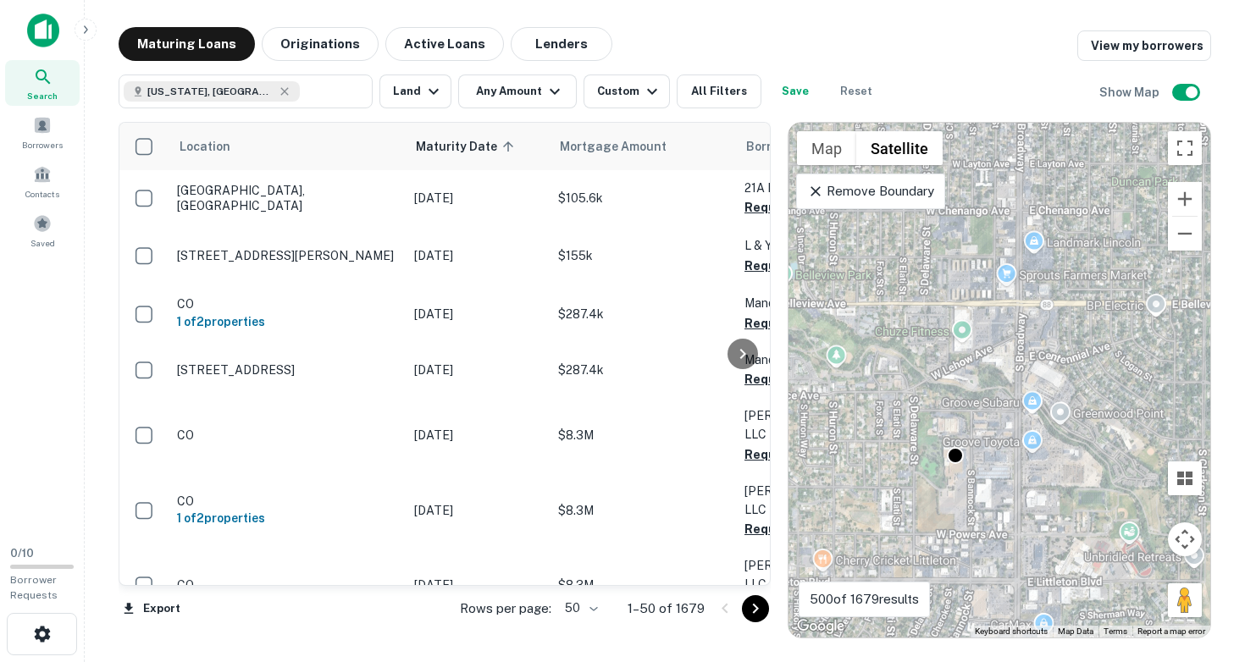
click at [1026, 467] on div "To activate drag with keyboard, press Alt + Enter. Once in keyboard drag state,…" at bounding box center [999, 380] width 422 height 515
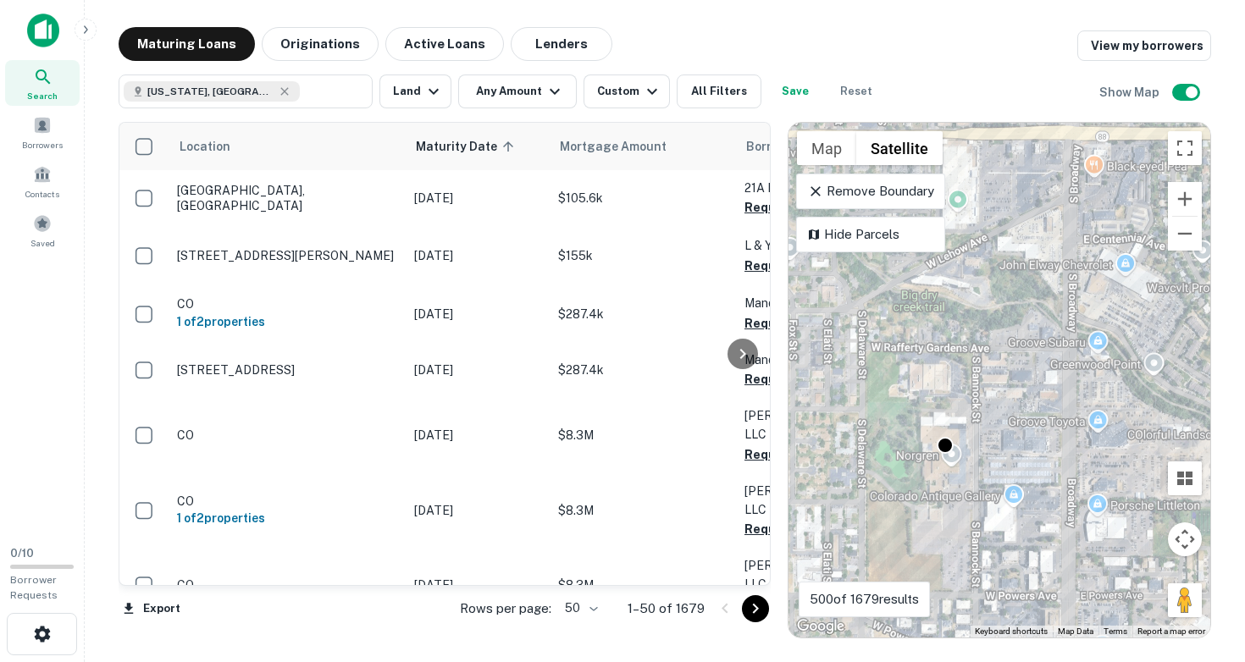
drag, startPoint x: 972, startPoint y: 477, endPoint x: 1037, endPoint y: 467, distance: 66.0
click at [1037, 467] on div "To activate drag with keyboard, press Alt + Enter. Once in keyboard drag state,…" at bounding box center [999, 380] width 422 height 515
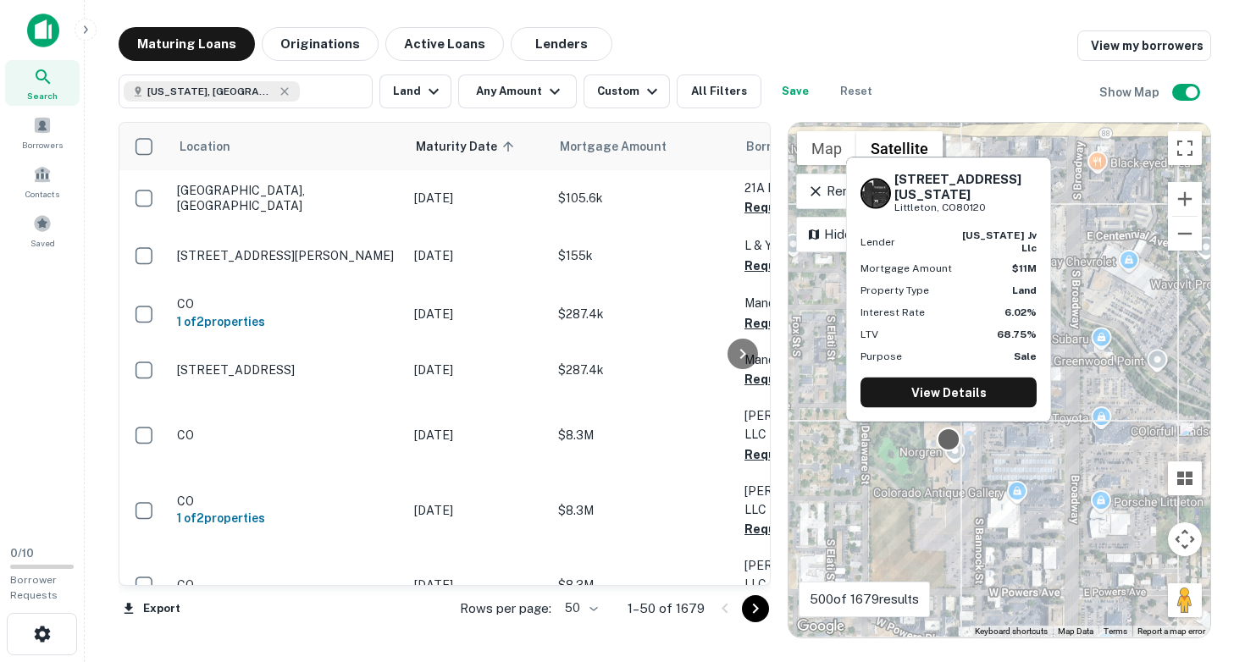
click at [947, 438] on div at bounding box center [949, 440] width 25 height 25
drag, startPoint x: 894, startPoint y: 202, endPoint x: 1009, endPoint y: 218, distance: 115.5
click at [1009, 215] on div "[STREET_ADDRESS][US_STATE]" at bounding box center [965, 193] width 142 height 44
